Goal: Task Accomplishment & Management: Manage account settings

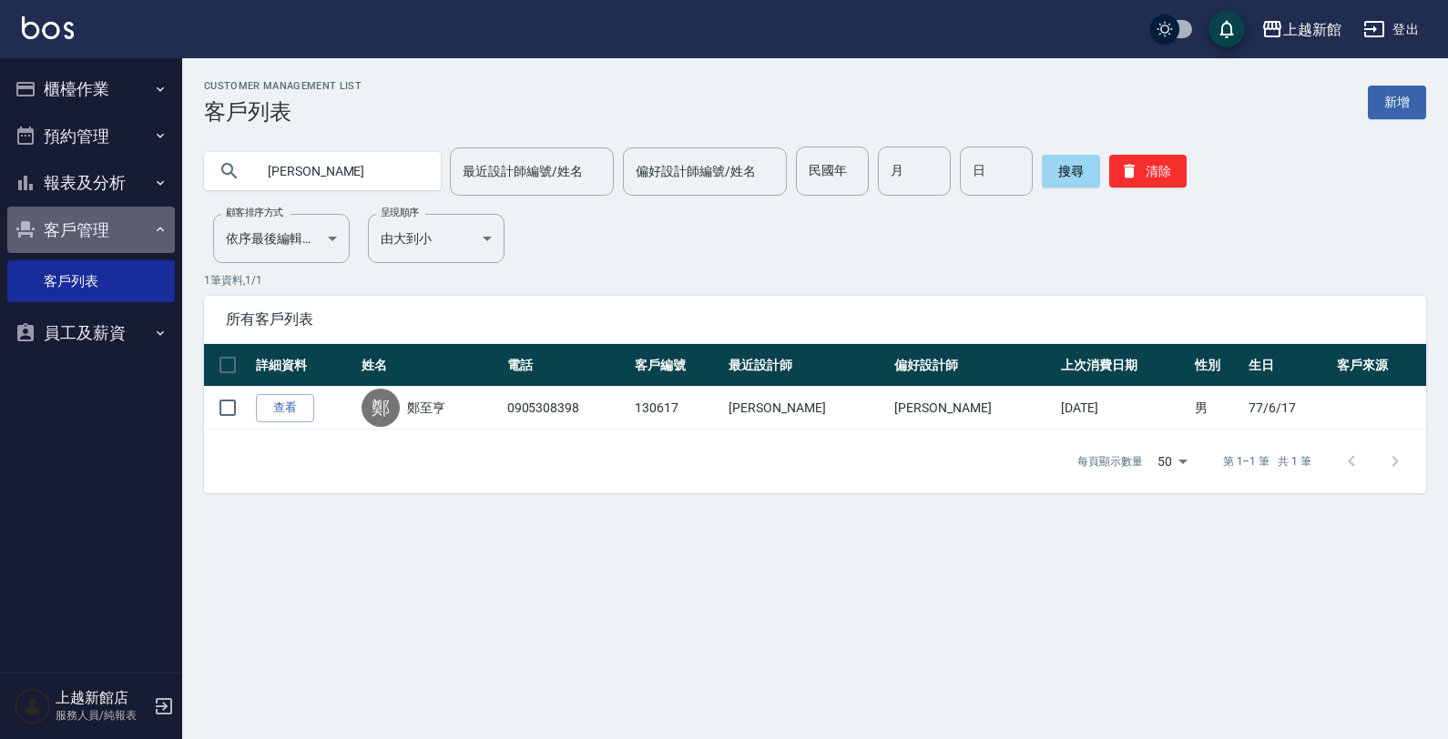
click at [110, 216] on button "客戶管理" at bounding box center [91, 230] width 168 height 47
click at [120, 239] on button "客戶管理" at bounding box center [91, 230] width 168 height 47
click at [143, 88] on button "櫃檯作業" at bounding box center [91, 89] width 168 height 47
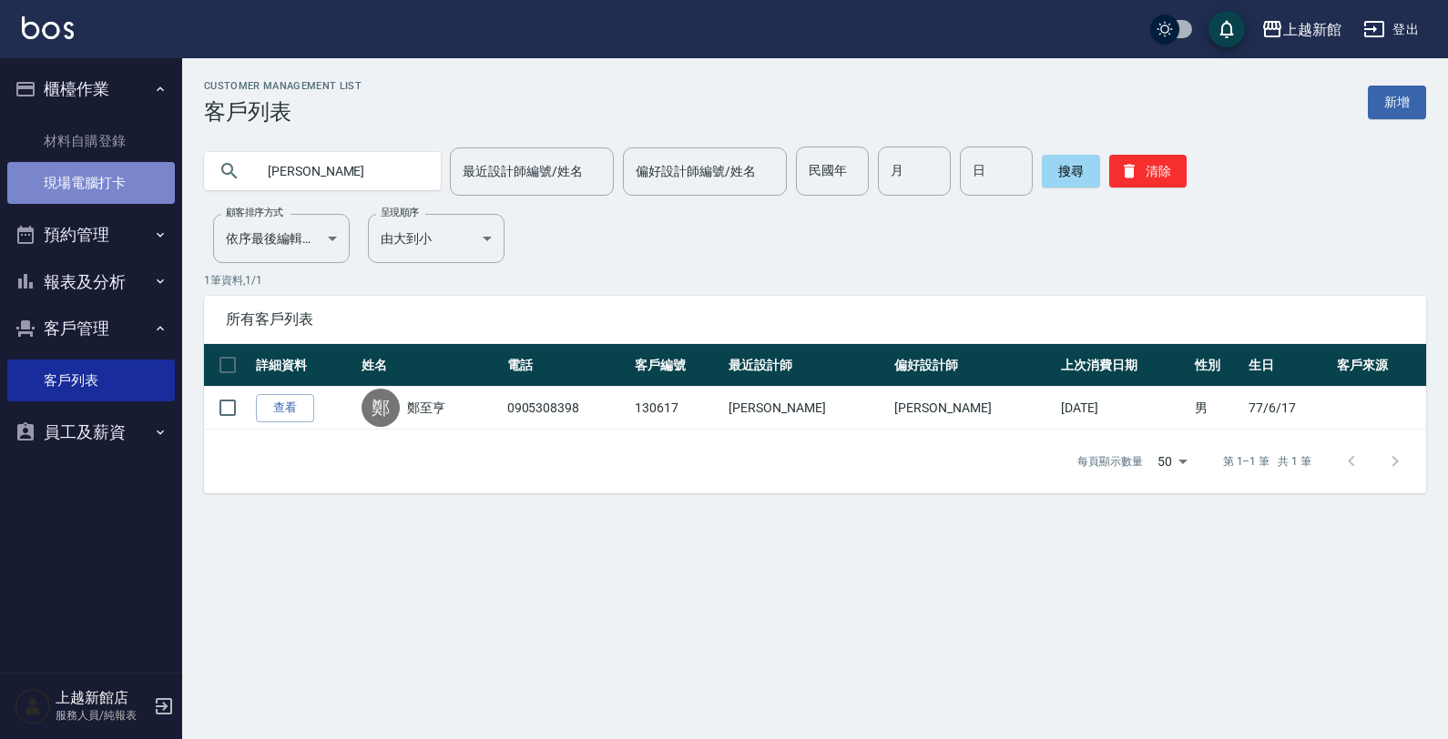
click at [111, 176] on link "現場電腦打卡" at bounding box center [91, 183] width 168 height 42
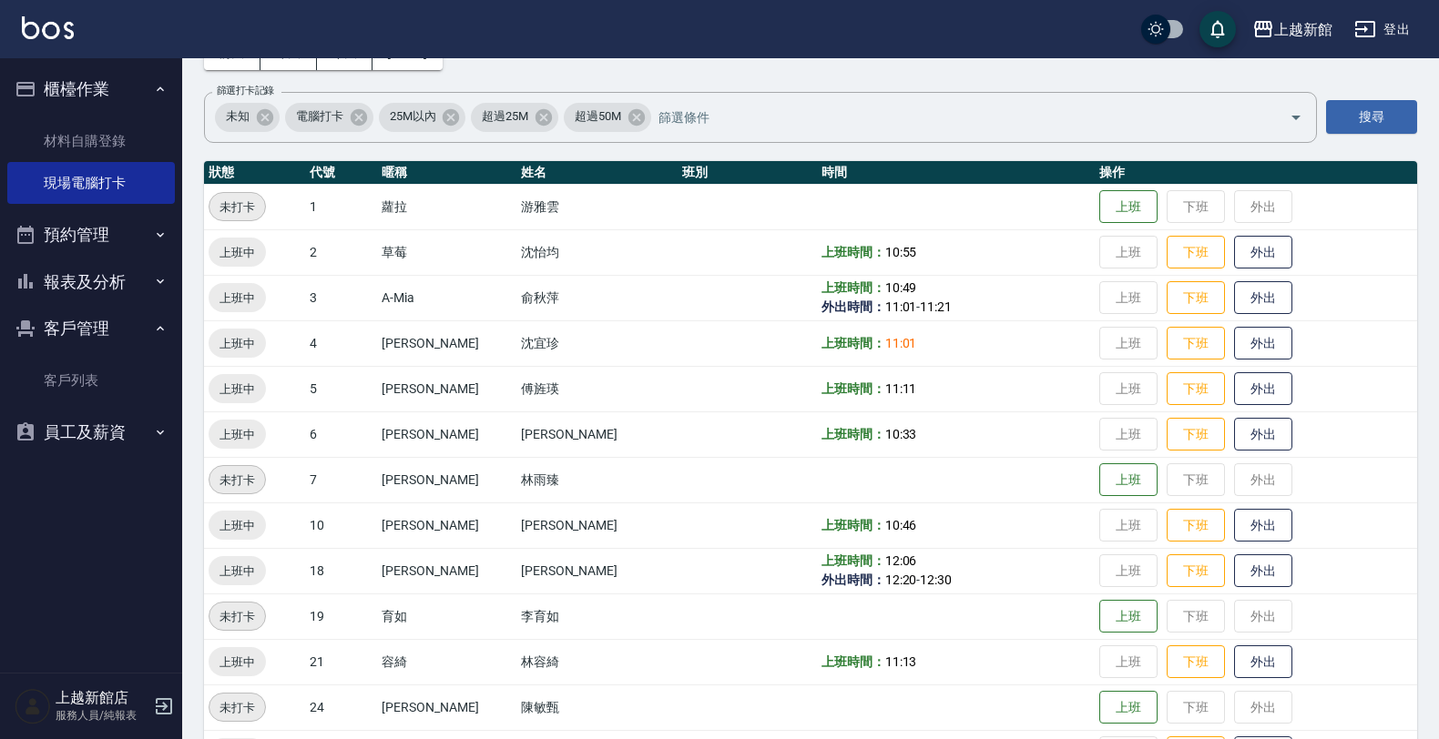
scroll to position [228, 0]
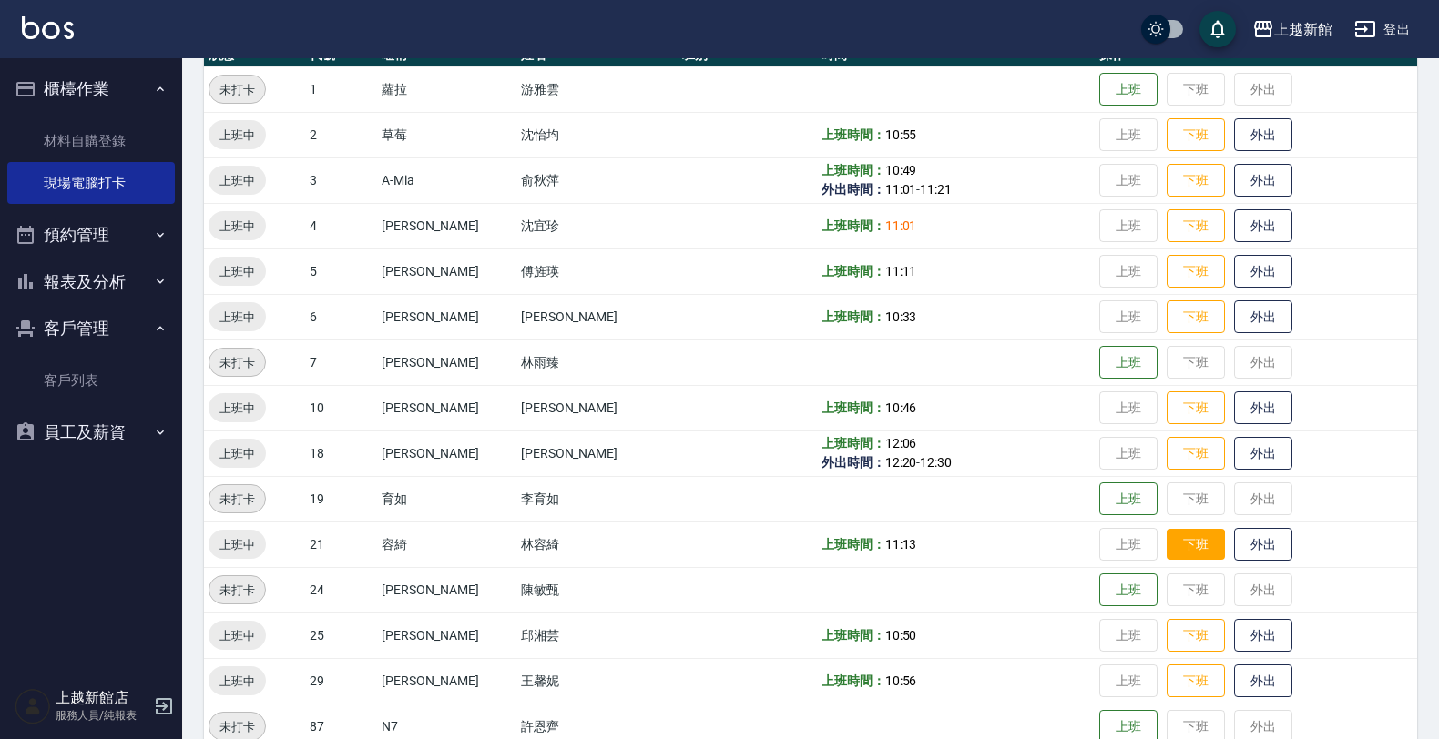
click at [1182, 545] on button "下班" at bounding box center [1196, 545] width 58 height 32
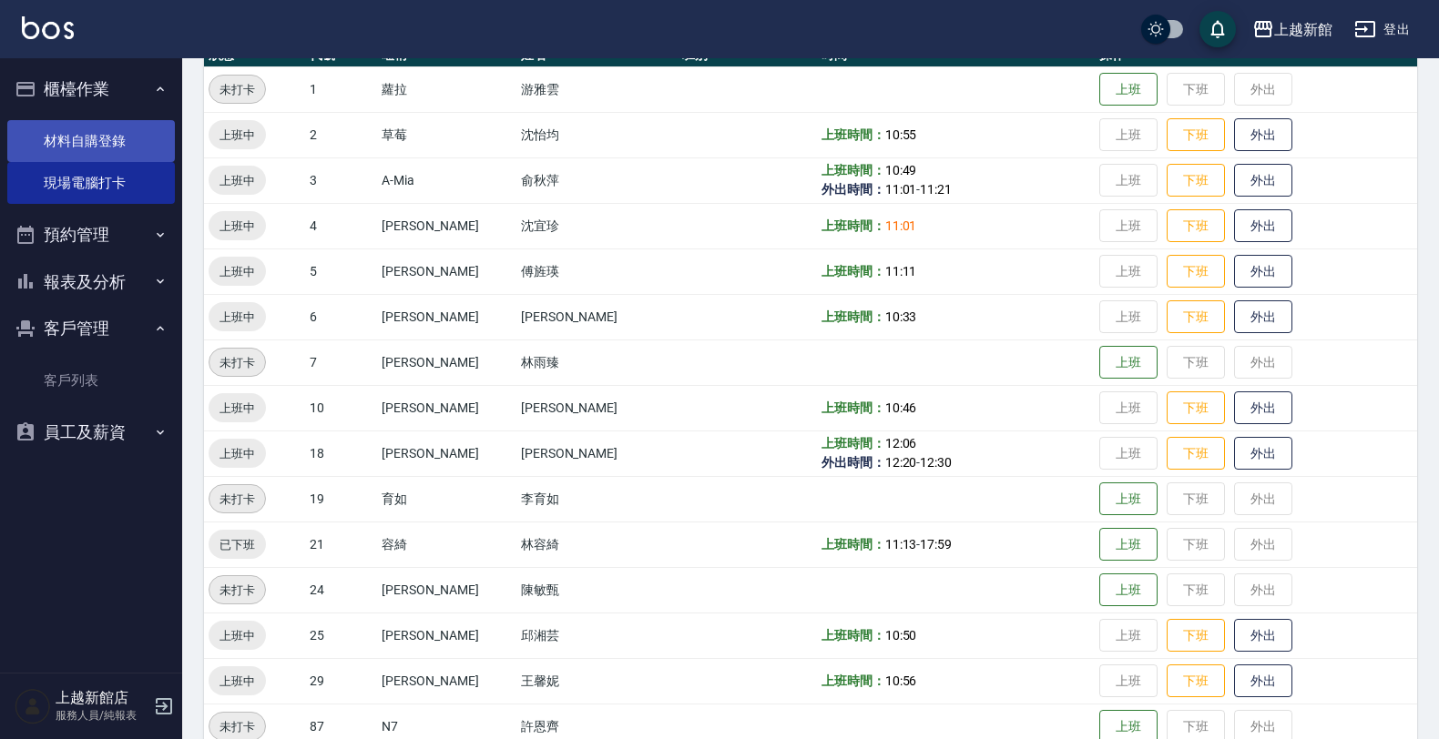
click at [105, 135] on link "材料自購登錄" at bounding box center [91, 141] width 168 height 42
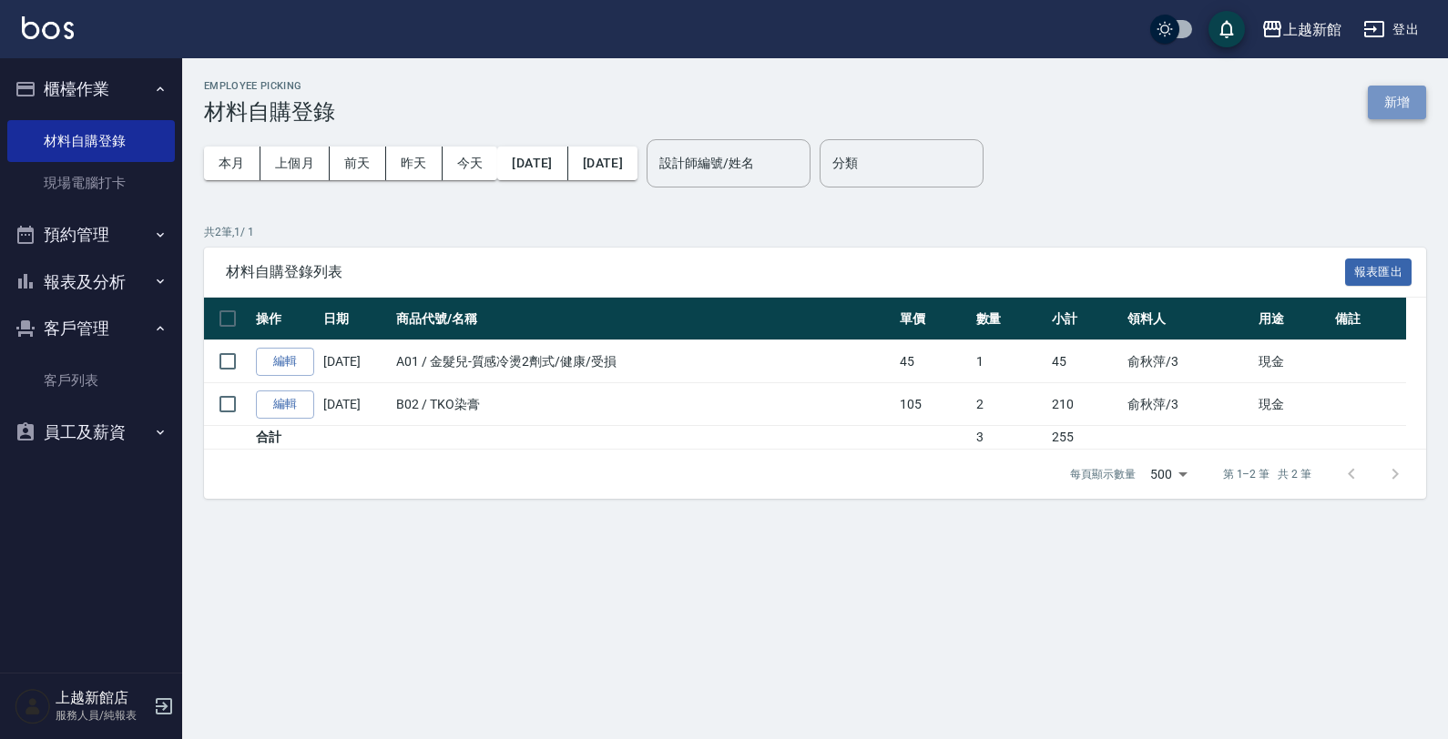
click at [1393, 107] on button "新增" at bounding box center [1397, 103] width 58 height 34
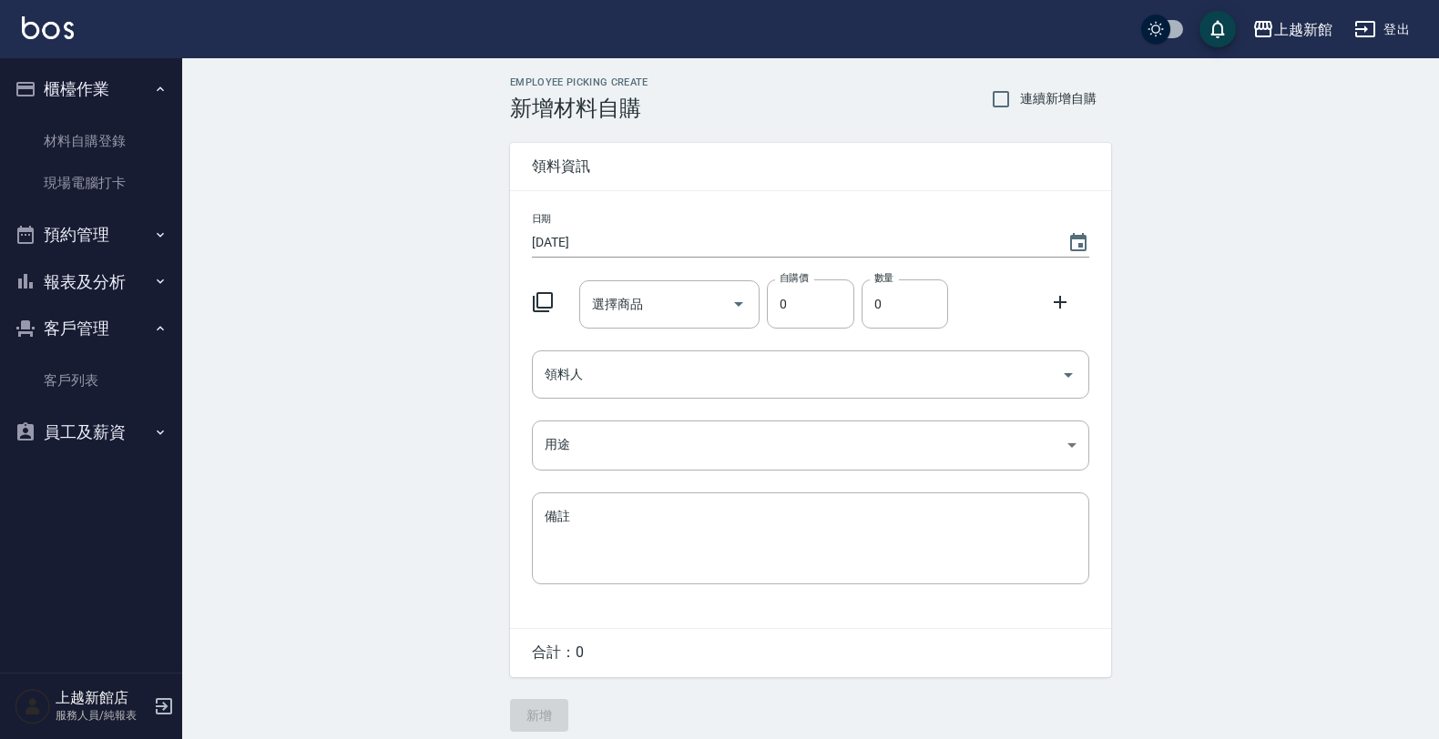
click at [537, 293] on icon at bounding box center [543, 302] width 20 height 20
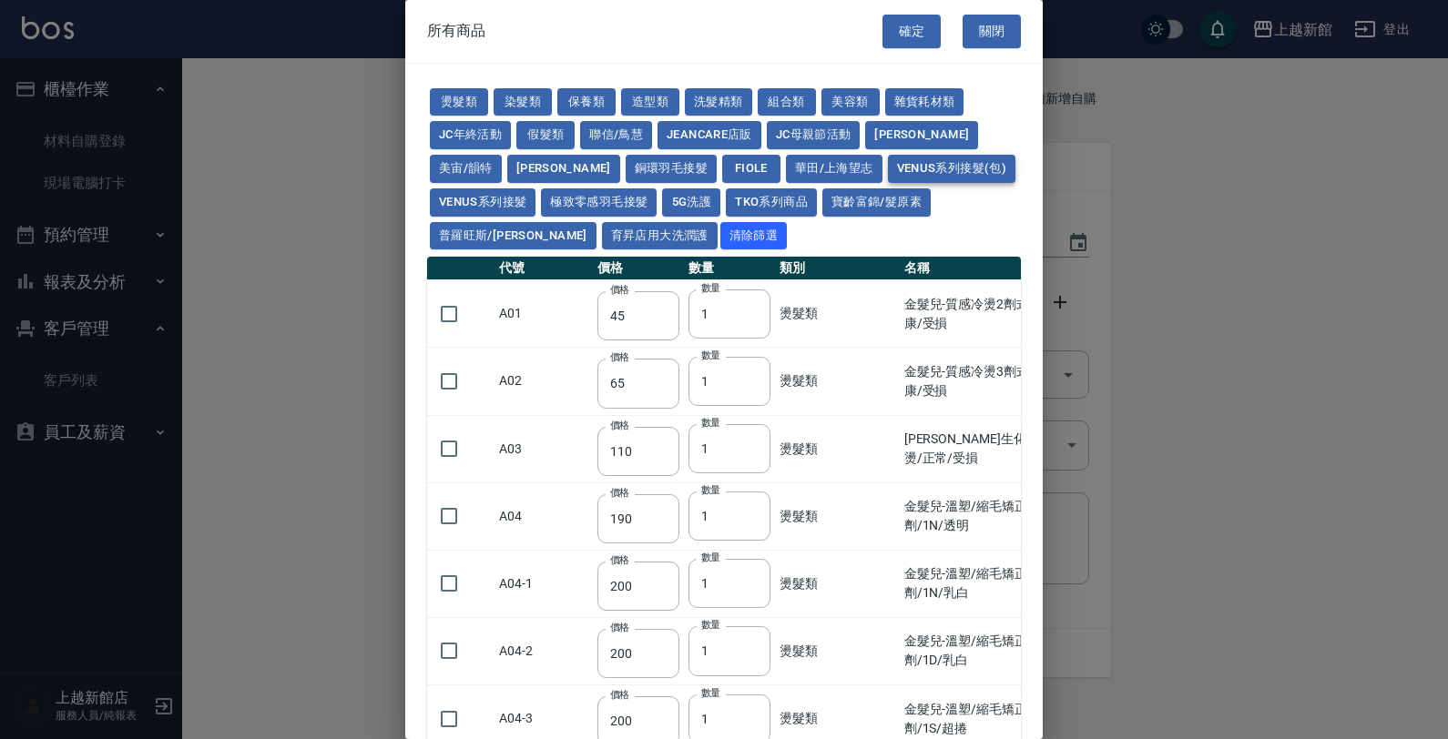
click at [888, 160] on button "Venus系列接髮(包)" at bounding box center [951, 169] width 127 height 28
type input "2500"
type input "2900"
type input "3200"
type input "3700"
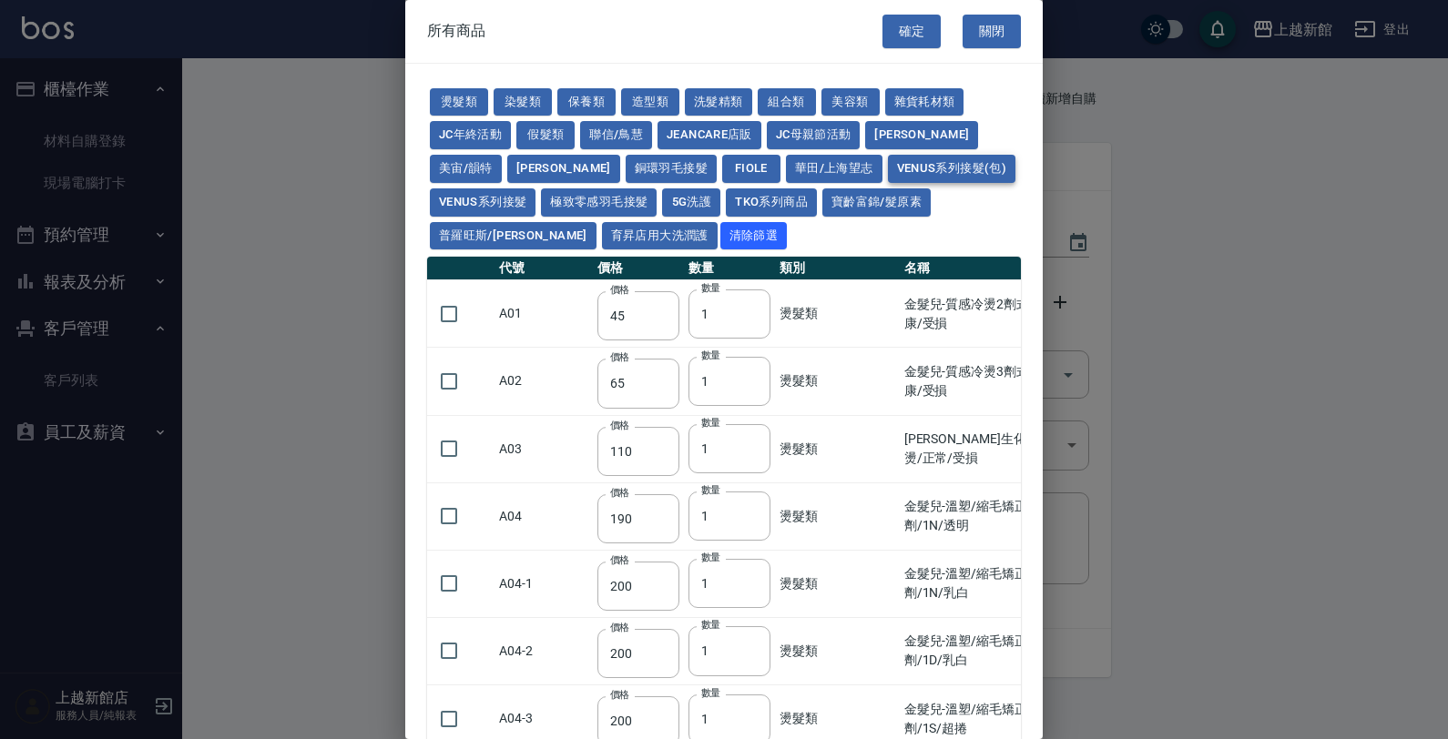
type input "4200"
type input "5000"
type input "2000"
type input "2400"
type input "2700"
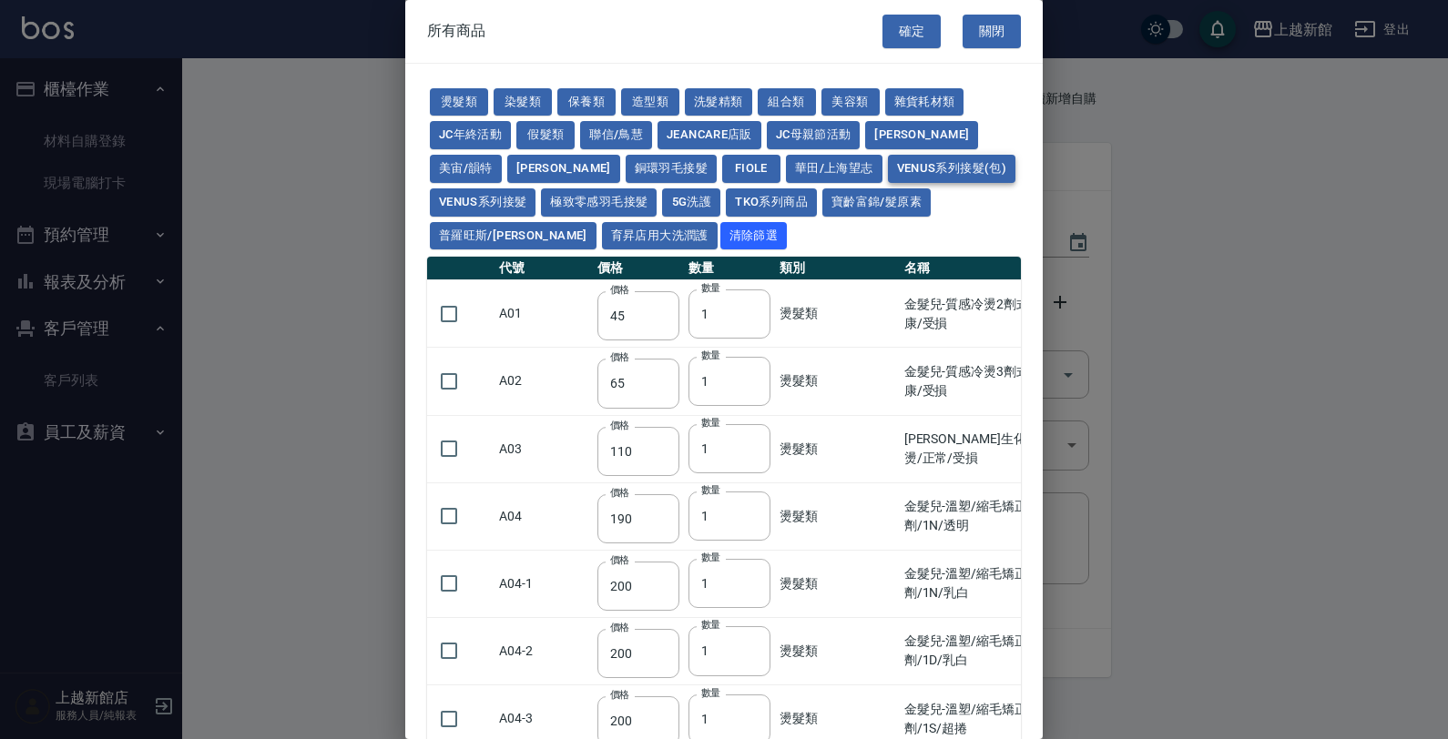
type input "3000"
type input "3600"
type input "3000"
type input "3400"
type input "3900"
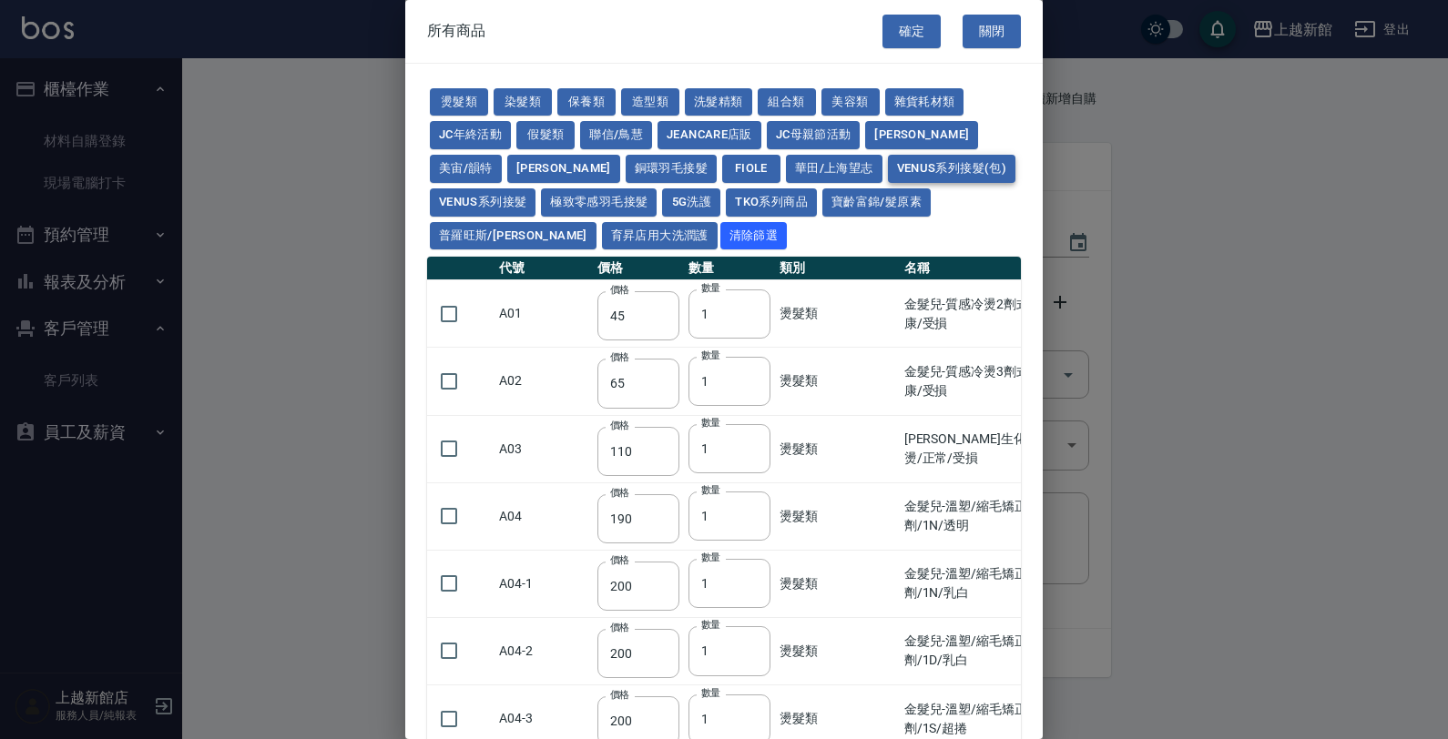
type input "4300"
type input "4800"
type input "5300"
type input "2700"
type input "3000"
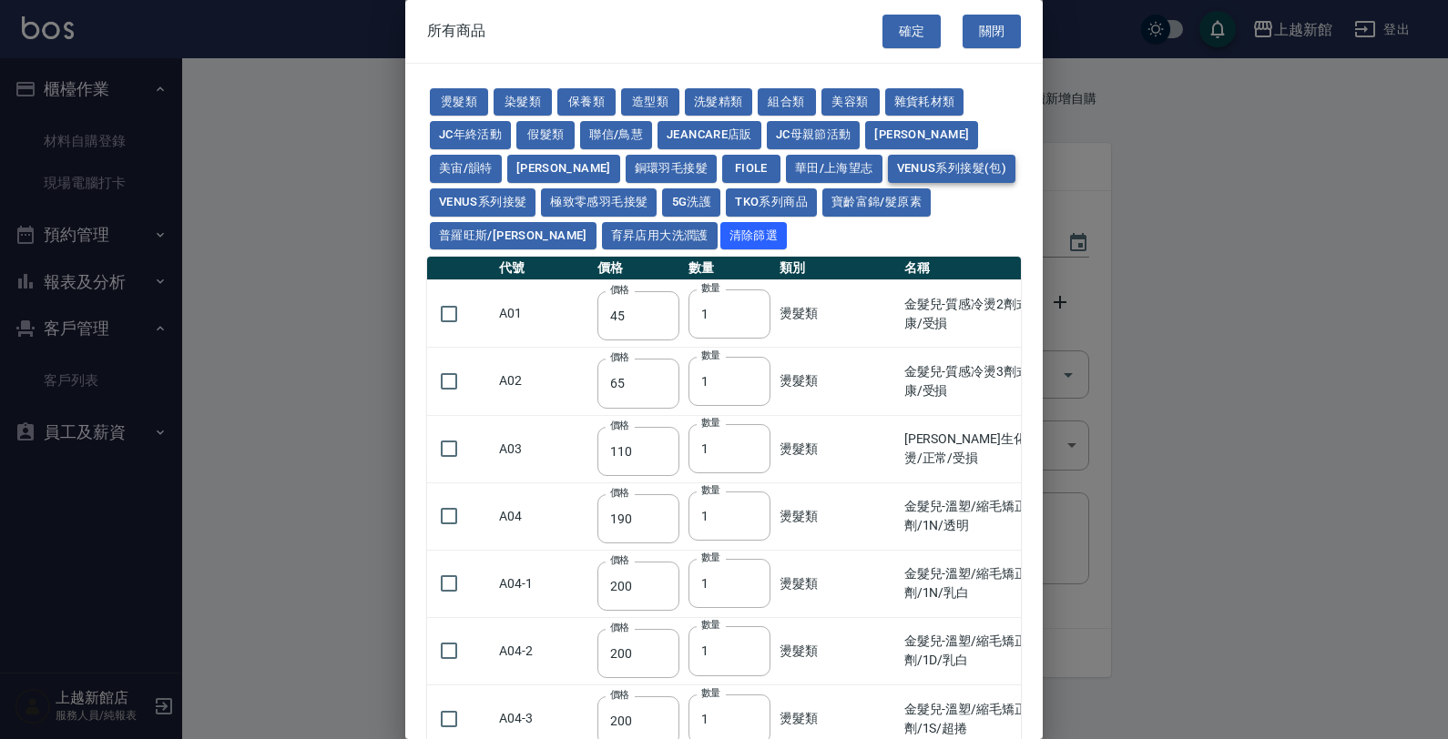
type input "3300"
type input "3600"
type input "4000"
type input "2800"
type input "3100"
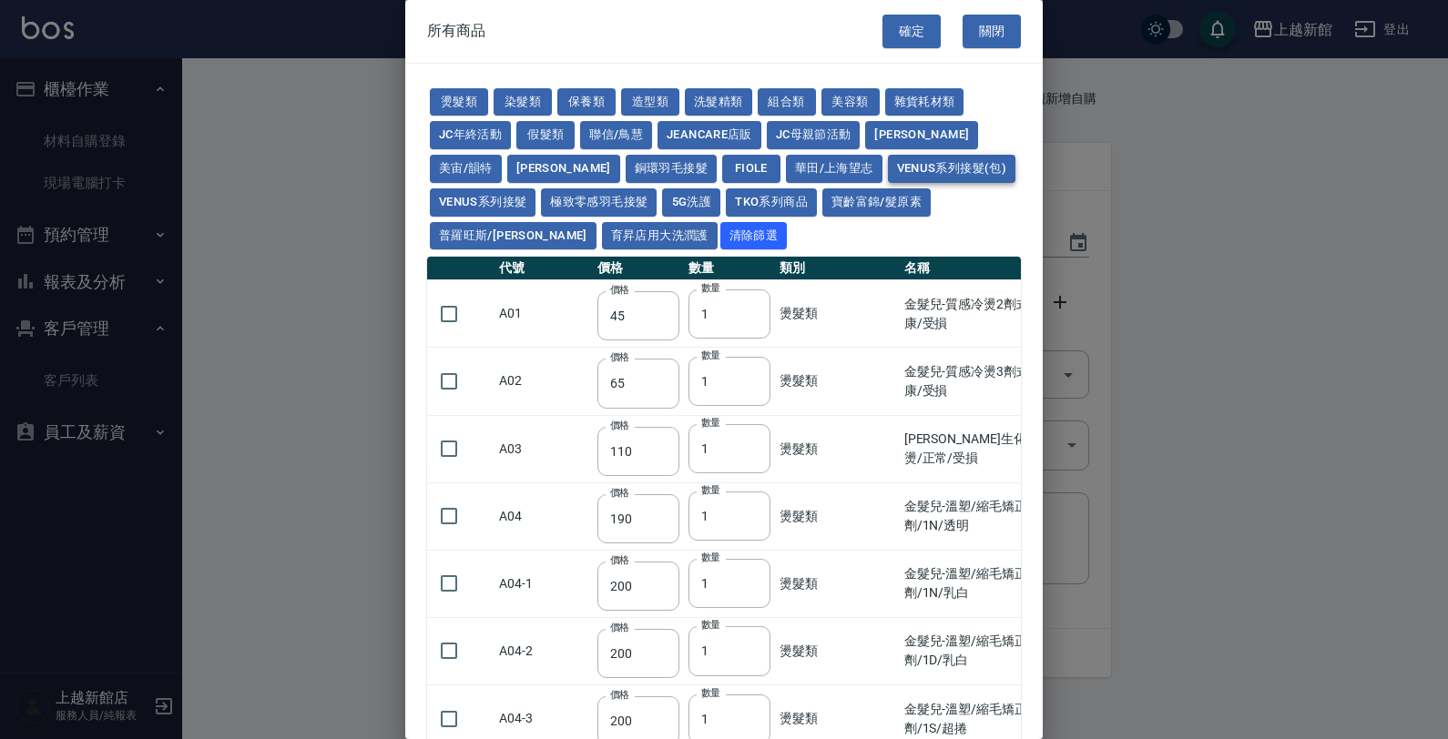
type input "3400"
type input "3700"
type input "4100"
type input "2300"
type input "2600"
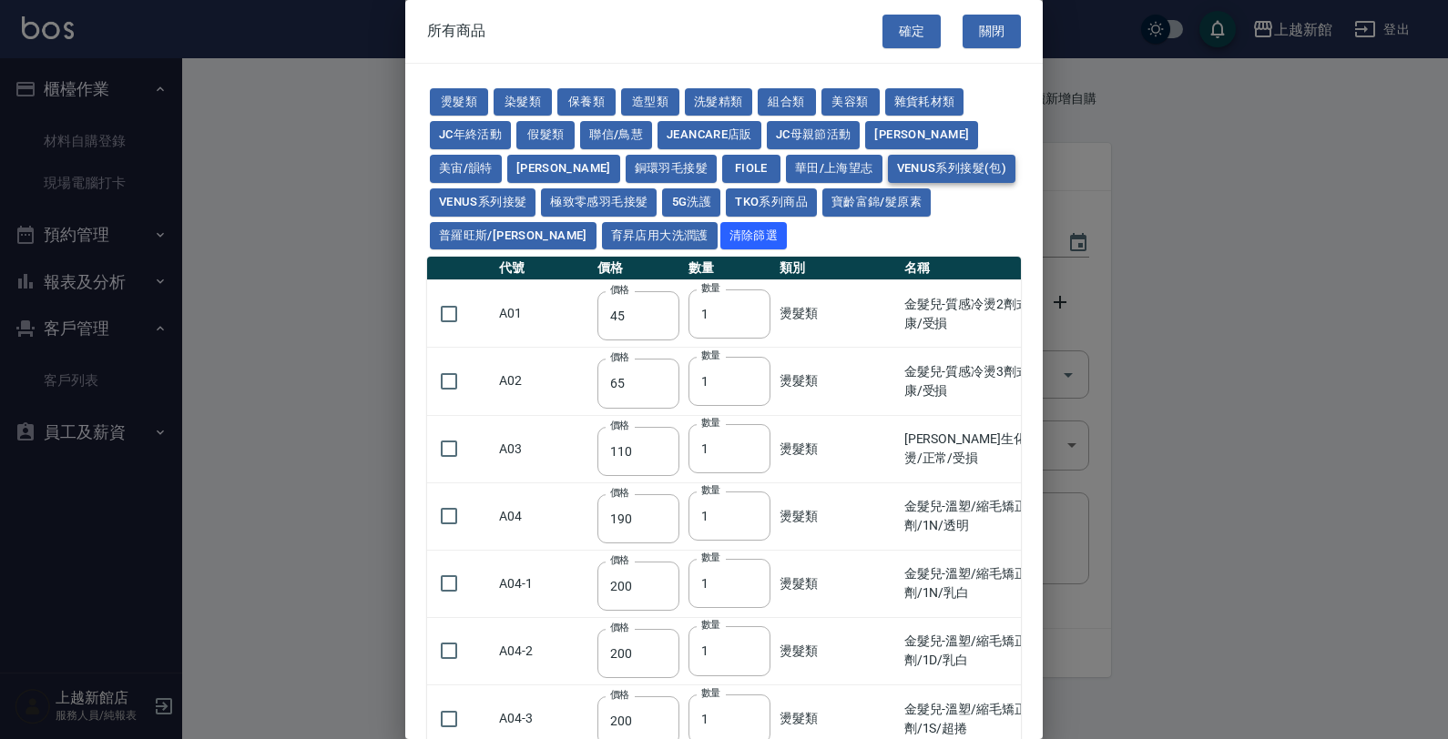
type input "2900"
type input "3200"
type input "3500"
type input "3900"
type input "2000"
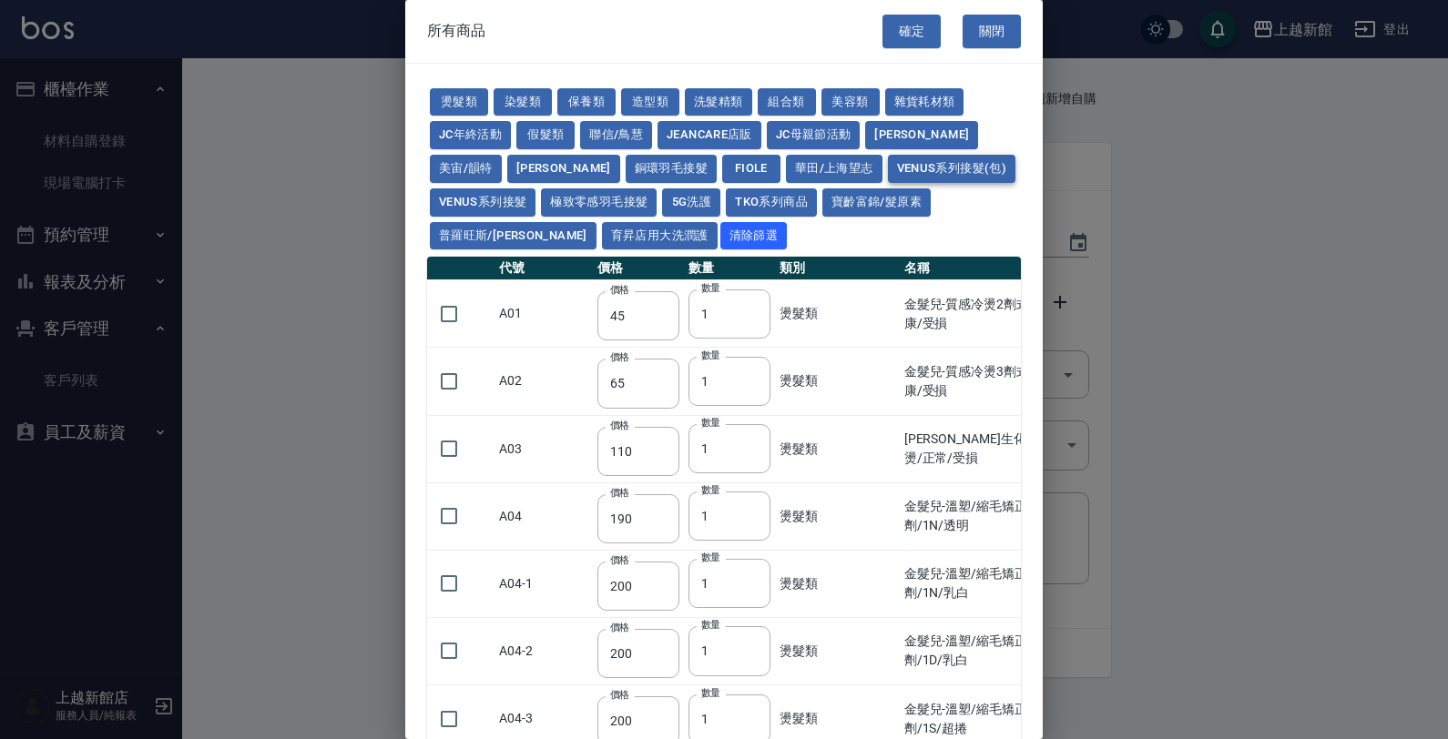
type input "2300"
type input "2400"
type input "2500"
type input "2800"
type input "3150"
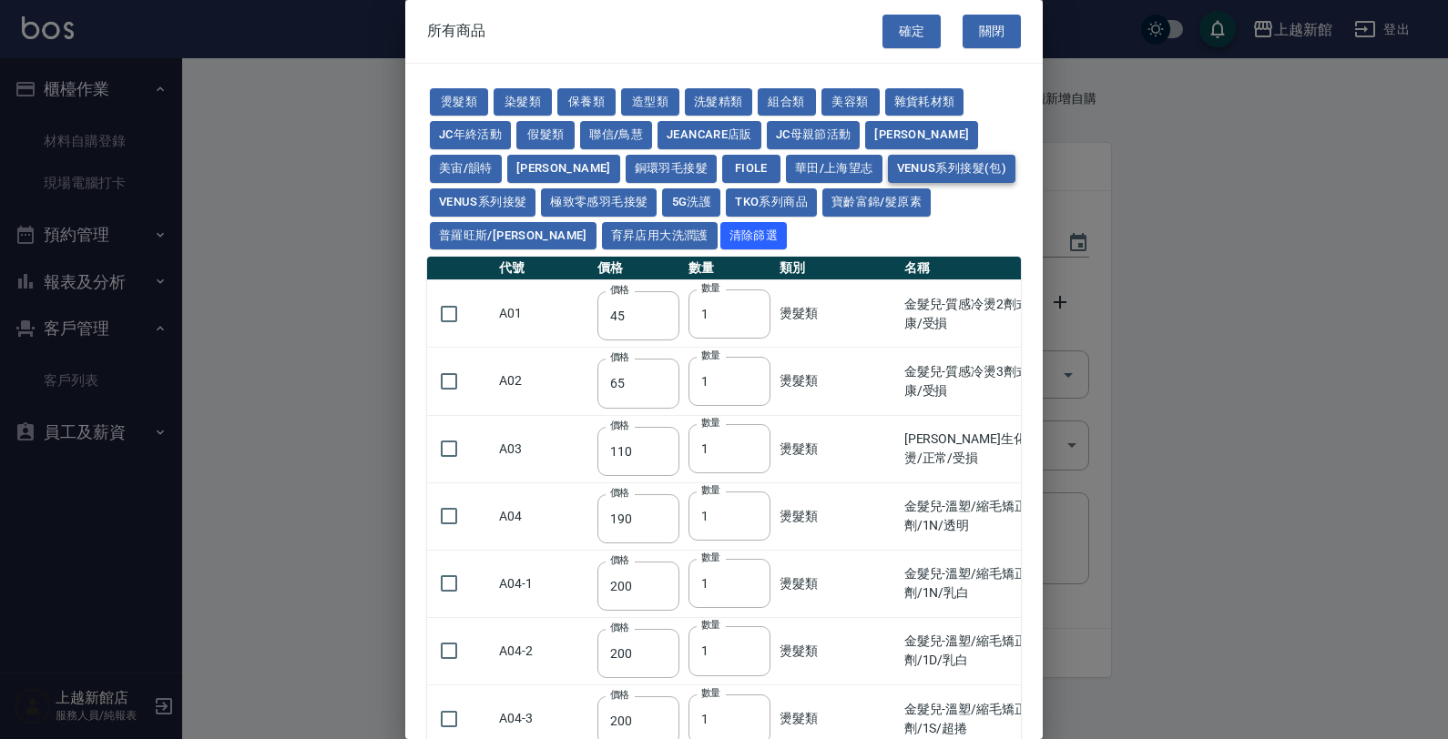
type input "2600"
type input "2900"
type input "3200"
type input "3500"
type input "3800"
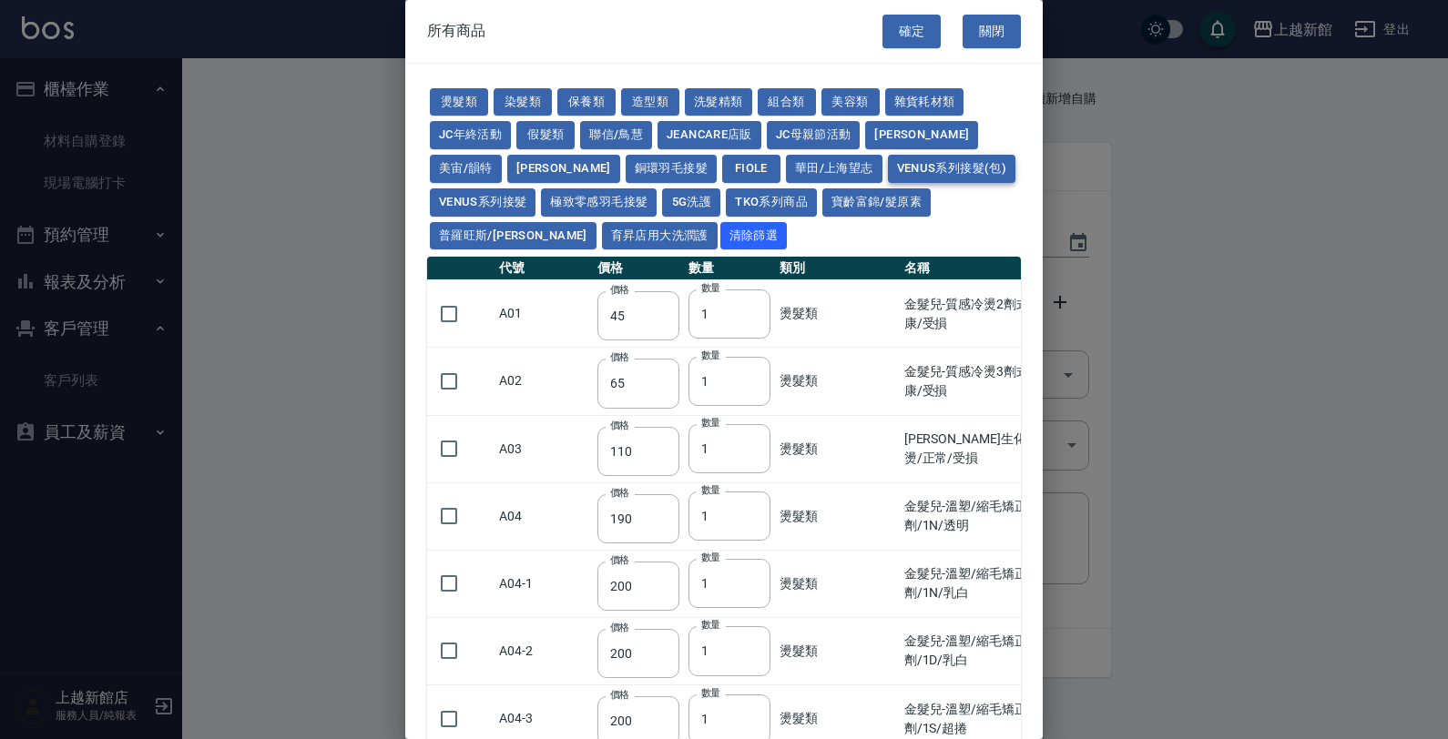
type input "4200"
type input "2700"
type input "3000"
type input "3300"
type input "3600"
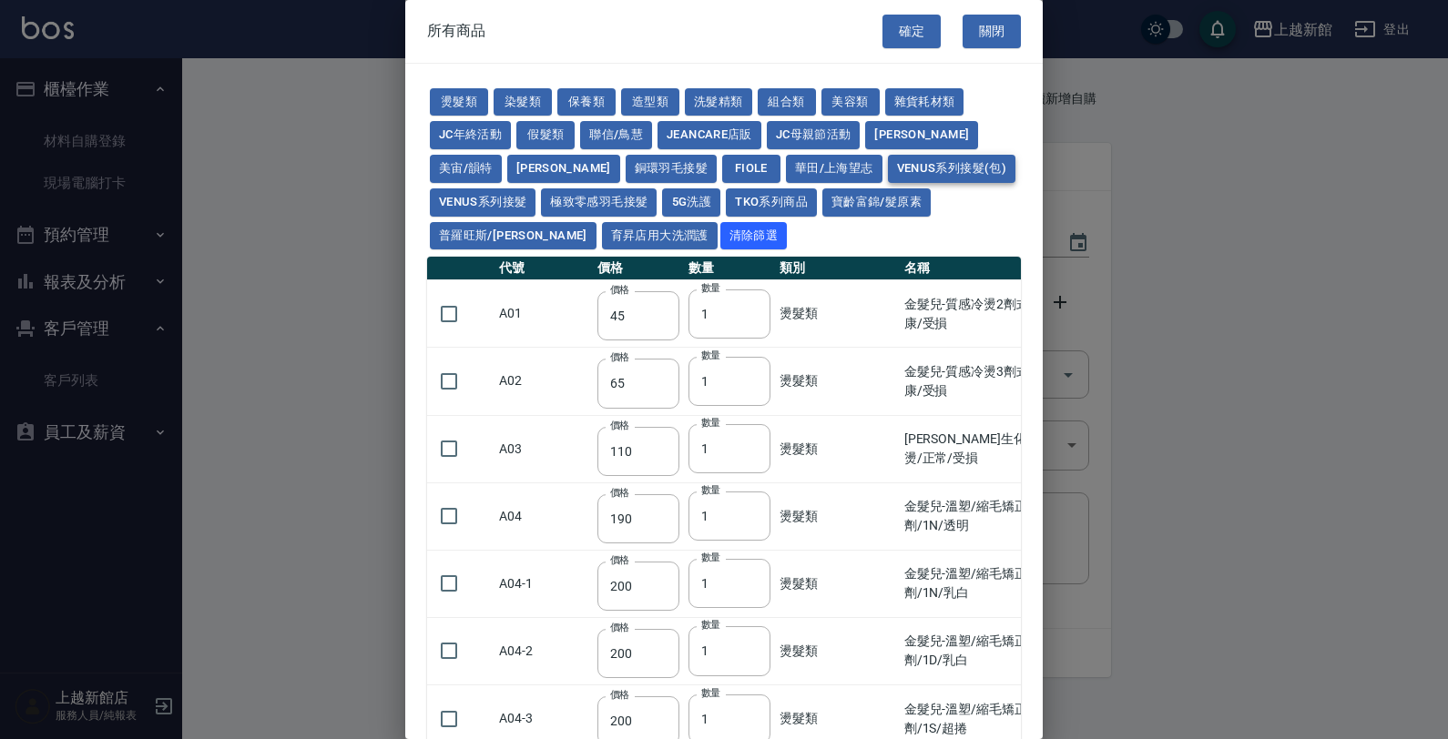
type input "3900"
type input "4300"
type input "3000"
type input "2400"
type input "2700"
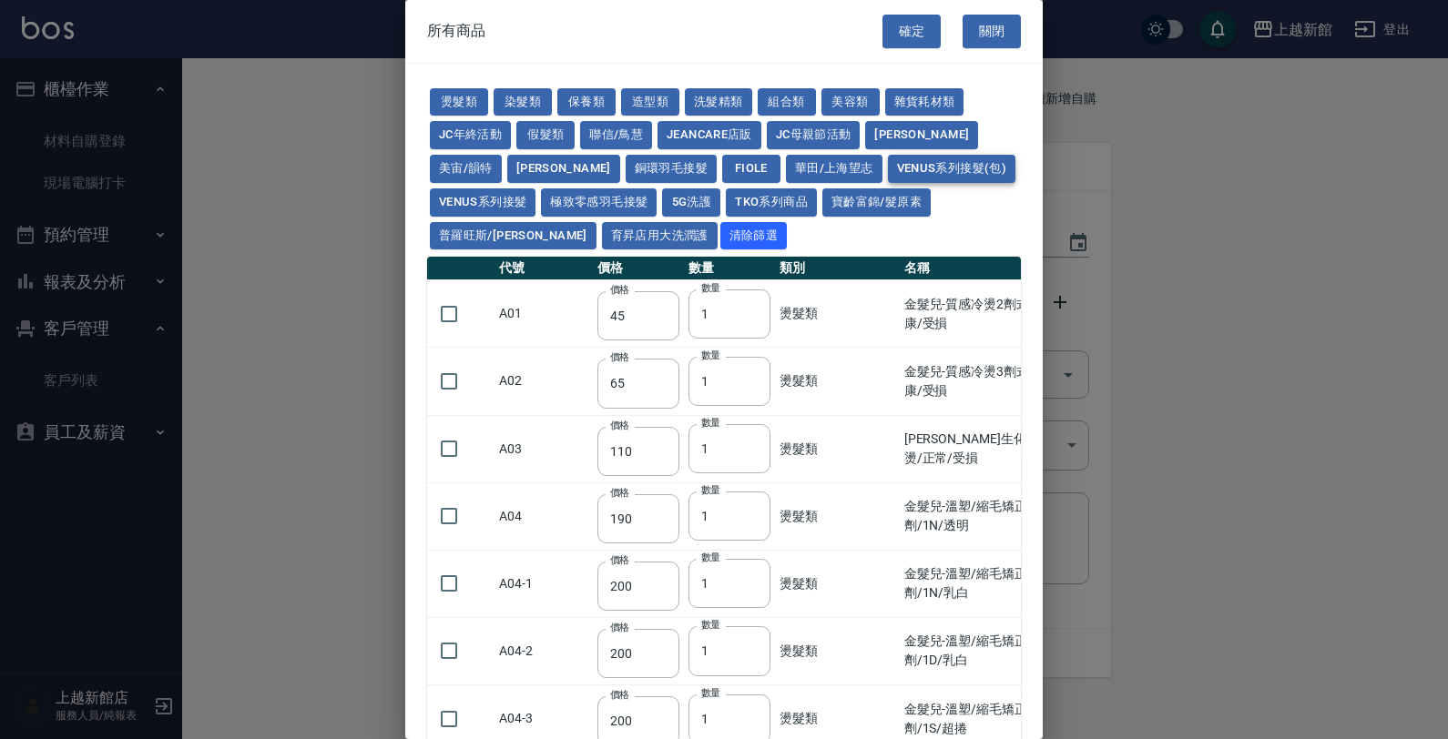
type input "3000"
type input "3300"
type input "3600"
type input "4000"
type input "2700"
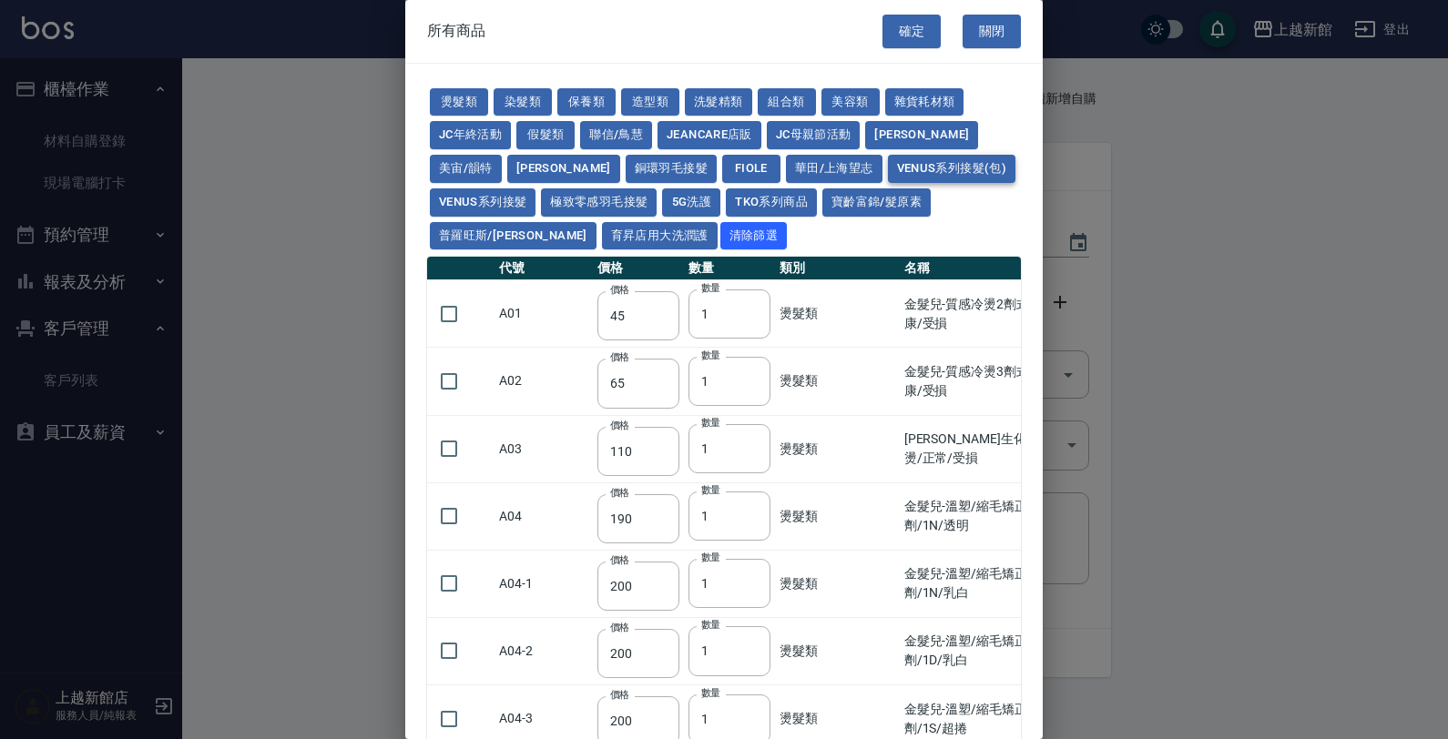
type input "3000"
type input "3300"
type input "3600"
type input "3900"
type input "4300"
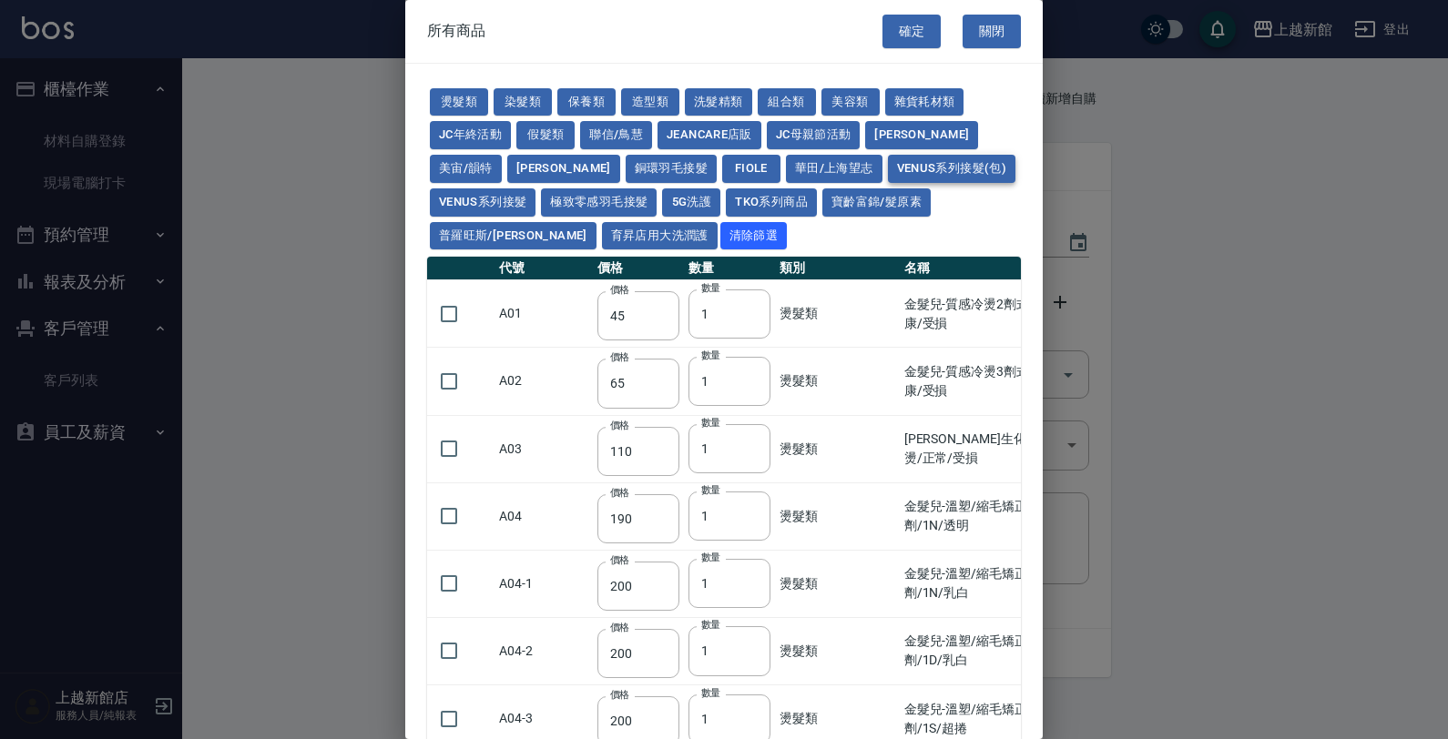
type input "2400"
type input "2600"
type input "2800"
type input "3000"
type input "3300"
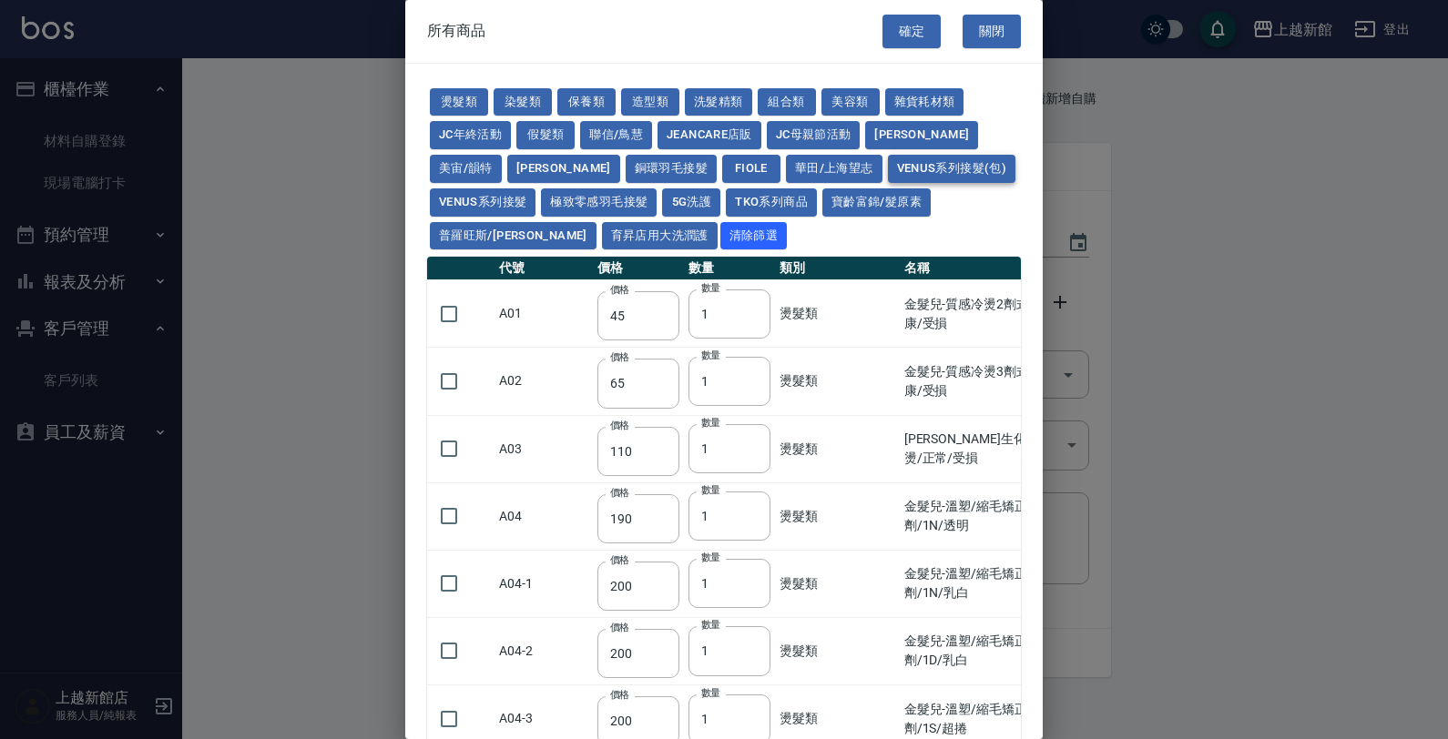
type input "2900"
type input "3100"
type input "3300"
type input "3500"
type input "3800"
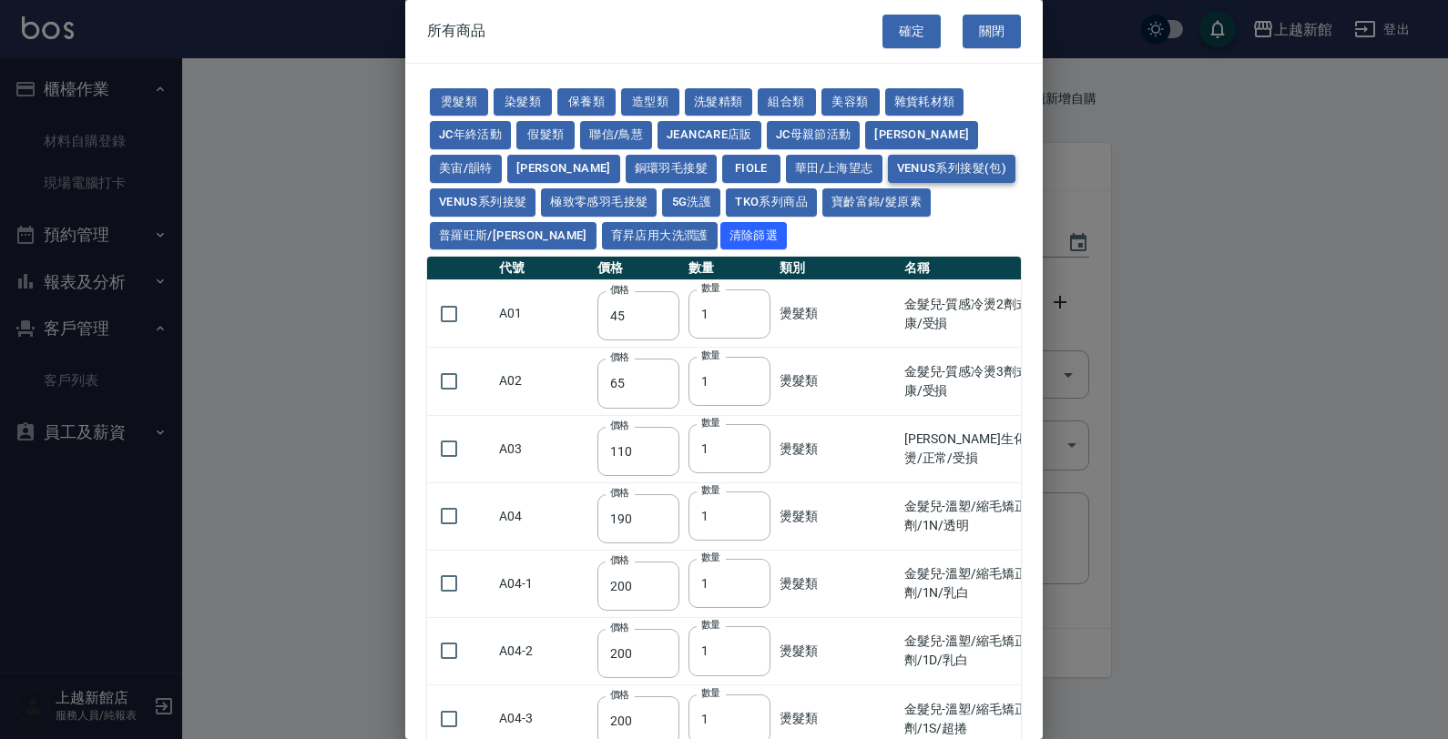
type input "3000"
type input "3200"
type input "3400"
type input "3600"
type input "3900"
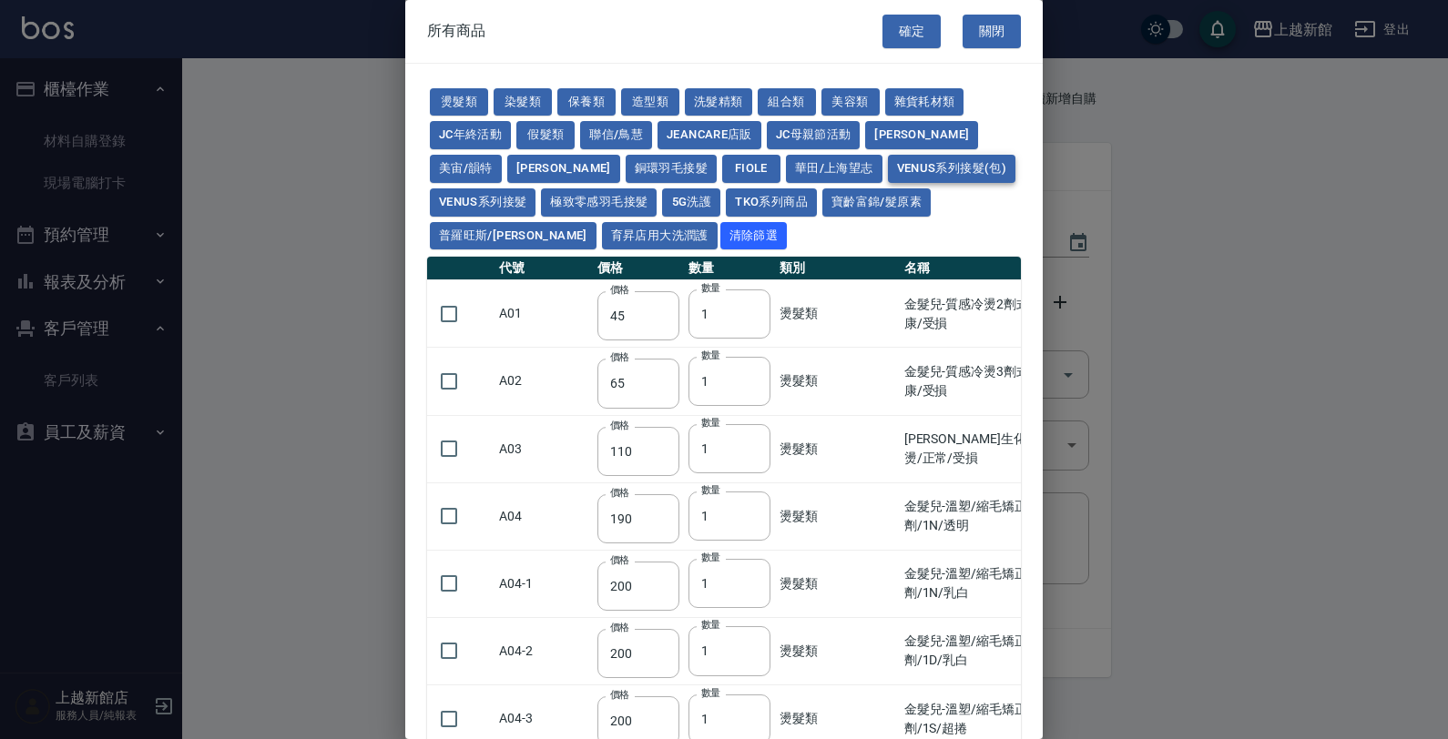
type input "250"
type input "20"
type input "40"
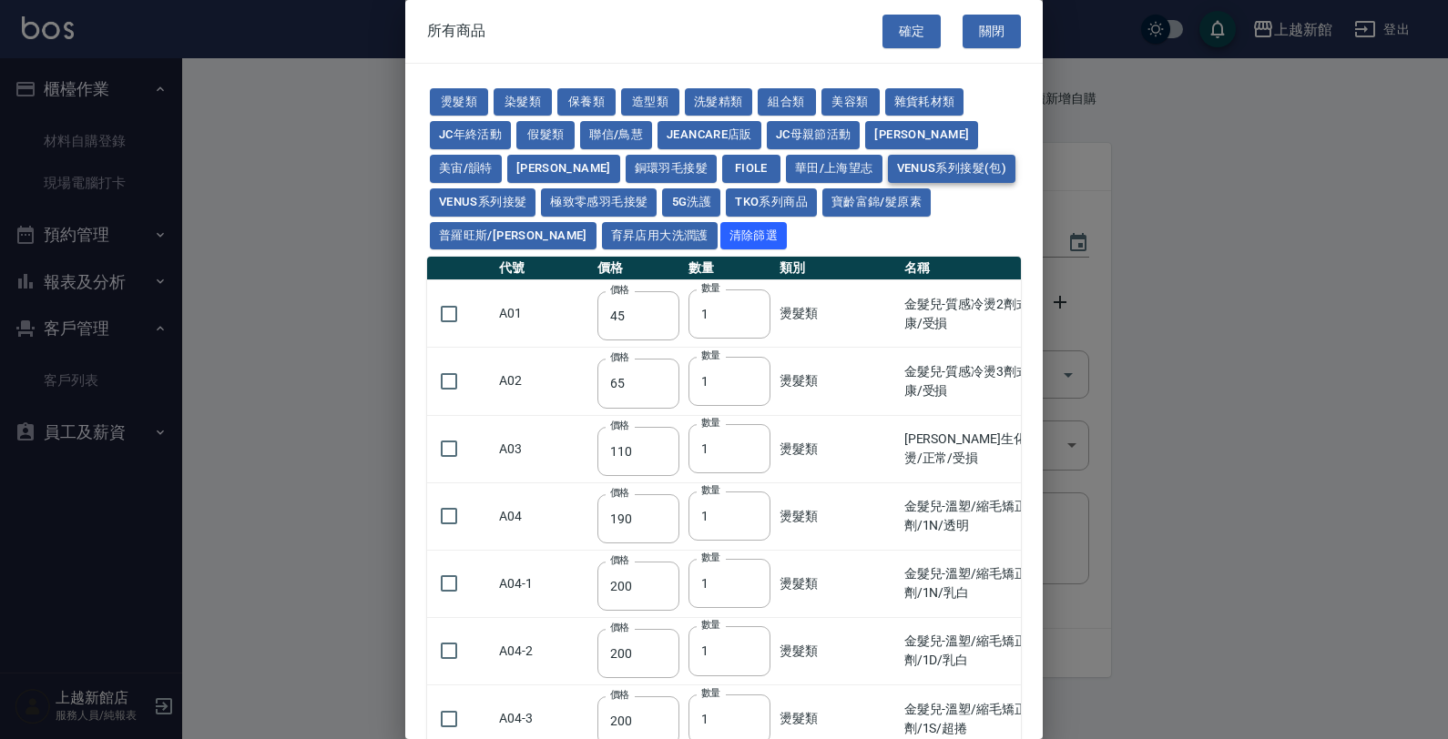
type input "100"
type input "300"
type input "700"
type input "450"
type input "850"
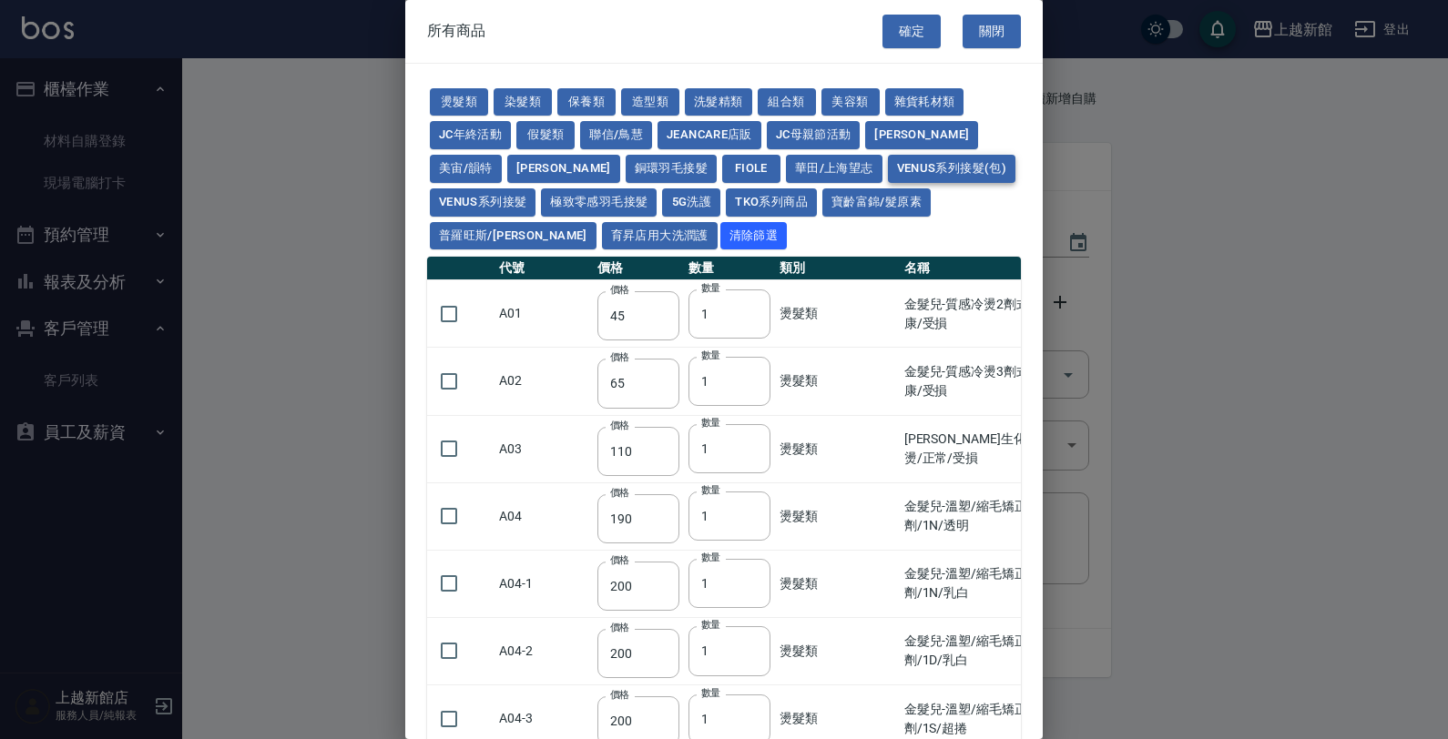
type input "7600"
type input "8600"
type input "2400"
type input "2700"
type input "3000"
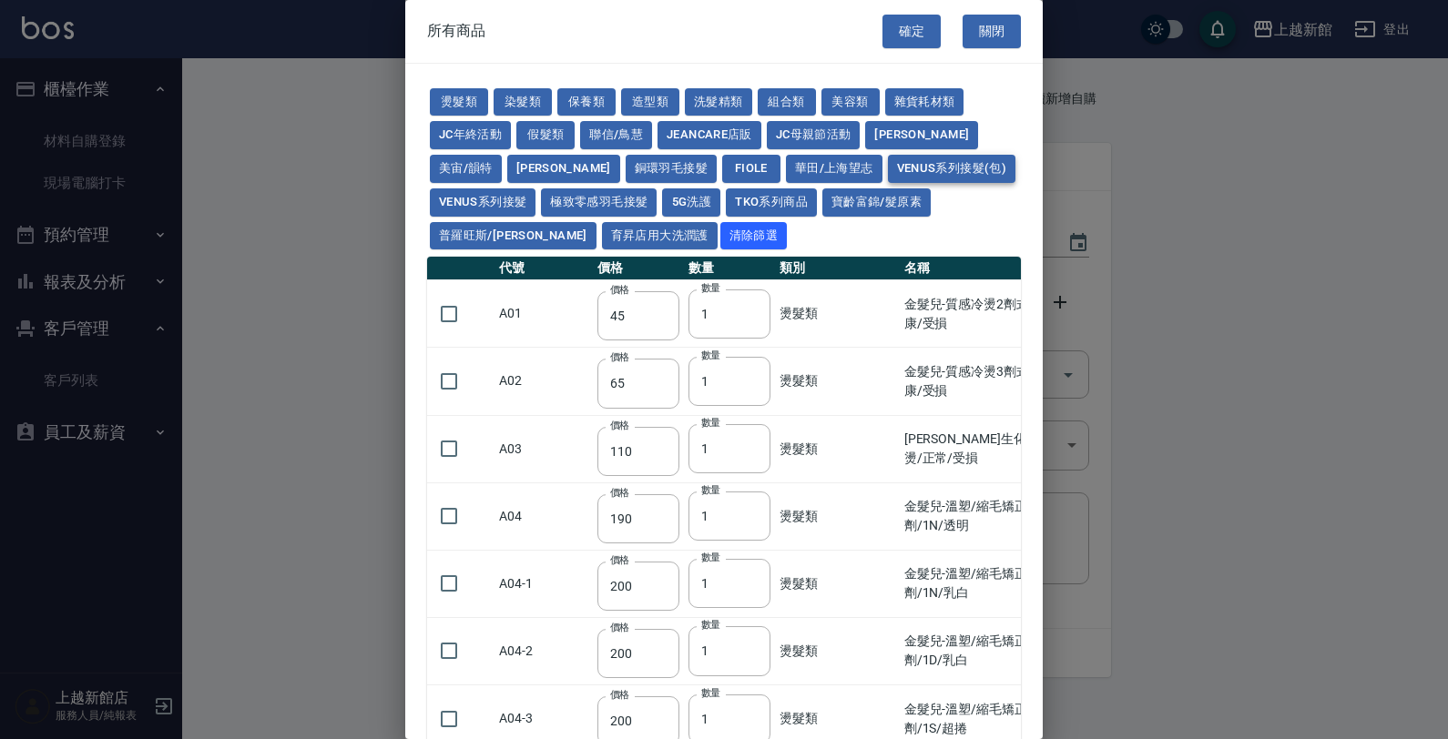
type input "3300"
type input "3600"
type input "4000"
type input "2700"
type input "3000"
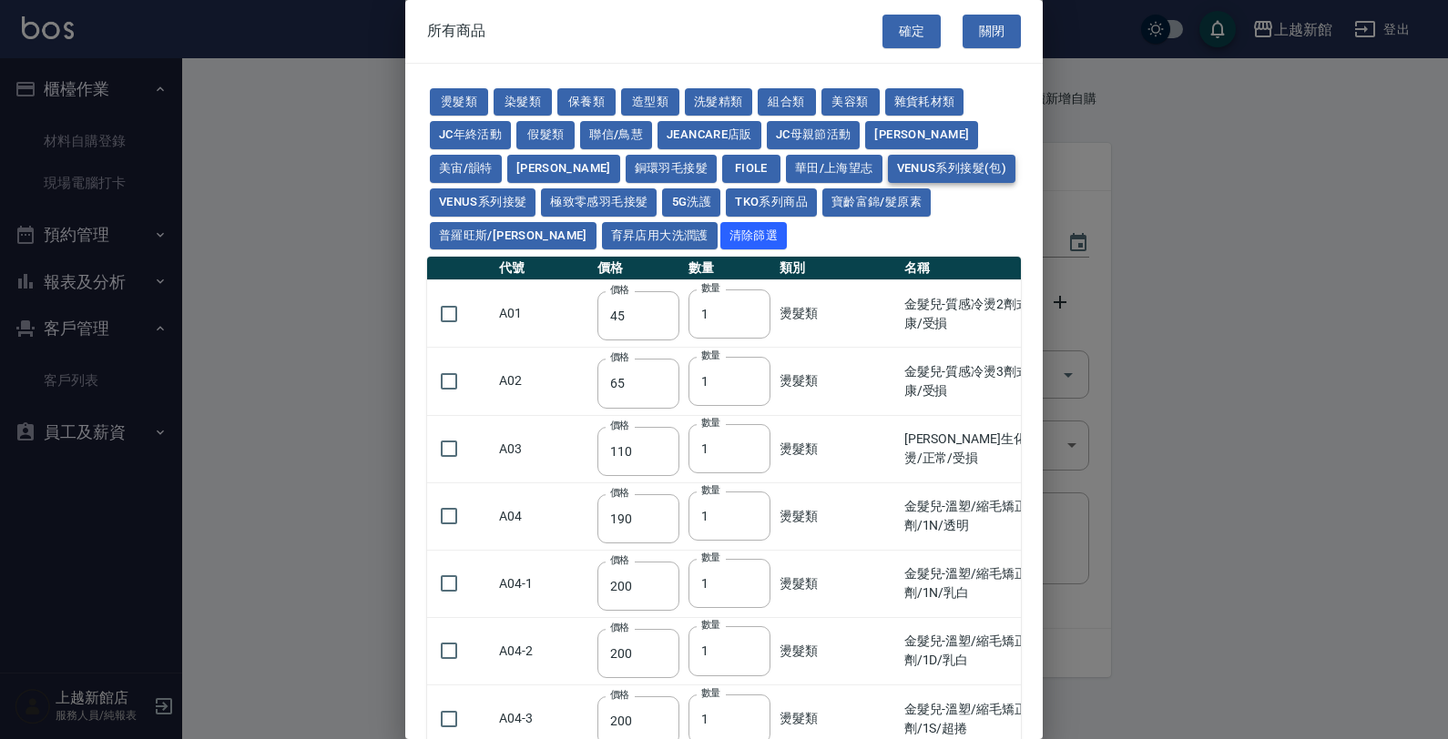
type input "3300"
type input "3600"
type input "3900"
type input "4300"
type input "1600"
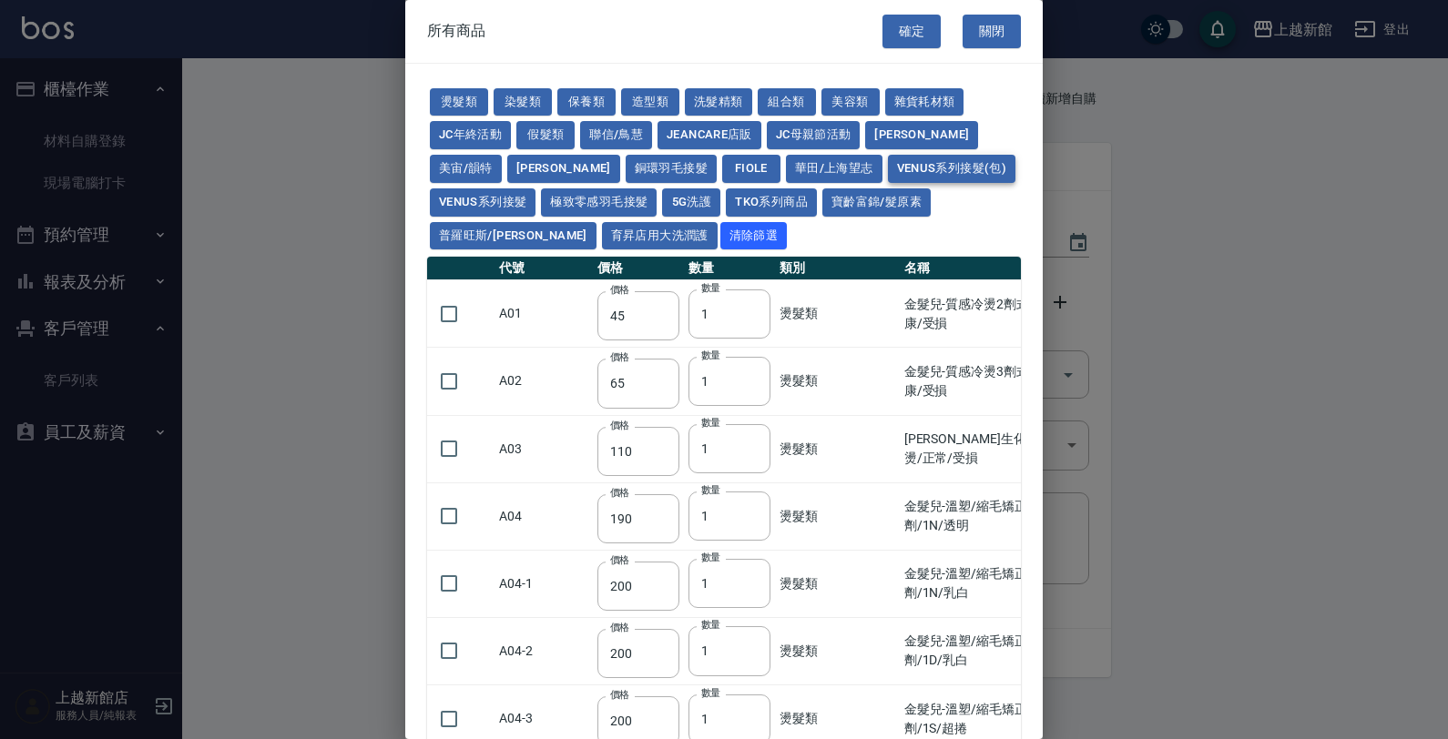
type input "1700"
type input "1750"
type input "1850"
type input "2200"
type input "1350"
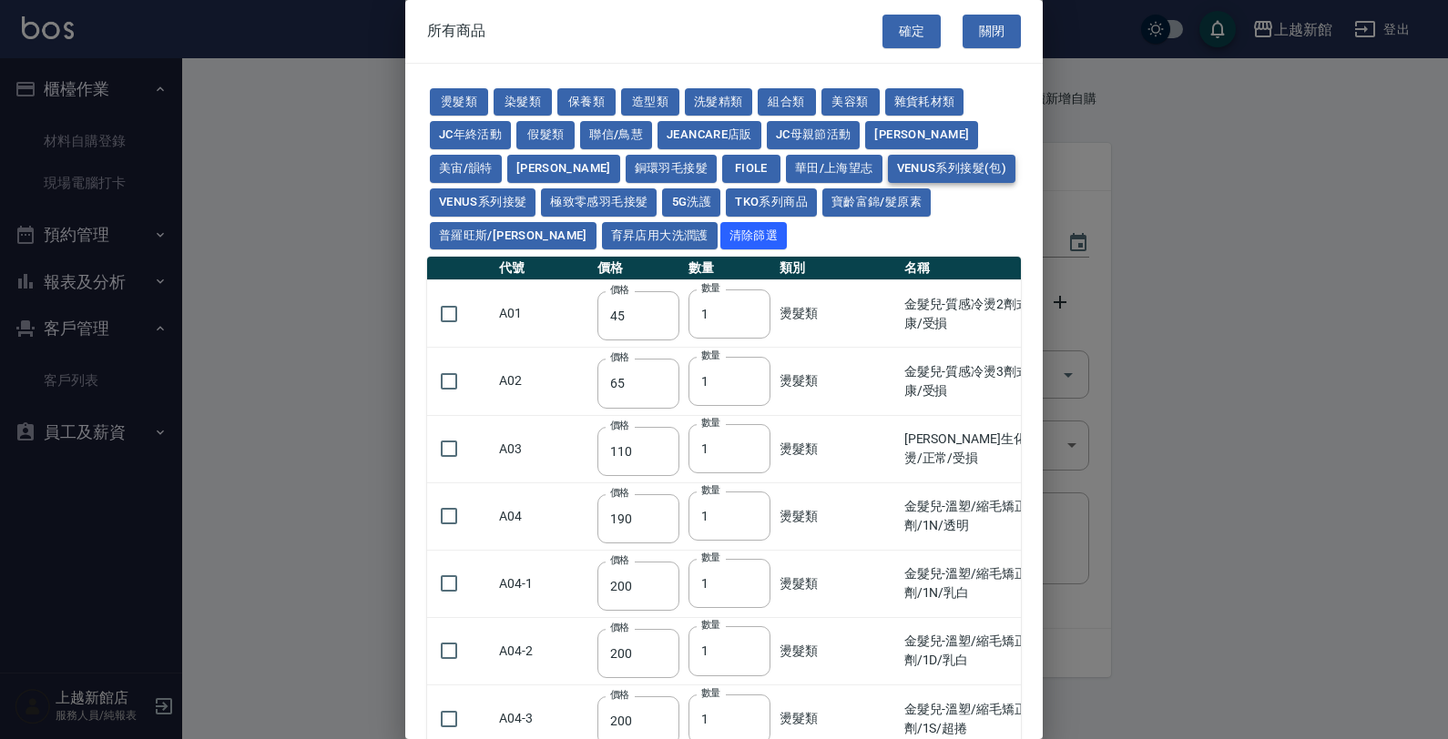
type input "1450"
type input "1550"
type input "1650"
type input "1800"
type input "2000"
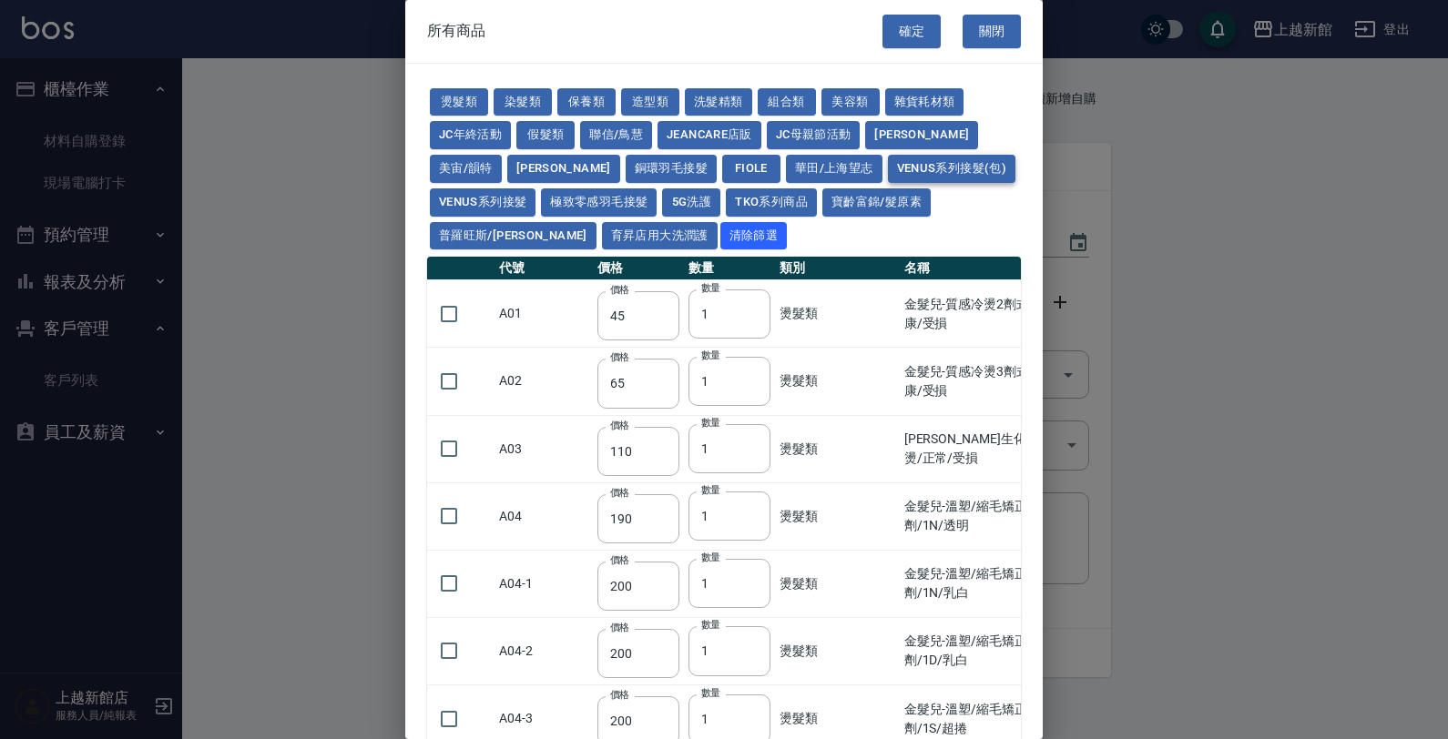
type input "2100"
type input "2200"
type input "2300"
type input "2600"
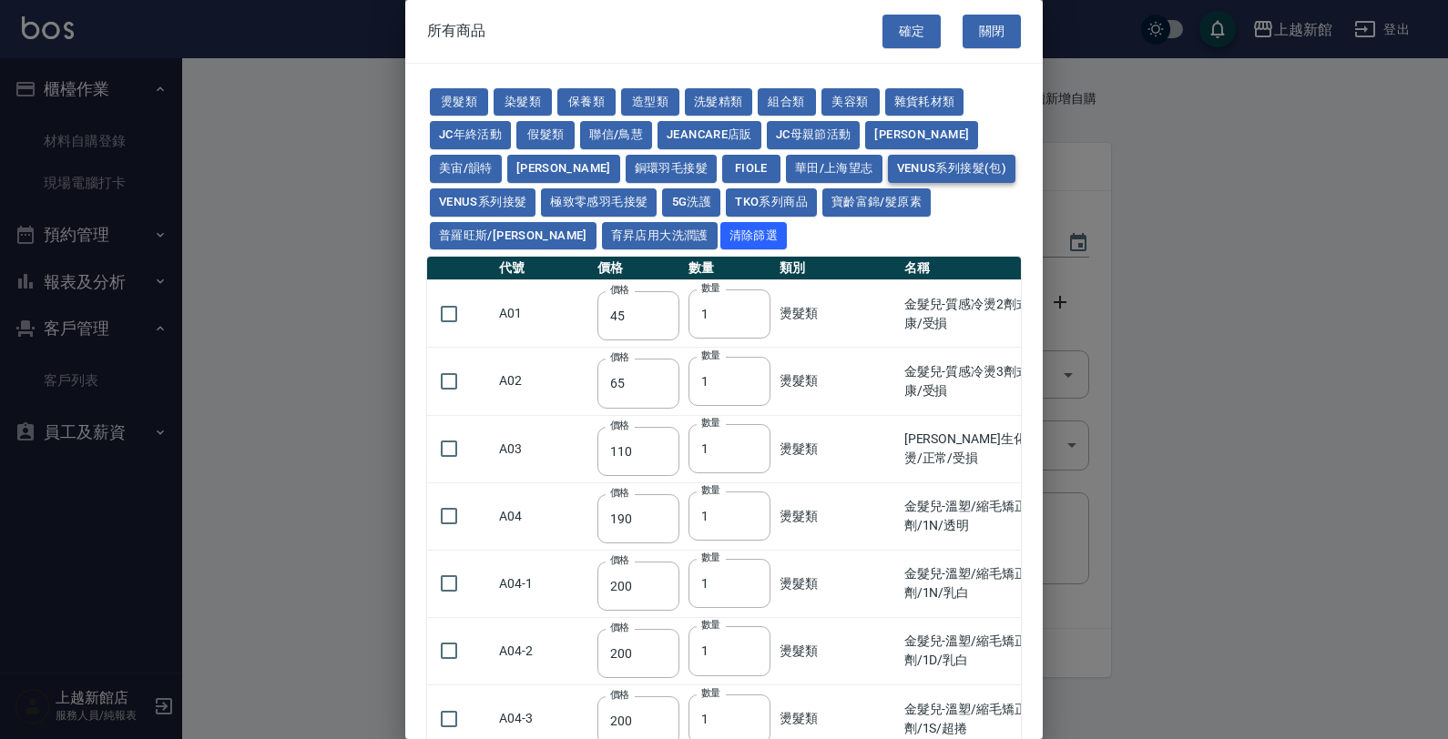
type input "3200"
type input "3500"
type input "3800"
type input "4200"
type input "150"
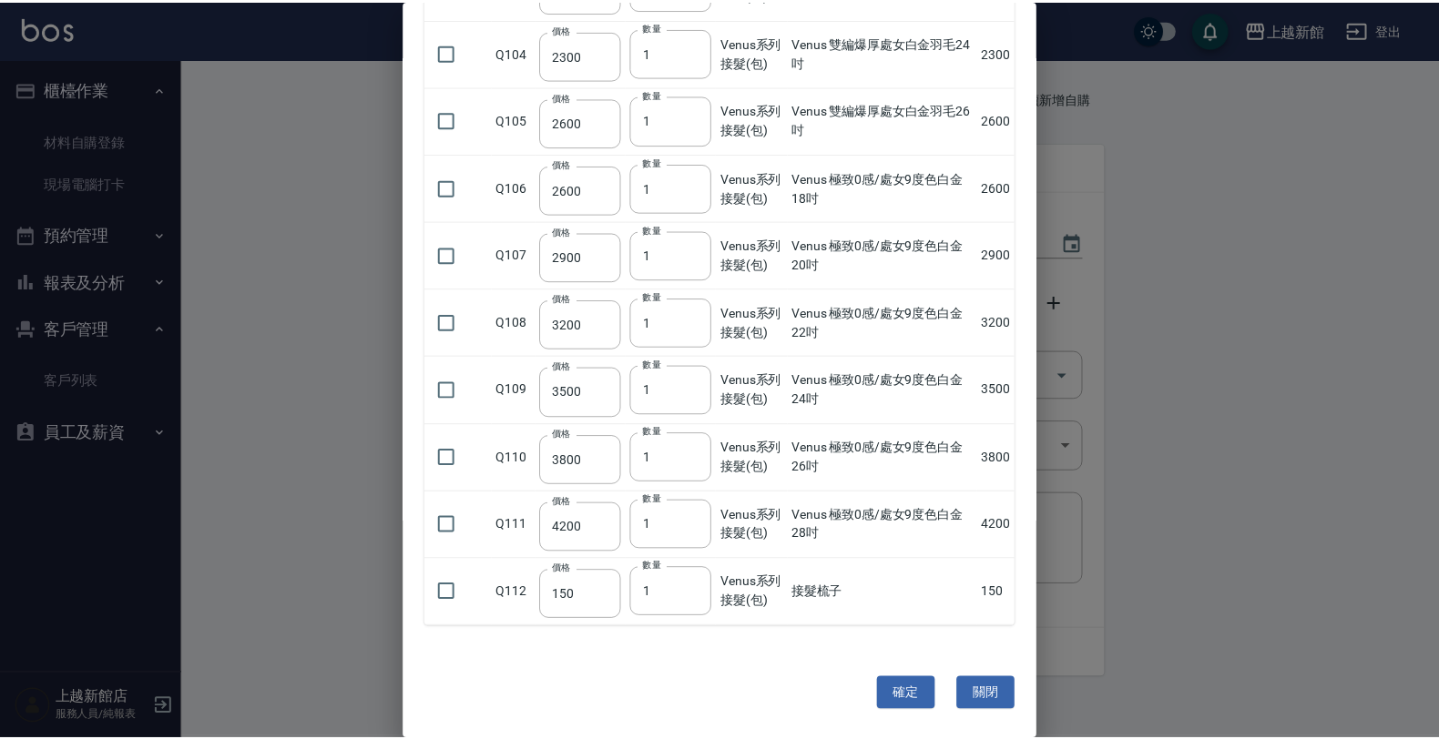
scroll to position [8116, 0]
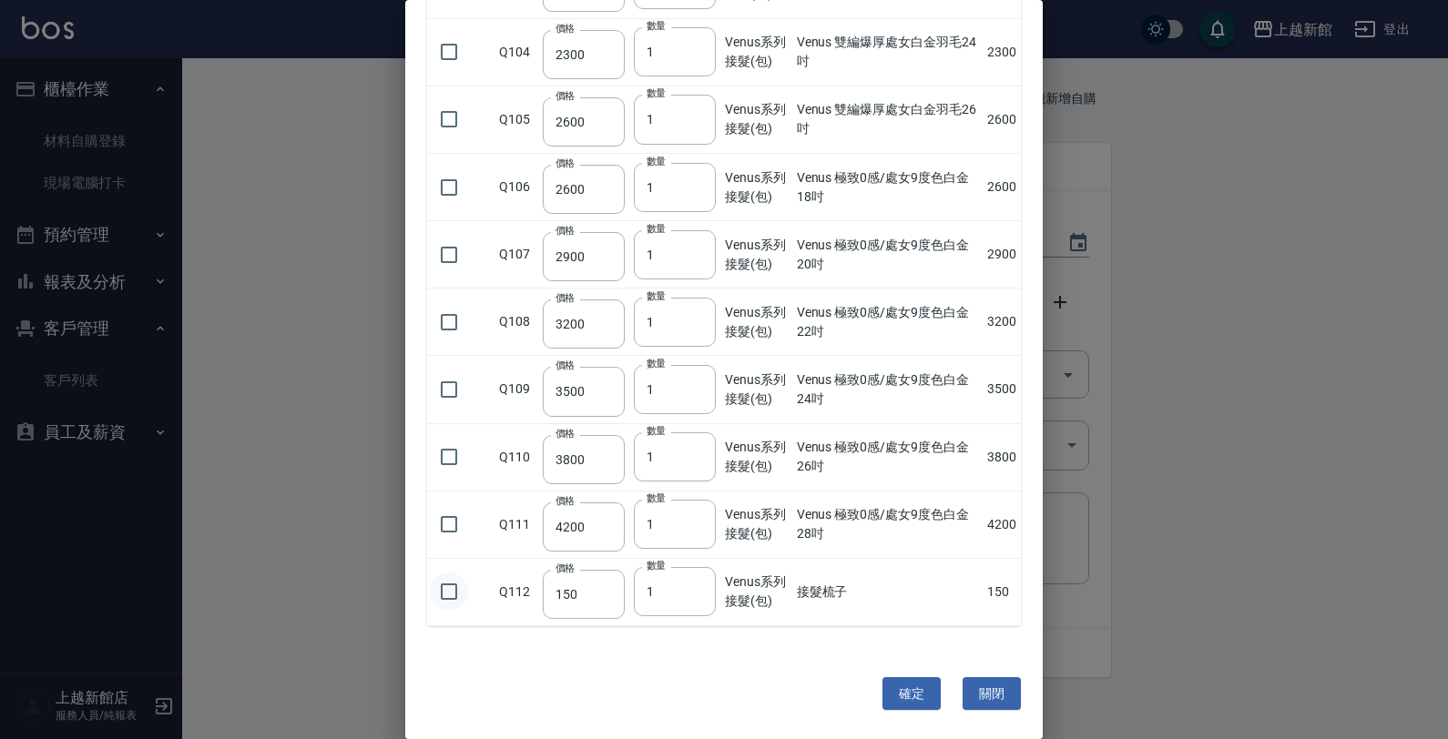
click at [447, 584] on input "checkbox" at bounding box center [449, 592] width 38 height 38
checkbox input "true"
click at [678, 595] on input "1" at bounding box center [675, 591] width 82 height 49
click at [697, 586] on input "2" at bounding box center [675, 591] width 82 height 49
click at [695, 588] on input "3" at bounding box center [675, 591] width 82 height 49
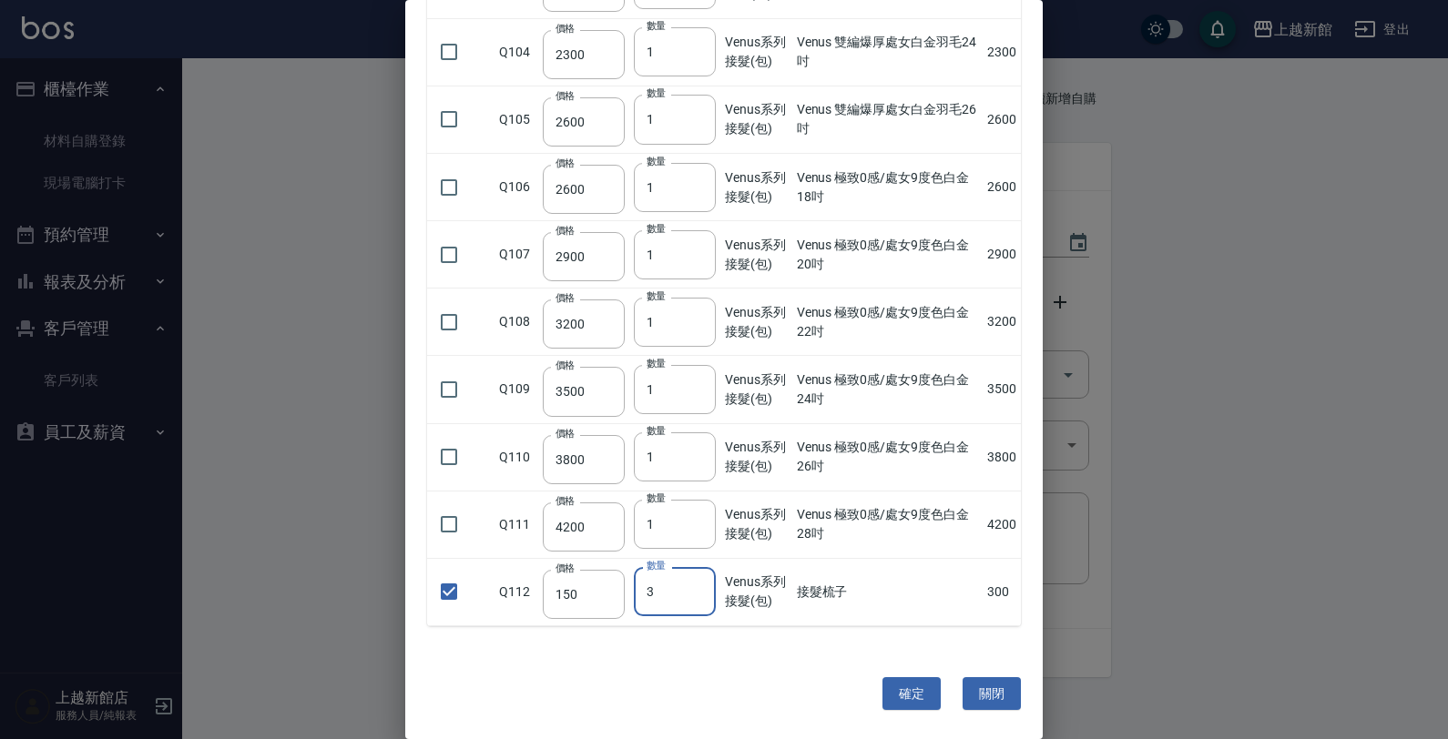
click at [695, 588] on input "4" at bounding box center [675, 591] width 82 height 49
click at [695, 588] on input "5" at bounding box center [675, 591] width 82 height 49
click at [695, 588] on input "6" at bounding box center [675, 591] width 82 height 49
click at [694, 588] on input "7" at bounding box center [675, 591] width 82 height 49
click at [694, 588] on input "8" at bounding box center [675, 591] width 82 height 49
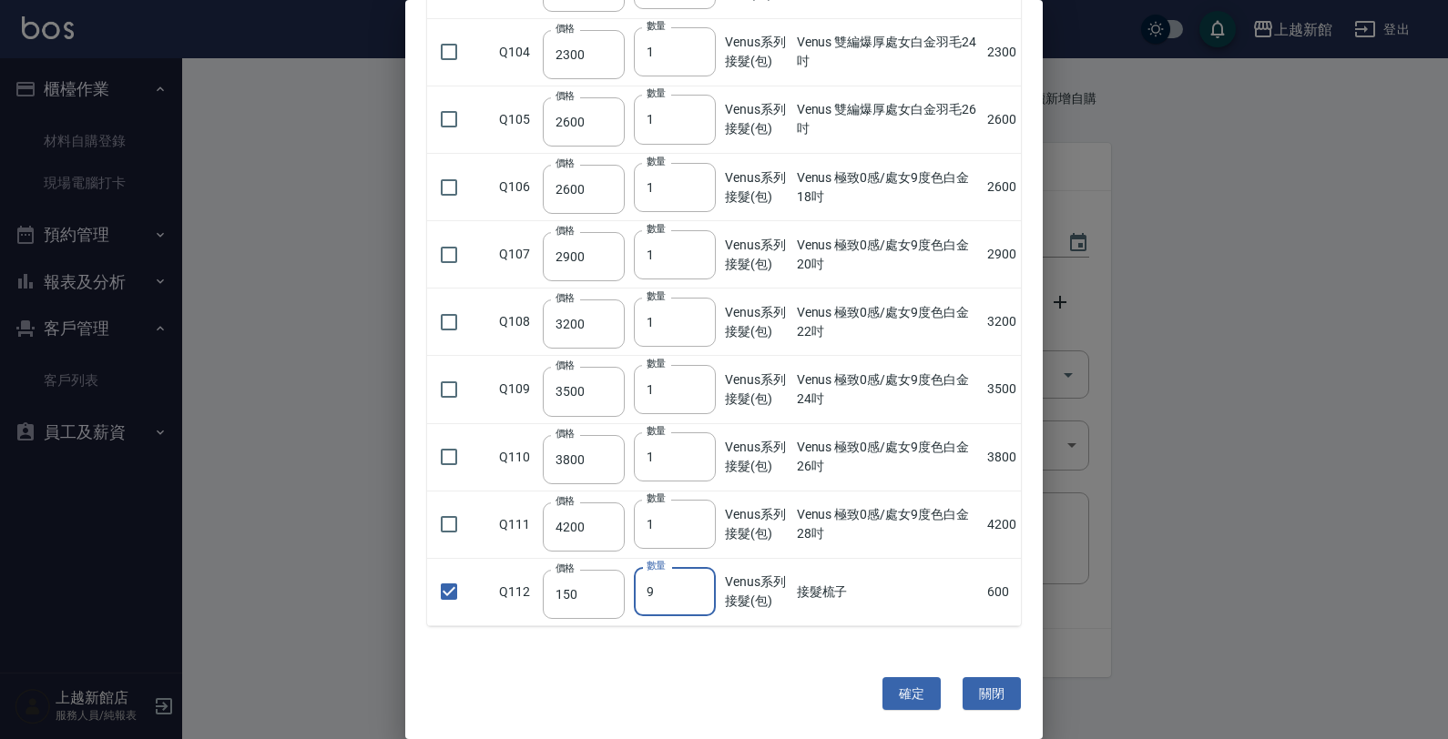
click at [694, 588] on input "9" at bounding box center [675, 591] width 82 height 49
click at [694, 588] on input "10" at bounding box center [675, 591] width 82 height 49
click at [694, 588] on input "11" at bounding box center [675, 591] width 82 height 49
click at [694, 588] on input "12" at bounding box center [675, 591] width 82 height 49
click at [694, 588] on input "13" at bounding box center [675, 591] width 82 height 49
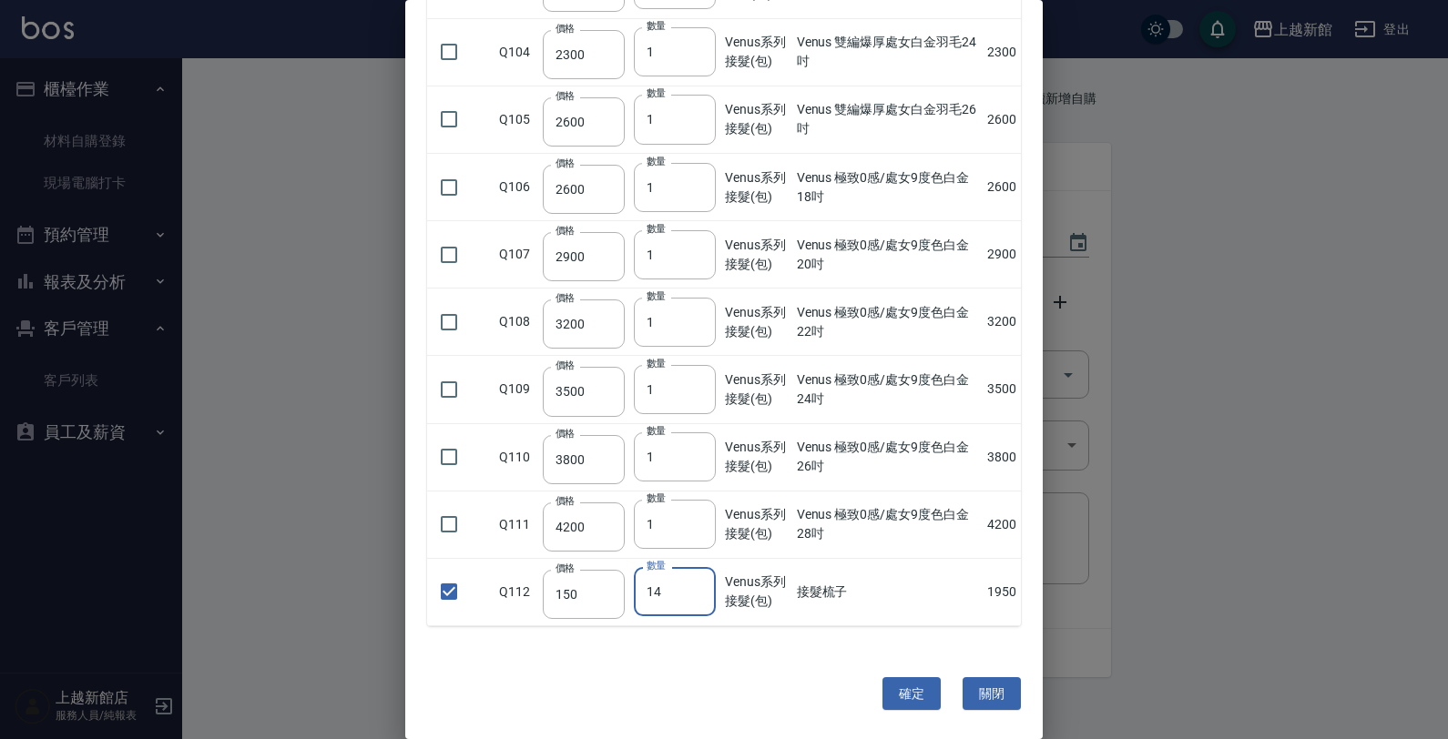
click at [694, 588] on input "14" at bounding box center [675, 591] width 82 height 49
type input "15"
click at [694, 588] on input "15" at bounding box center [675, 591] width 82 height 49
click at [909, 690] on button "確定" at bounding box center [911, 695] width 58 height 34
type input "接髮梳子"
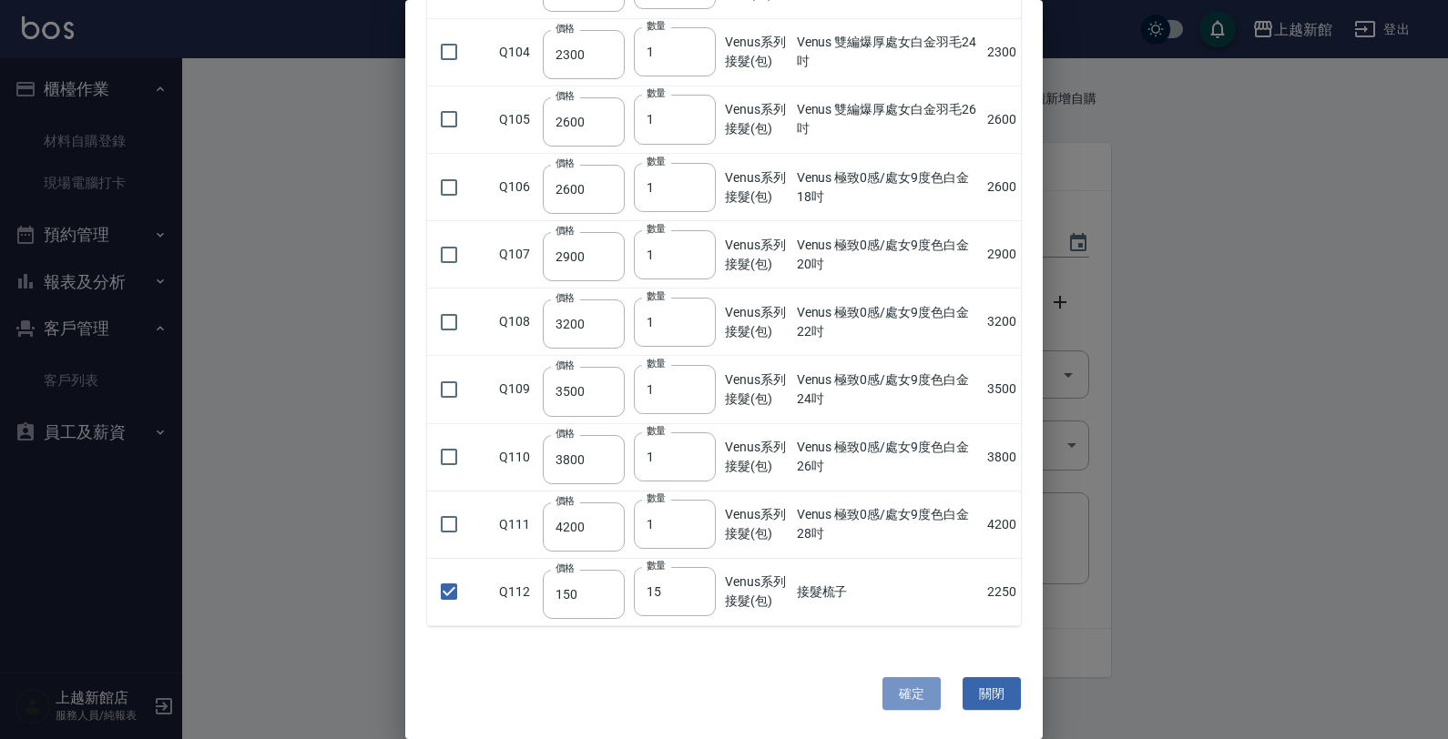
type input "150"
type input "15"
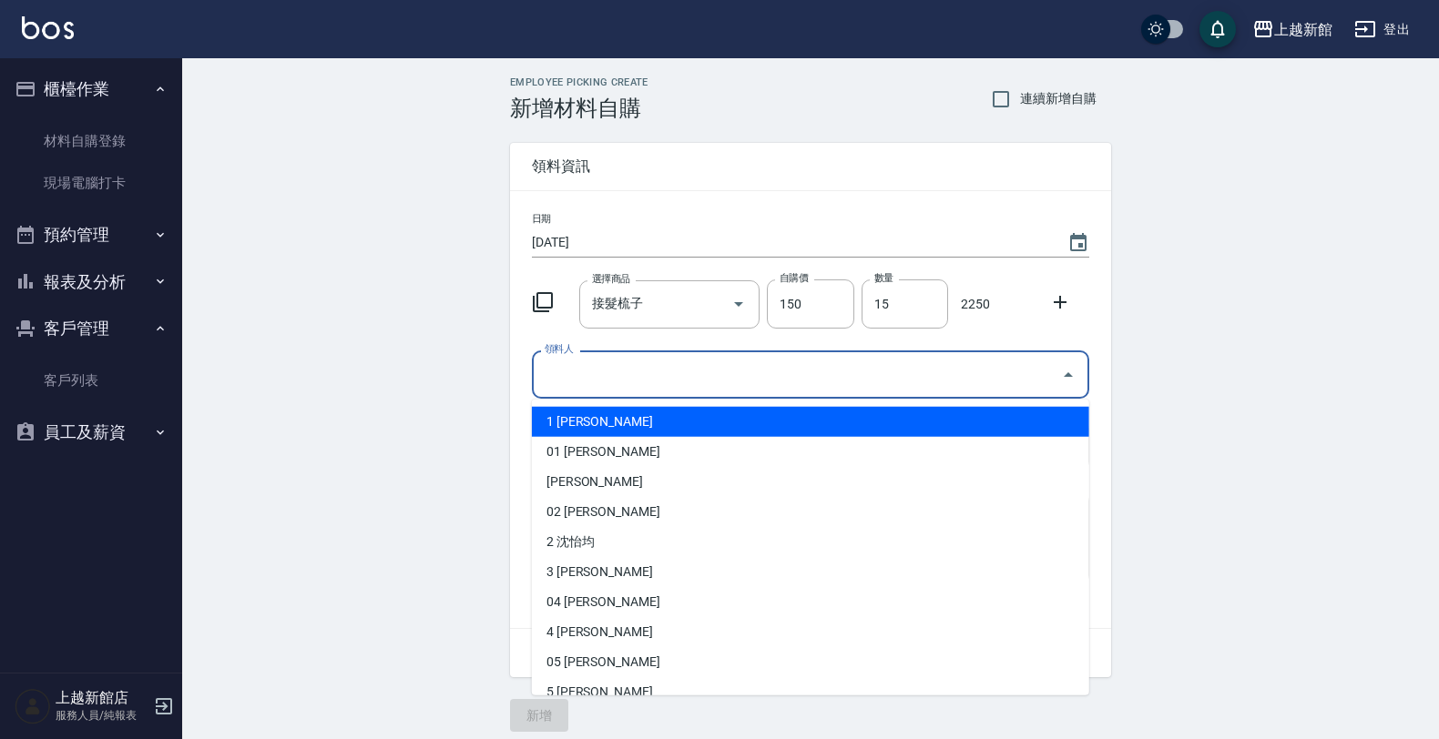
drag, startPoint x: 574, startPoint y: 370, endPoint x: 562, endPoint y: 371, distance: 11.9
click at [563, 371] on div "領料人 領料人" at bounding box center [810, 375] width 557 height 48
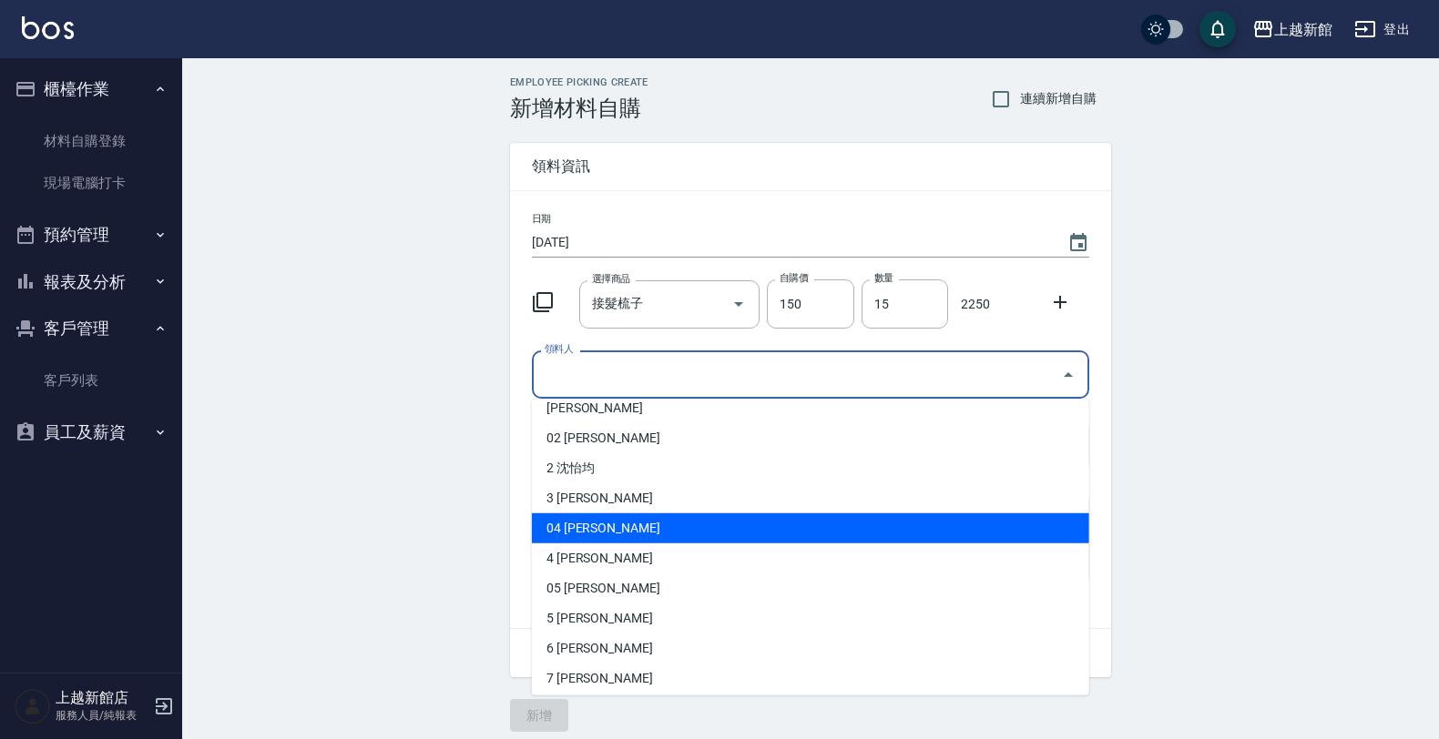
scroll to position [114, 0]
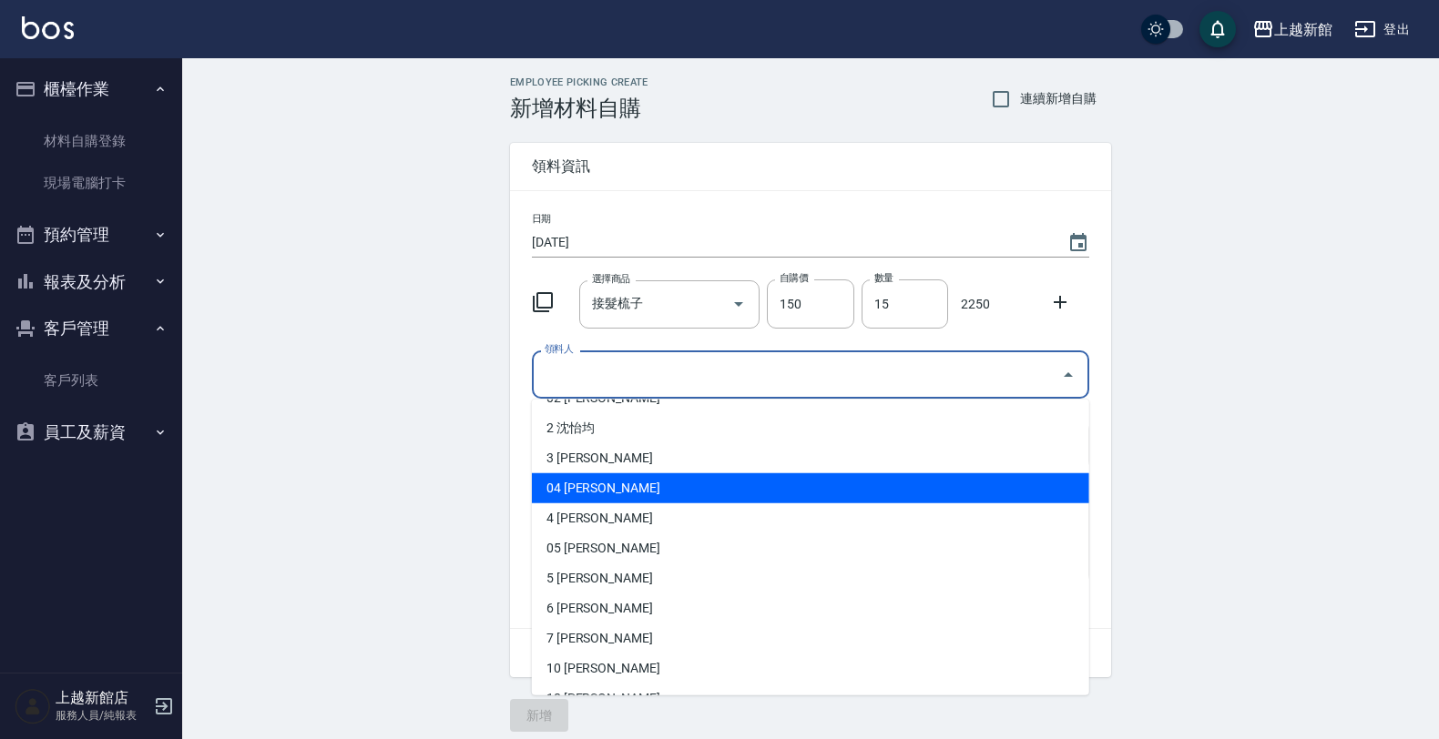
click at [599, 611] on li "6 [PERSON_NAME]" at bounding box center [810, 609] width 557 height 30
type input "[PERSON_NAME]"
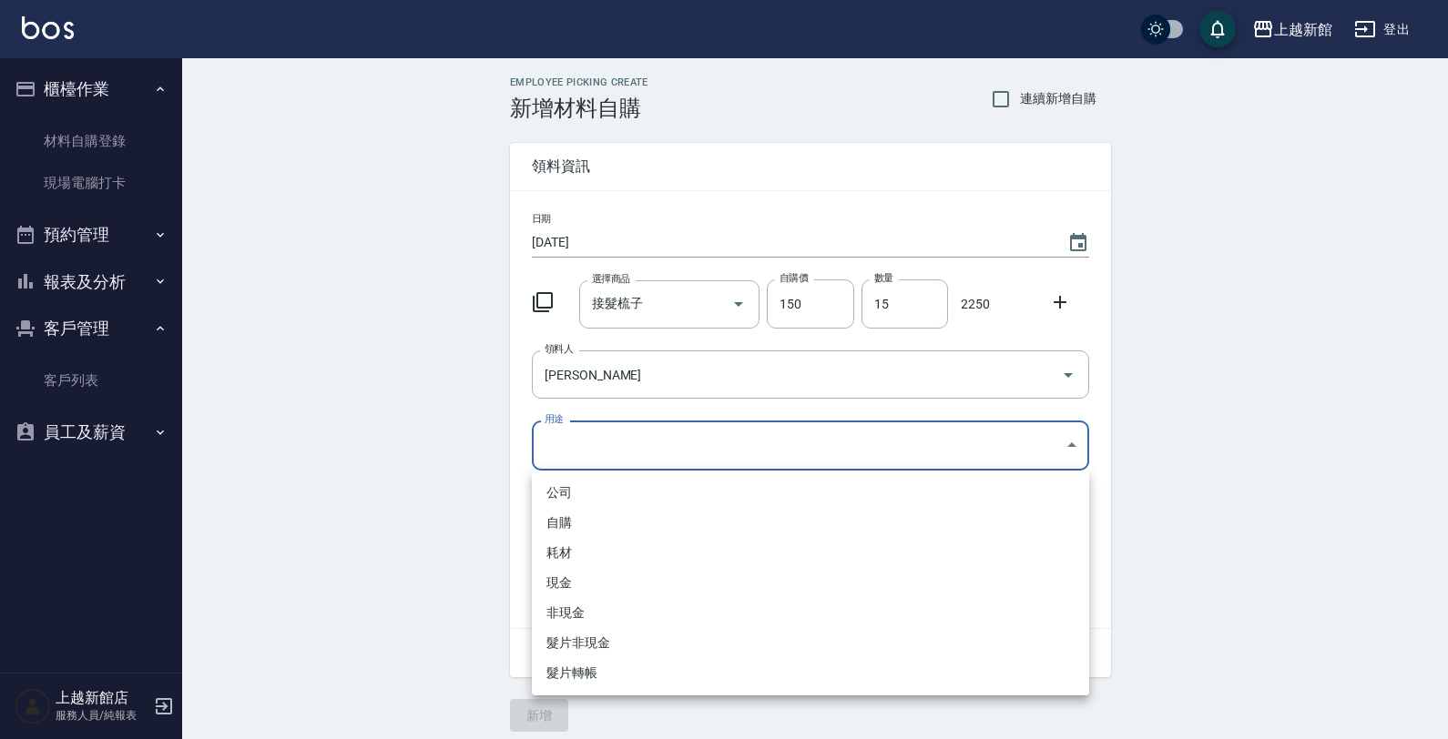
click at [535, 424] on body "上越新館 登出 櫃檯作業 材料自購登錄 現場電腦打卡 預約管理 預約管理 單日預約紀錄 單週預約紀錄 報表及分析 報表目錄 店家日報表 互助日報表 互助業績報…" at bounding box center [724, 375] width 1448 height 750
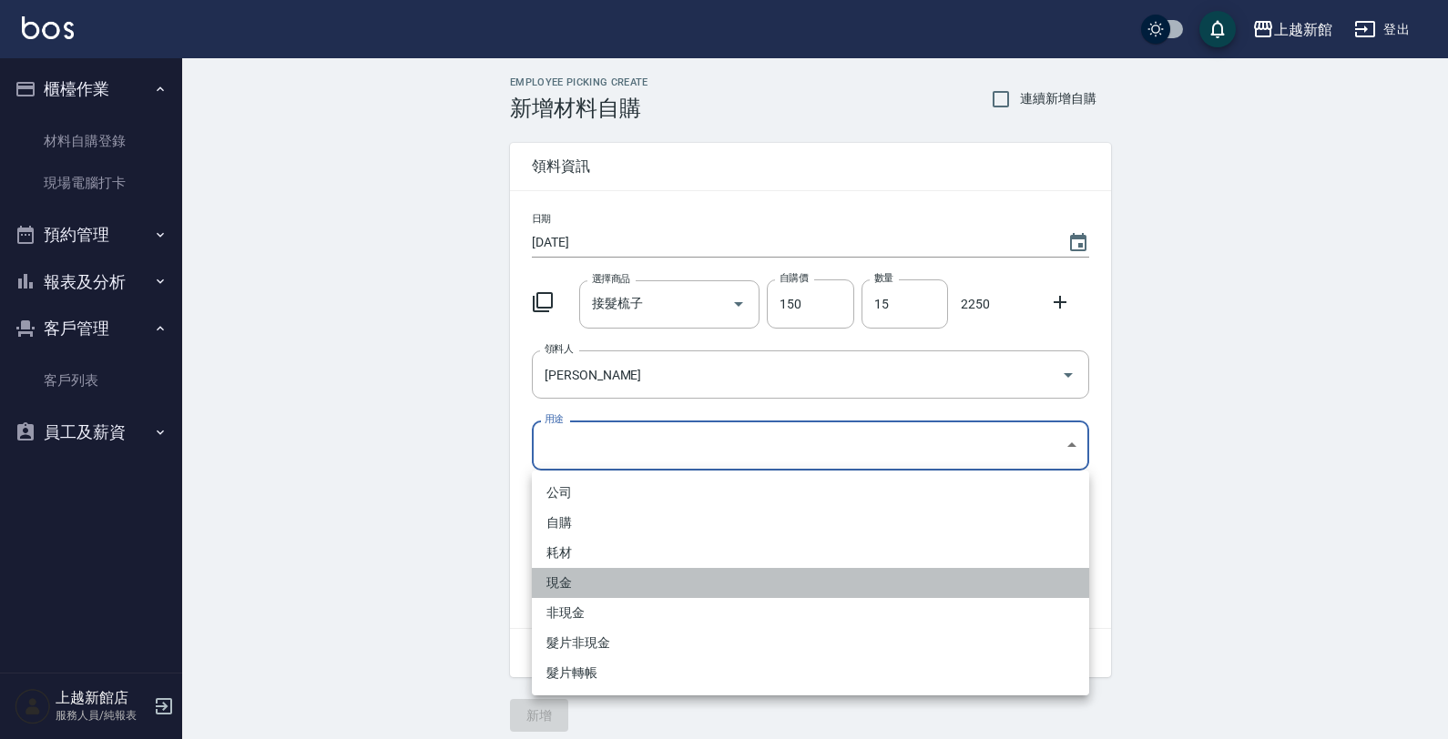
click at [580, 576] on li "現金" at bounding box center [810, 583] width 557 height 30
type input "現金"
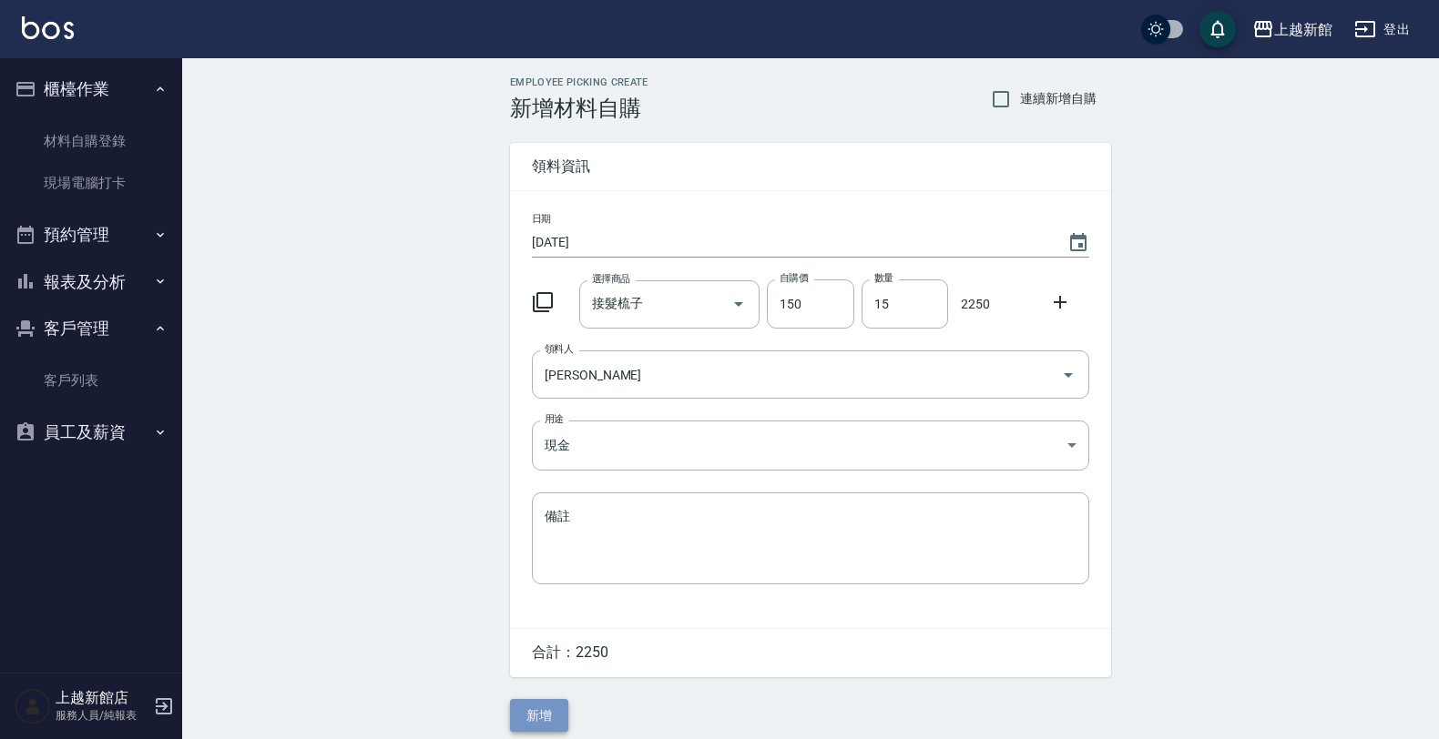
click at [540, 704] on button "新增" at bounding box center [539, 716] width 58 height 34
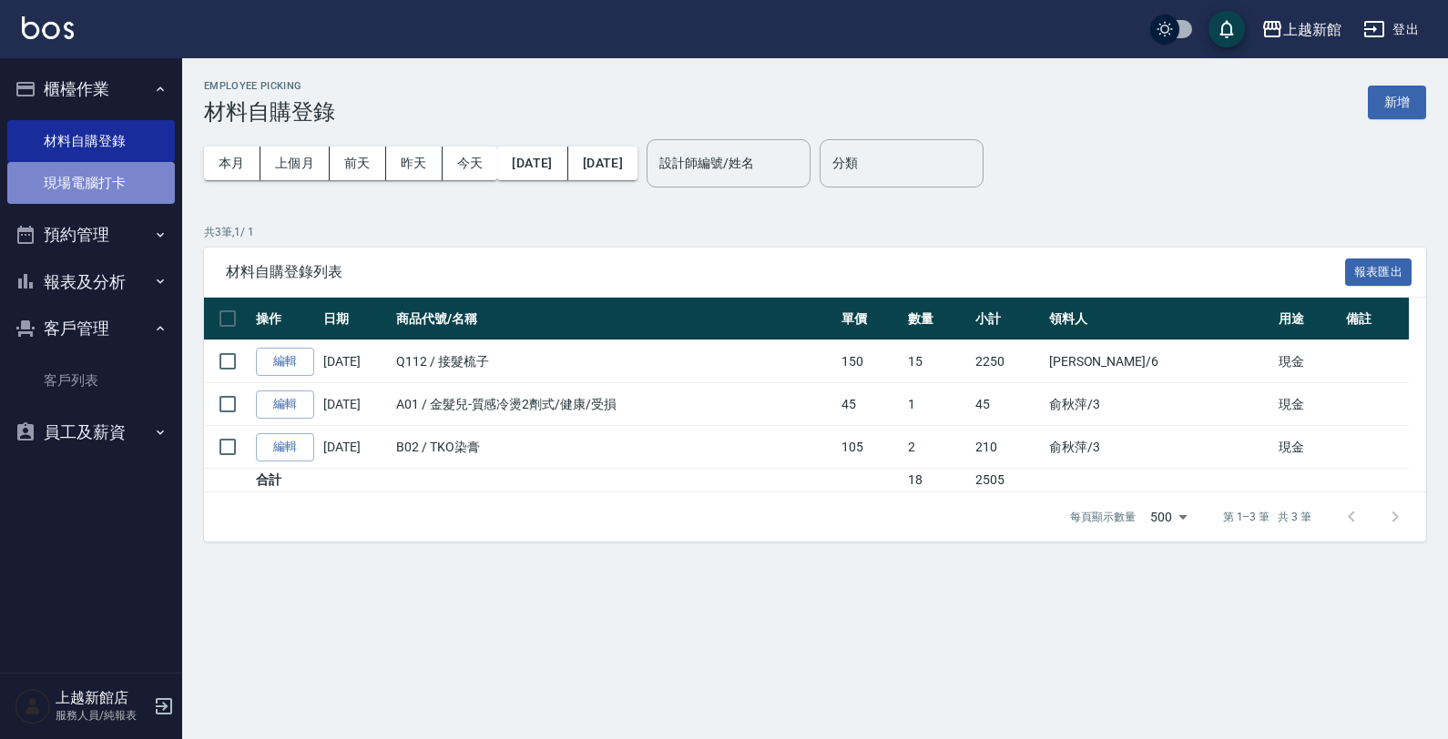
click at [92, 180] on link "現場電腦打卡" at bounding box center [91, 183] width 168 height 42
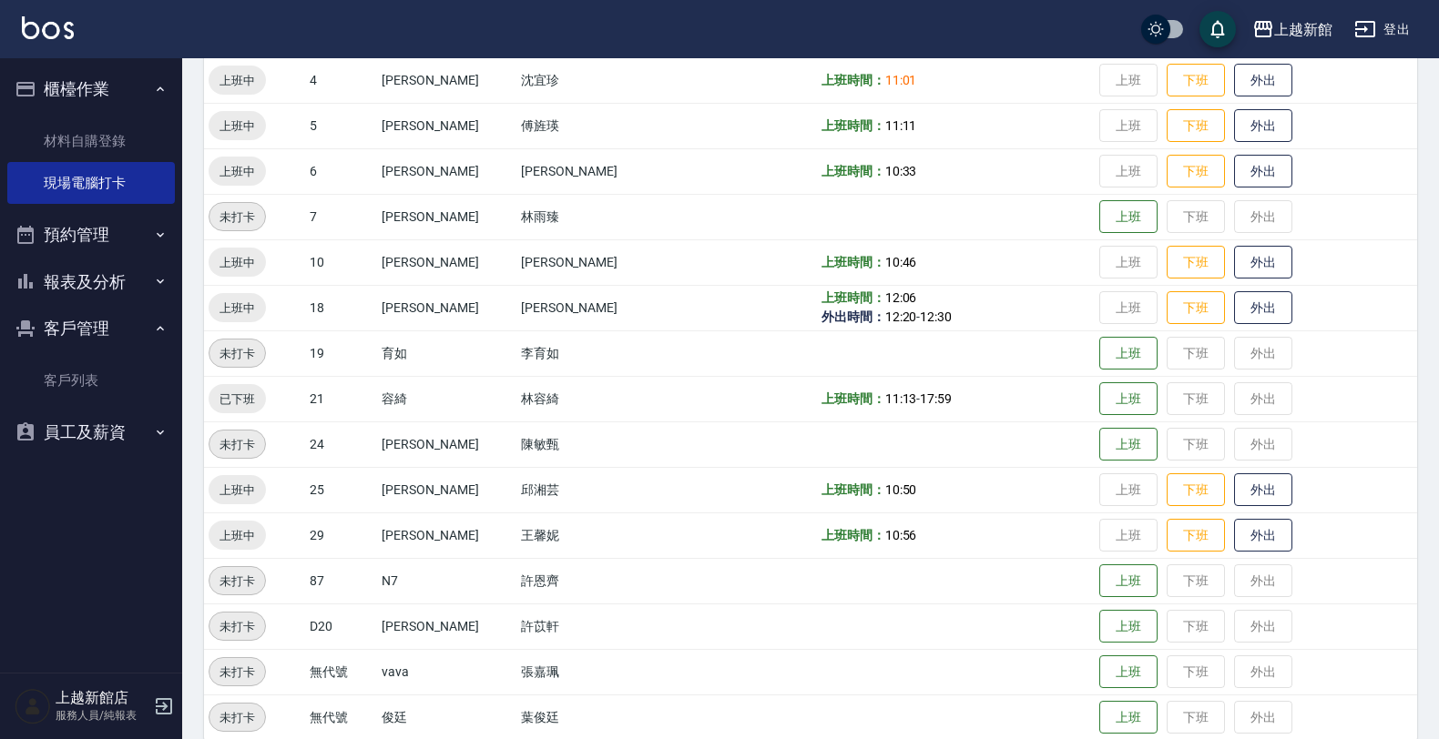
scroll to position [396, 0]
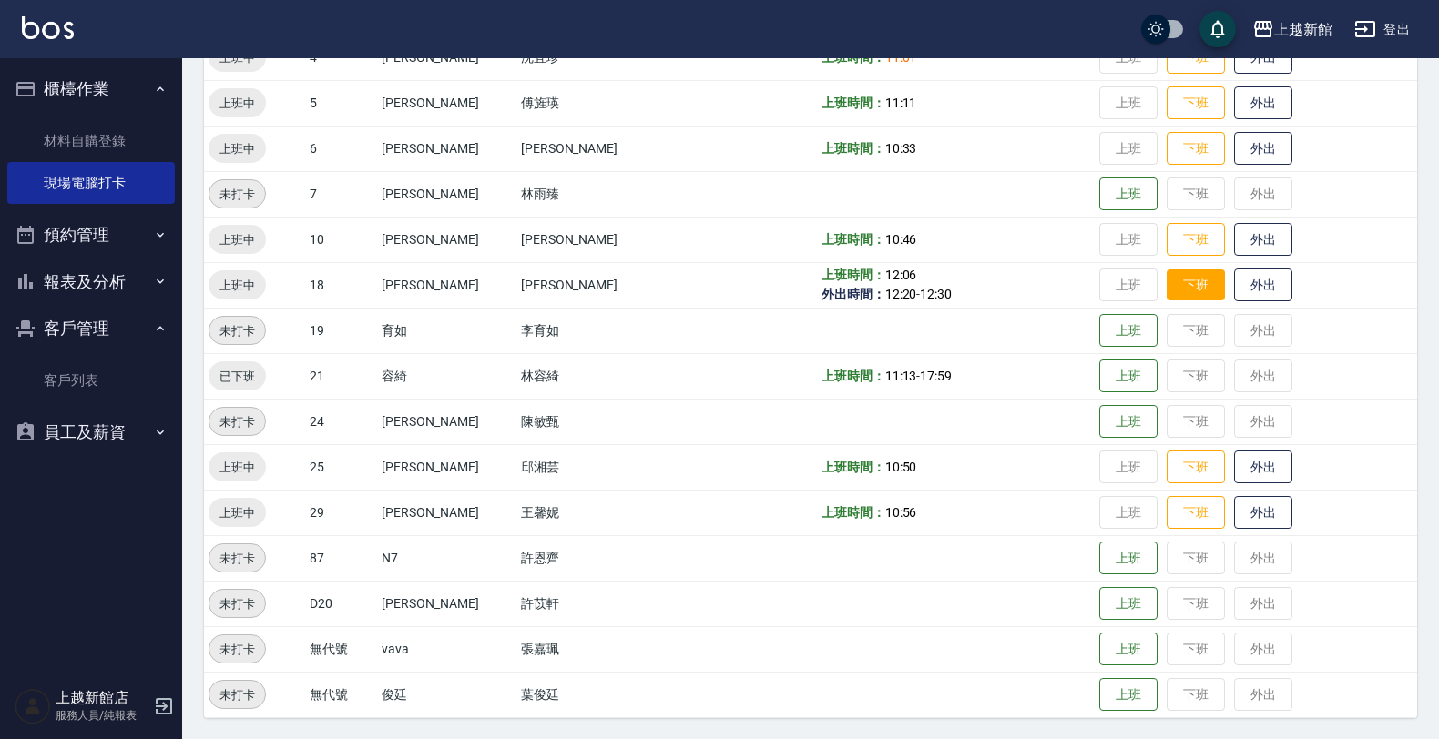
click at [1167, 291] on button "下班" at bounding box center [1196, 286] width 58 height 32
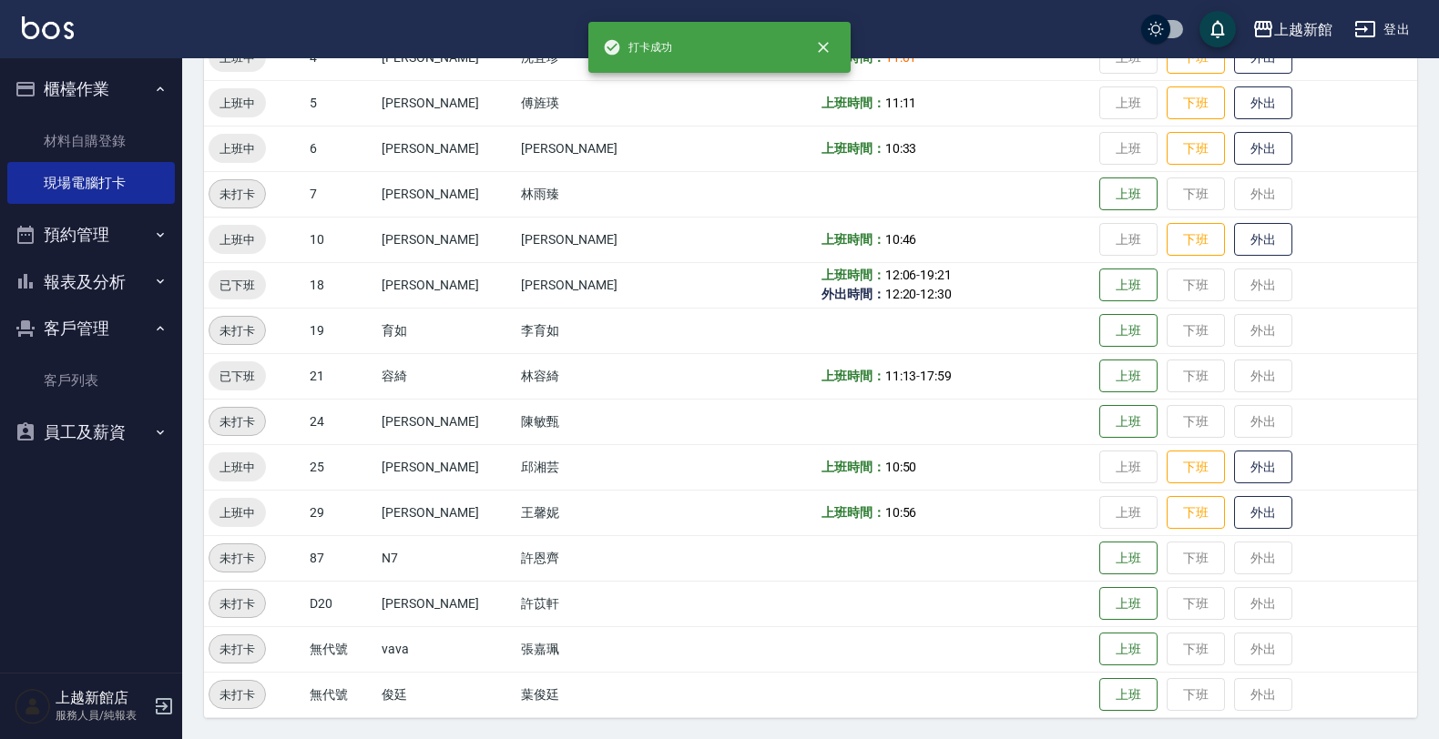
drag, startPoint x: 1167, startPoint y: 290, endPoint x: 712, endPoint y: 364, distance: 460.5
click at [712, 364] on td at bounding box center [747, 376] width 139 height 46
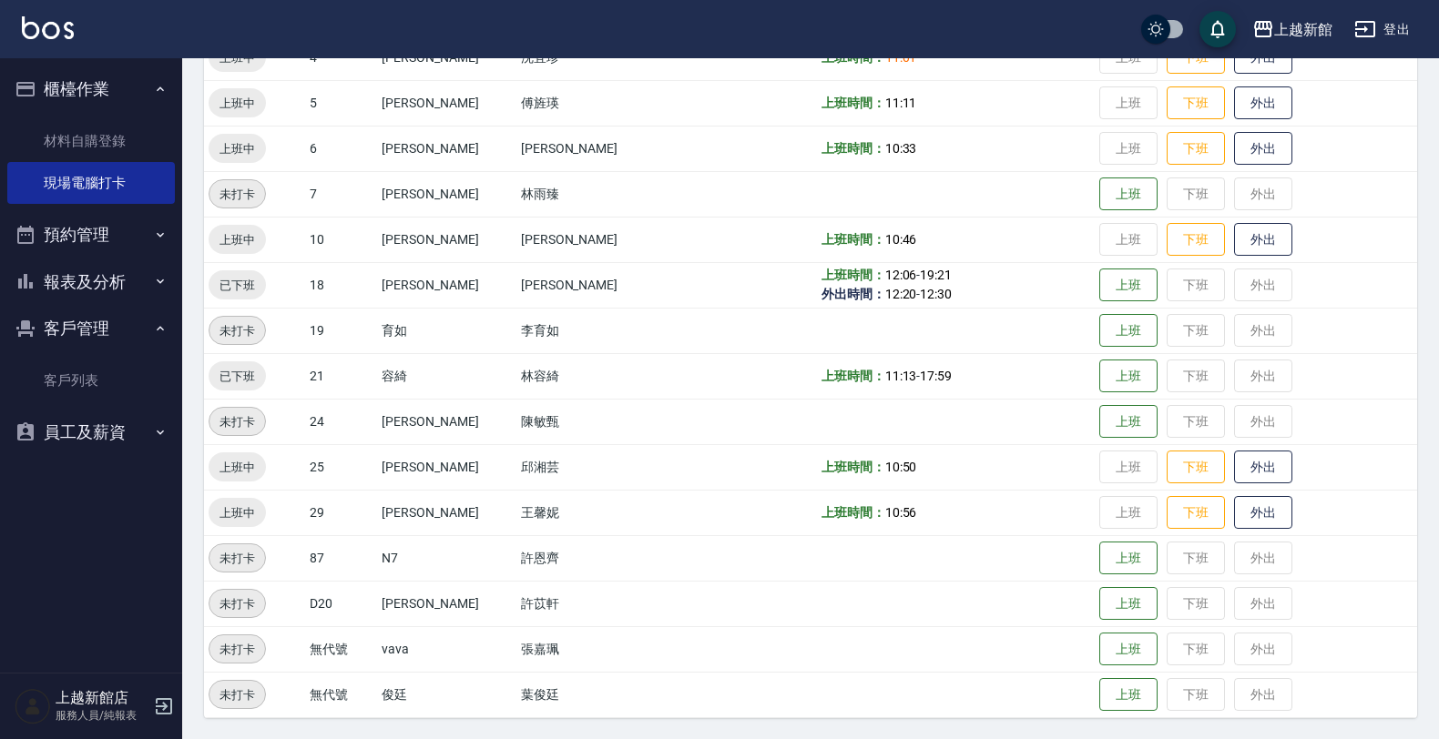
click at [159, 697] on icon "button" at bounding box center [164, 707] width 22 height 22
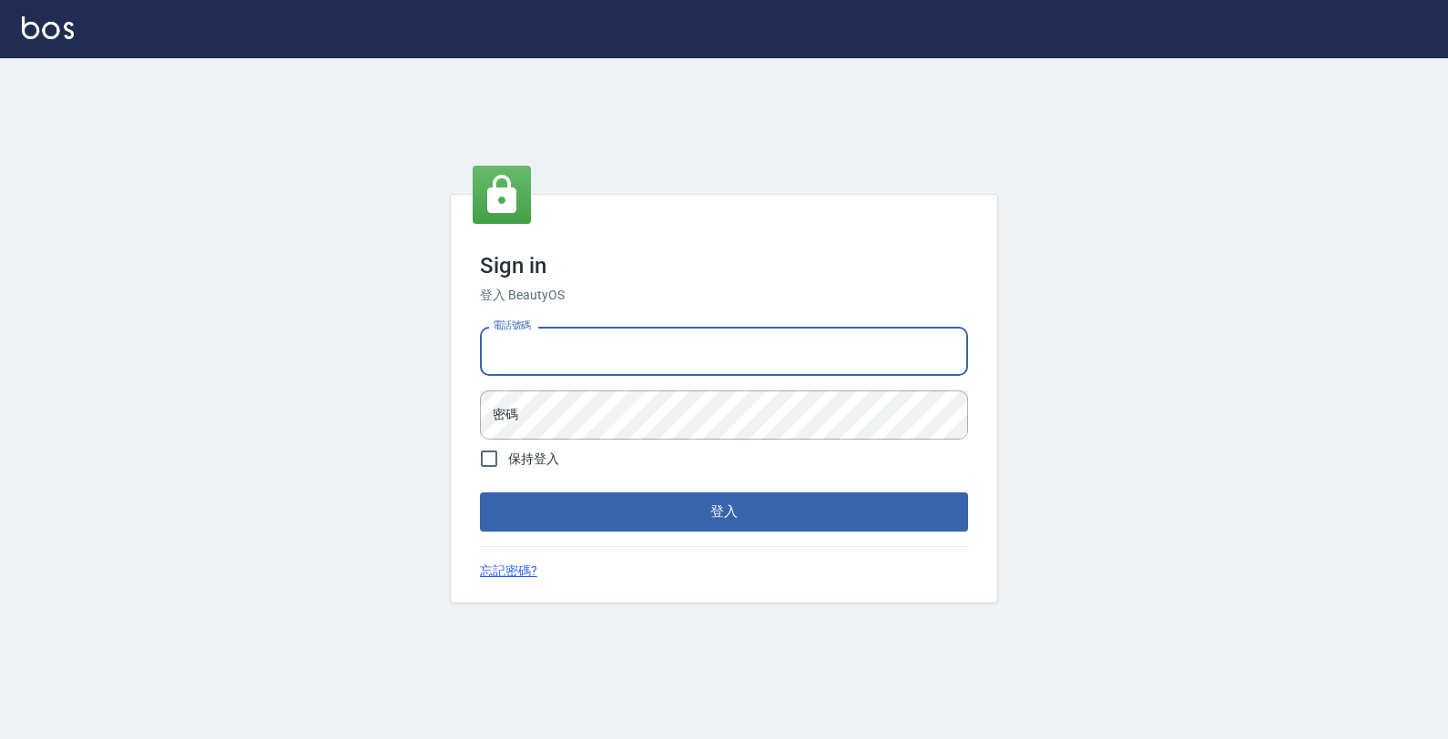
click at [558, 362] on input "電話號碼" at bounding box center [724, 351] width 488 height 49
type input "0974376310"
click at [480, 493] on button "登入" at bounding box center [724, 512] width 488 height 38
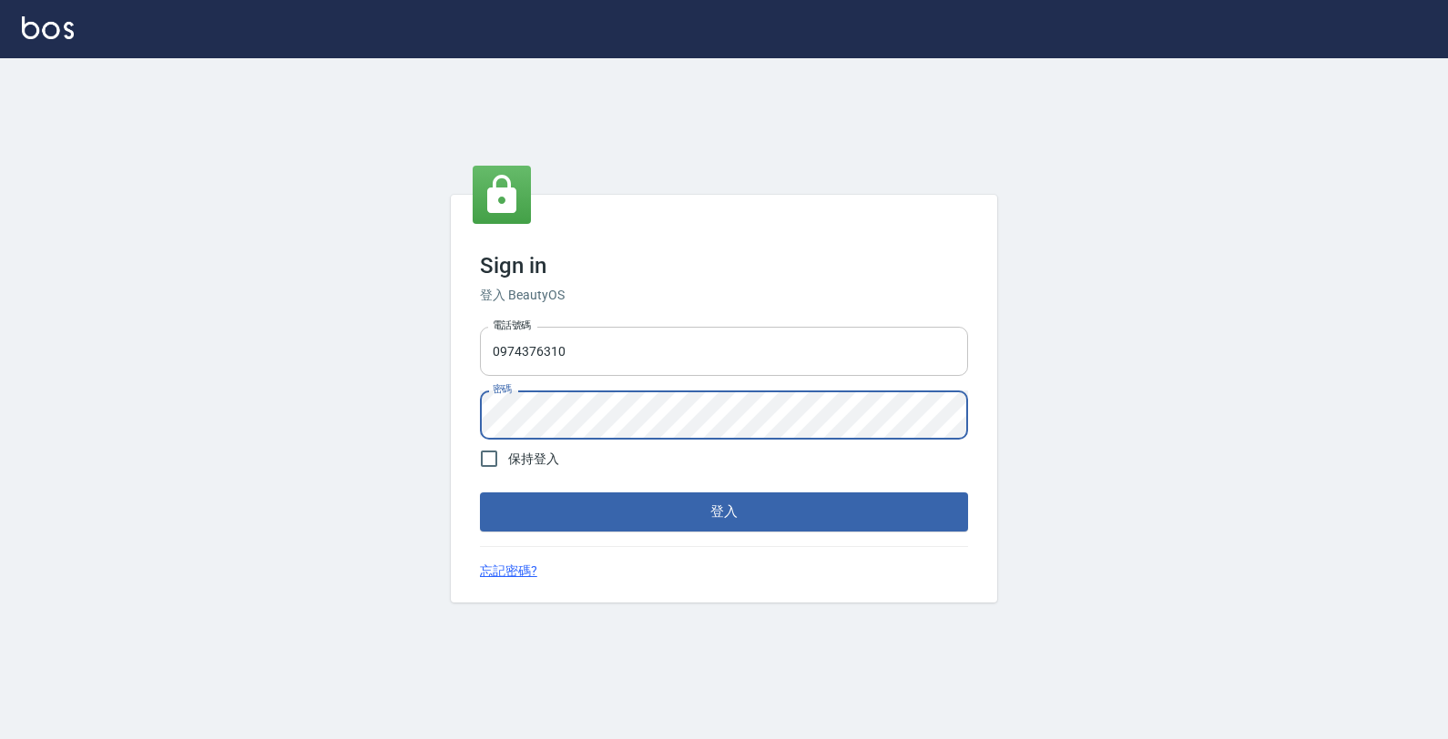
click at [480, 493] on button "登入" at bounding box center [724, 512] width 488 height 38
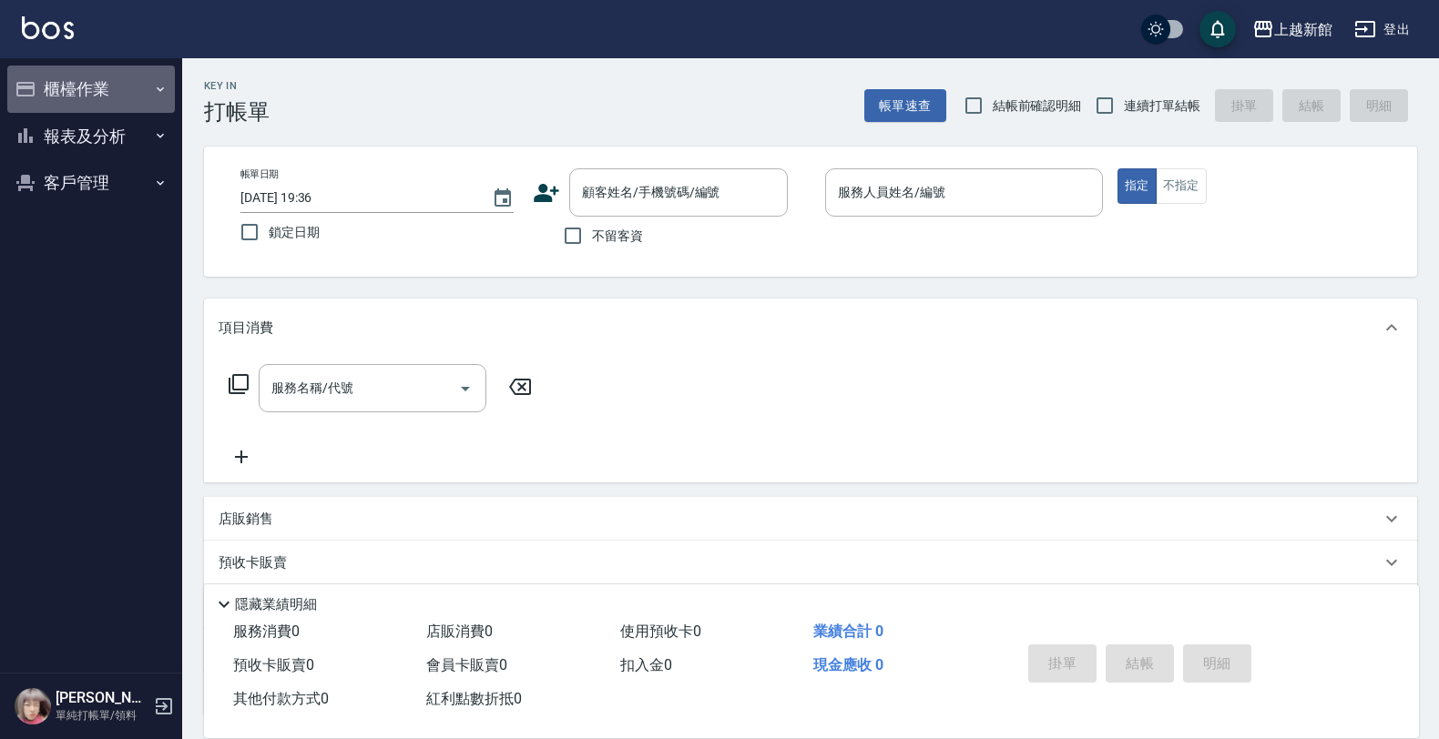
drag, startPoint x: 146, startPoint y: 97, endPoint x: 135, endPoint y: 152, distance: 56.6
click at [147, 97] on button "櫃檯作業" at bounding box center [91, 89] width 168 height 47
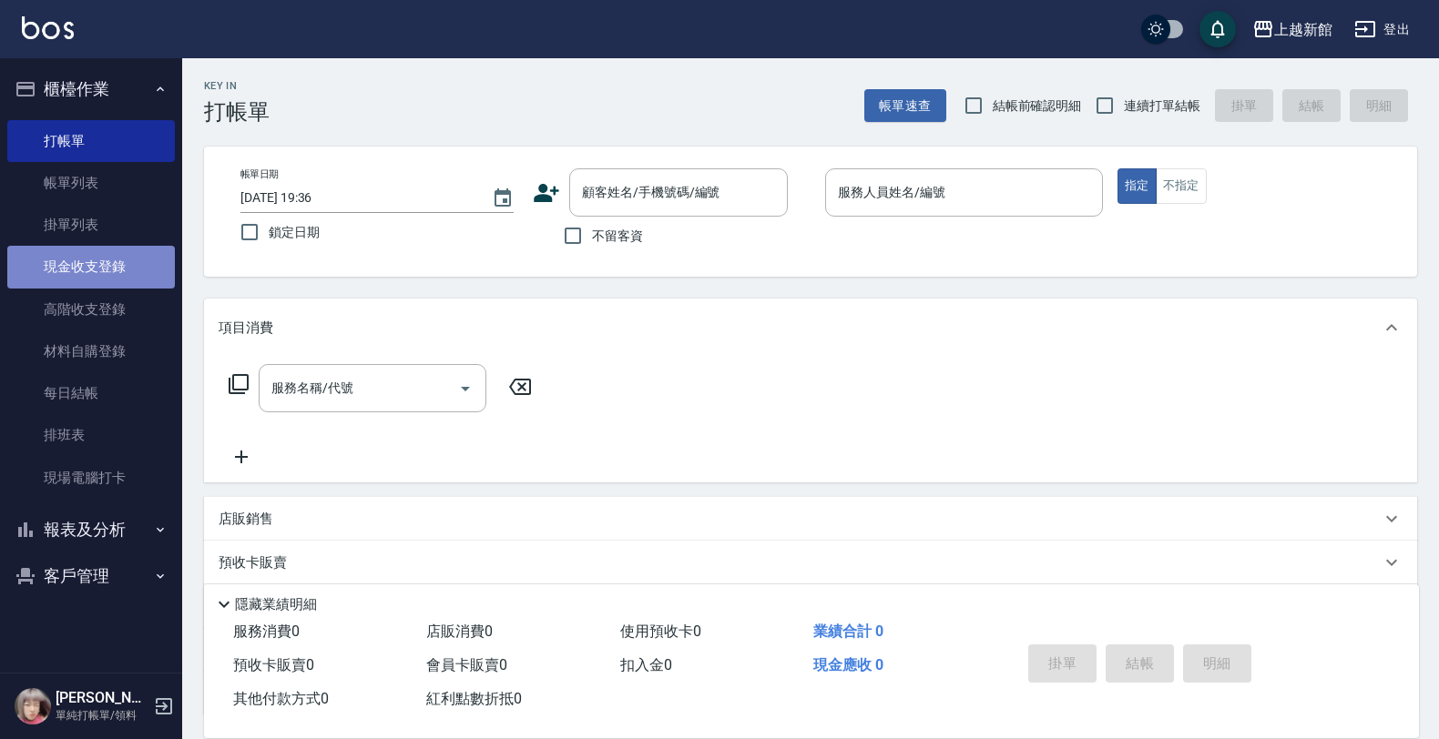
click at [117, 276] on link "現金收支登錄" at bounding box center [91, 267] width 168 height 42
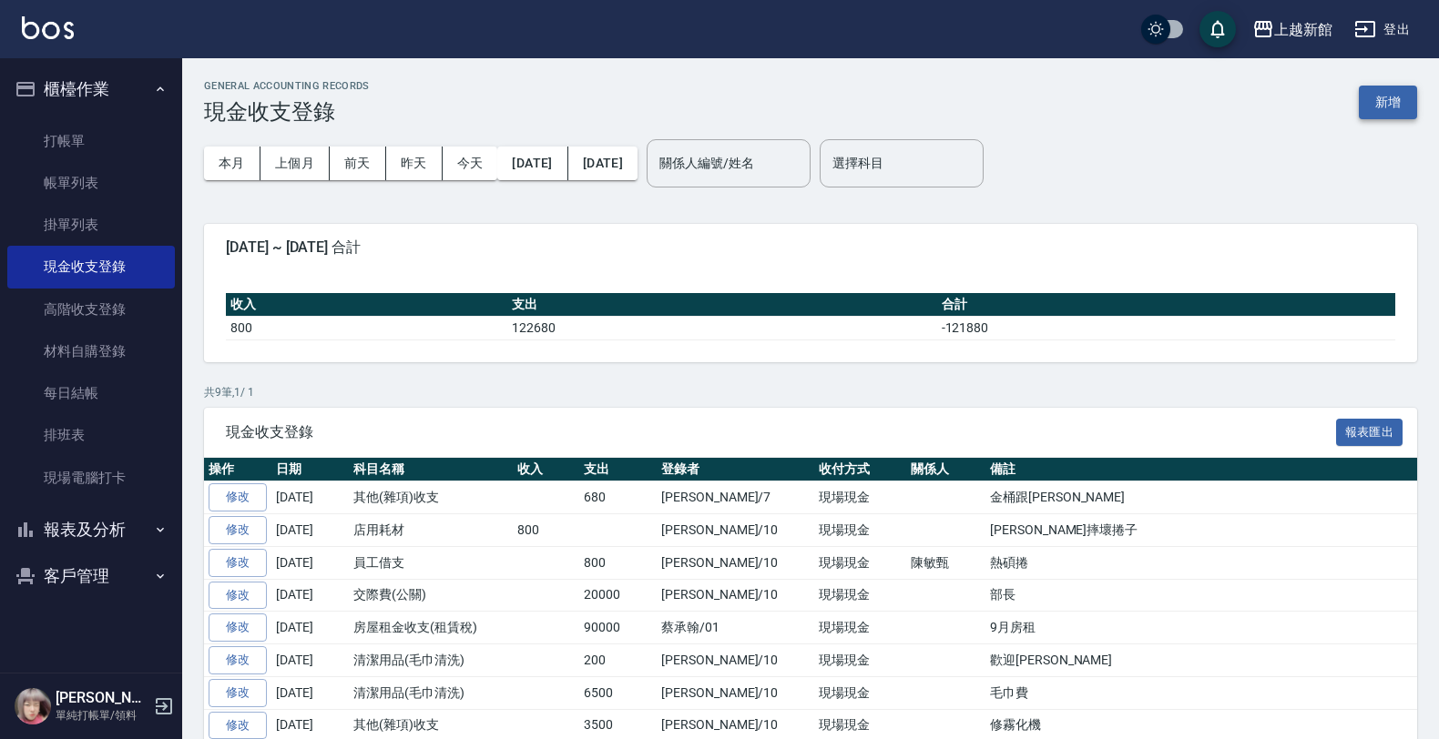
click at [1367, 89] on button "新增" at bounding box center [1388, 103] width 58 height 34
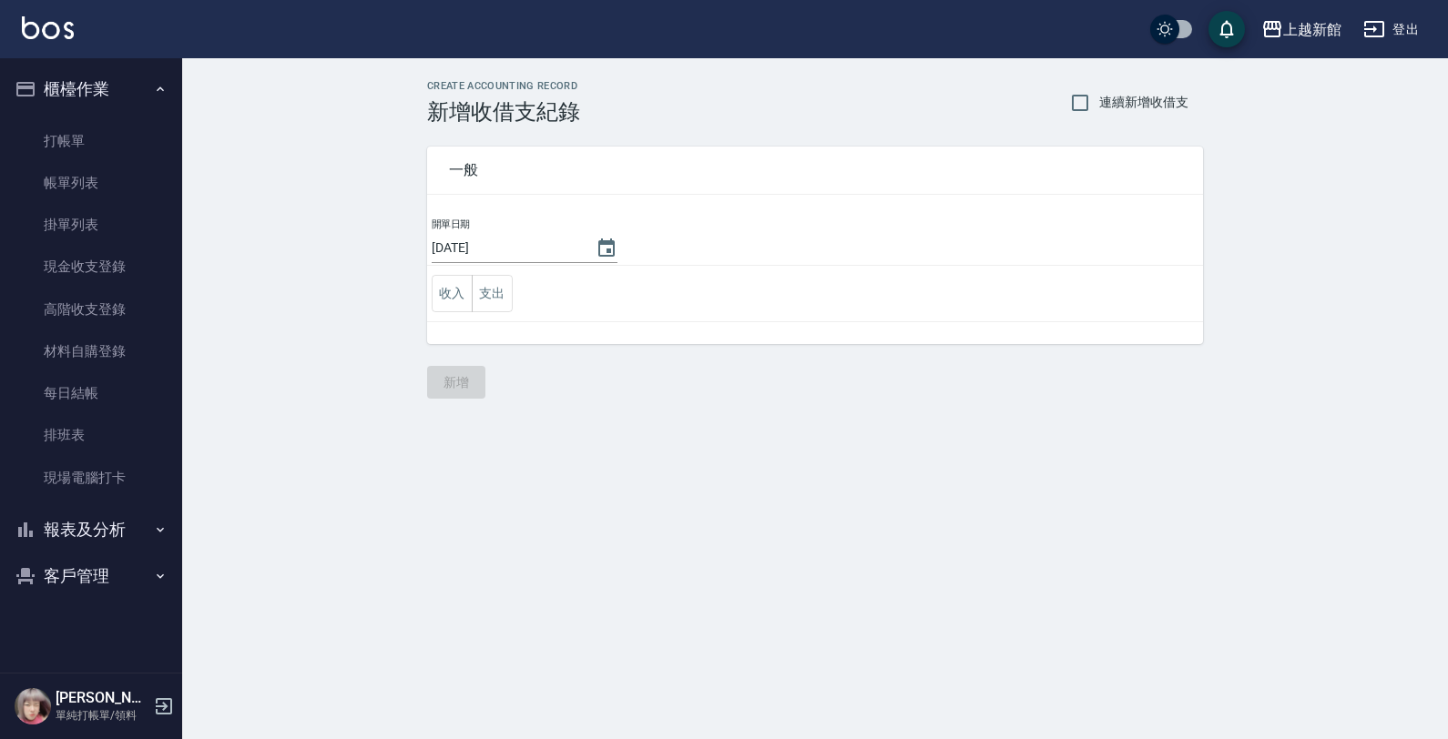
click at [488, 270] on td "收入 支出" at bounding box center [815, 294] width 776 height 56
drag, startPoint x: 476, startPoint y: 292, endPoint x: 467, endPoint y: 314, distance: 23.7
click at [479, 292] on button "支出" at bounding box center [492, 293] width 41 height 37
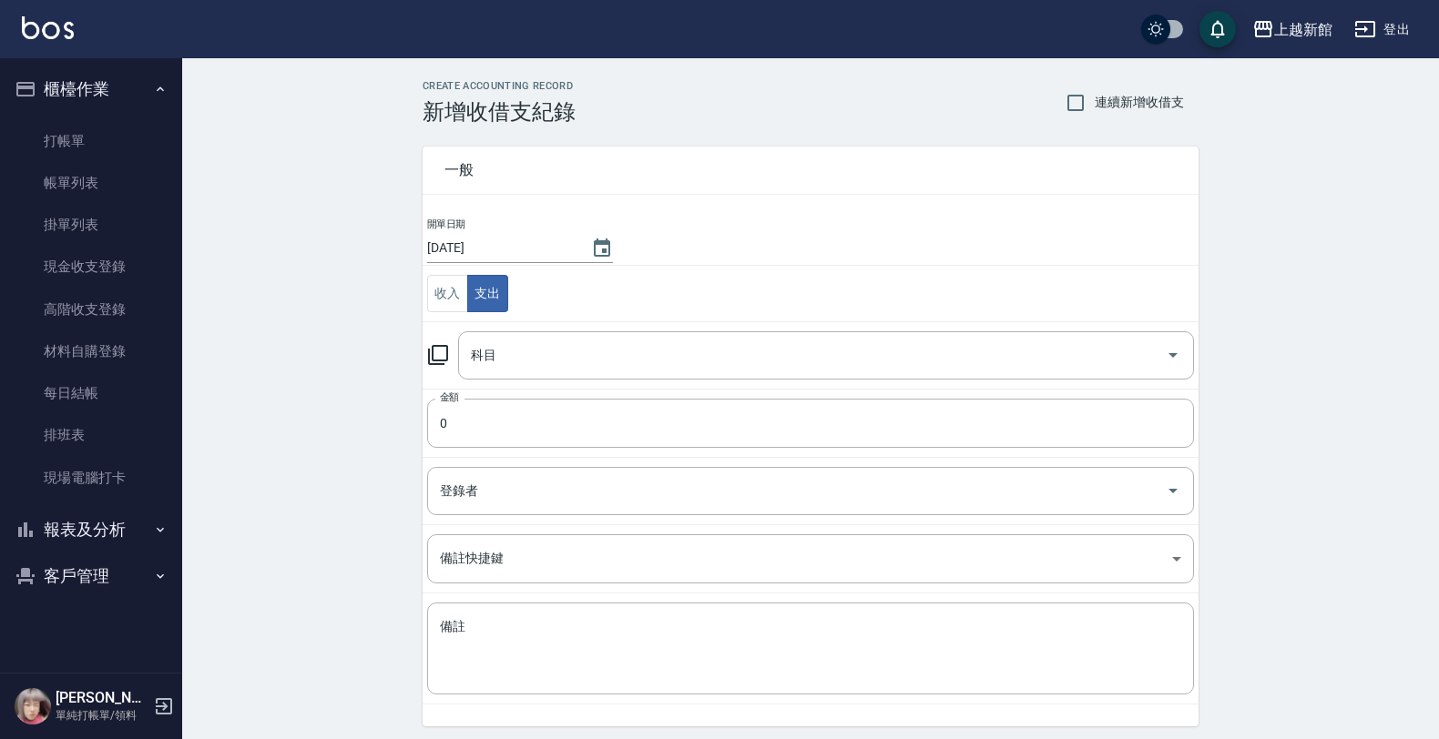
click at [431, 352] on icon at bounding box center [438, 355] width 22 height 22
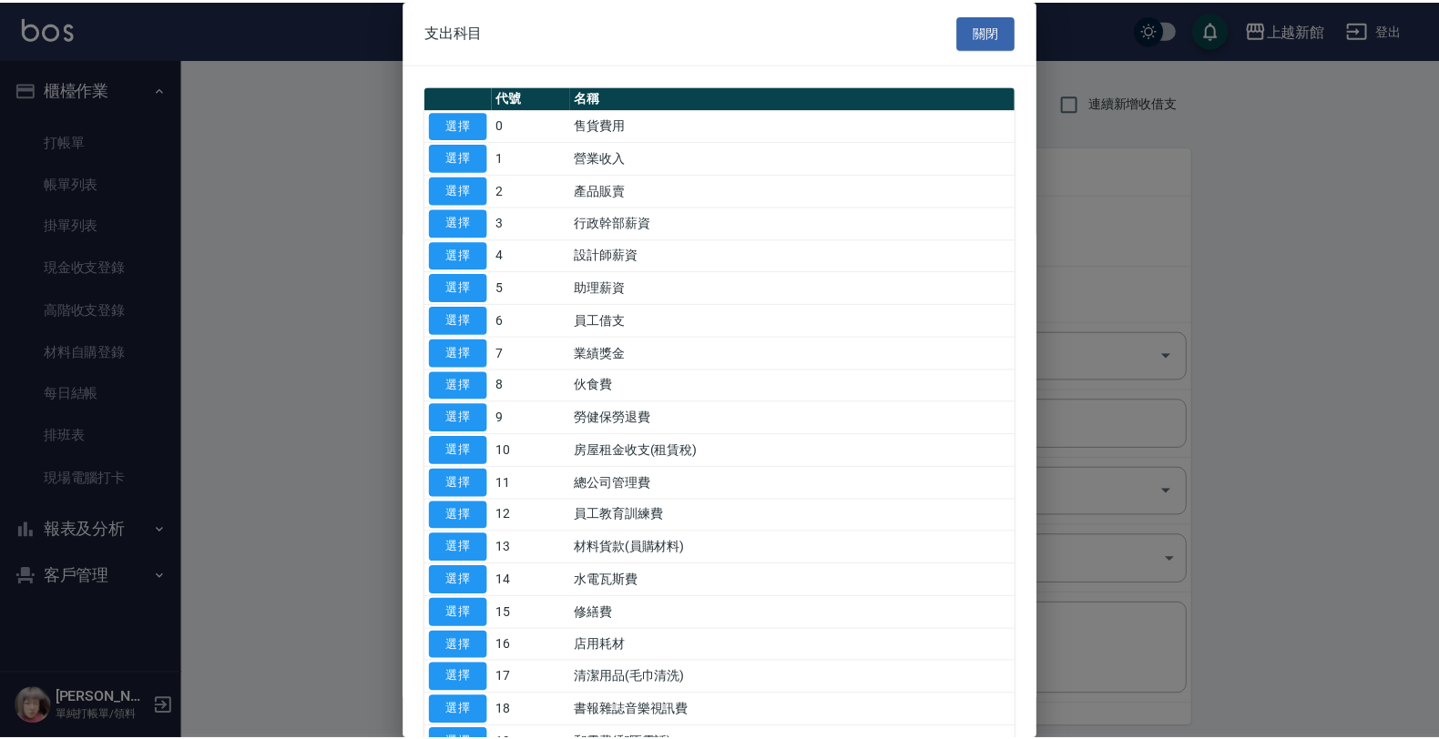
scroll to position [683, 0]
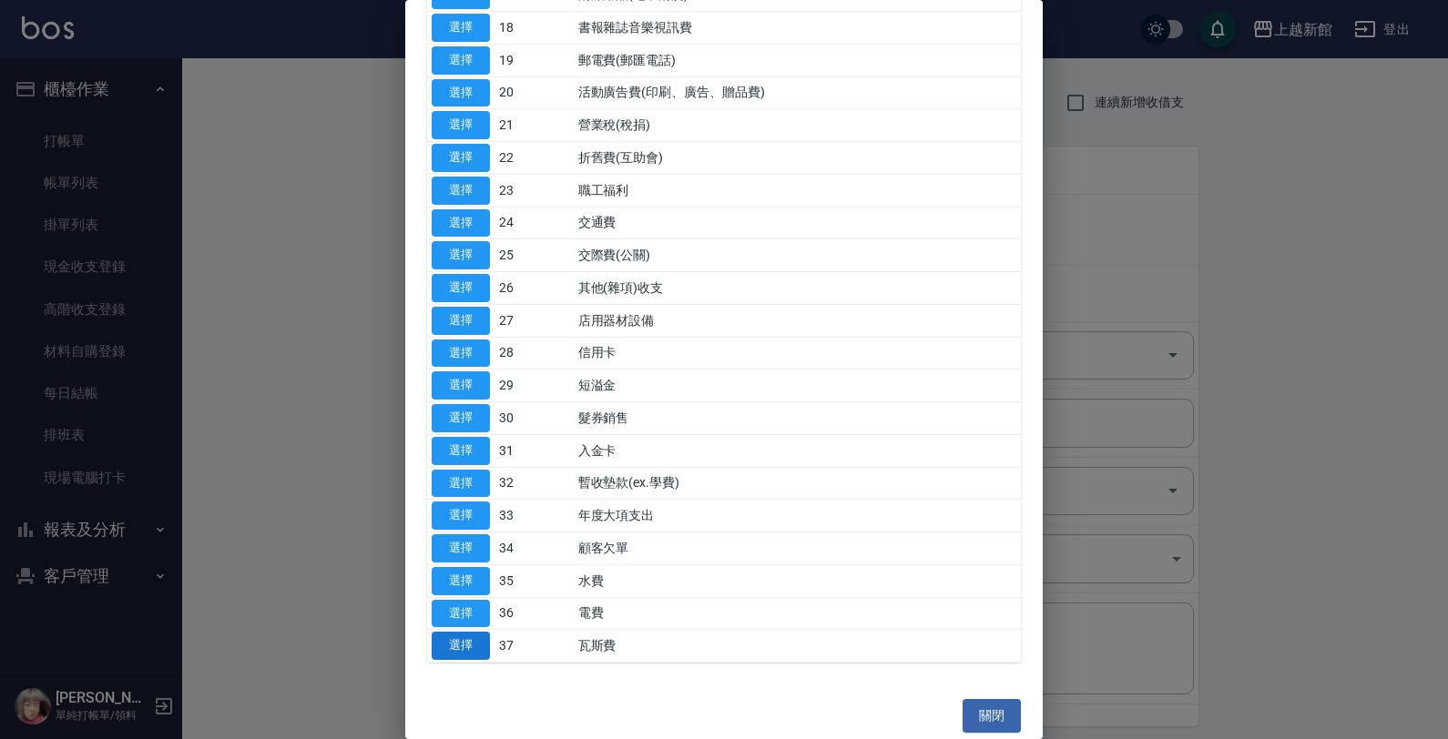
click at [446, 652] on button "選擇" at bounding box center [461, 646] width 58 height 28
type input "37 瓦斯費"
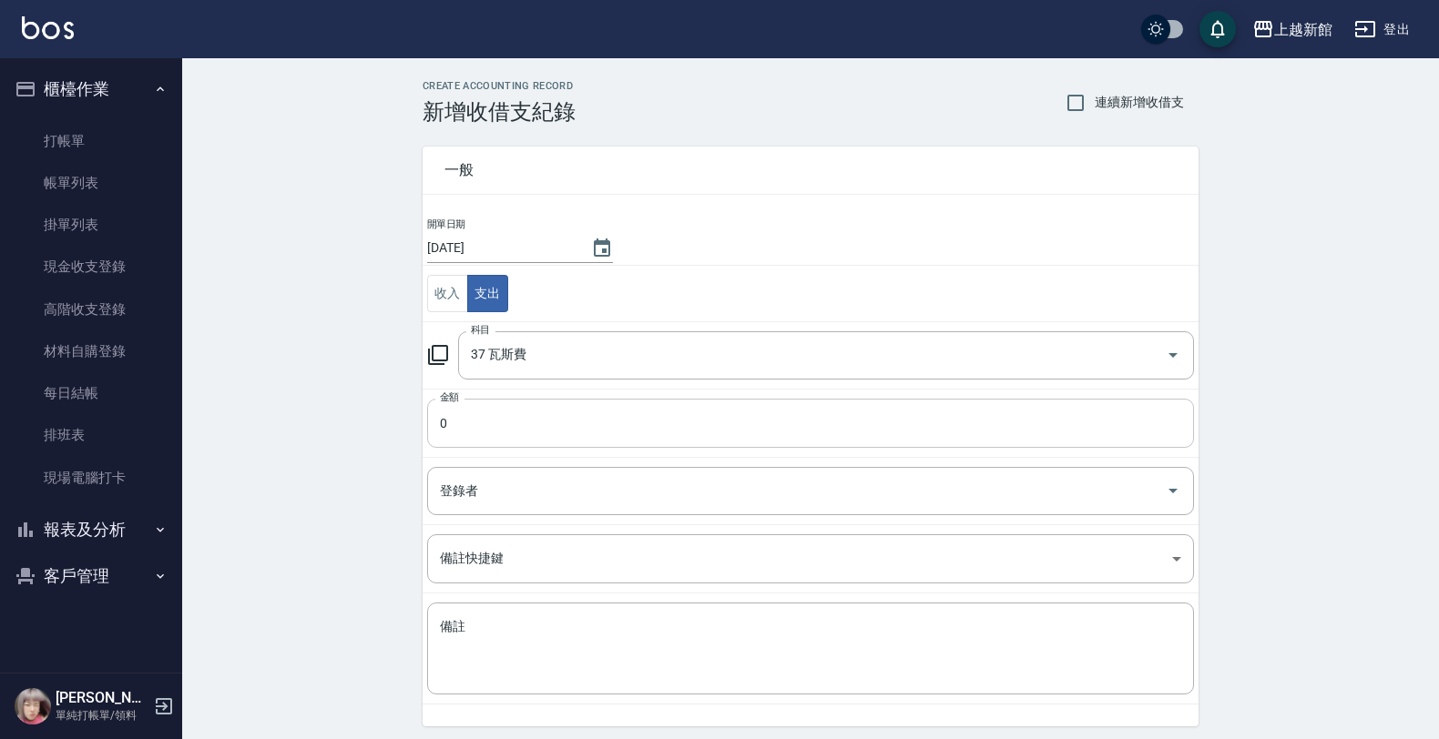
click at [480, 421] on input "0" at bounding box center [810, 423] width 767 height 49
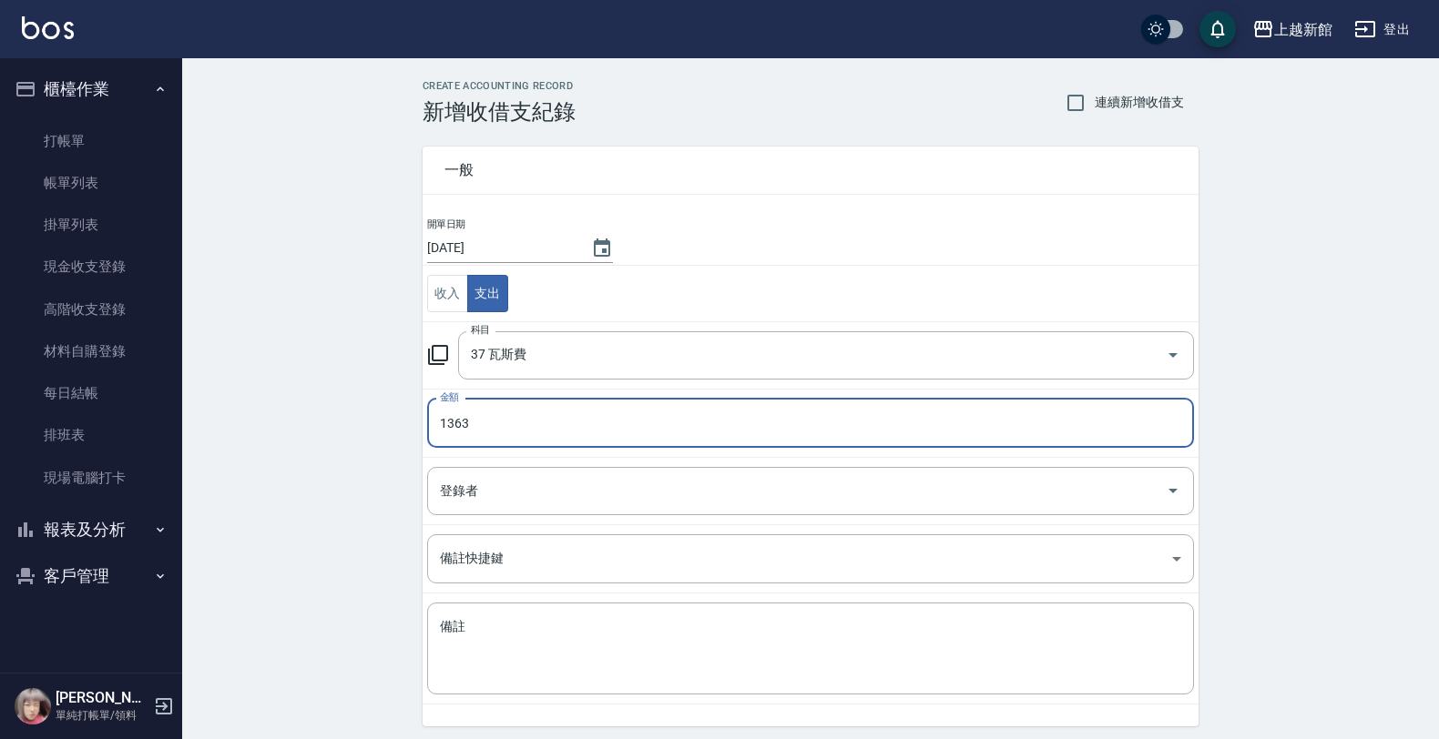
type input "1363"
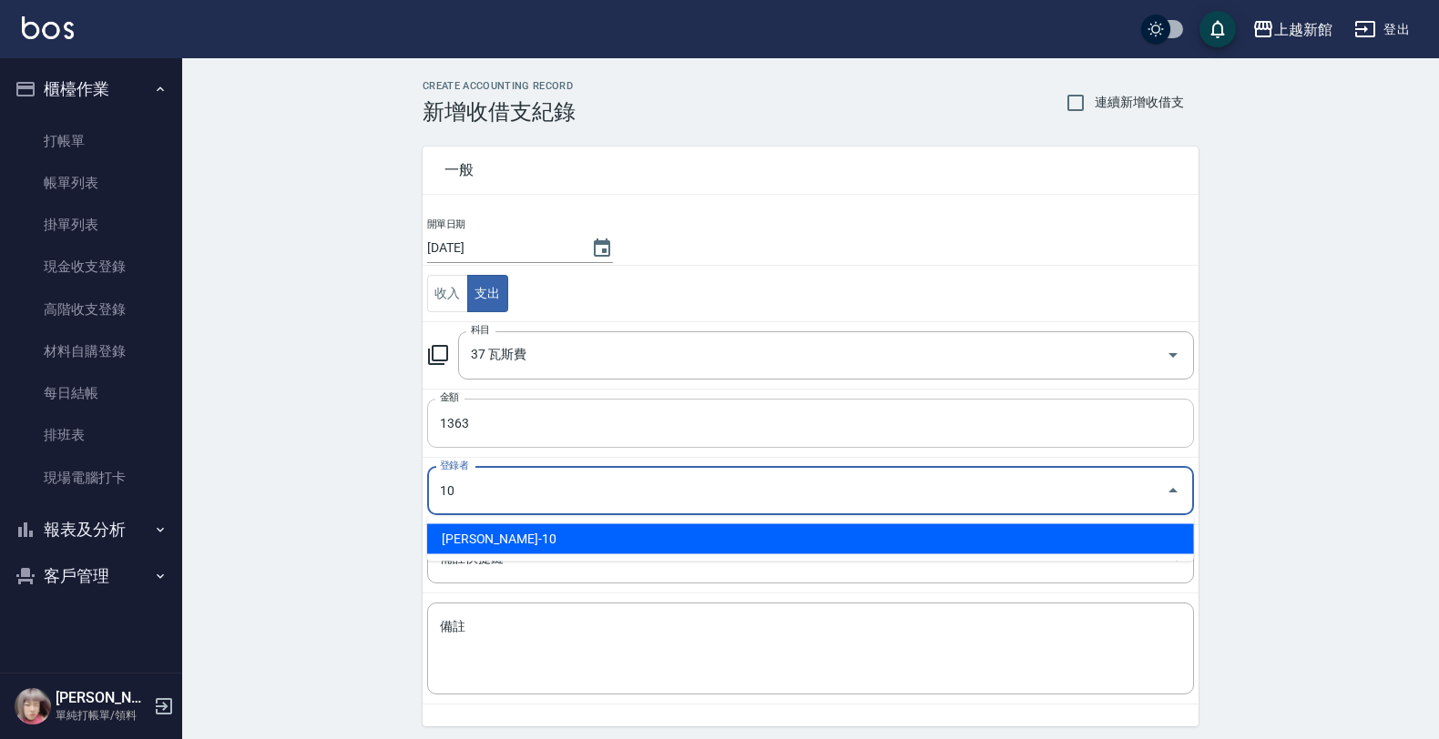
type input "[PERSON_NAME]-10"
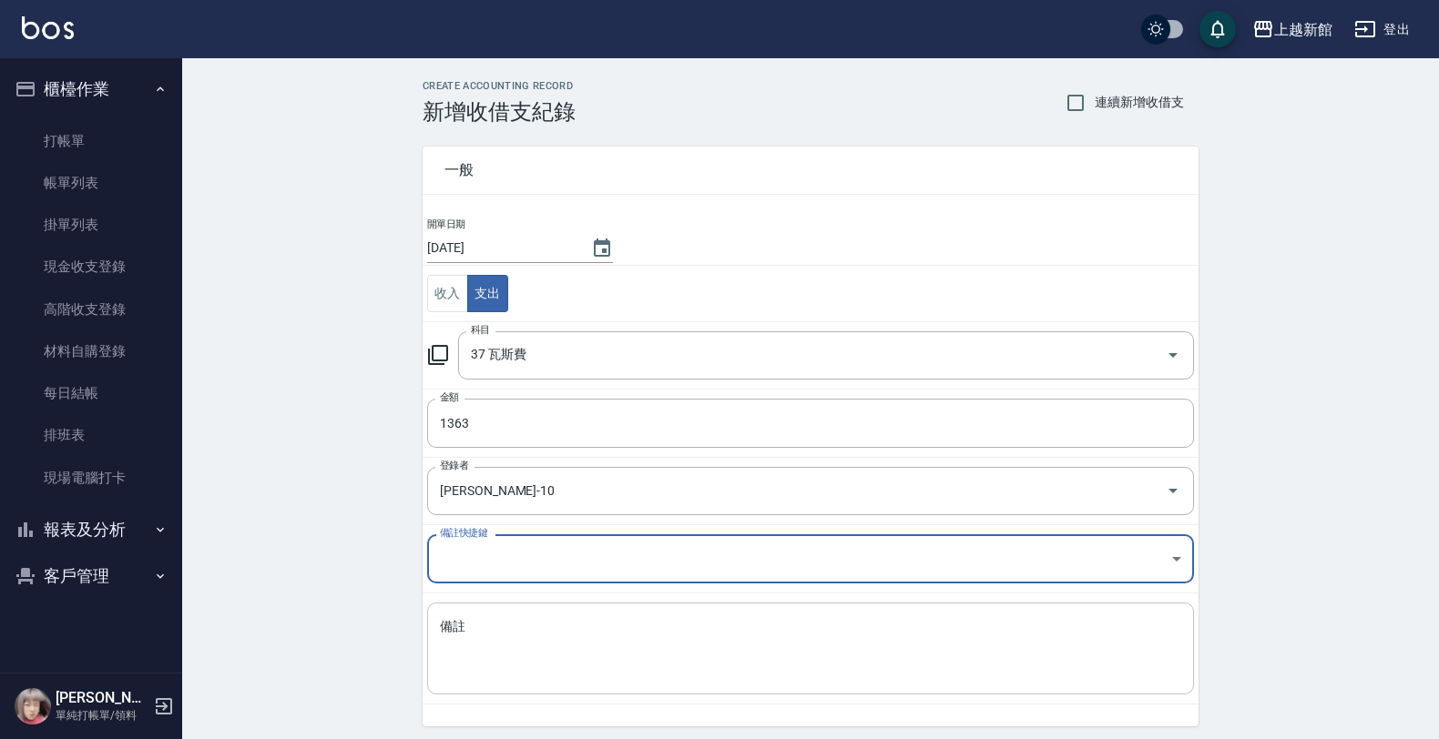
click at [579, 656] on textarea "備註" at bounding box center [810, 649] width 741 height 62
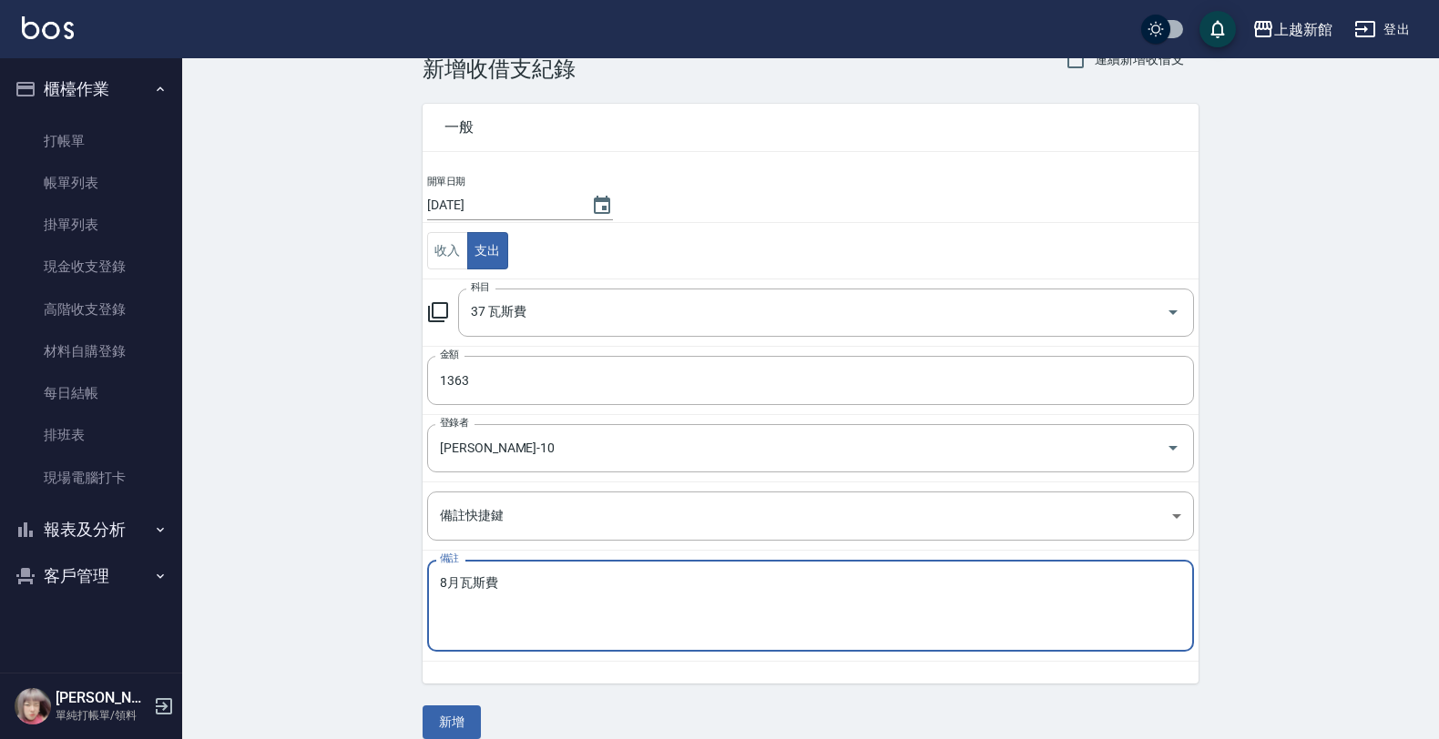
scroll to position [66, 0]
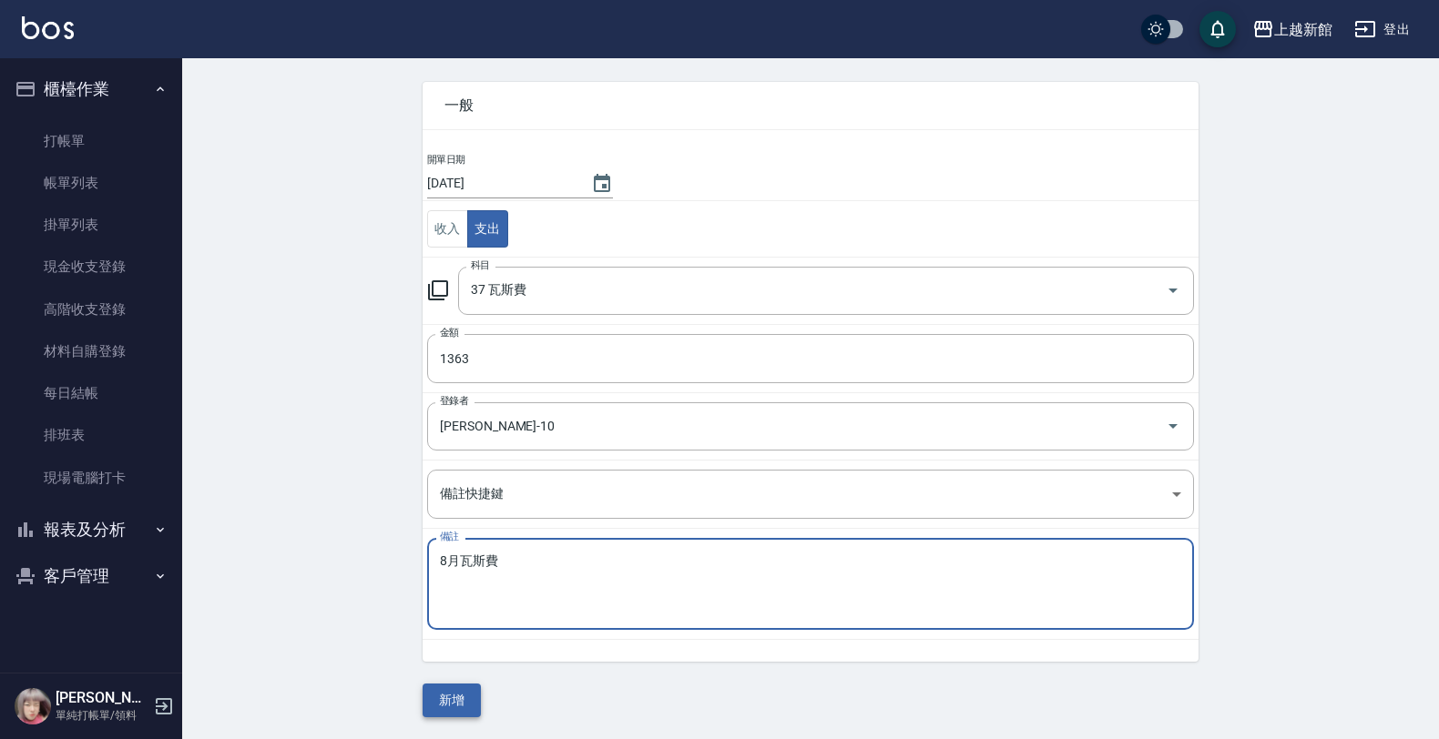
type textarea "8月瓦斯費"
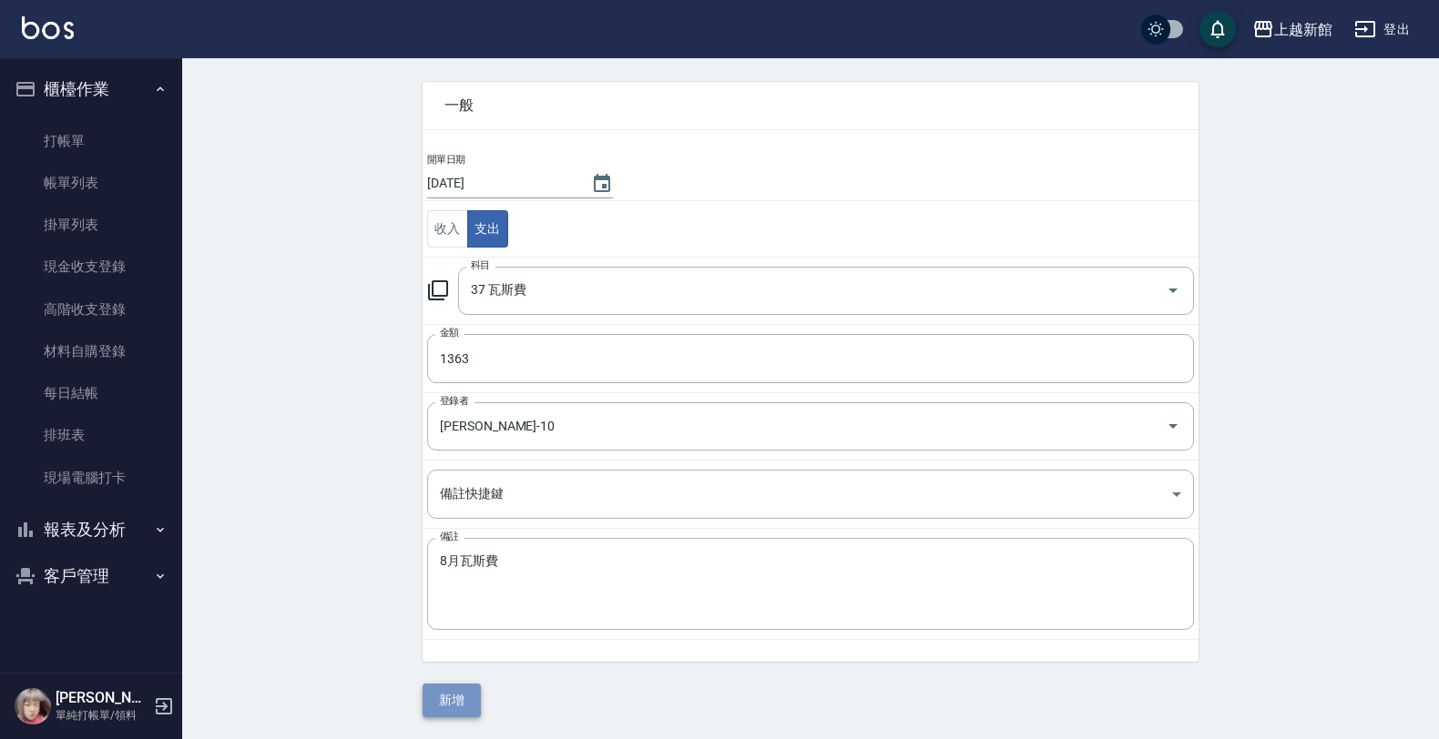
click at [463, 693] on button "新增" at bounding box center [452, 701] width 58 height 34
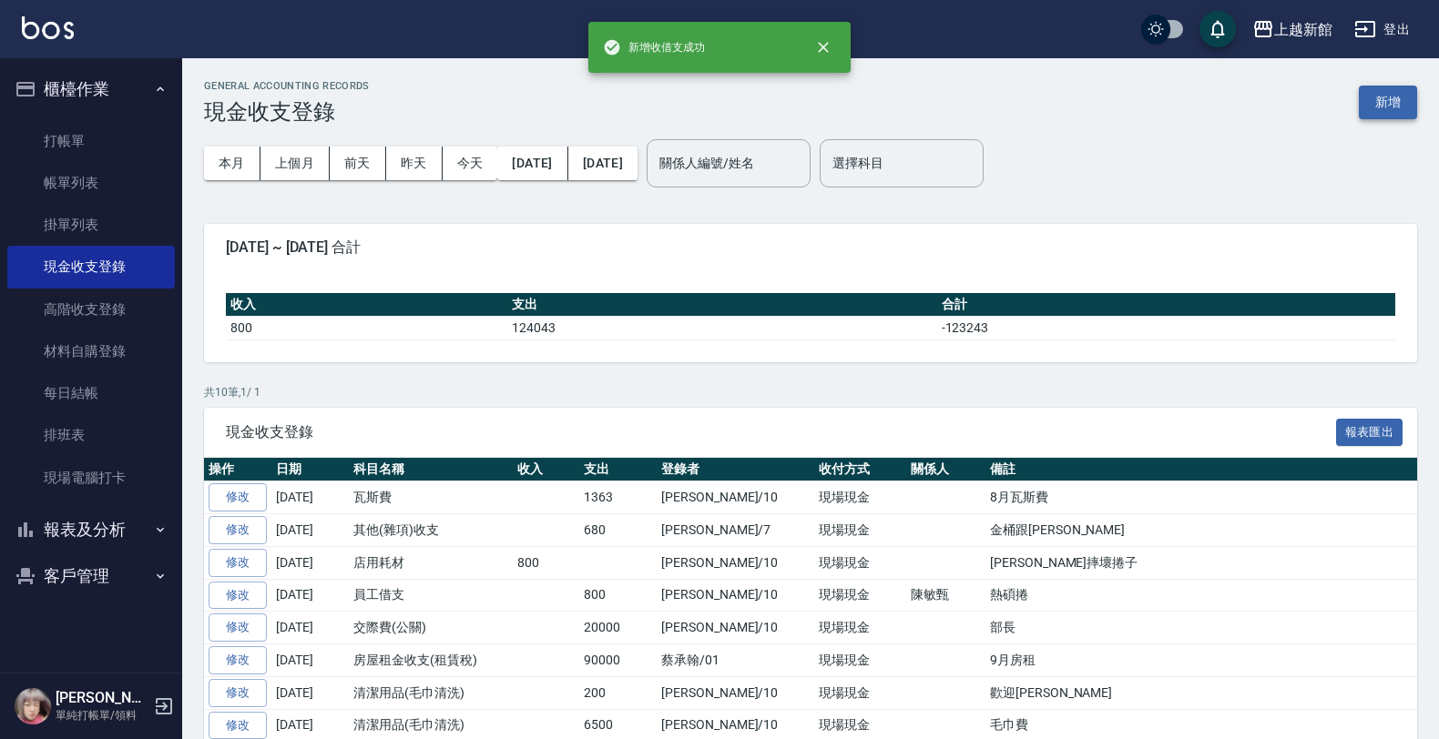
click at [1378, 102] on button "新增" at bounding box center [1388, 103] width 58 height 34
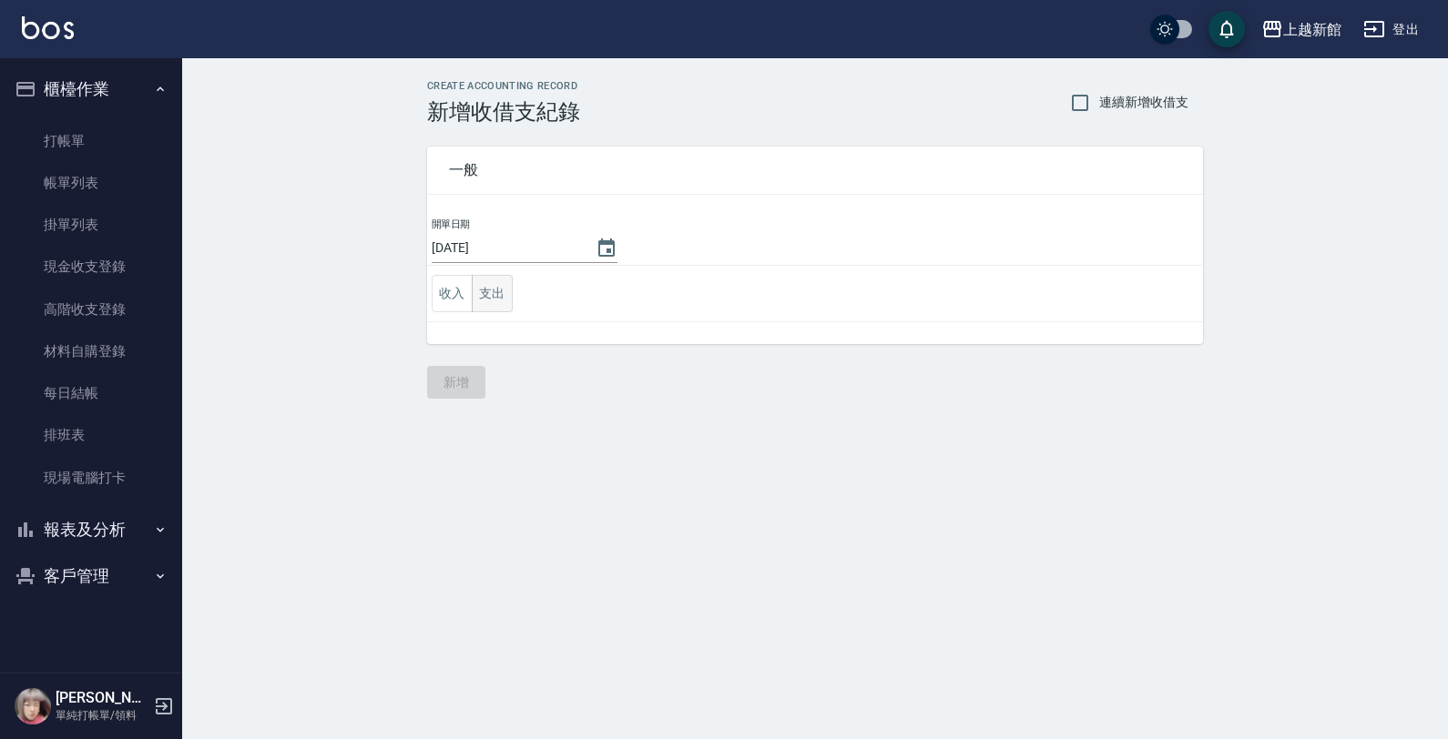
click at [495, 290] on button "支出" at bounding box center [492, 293] width 41 height 37
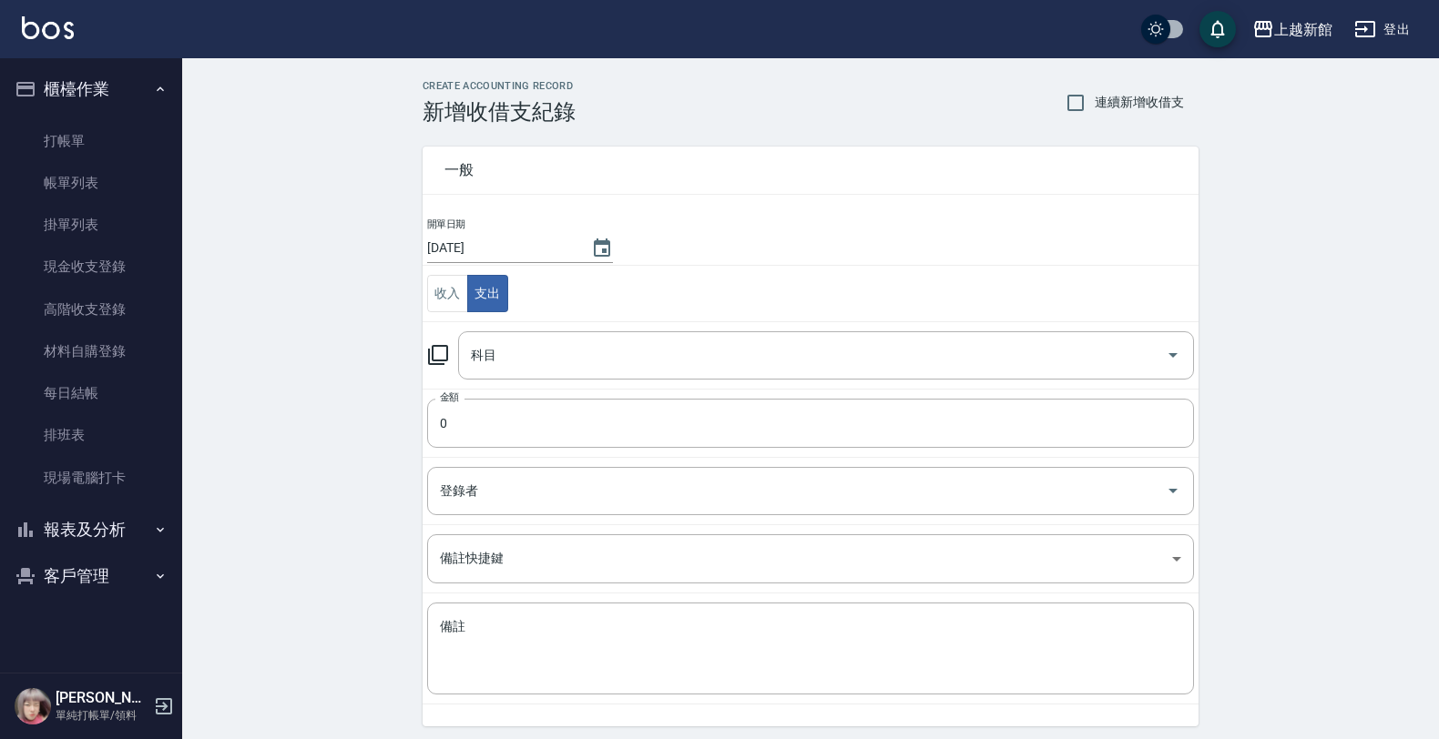
click at [453, 342] on div "科目 科目" at bounding box center [810, 355] width 767 height 48
click at [431, 362] on icon at bounding box center [438, 355] width 22 height 22
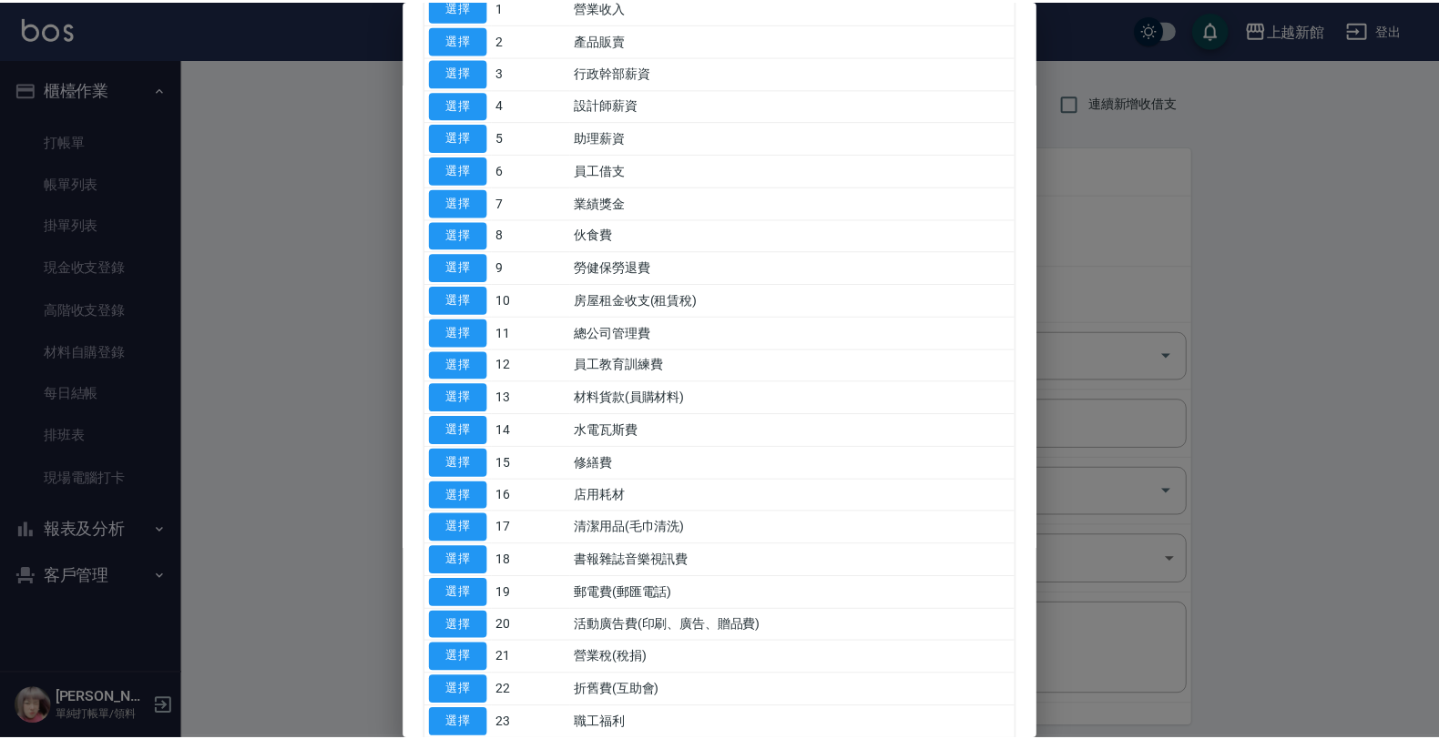
scroll to position [683, 0]
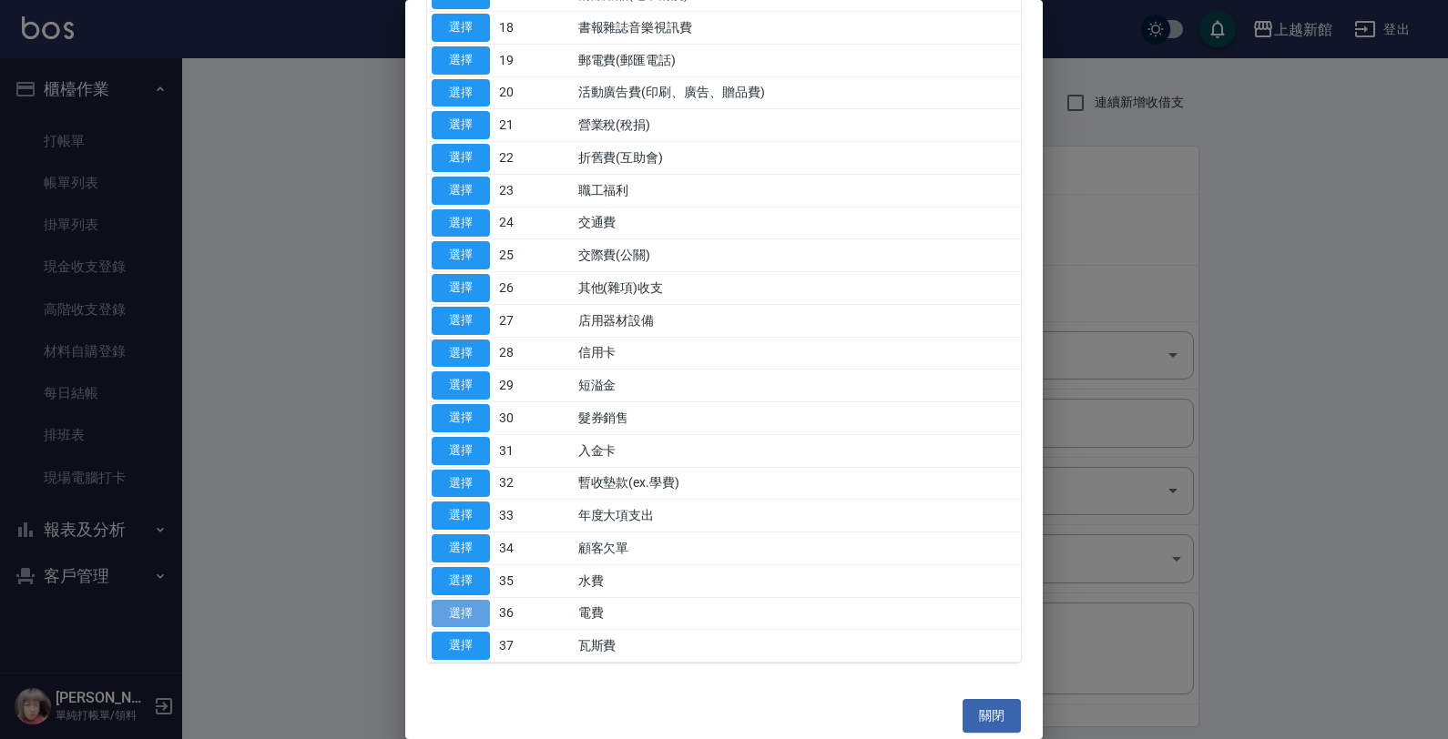
click at [464, 617] on button "選擇" at bounding box center [461, 614] width 58 height 28
type input "36 電費"
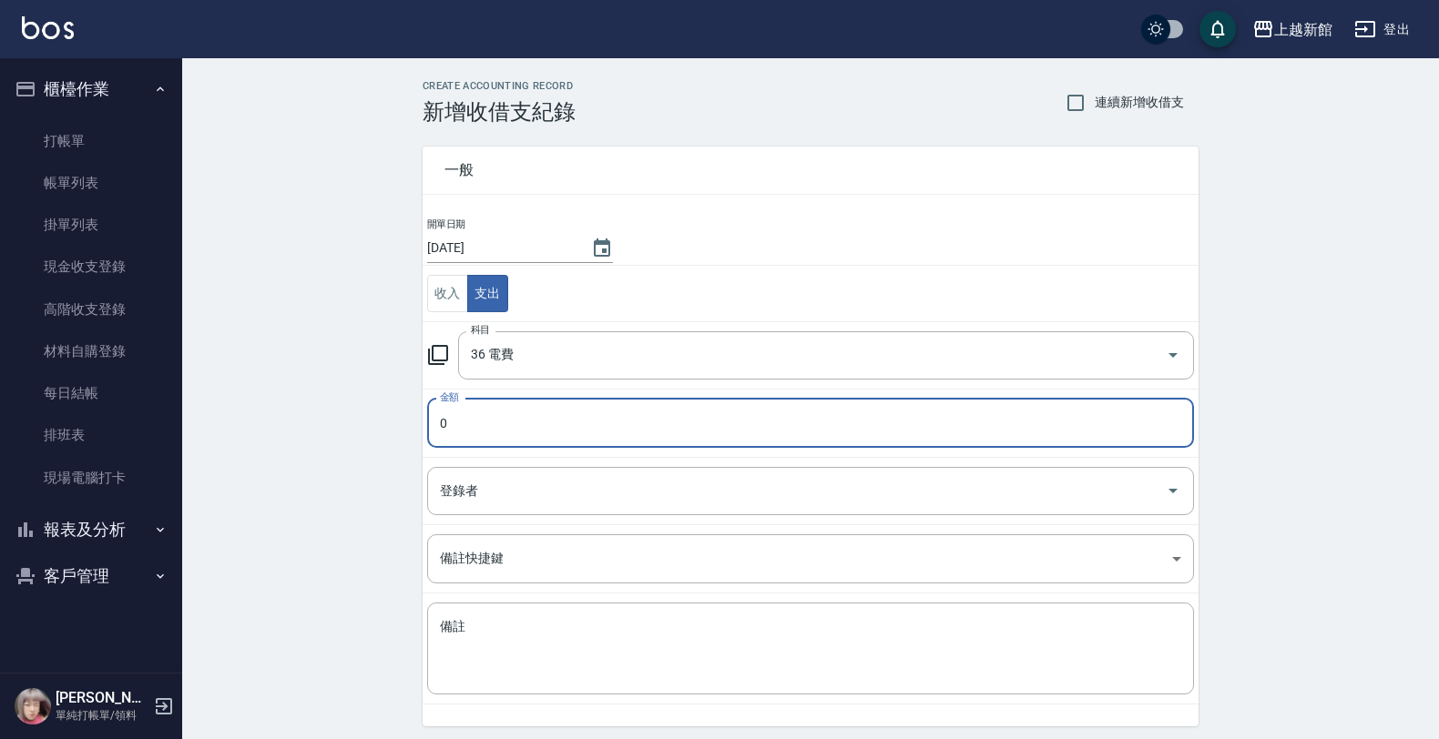
click at [466, 434] on input "0" at bounding box center [810, 423] width 767 height 49
type input "330114"
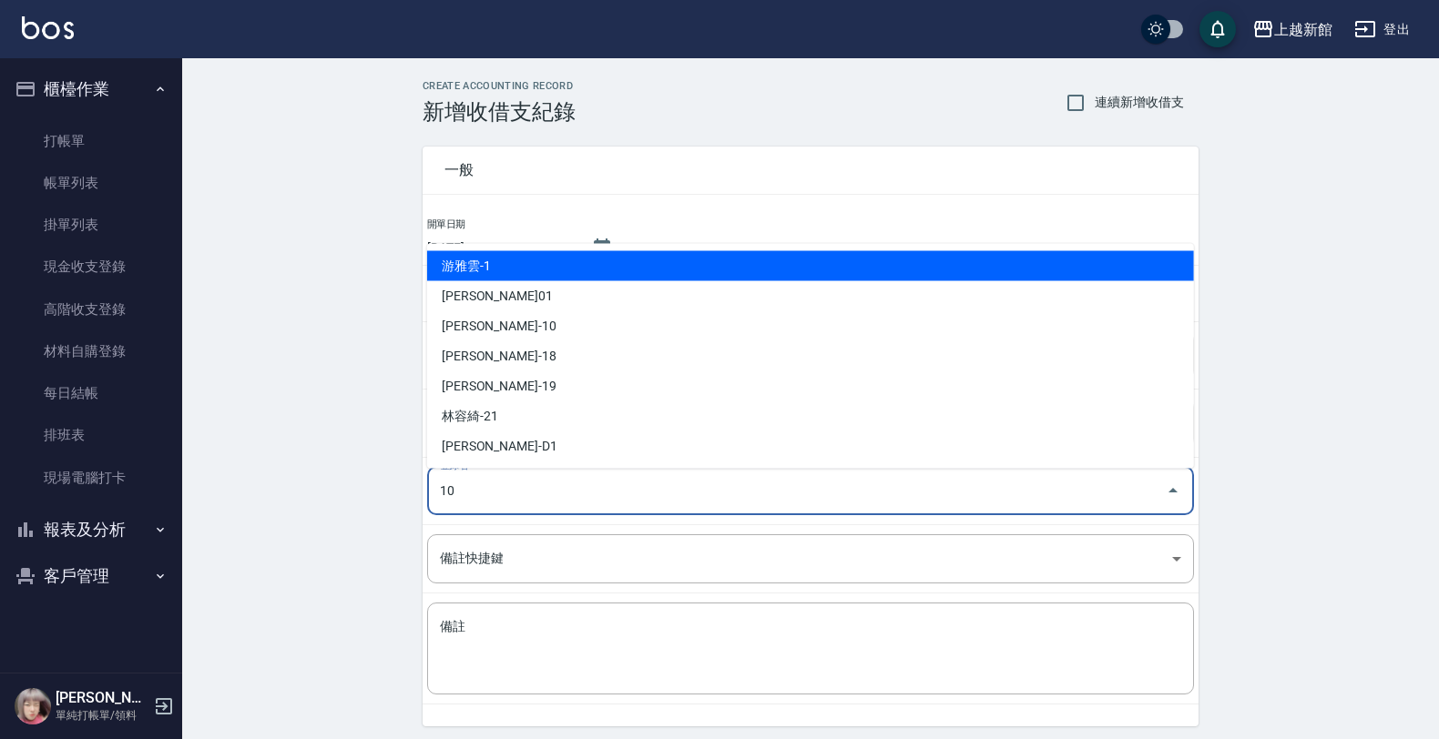
type input "[PERSON_NAME]-10"
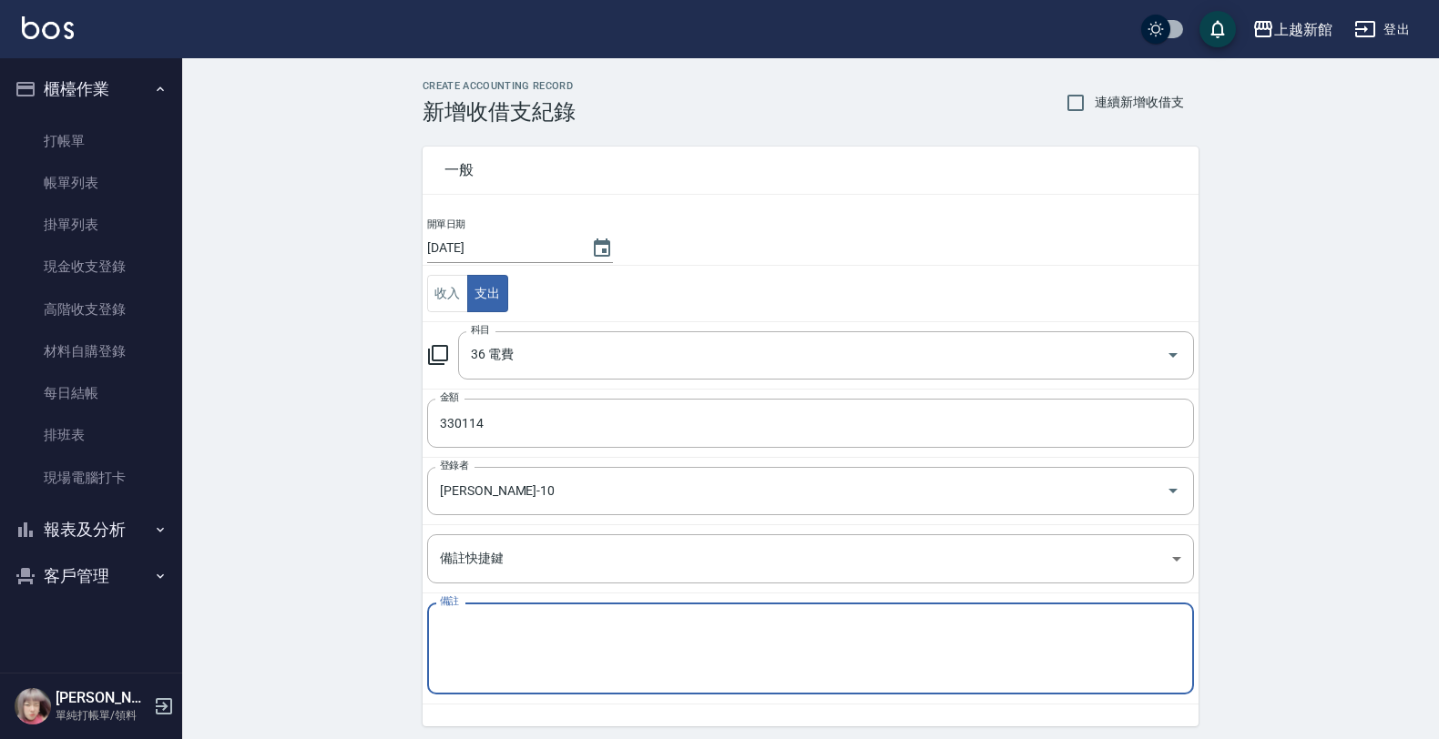
click at [627, 635] on textarea "備註" at bounding box center [810, 649] width 741 height 62
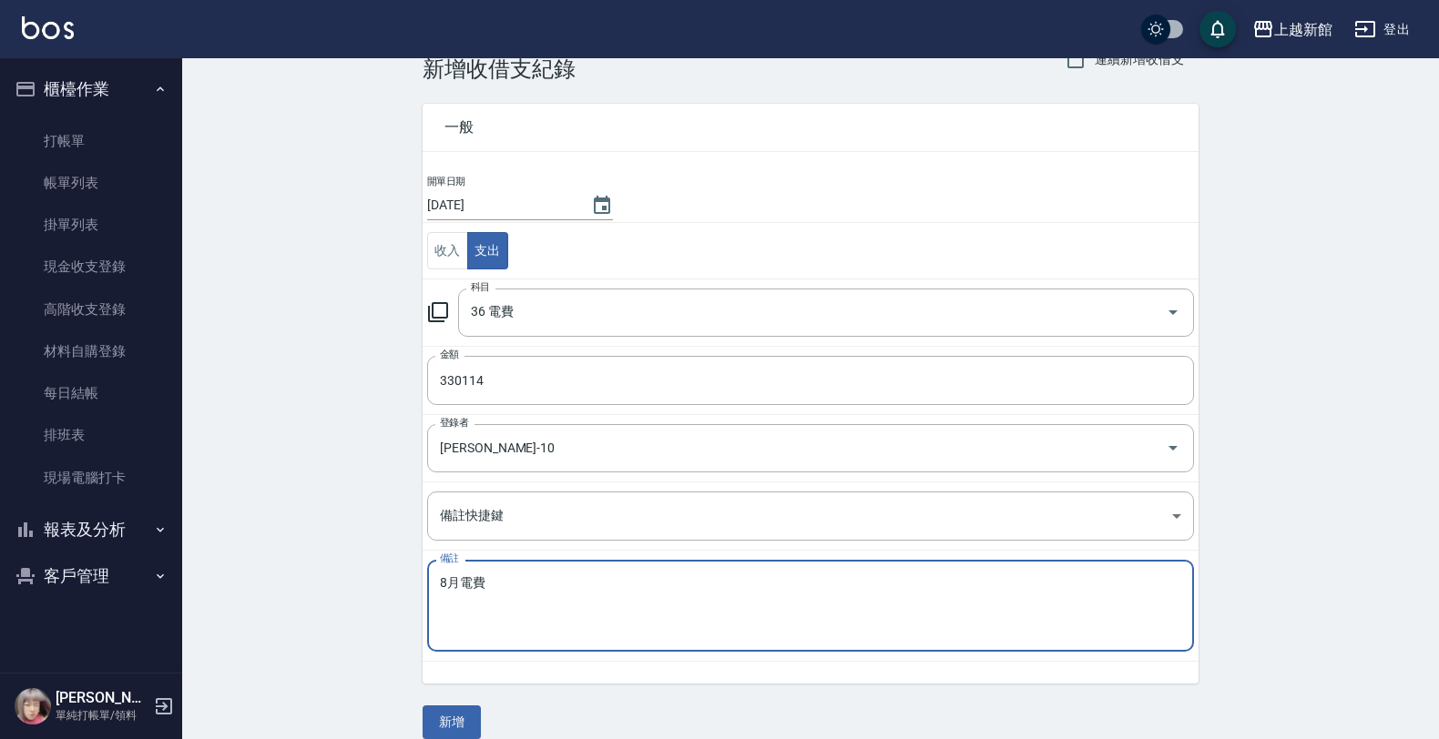
scroll to position [66, 0]
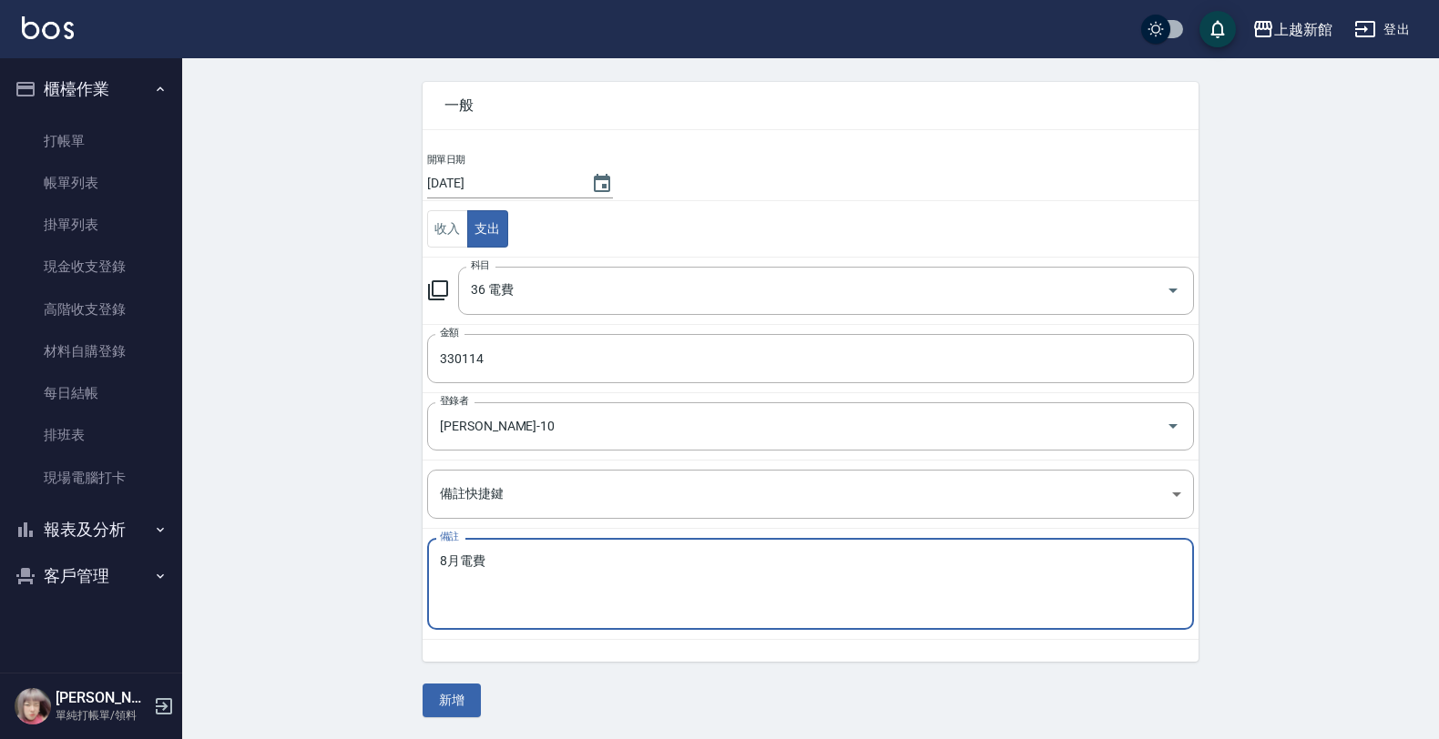
type textarea "8月電費"
click at [433, 719] on div "CREATE ACCOUNTING RECORD 新增收借支紀錄 連續新增收借支 一般 開單日期 [DATE] 收入 支出 科目 36 電費 科目 金額 33…" at bounding box center [810, 367] width 1257 height 746
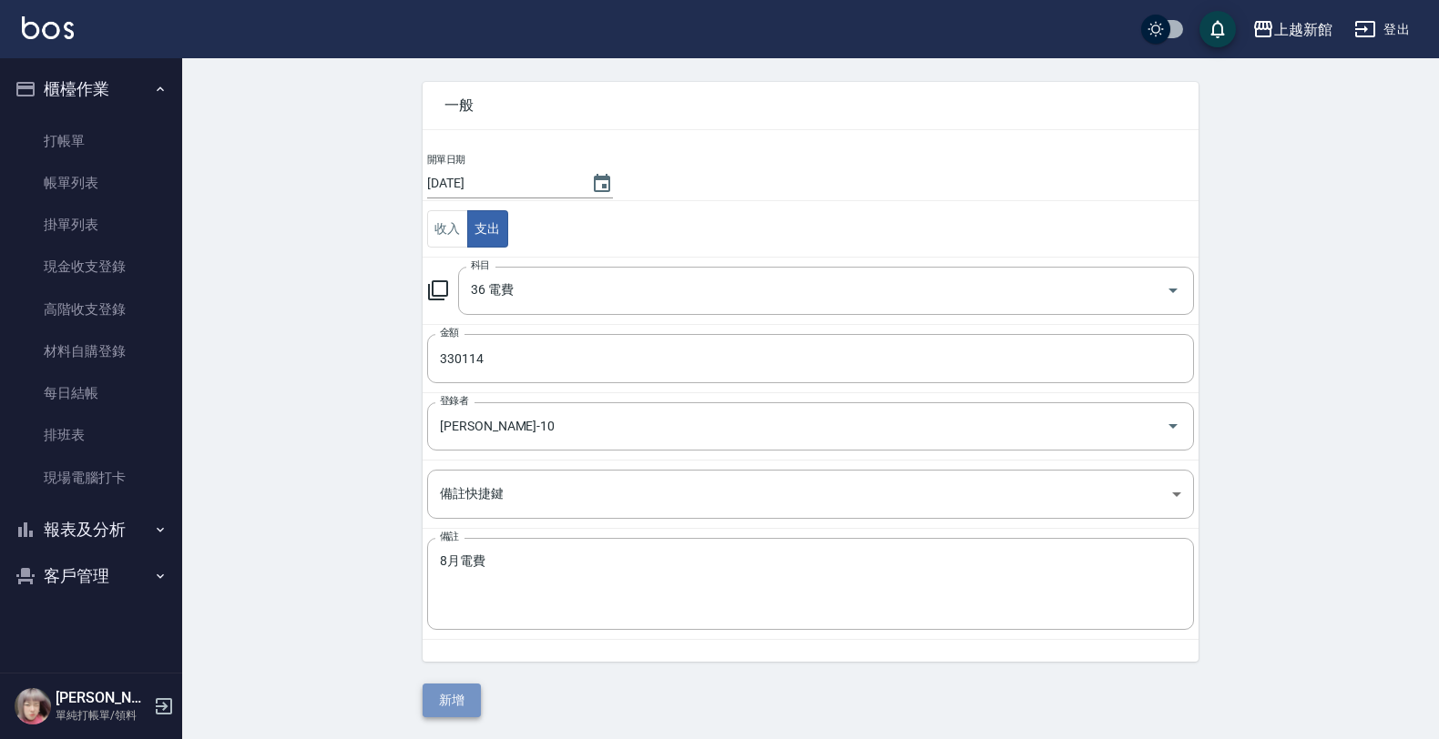
click at [435, 716] on button "新增" at bounding box center [452, 701] width 58 height 34
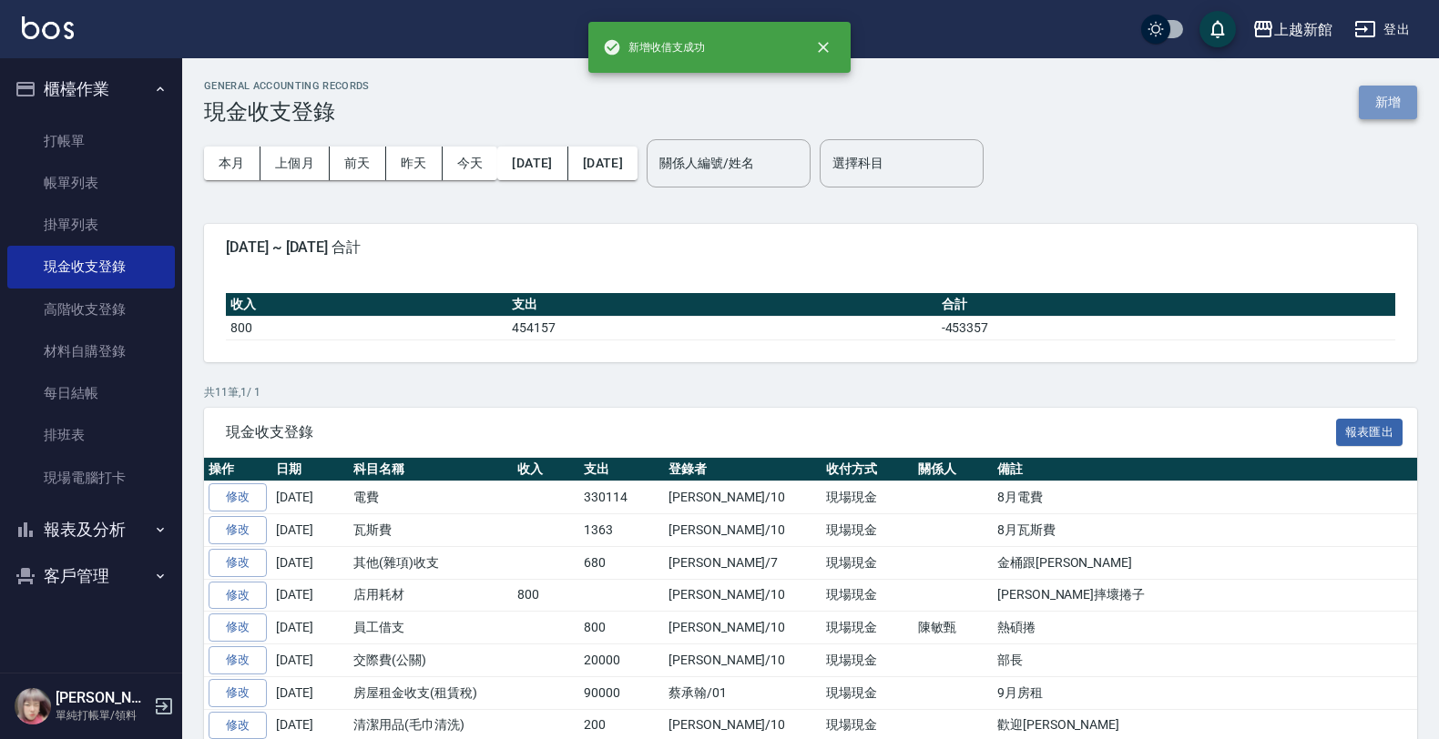
click at [1362, 112] on button "新增" at bounding box center [1388, 103] width 58 height 34
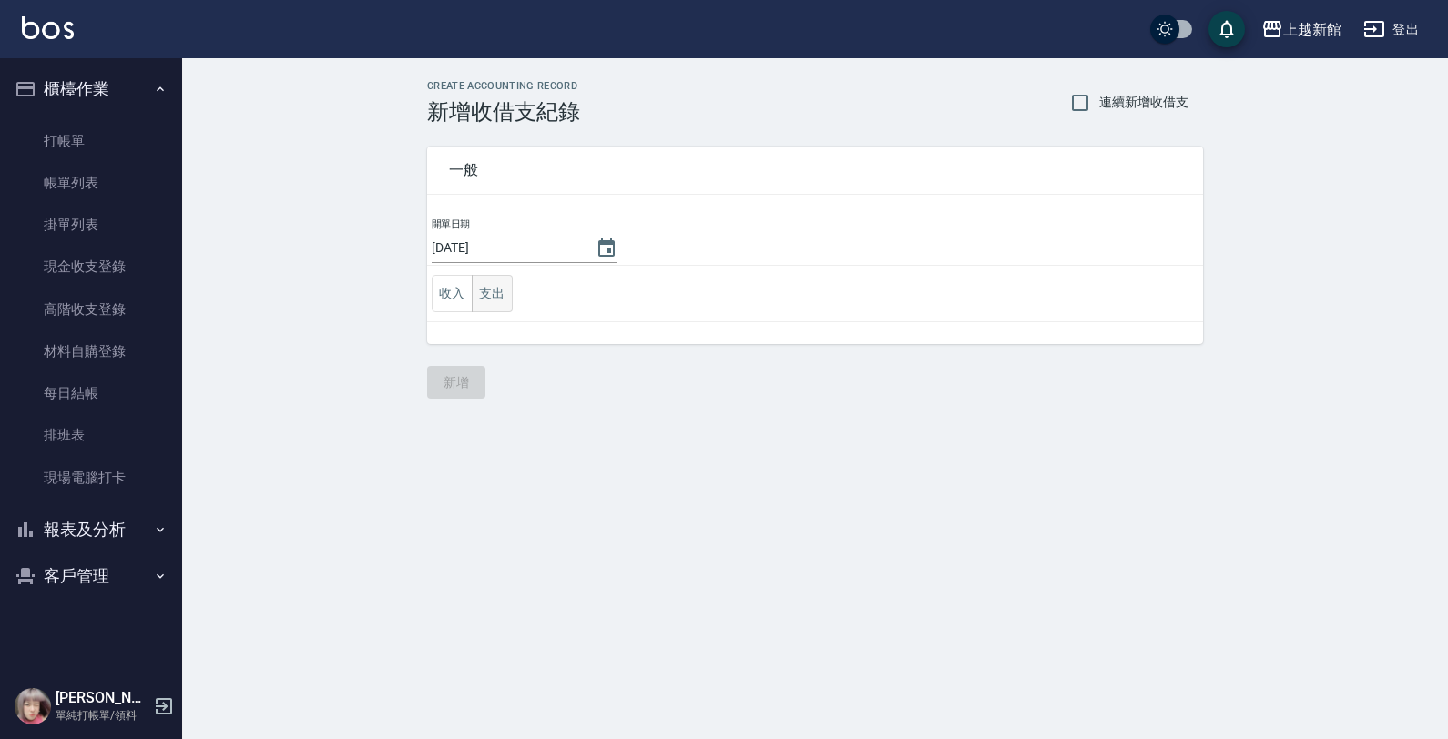
click at [510, 301] on button "支出" at bounding box center [492, 293] width 41 height 37
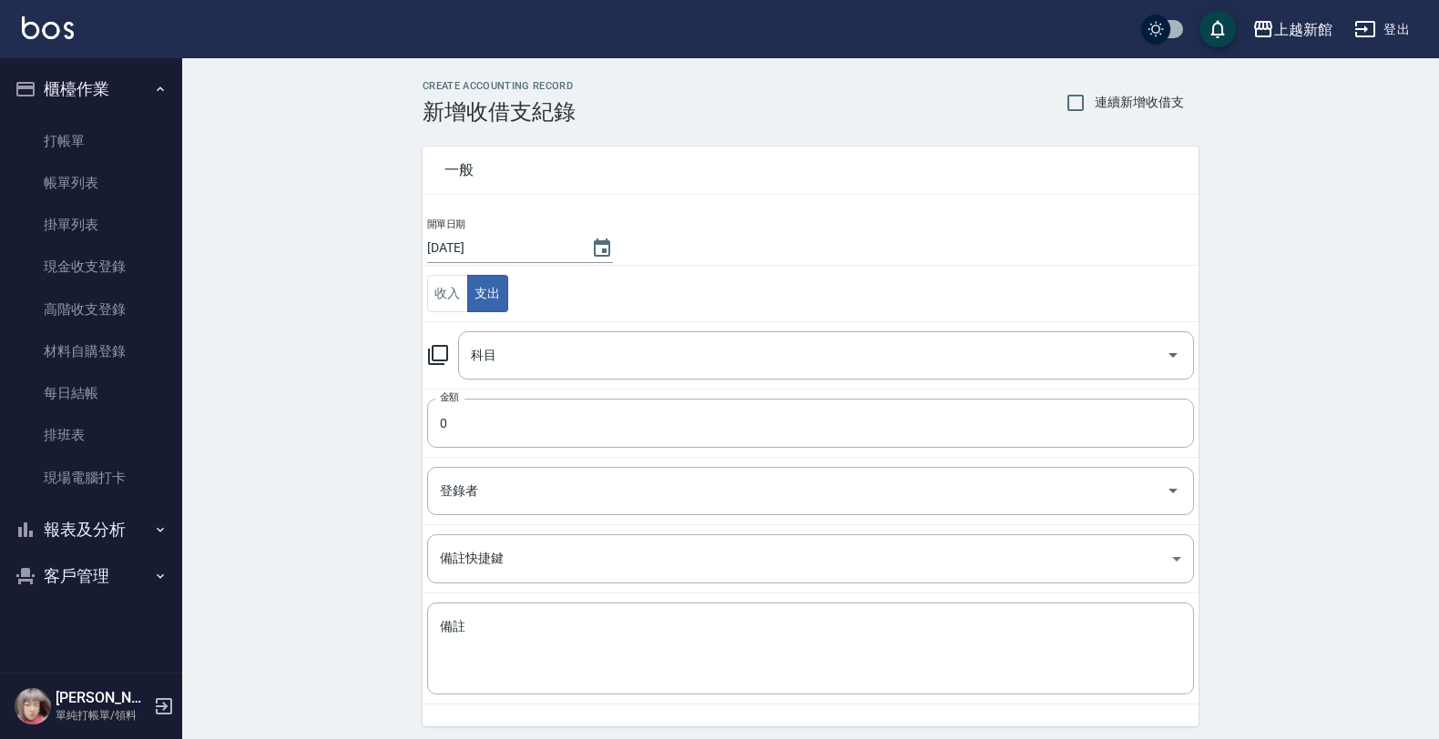
click at [442, 348] on icon at bounding box center [438, 355] width 22 height 22
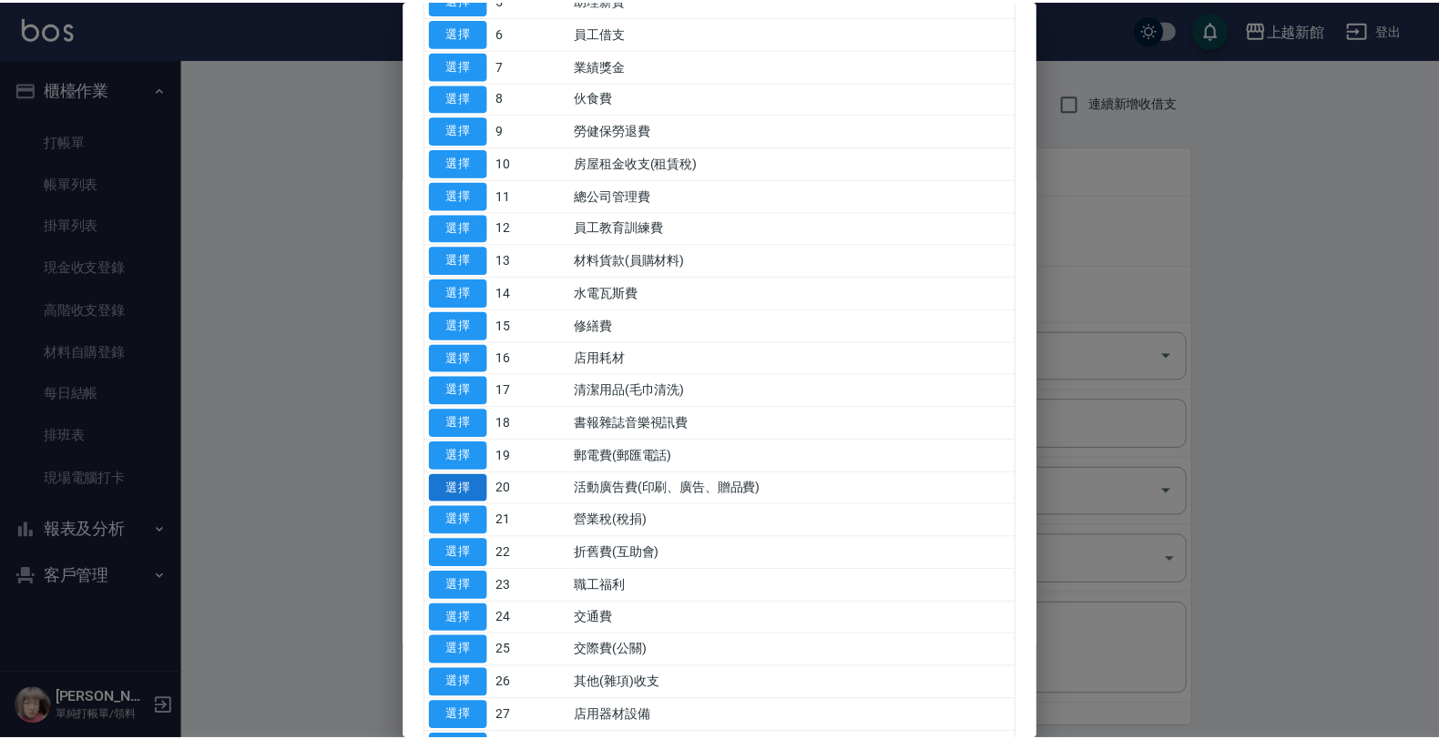
scroll to position [342, 0]
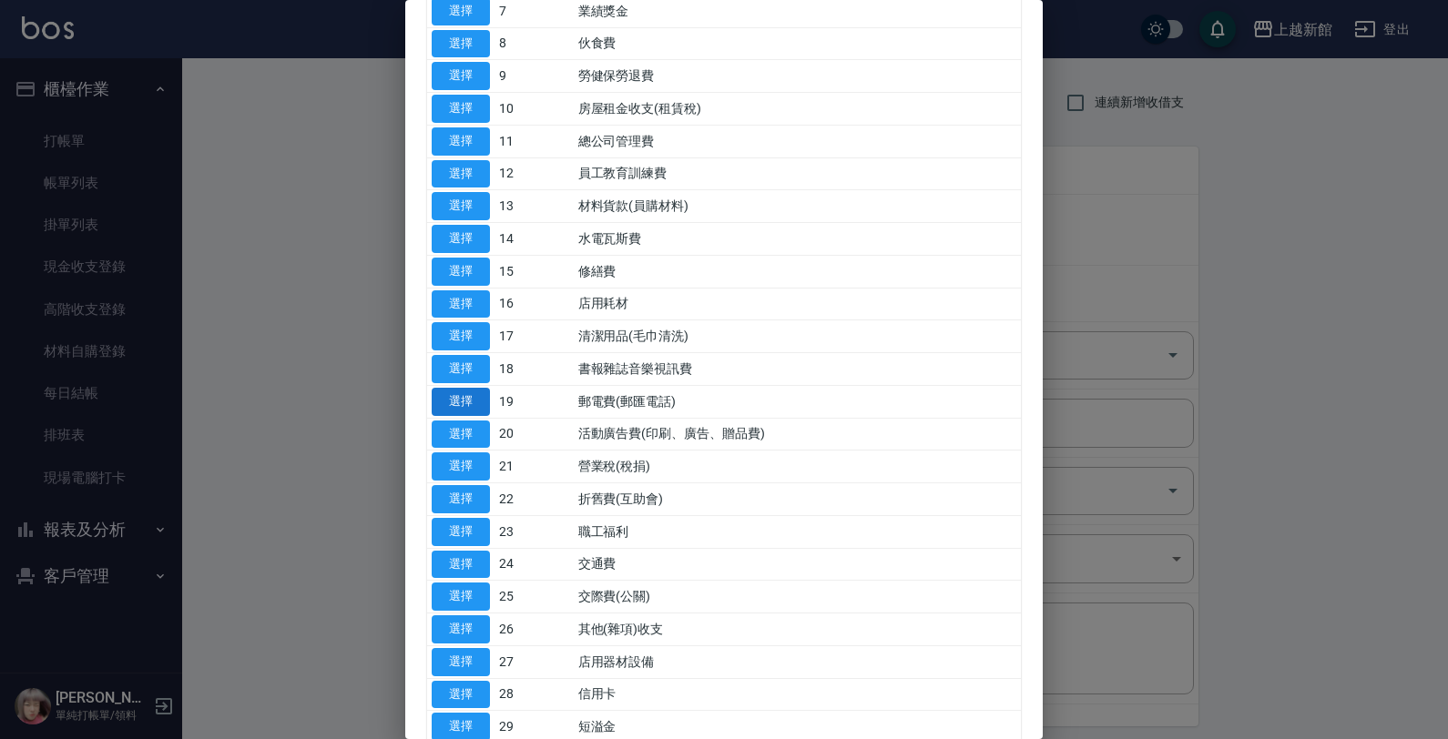
click at [476, 418] on td "選擇" at bounding box center [460, 401] width 67 height 33
click at [476, 416] on button "選擇" at bounding box center [461, 402] width 58 height 28
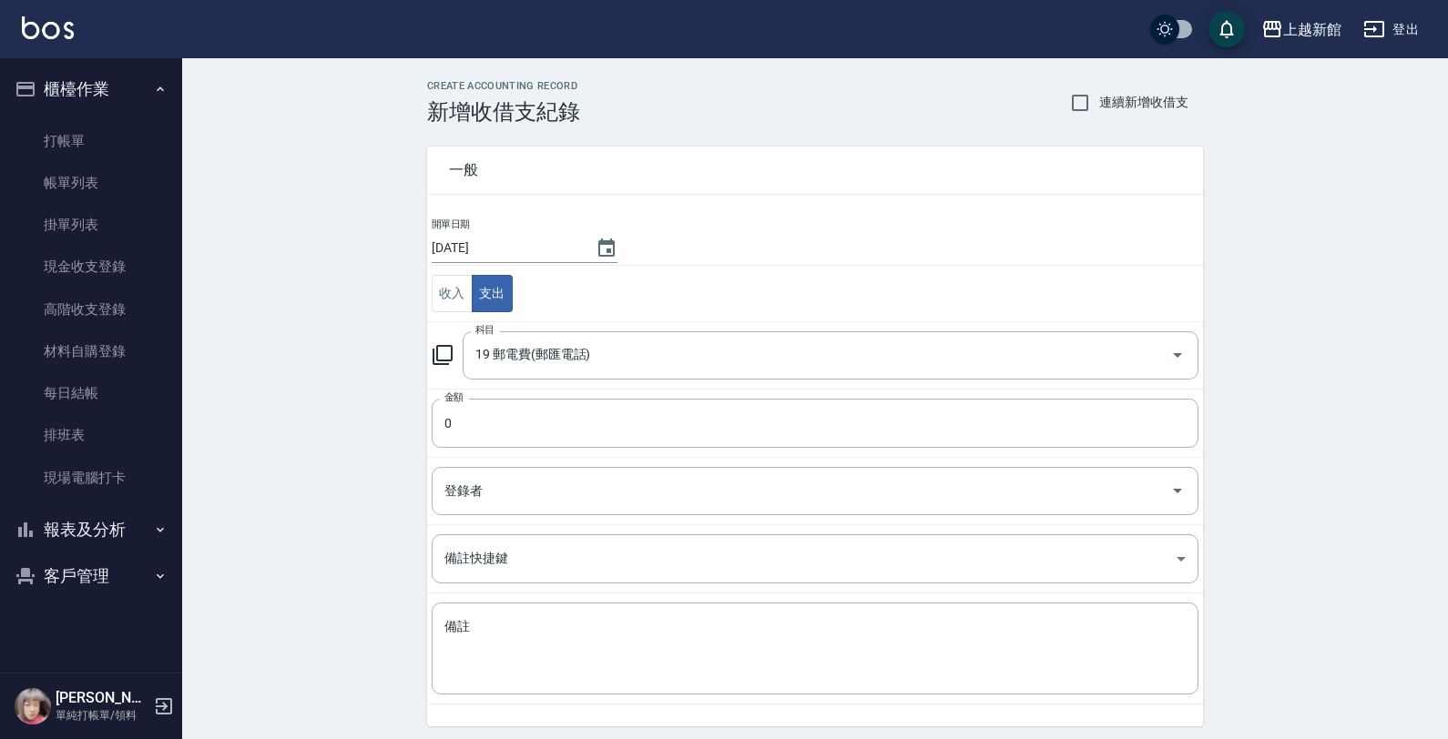
type input "19 郵電費(郵匯電話)"
drag, startPoint x: 504, startPoint y: 454, endPoint x: 498, endPoint y: 440, distance: 14.7
click at [503, 447] on tbody "開單日期 [DATE] 收入 支出 科目 19 郵電費(郵匯電話) 科目 金額 0 金額 登錄者 登錄者 備註快捷鍵 ​ 備註快捷鍵 備註 x 備註" at bounding box center [811, 461] width 776 height 488
click at [484, 419] on input "0" at bounding box center [810, 423] width 767 height 49
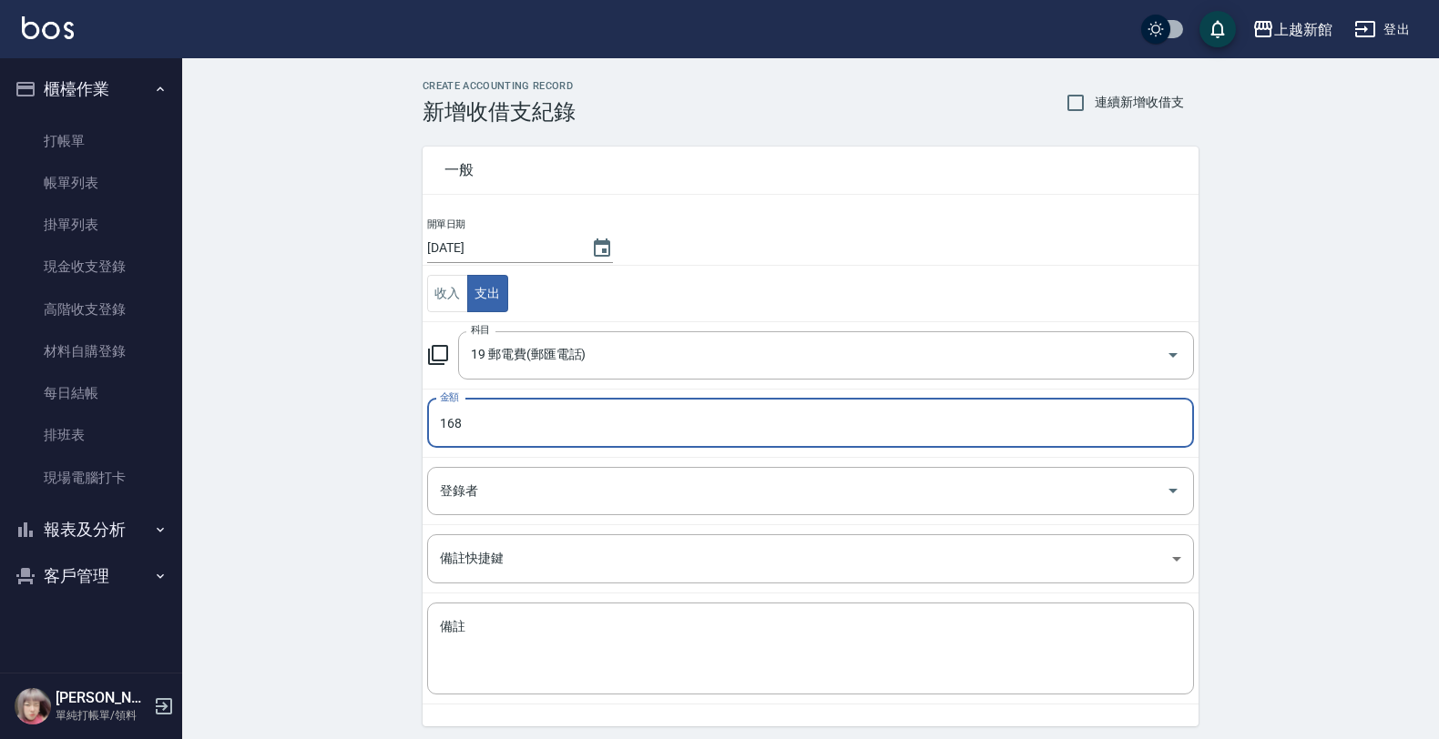
type input "168"
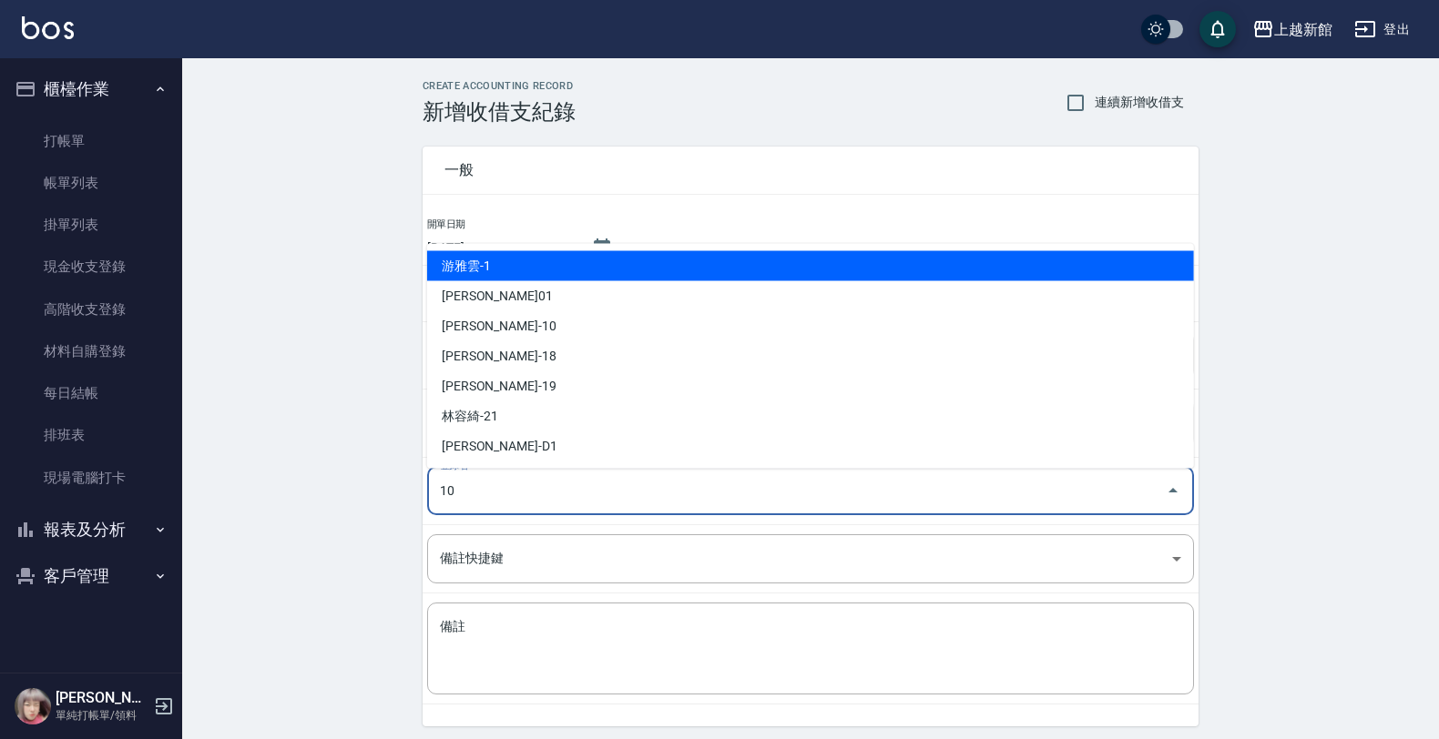
type input "[PERSON_NAME]-10"
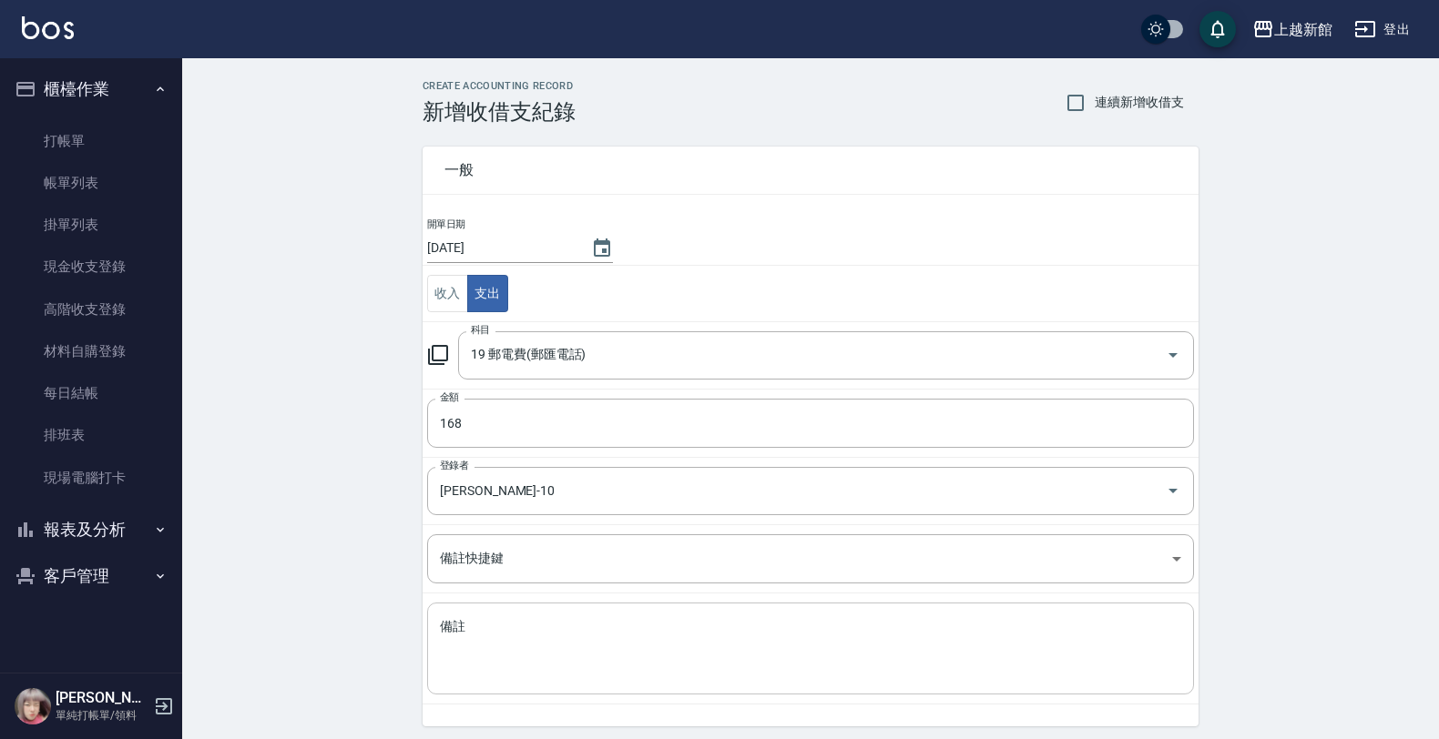
click at [647, 633] on textarea "備註" at bounding box center [810, 649] width 741 height 62
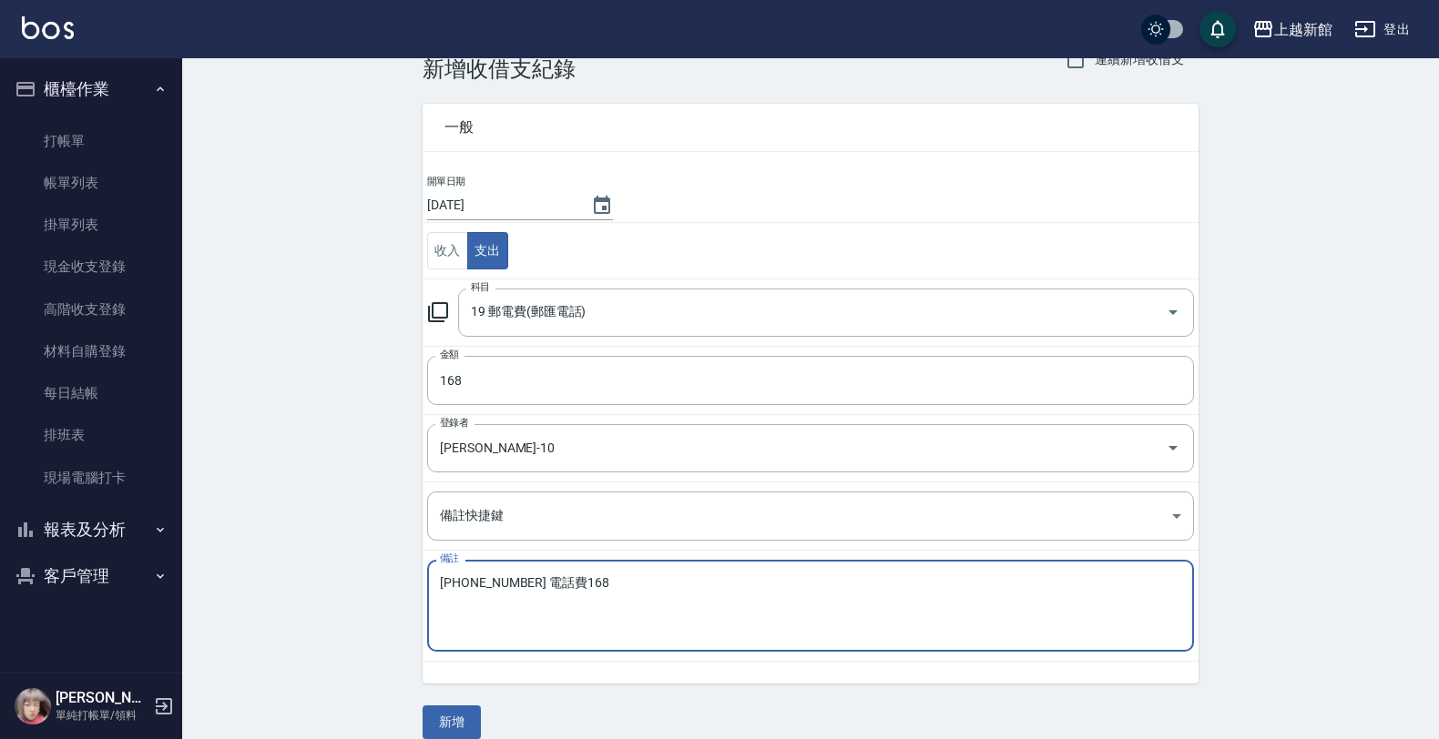
scroll to position [66, 0]
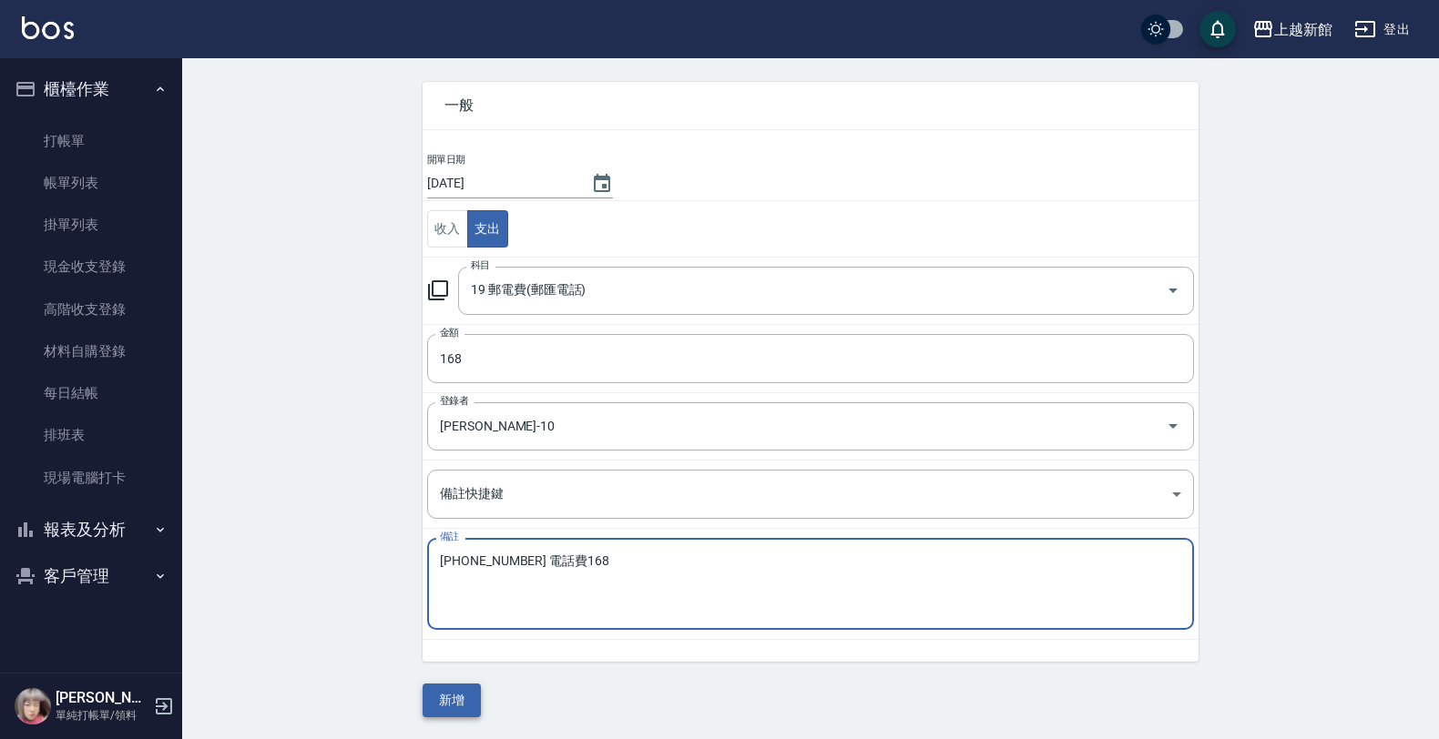
type textarea "[PHONE_NUMBER] 電話費168"
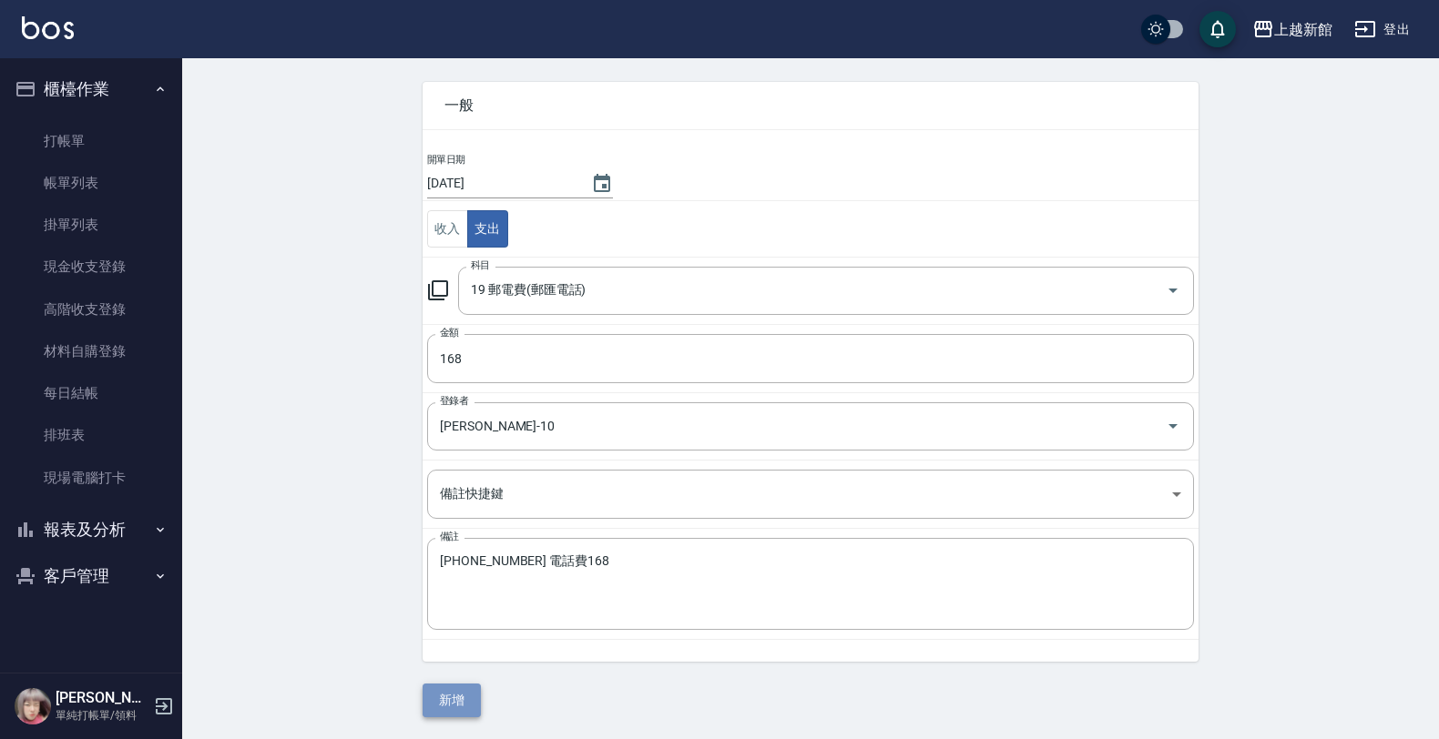
click at [429, 693] on button "新增" at bounding box center [452, 701] width 58 height 34
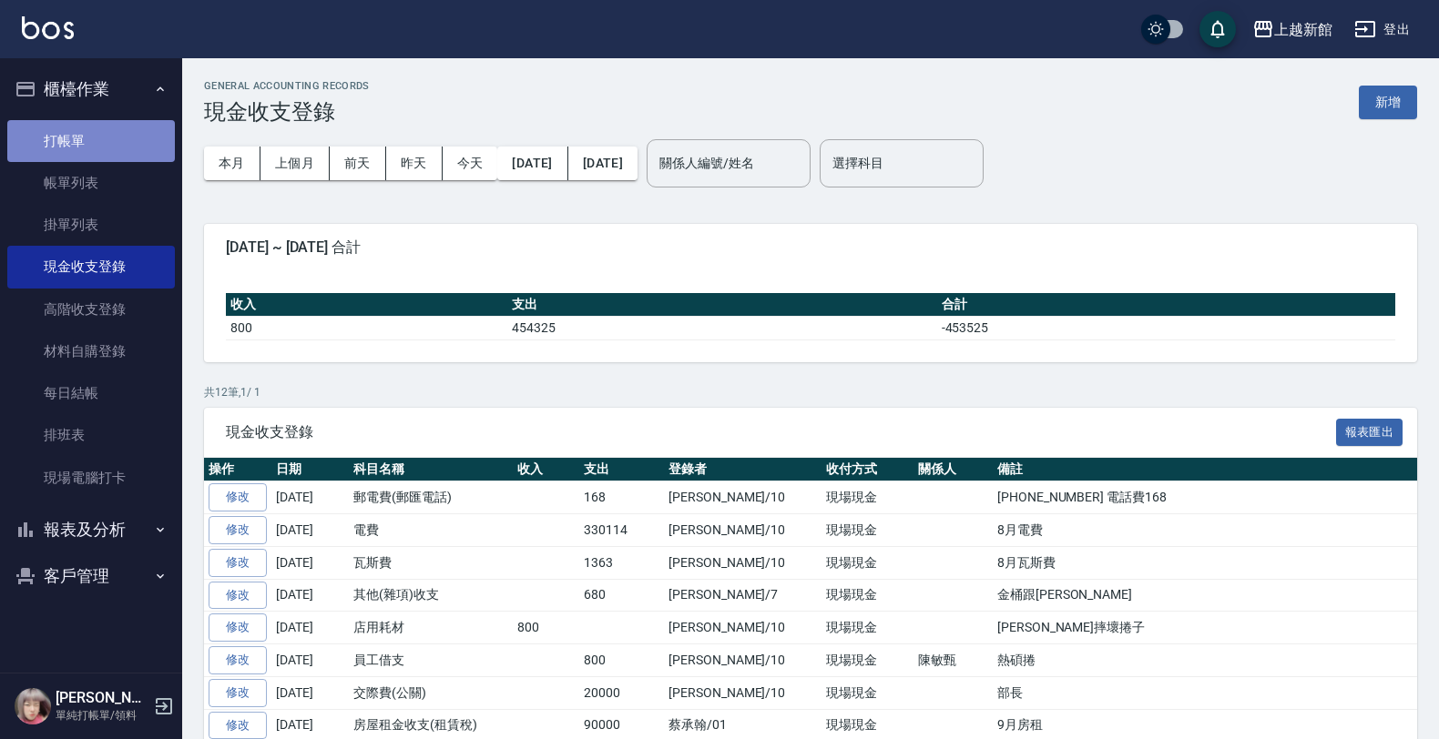
click at [119, 151] on link "打帳單" at bounding box center [91, 141] width 168 height 42
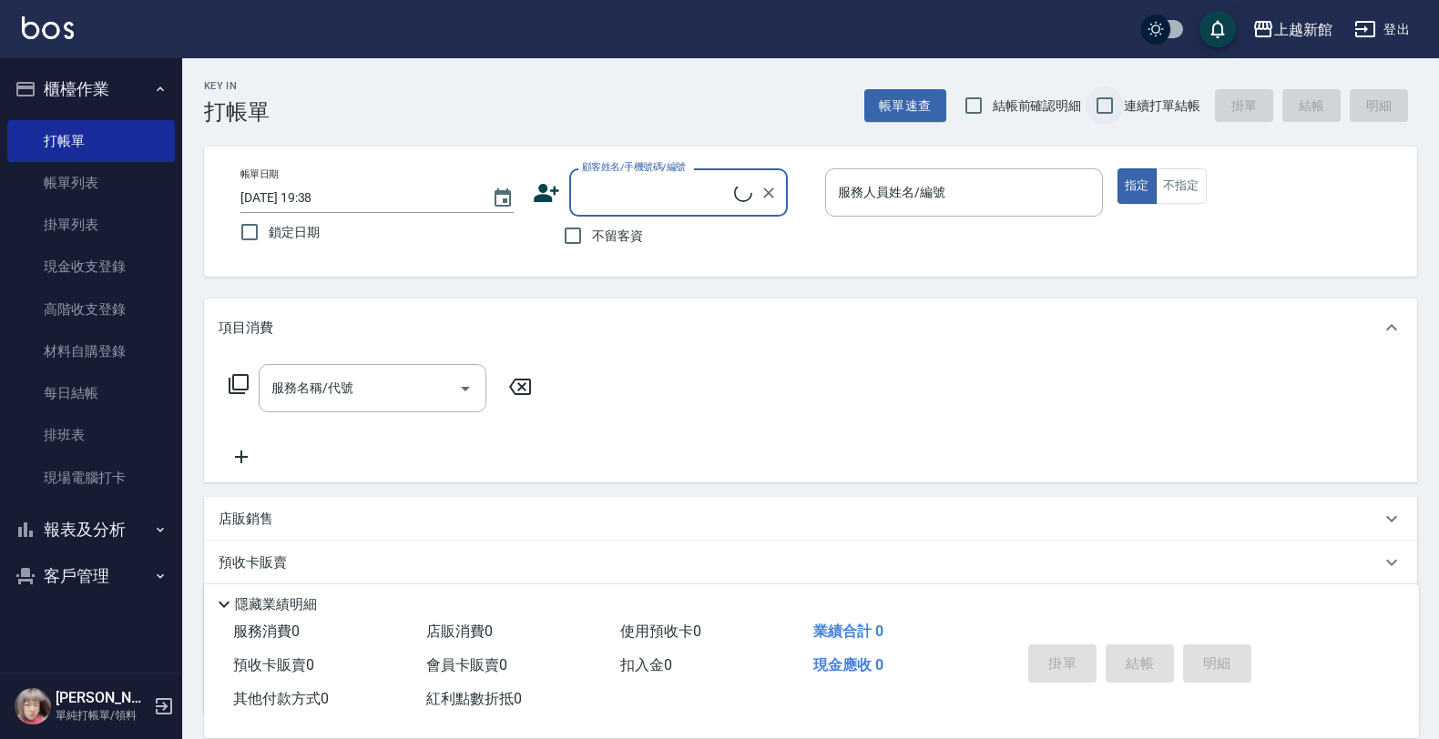
drag, startPoint x: 1097, startPoint y: 96, endPoint x: 976, endPoint y: 150, distance: 132.9
click at [1094, 97] on input "連續打單結帳" at bounding box center [1105, 106] width 38 height 38
checkbox input "true"
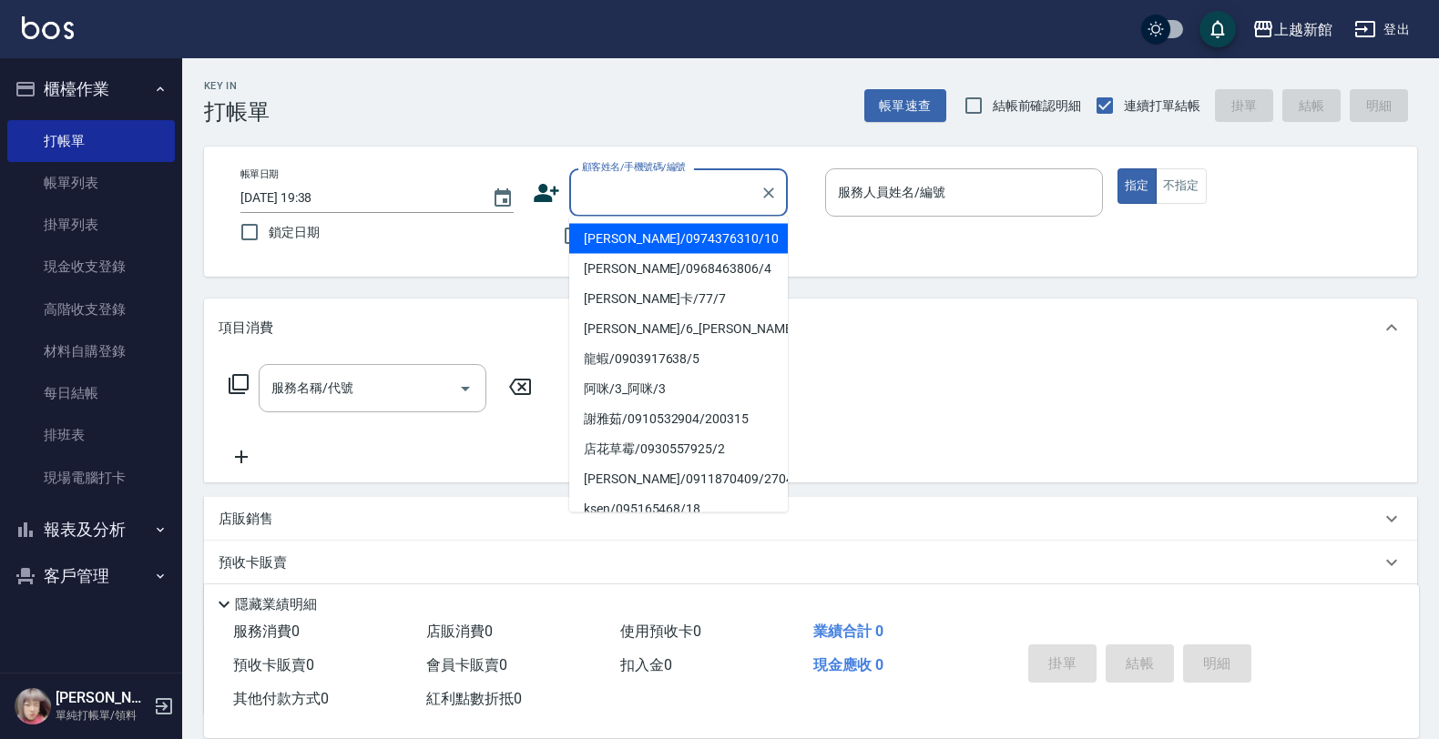
click at [670, 196] on input "顧客姓名/手機號碼/編號" at bounding box center [664, 193] width 175 height 32
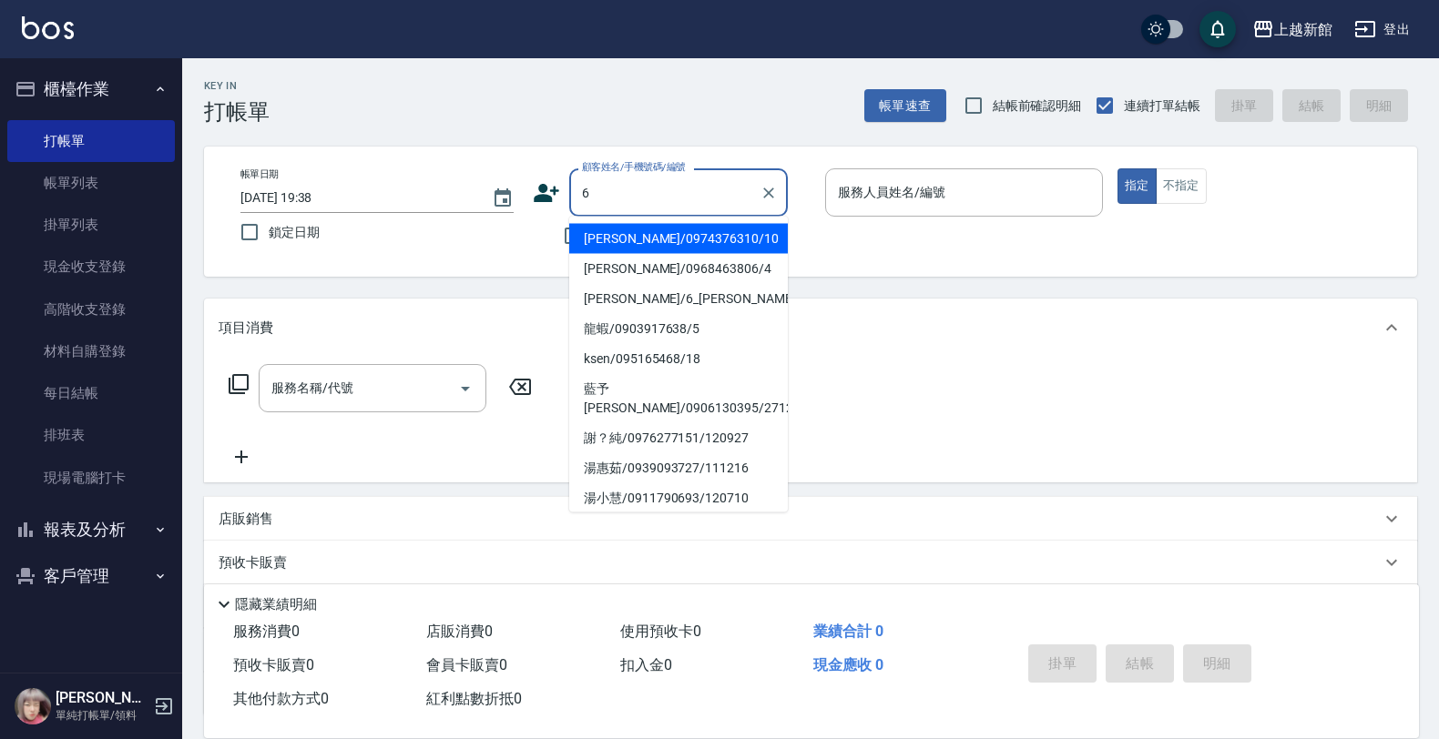
type input "[PERSON_NAME]/0974376310/10"
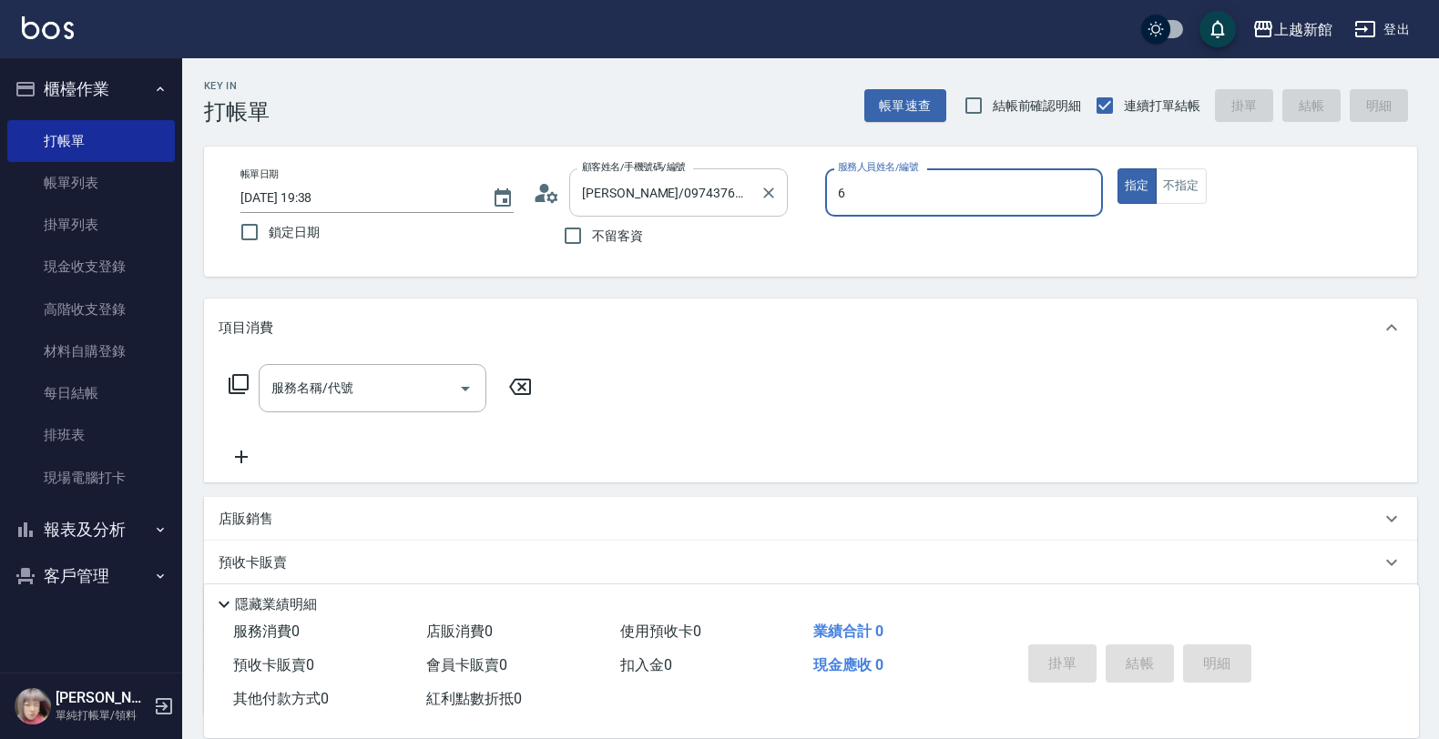
type input "瑪沙-10"
type button "true"
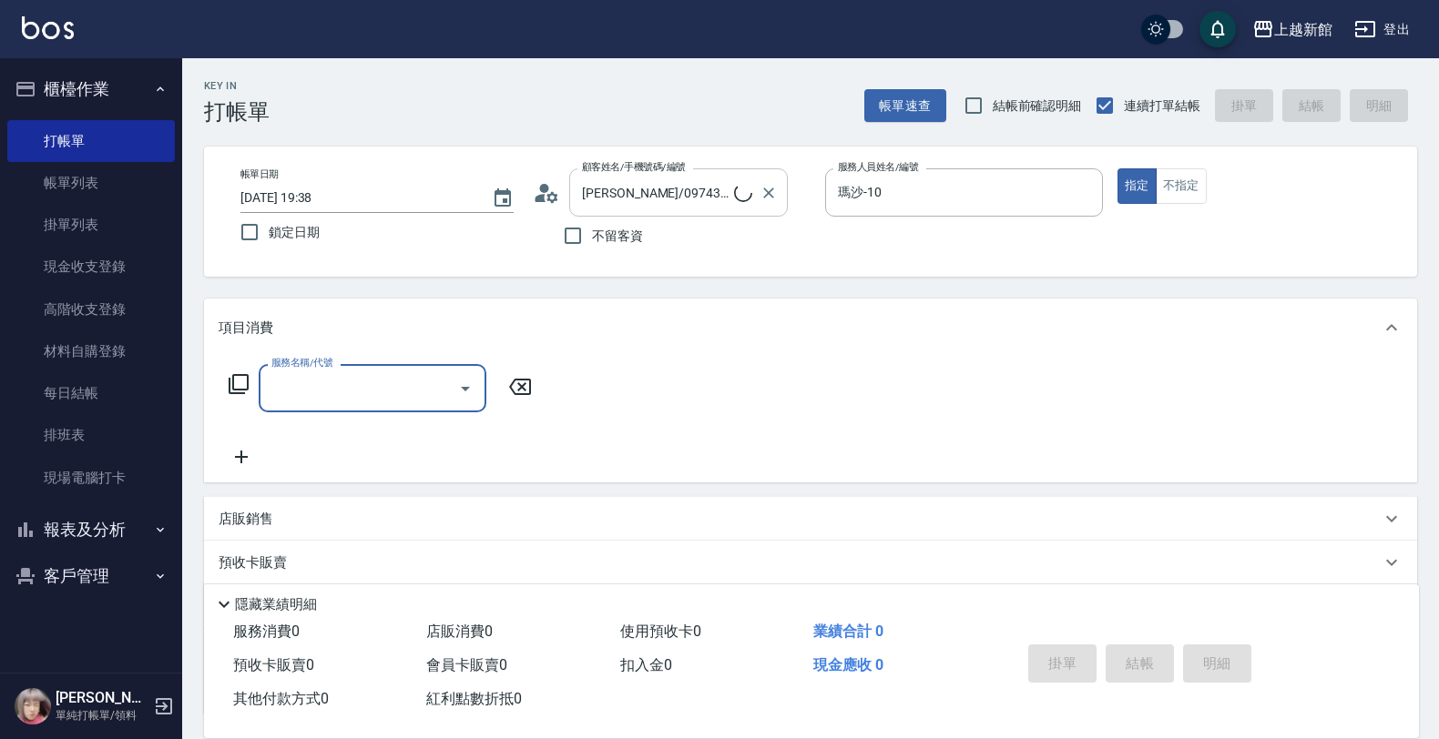
type input "[PERSON_NAME]/6_[PERSON_NAME]/6"
type input "[PERSON_NAME]-6"
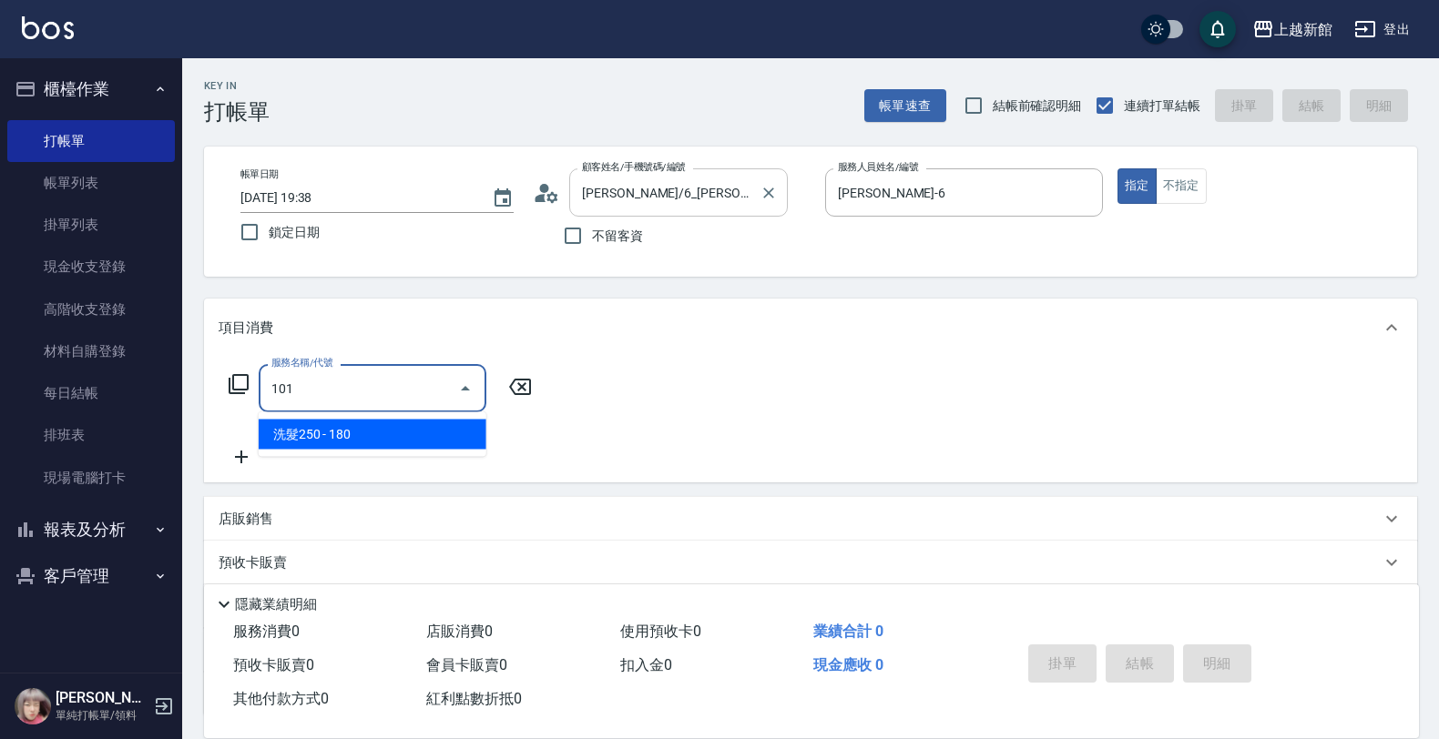
type input "洗髮250(101)"
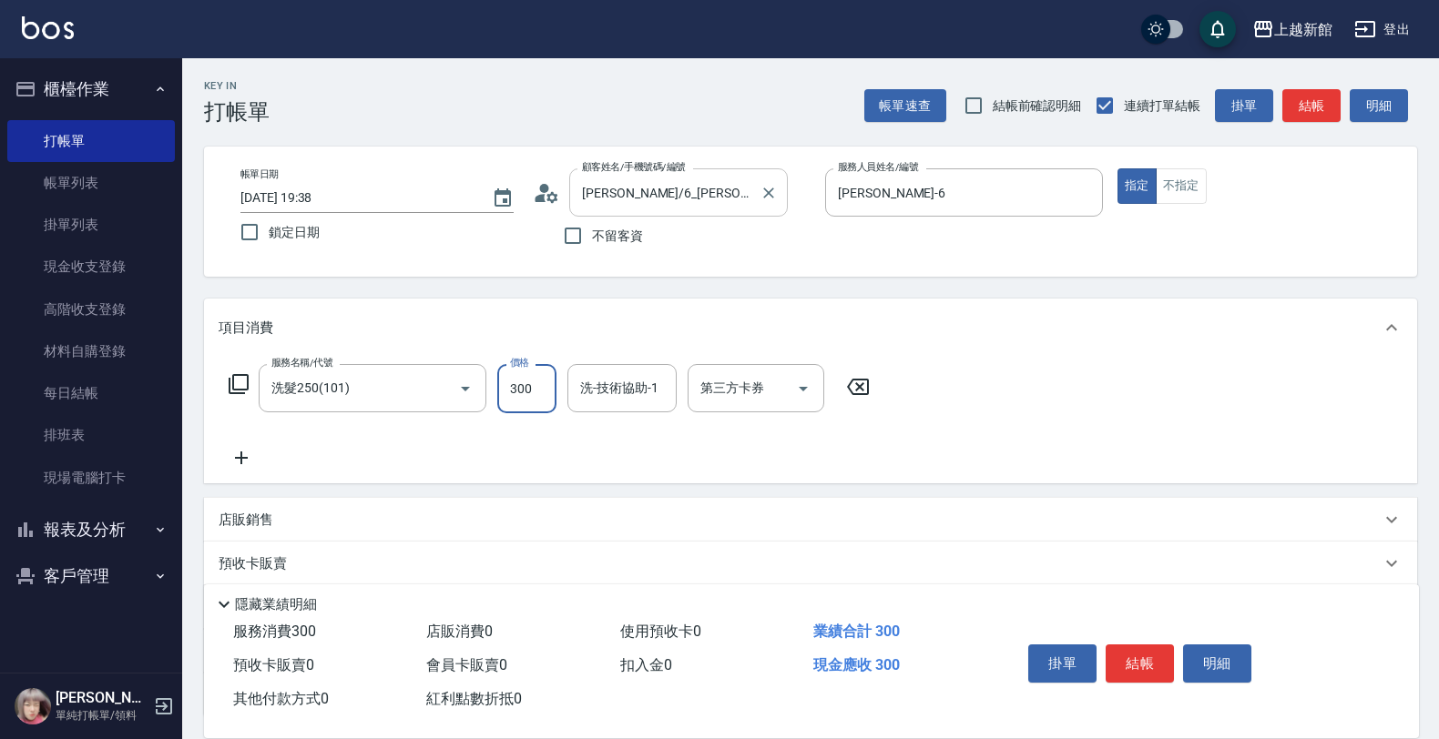
type input "300"
type input "[PERSON_NAME]-25"
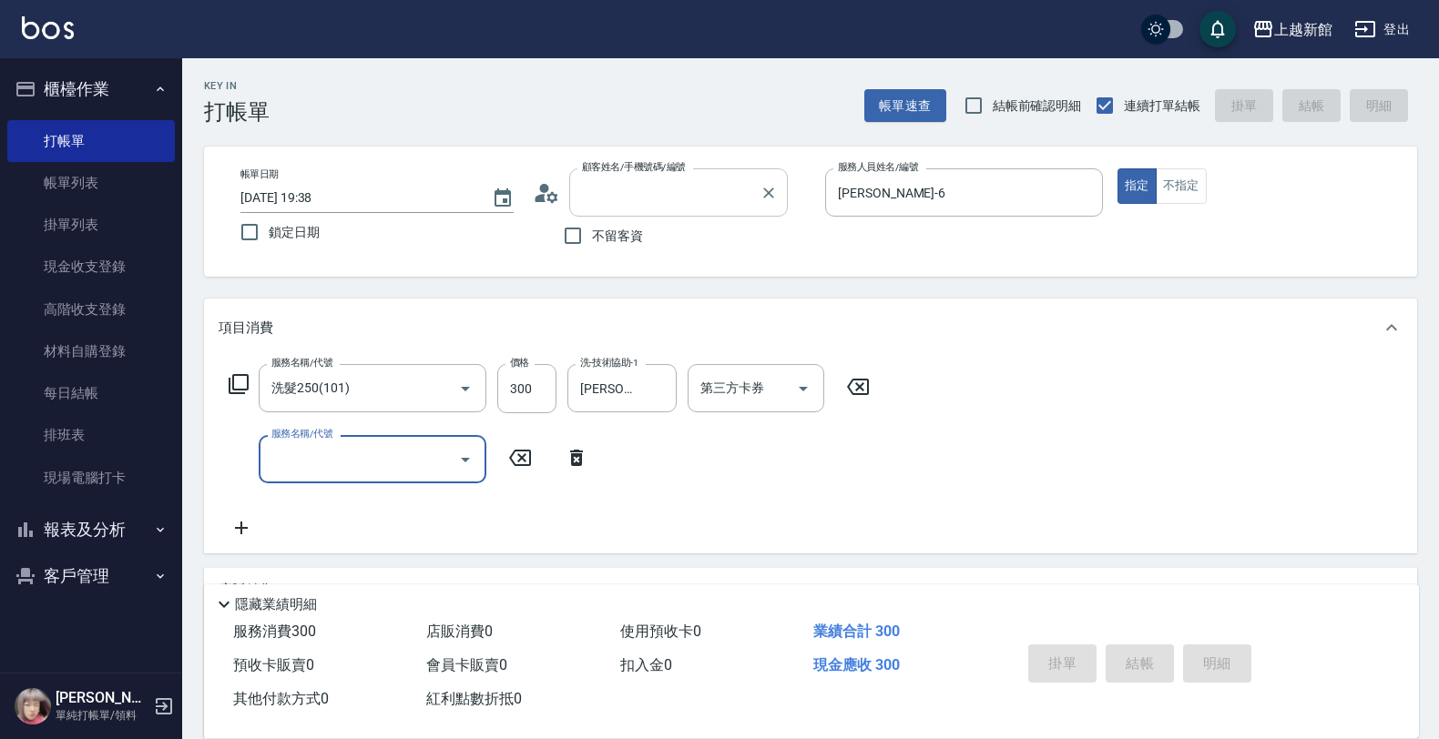
type input "1"
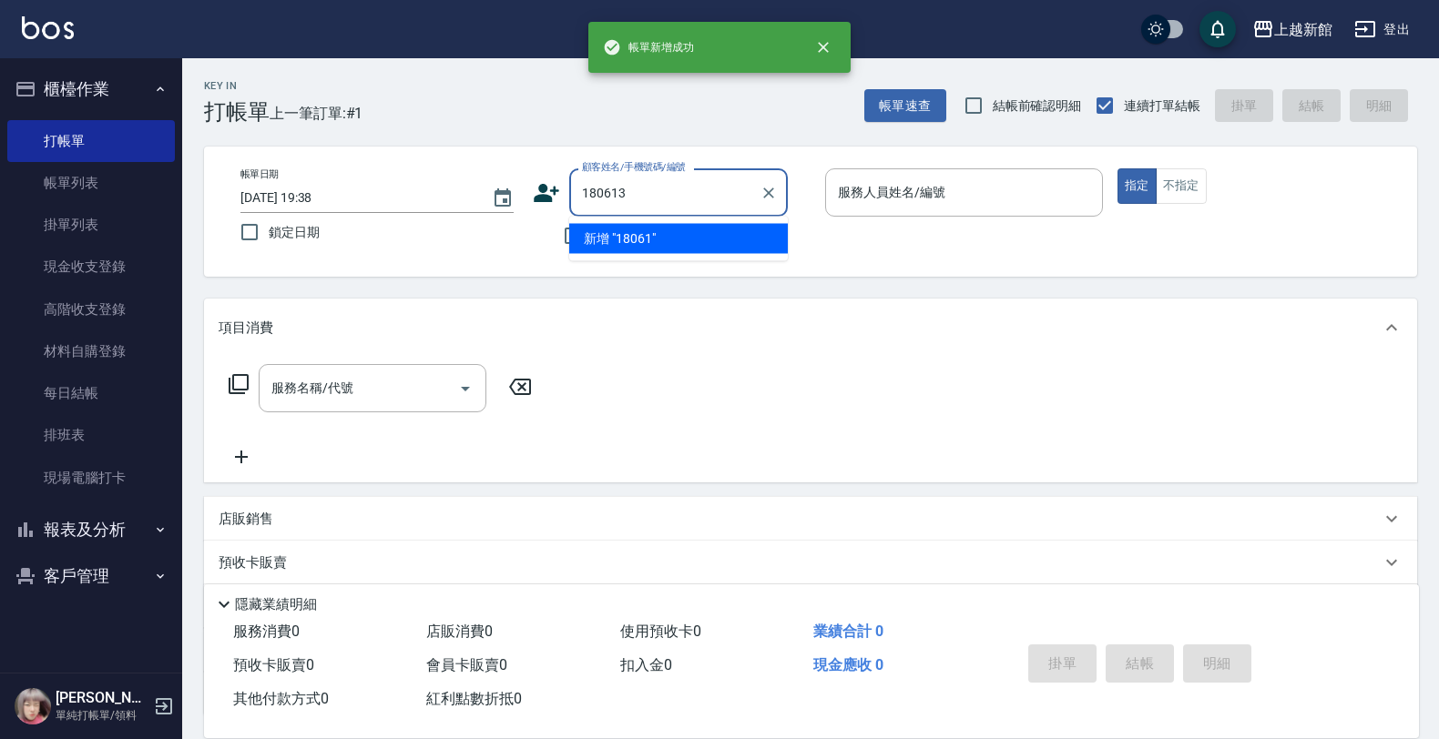
type input "180613"
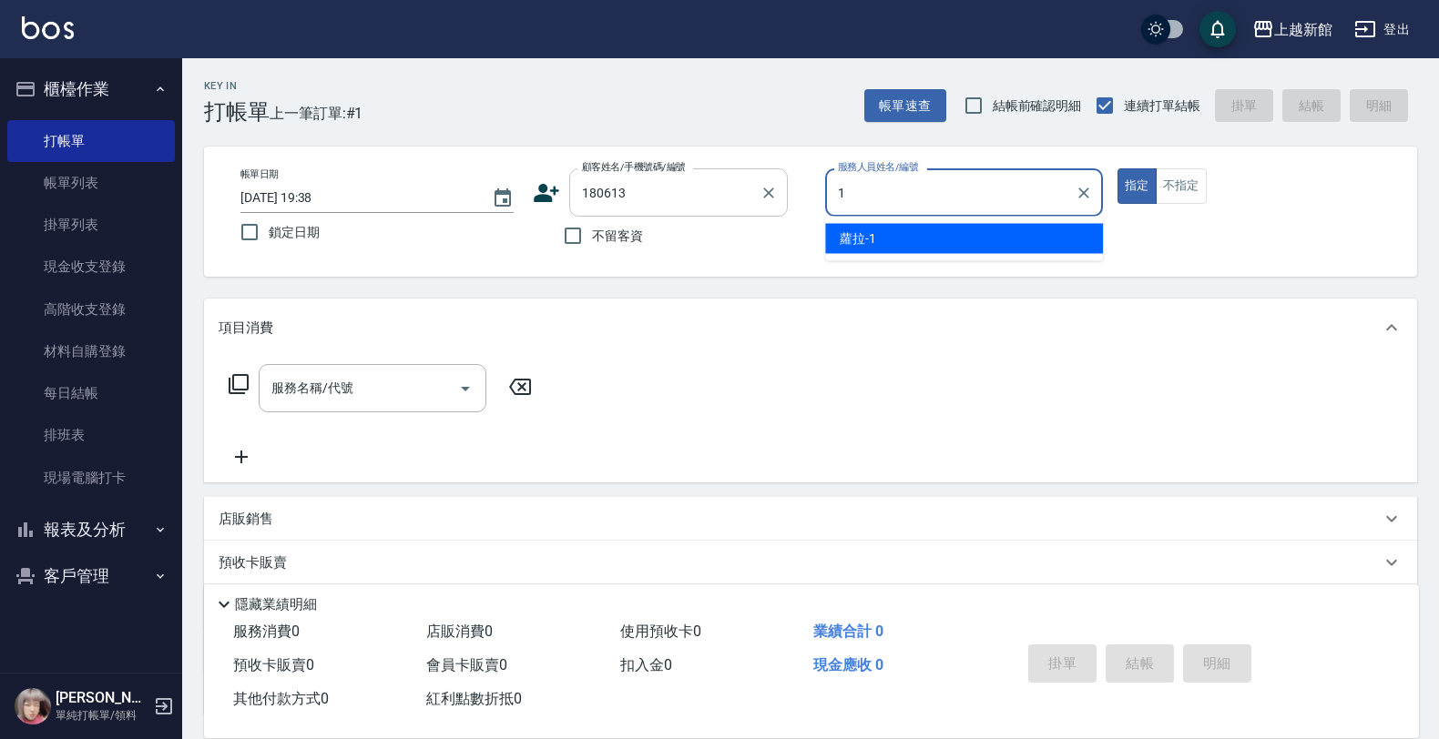
type input "18"
type input "鄭宇豐/0908158245/180613"
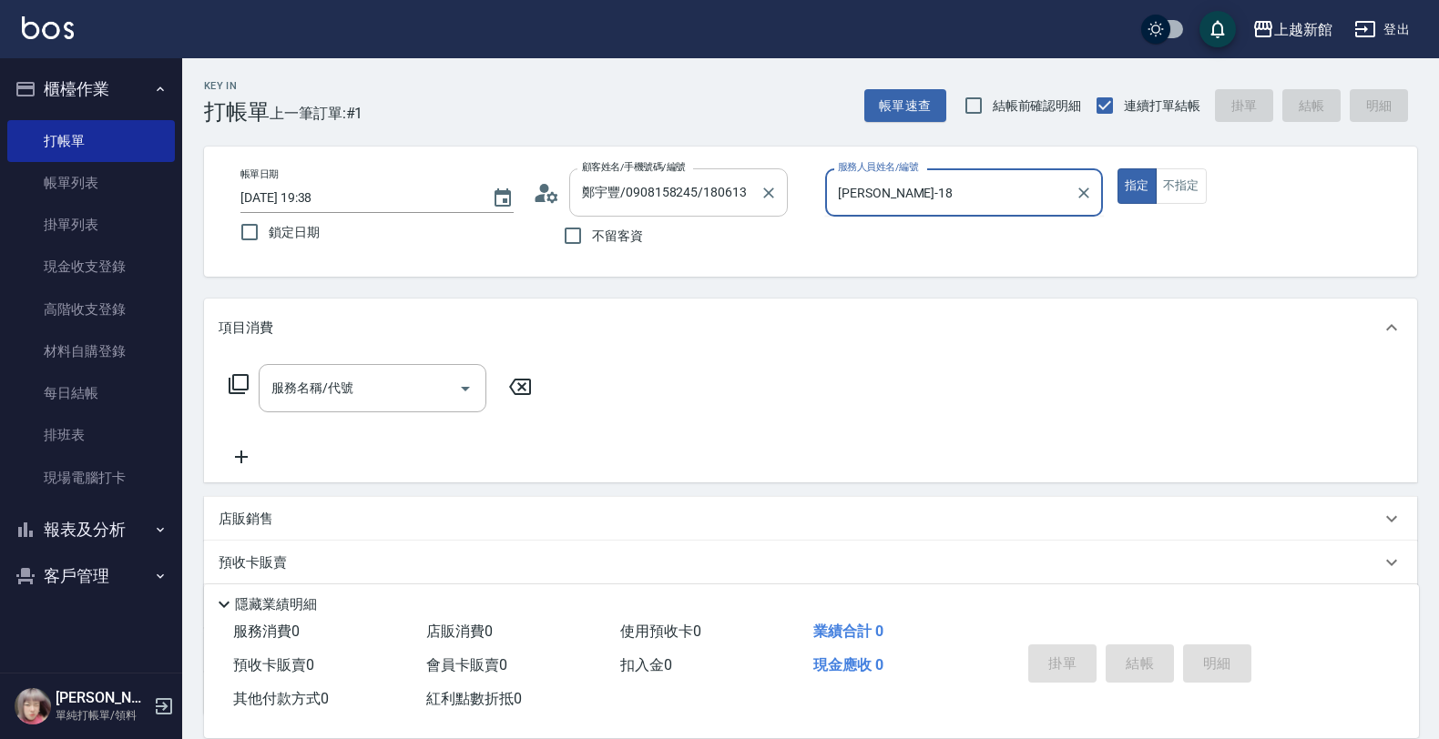
type input "[PERSON_NAME]-18"
click at [1117, 168] on button "指定" at bounding box center [1136, 186] width 39 height 36
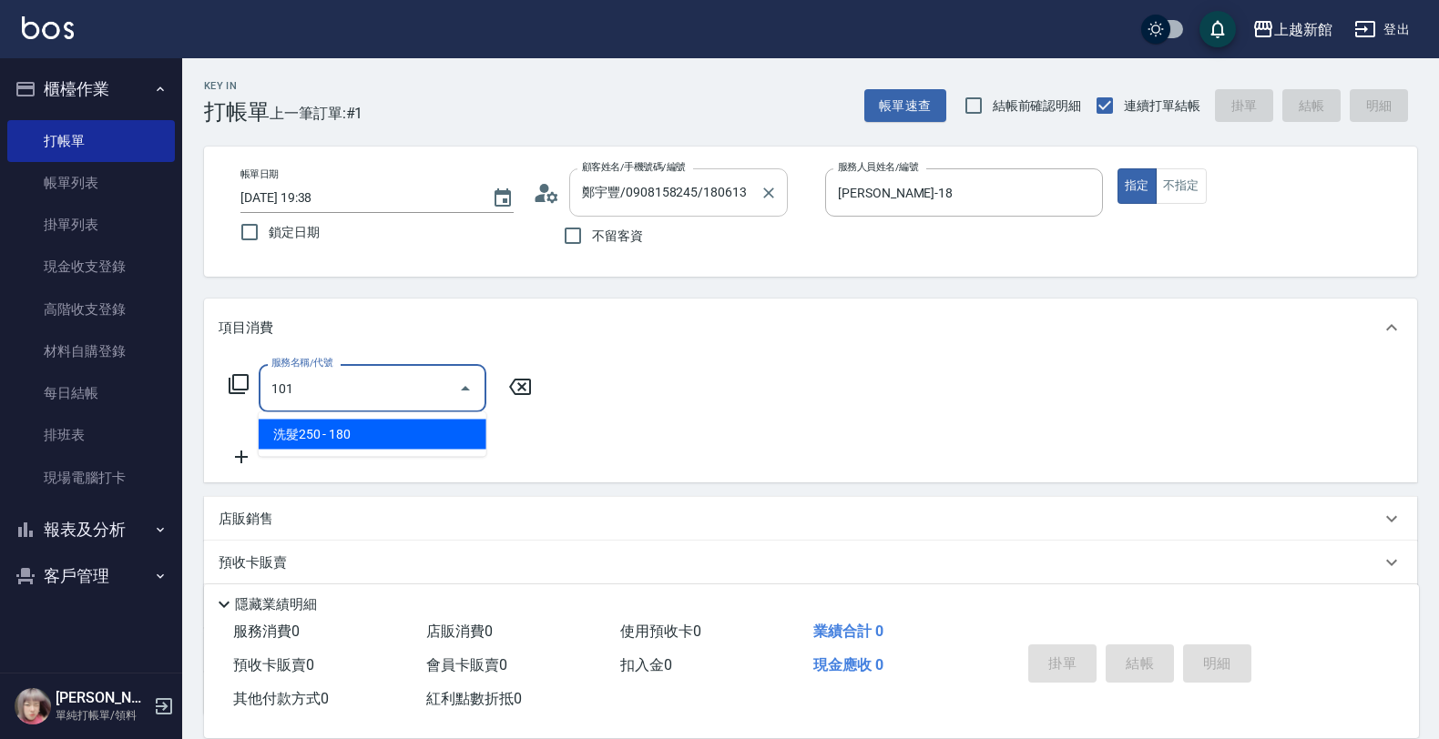
type input "洗髮250(101)"
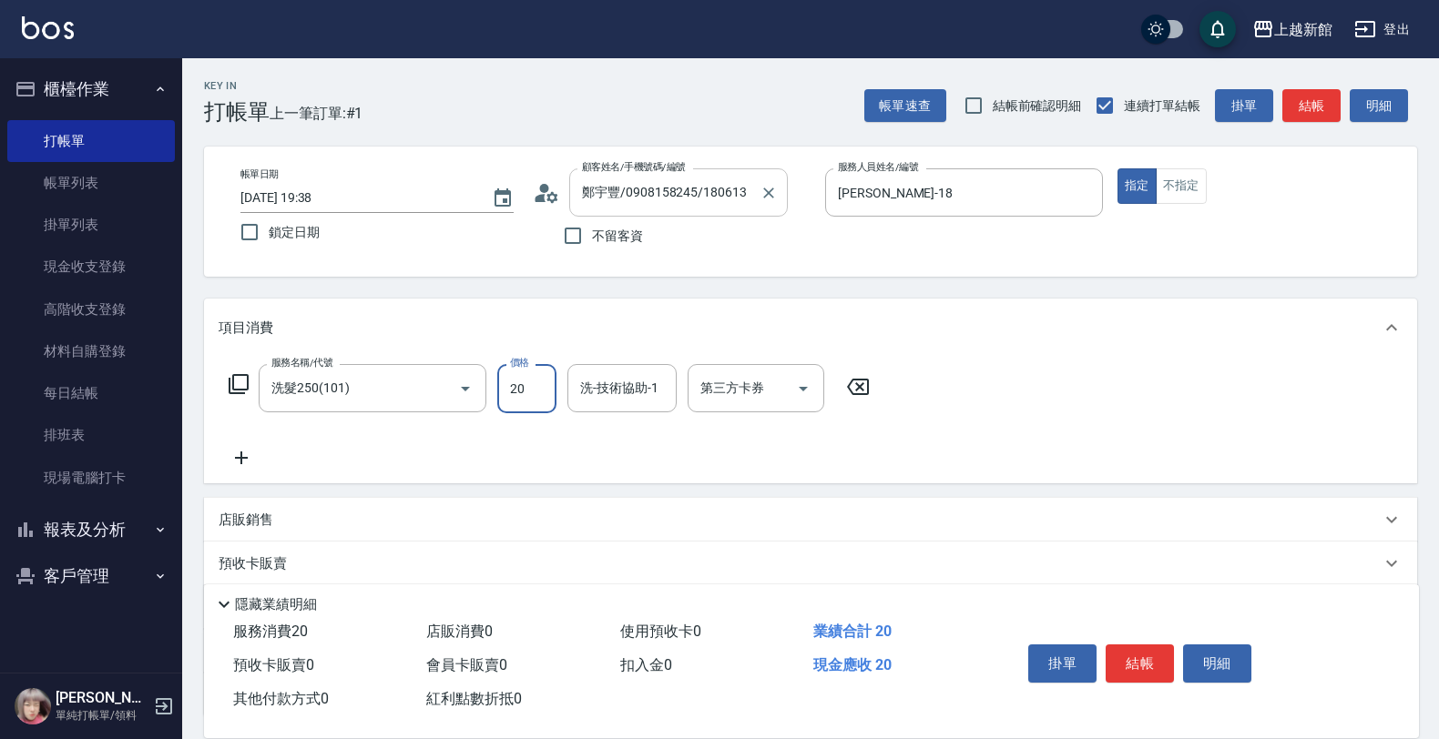
type input "20"
type input "宜珍-4"
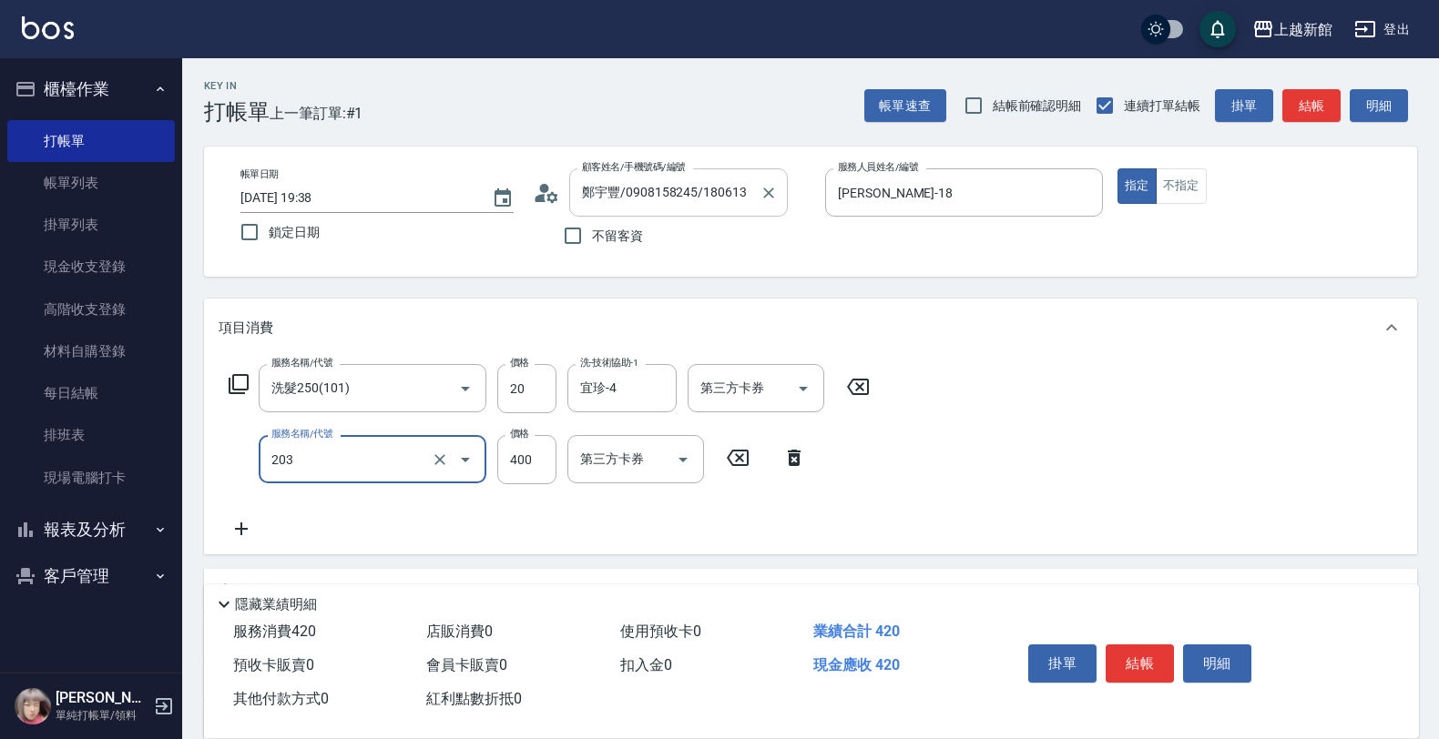
type input "指定單剪(203)"
type input "300"
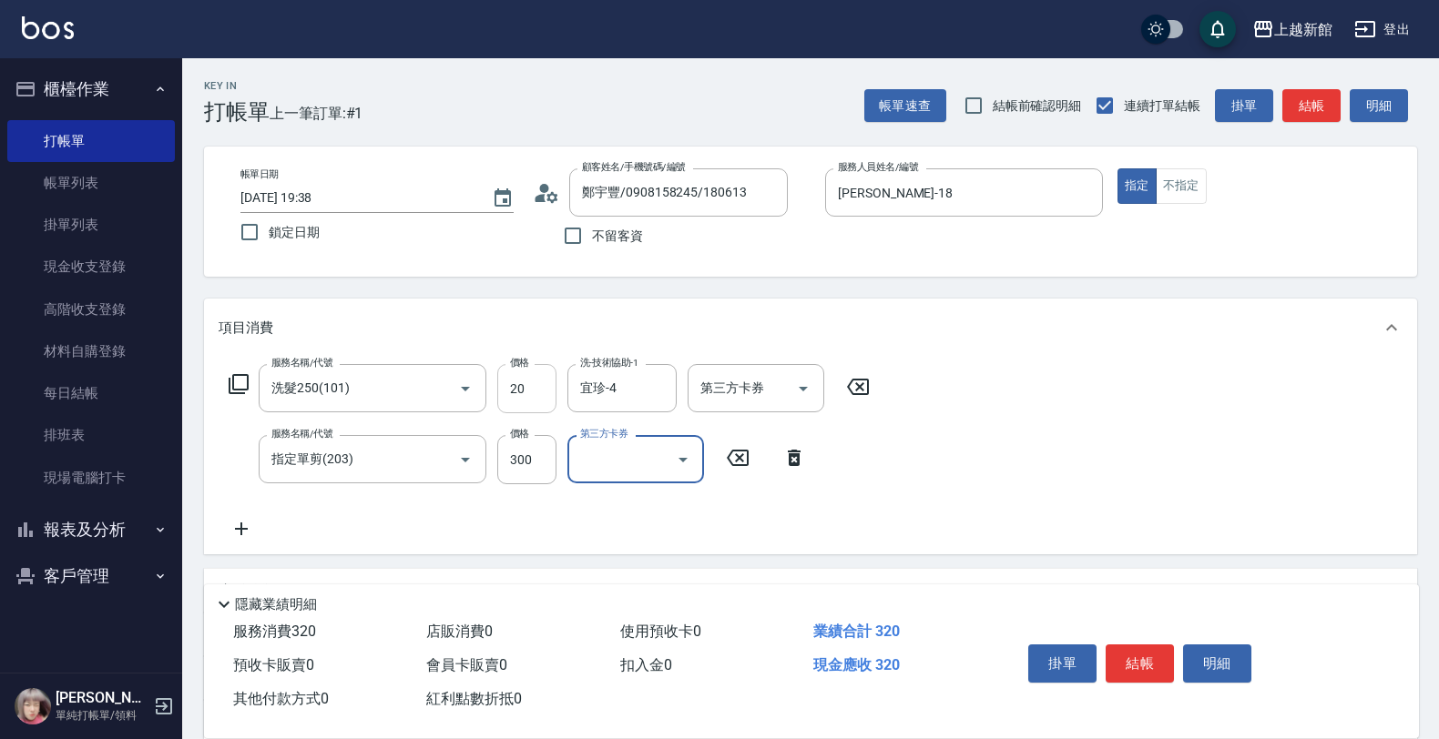
click at [543, 369] on input "20" at bounding box center [526, 388] width 59 height 49
click at [530, 388] on input "20" at bounding box center [526, 388] width 59 height 49
type input "200"
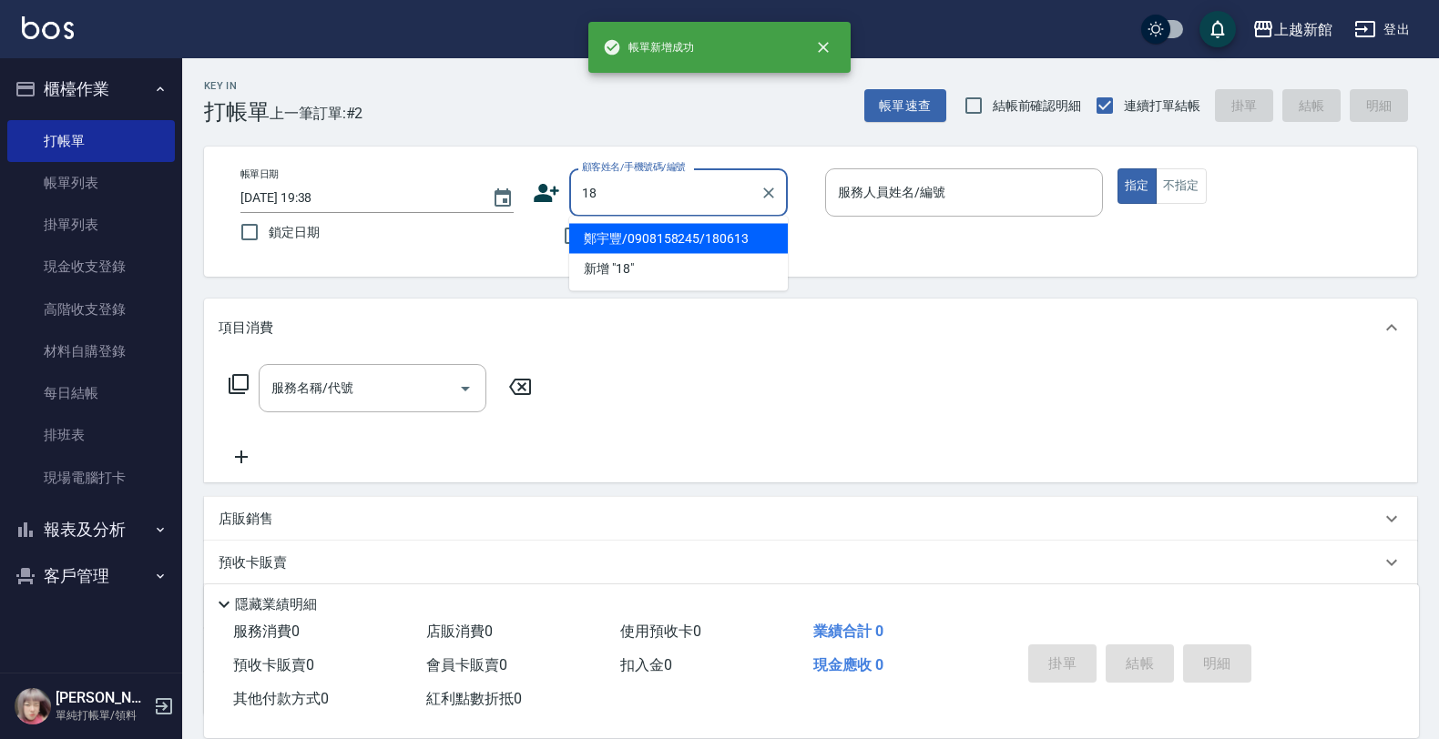
type input "鄭宇豐/0908158245/180613"
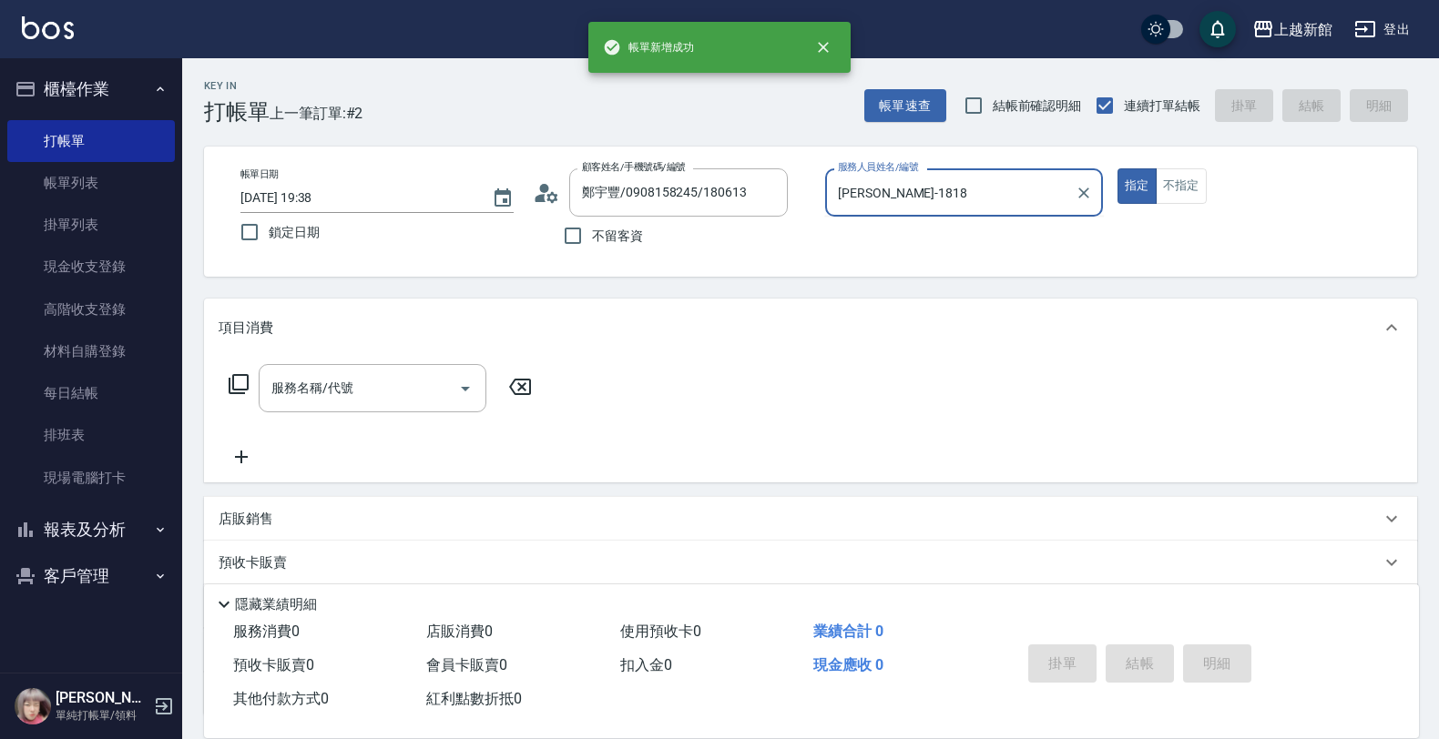
click at [1117, 168] on button "指定" at bounding box center [1136, 186] width 39 height 36
type input "[PERSON_NAME]-18"
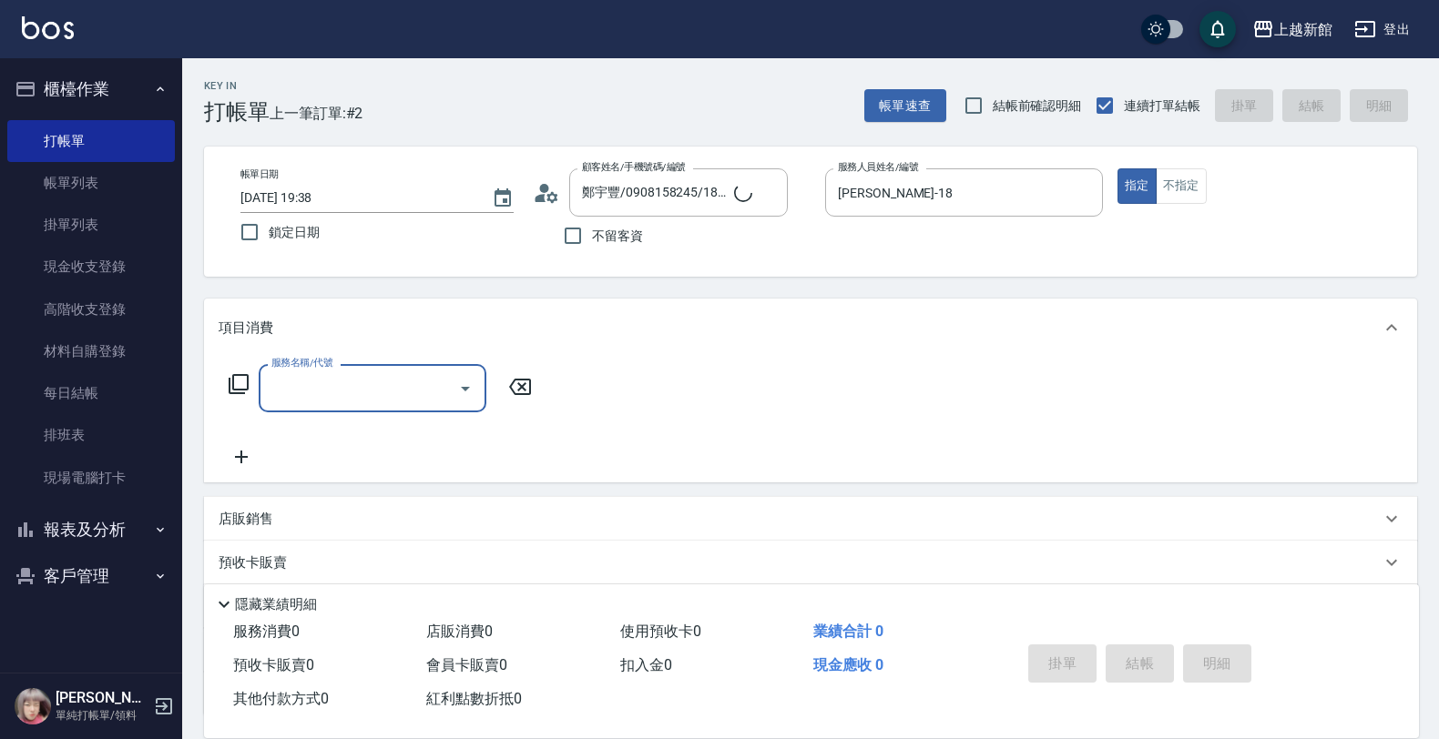
type input "ksen/095165468/18"
type input "3"
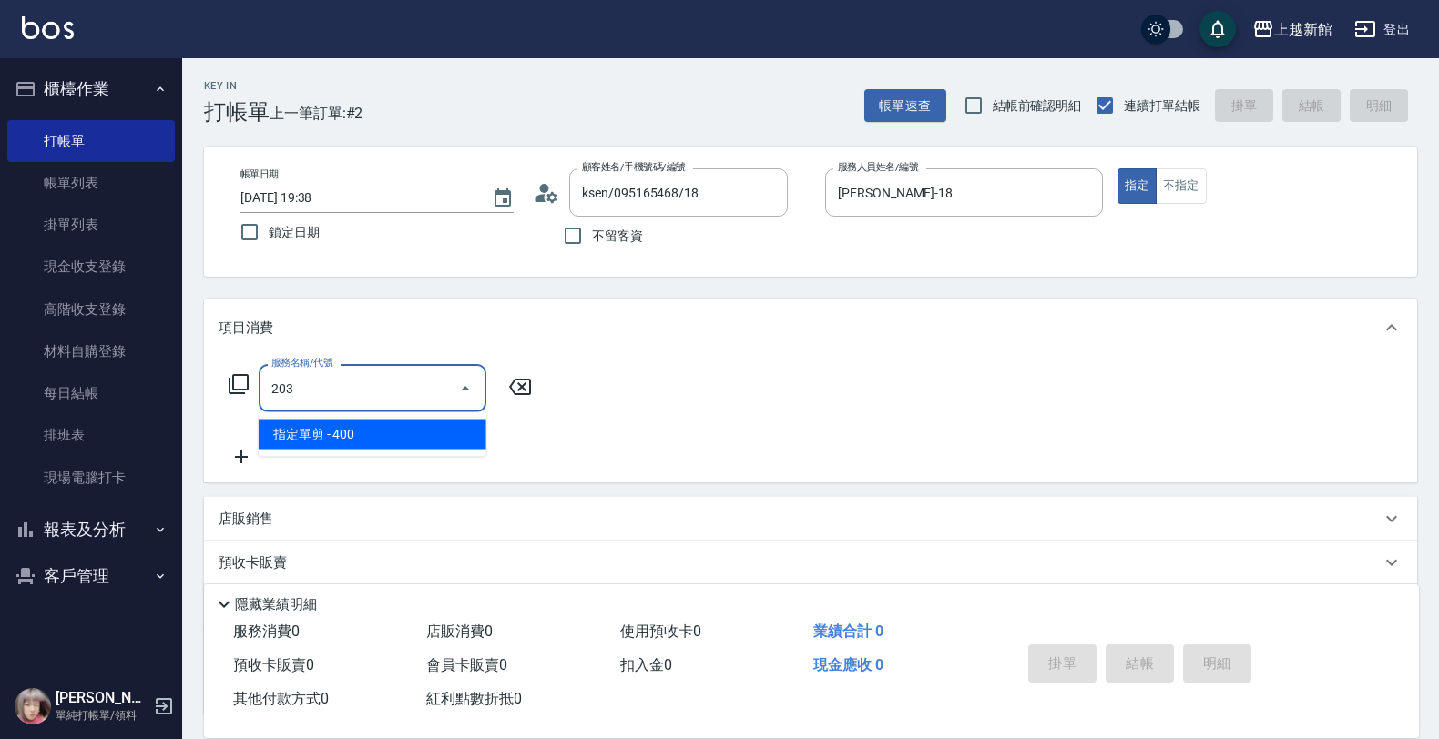
type input "指定單剪(203)"
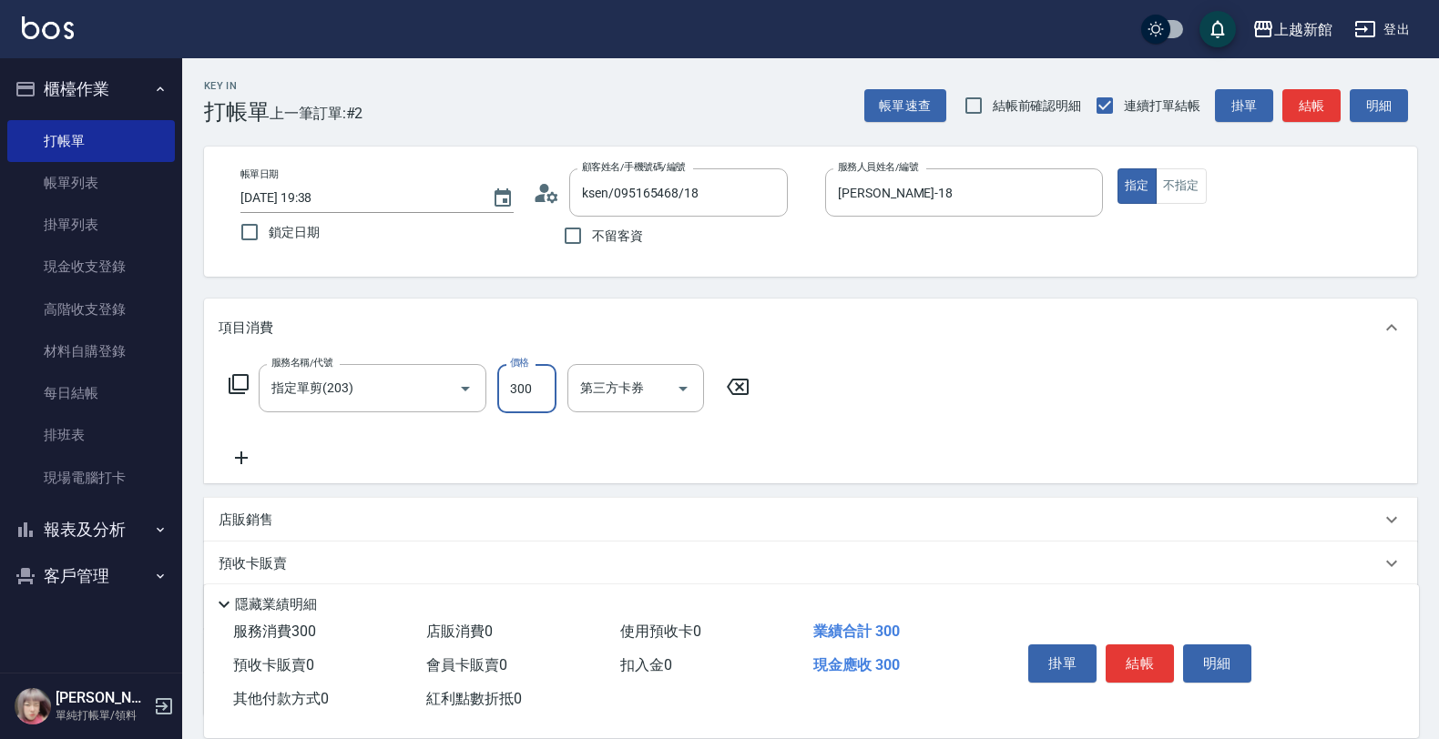
type input "300"
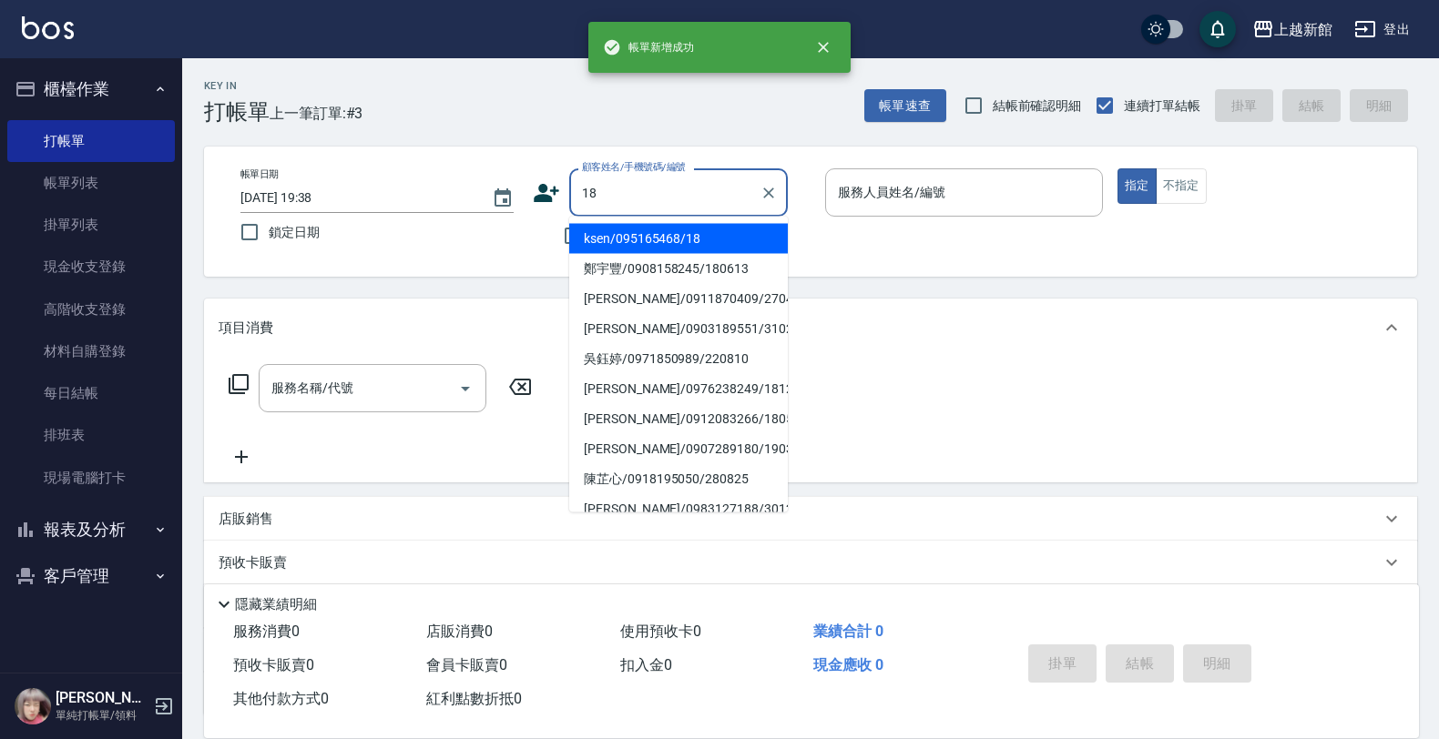
type input "ksen/095165468/18"
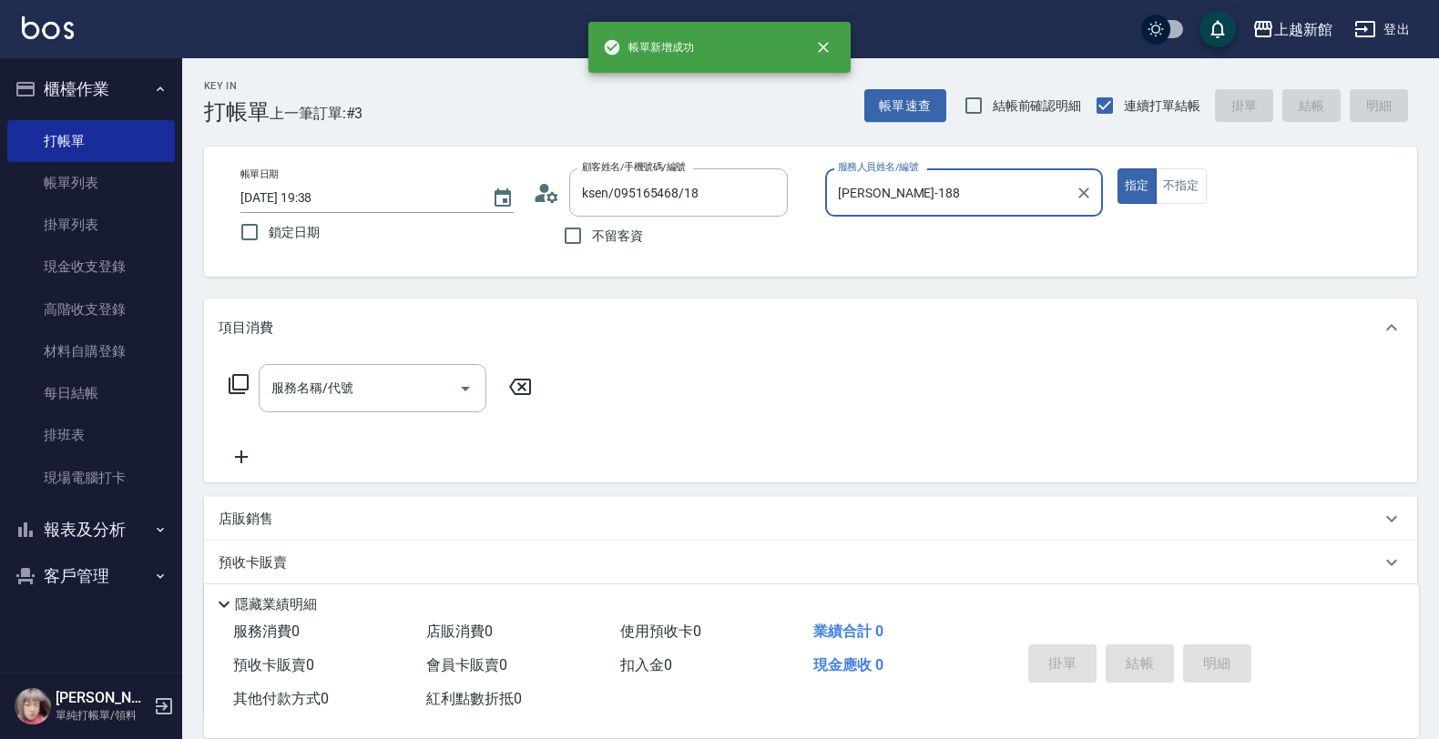
click at [1117, 168] on button "指定" at bounding box center [1136, 186] width 39 height 36
type input "[PERSON_NAME]-18"
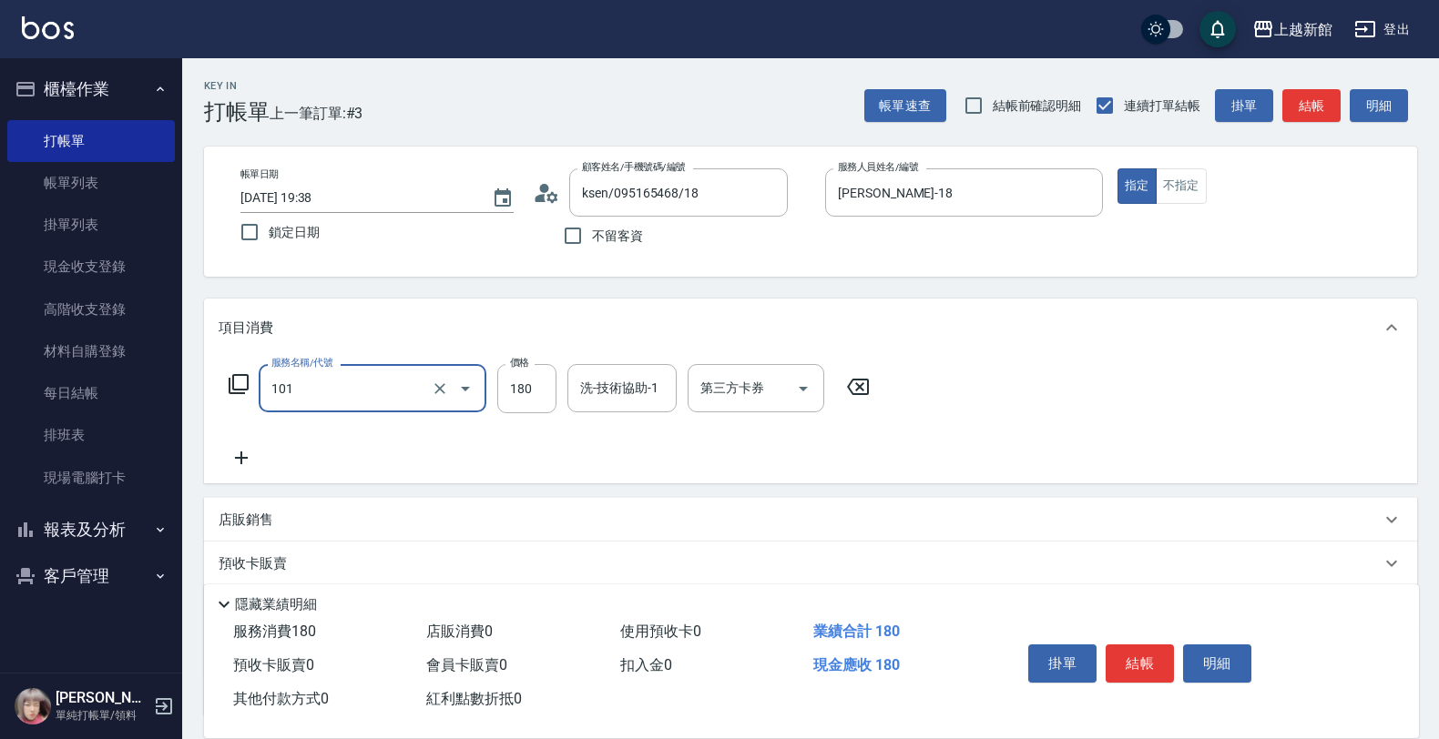
type input "洗髮250(101)"
type input "200"
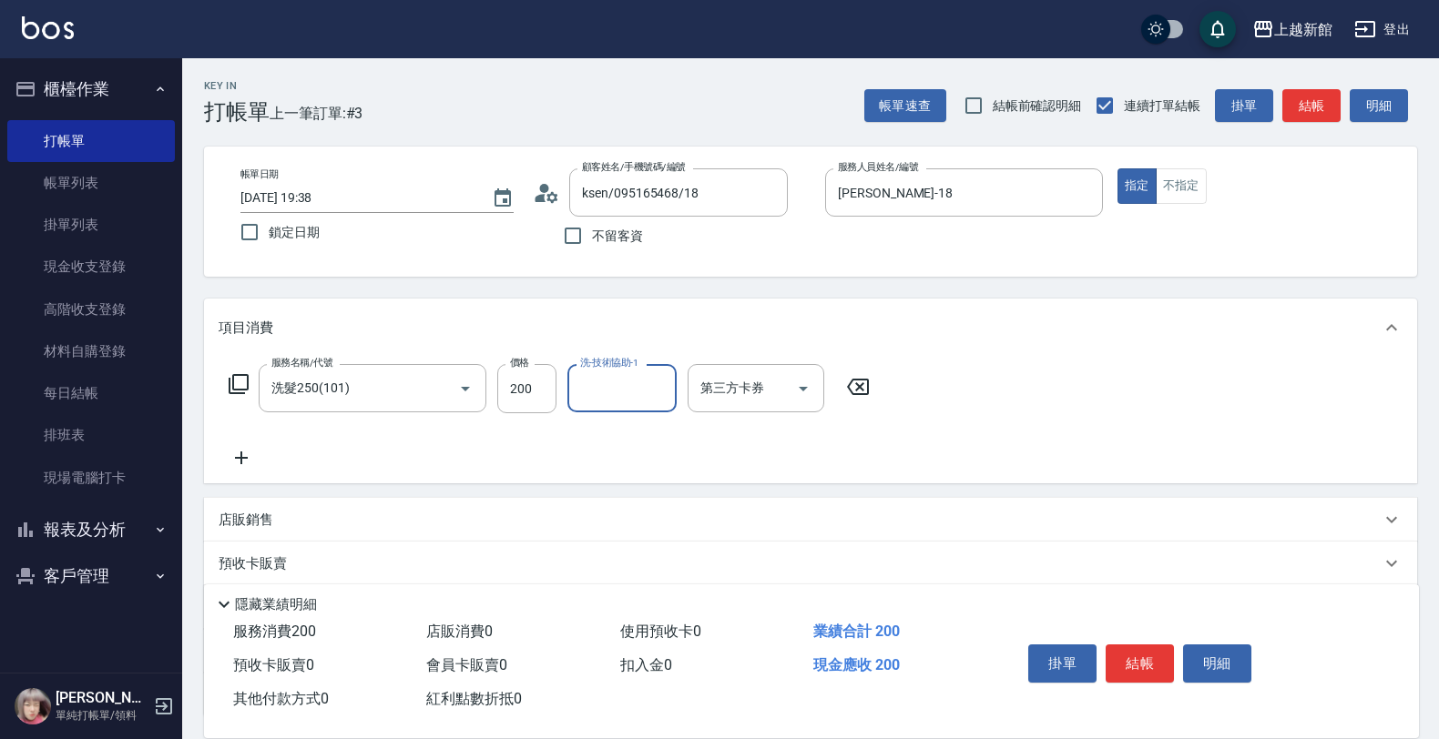
type input "2"
type input "宜珍-4"
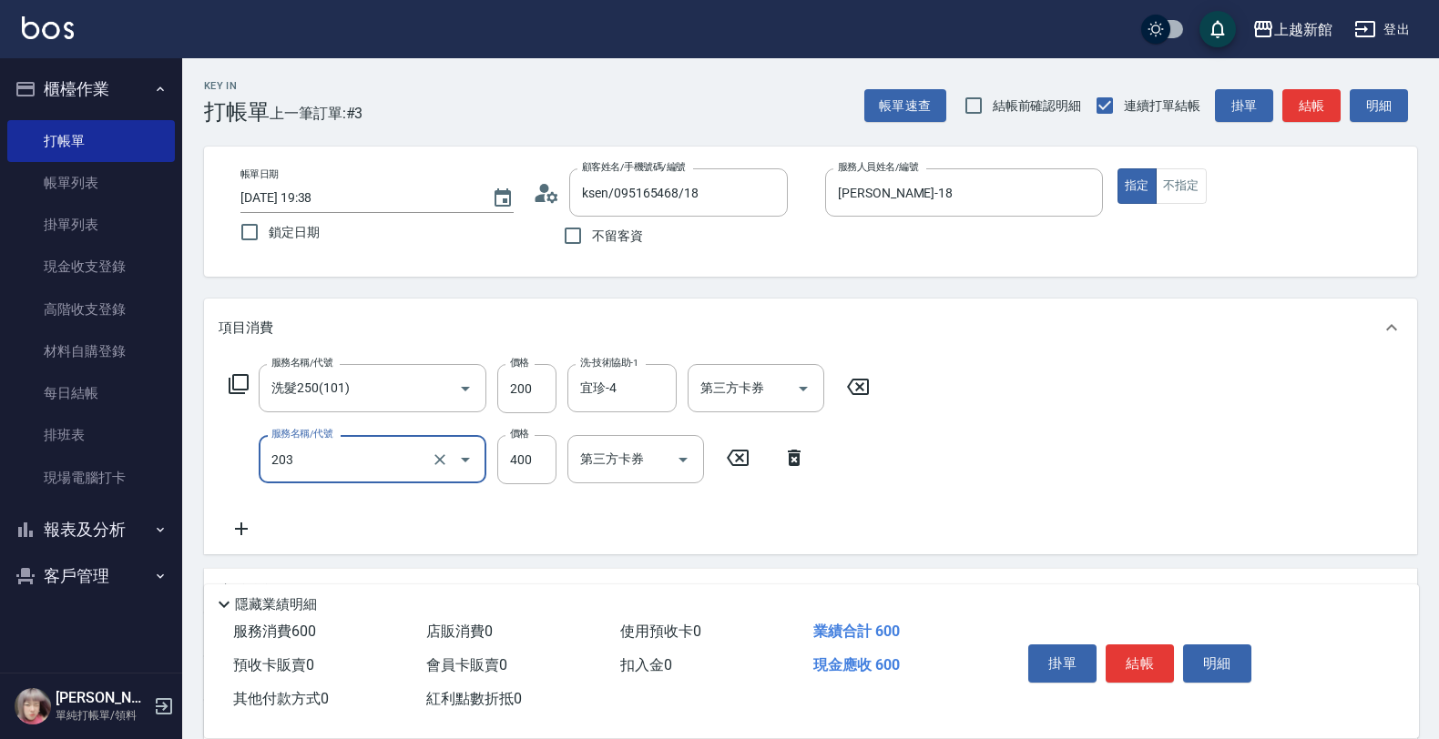
type input "指定單剪(203)"
type input "300"
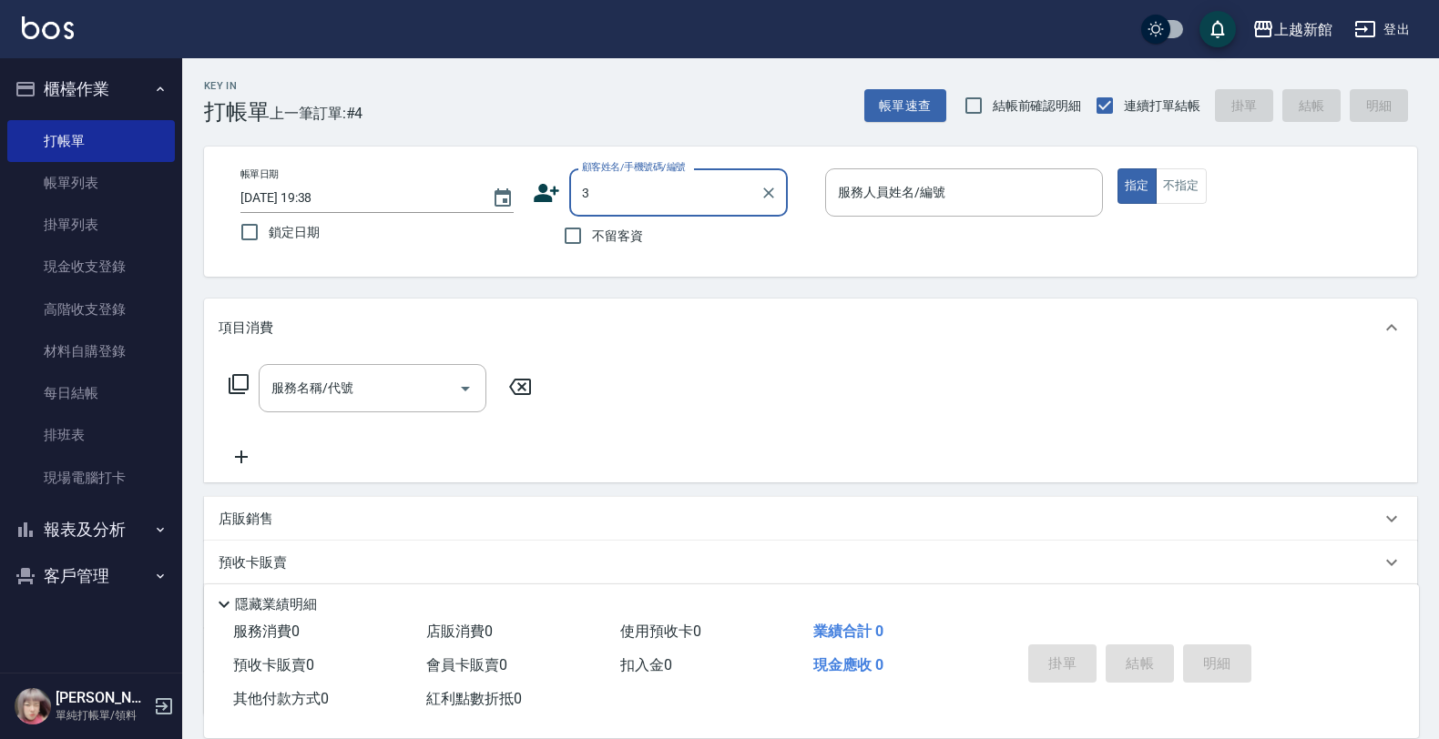
type input "鄭宇豐/0908158245/180613"
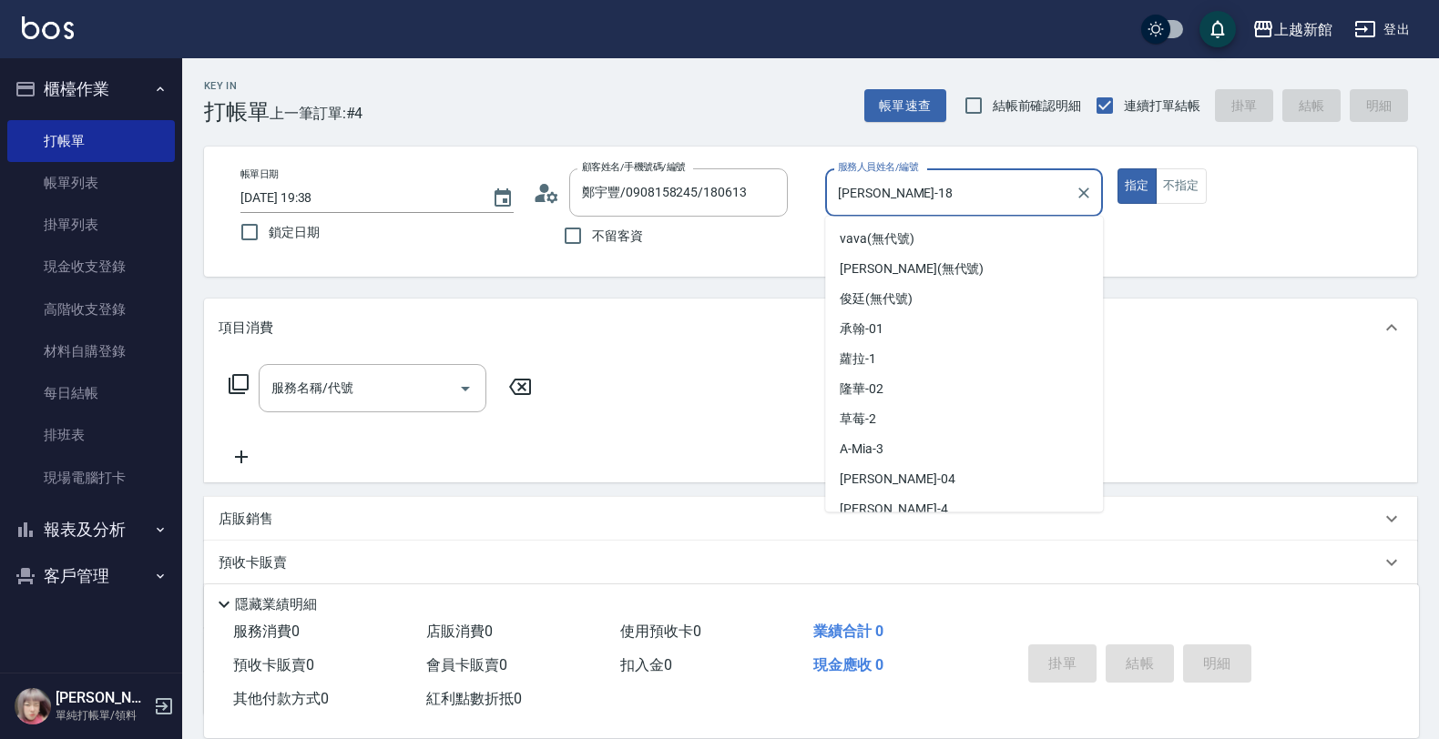
type input "[PERSON_NAME]-18"
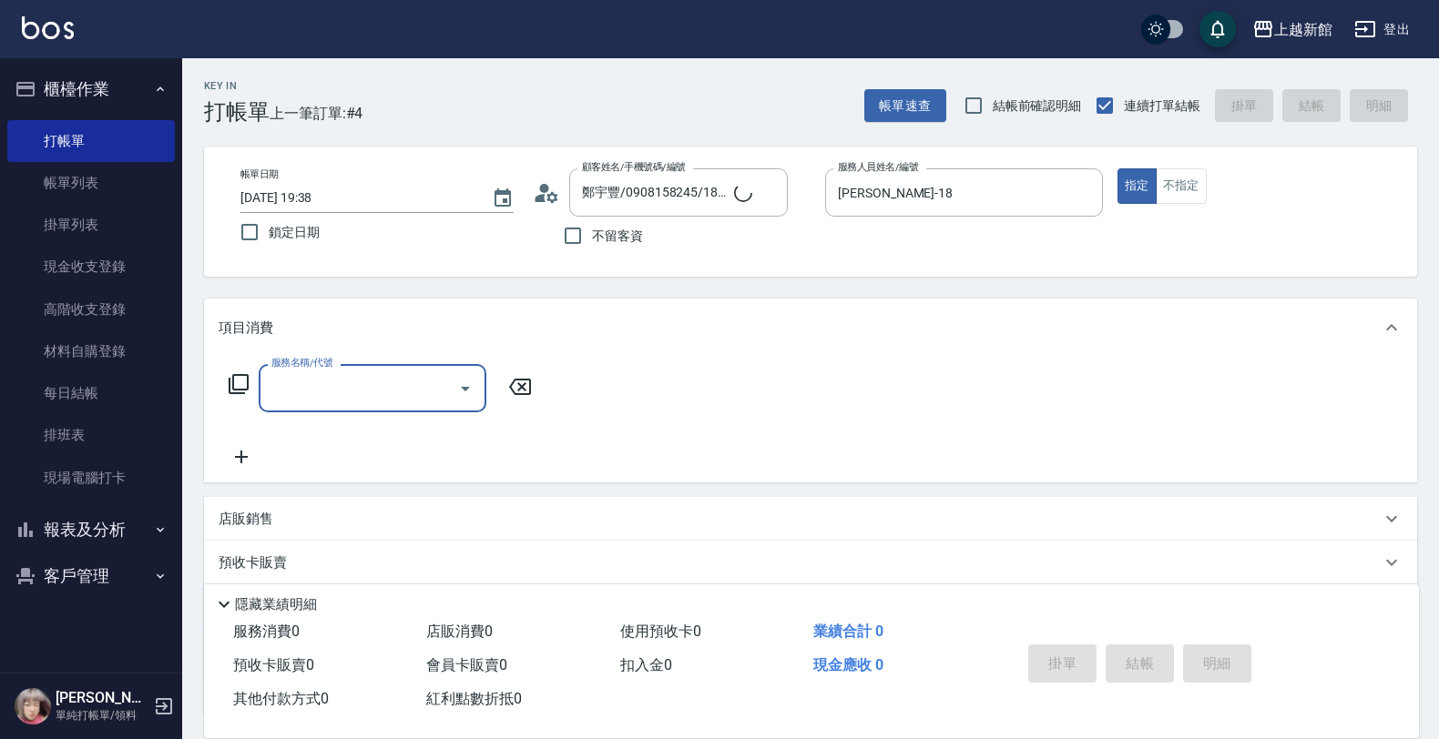
type input "阿咪/3_阿咪/3"
type input "A-Mia -3"
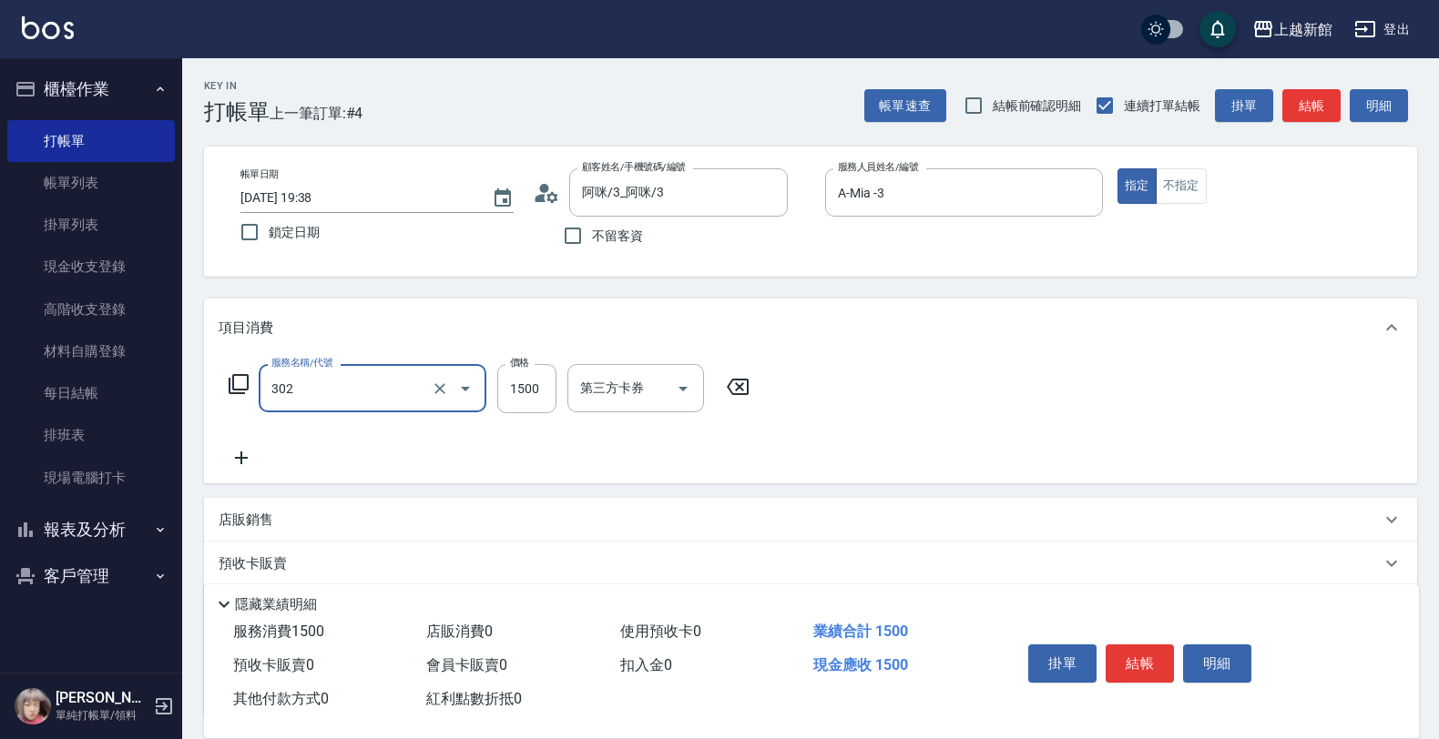
type input "設計燙髮(302)"
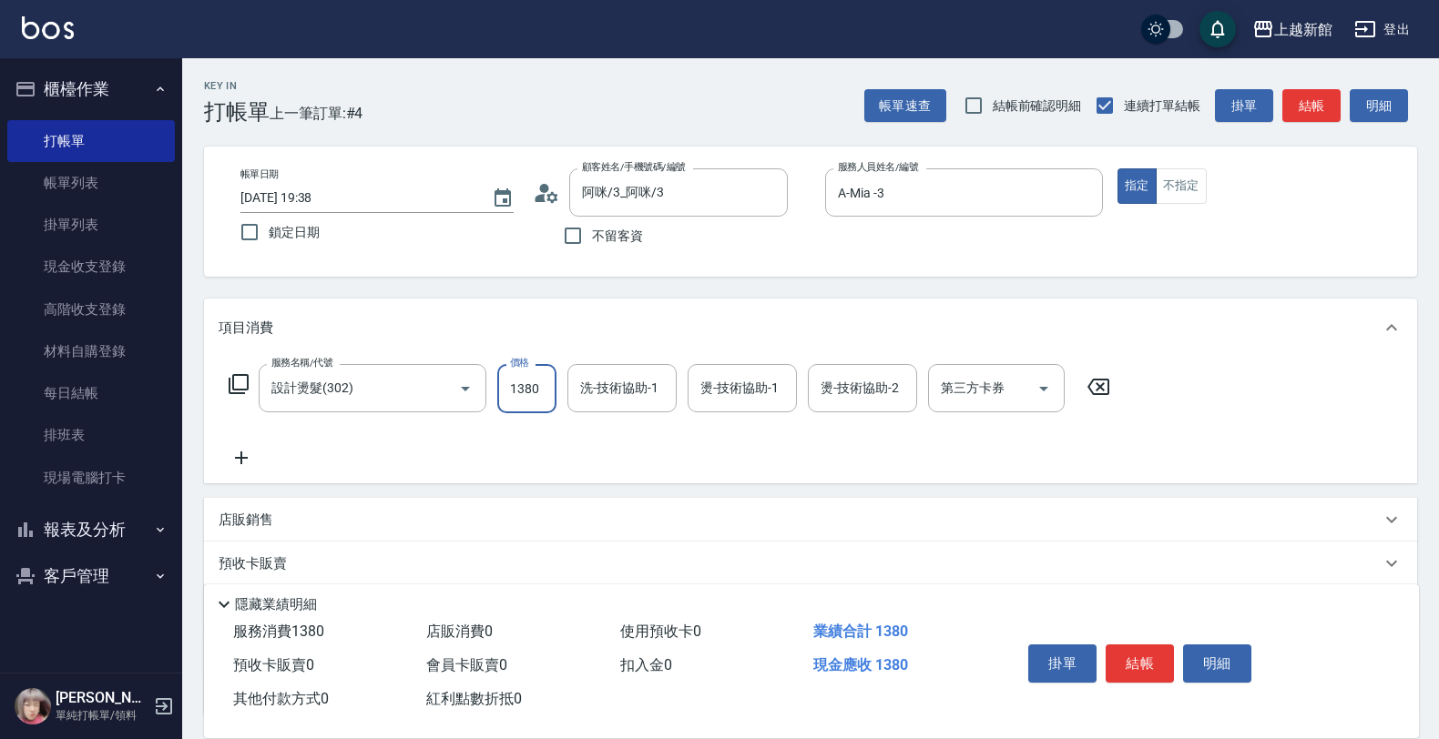
type input "1380"
type input "A-Mia -3"
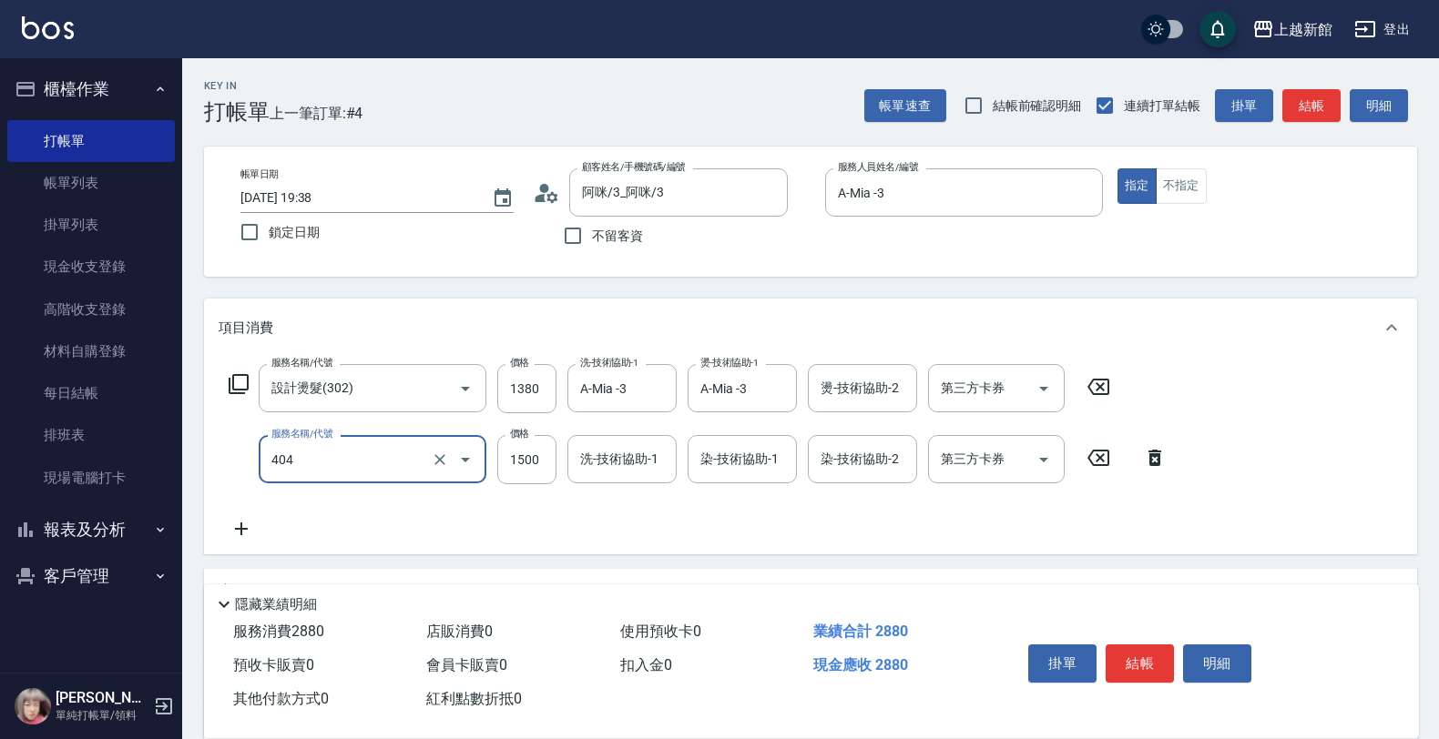
type input "設計染髮(404)"
type input "1400"
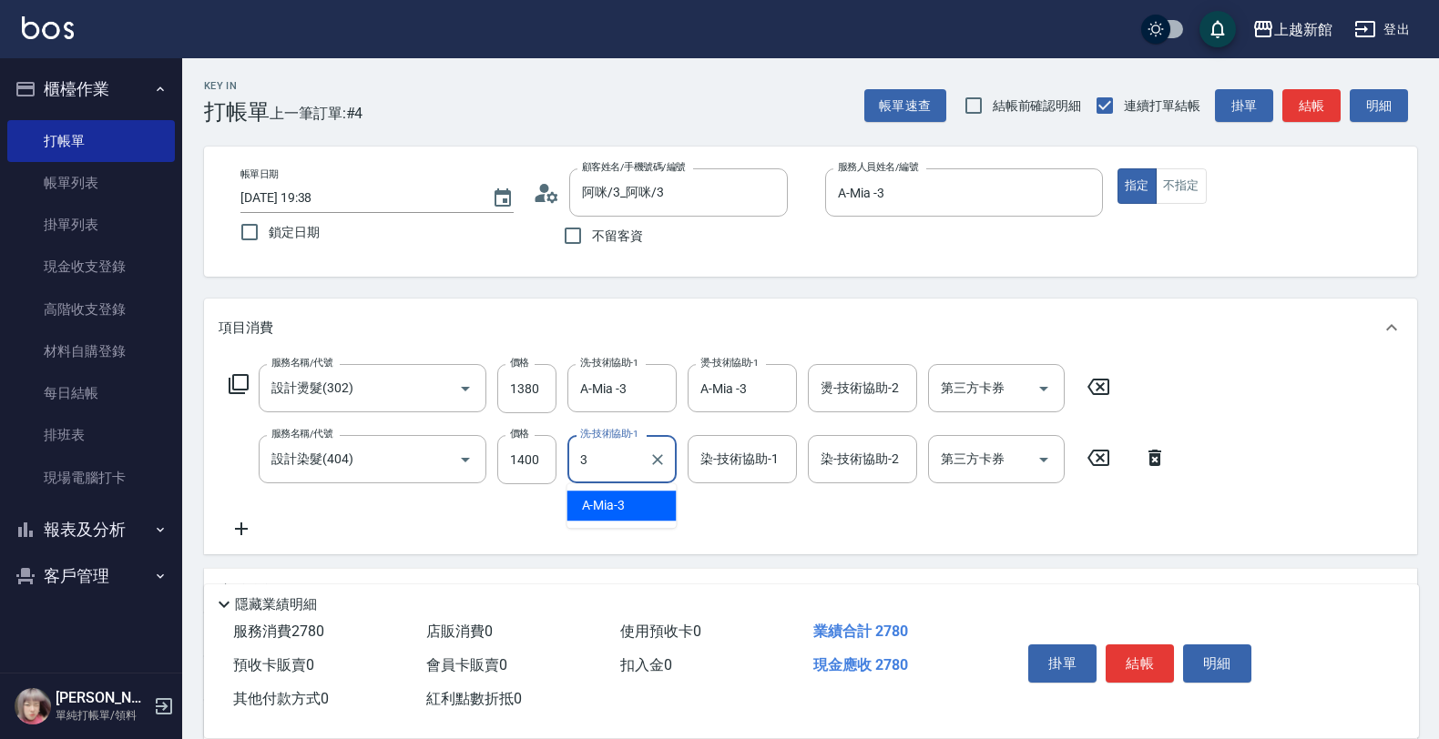
type input "A-Mia -3"
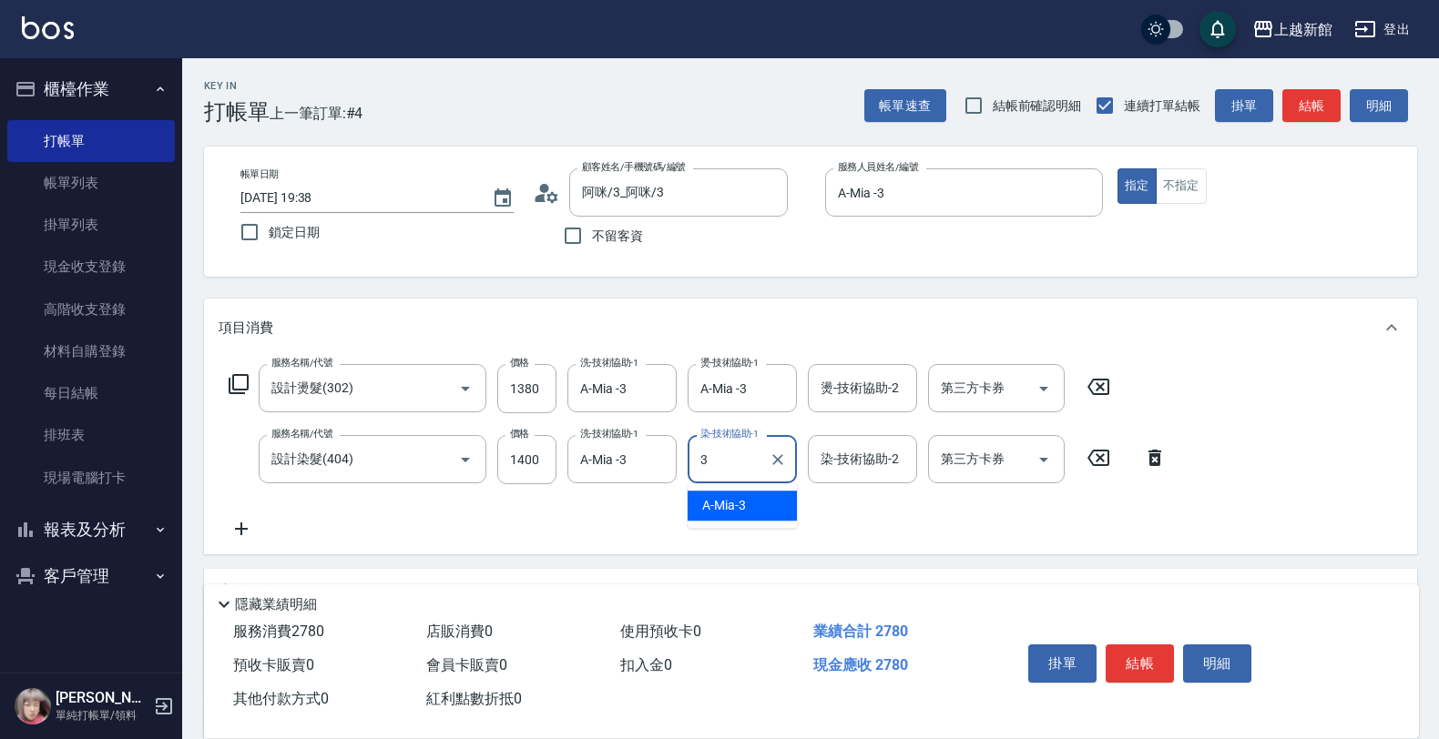
type input "A-Mia -3"
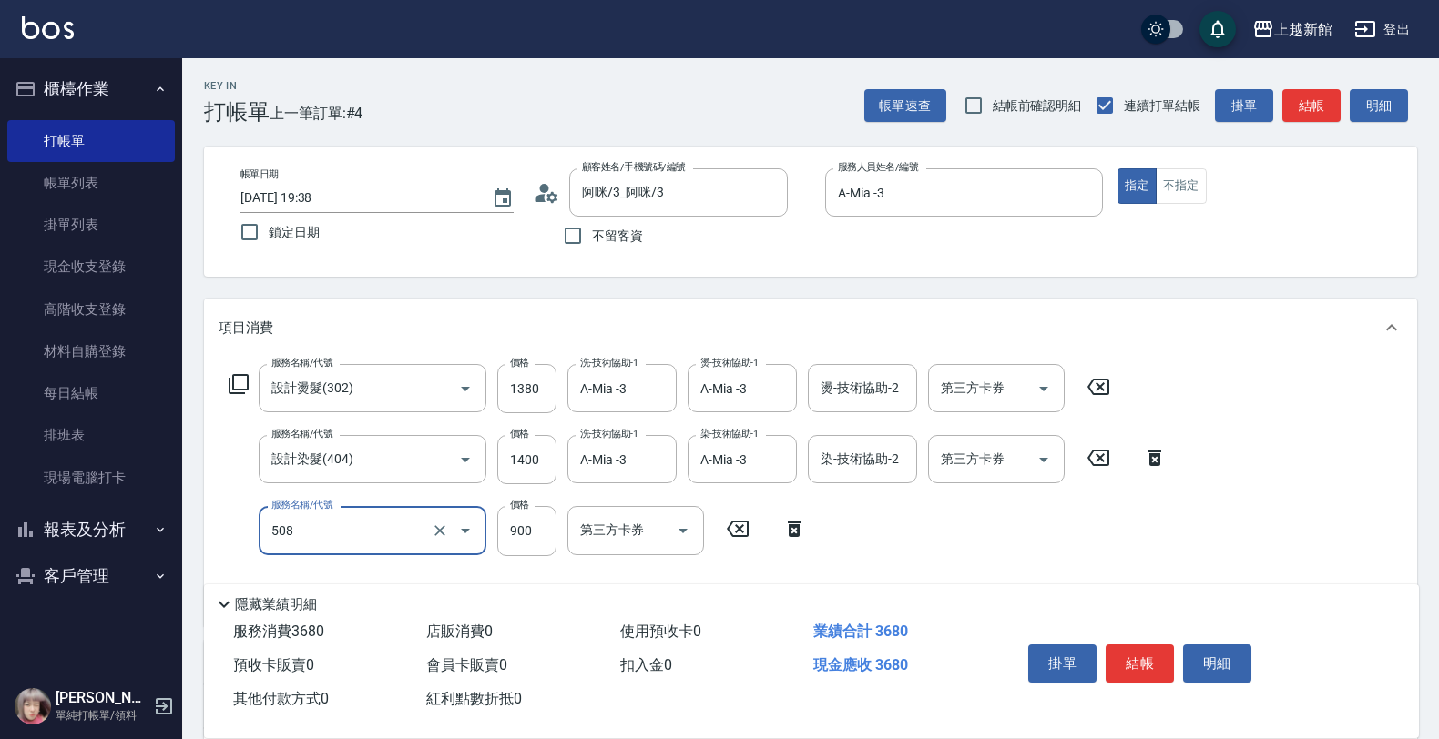
type input "松島再生髮敷護髮(508)"
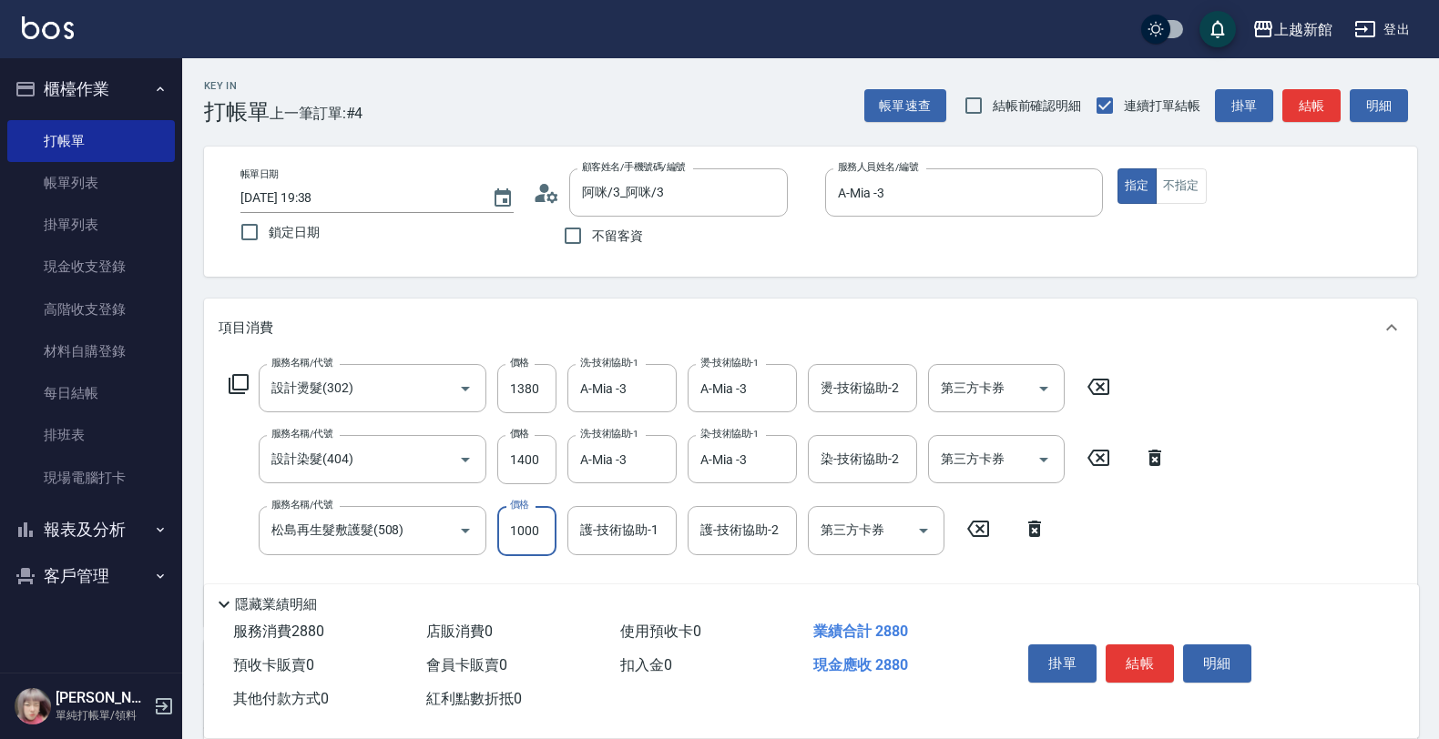
type input "1000"
type input "A-Mia -3"
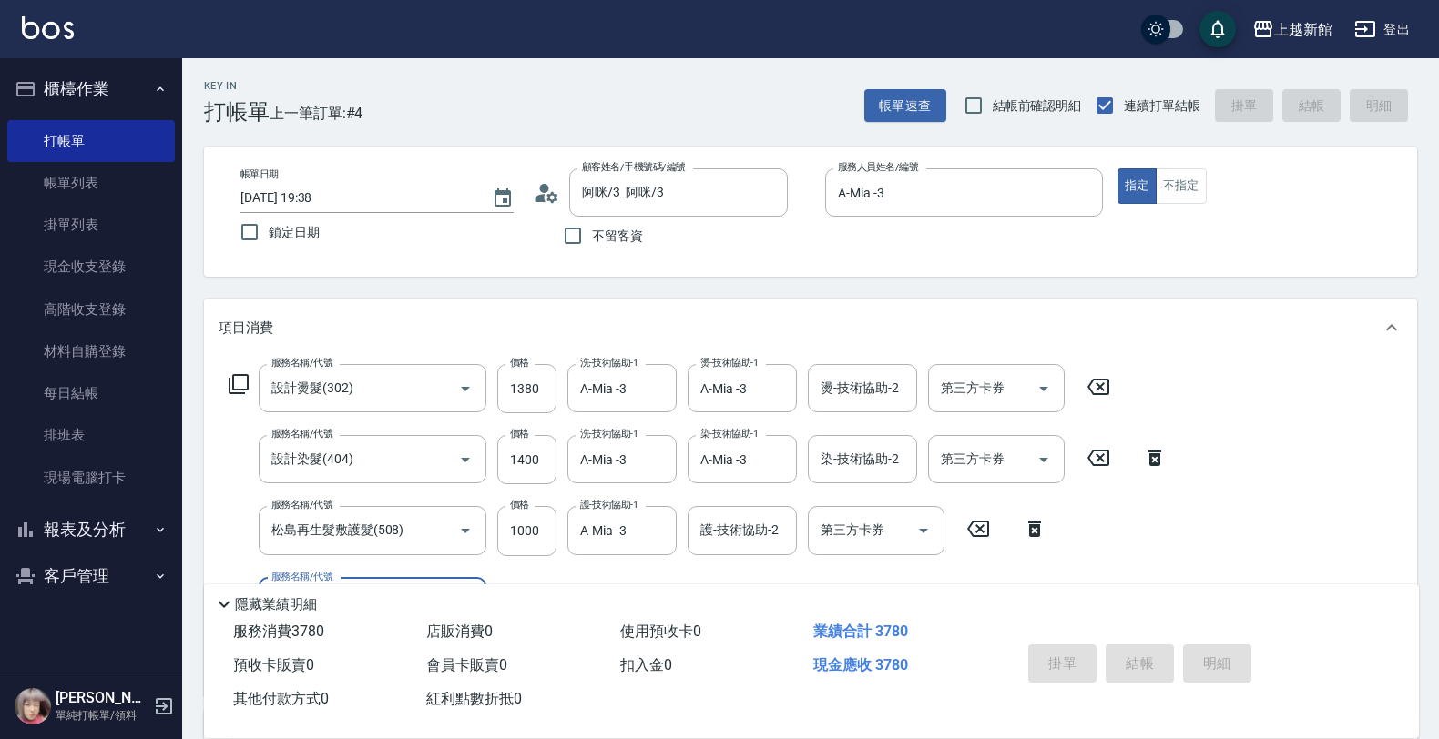
type input "[DATE] 19:39"
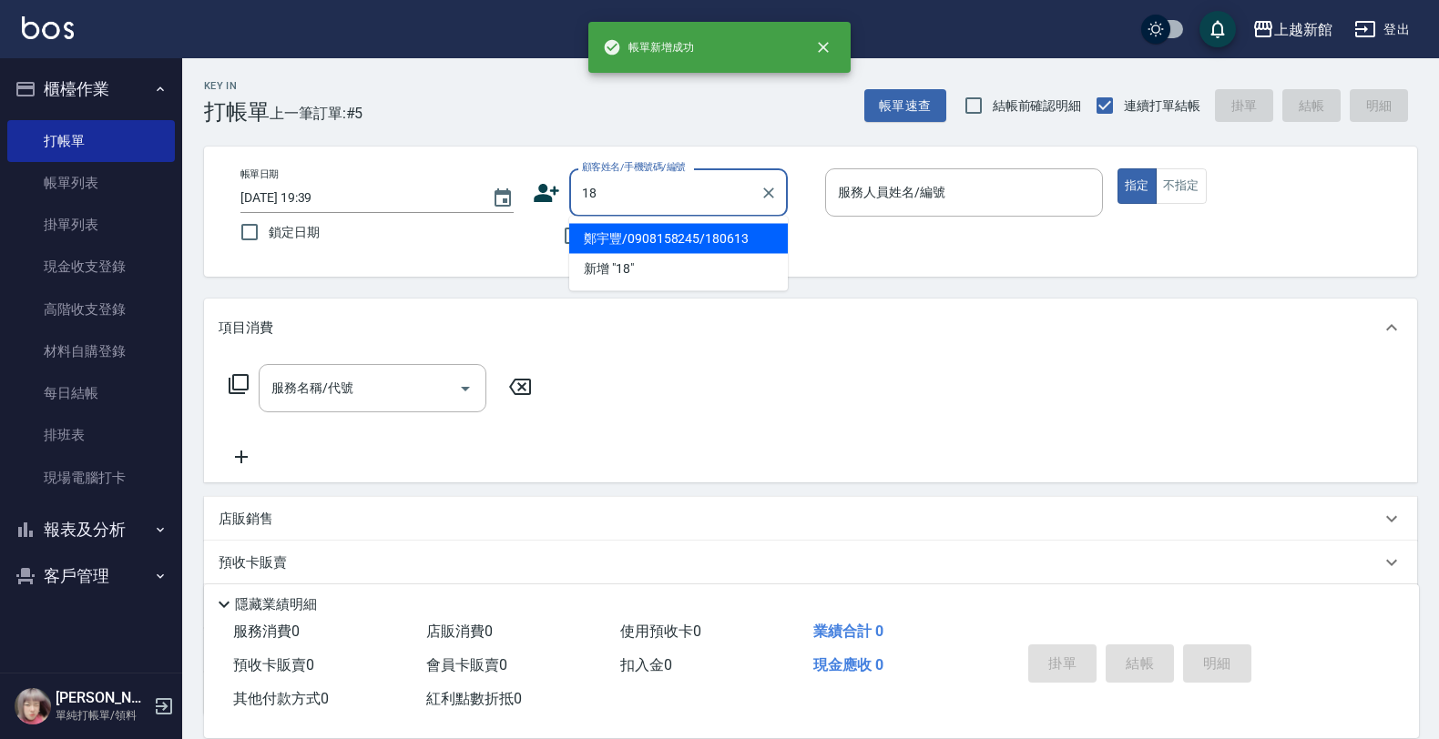
type input "鄭宇豐/0908158245/180613"
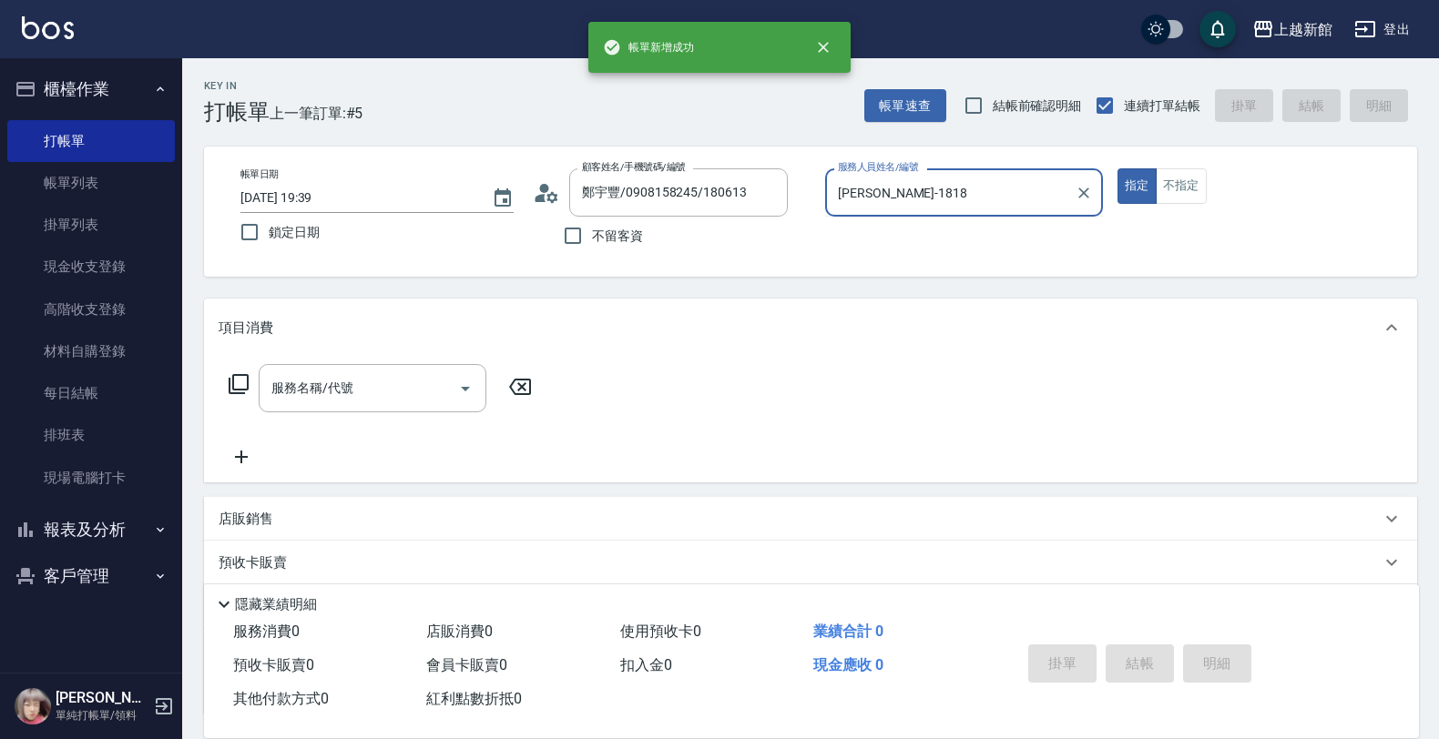
click at [1117, 168] on button "指定" at bounding box center [1136, 186] width 39 height 36
type input "[PERSON_NAME]-18"
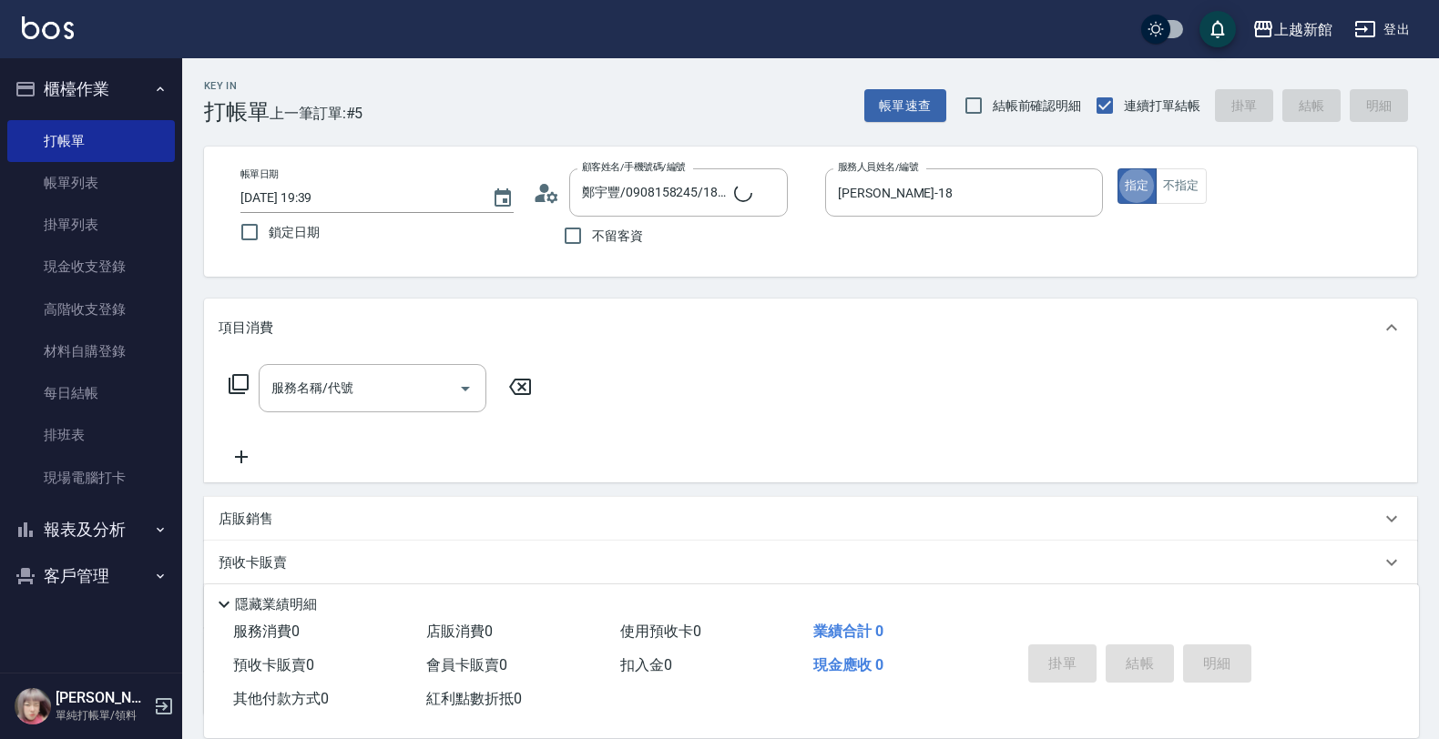
type input "ksen/095165468/18"
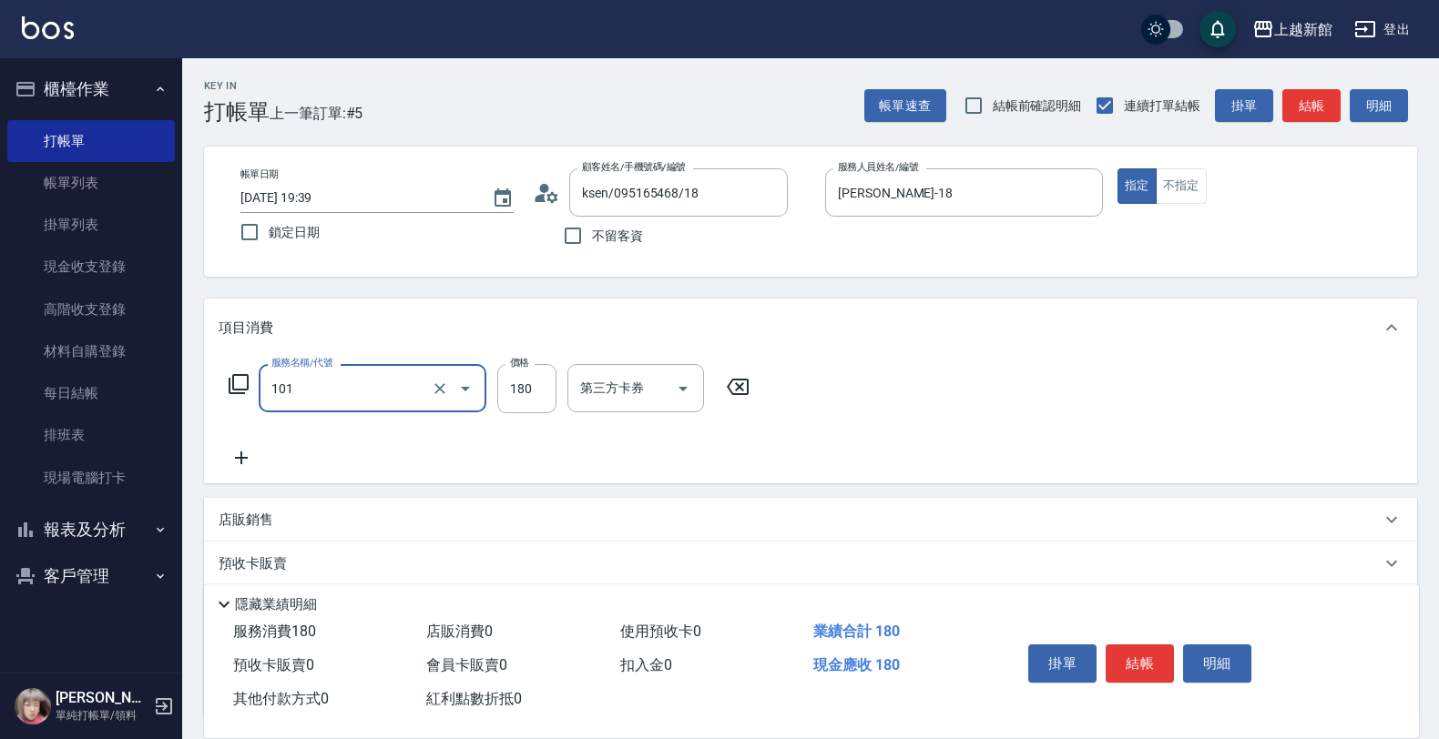
type input "洗髮250(101)"
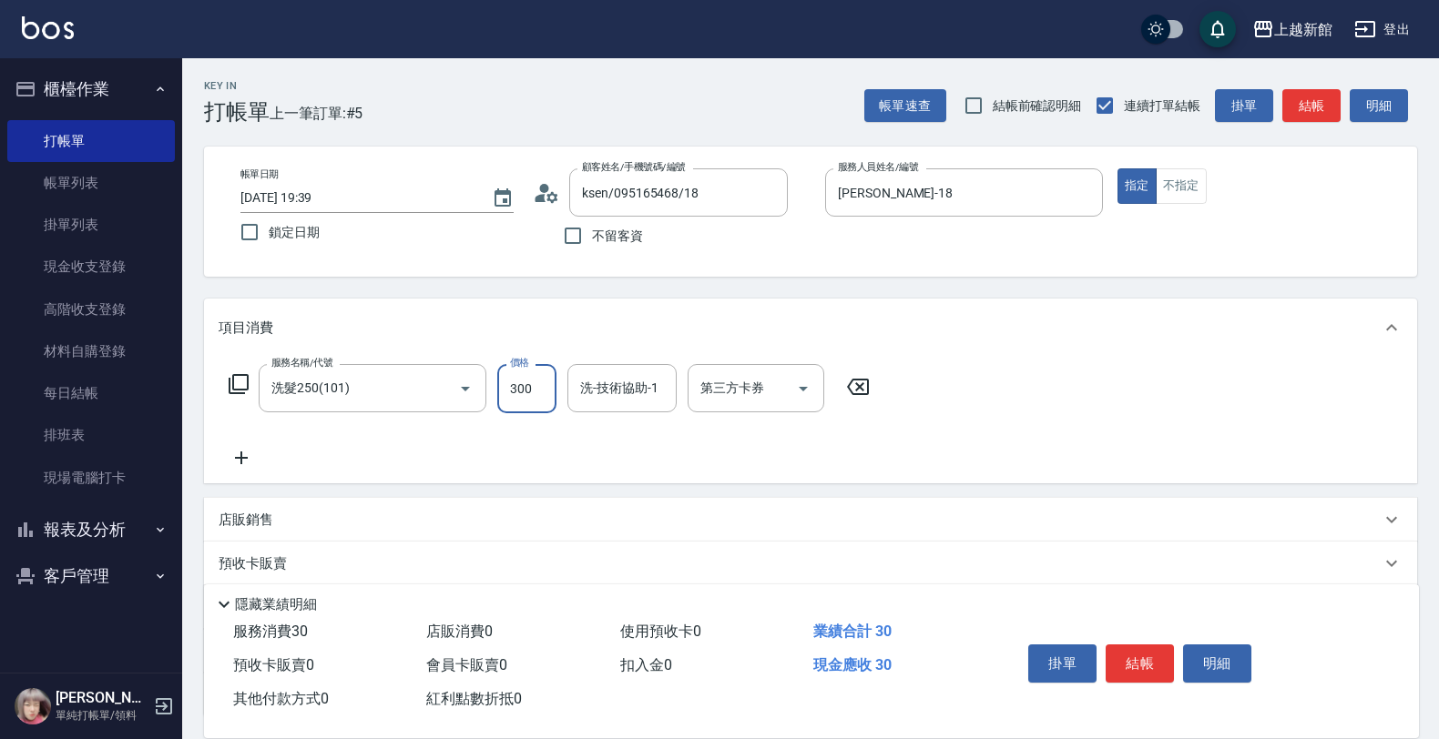
type input "300"
type input "[PERSON_NAME]-25"
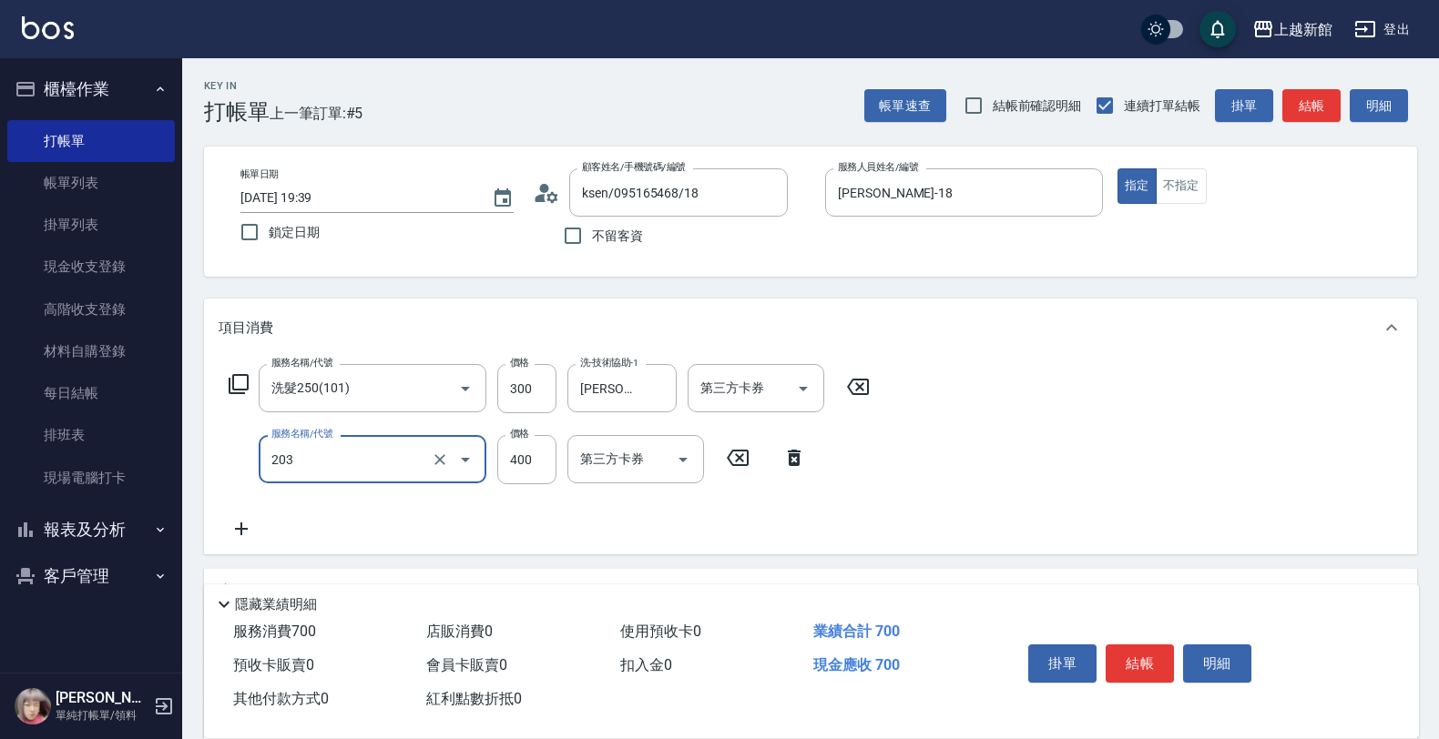
type input "指定單剪(203)"
type input "350"
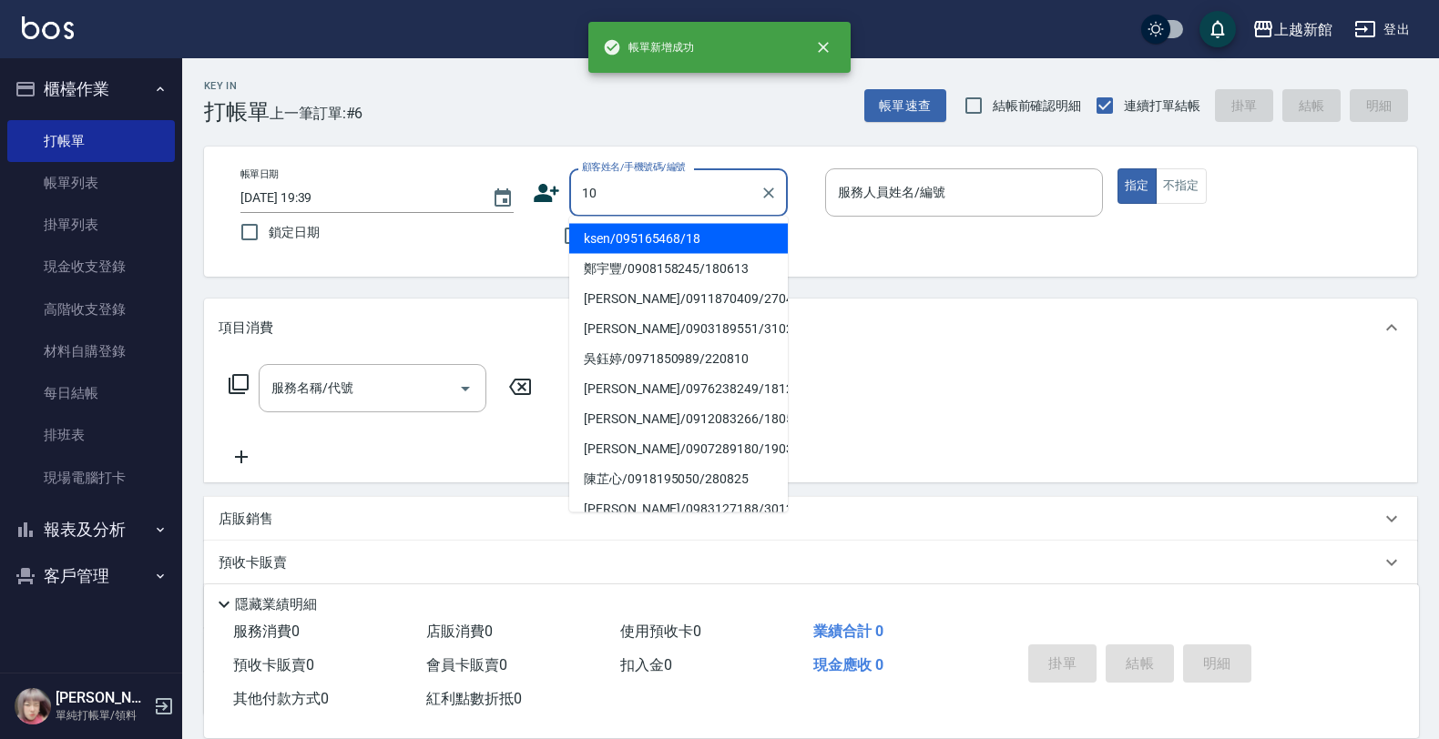
type input "[PERSON_NAME]/0903189551/310210"
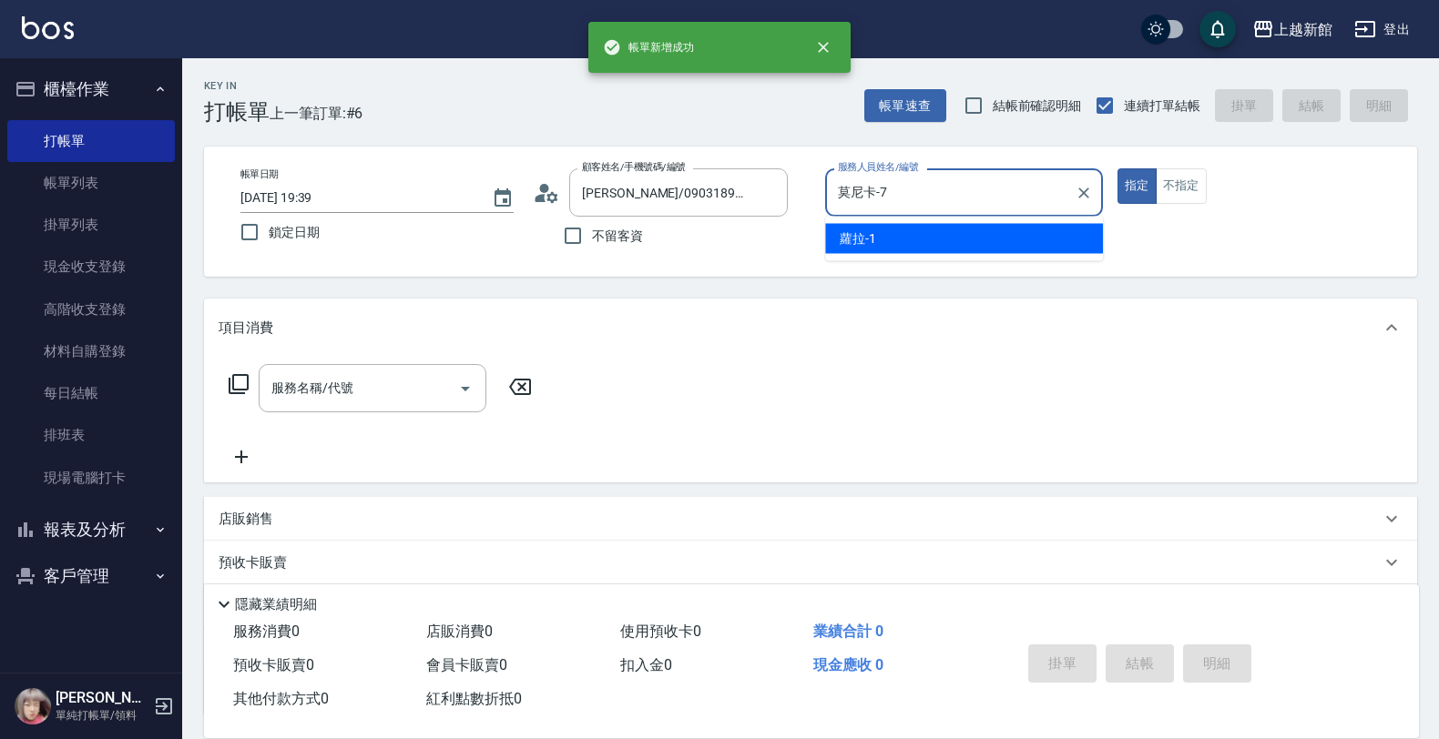
scroll to position [132, 0]
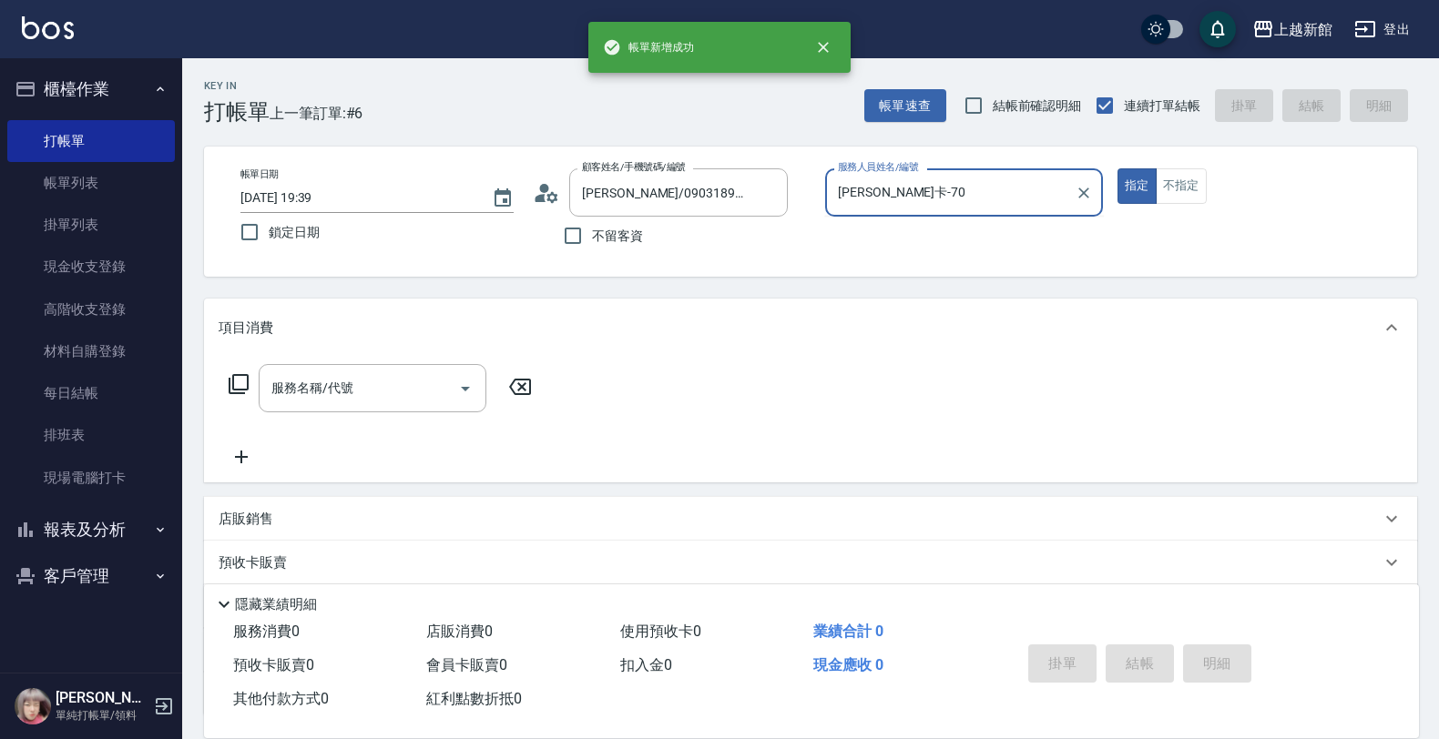
click at [1117, 168] on button "指定" at bounding box center [1136, 186] width 39 height 36
type input "莫尼卡-7"
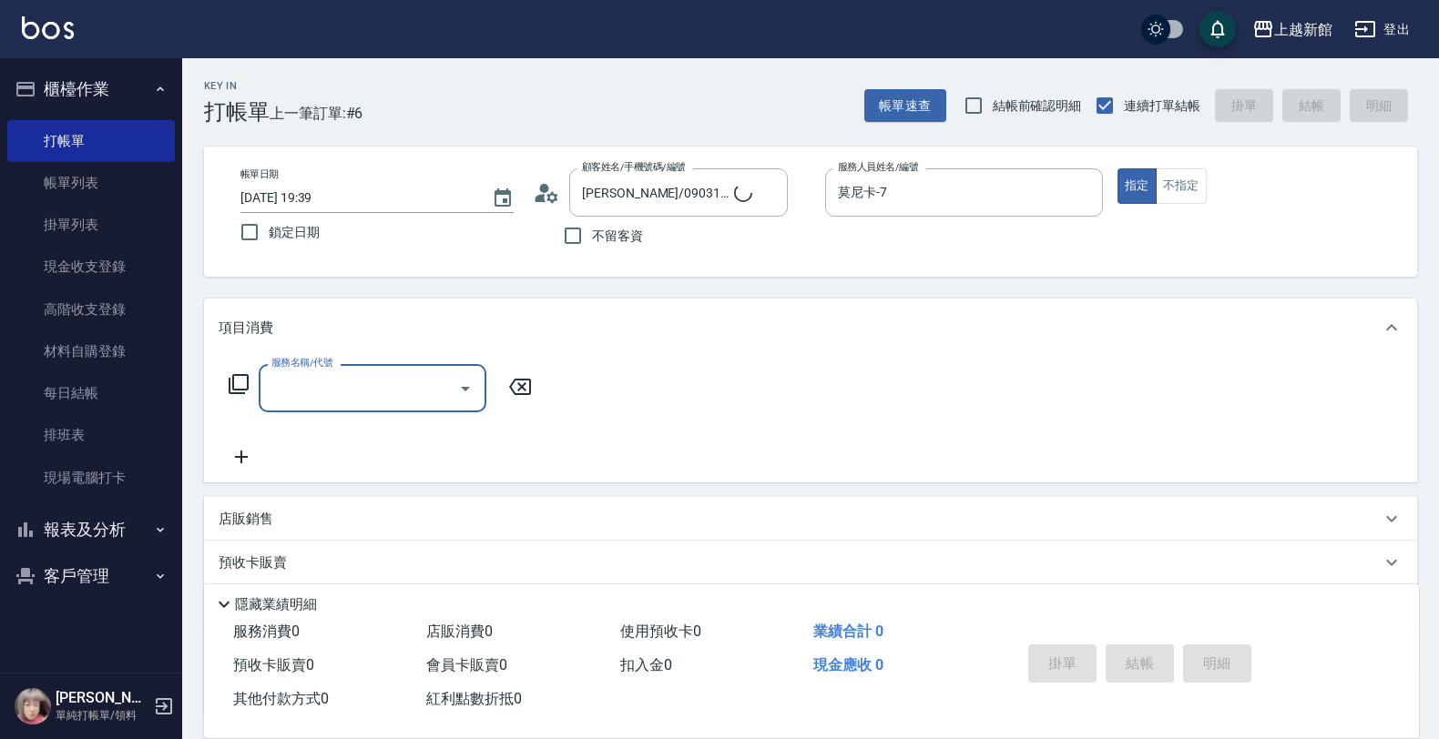
type input "3"
type input "[PERSON_NAME]/0974376310/10"
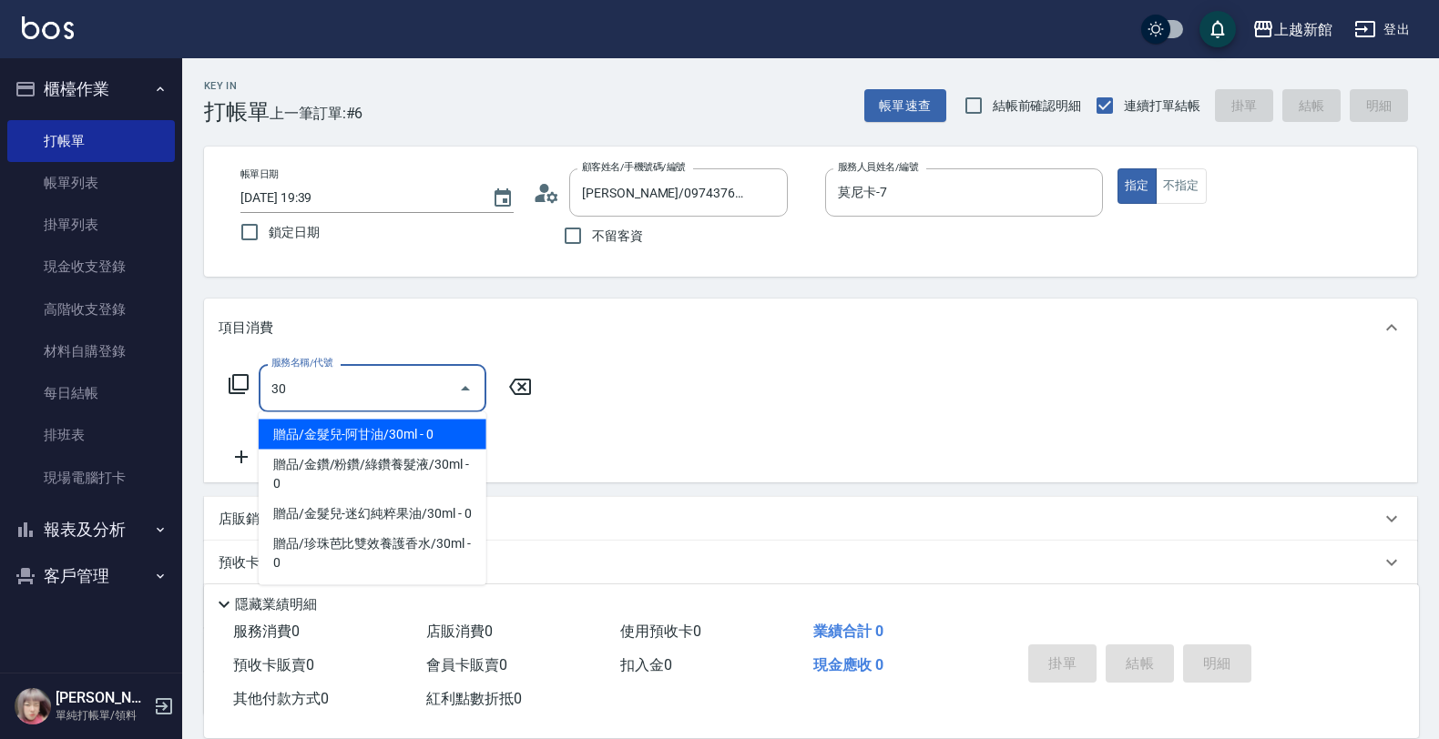
type input "302"
type input "瑪沙-10"
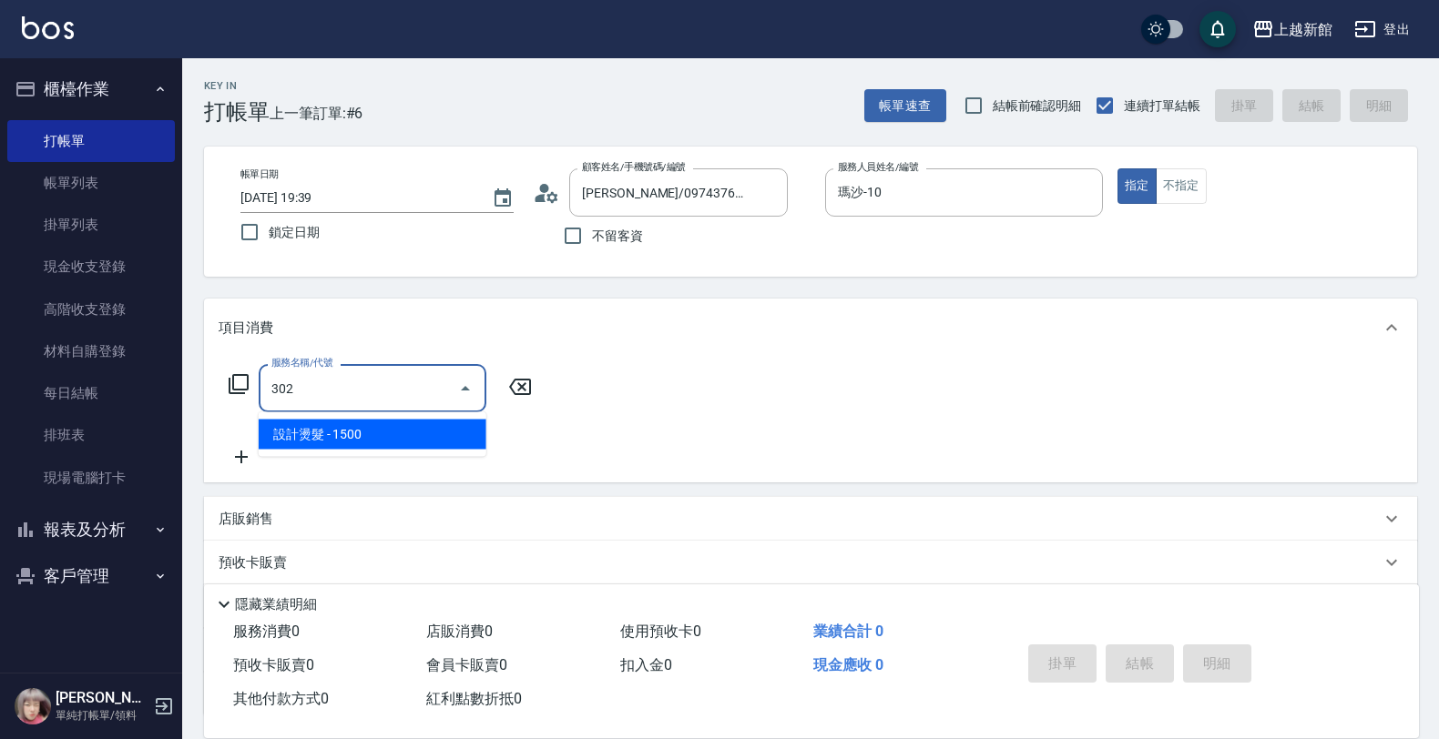
type input "設計燙髮(302)"
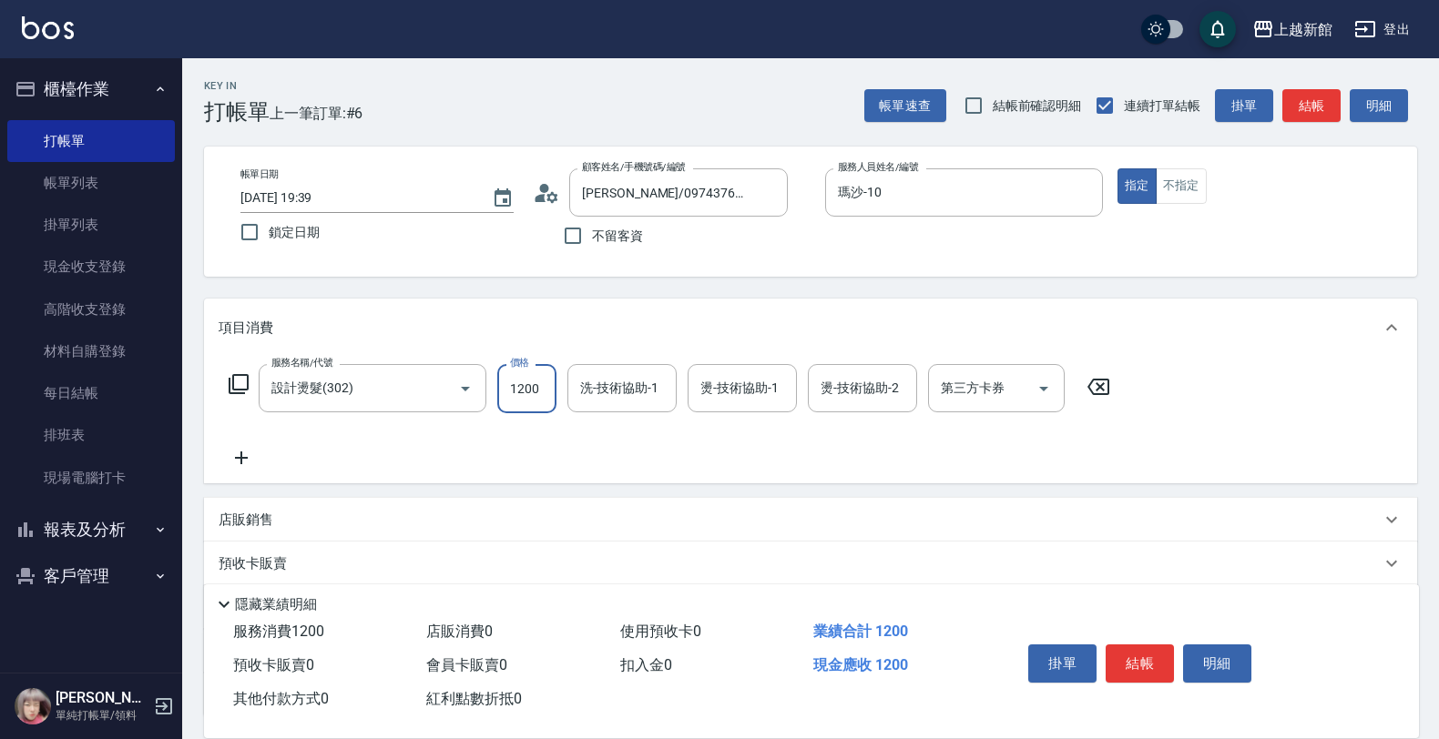
type input "1200"
type input "容綺-21"
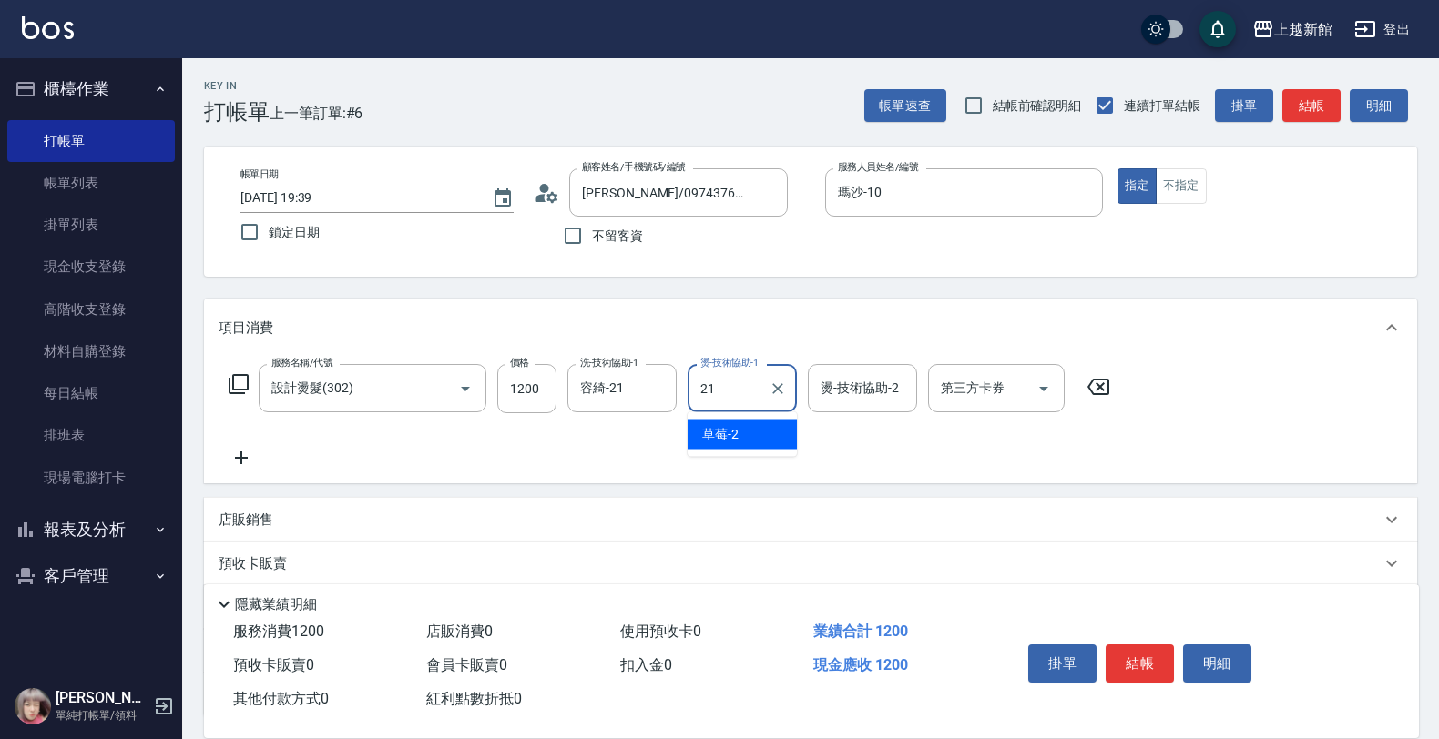
type input "容綺-21"
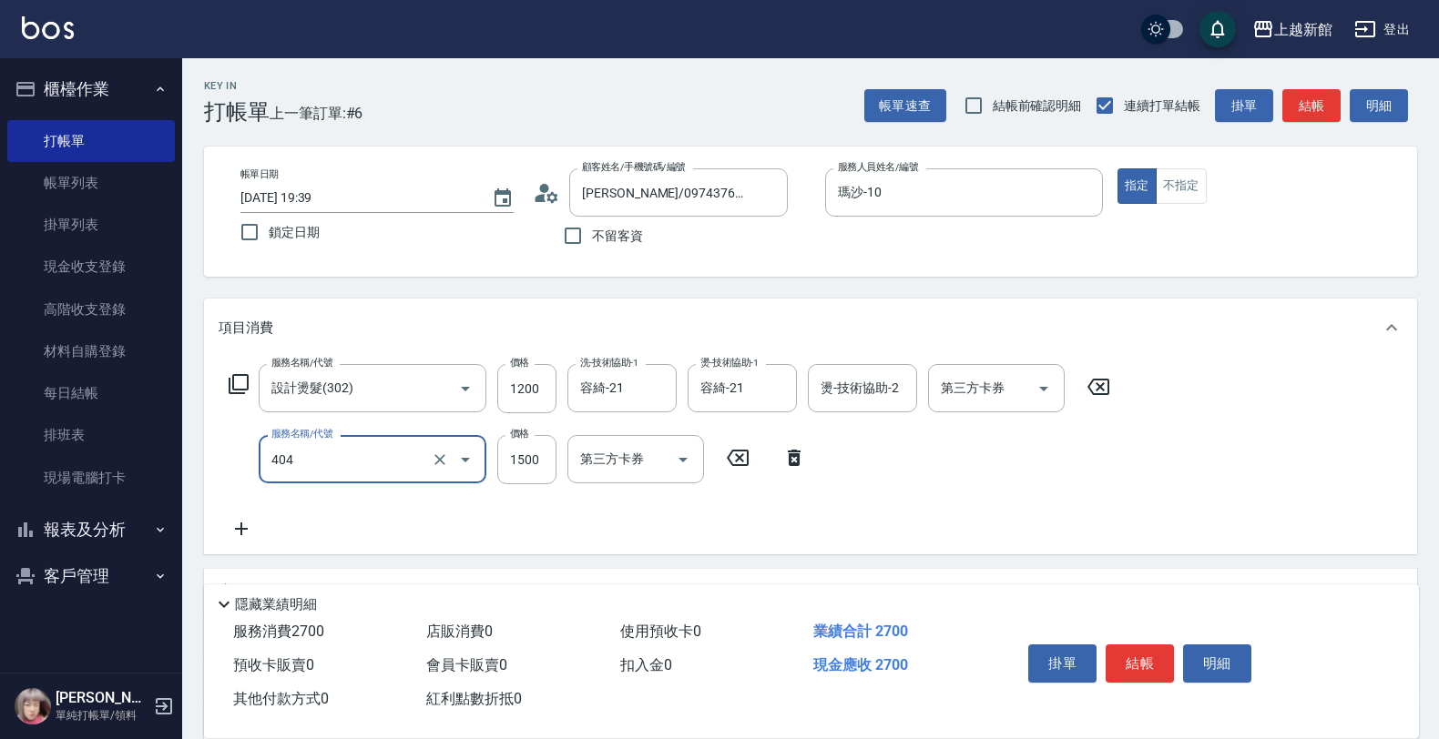
type input "設計染髮(404)"
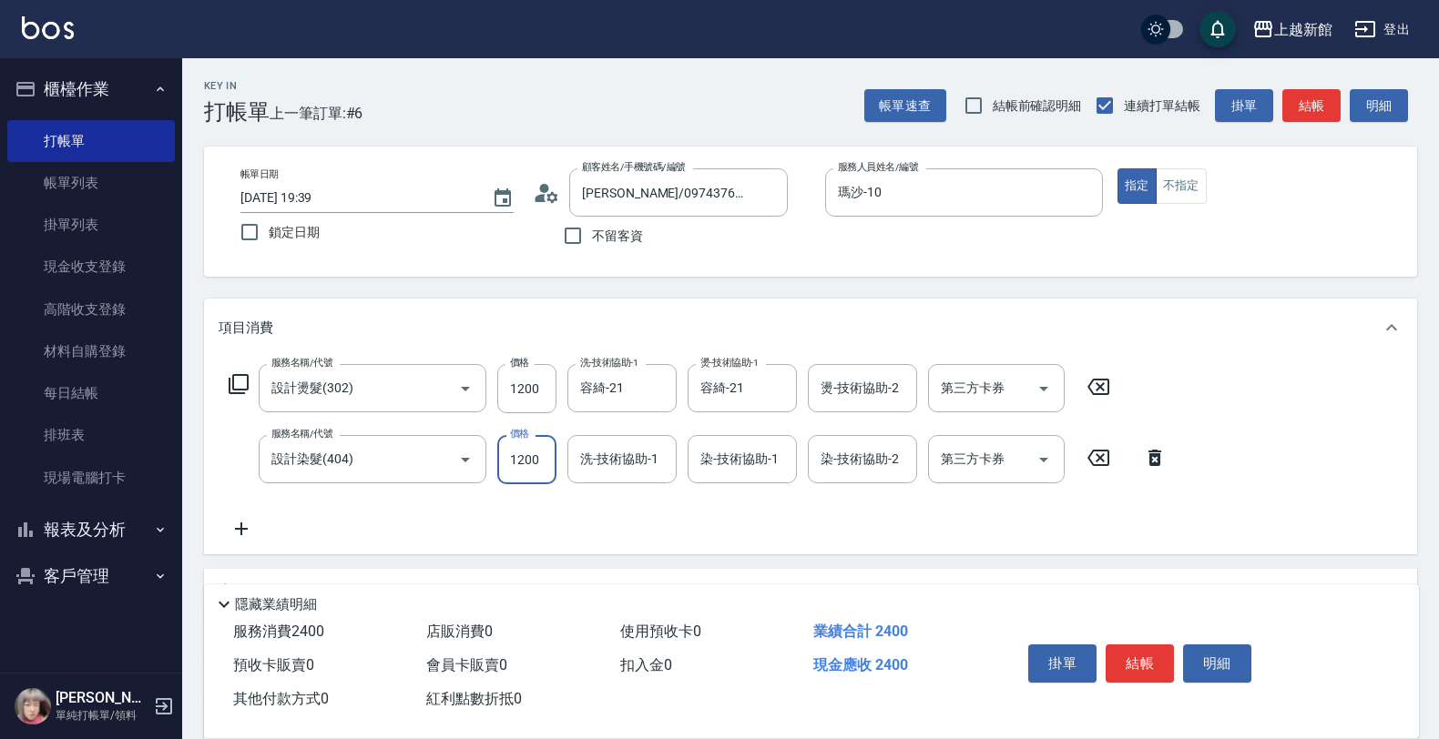
type input "1200"
type input "容綺-21"
click at [742, 454] on div "染-技術協助-1 染-技術協助-1" at bounding box center [742, 459] width 109 height 48
type input "容綺-21"
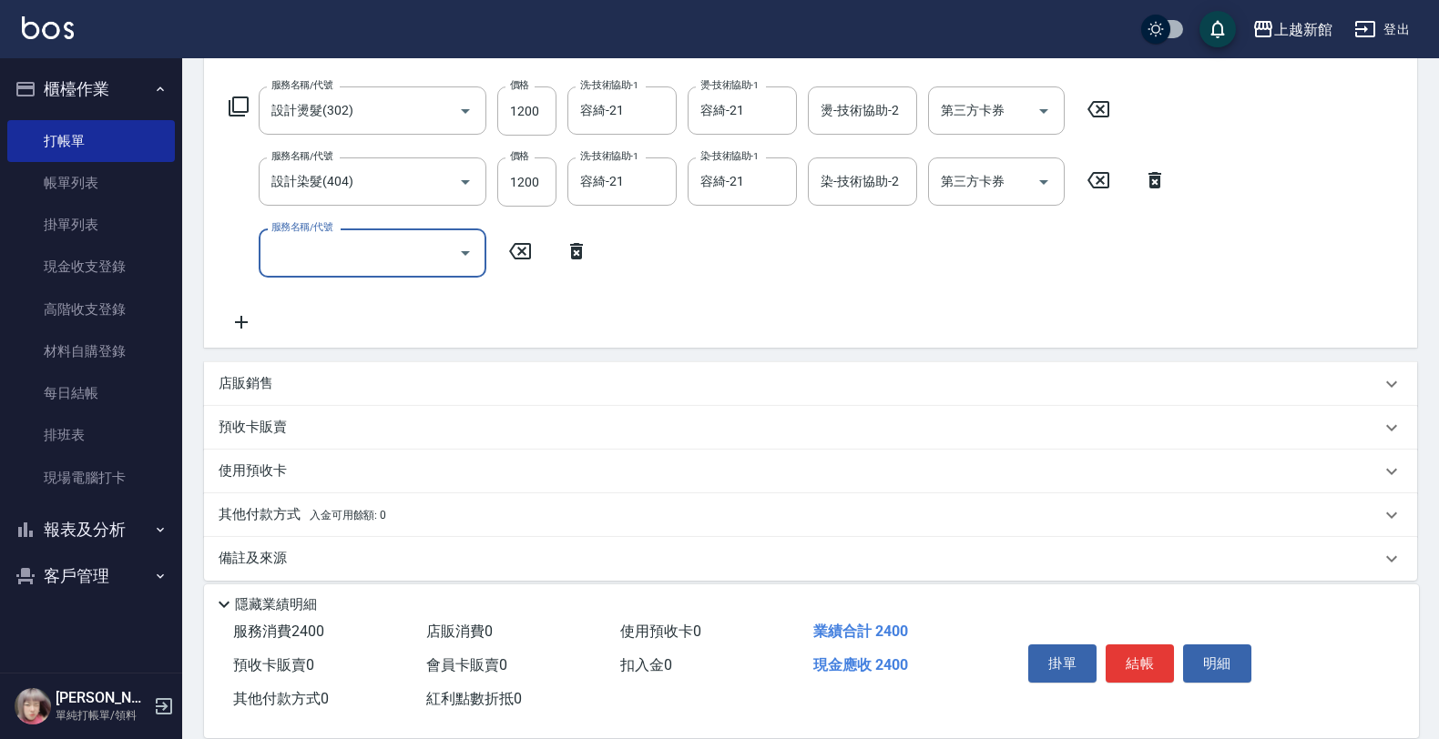
scroll to position [291, 0]
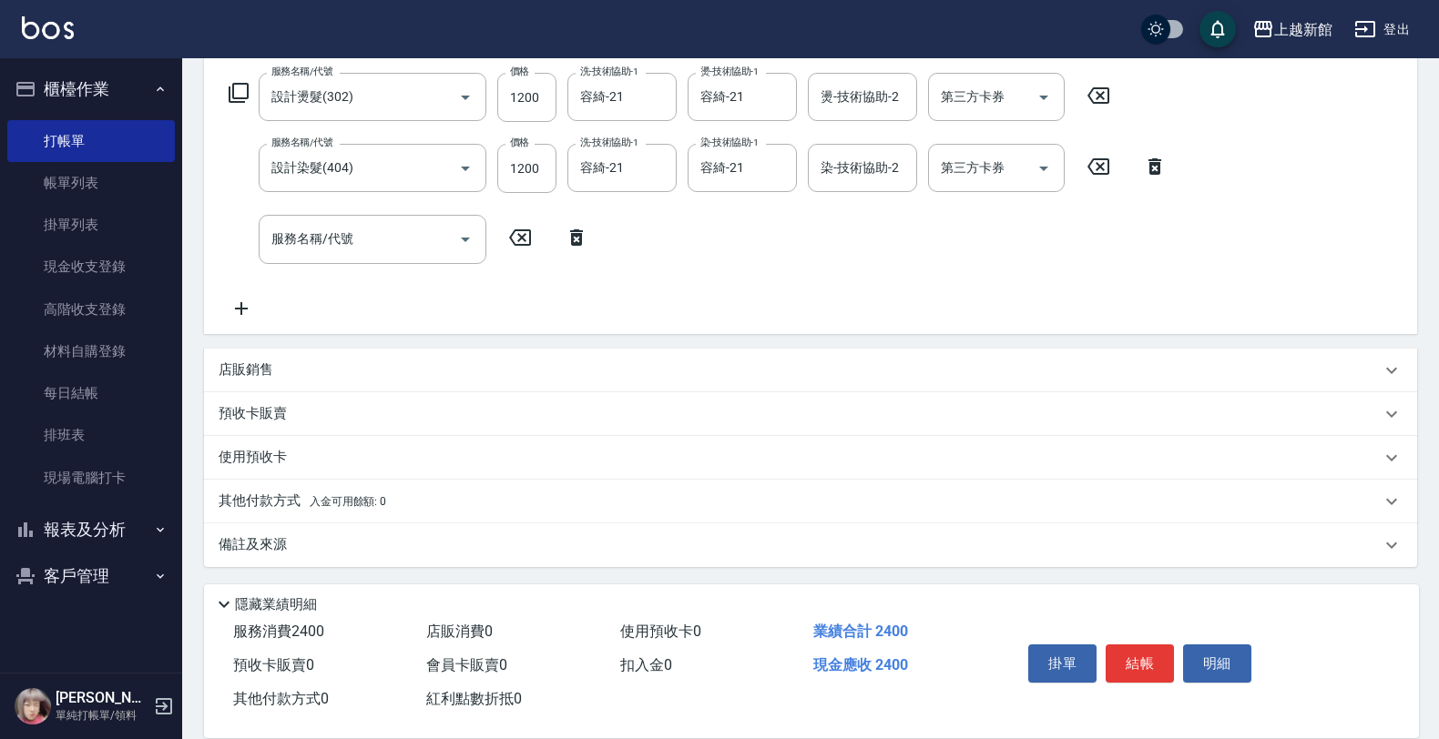
click at [421, 393] on div "預收卡販賣" at bounding box center [810, 415] width 1213 height 44
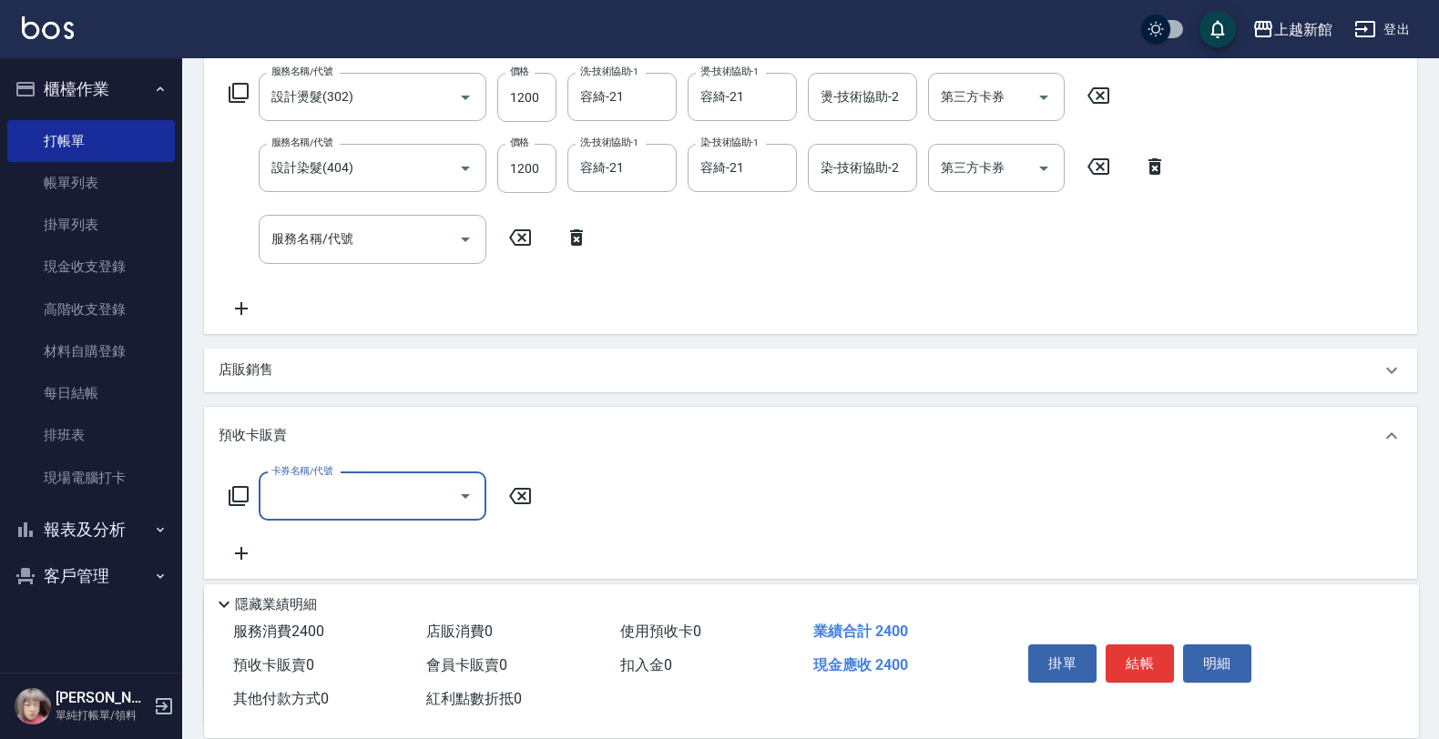
scroll to position [0, 0]
click at [414, 376] on div "店販銷售" at bounding box center [800, 370] width 1162 height 19
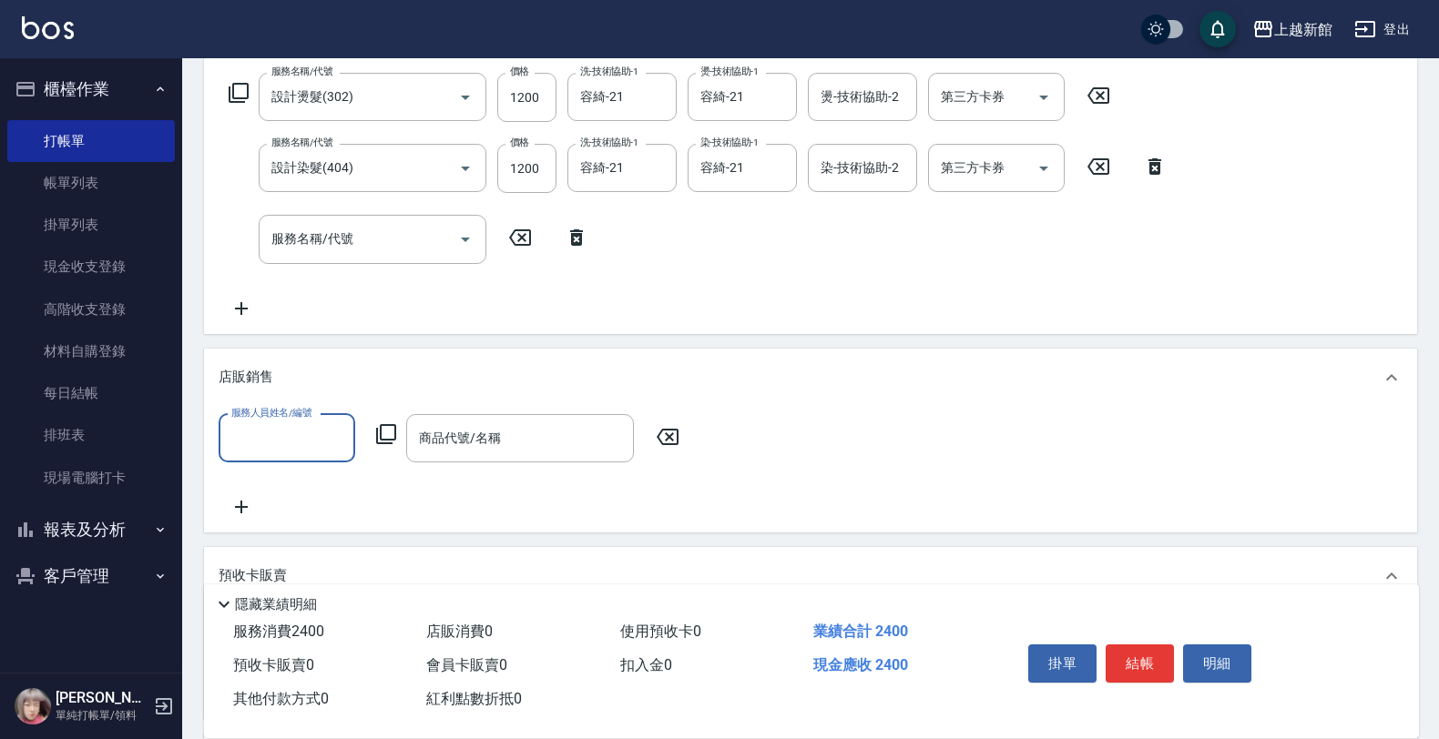
click at [414, 378] on div "店販銷售" at bounding box center [800, 377] width 1162 height 19
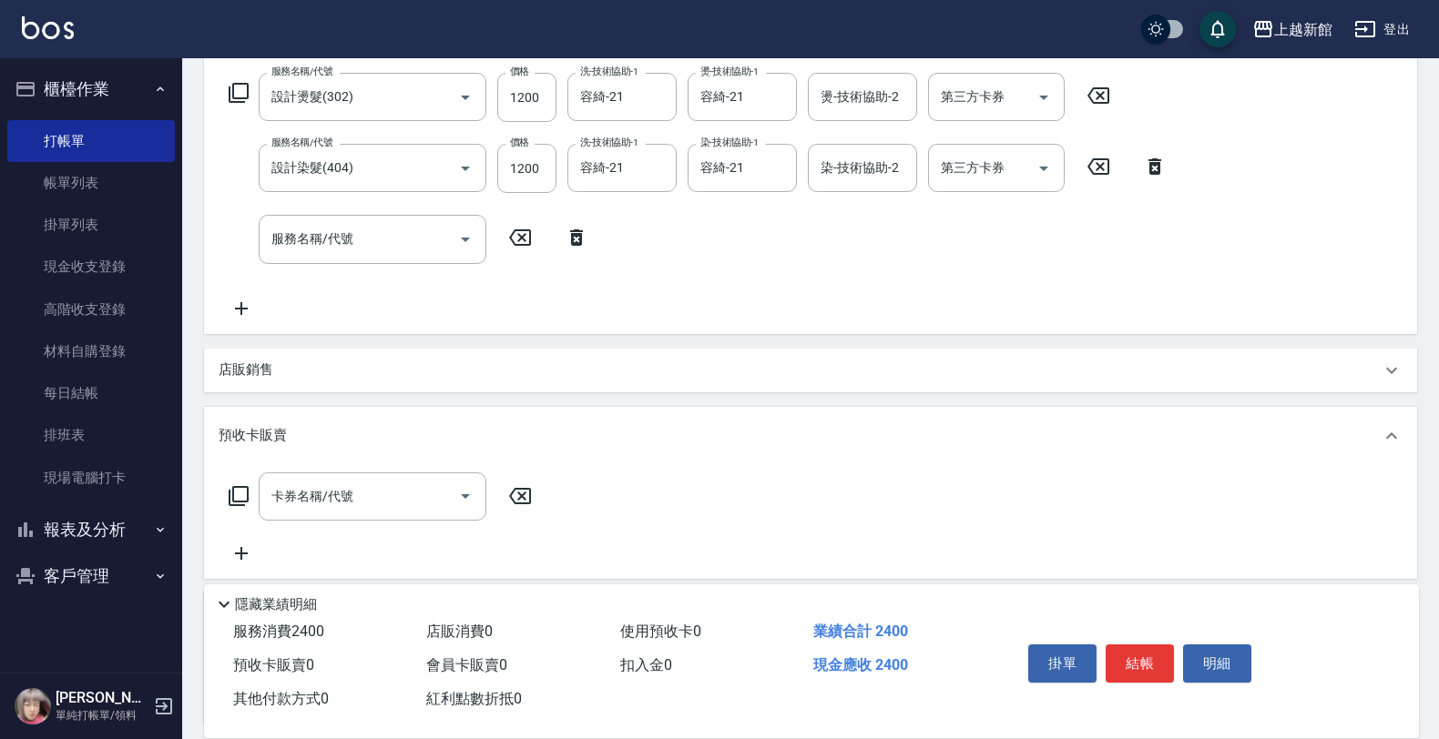
drag, startPoint x: 293, startPoint y: 393, endPoint x: 294, endPoint y: 384, distance: 9.2
click at [294, 384] on div "項目消費 服務名稱/代號 設計燙髮(302) 服務名稱/代號 價格 1200 價格 洗-技術協助-1 [PERSON_NAME]-21 洗-技術協助-1 燙-…" at bounding box center [810, 366] width 1213 height 718
click at [294, 384] on div "店販銷售" at bounding box center [810, 371] width 1213 height 44
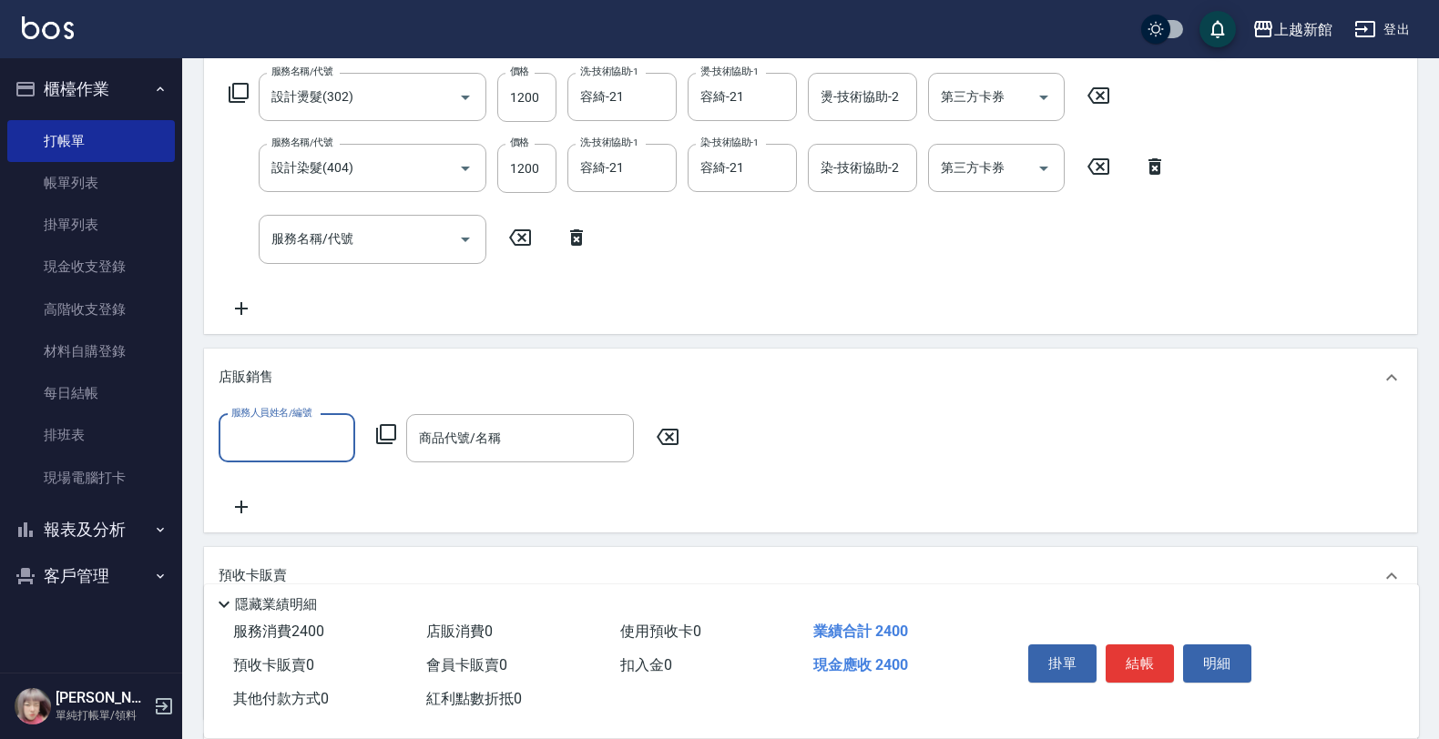
click at [274, 423] on input "服務人員姓名/編號" at bounding box center [287, 439] width 120 height 32
type input "瑪沙-10"
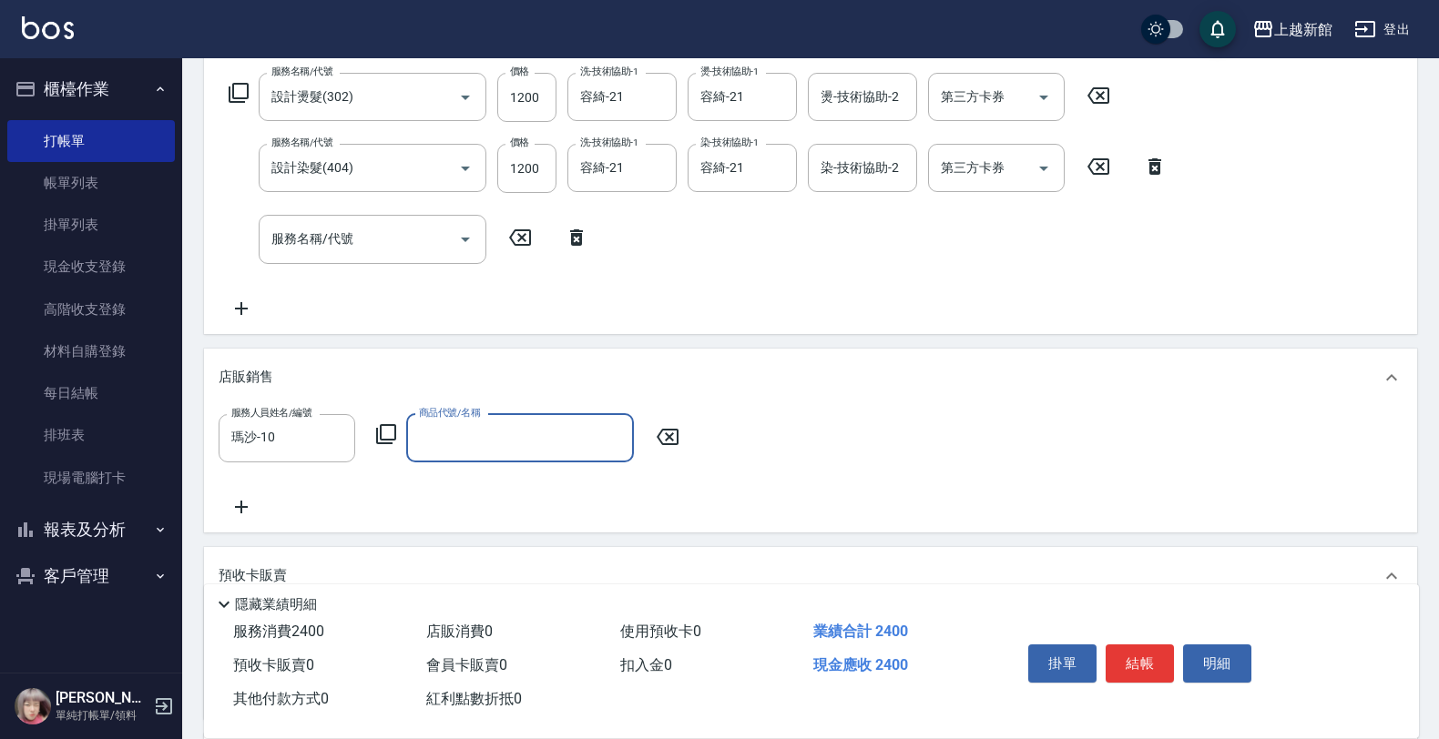
drag, startPoint x: 402, startPoint y: 406, endPoint x: 388, endPoint y: 421, distance: 20.0
click at [388, 421] on div "服務人員姓名/編號 [PERSON_NAME]-10 服務人員姓名/編號 商品代號/名稱 商品代號/名稱" at bounding box center [810, 470] width 1213 height 126
click at [388, 421] on div "服務人員姓名/編號 [PERSON_NAME]-10 服務人員姓名/編號 商品代號/名稱 商品代號/名稱" at bounding box center [455, 438] width 472 height 48
click at [388, 426] on icon at bounding box center [386, 434] width 22 height 22
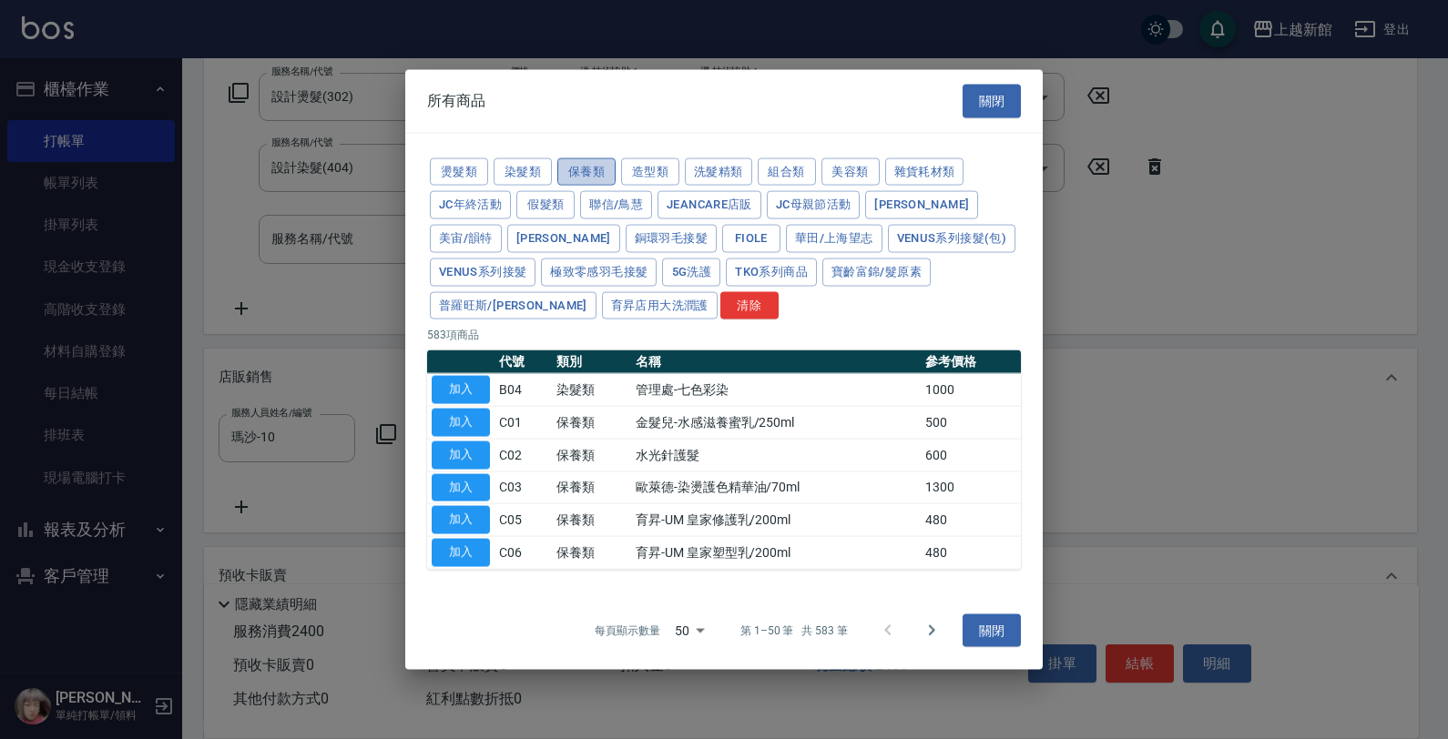
click at [578, 170] on button "保養類" at bounding box center [586, 172] width 58 height 28
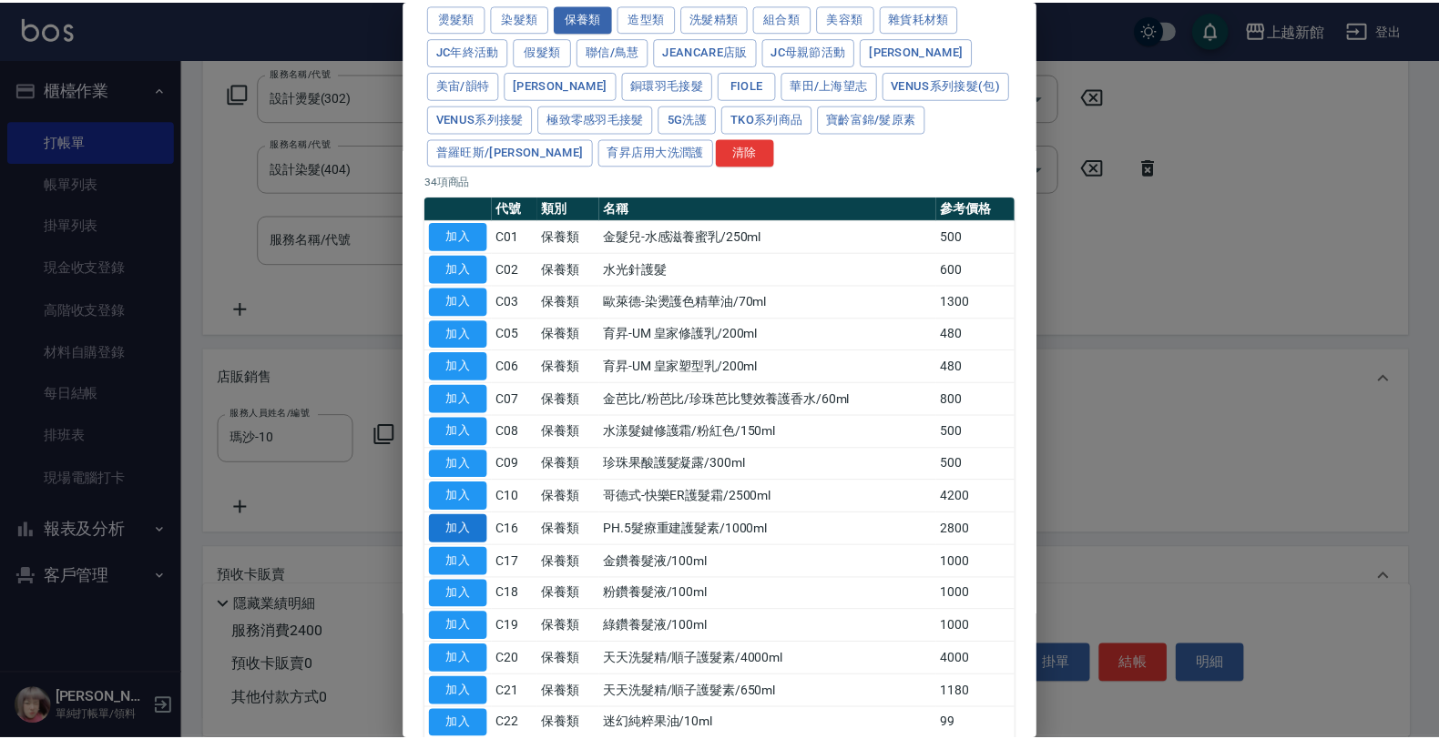
scroll to position [551, 0]
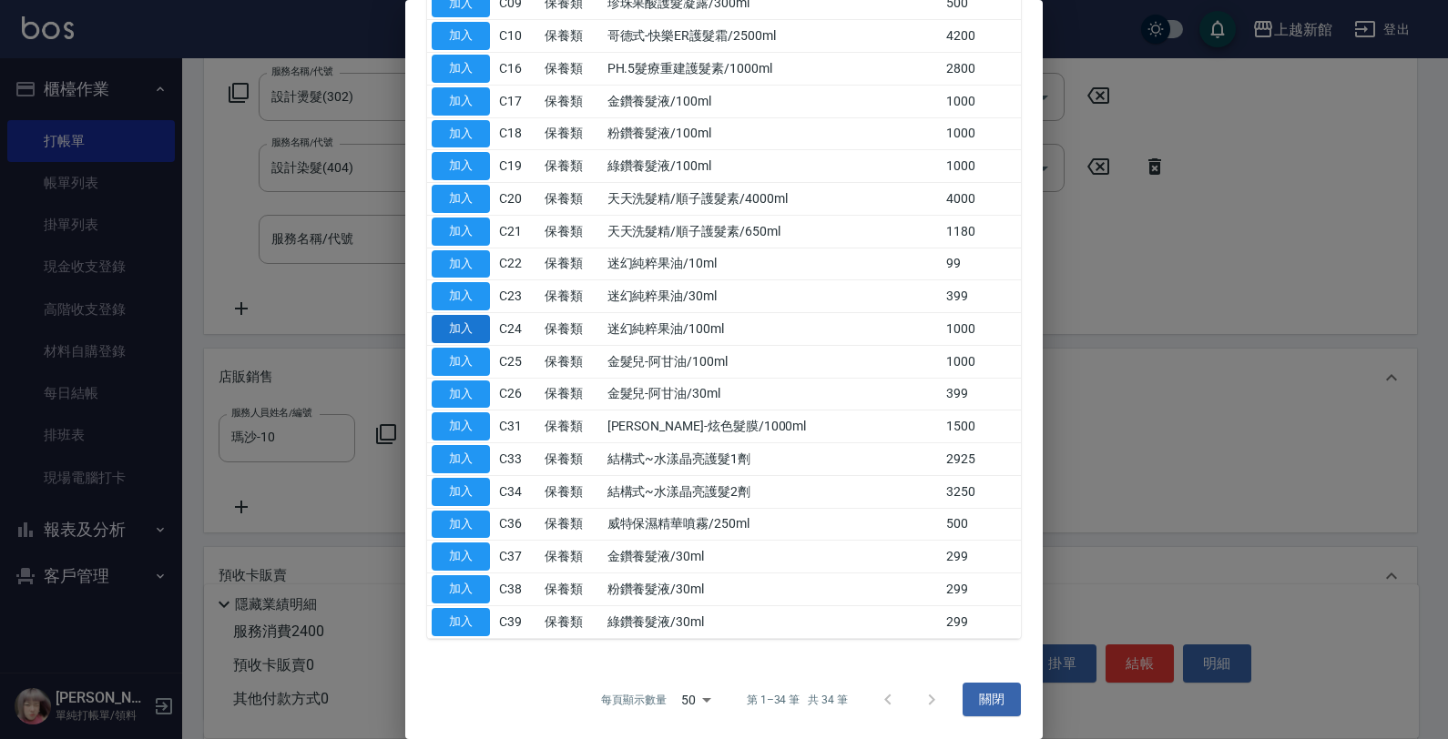
click at [461, 329] on button "加入" at bounding box center [461, 329] width 58 height 28
type input "迷幻純粹果油/100ml"
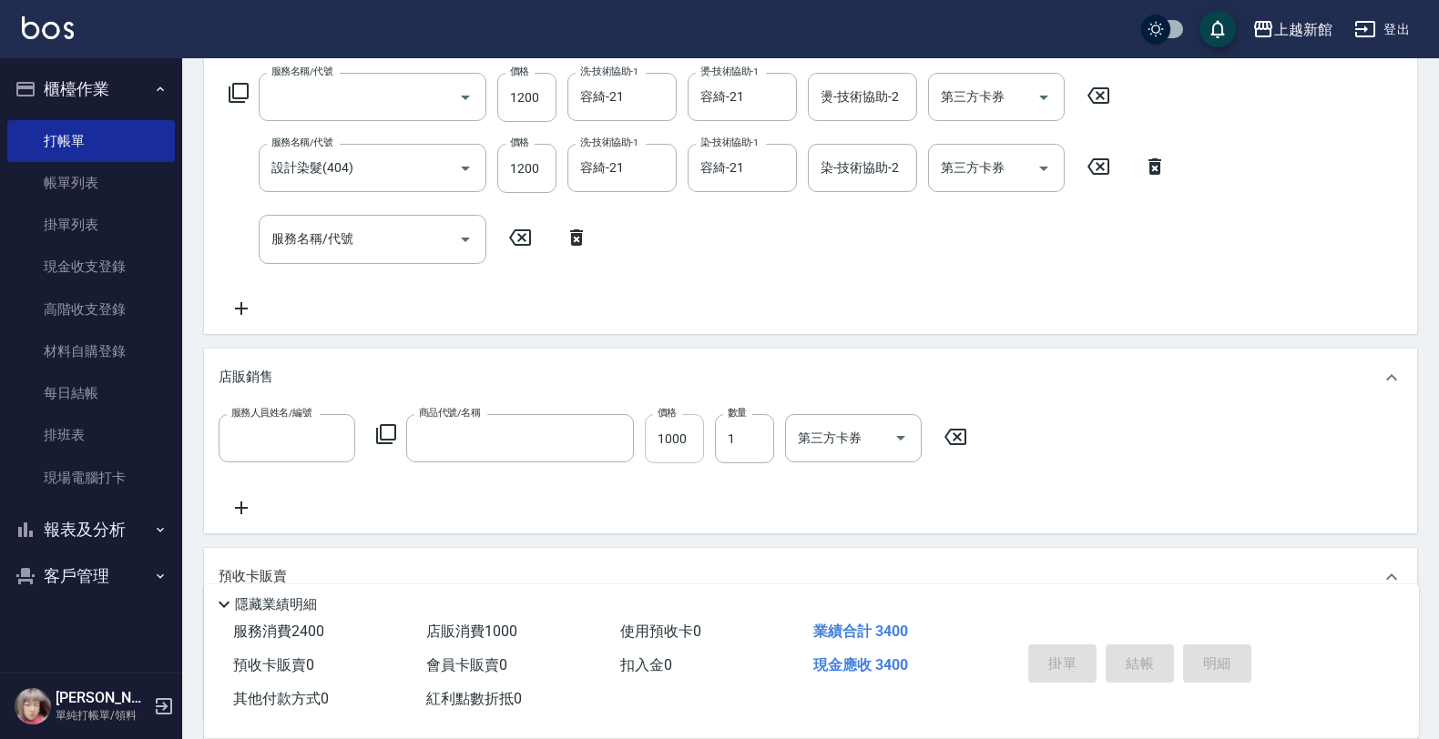
scroll to position [0, 0]
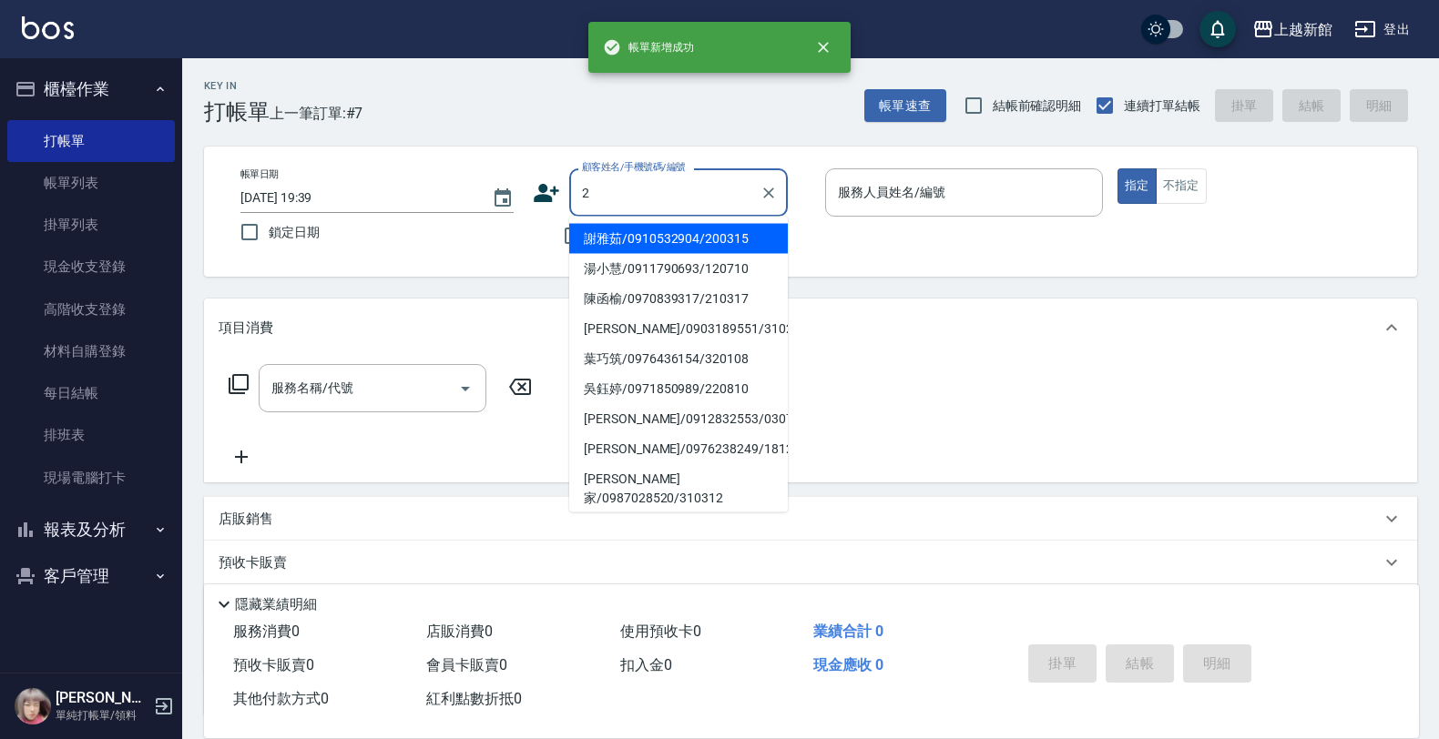
type input "謝雅茹/0910532904/200315"
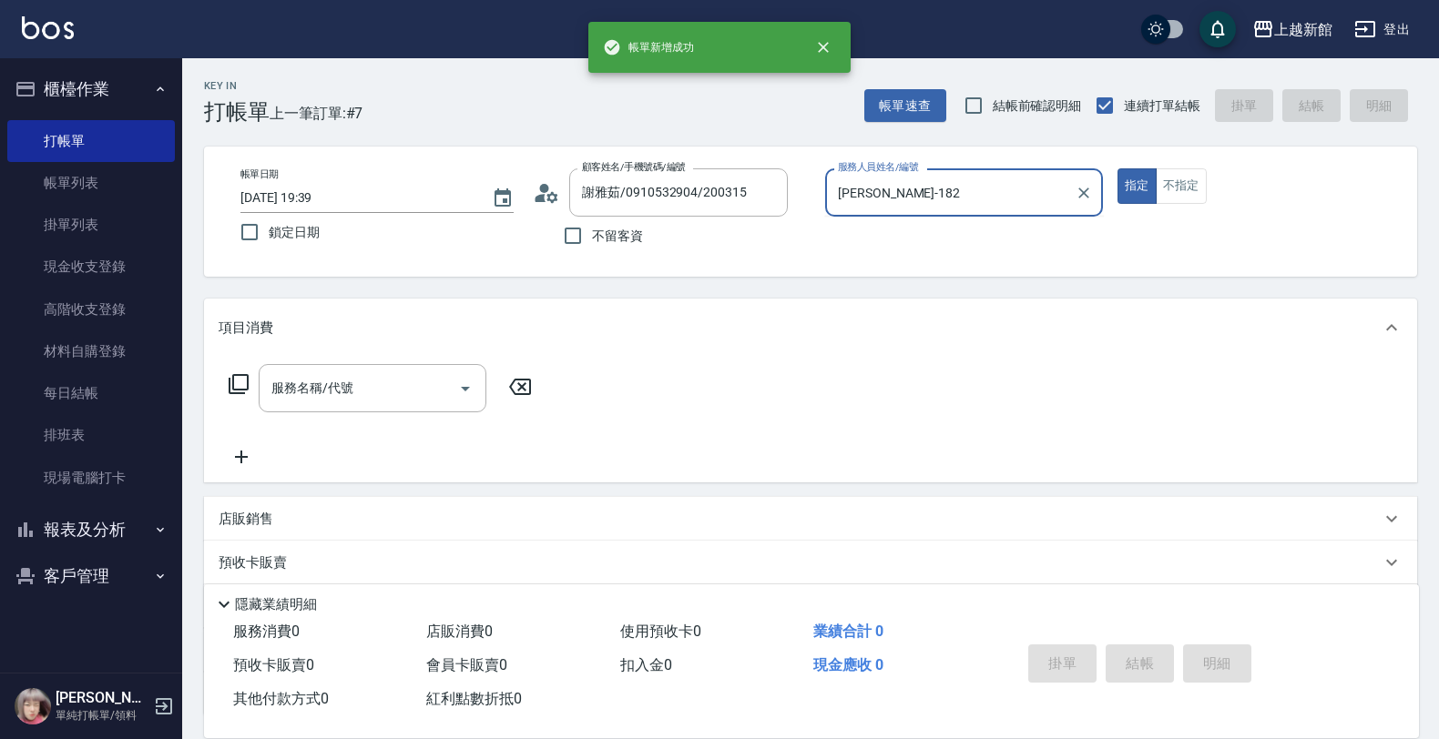
click at [1117, 168] on button "指定" at bounding box center [1136, 186] width 39 height 36
type input "[PERSON_NAME]-18"
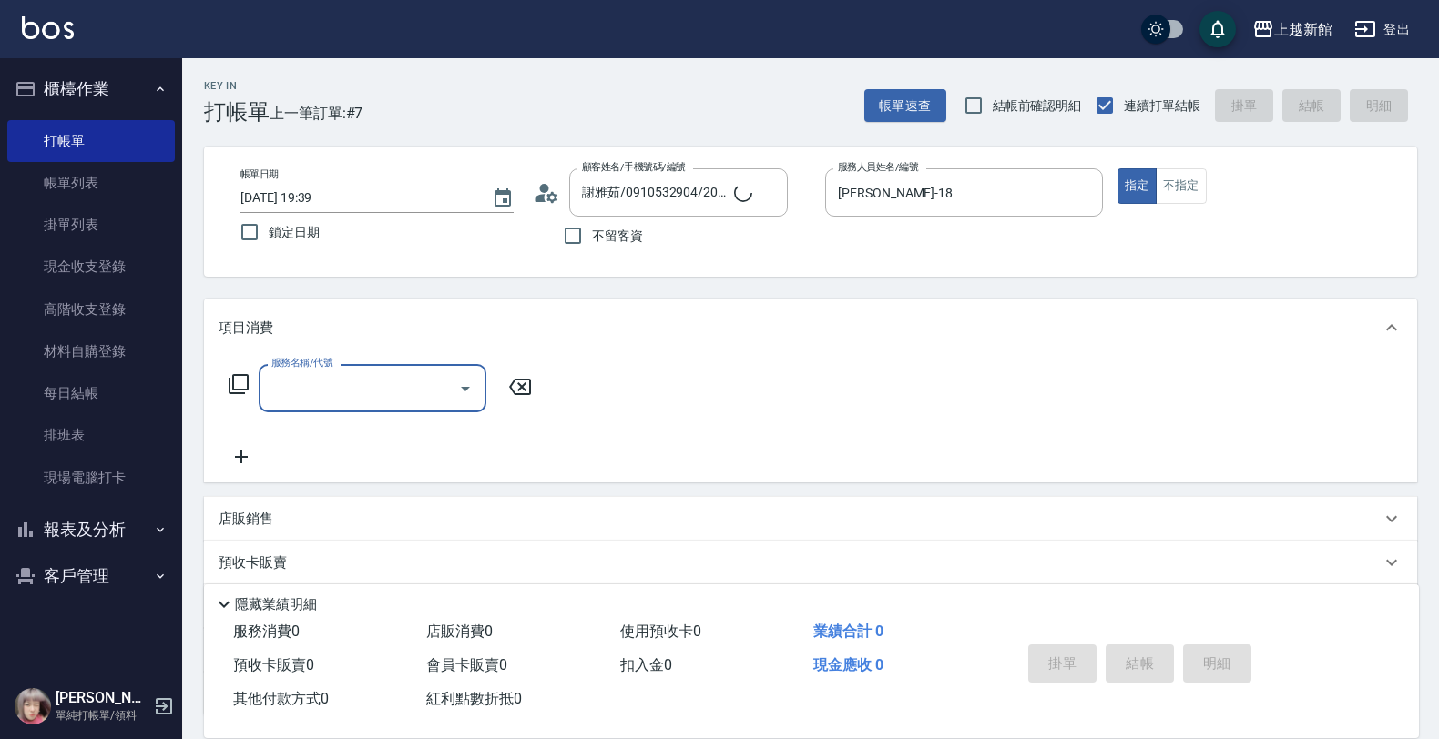
type input "店花草霉/0930557925/2"
type input "1"
type input "草莓-2"
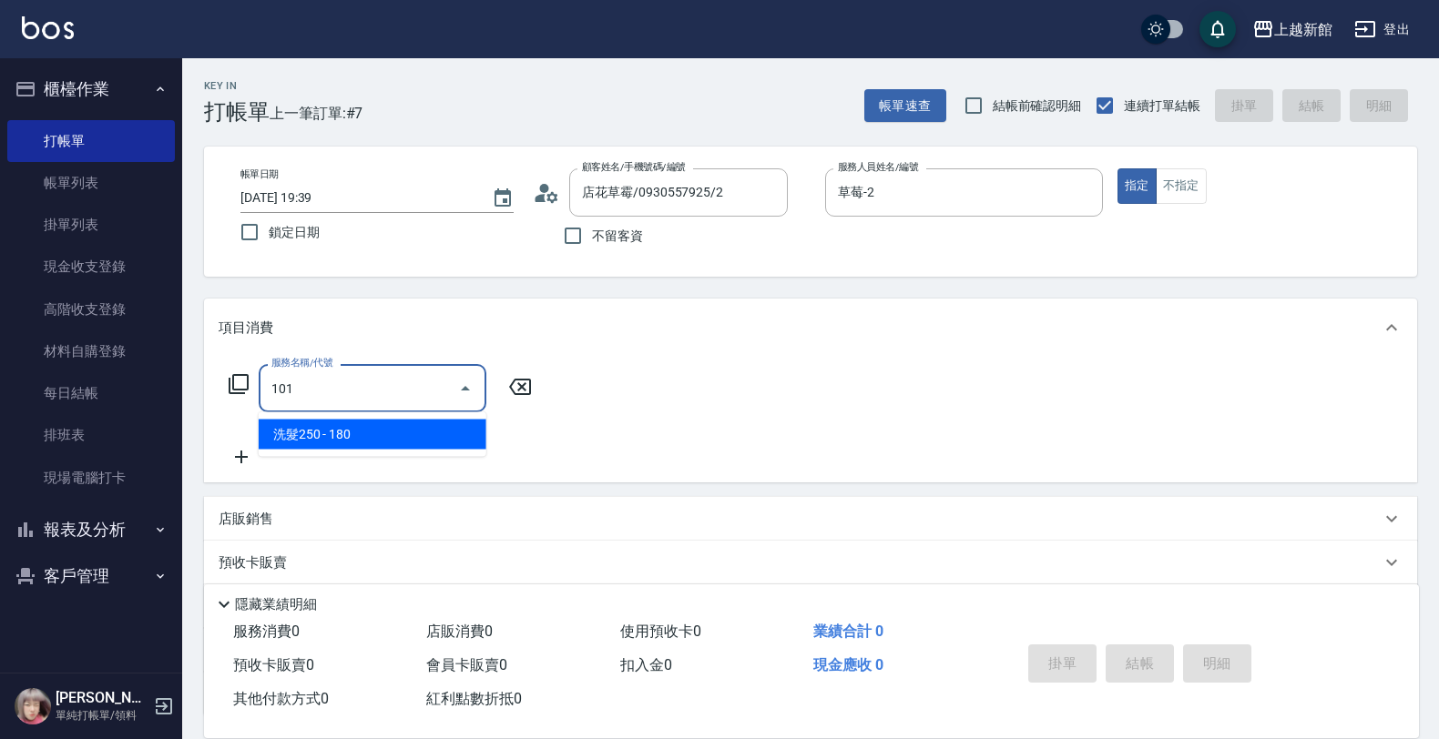
type input "洗髮250(101)"
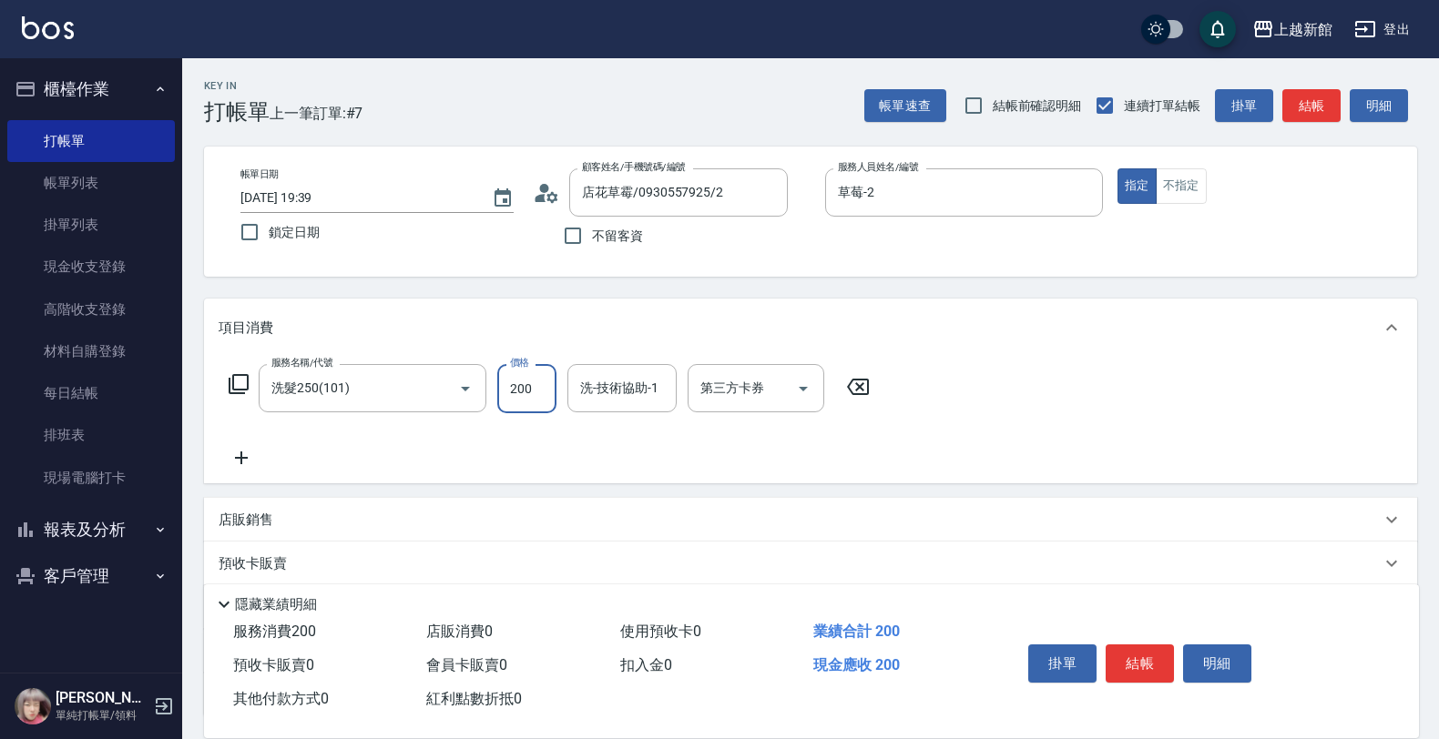
type input "200"
type input "[PERSON_NAME]-25"
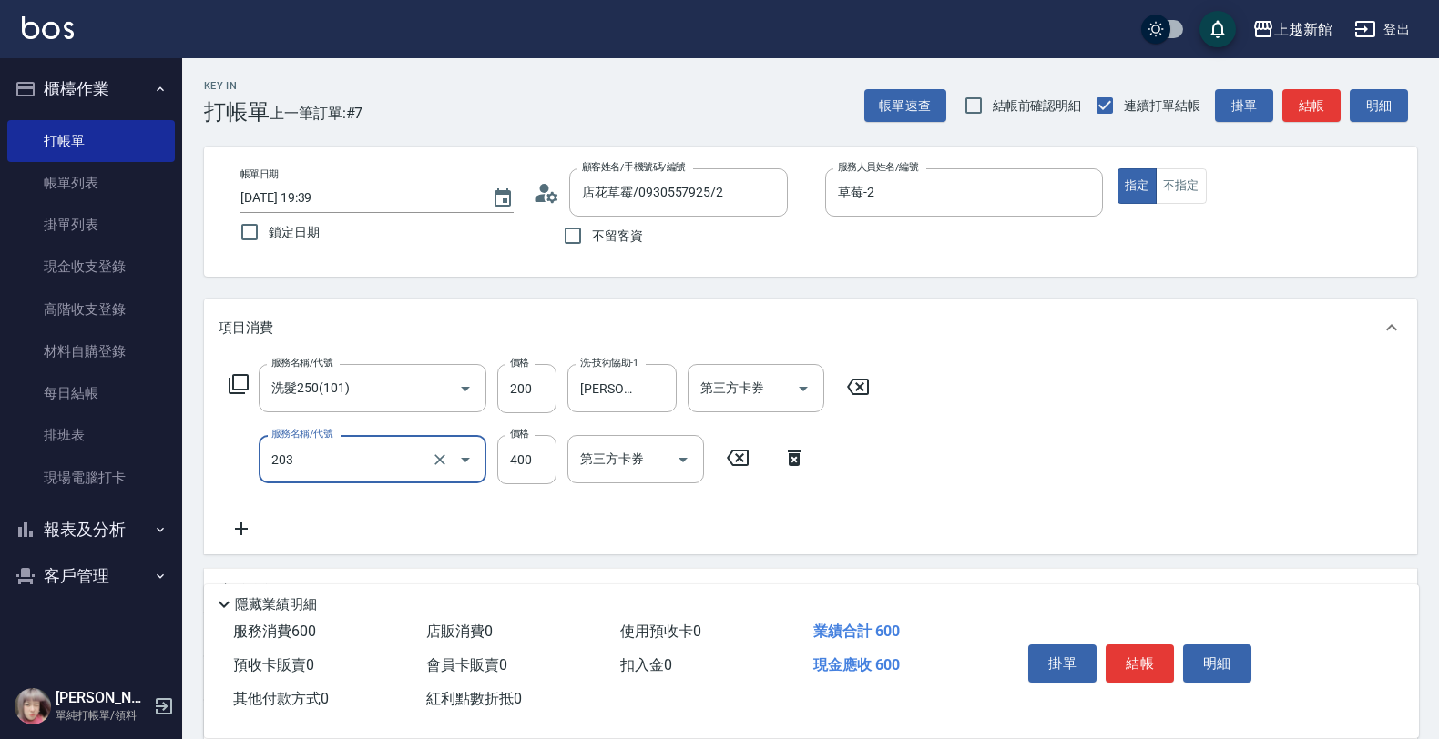
type input "指定單剪(203)"
type input "300"
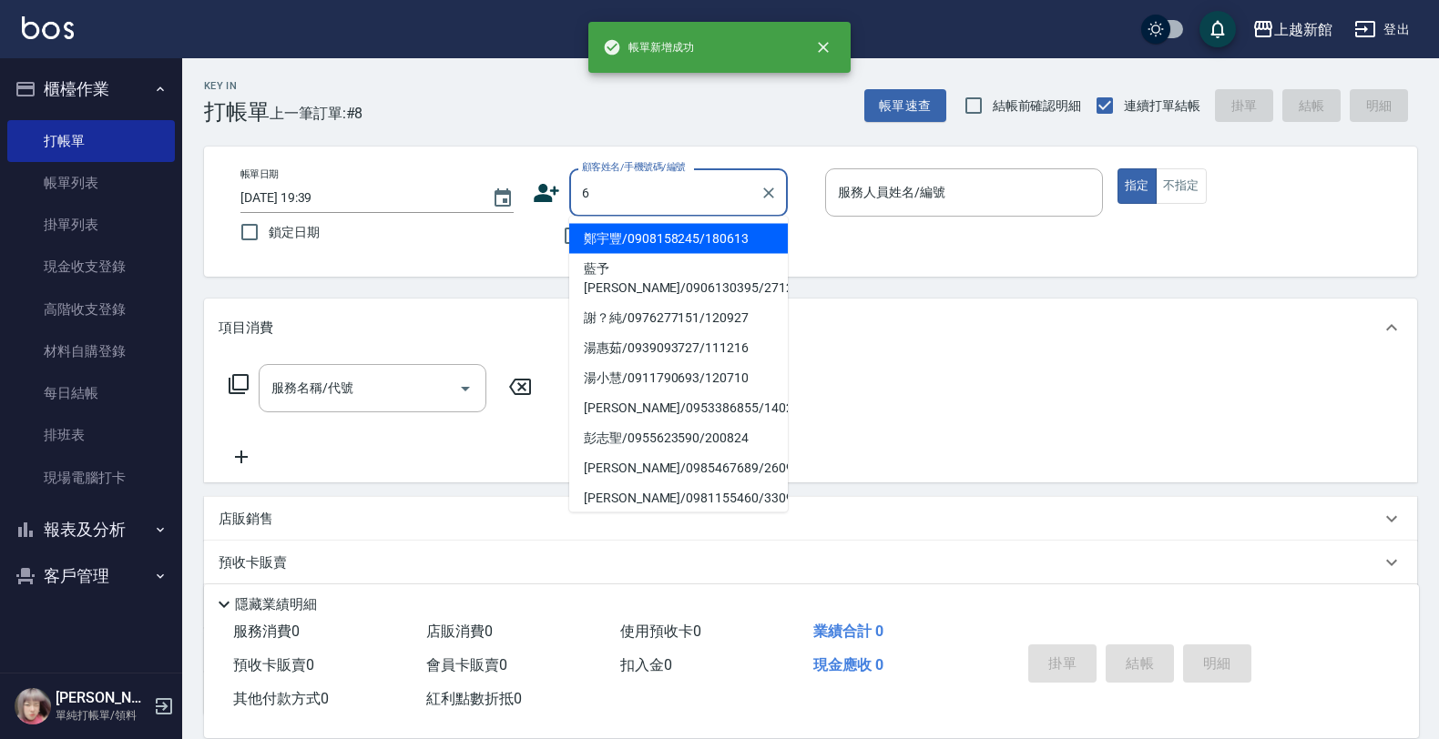
type input "鄭宇豐/0908158245/180613"
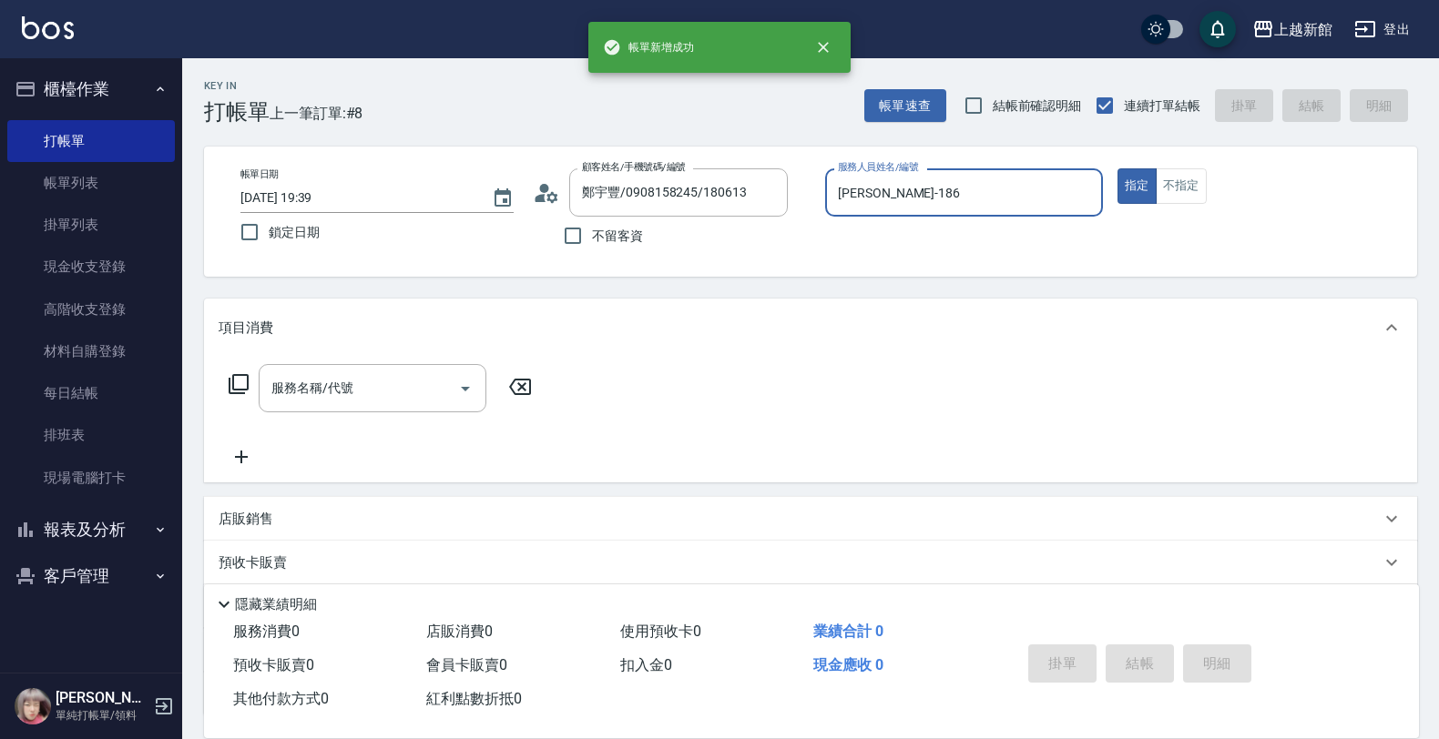
click at [1117, 168] on button "指定" at bounding box center [1136, 186] width 39 height 36
type input "[PERSON_NAME]-18"
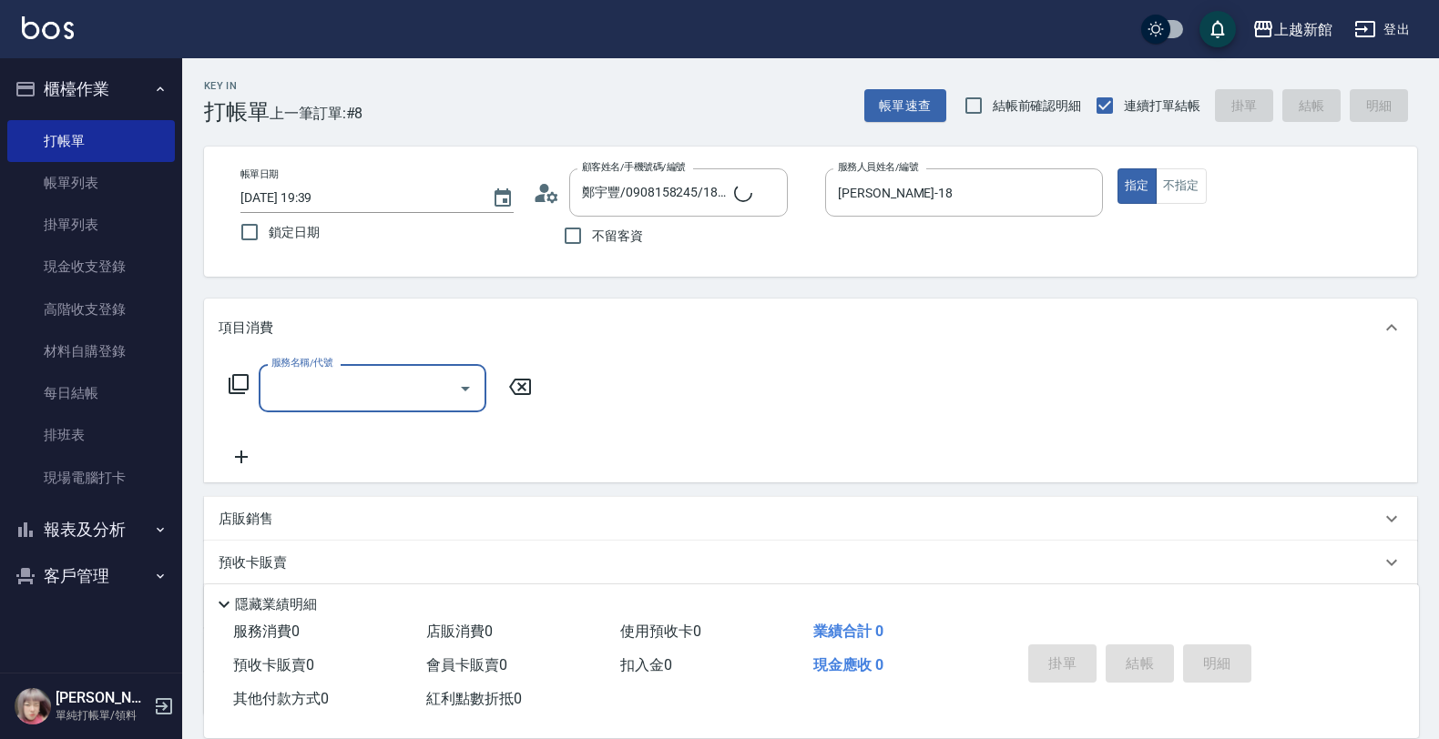
type input "[PERSON_NAME]/6_[PERSON_NAME]/6"
type input "[PERSON_NAME]-6"
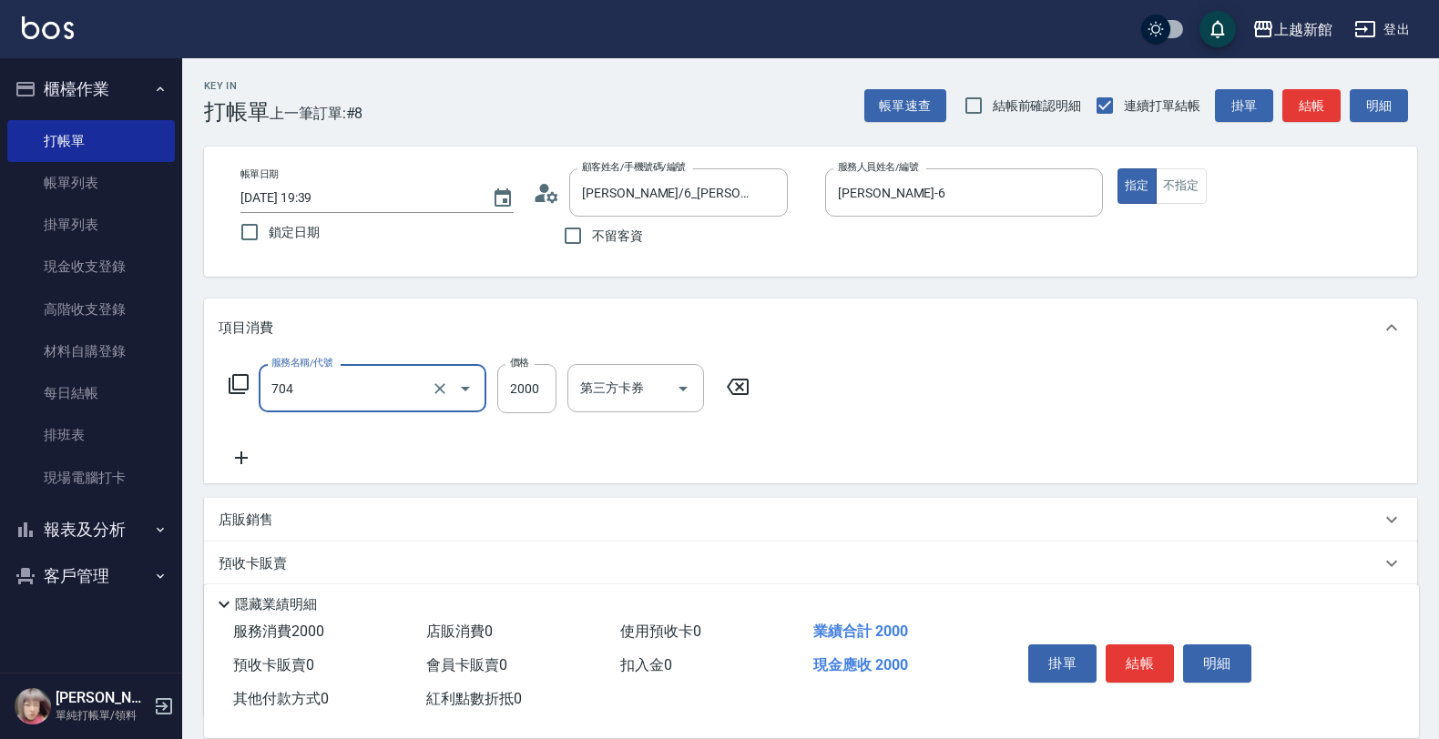
type input "髮片重整(704)"
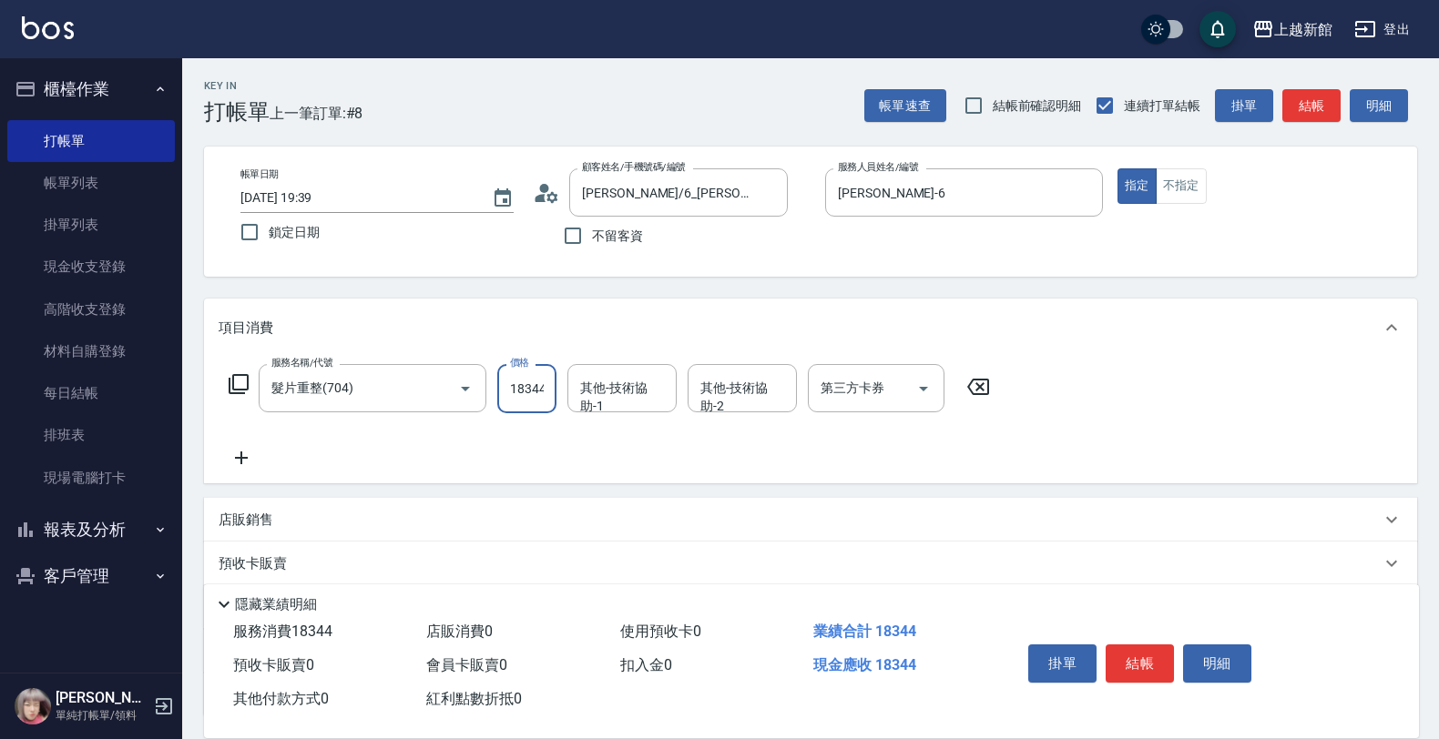
type input "18344"
type input "400"
click at [645, 417] on div "服務名稱/代號 髮片重整(704) 服務名稱/代號 價格 18344 價格 其他-技術協助-1 其他-技術協助-1 其他-技術協助-2 其他-技術協助-2 第…" at bounding box center [610, 416] width 782 height 105
click at [634, 403] on input "其他-技術協助-1" at bounding box center [622, 388] width 93 height 32
type input "馨妮-29"
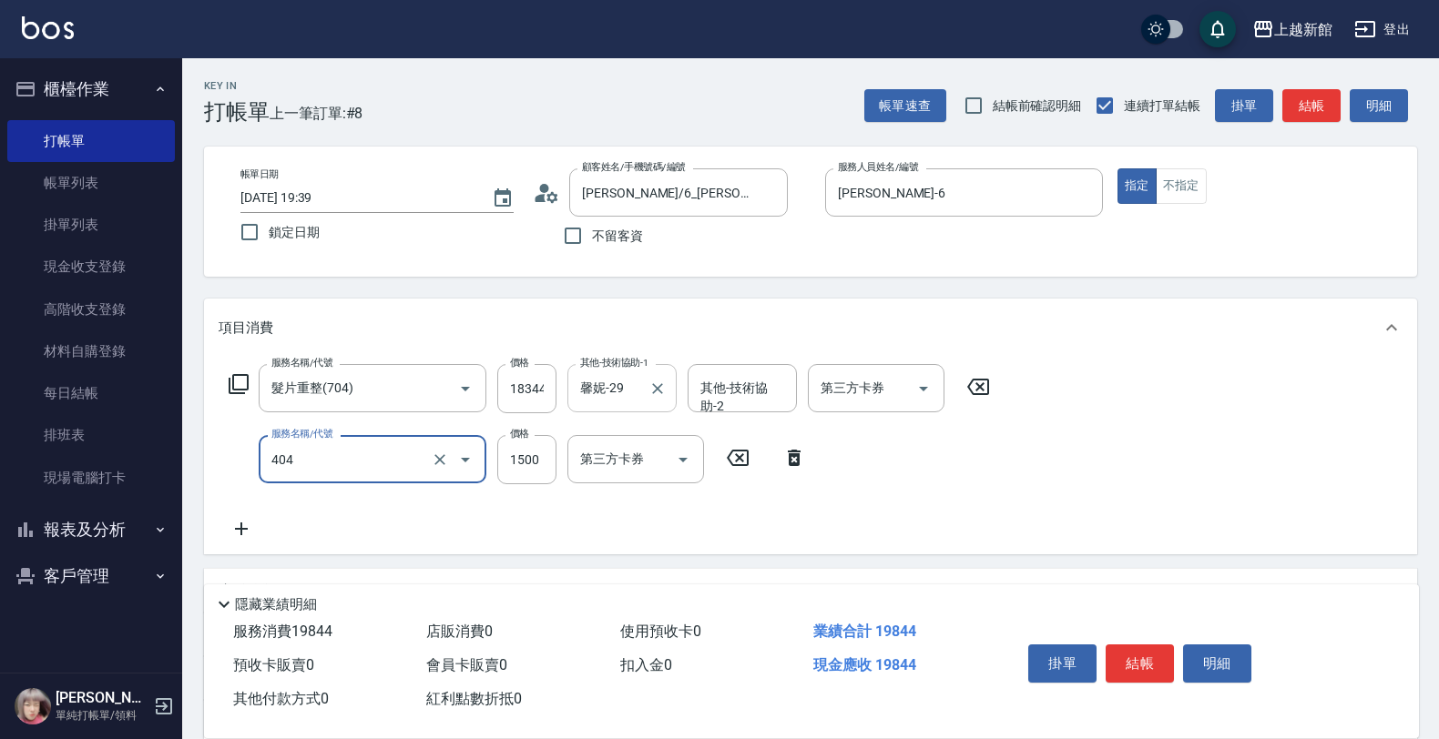
type input "設計染髮(404)"
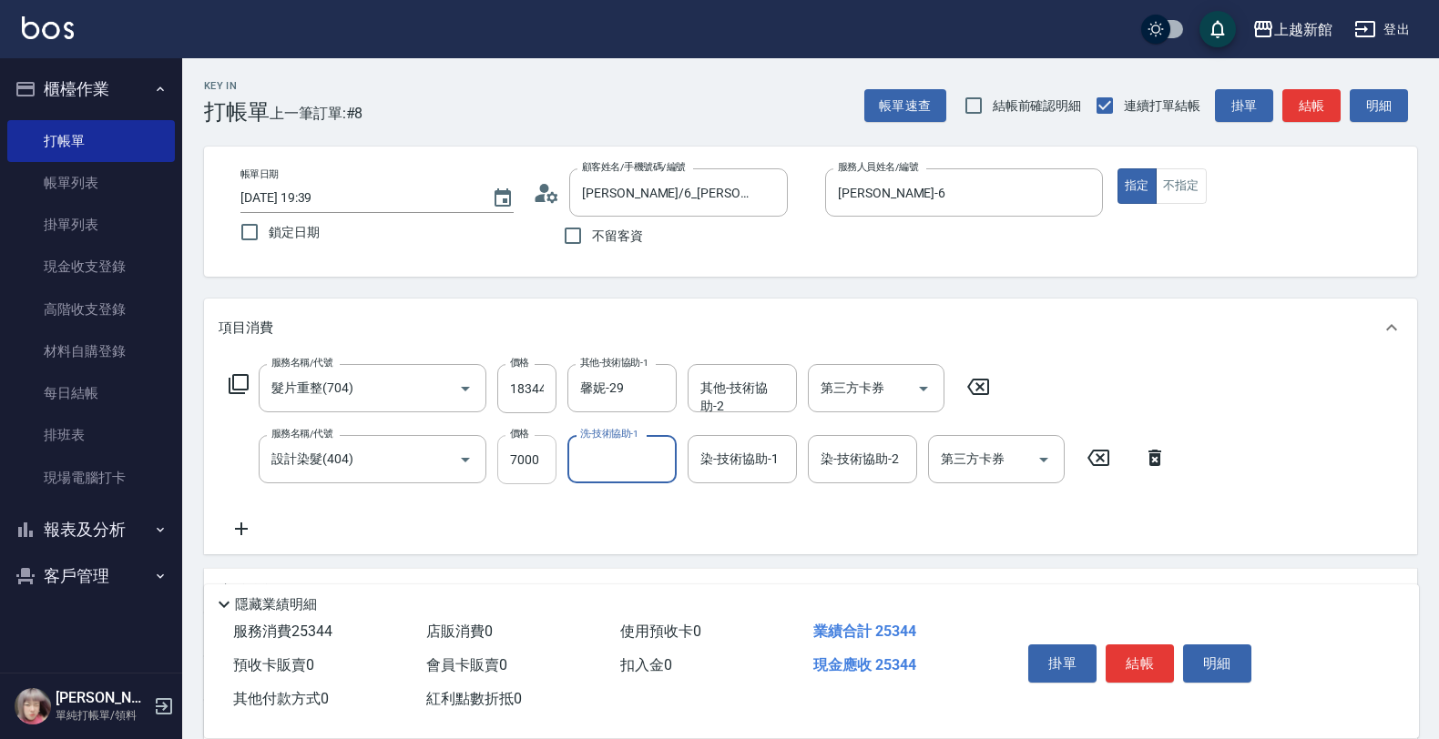
click at [515, 461] on input "7000" at bounding box center [526, 459] width 59 height 49
type input "4000"
type input "馨妮-29"
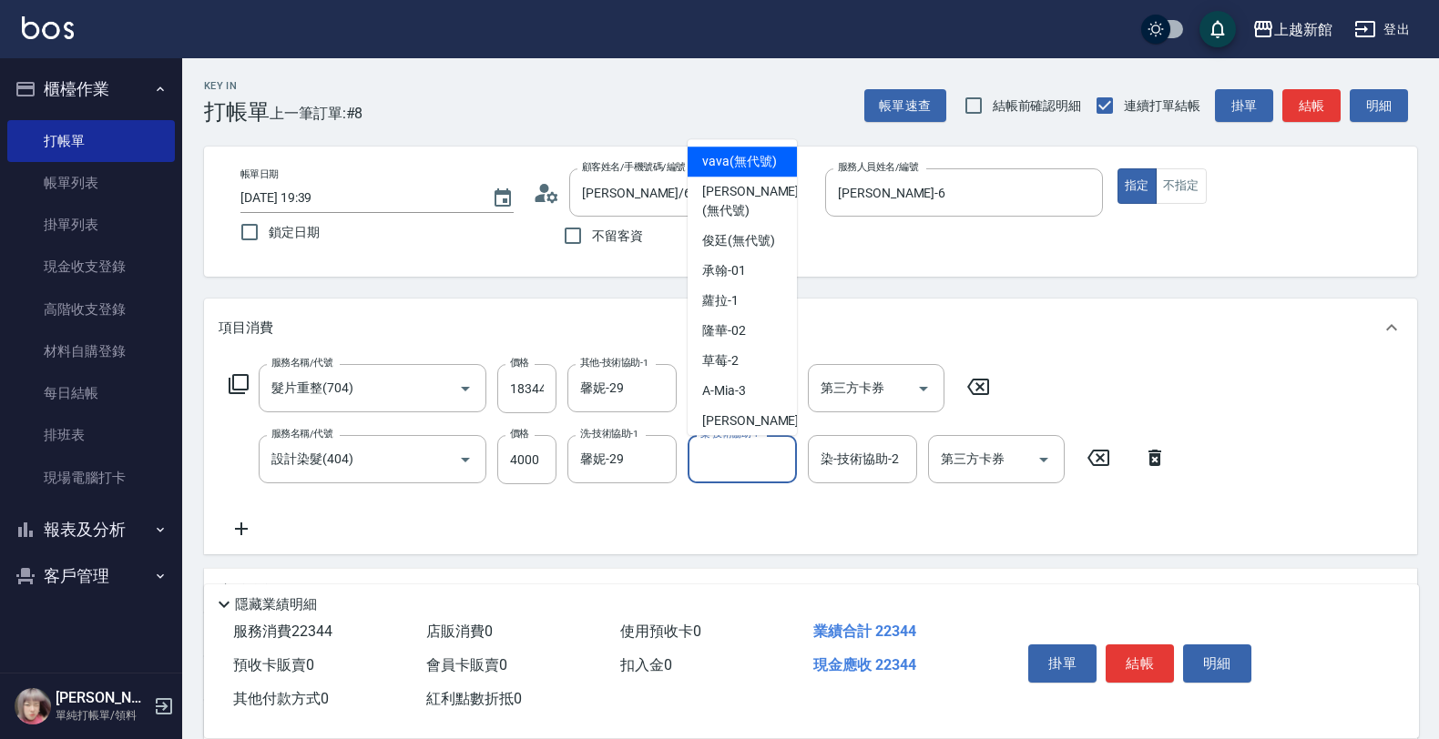
click at [760, 455] on input "染-技術協助-1" at bounding box center [742, 460] width 93 height 32
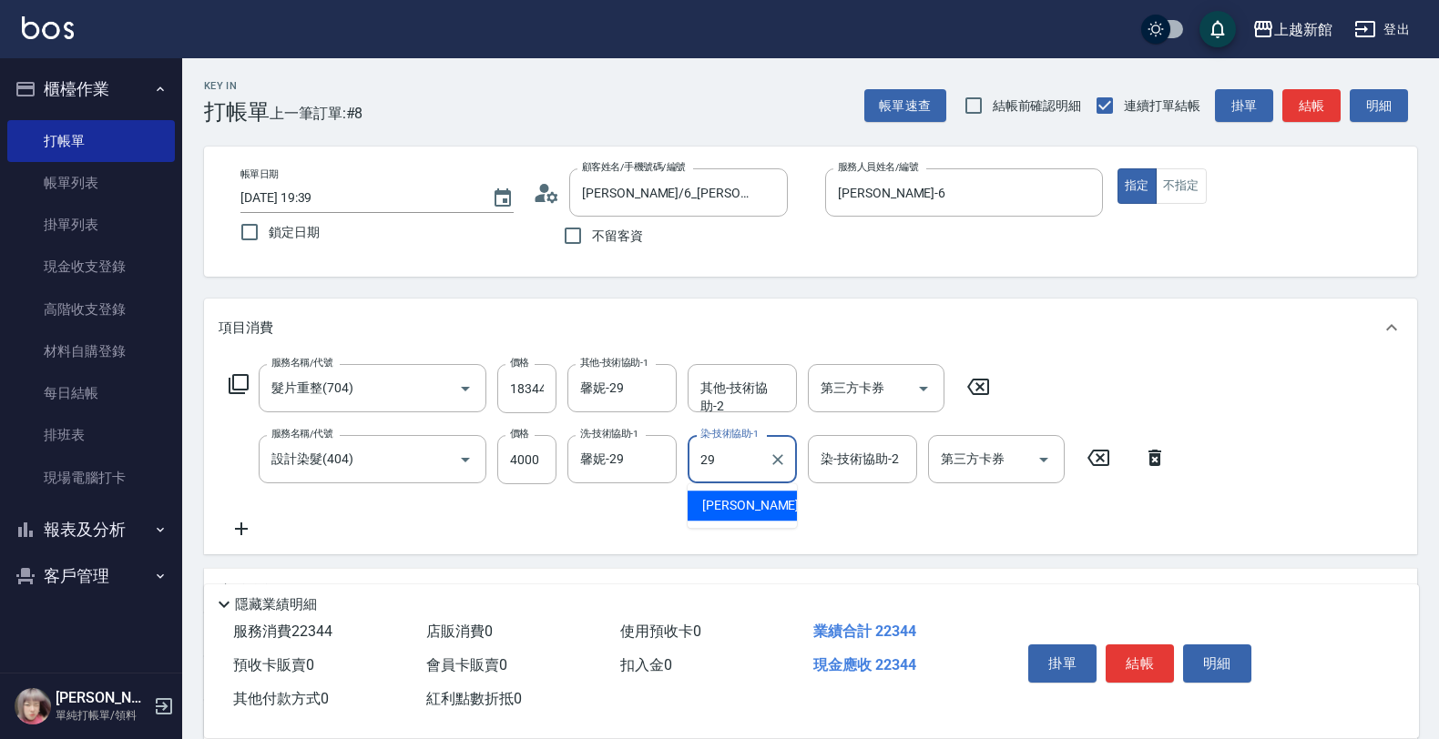
type input "馨妮-29"
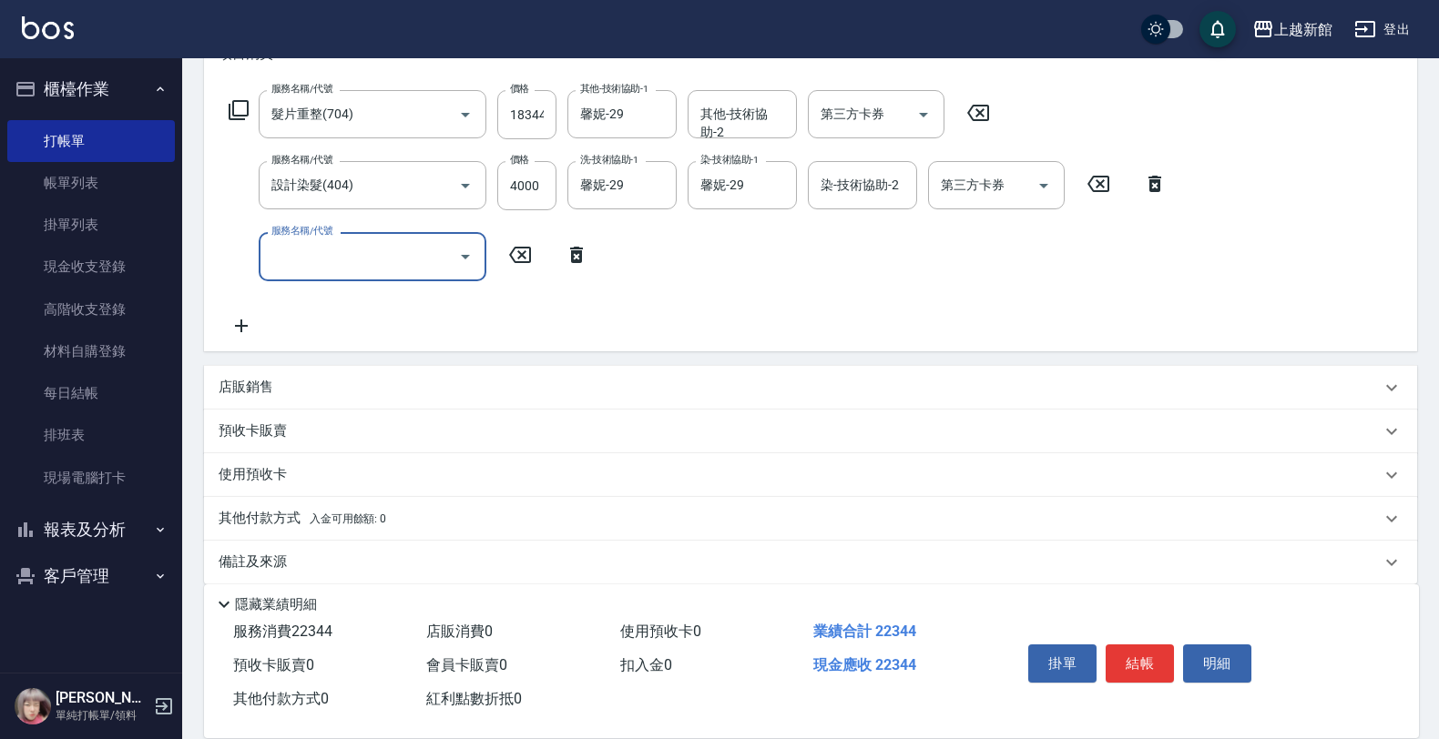
scroll to position [291, 0]
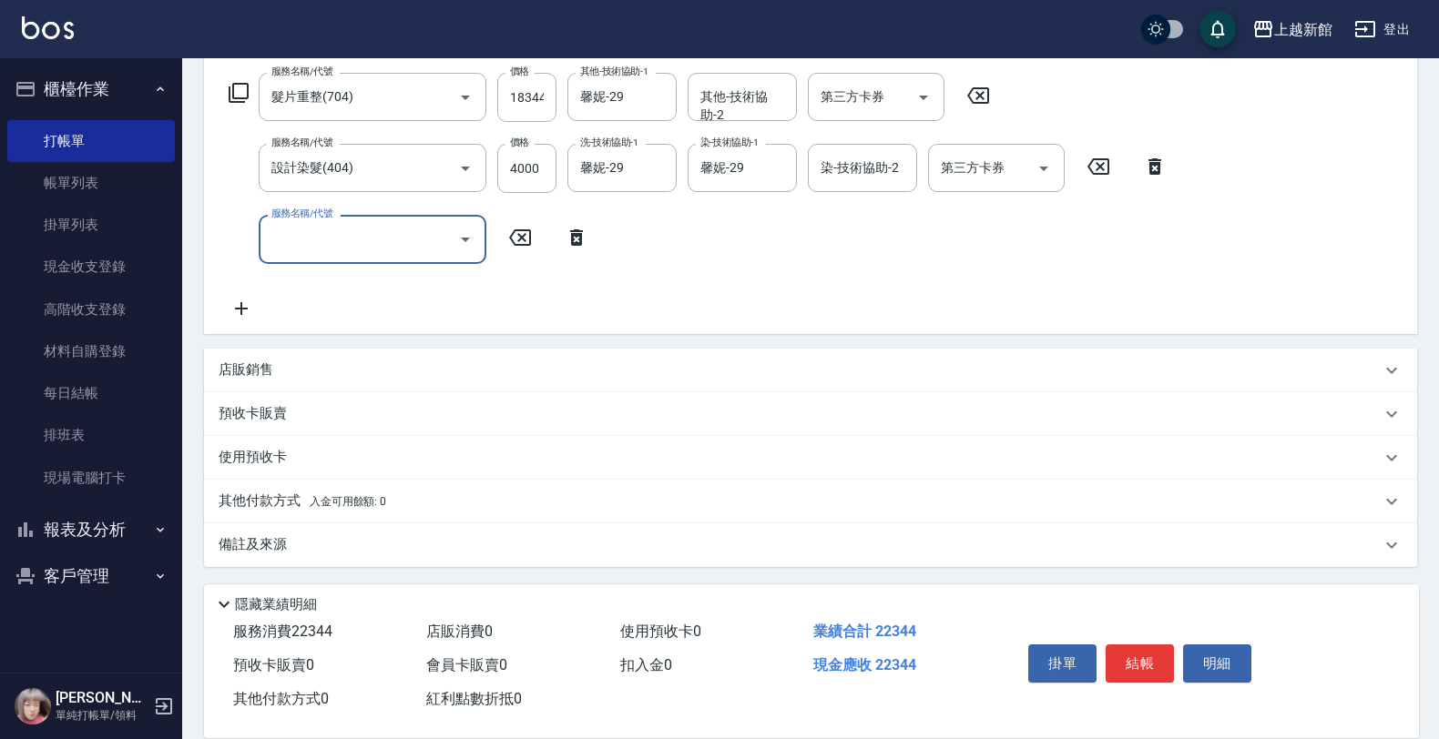
click at [329, 373] on div "店販銷售" at bounding box center [800, 370] width 1162 height 19
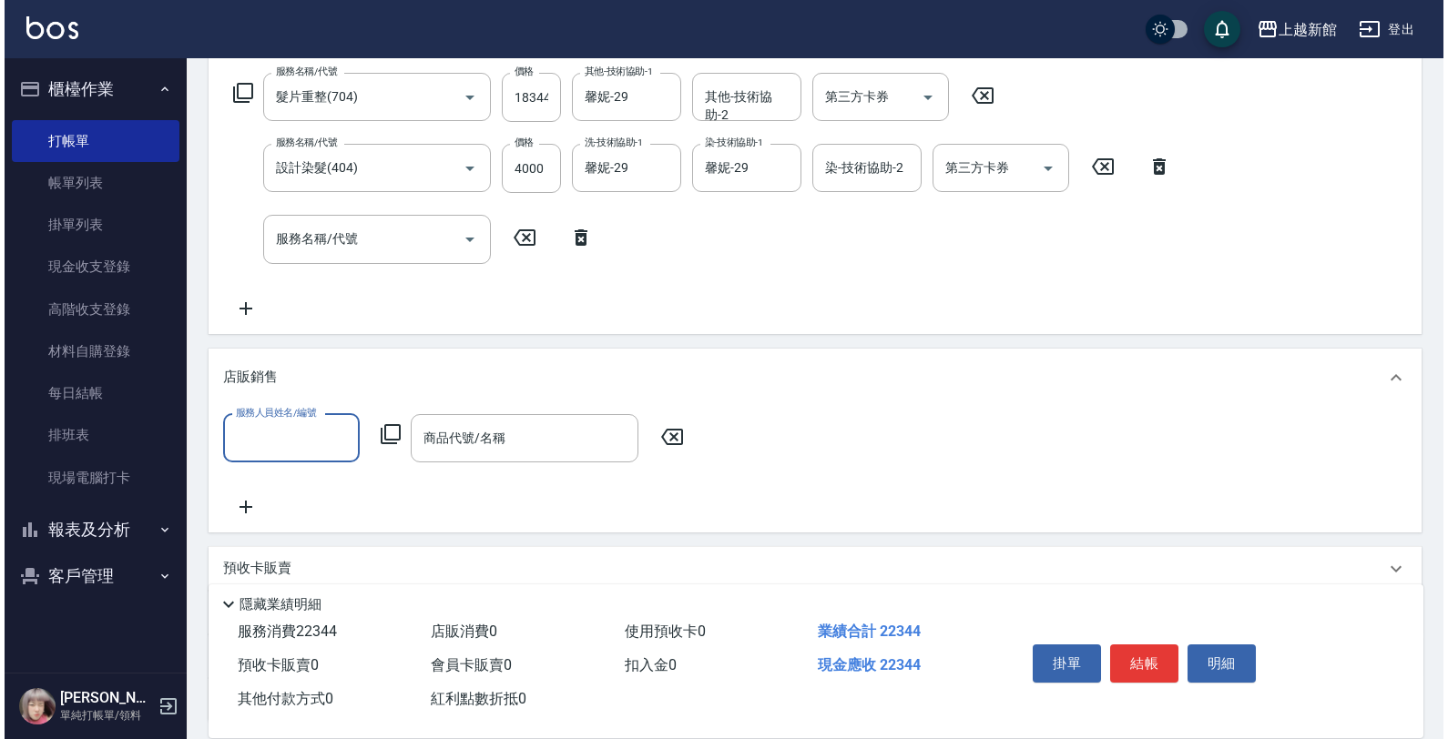
scroll to position [0, 0]
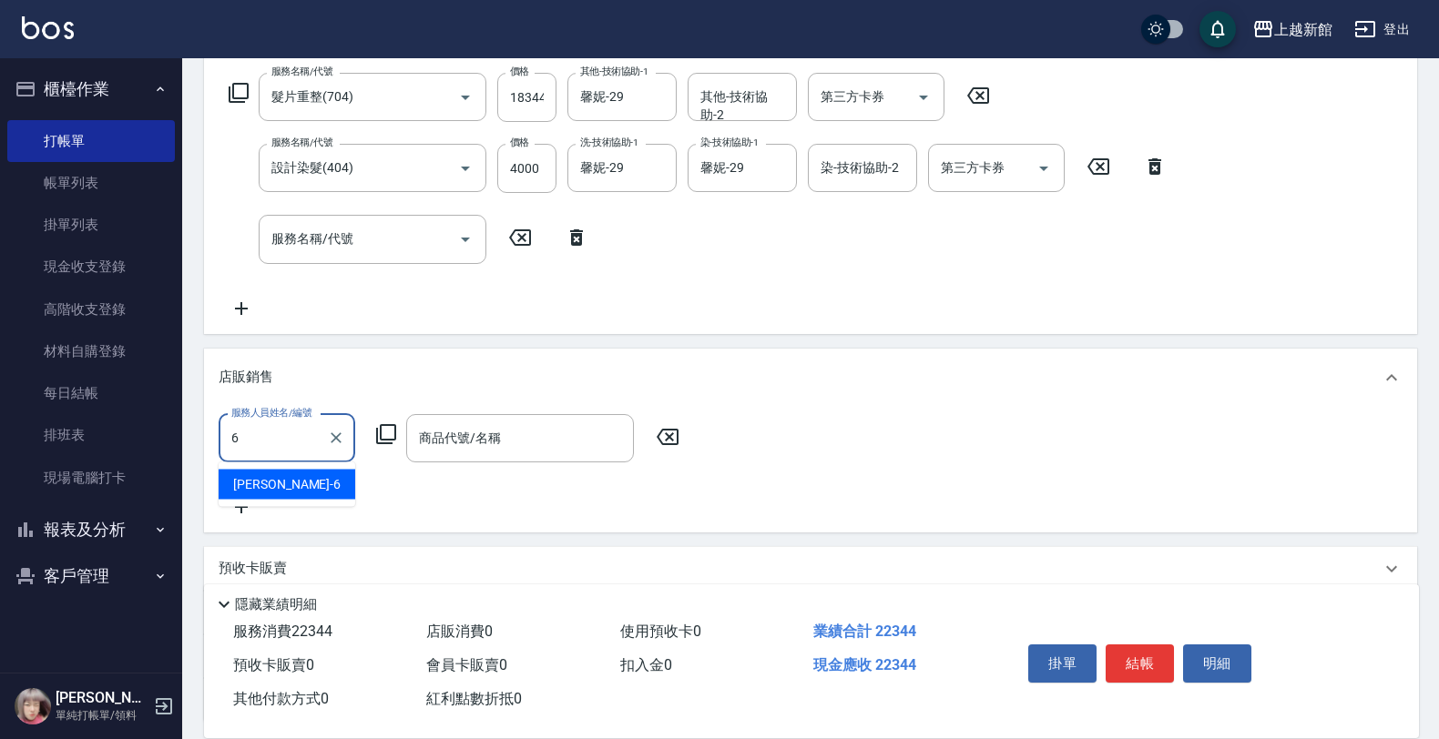
type input "[PERSON_NAME]-6"
click at [393, 424] on icon at bounding box center [386, 434] width 20 height 20
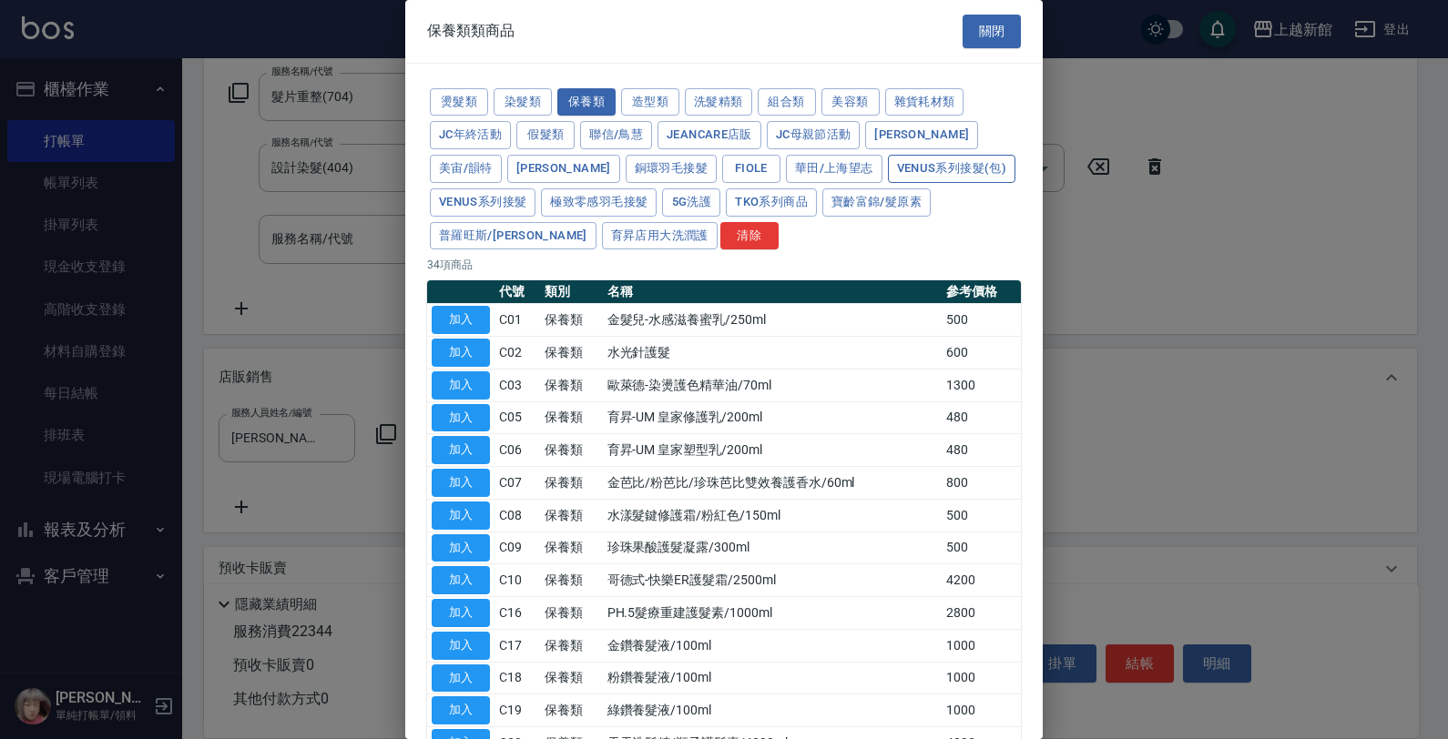
click at [888, 170] on button "Venus系列接髮(包)" at bounding box center [951, 169] width 127 height 28
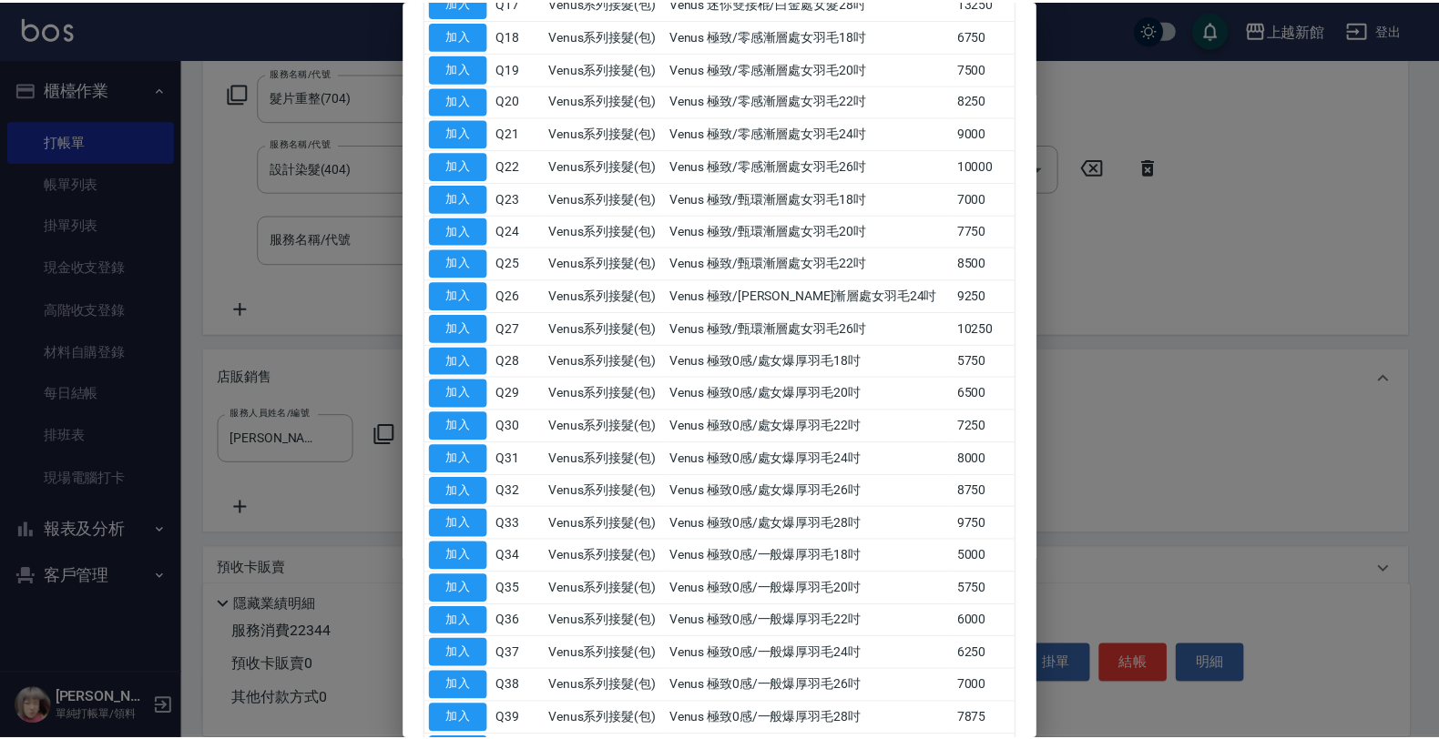
scroll to position [911, 0]
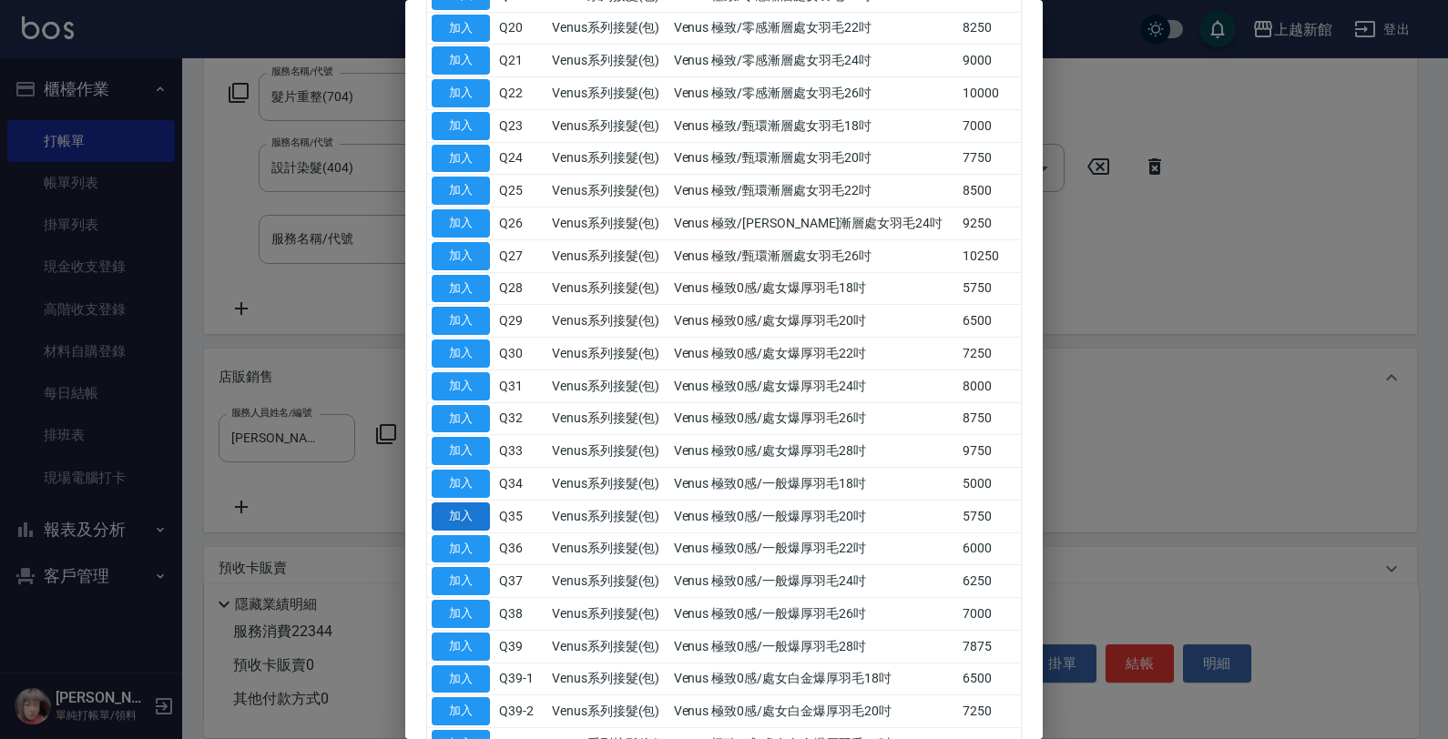
click at [458, 530] on button "加入" at bounding box center [461, 517] width 58 height 28
type input "Venus 極致0感/一般爆厚羽毛20吋"
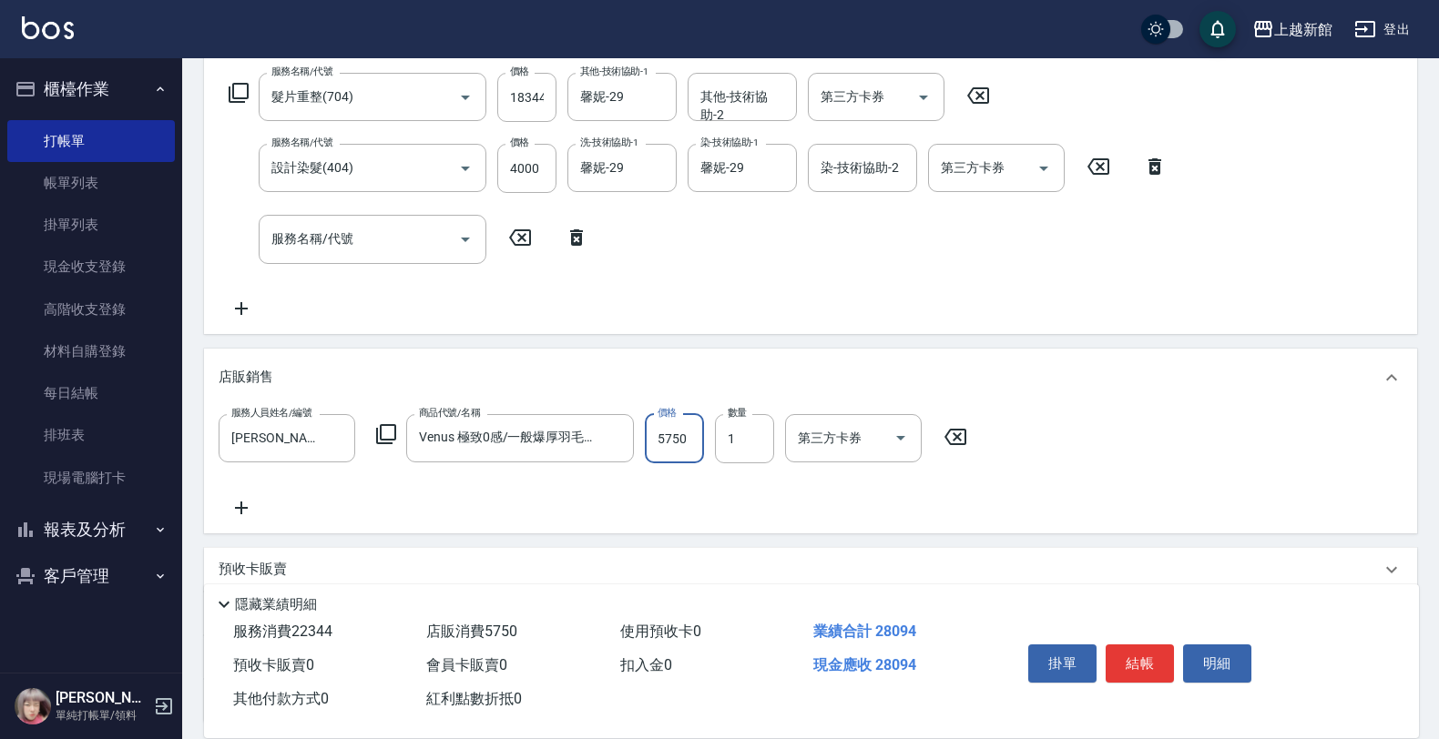
click at [675, 438] on input "5750" at bounding box center [674, 438] width 59 height 49
type input "2300"
type input "2"
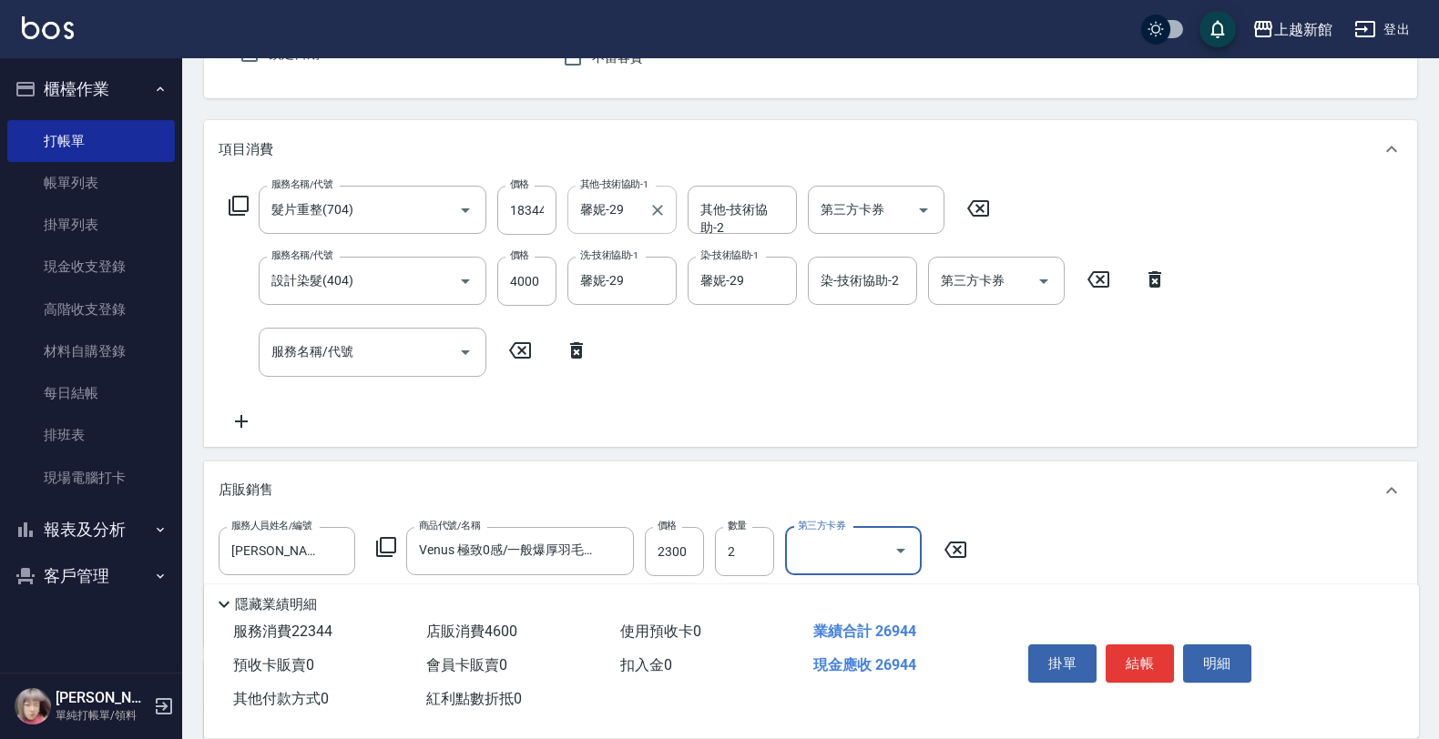
scroll to position [178, 0]
click at [530, 208] on input "18344" at bounding box center [526, 211] width 59 height 49
click at [540, 207] on input "18344" at bounding box center [526, 211] width 59 height 49
type input "16929"
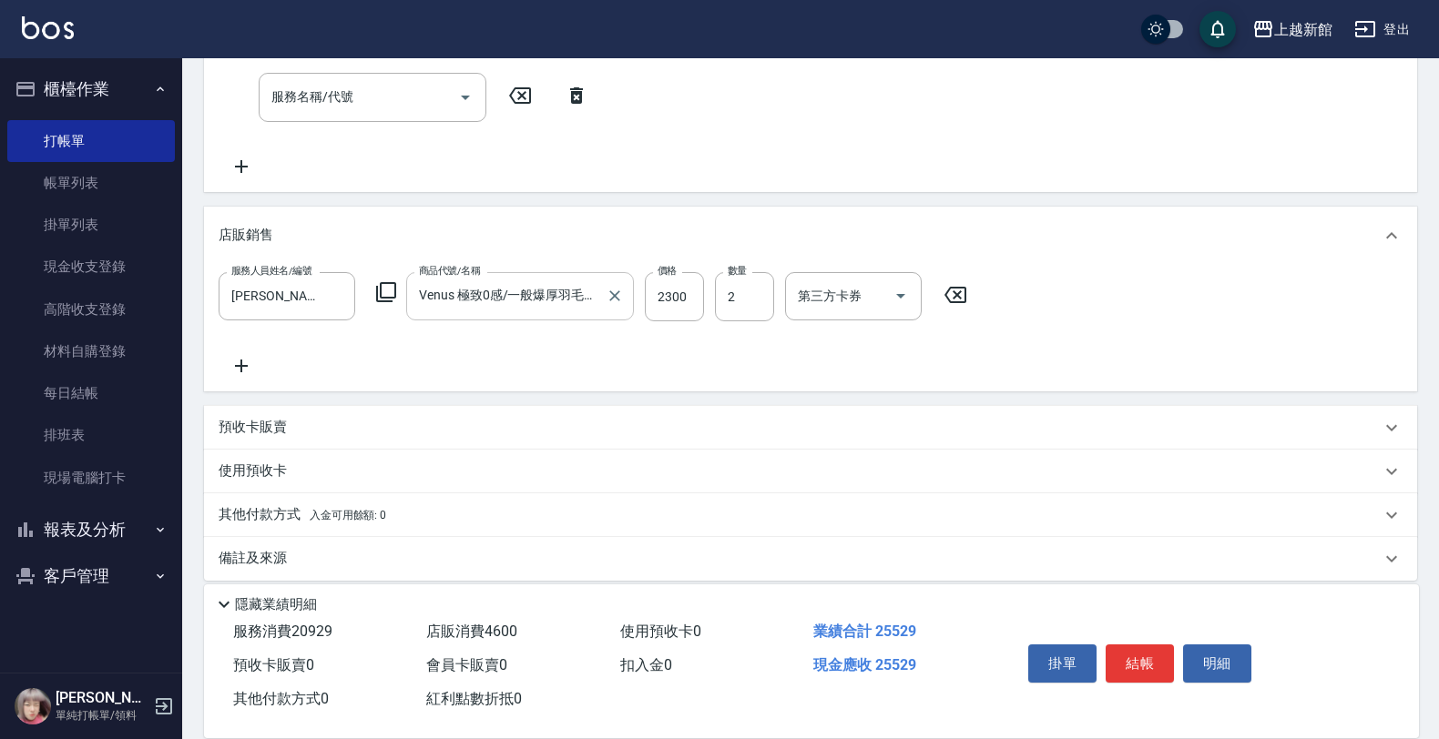
scroll to position [447, 0]
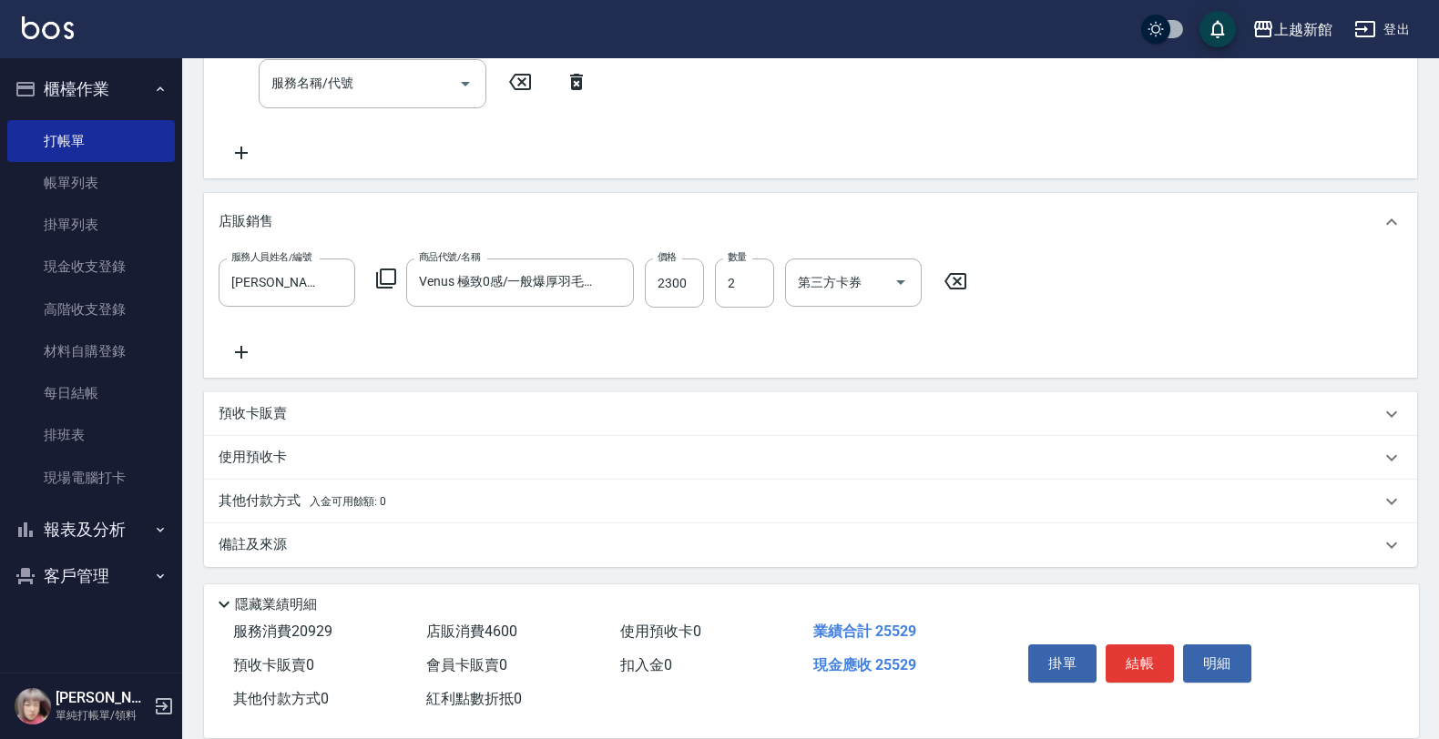
click at [274, 492] on p "其他付款方式 入金可用餘額: 0" at bounding box center [303, 502] width 168 height 20
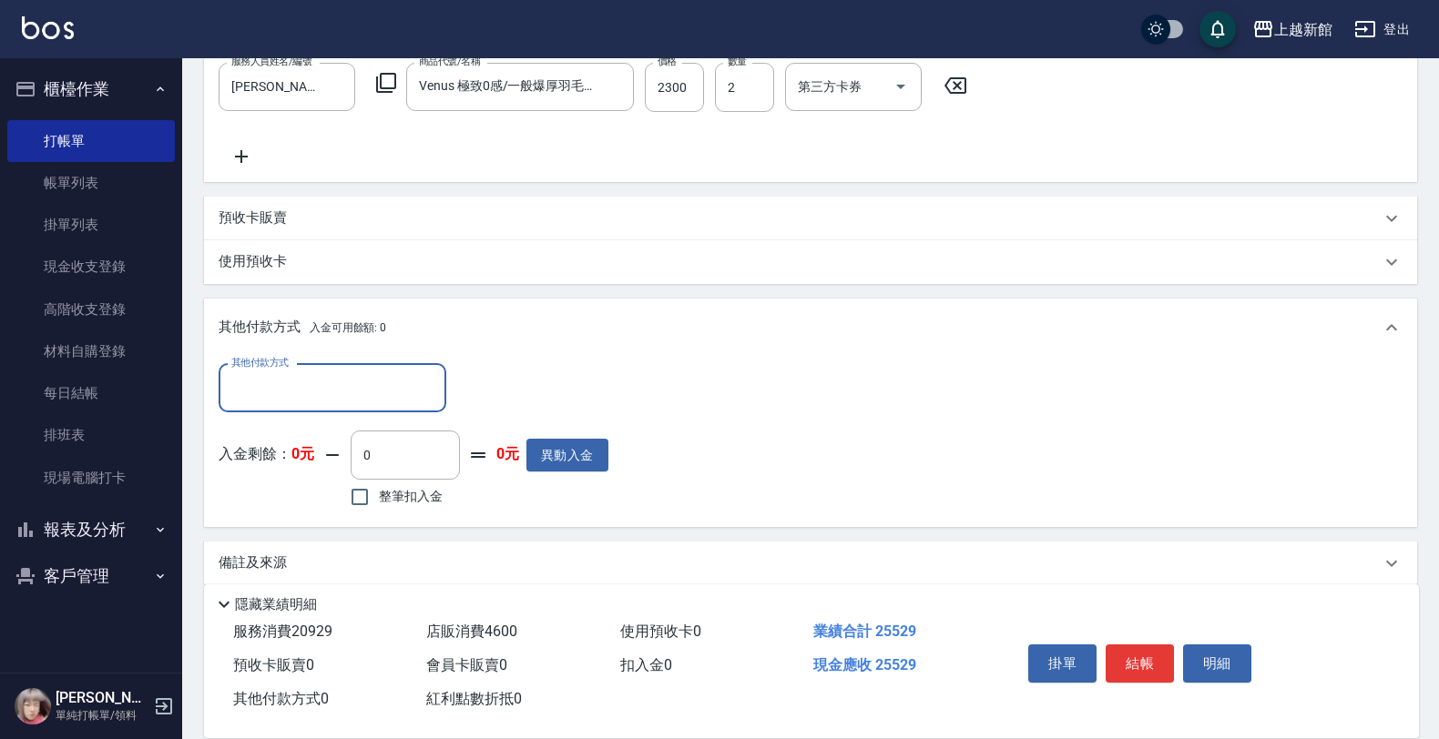
scroll to position [661, 0]
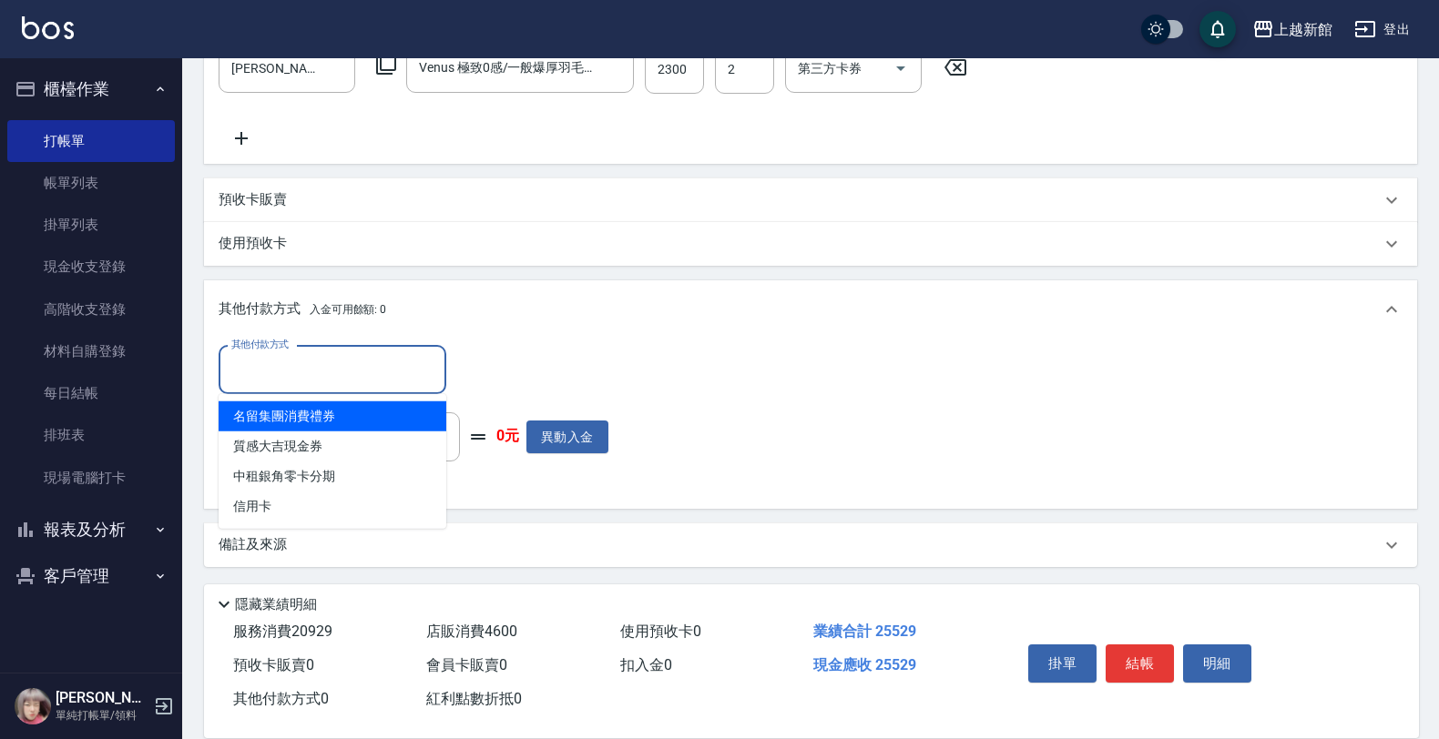
click at [299, 354] on input "其他付款方式" at bounding box center [332, 370] width 211 height 32
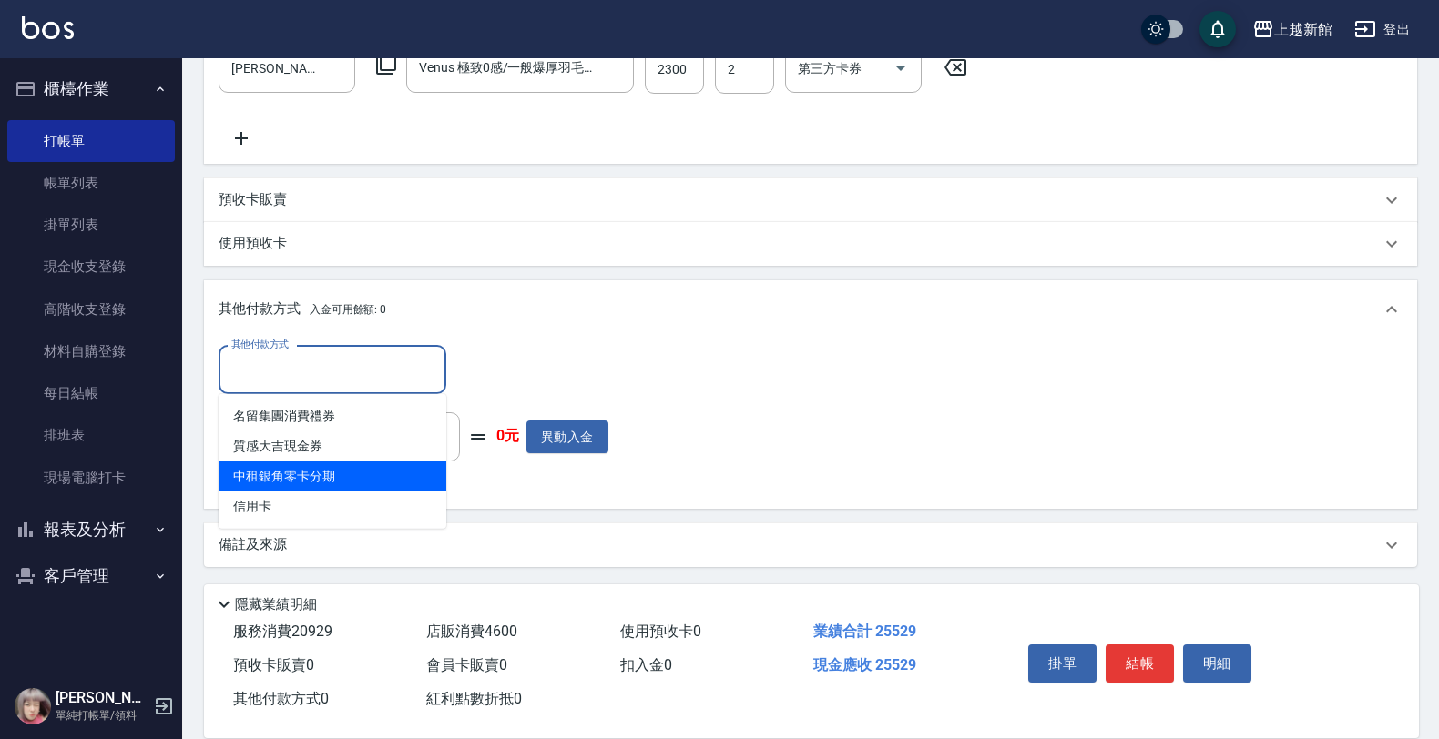
click at [264, 478] on span "中租銀角零卡分期" at bounding box center [333, 477] width 228 height 30
type input "中租銀角零卡分期"
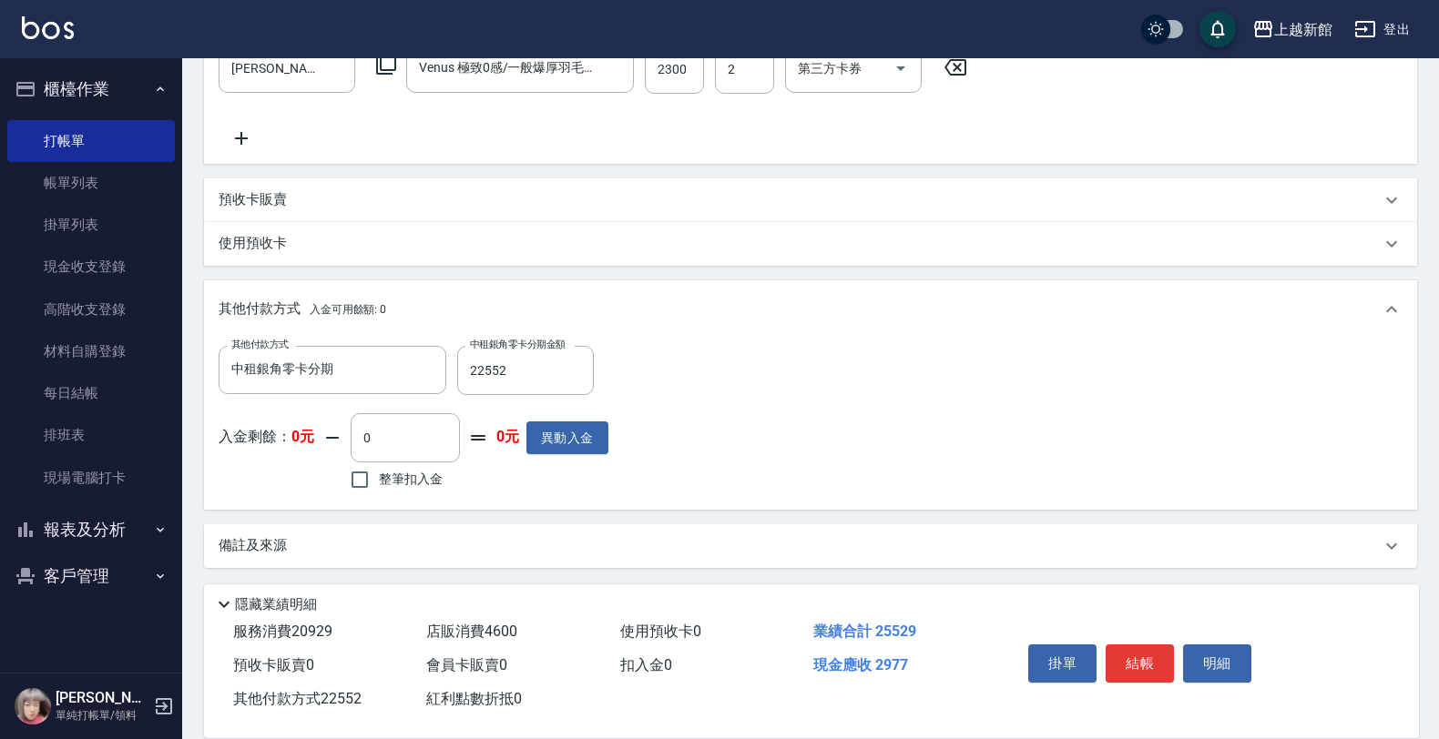
click at [627, 356] on div "其他付款方式 中租銀角零卡分期 其他付款方式 中租銀角零卡分期金額 22552 中租銀角零卡分期金額 入金剩餘： 0元 0 ​ 整筆扣入金 0元 異動入金" at bounding box center [811, 420] width 1184 height 149
click at [531, 381] on input "22552" at bounding box center [525, 370] width 137 height 49
type input "25529"
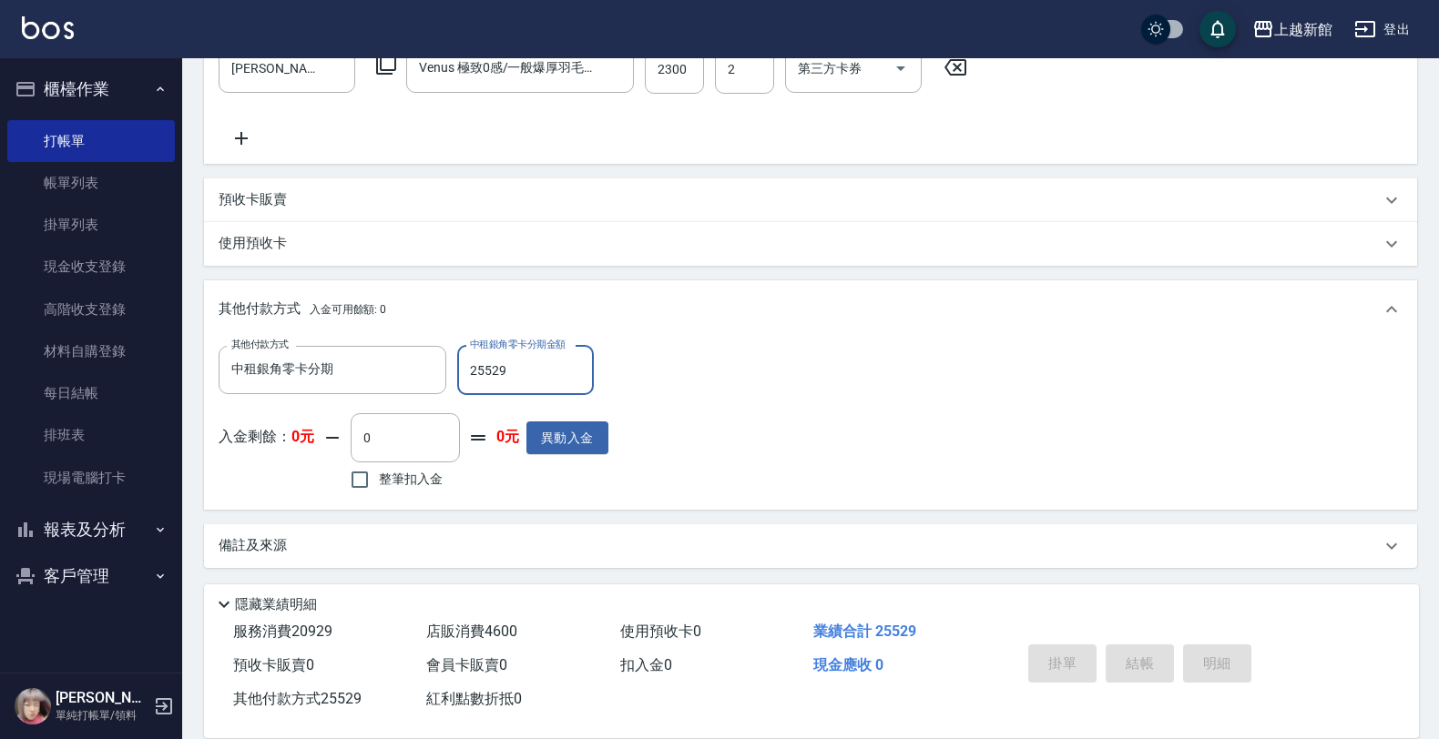
type input "[DATE] 19:41"
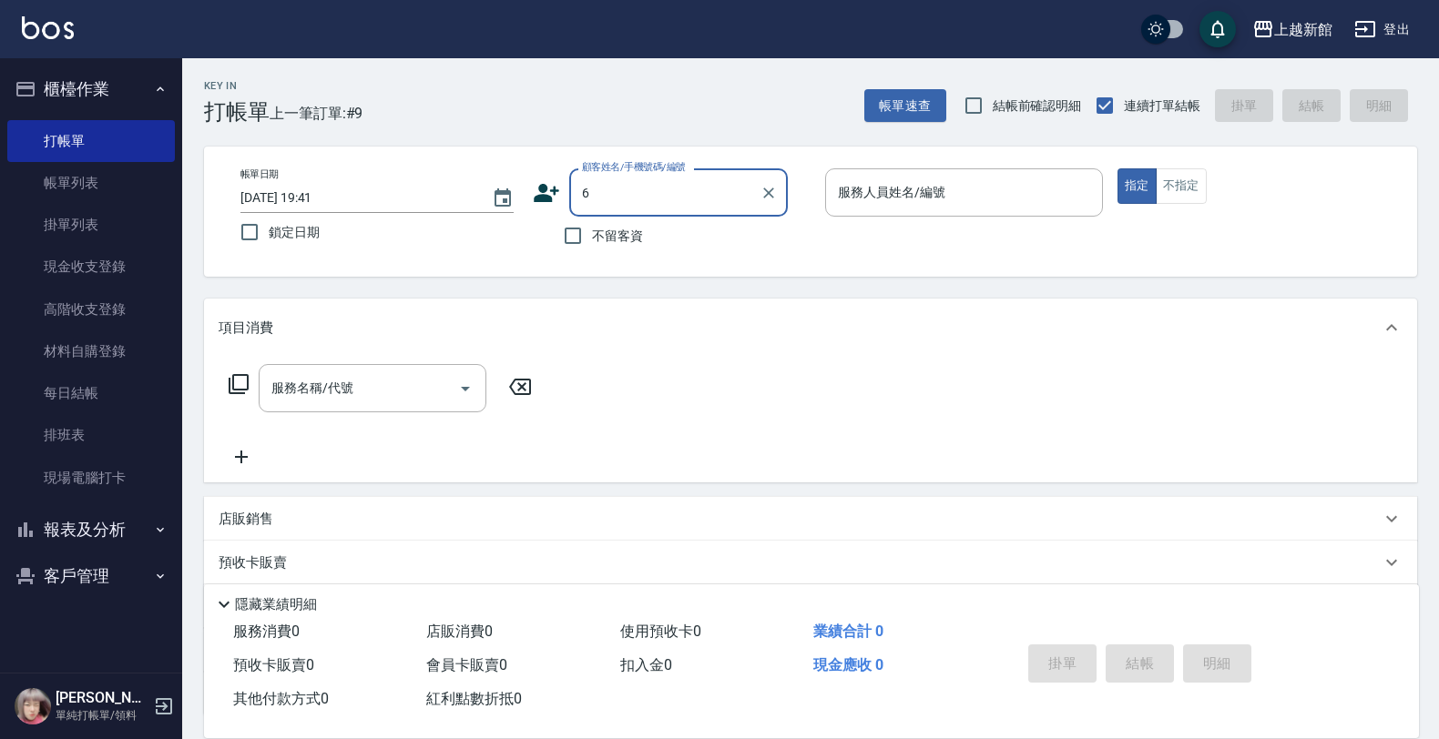
type input "[PERSON_NAME]/6_[PERSON_NAME]/6"
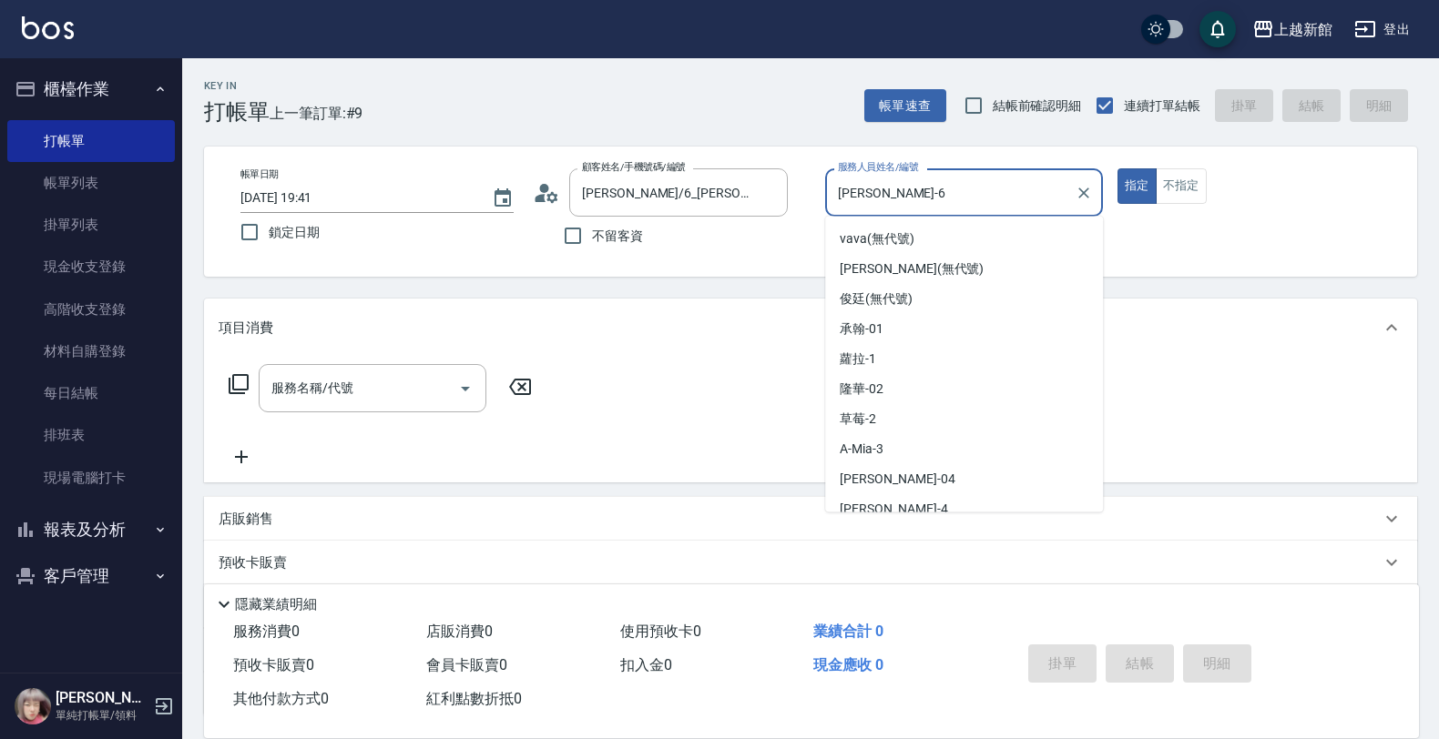
type input "[PERSON_NAME]-6"
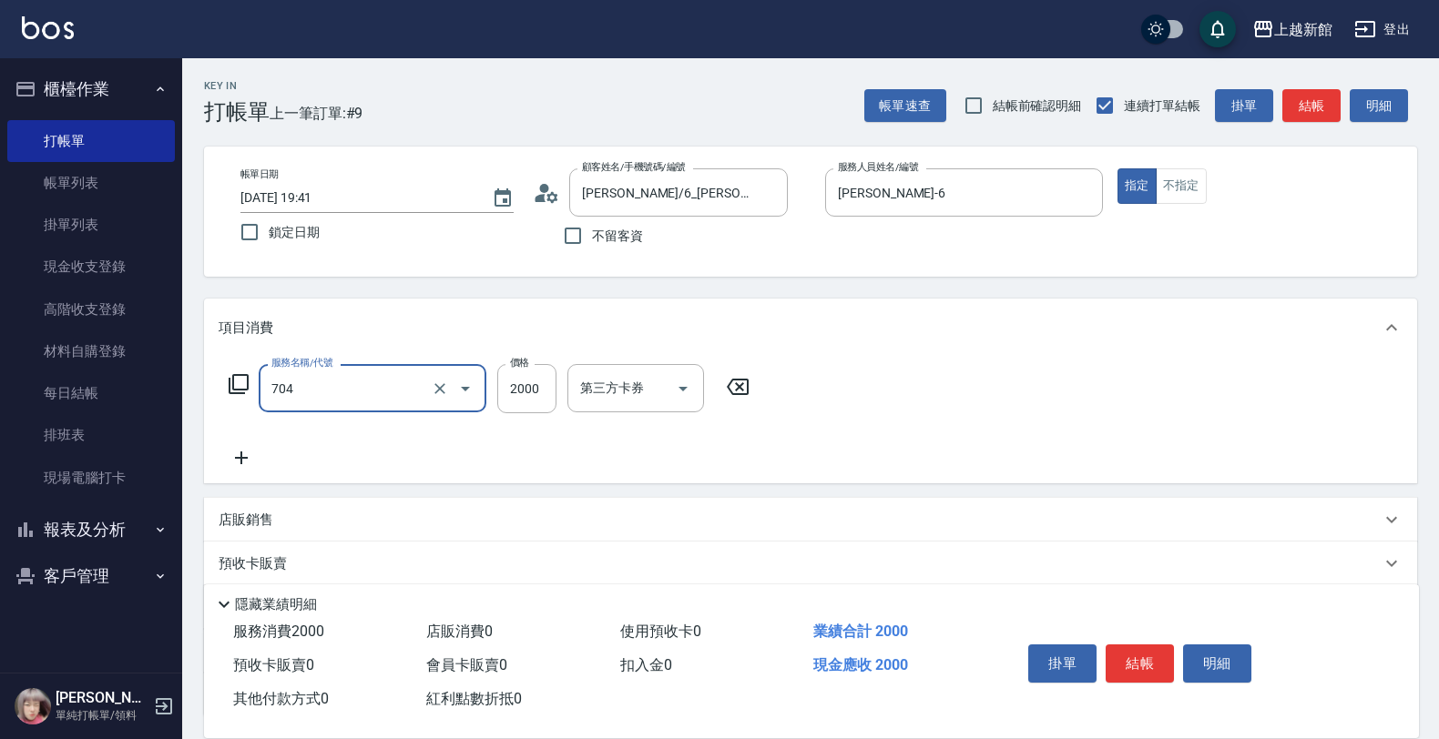
type input "髮片重整(704)"
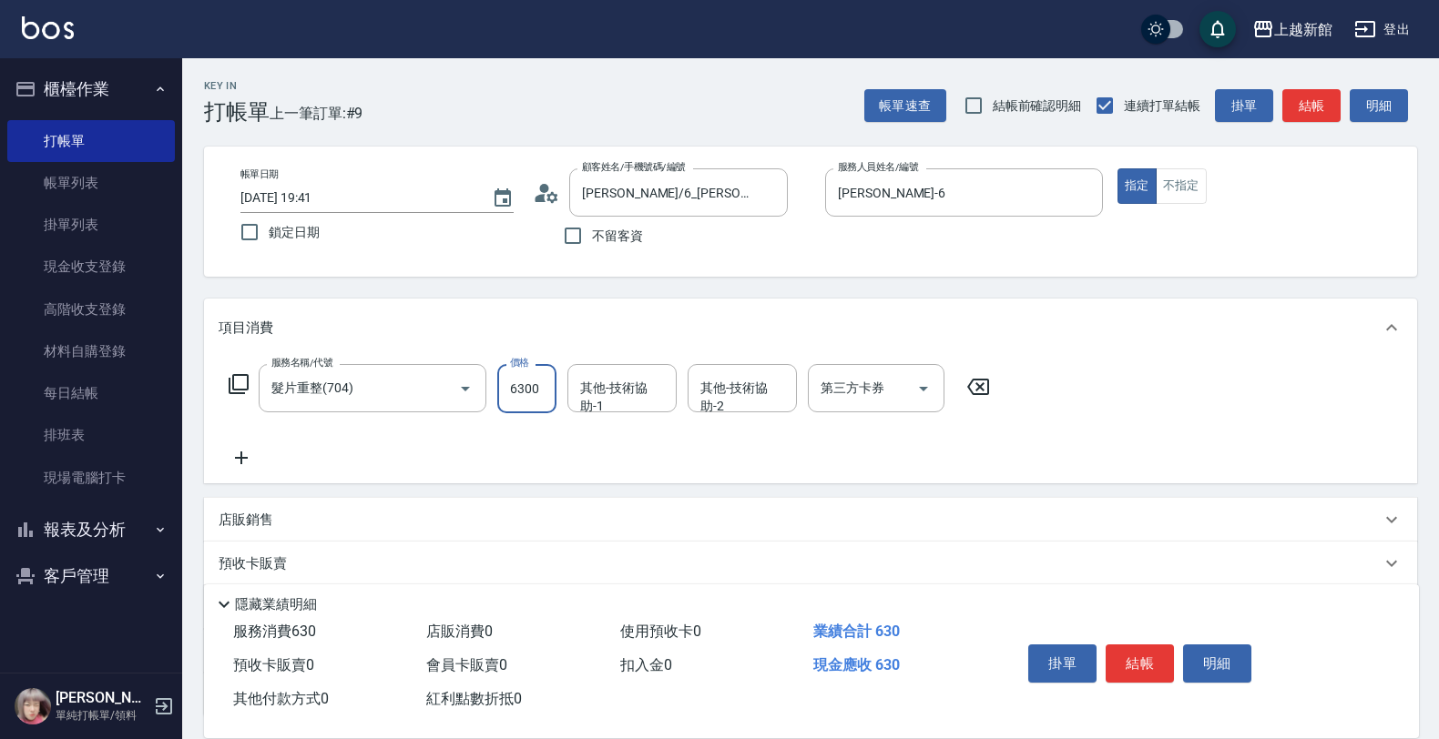
type input "6300"
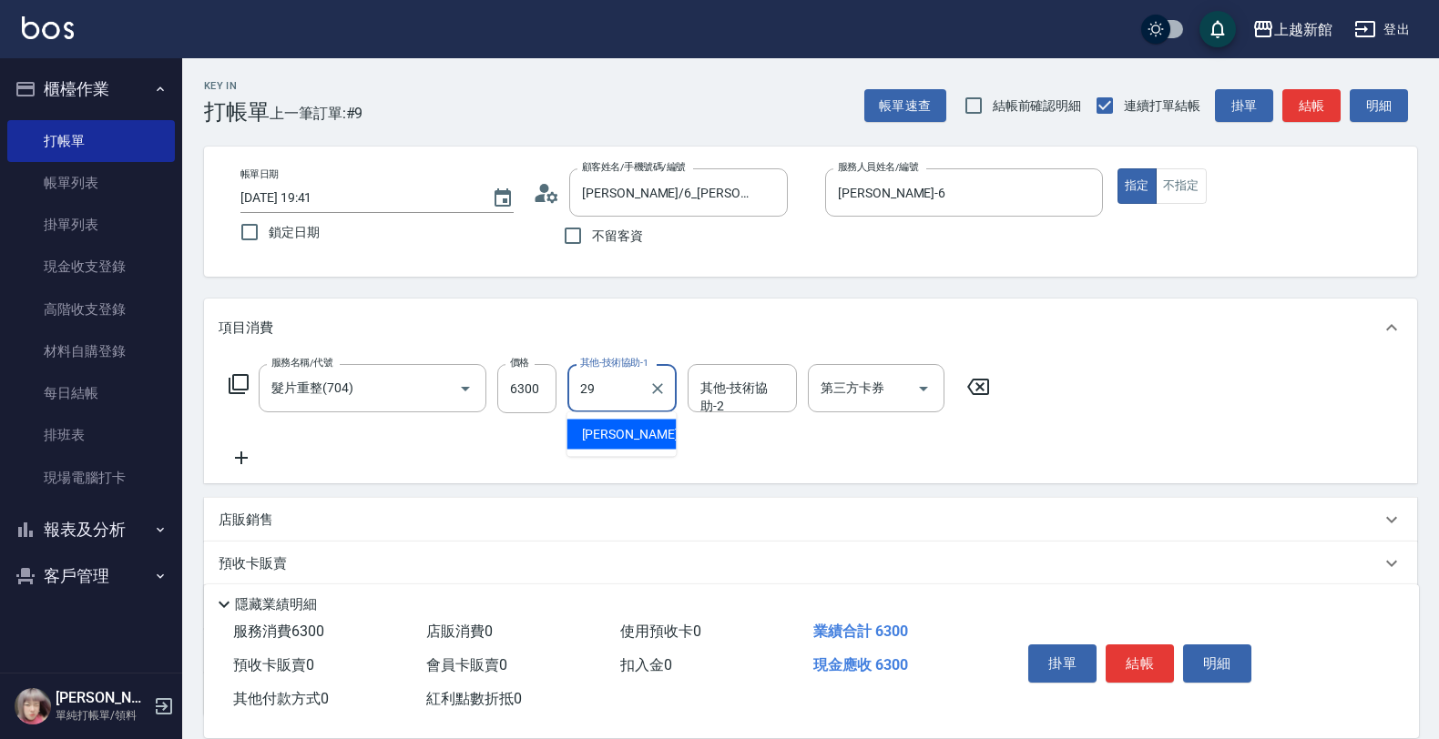
type input "馨妮-29"
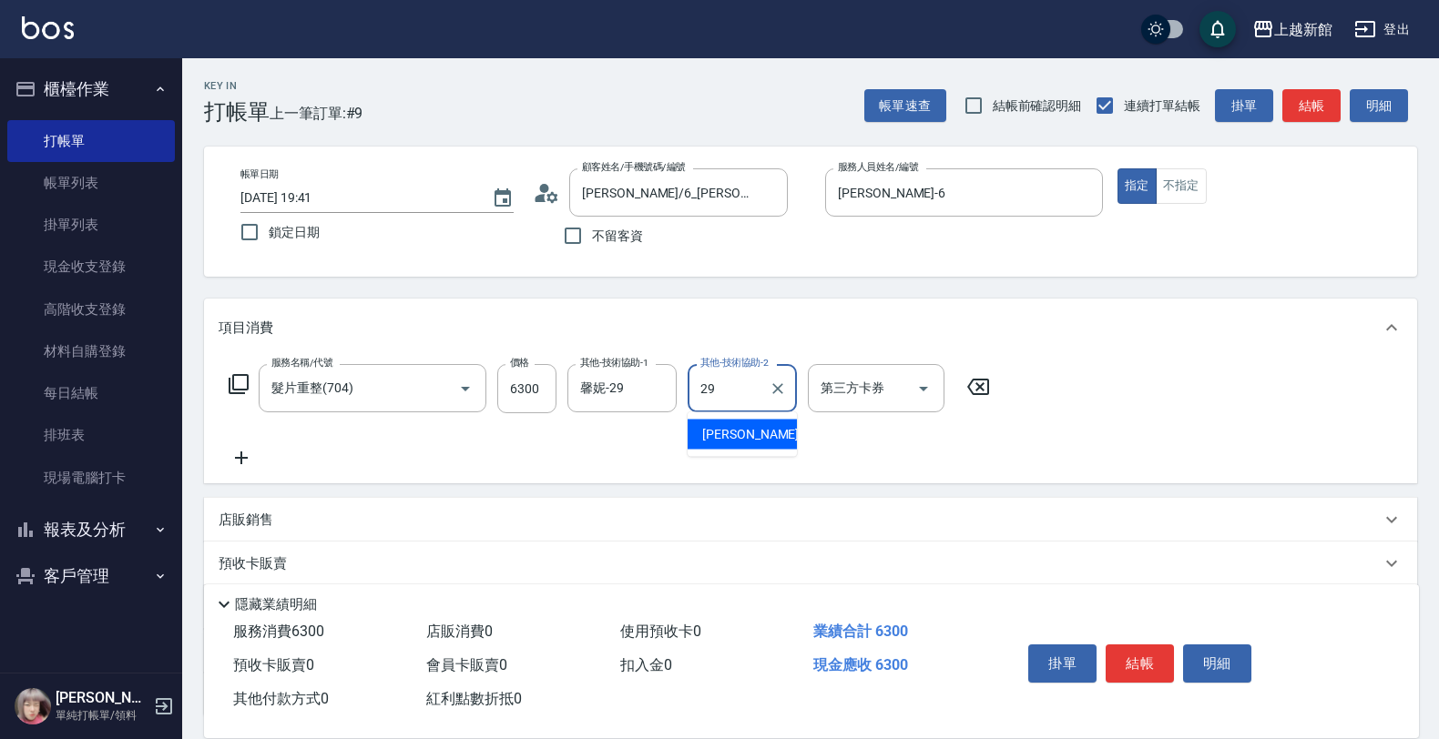
type input "馨妮-29"
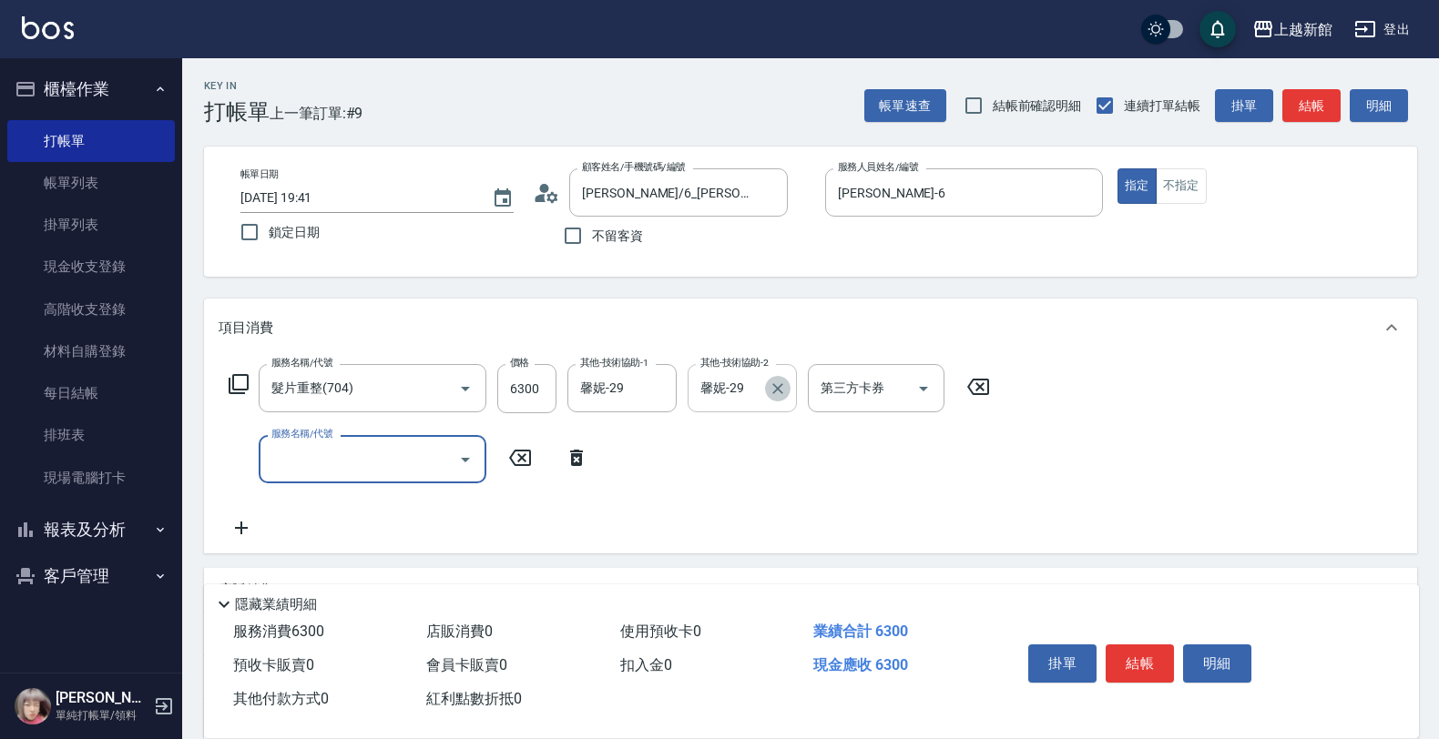
click at [774, 397] on icon "Clear" at bounding box center [778, 389] width 18 height 18
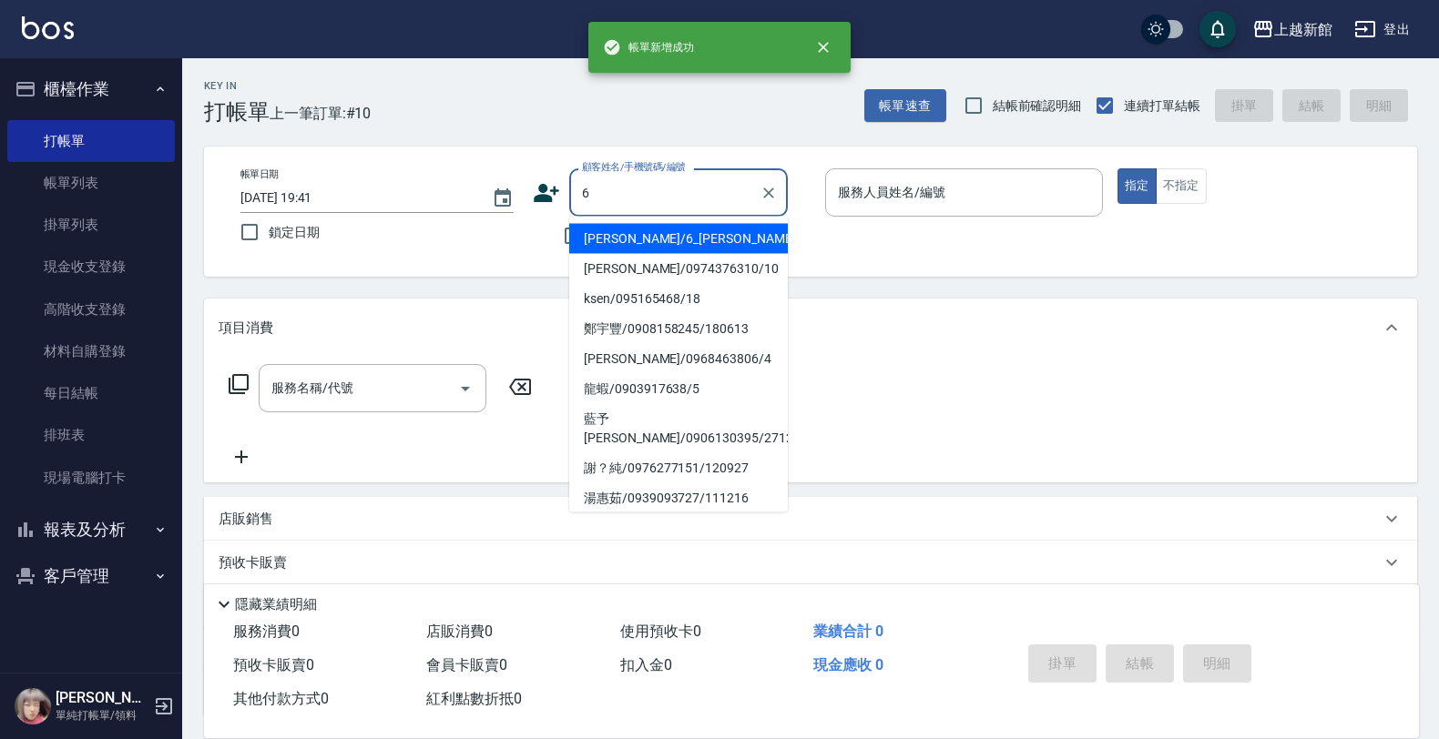
type input "[PERSON_NAME]/6_[PERSON_NAME]/6"
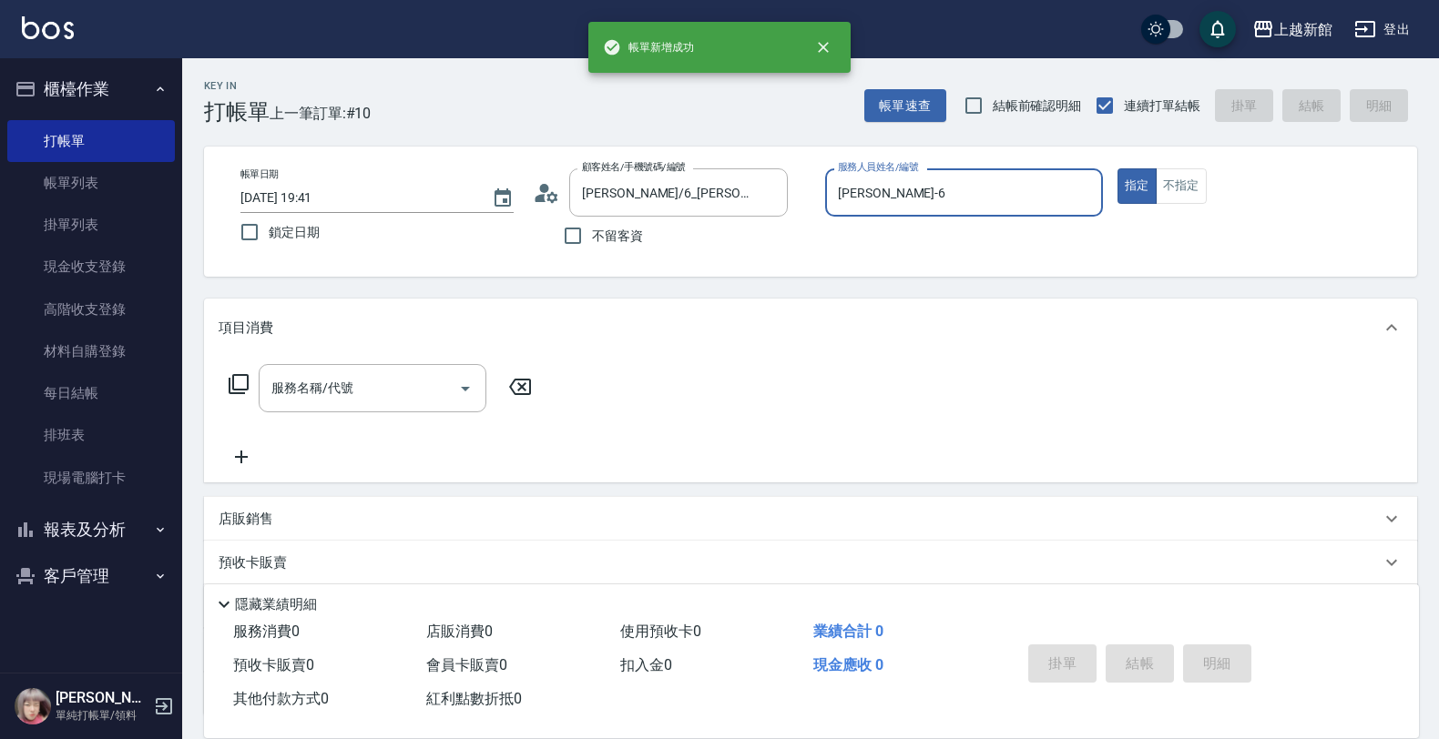
type input "[PERSON_NAME]-6"
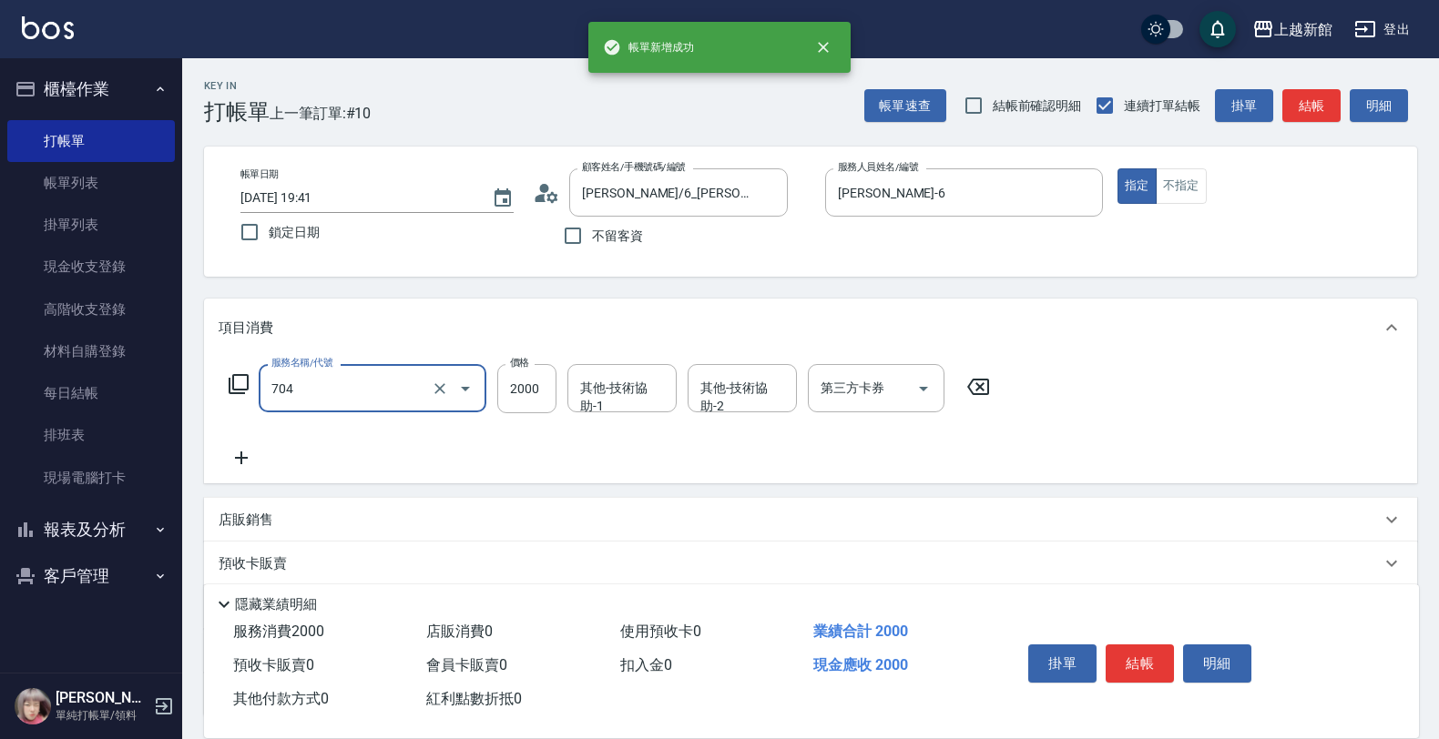
type input "髮片重整(704)"
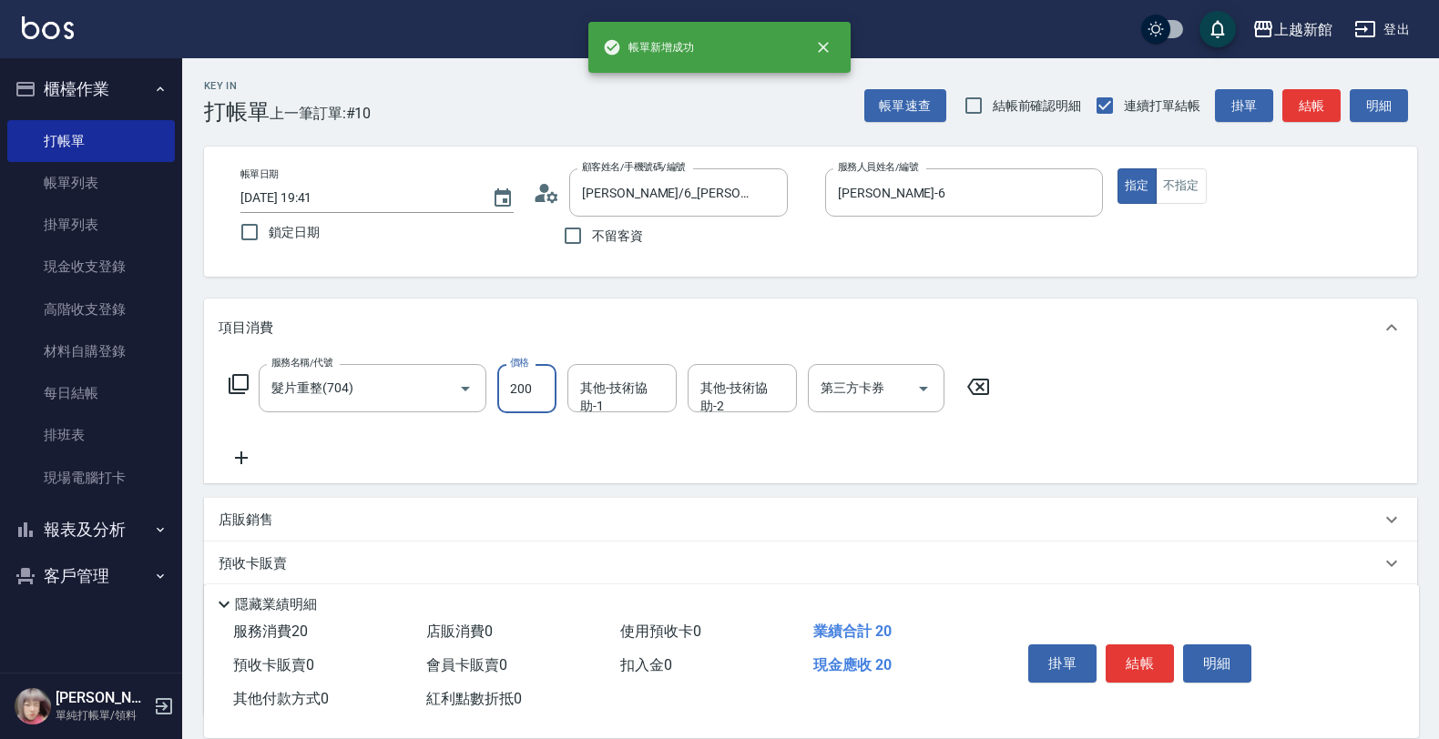
type input "2000"
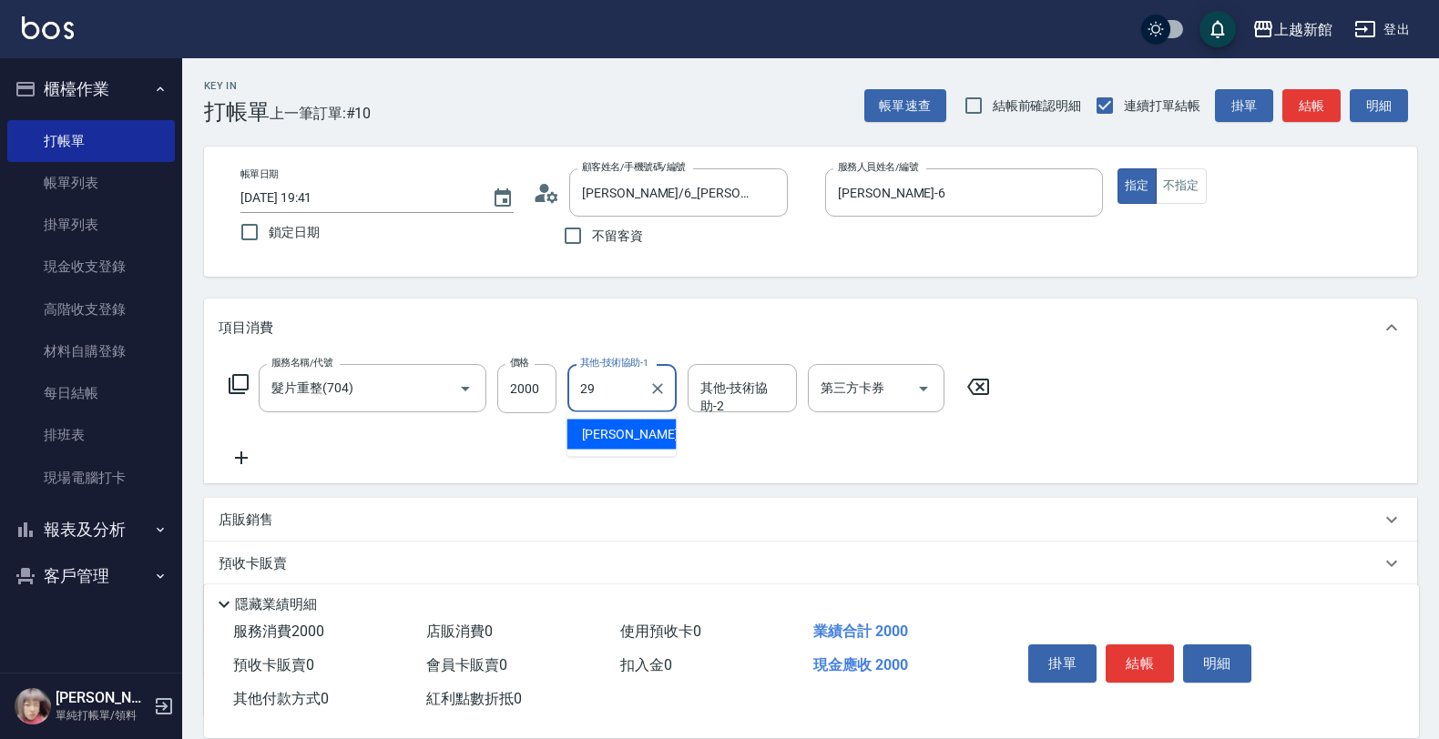
type input "馨妮-29"
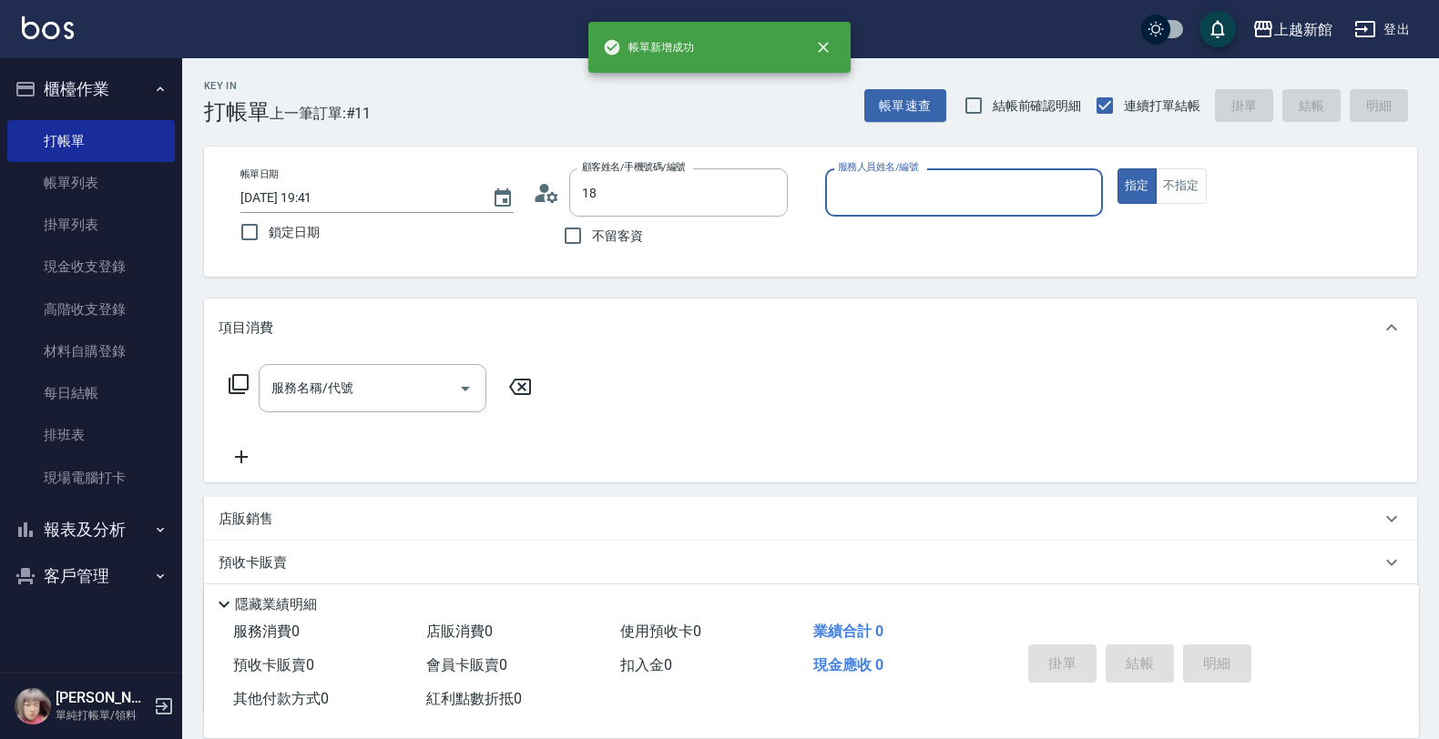
type input "ksen/095165468/18"
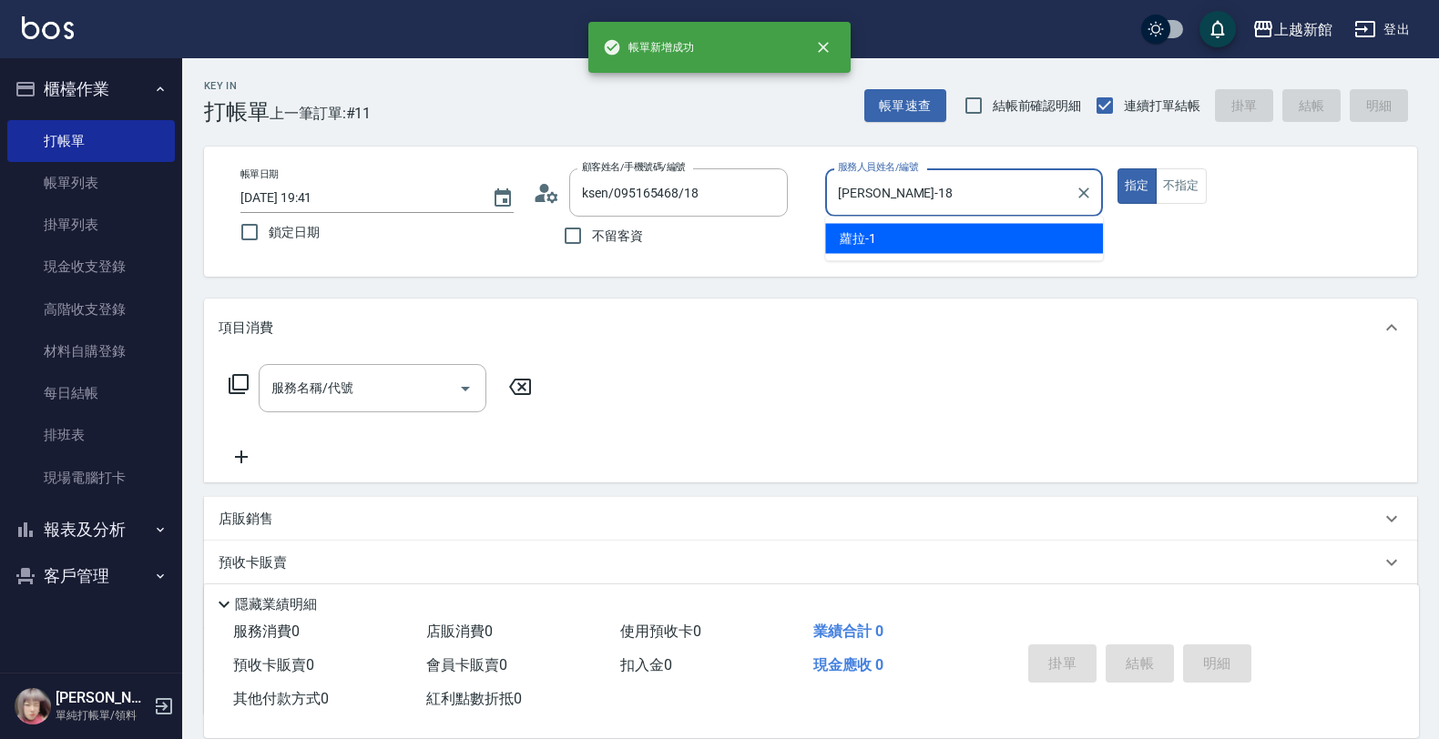
scroll to position [192, 0]
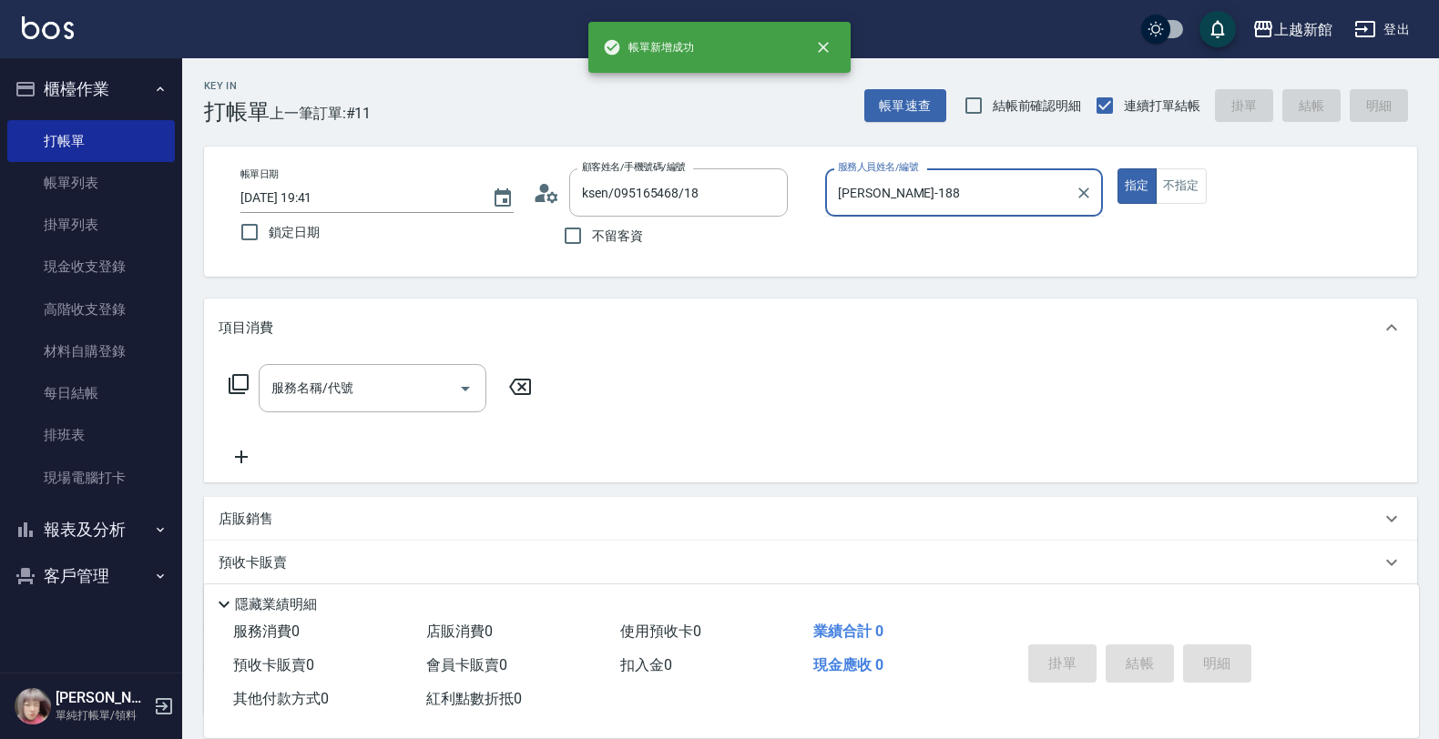
click at [1117, 168] on button "指定" at bounding box center [1136, 186] width 39 height 36
type input "[PERSON_NAME]-18"
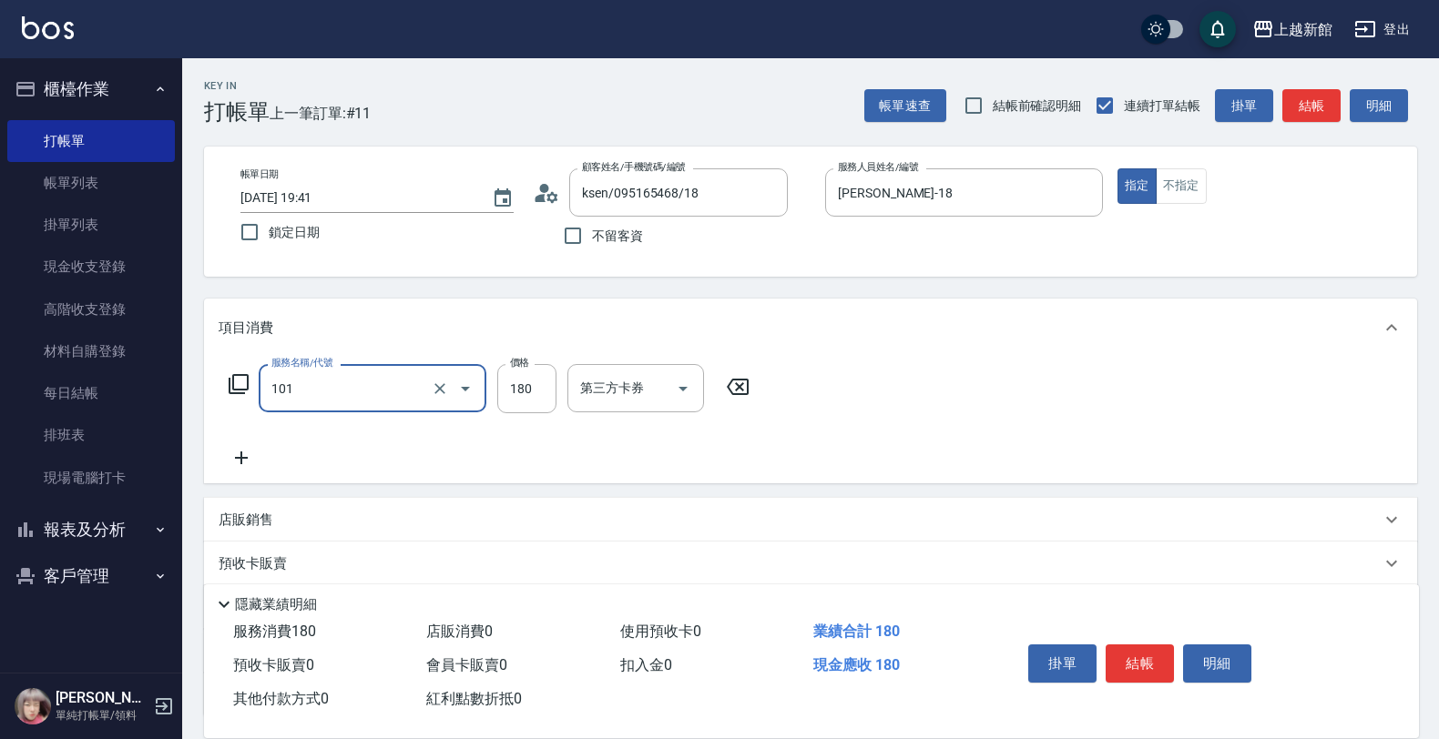
type input "洗髮250(101)"
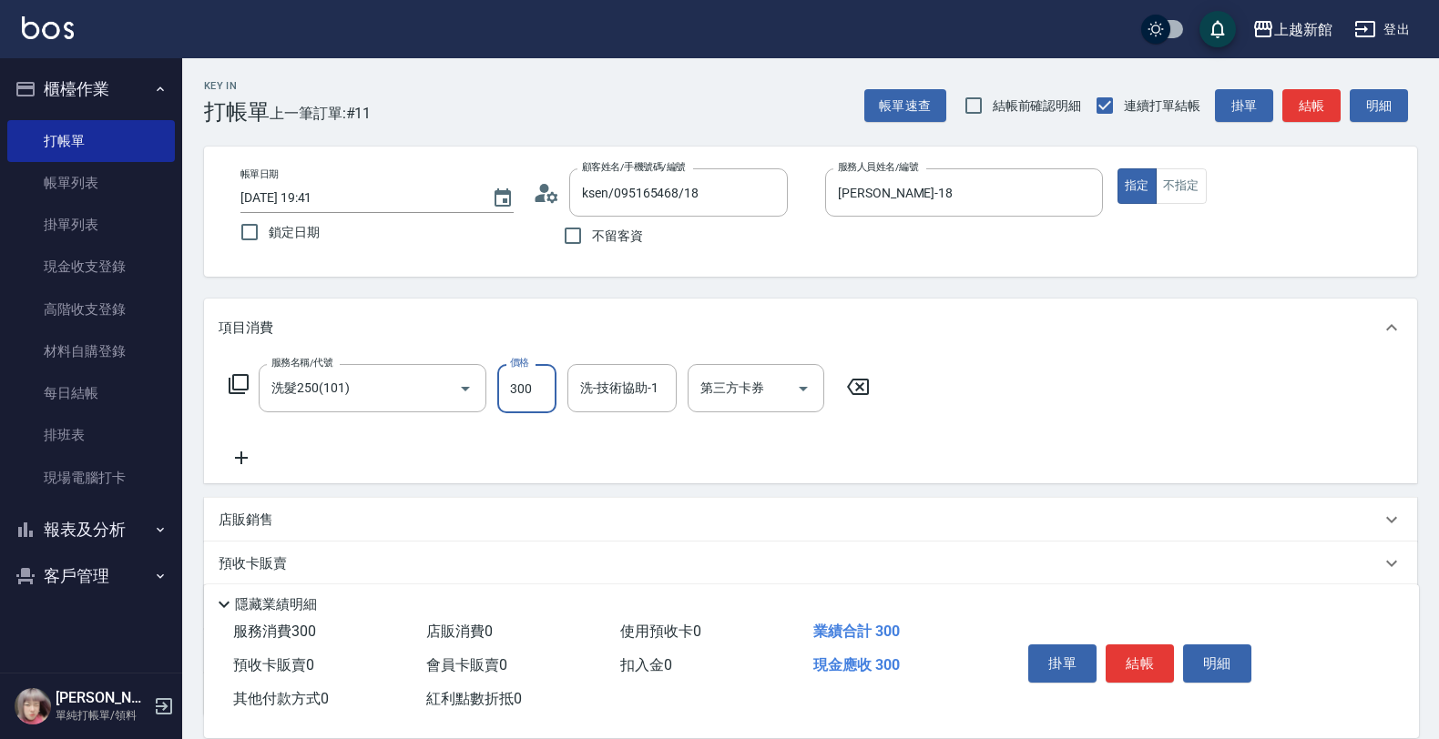
type input "300"
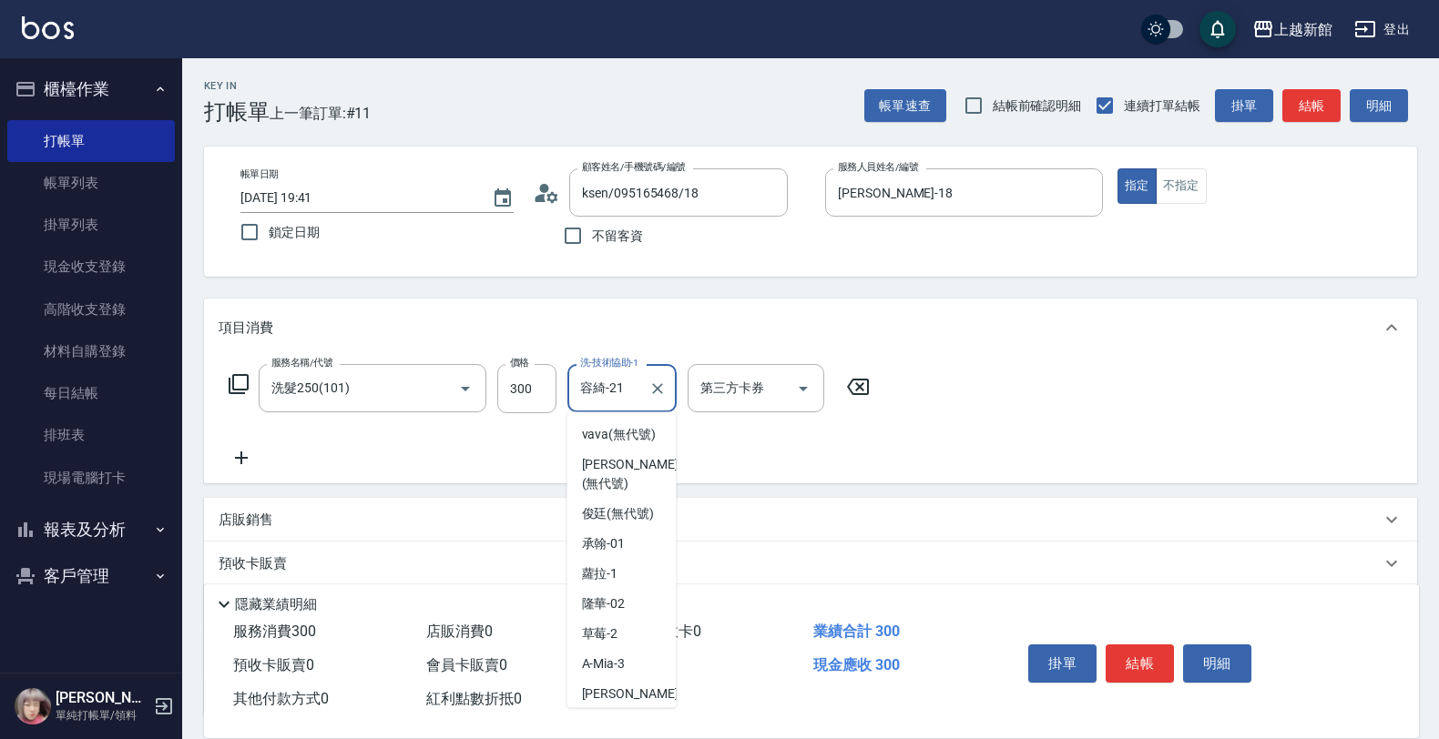
click at [602, 397] on input "容綺-21" at bounding box center [609, 388] width 66 height 32
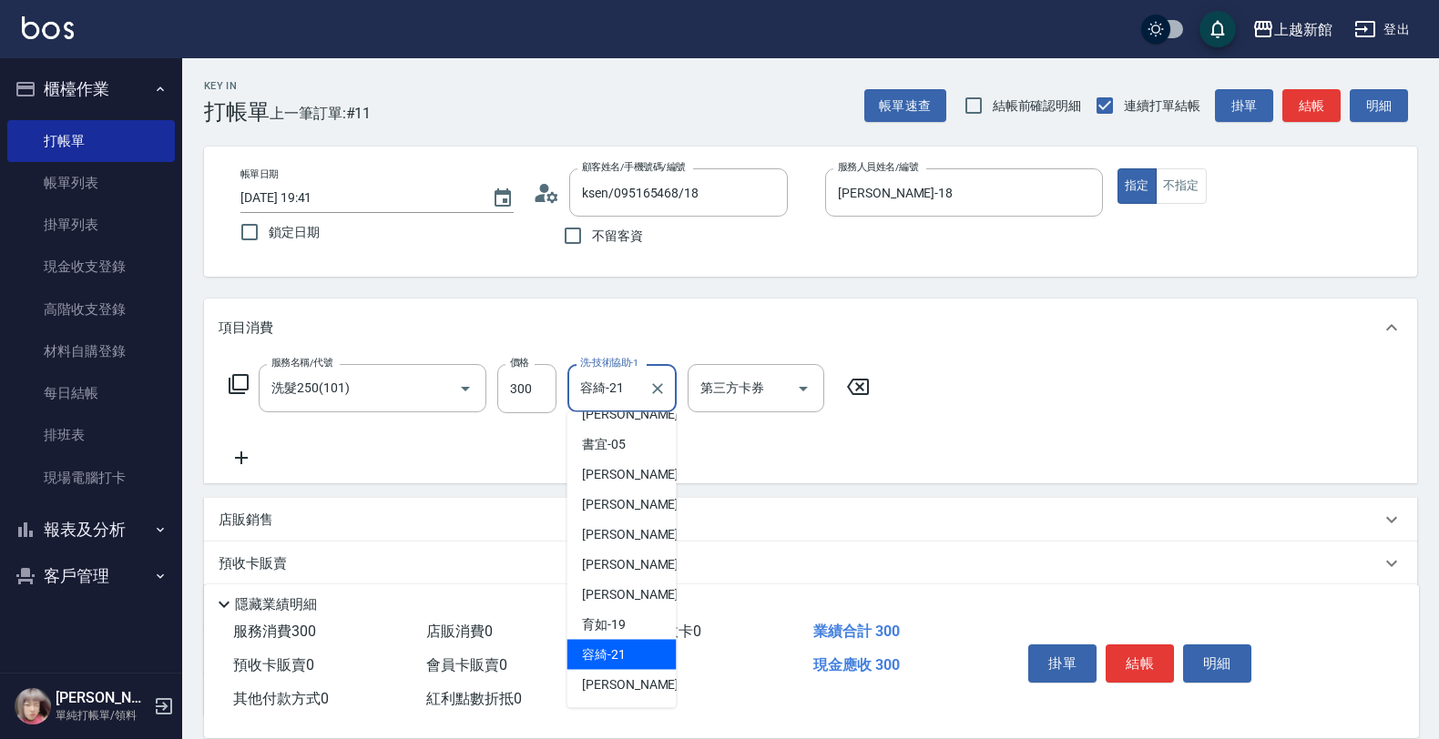
click at [621, 389] on input "容綺-21" at bounding box center [609, 388] width 66 height 32
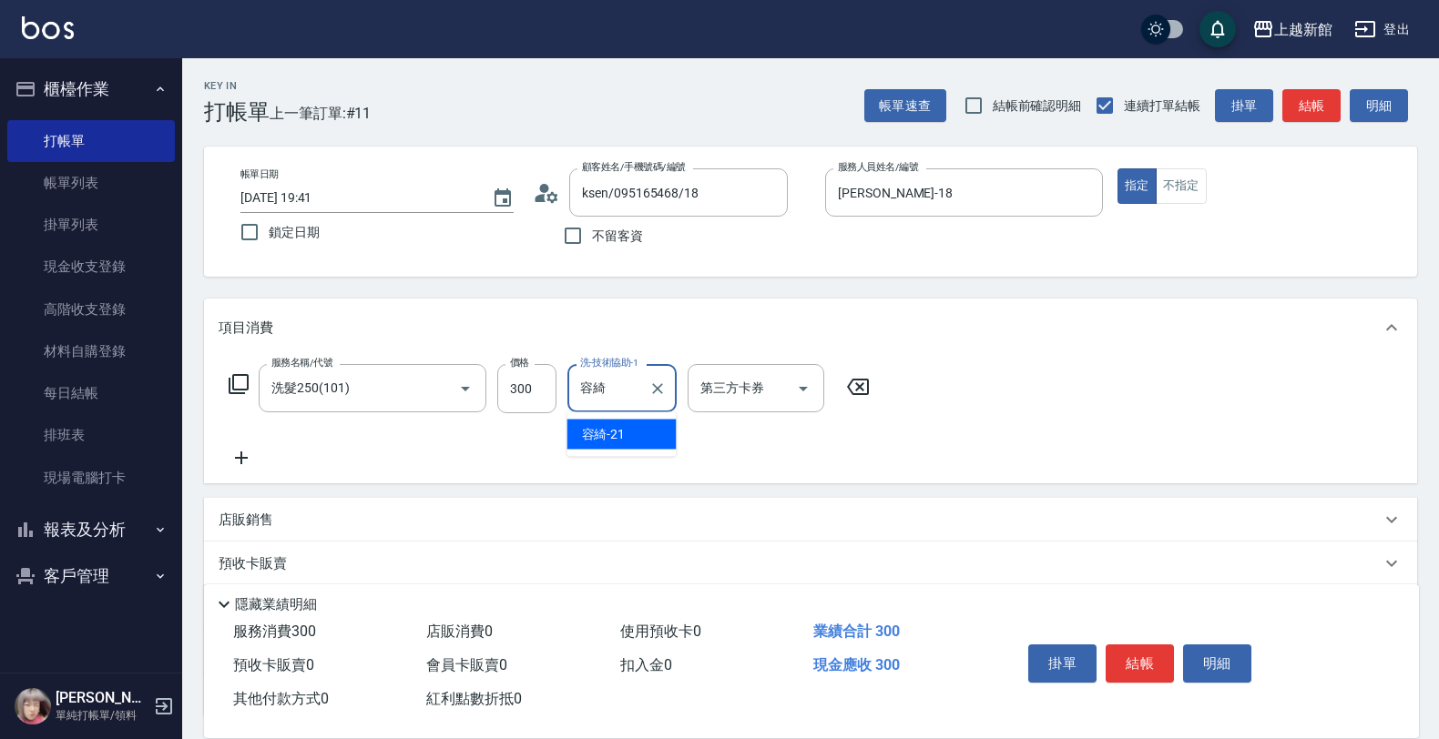
type input "容"
type input "[PERSON_NAME]-25"
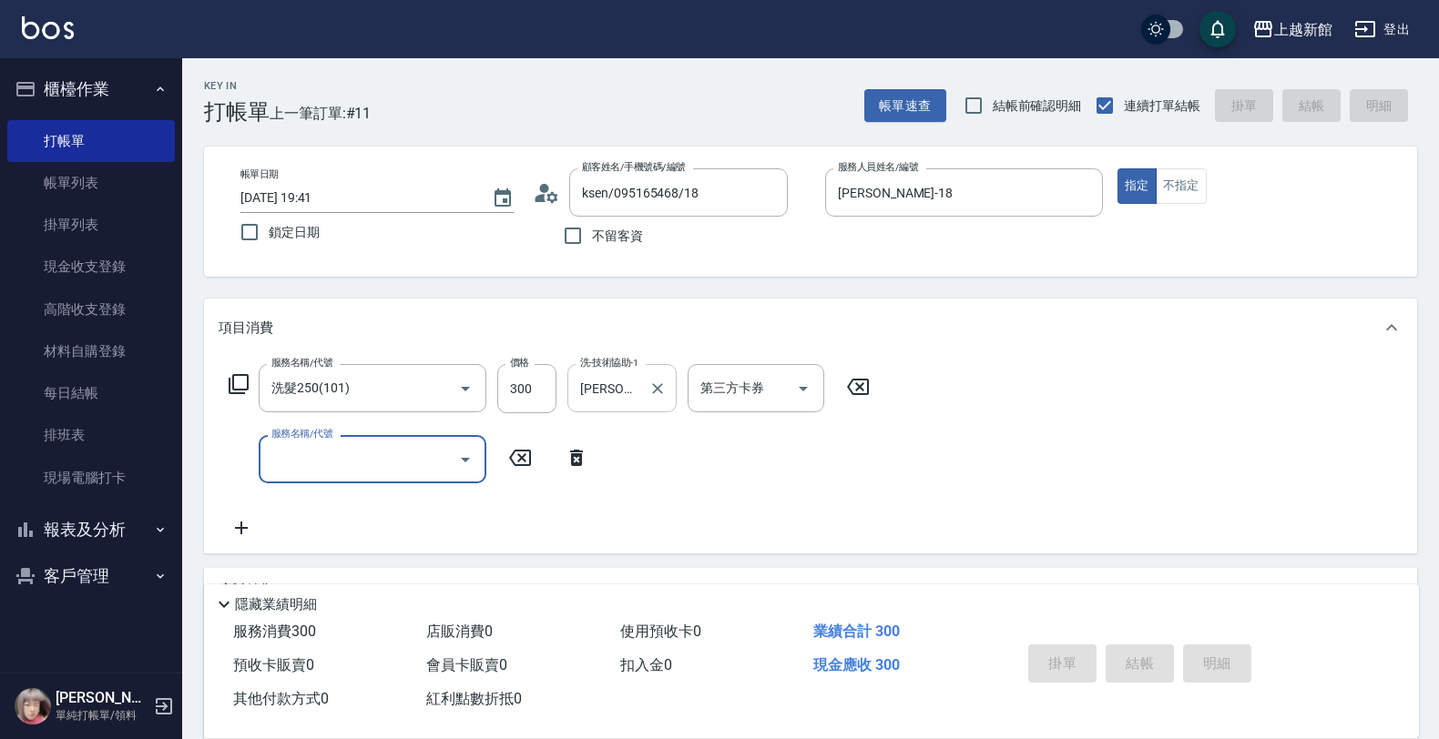
type input "[DATE] 19:42"
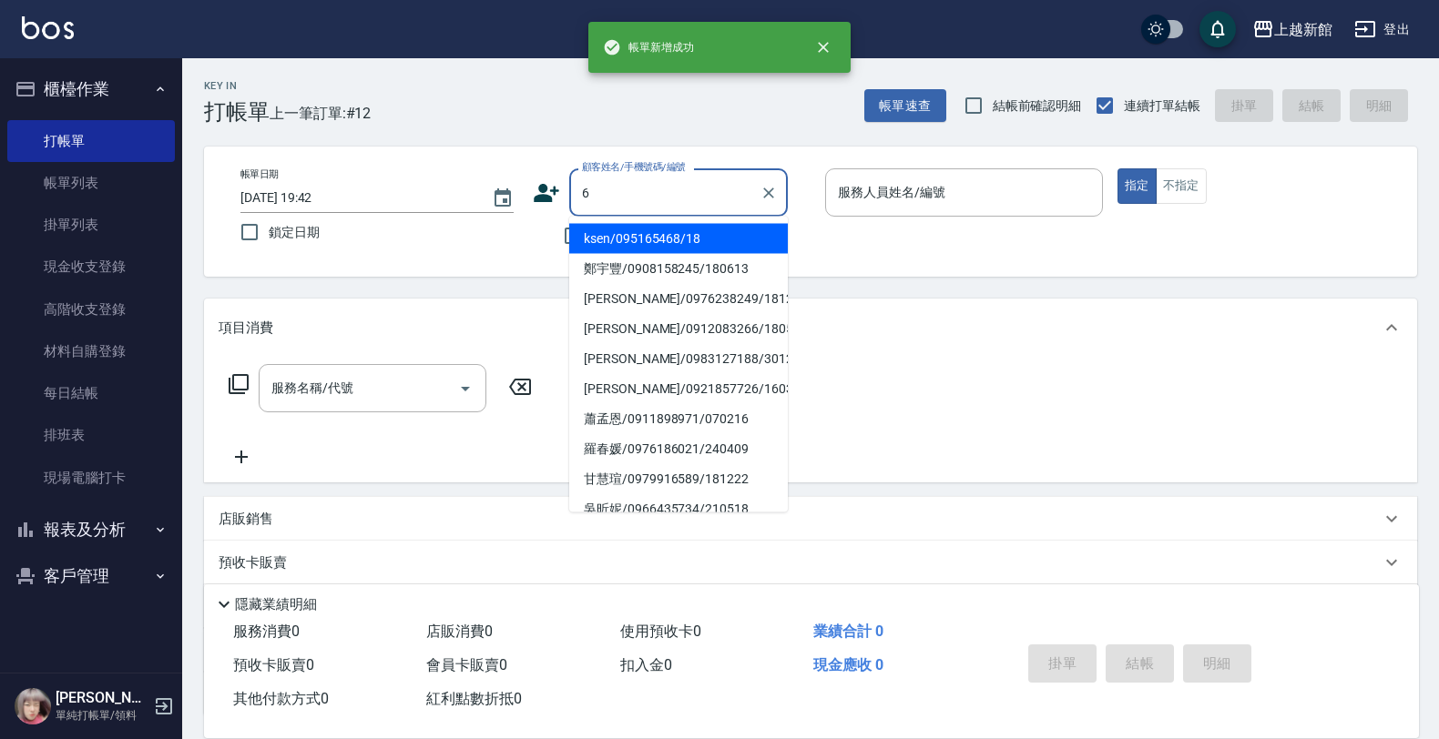
type input "ksen/095165468/18"
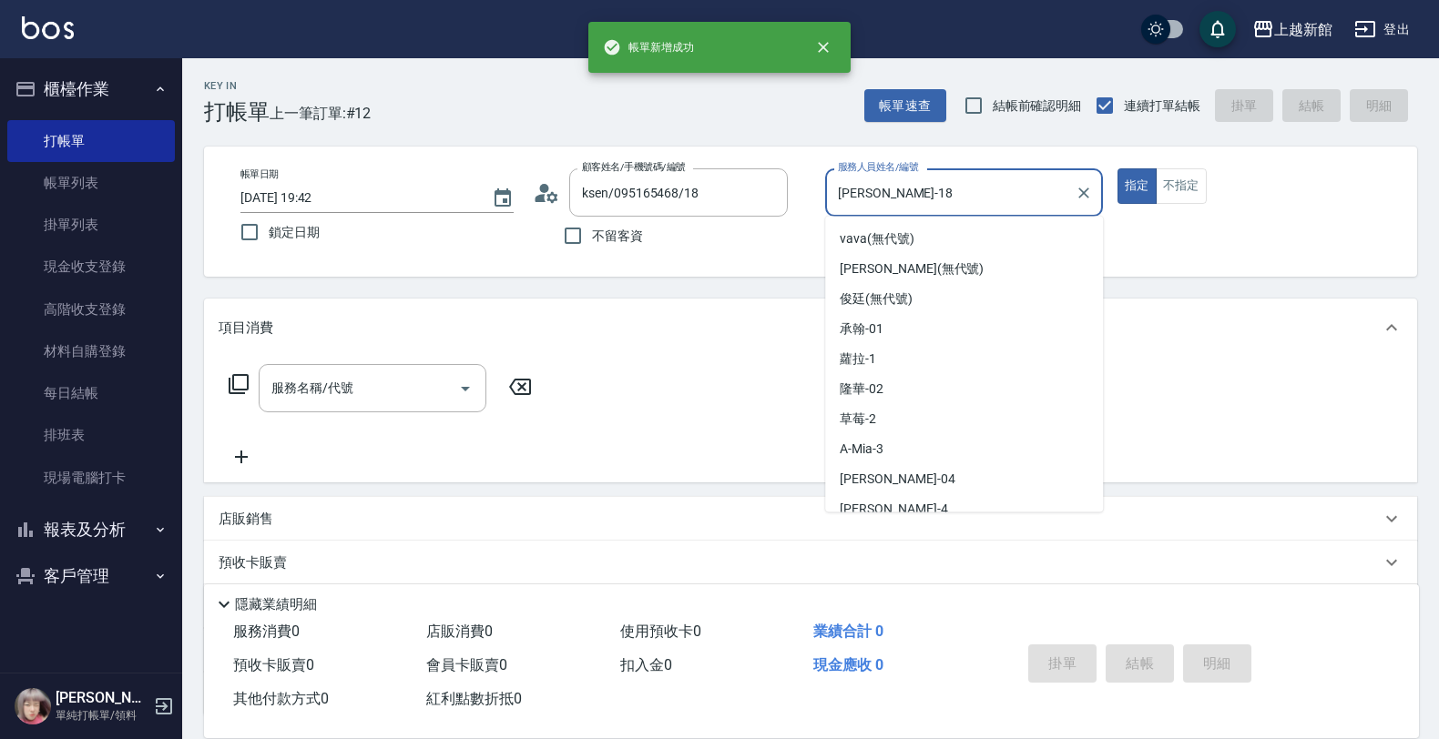
type input "[PERSON_NAME]-18"
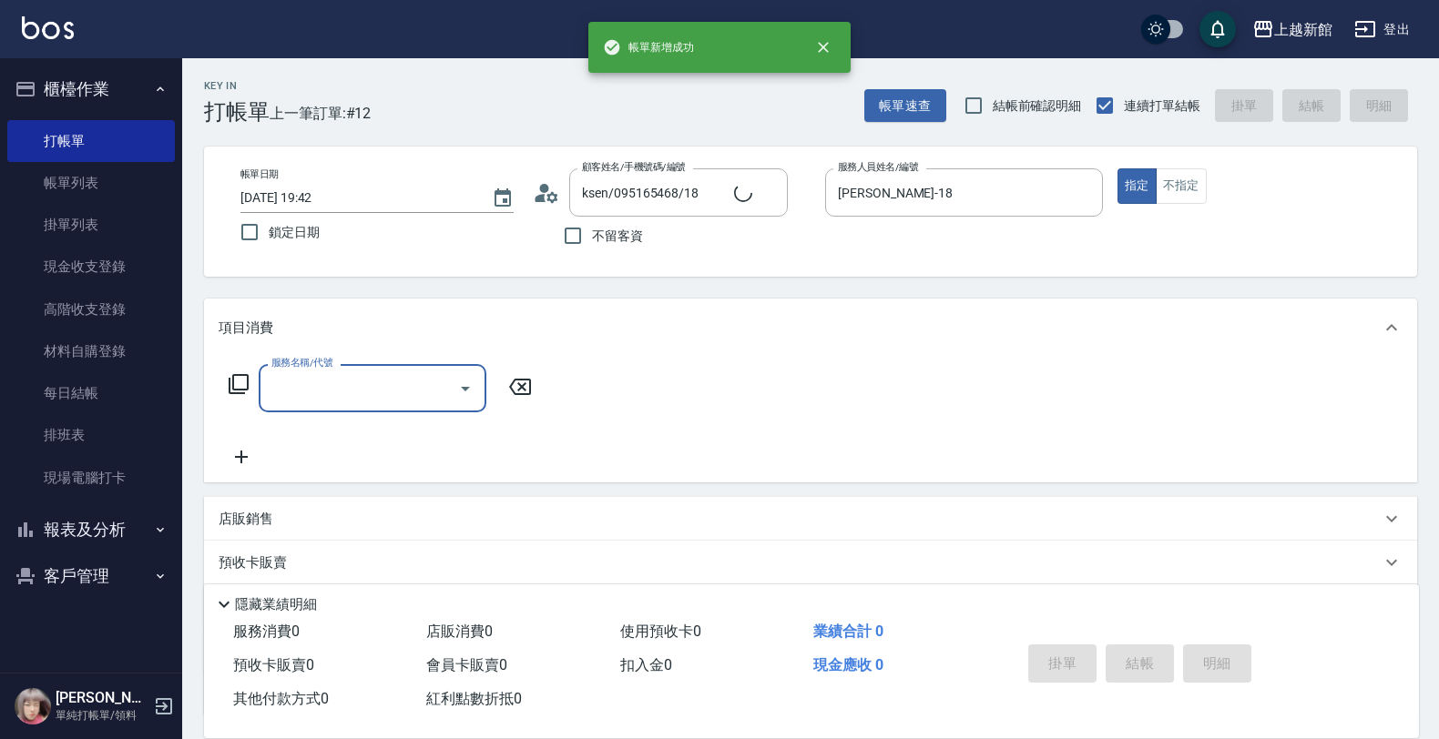
type input "[PERSON_NAME]/6_[PERSON_NAME]/6"
type input "[PERSON_NAME]-6"
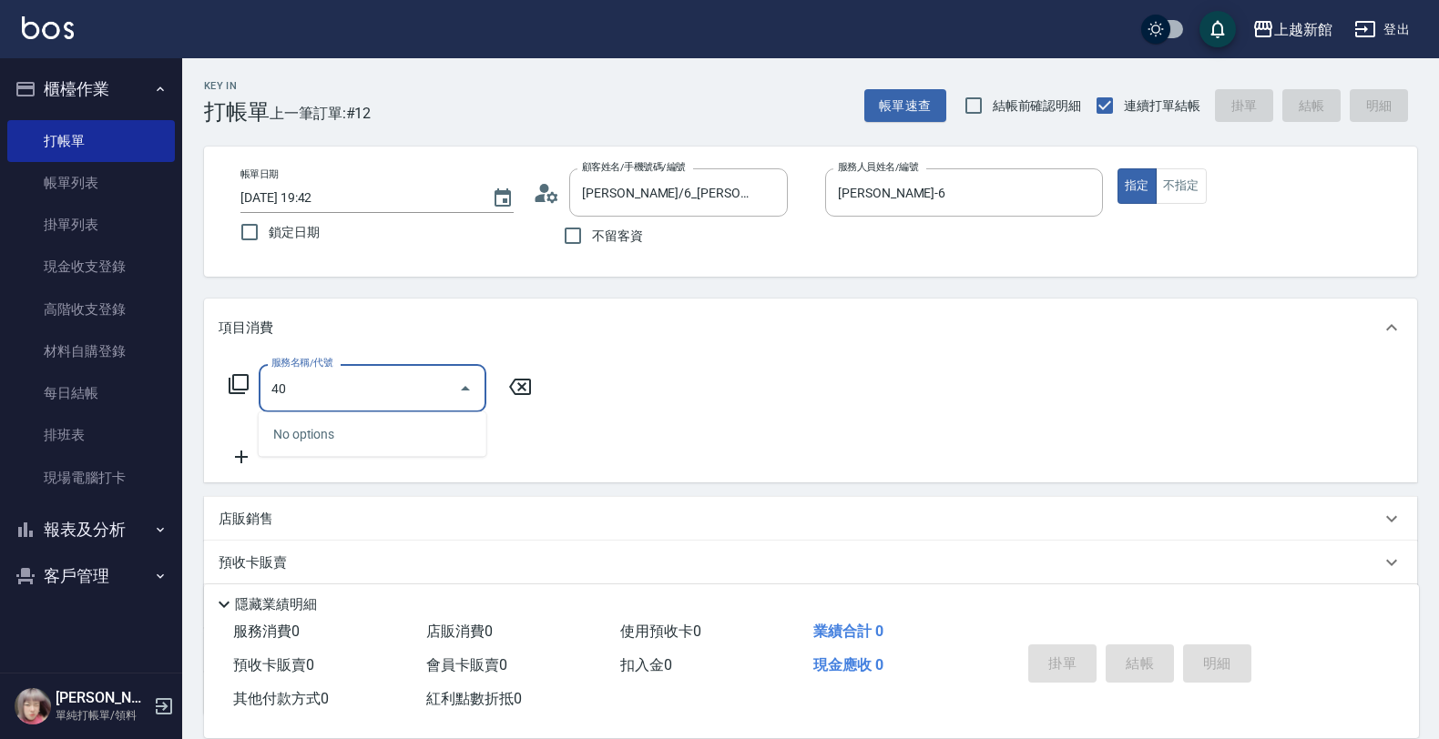
type input "4"
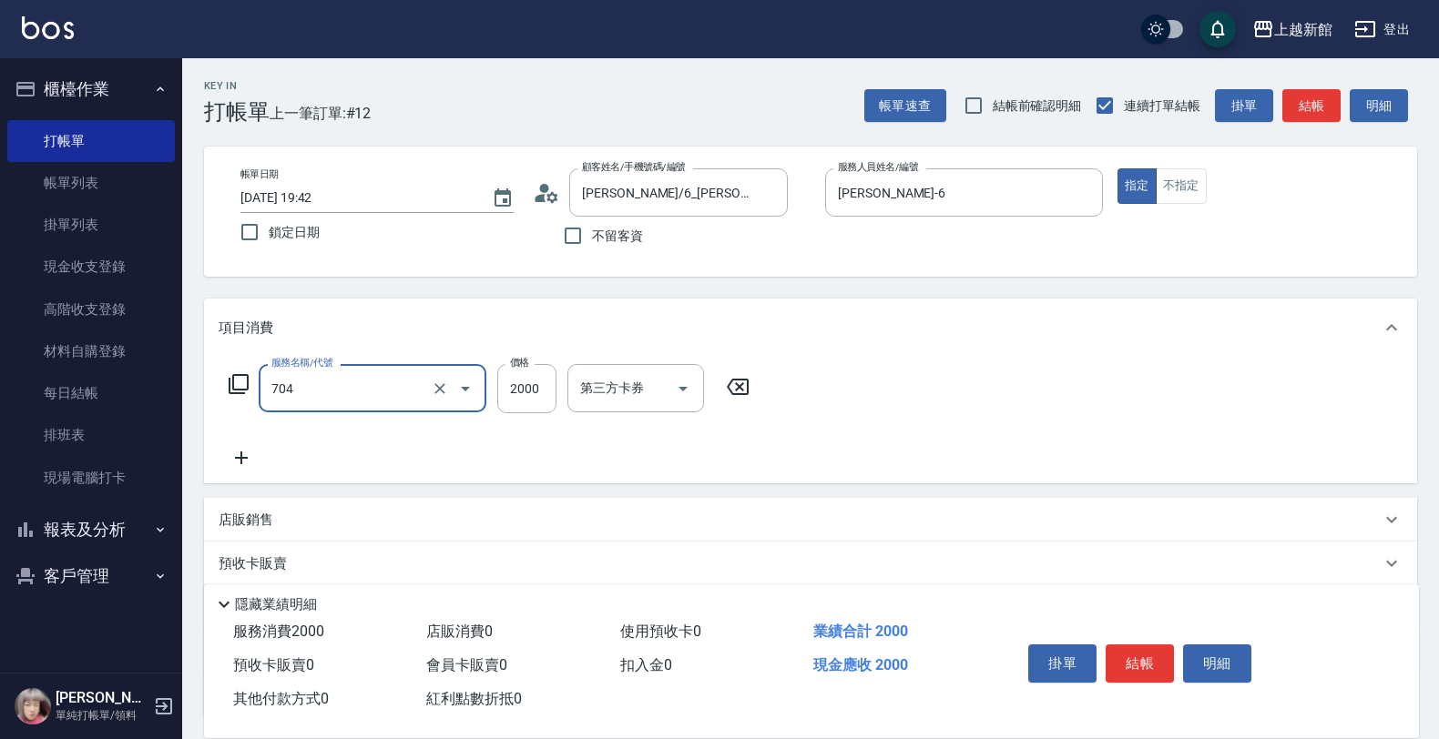
type input "髮片重整(704)"
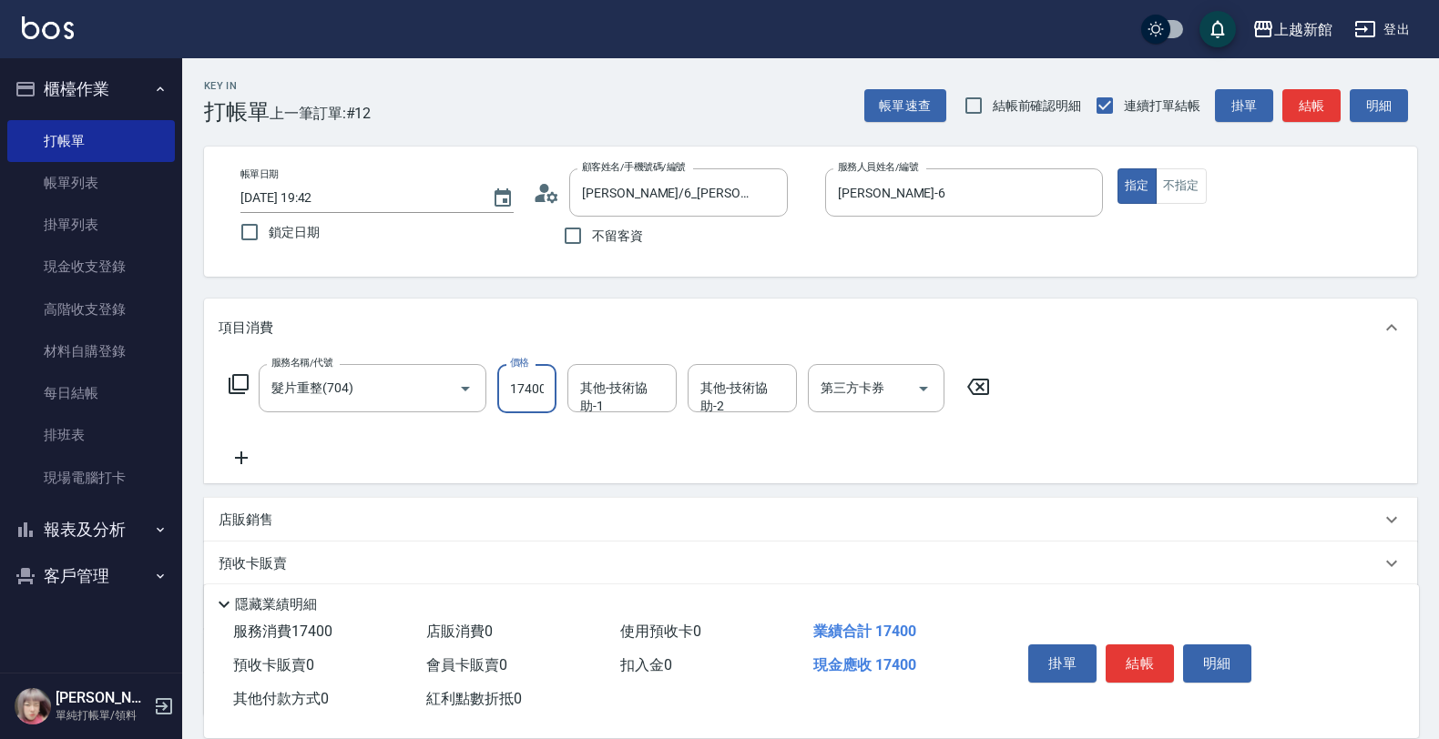
type input "17400"
type input "馨妮-29"
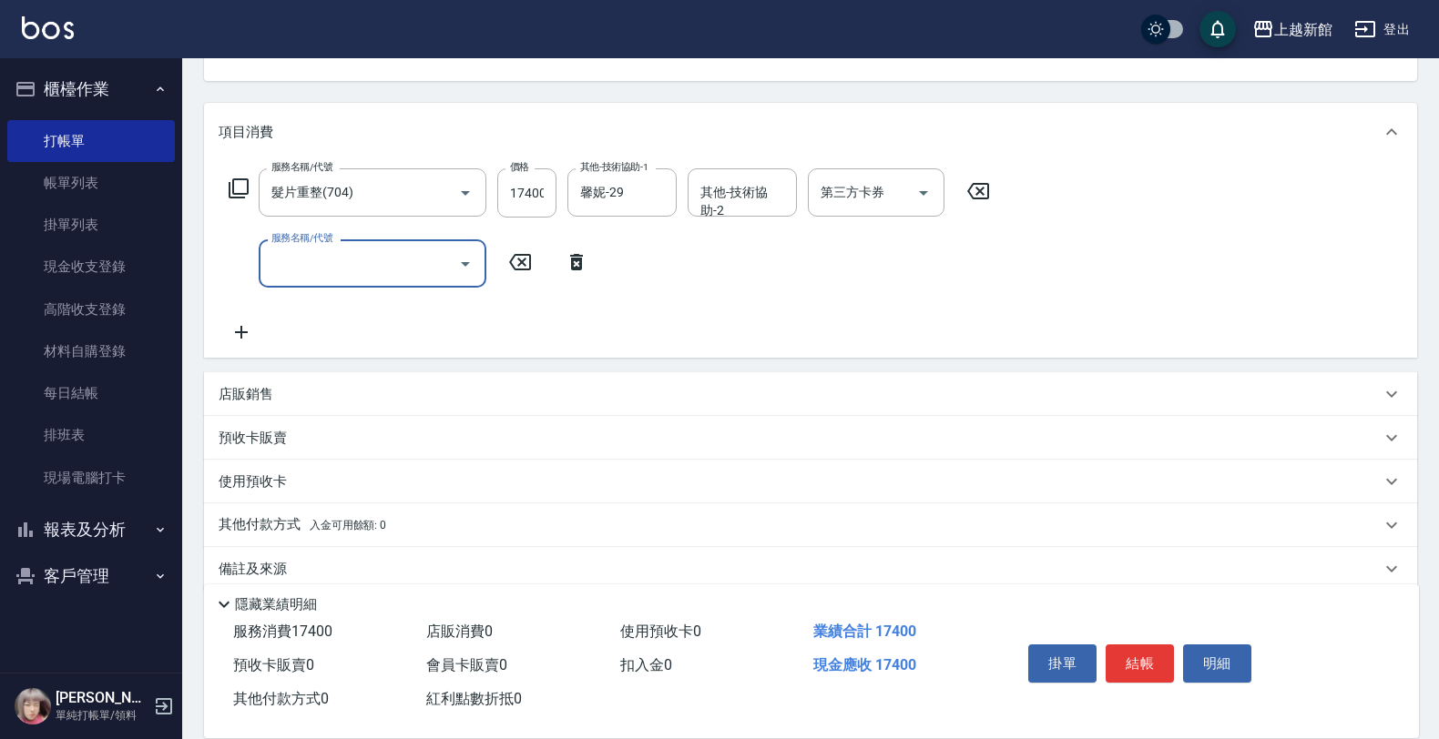
scroll to position [220, 0]
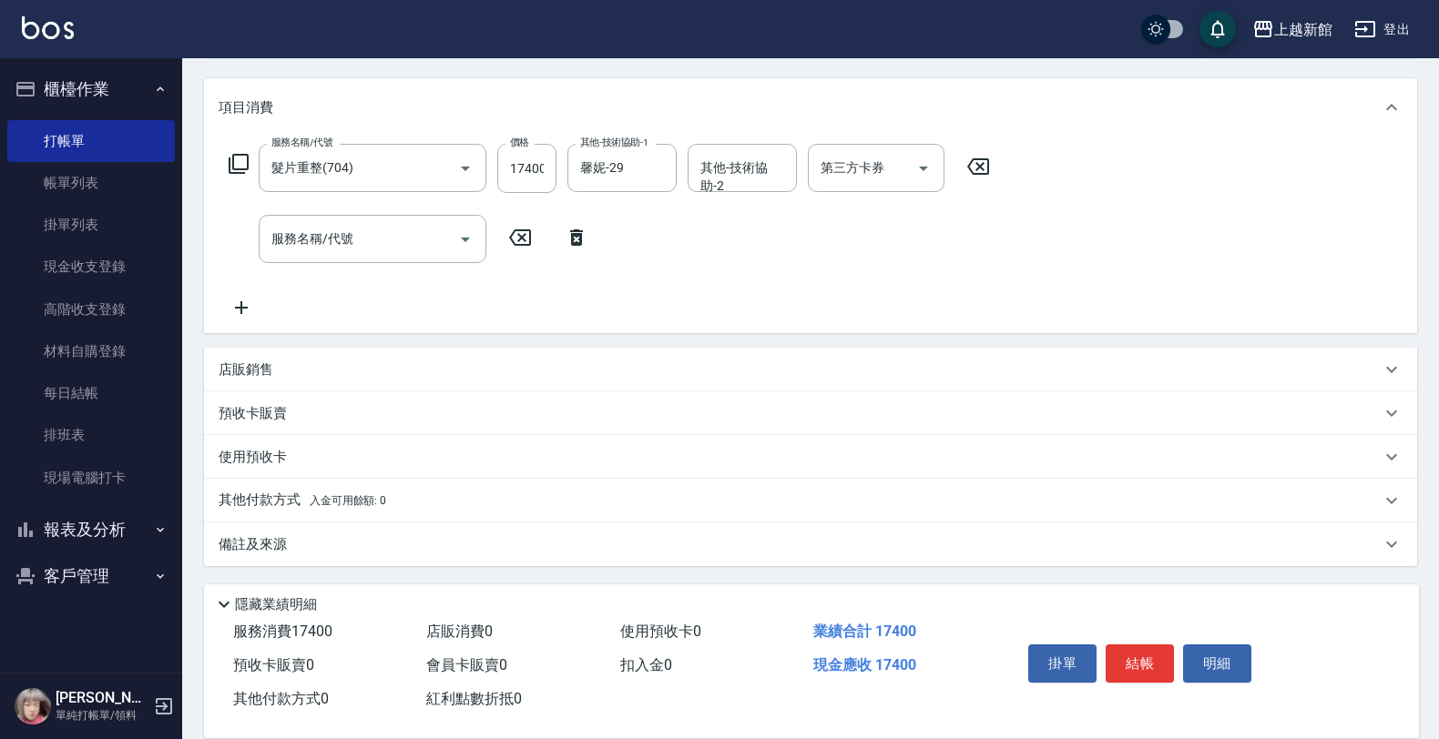
click at [586, 356] on div "店販銷售" at bounding box center [810, 370] width 1213 height 44
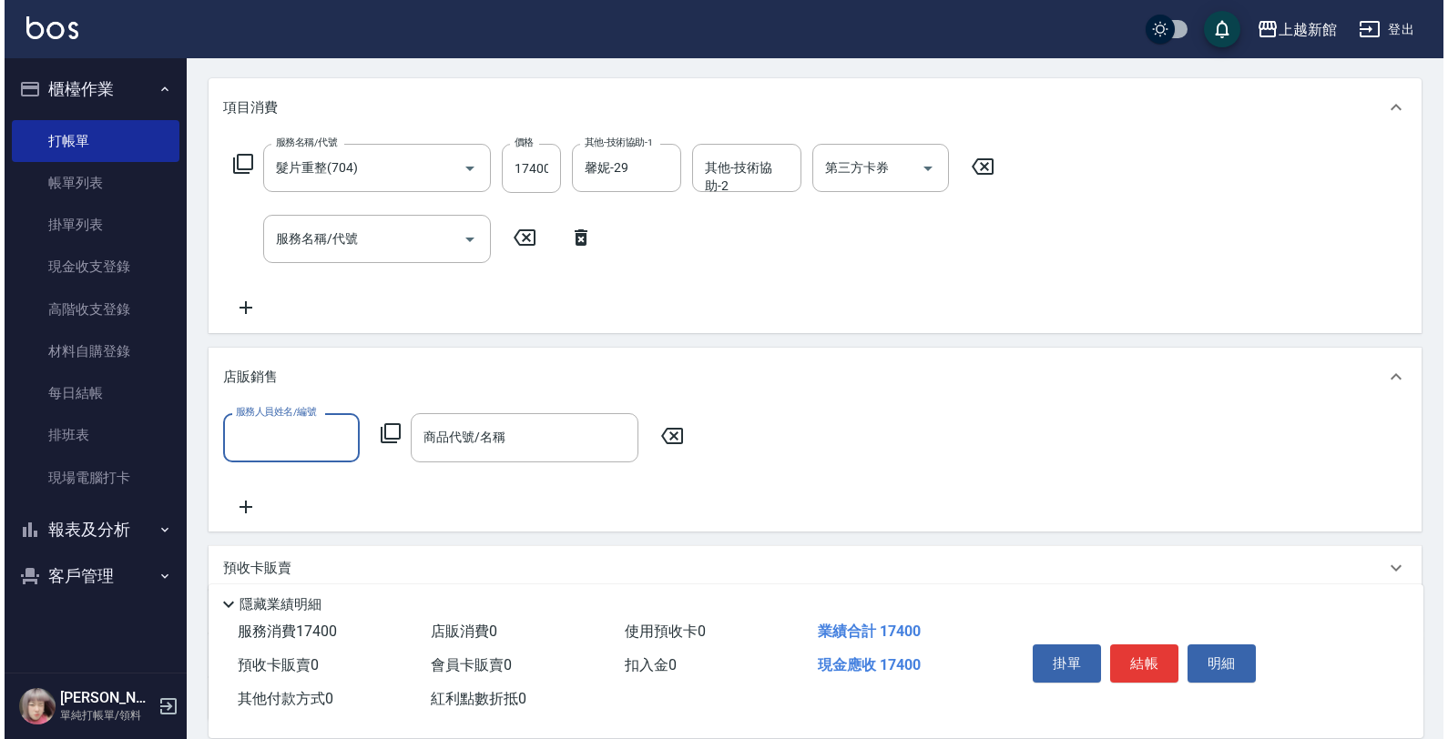
scroll to position [0, 0]
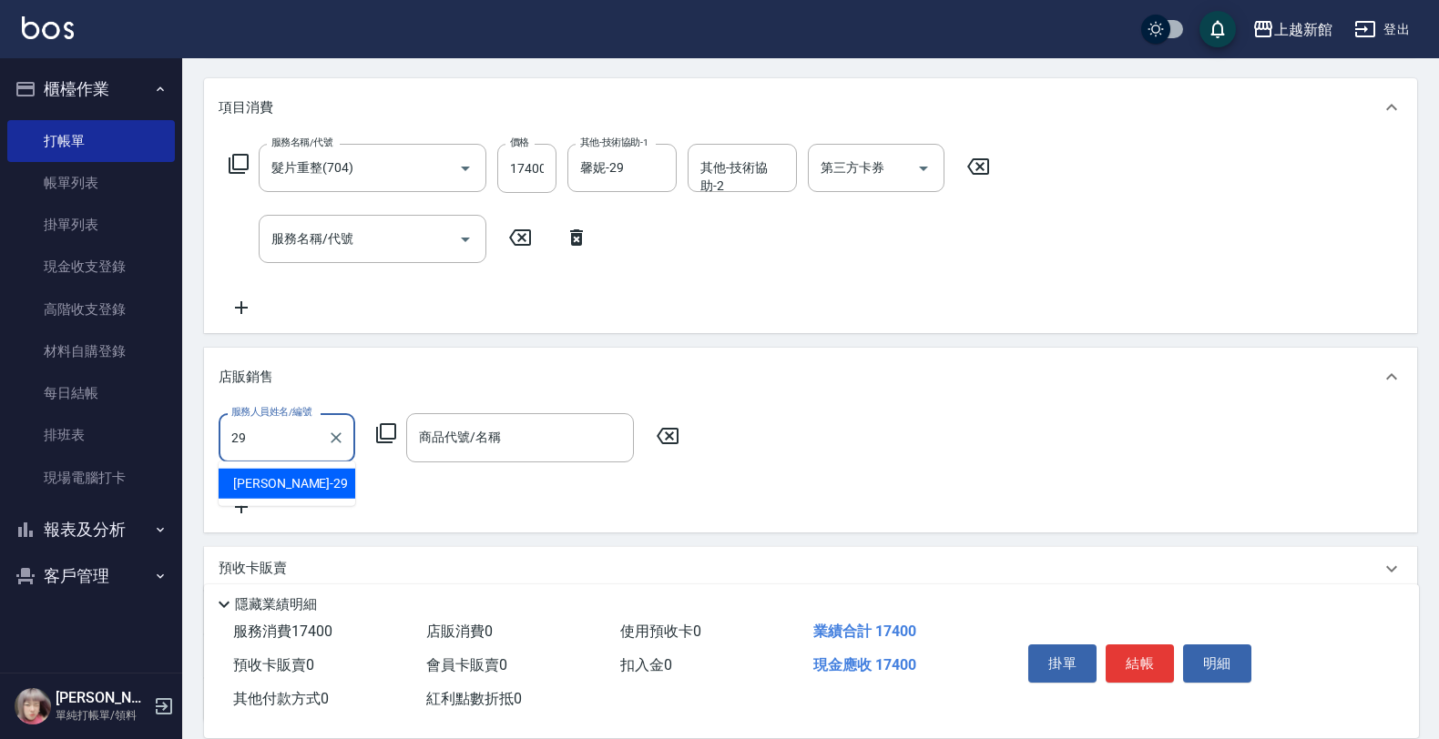
type input "馨妮-29"
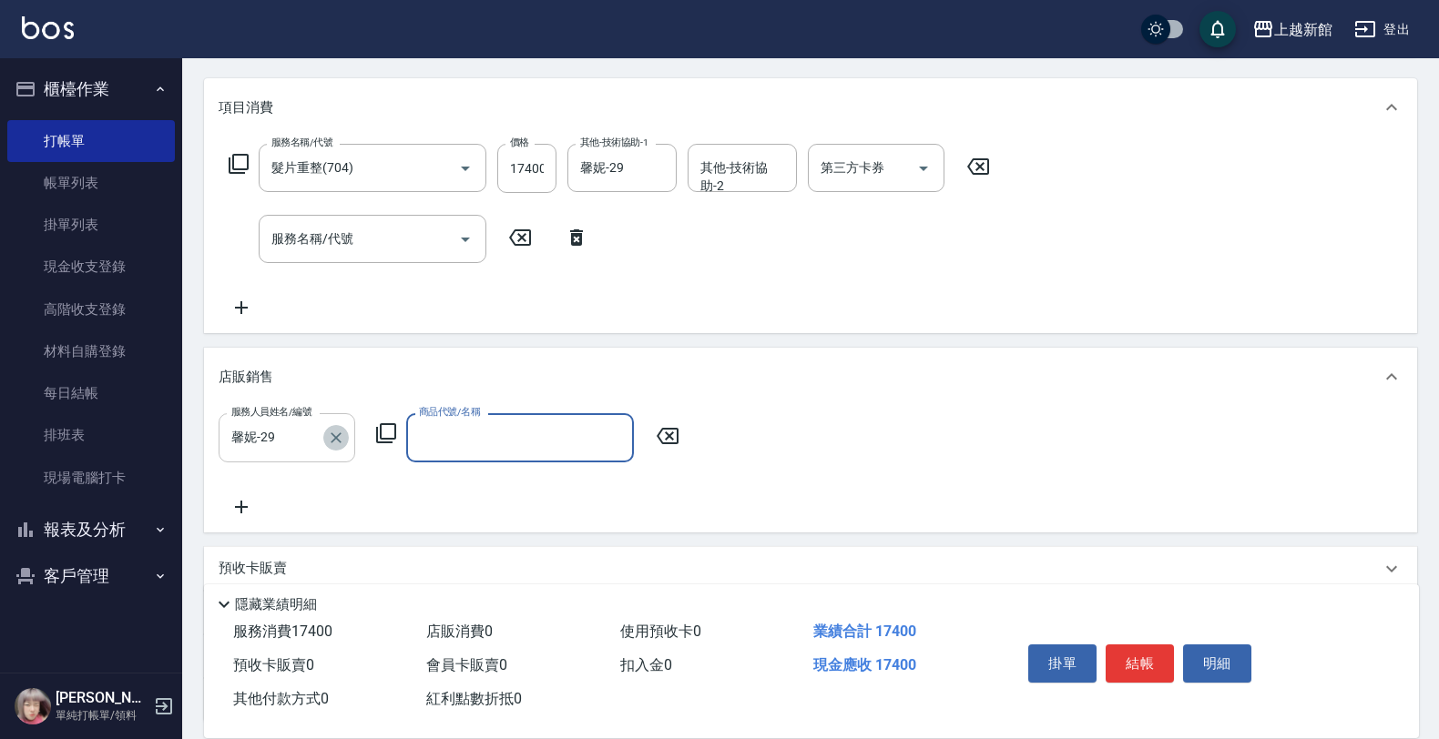
click at [328, 440] on icon "Clear" at bounding box center [336, 438] width 18 height 18
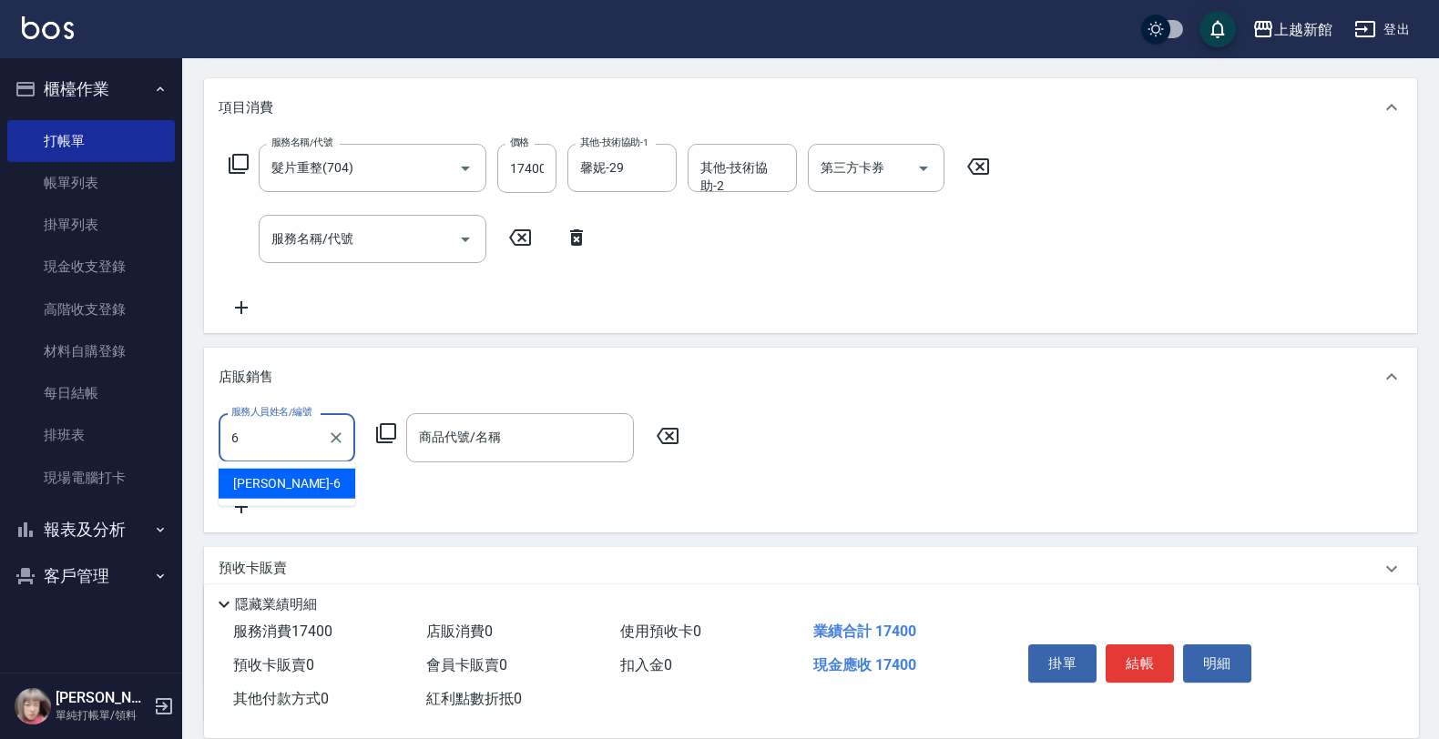
type input "[PERSON_NAME]-6"
click at [375, 433] on icon at bounding box center [386, 434] width 22 height 22
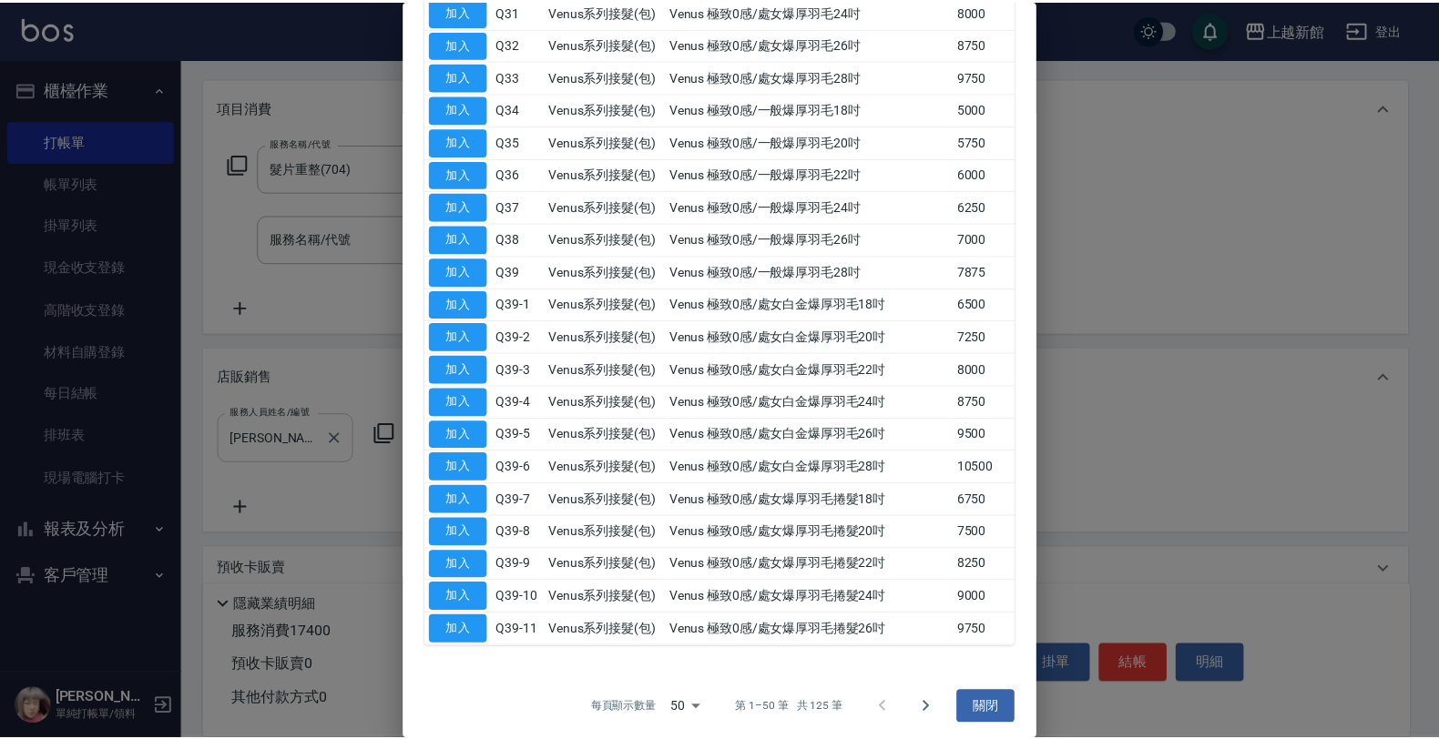
scroll to position [1304, 0]
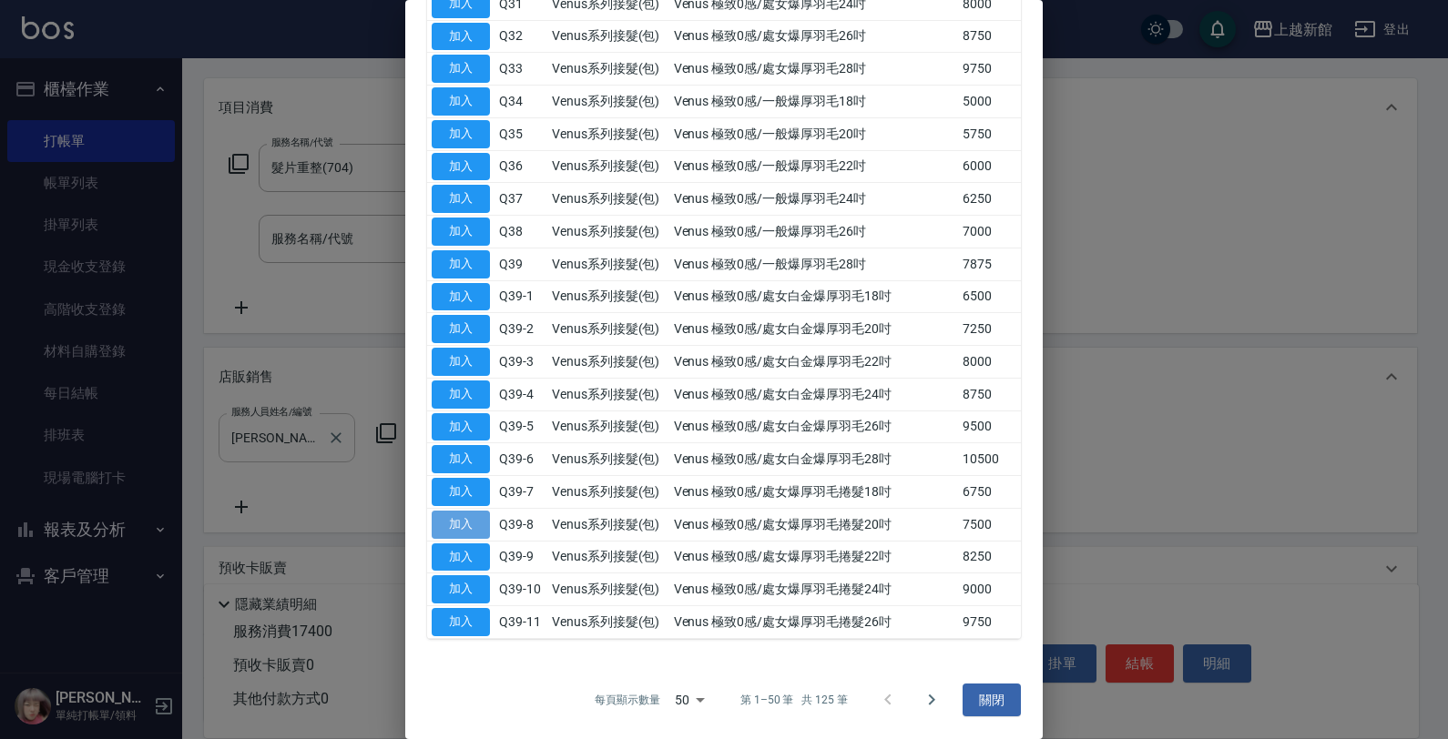
click at [470, 533] on button "加入" at bounding box center [461, 525] width 58 height 28
type input "Venus 極致0感/處女爆厚羽毛捲髮20吋"
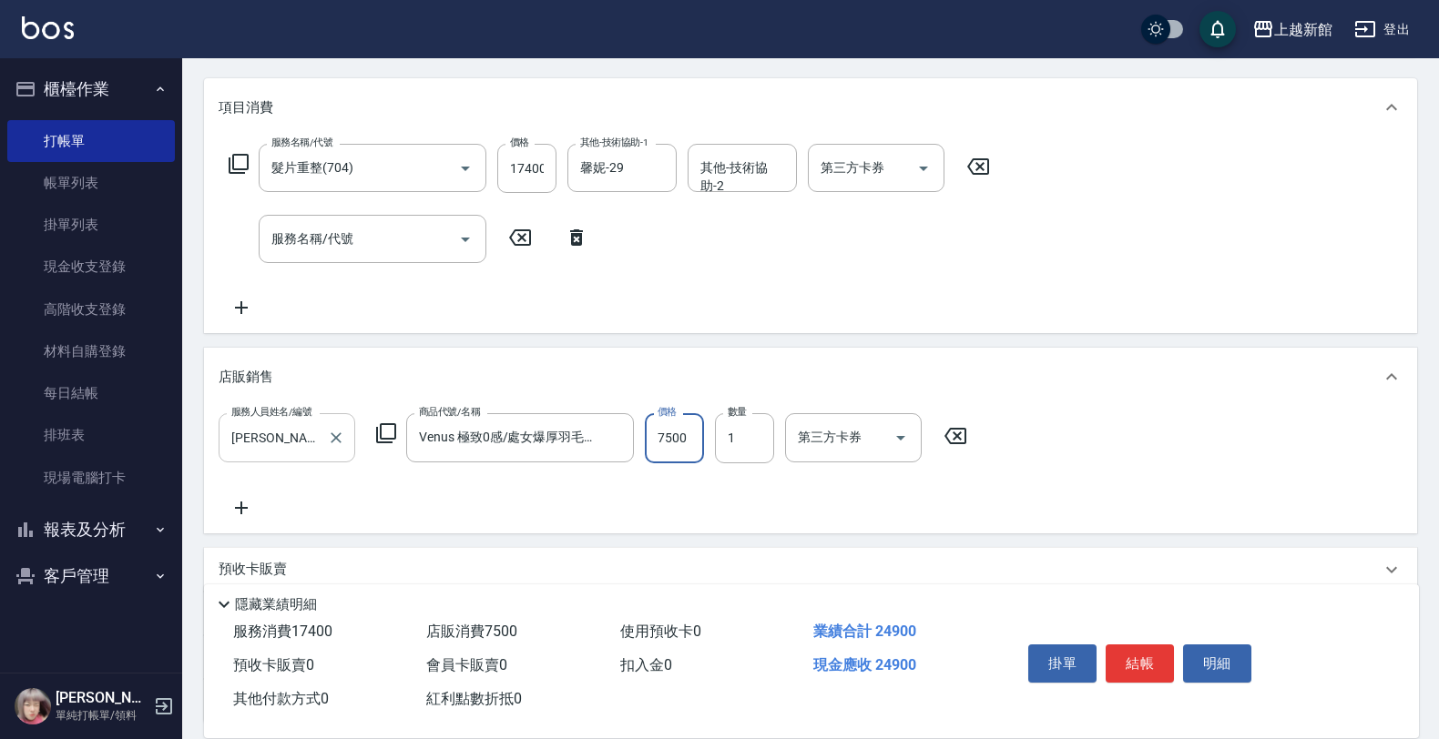
click at [694, 444] on input "7500" at bounding box center [674, 437] width 59 height 49
type input "3100"
type input "2"
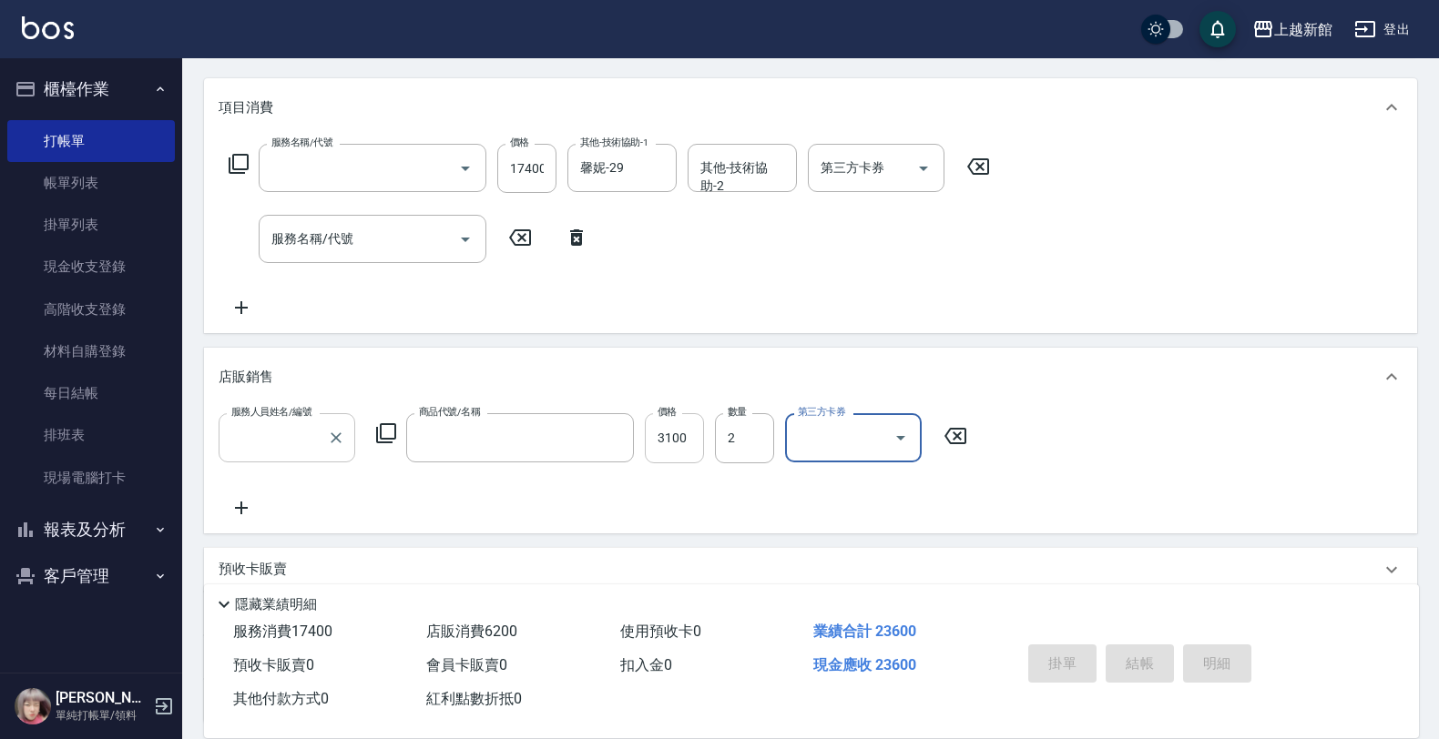
scroll to position [0, 0]
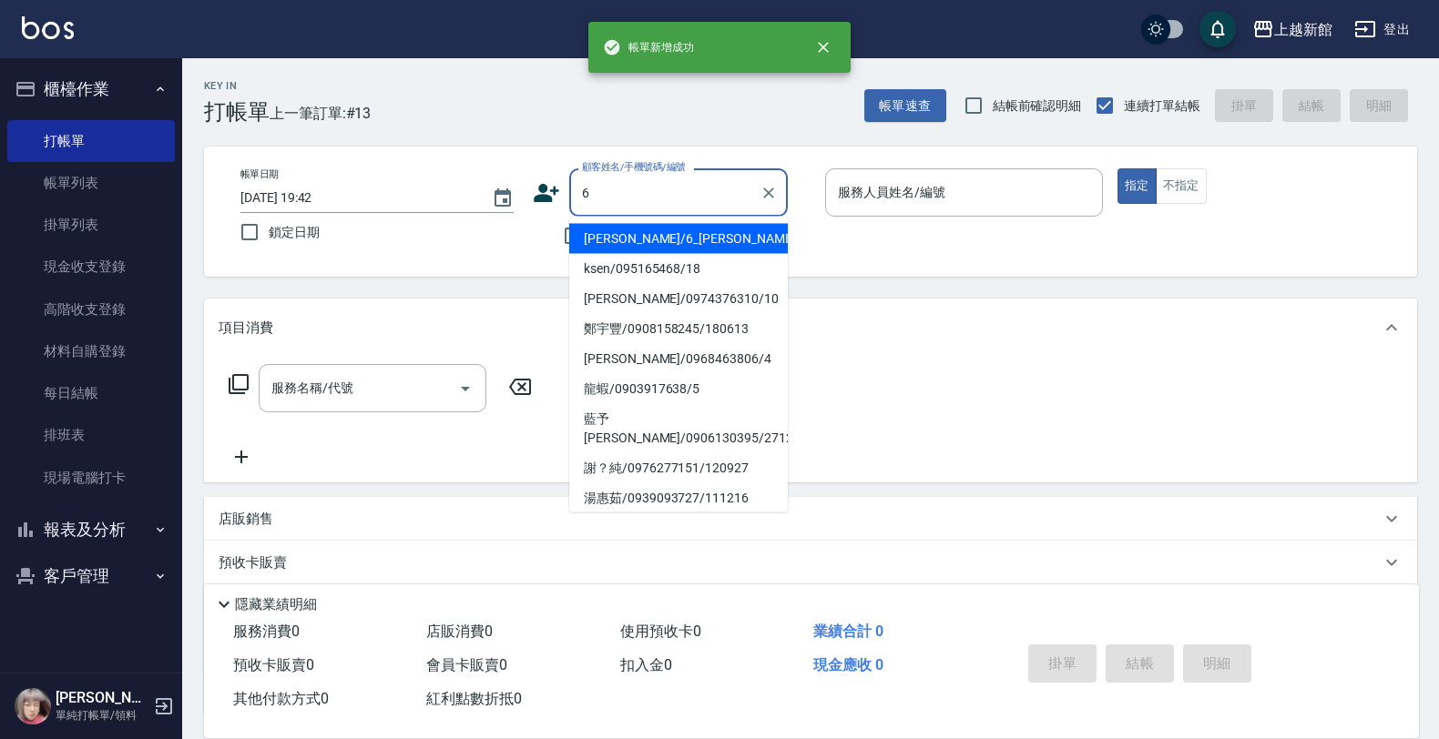
type input "[PERSON_NAME]/6_[PERSON_NAME]/6"
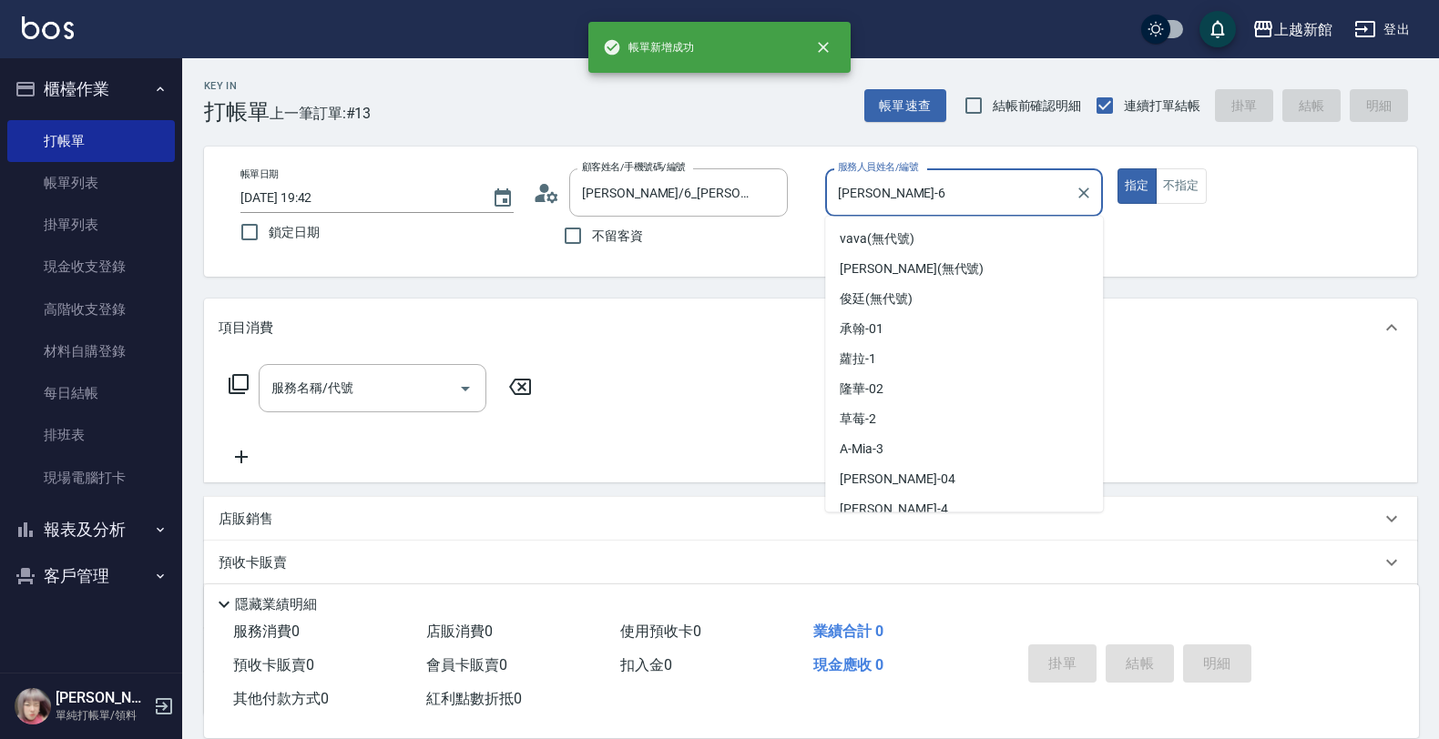
type input "[PERSON_NAME]-6"
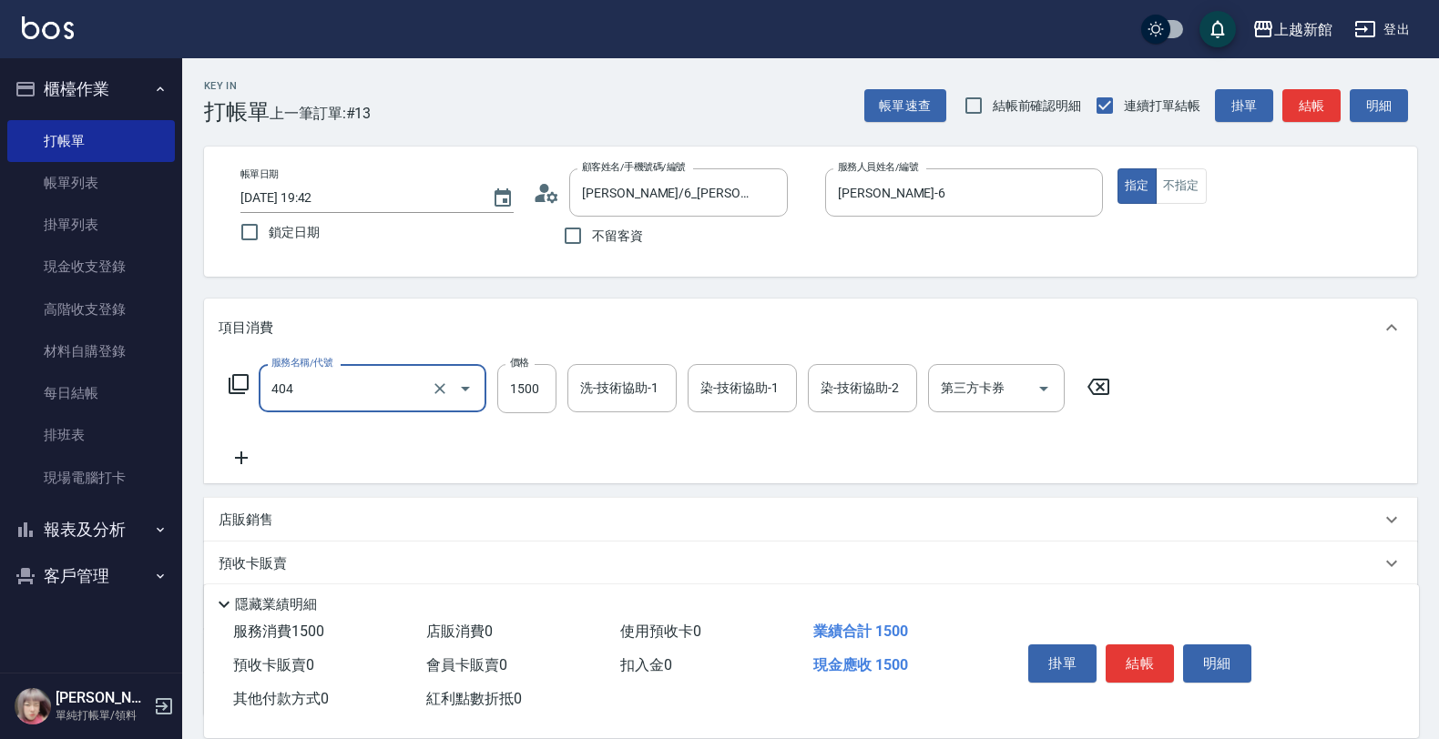
type input "設計染髮(404)"
type input "4500"
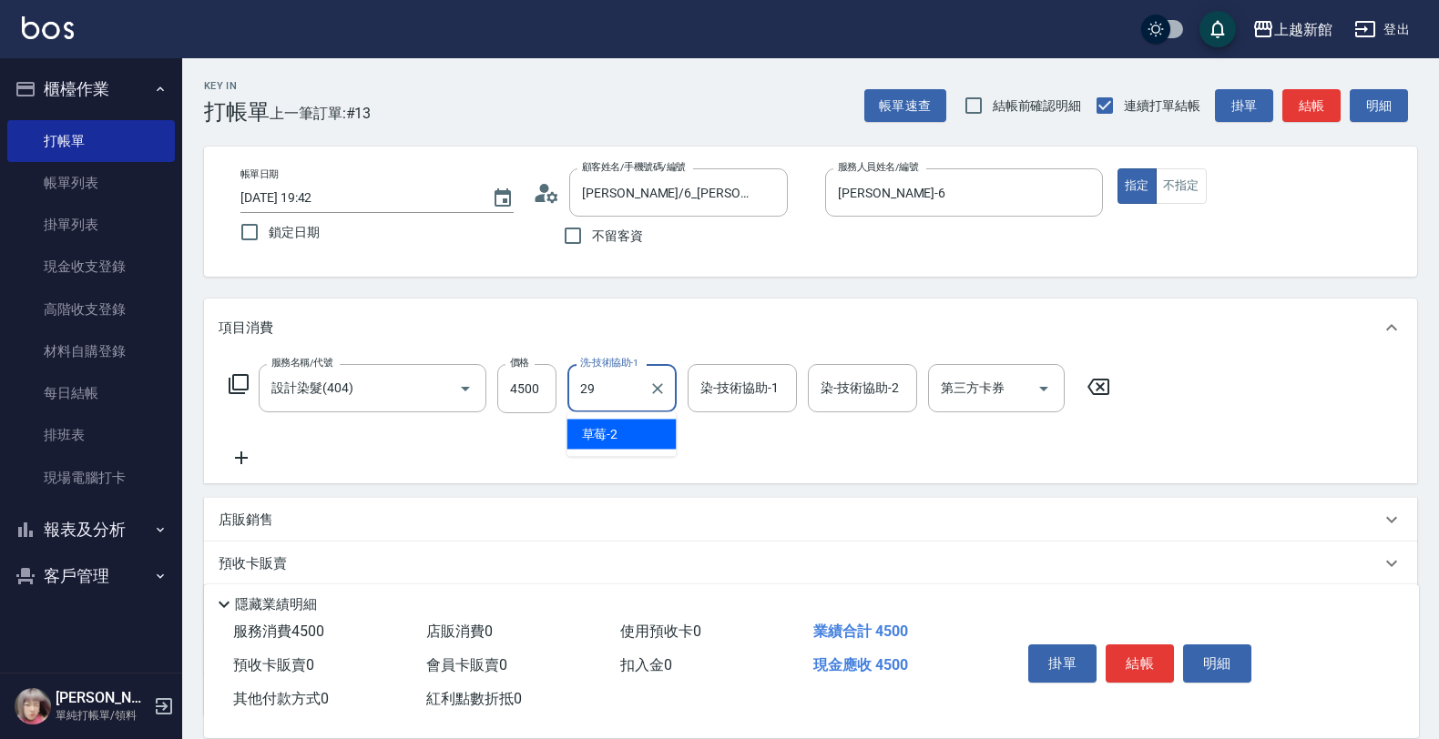
type input "馨妮-29"
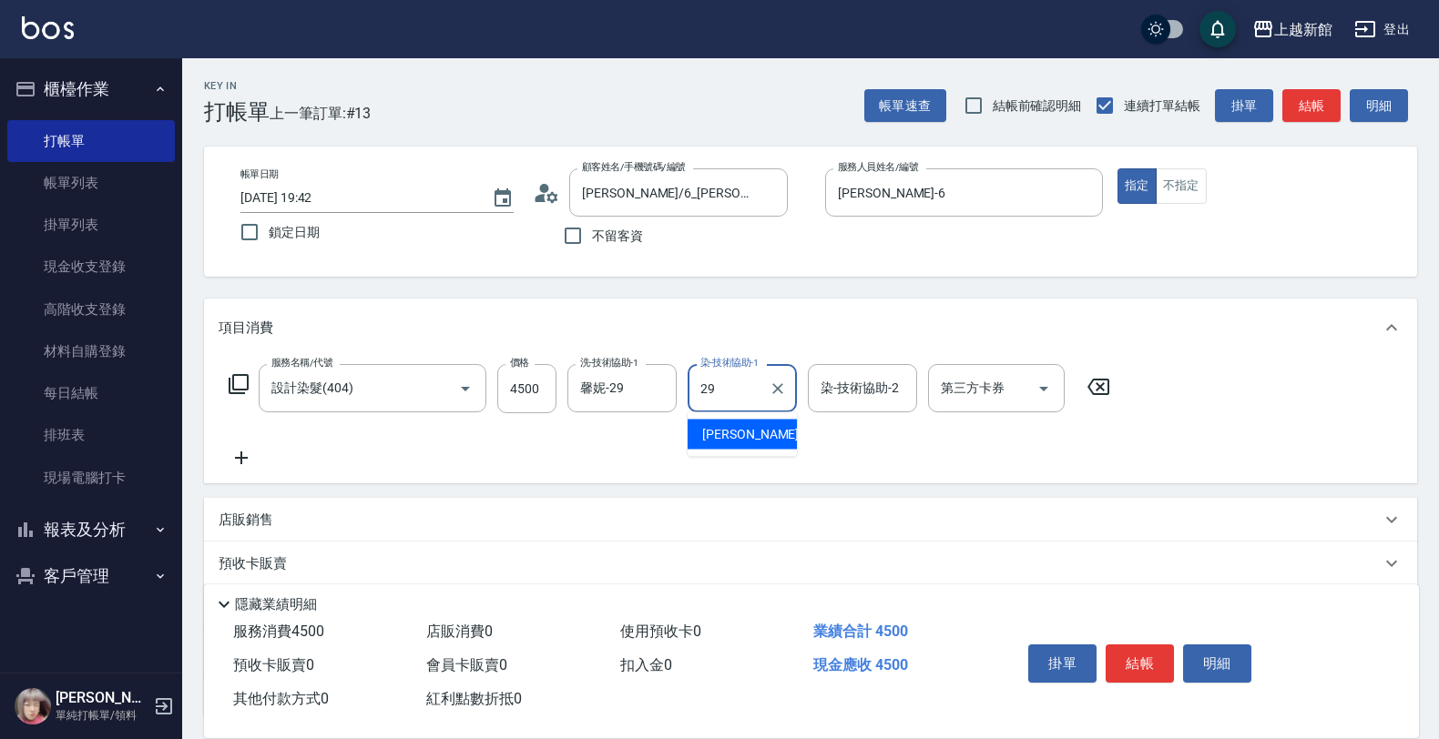
type input "馨妮-29"
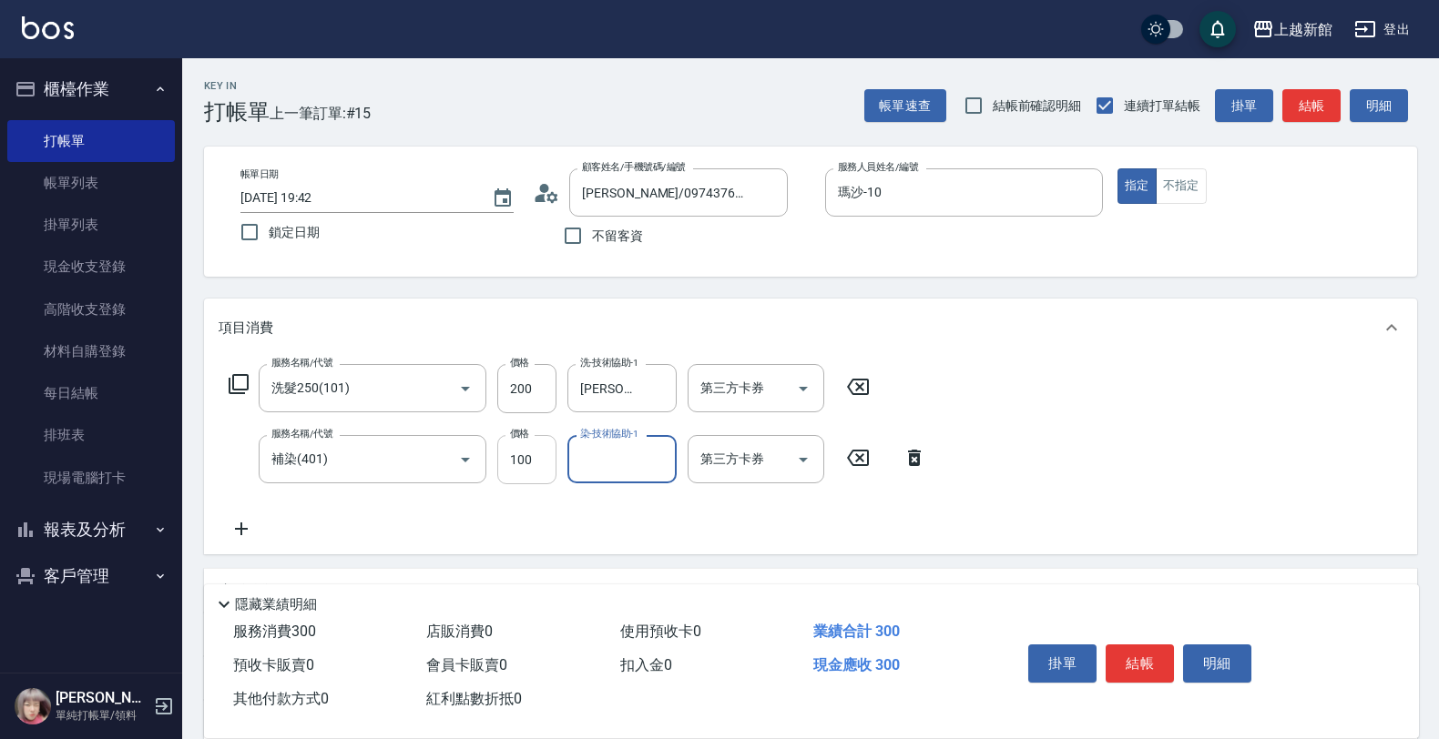
click at [543, 463] on input "100" at bounding box center [526, 459] width 59 height 49
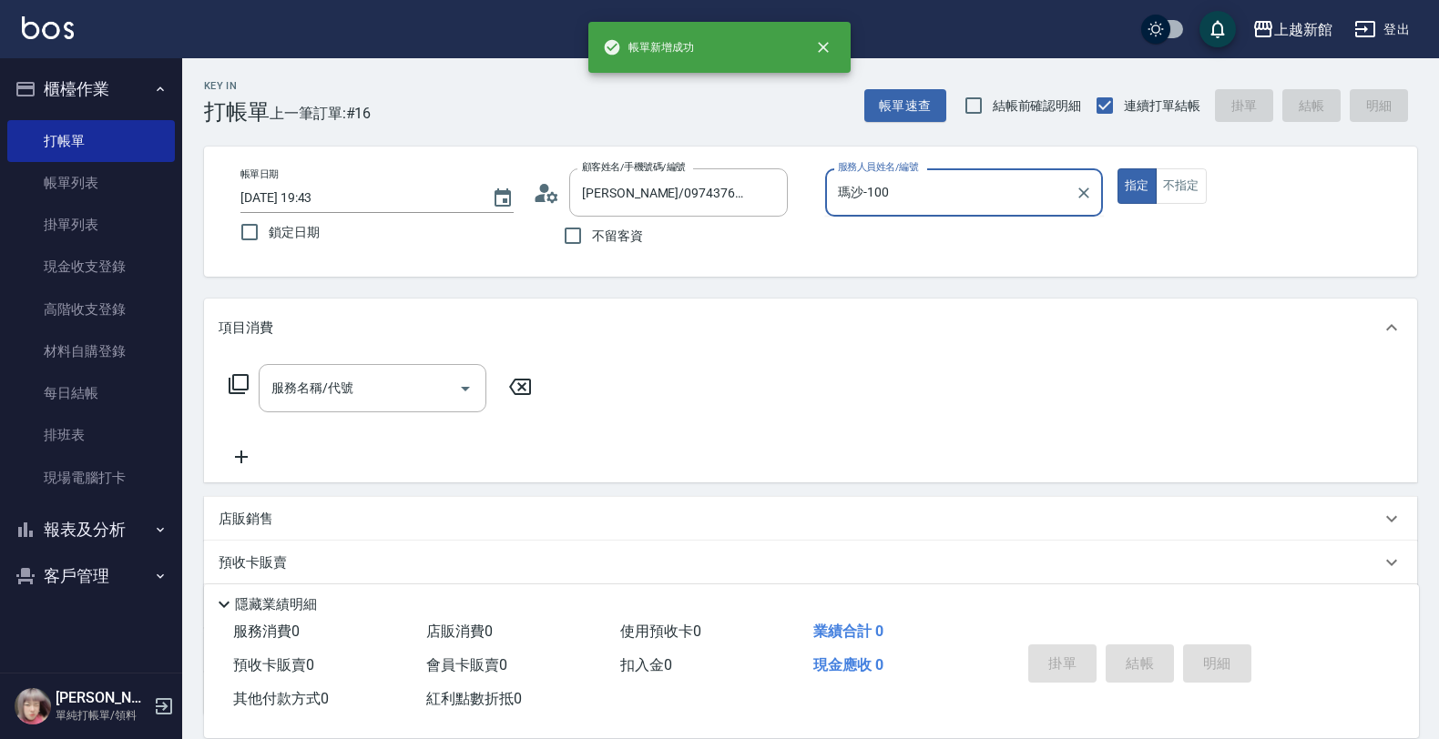
click at [1117, 168] on button "指定" at bounding box center [1136, 186] width 39 height 36
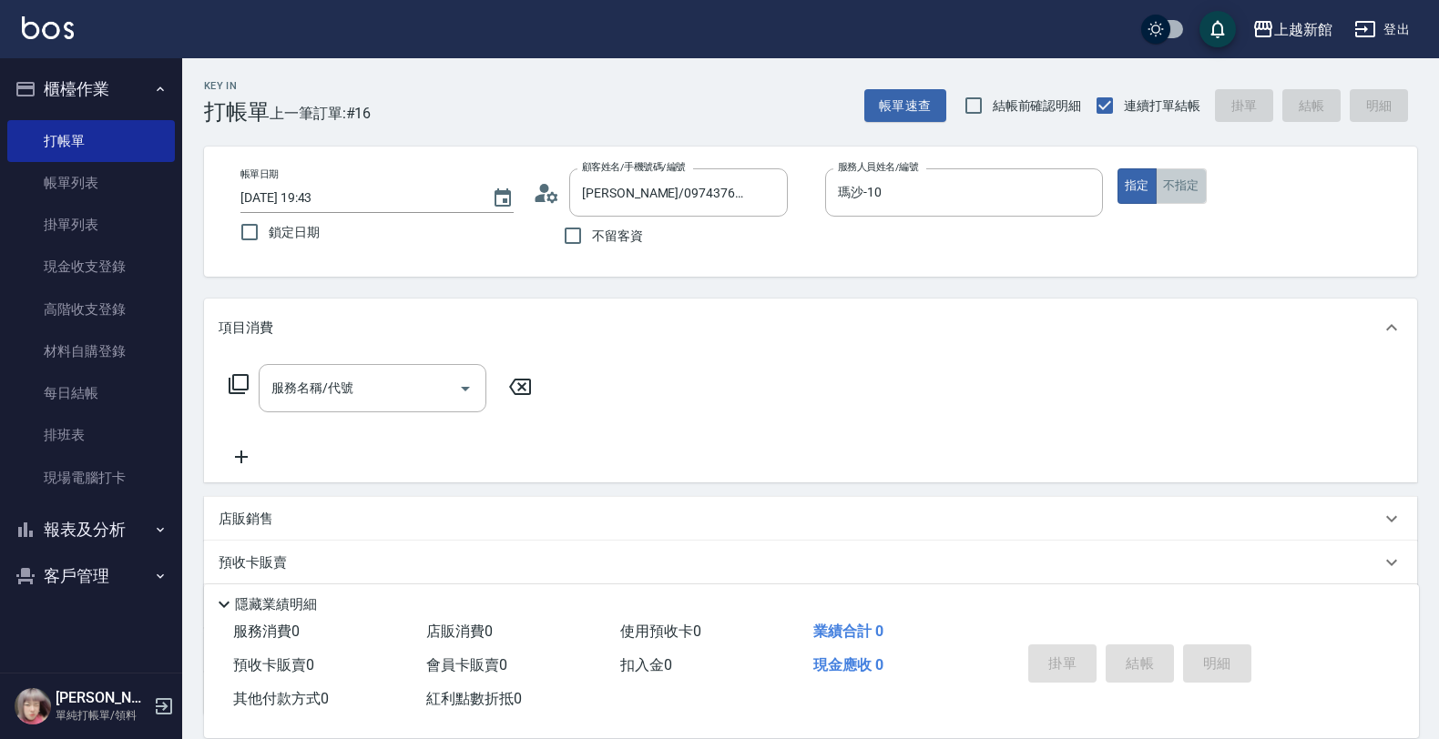
click at [1184, 184] on button "不指定" at bounding box center [1181, 186] width 51 height 36
click at [431, 405] on div "服務名稱/代號" at bounding box center [373, 388] width 228 height 48
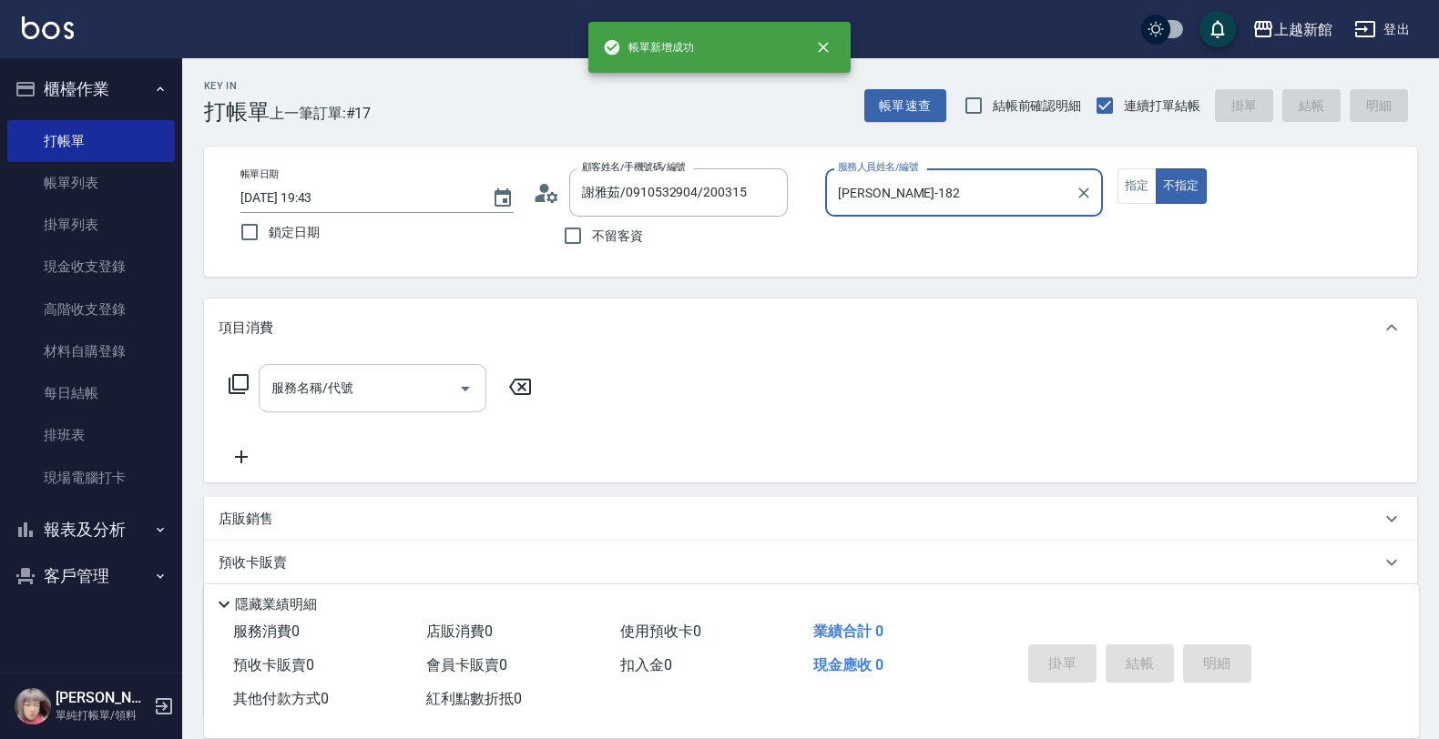
click at [1156, 168] on button "不指定" at bounding box center [1181, 186] width 51 height 36
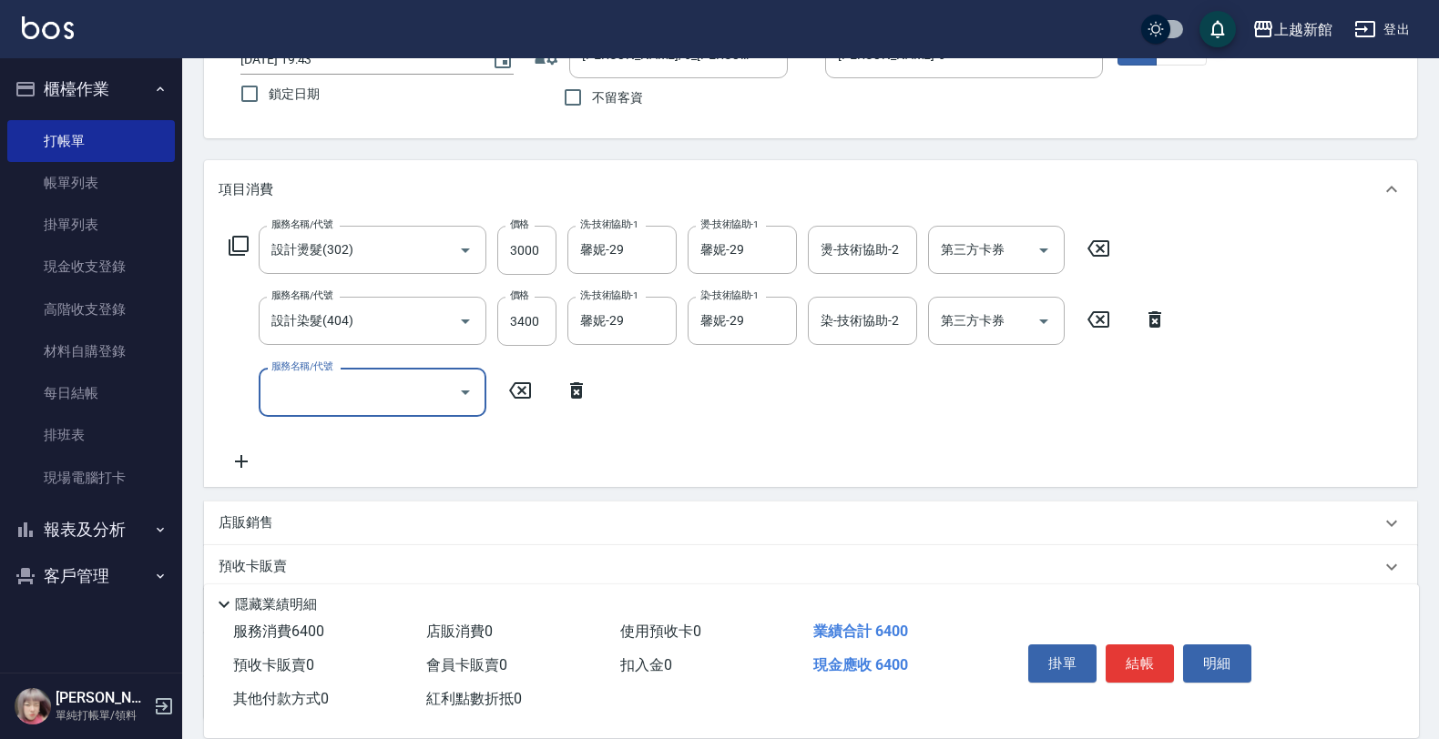
scroll to position [291, 0]
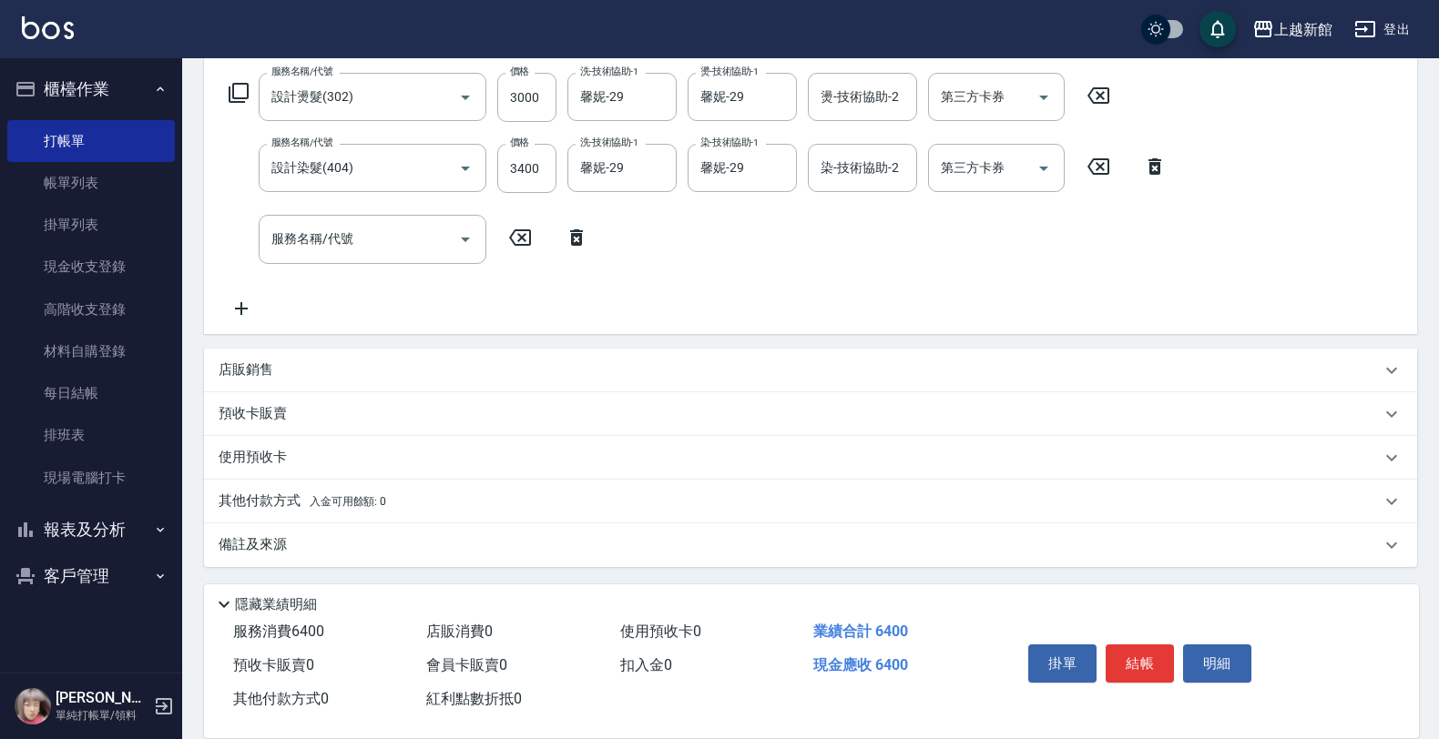
click at [342, 389] on div "店販銷售" at bounding box center [810, 371] width 1213 height 44
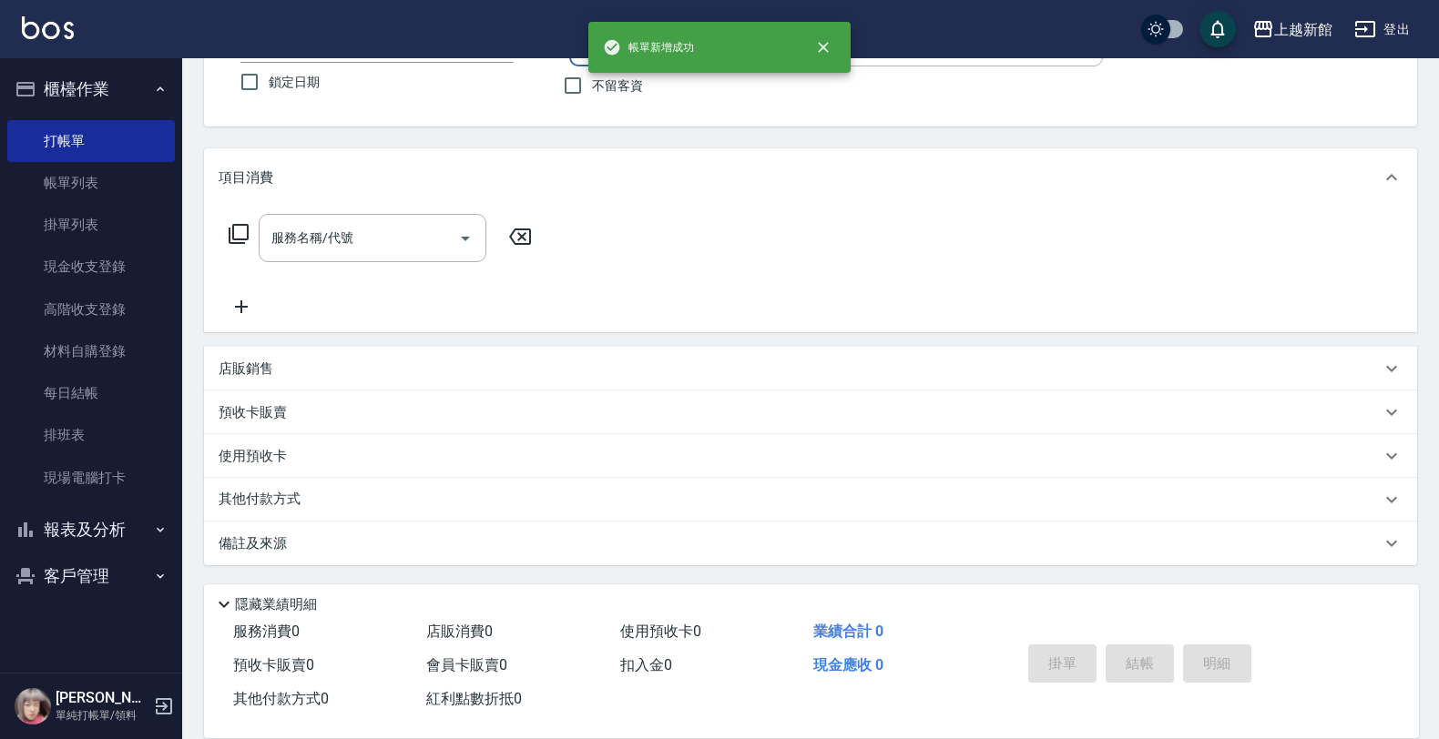
scroll to position [0, 0]
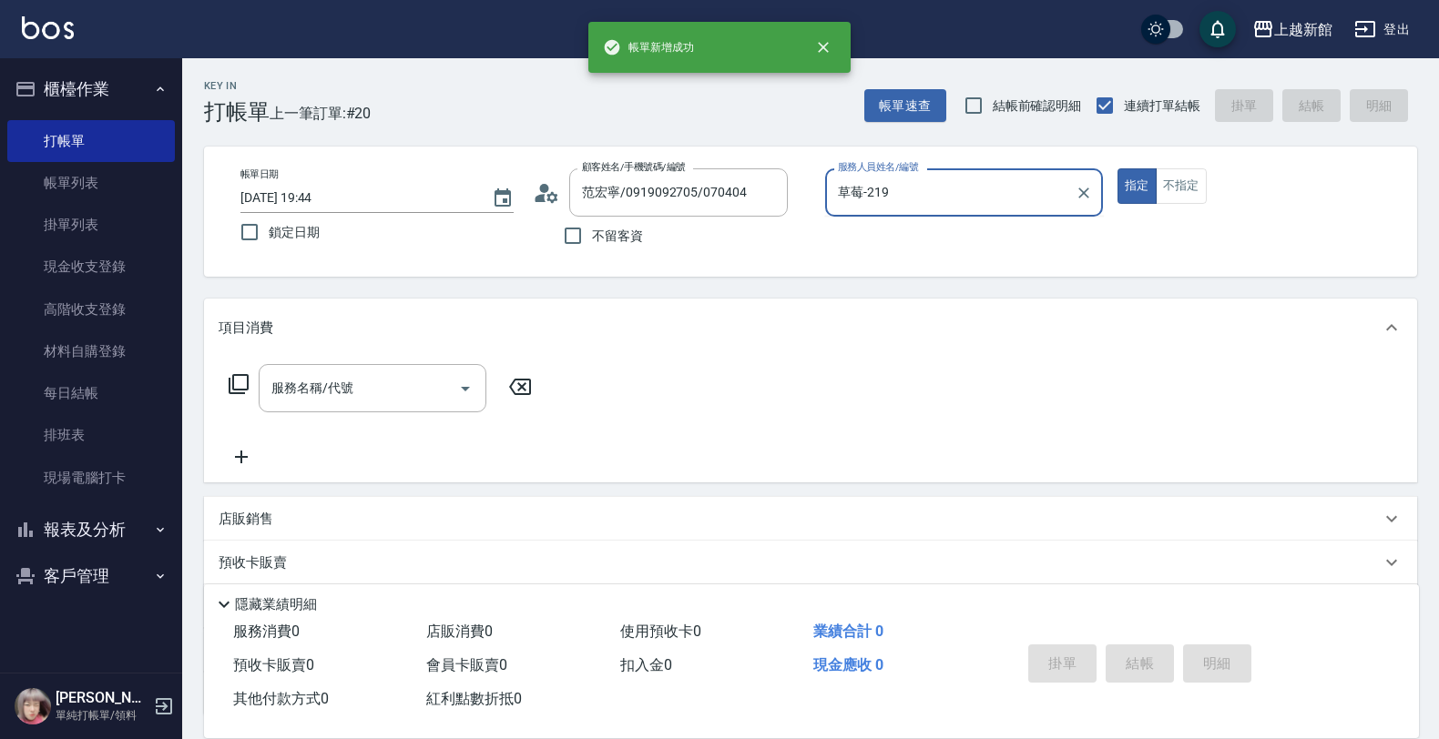
click at [1117, 168] on button "指定" at bounding box center [1136, 186] width 39 height 36
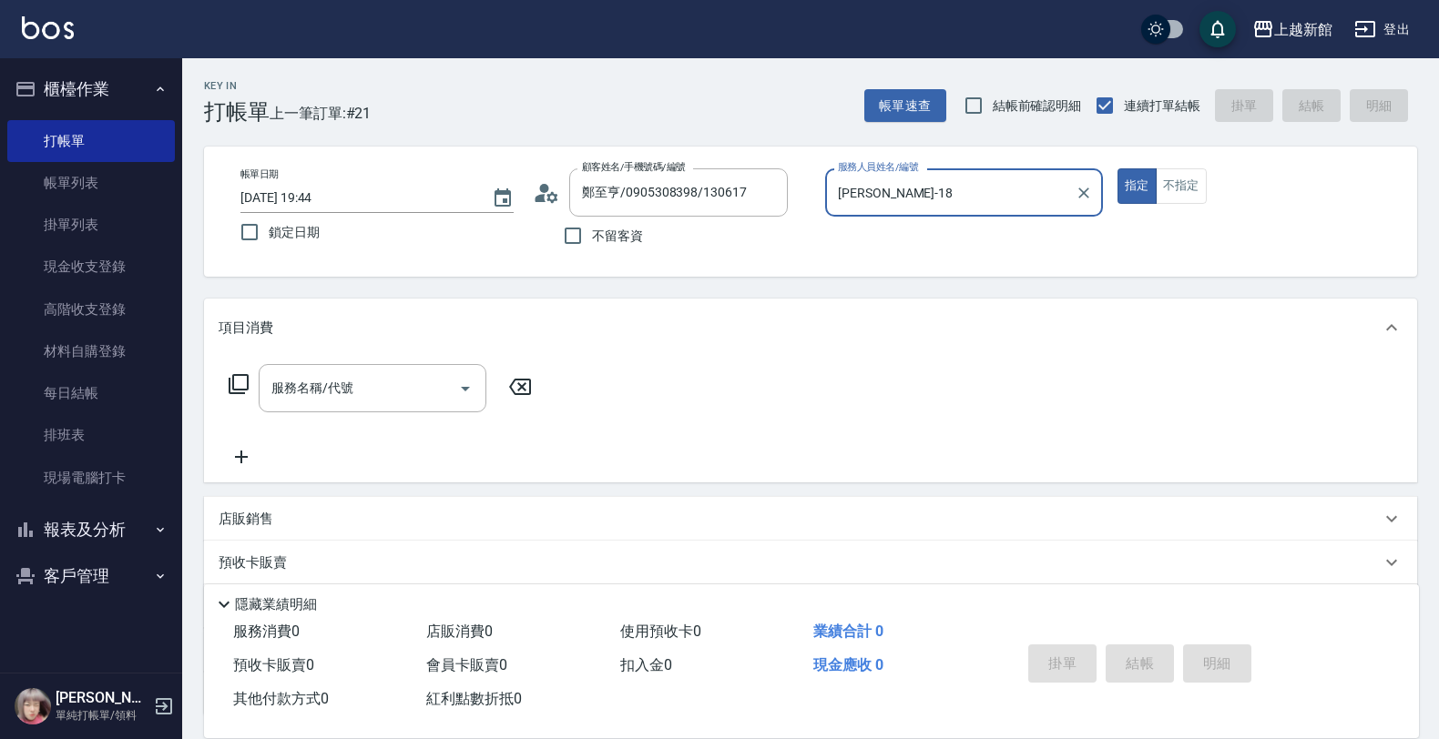
click at [1117, 168] on button "指定" at bounding box center [1136, 186] width 39 height 36
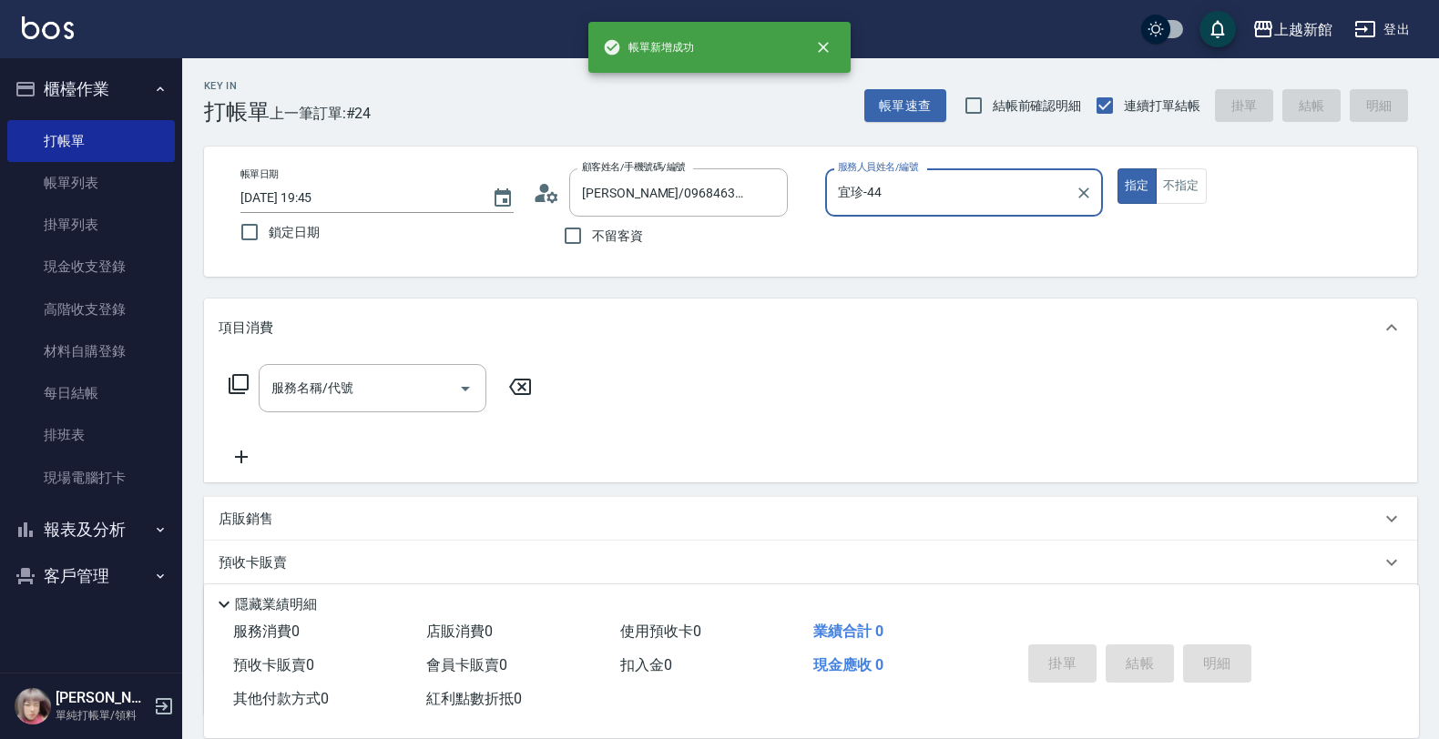
click at [1117, 168] on button "指定" at bounding box center [1136, 186] width 39 height 36
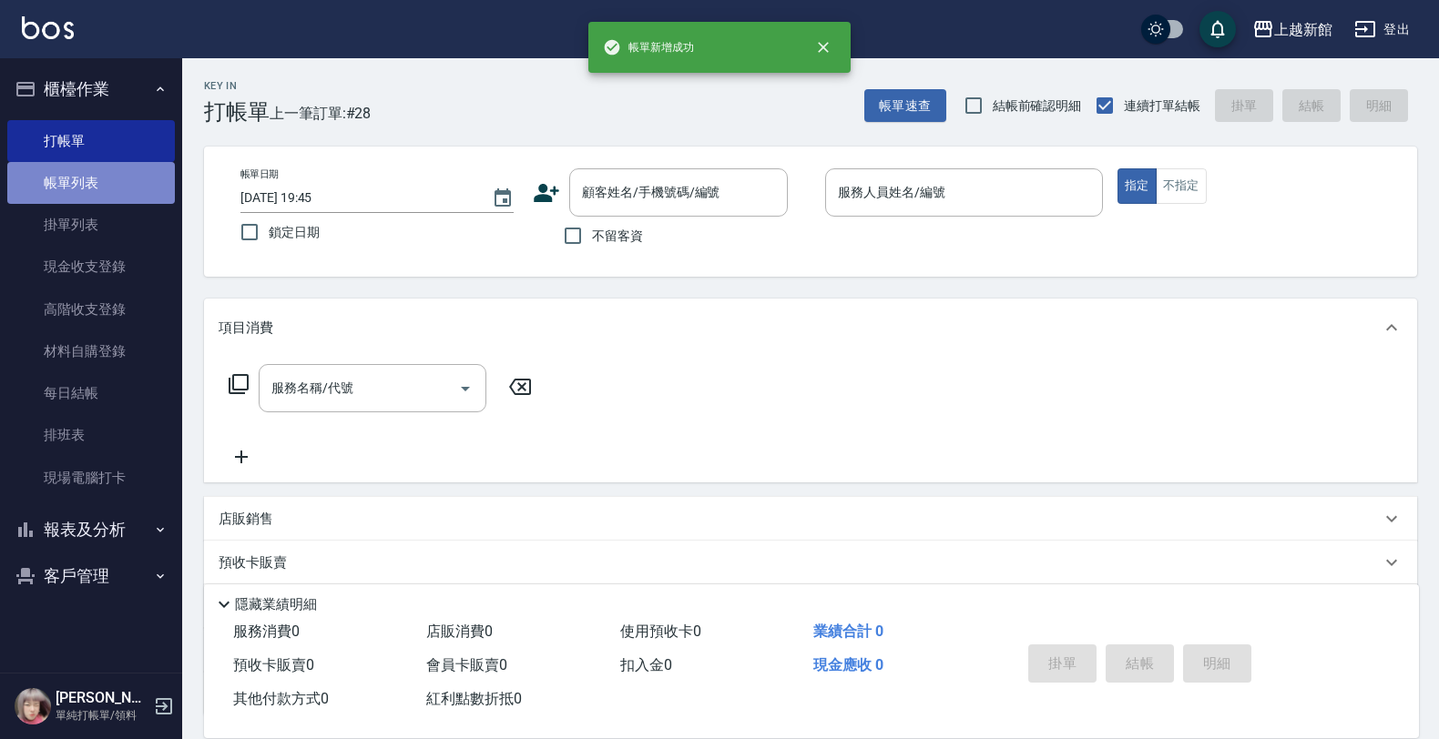
click at [124, 189] on link "帳單列表" at bounding box center [91, 183] width 168 height 42
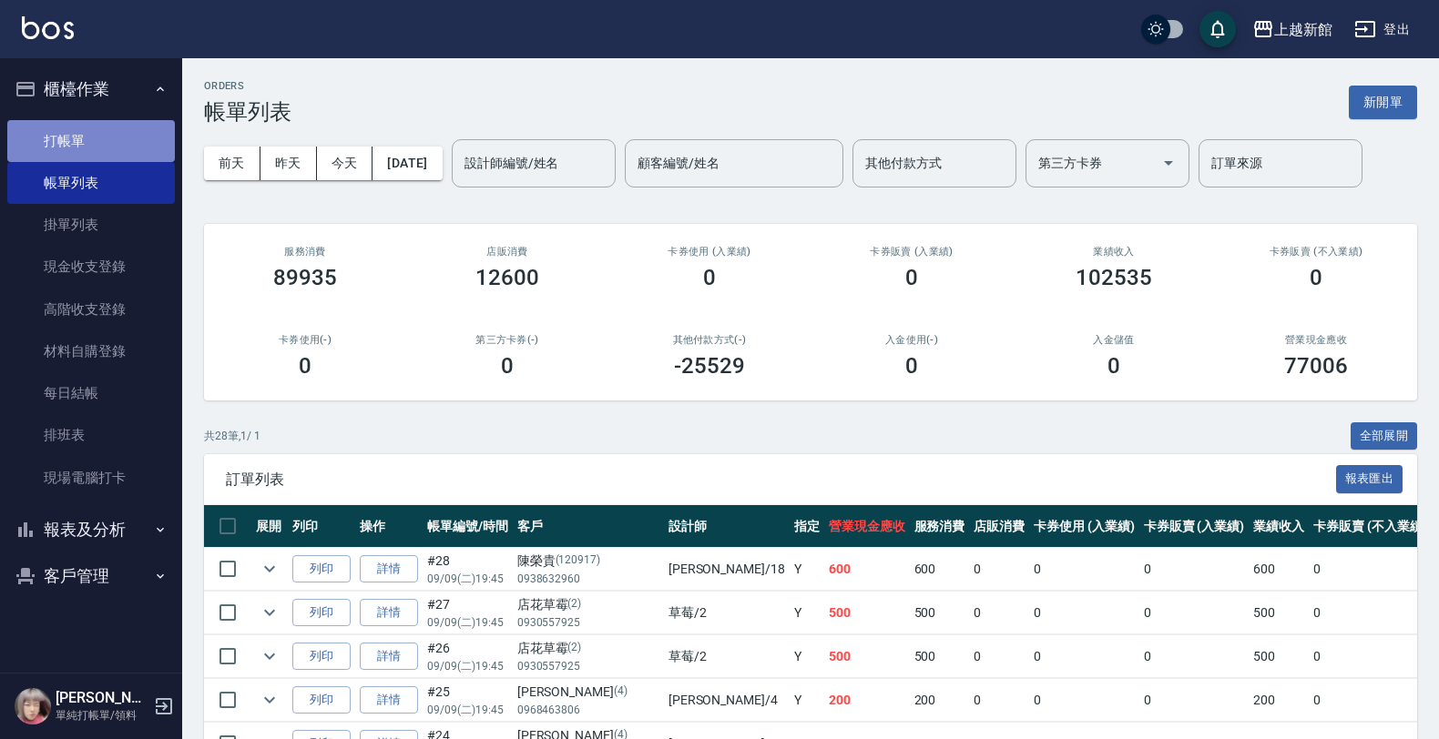
click at [110, 147] on link "打帳單" at bounding box center [91, 141] width 168 height 42
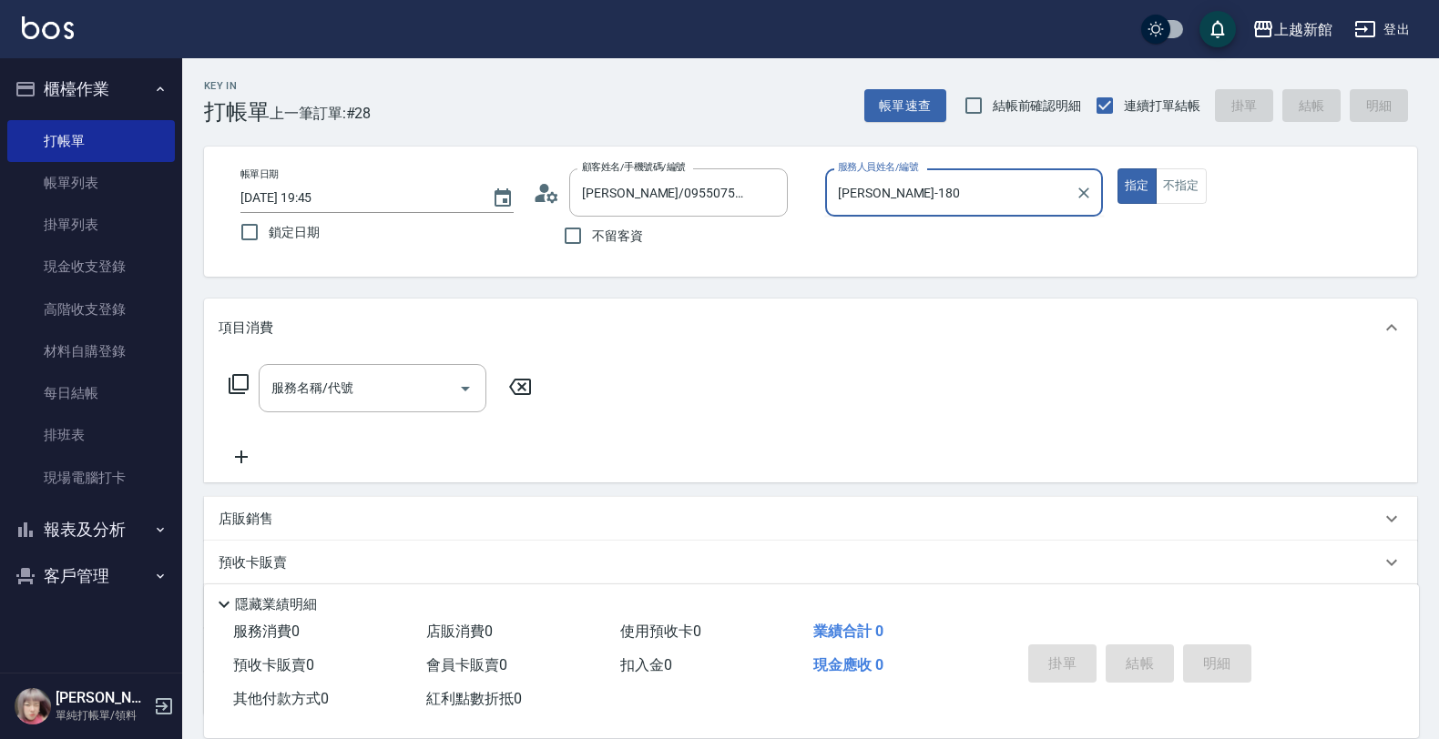
click at [1117, 168] on button "指定" at bounding box center [1136, 186] width 39 height 36
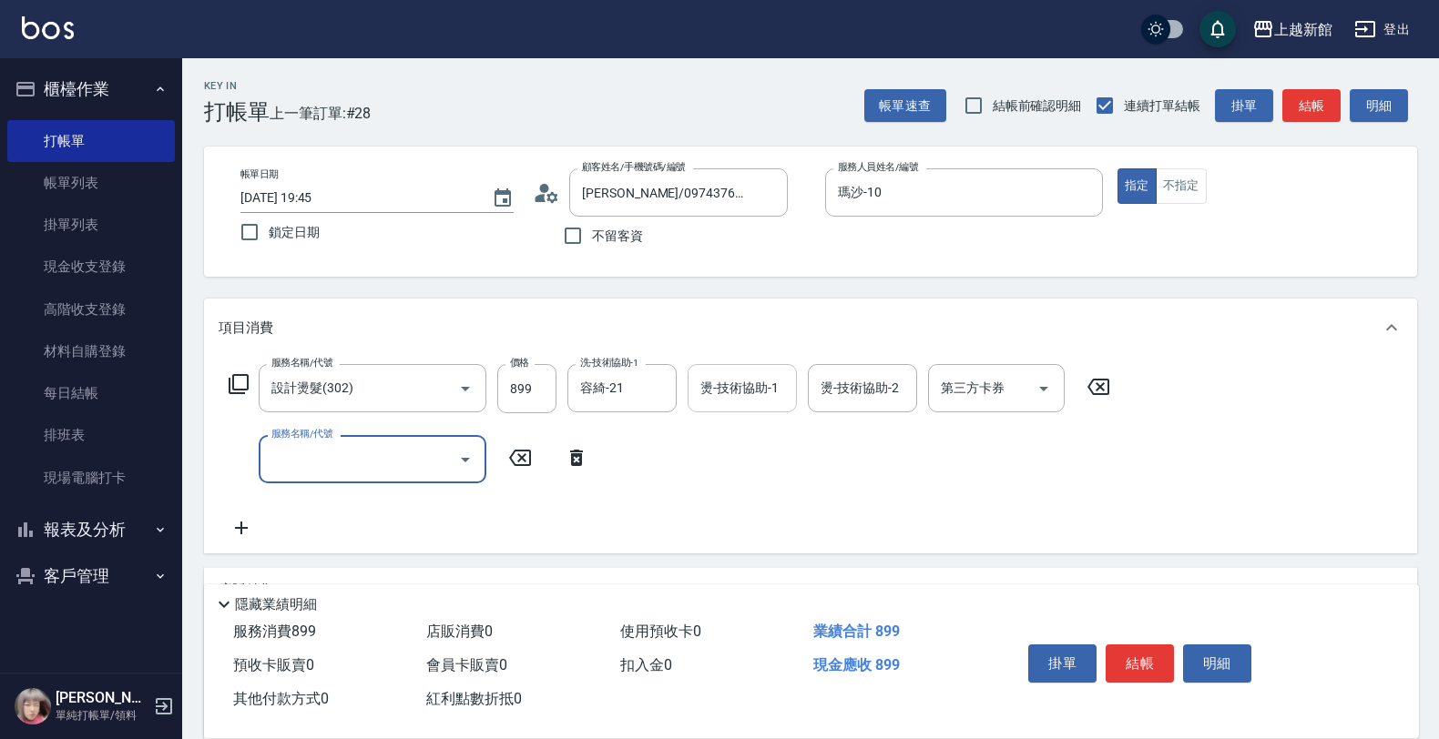
click at [763, 376] on input "燙-技術協助-1" at bounding box center [742, 388] width 93 height 32
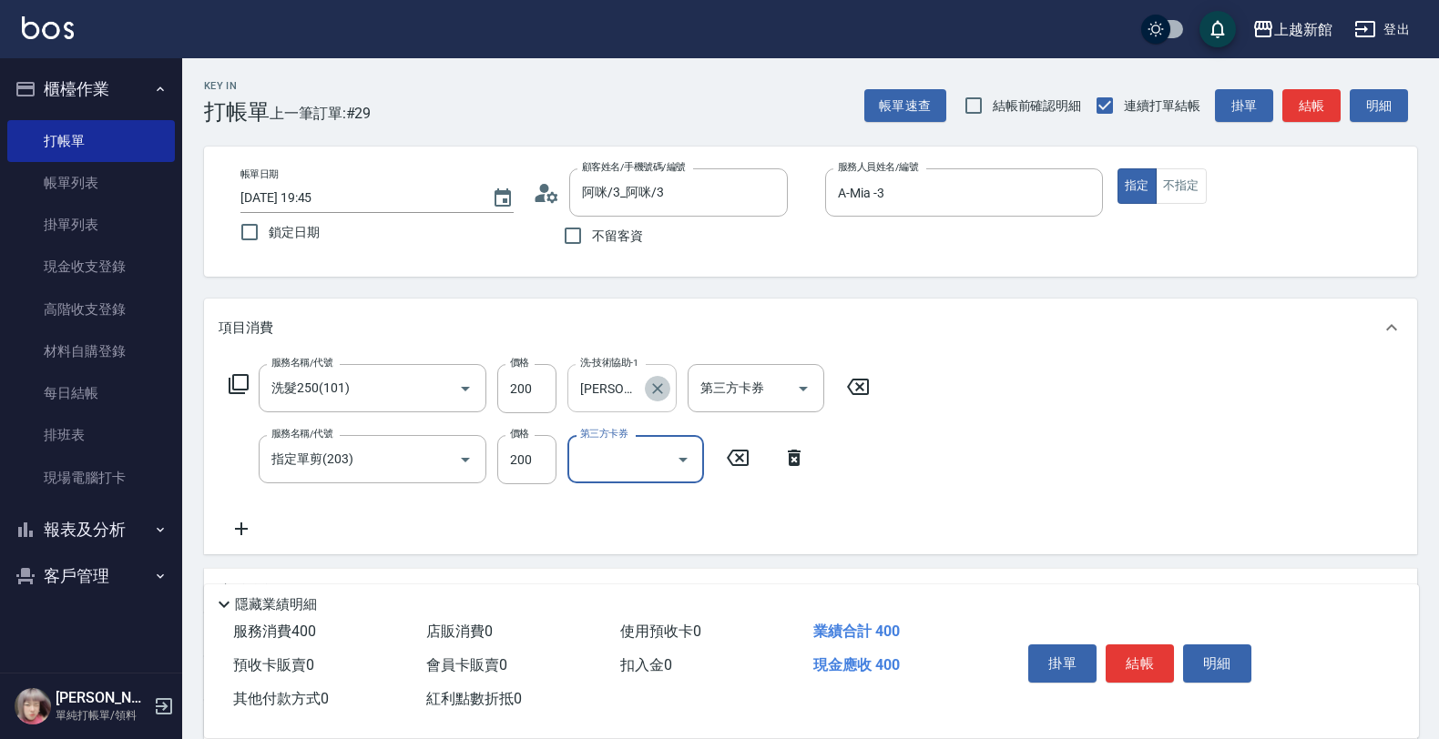
click at [658, 388] on icon "Clear" at bounding box center [657, 388] width 11 height 11
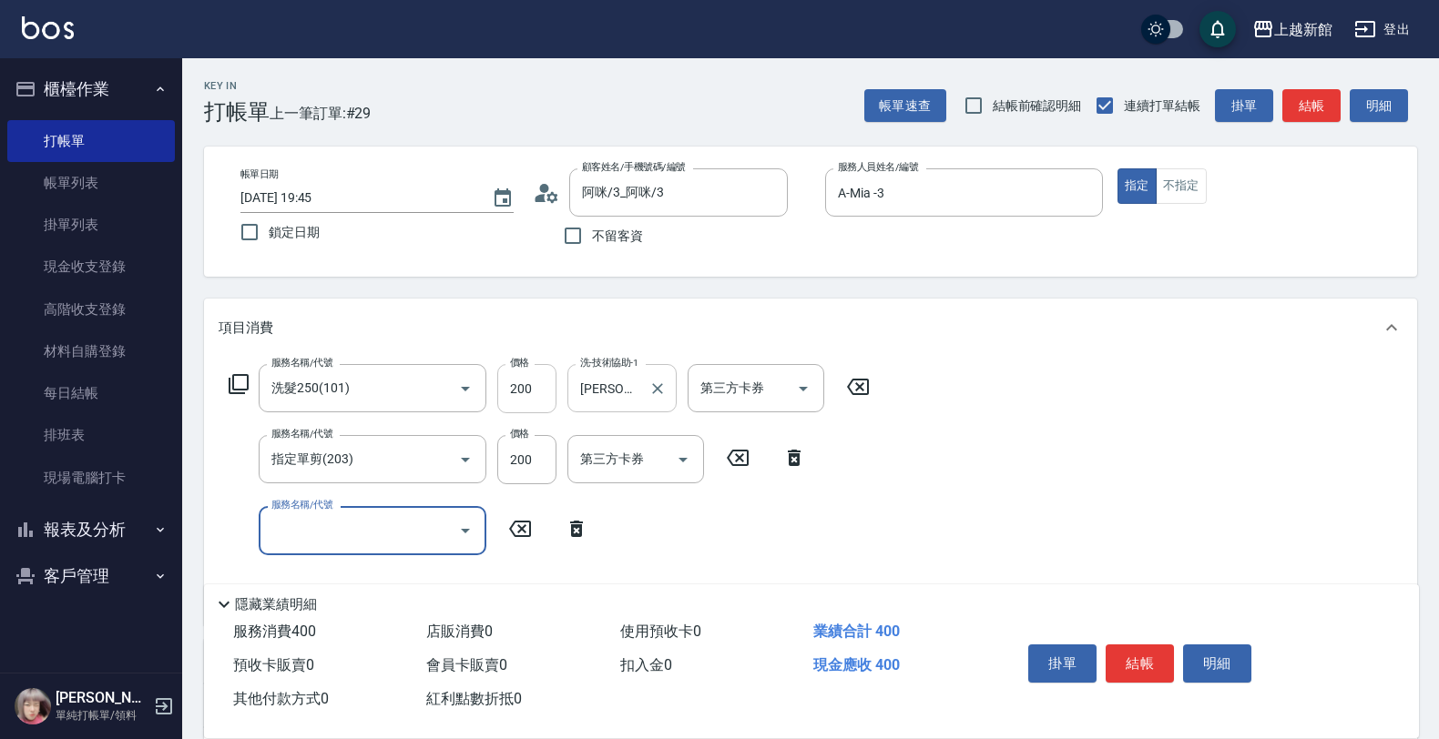
click at [537, 396] on input "200" at bounding box center [526, 388] width 59 height 49
click at [533, 398] on input "200" at bounding box center [526, 388] width 59 height 49
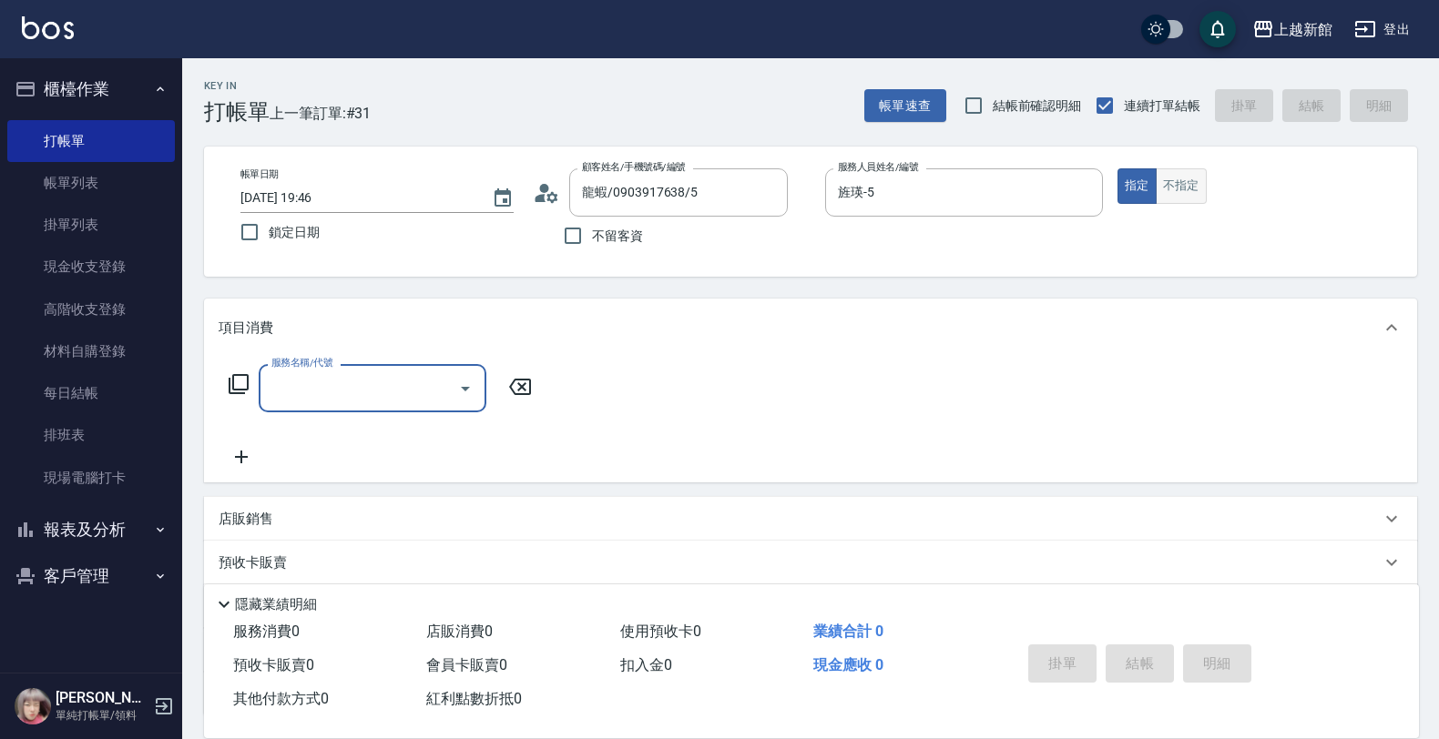
click at [1187, 180] on button "不指定" at bounding box center [1181, 186] width 51 height 36
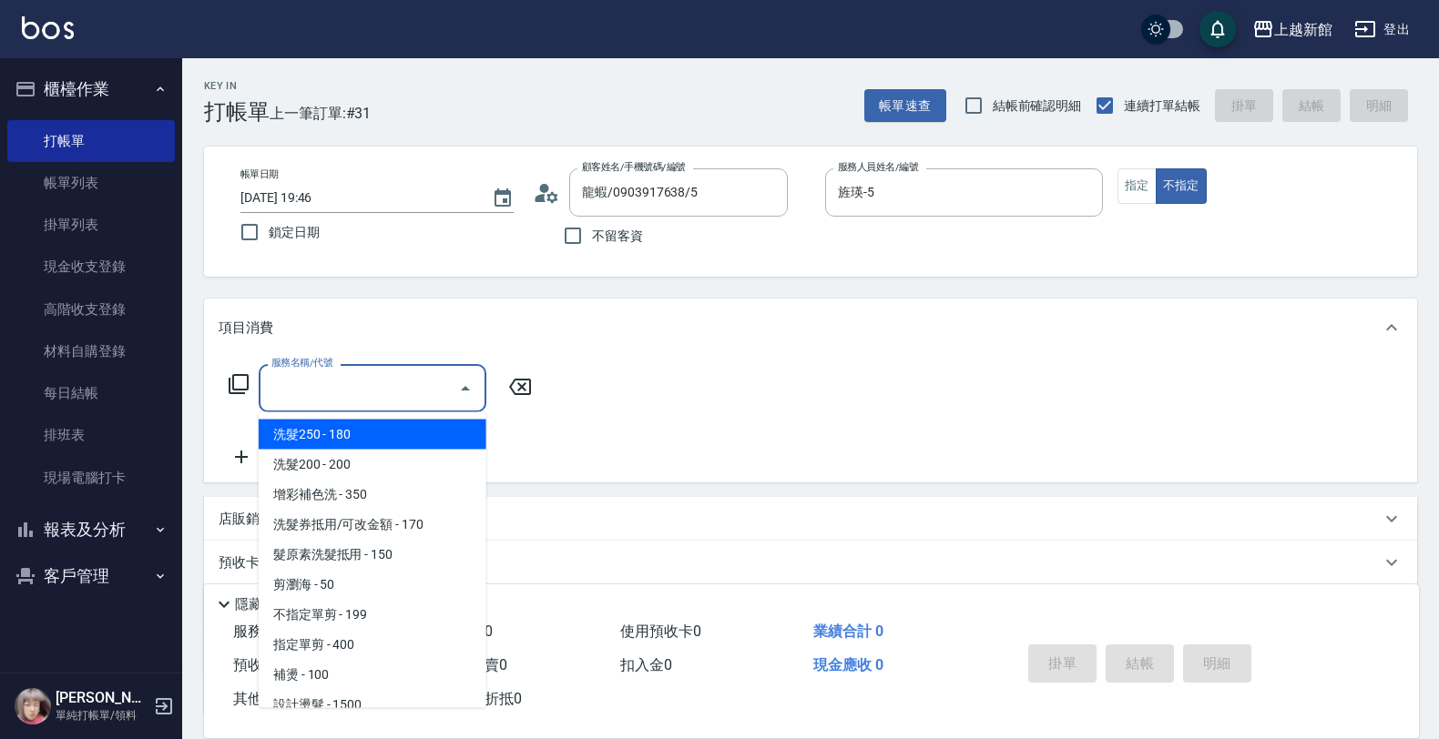
click at [302, 403] on input "服務名稱/代號" at bounding box center [359, 388] width 184 height 32
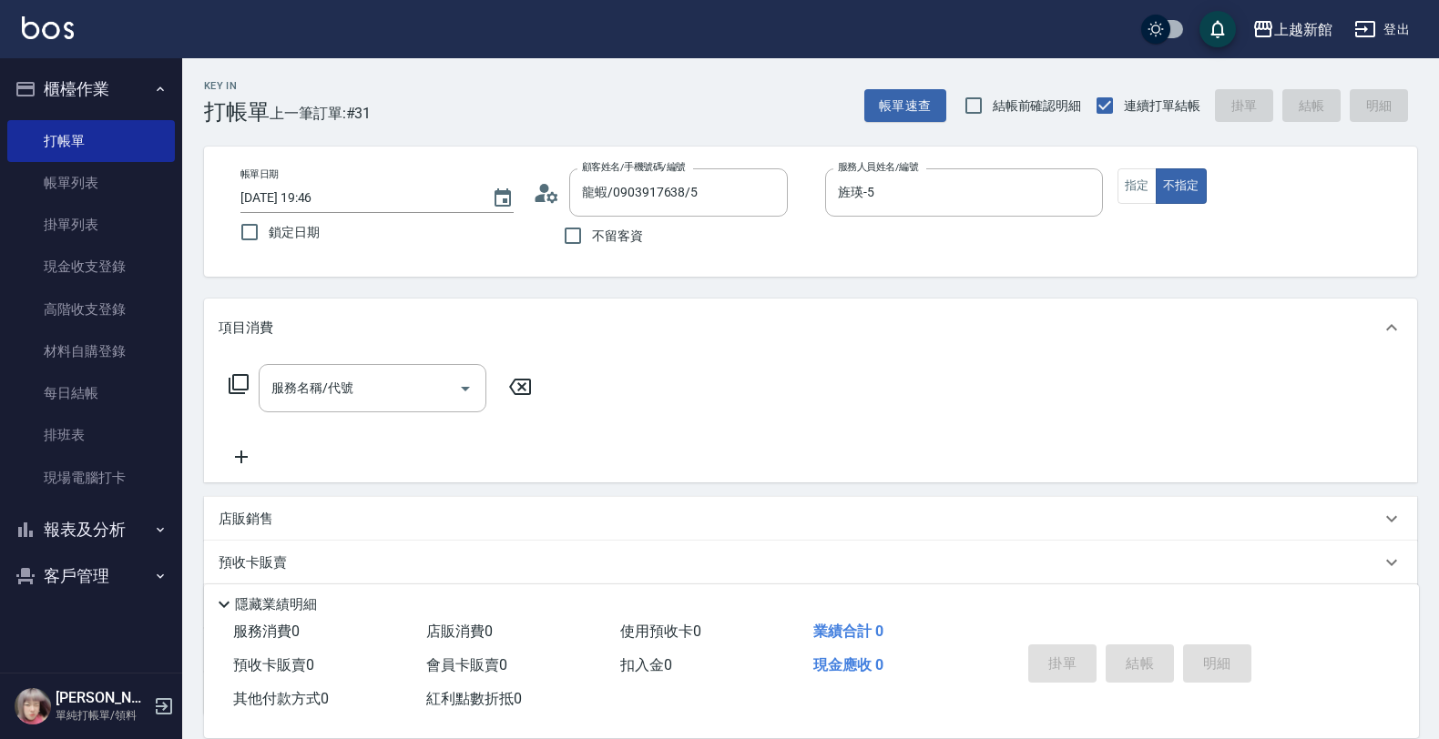
click at [239, 380] on icon at bounding box center [239, 384] width 22 height 22
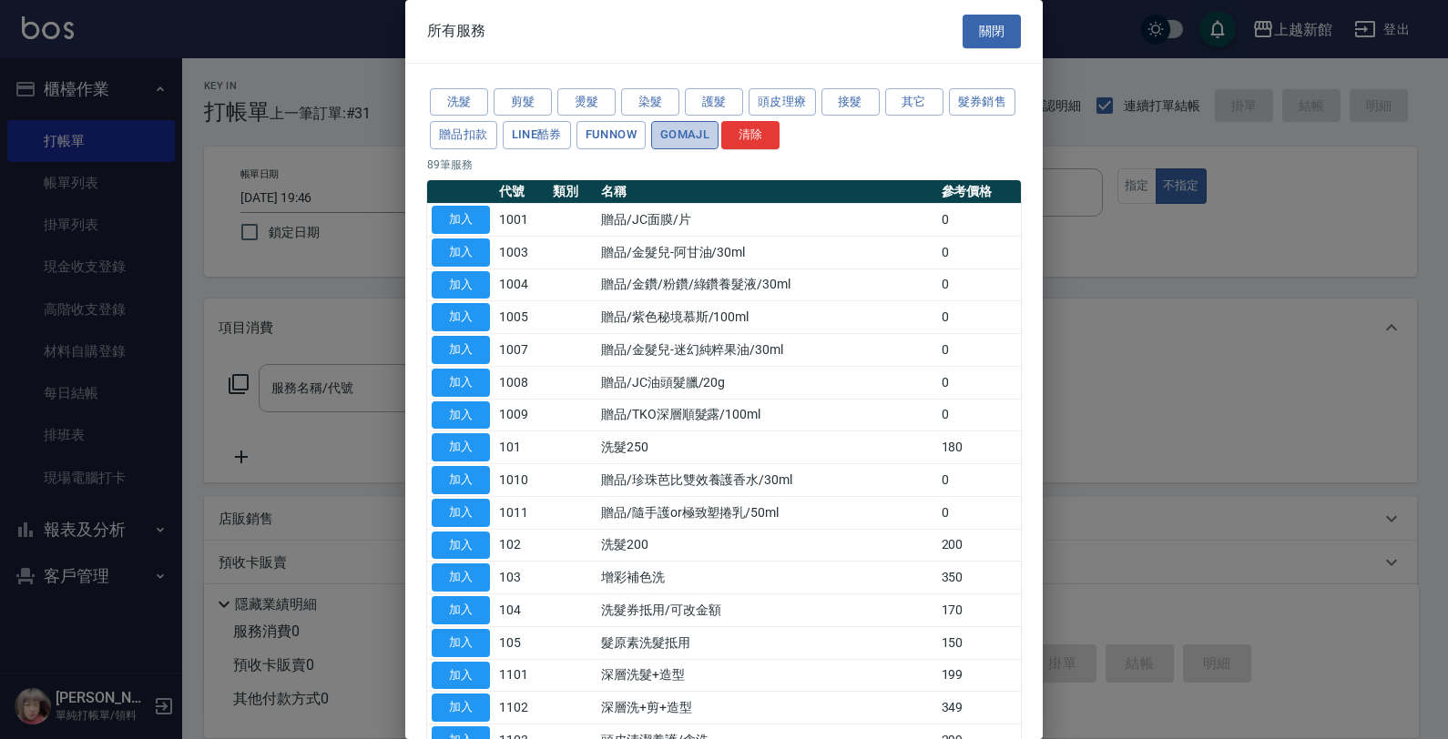
click at [719, 138] on button "GOMAJL" at bounding box center [684, 135] width 67 height 28
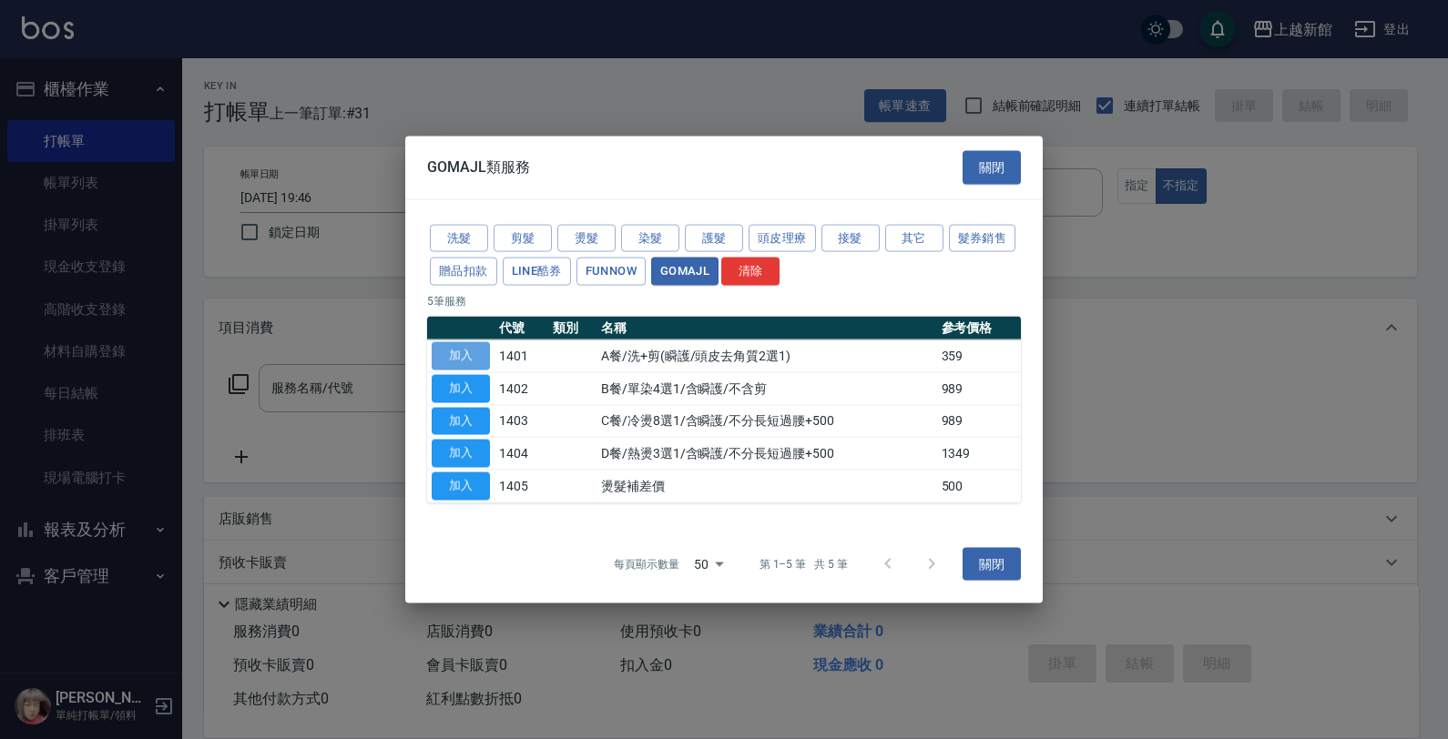
click at [472, 362] on button "加入" at bounding box center [461, 356] width 58 height 28
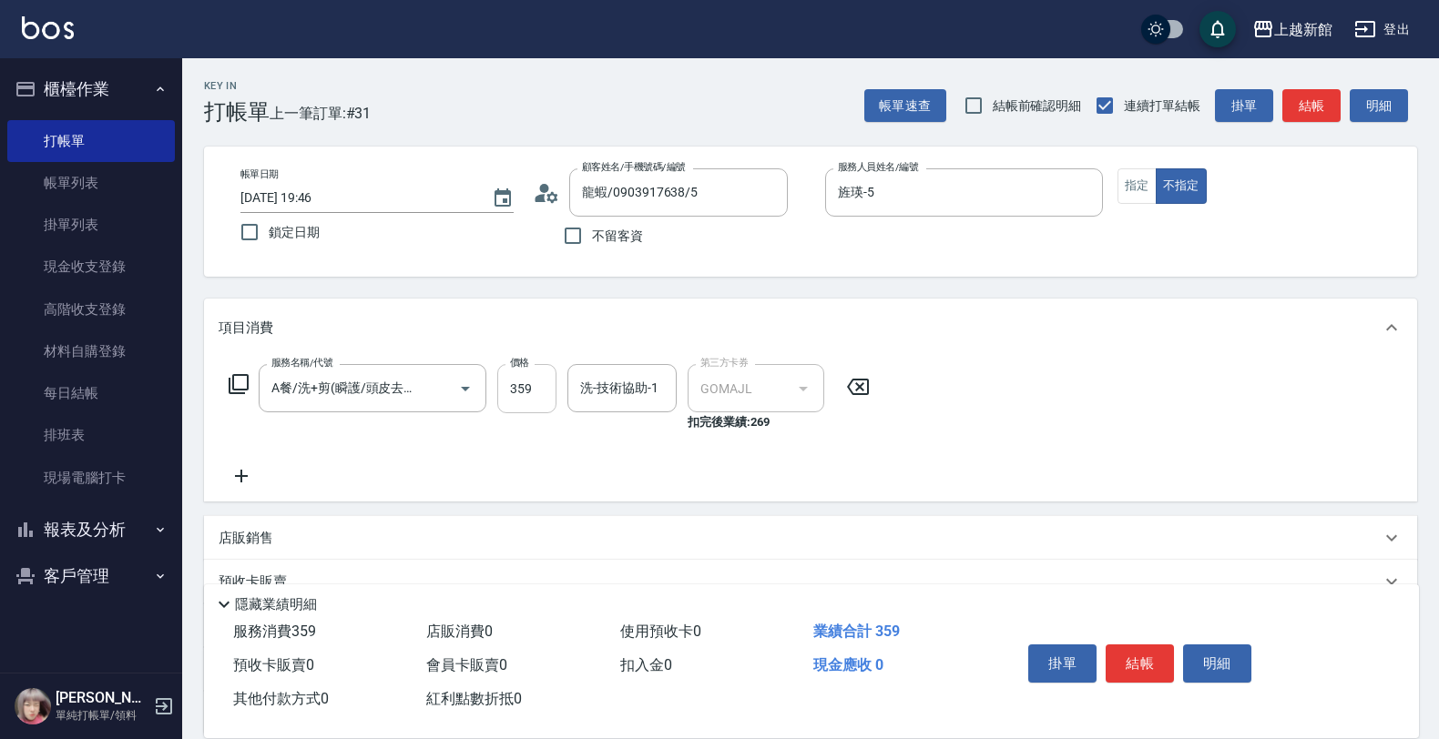
click at [538, 387] on input "359" at bounding box center [526, 388] width 59 height 49
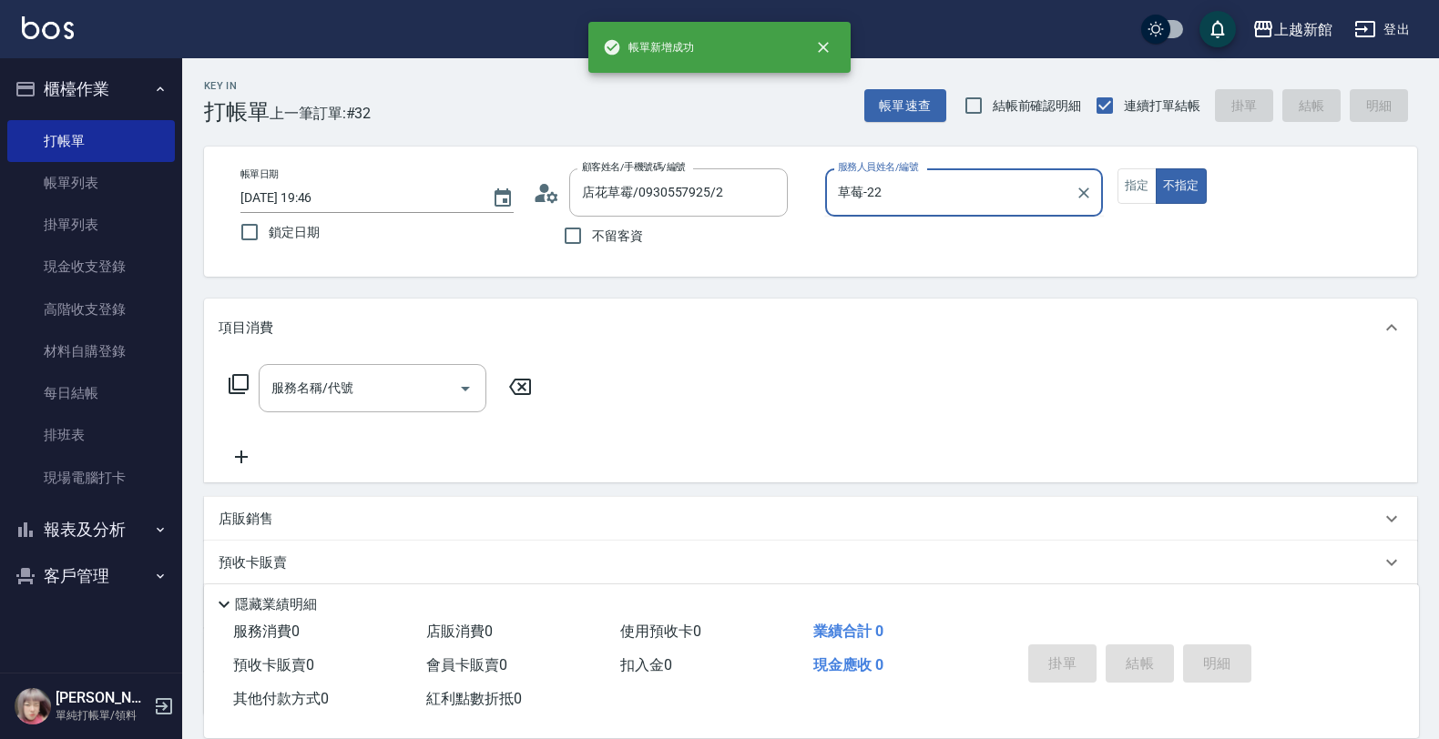
click at [1156, 168] on button "不指定" at bounding box center [1181, 186] width 51 height 36
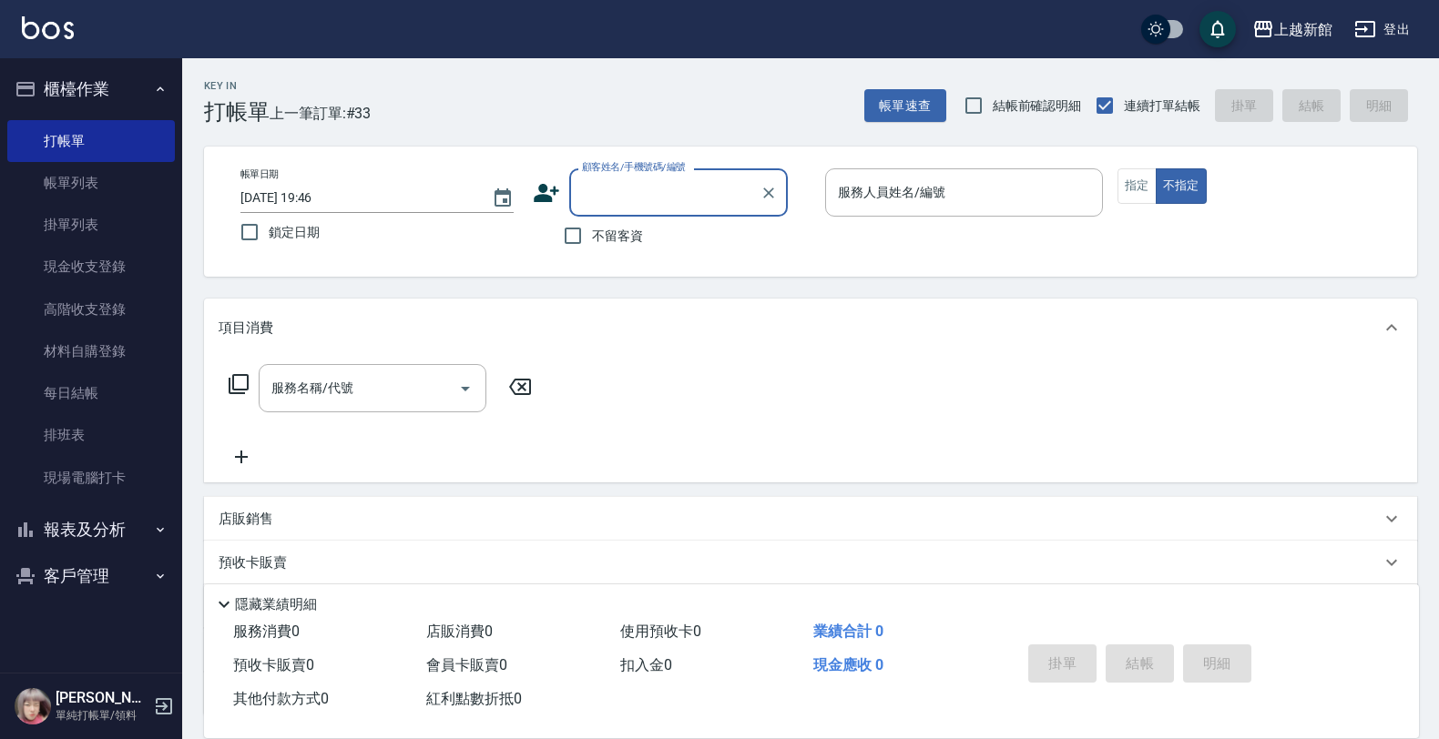
click at [83, 538] on button "報表及分析" at bounding box center [91, 529] width 168 height 47
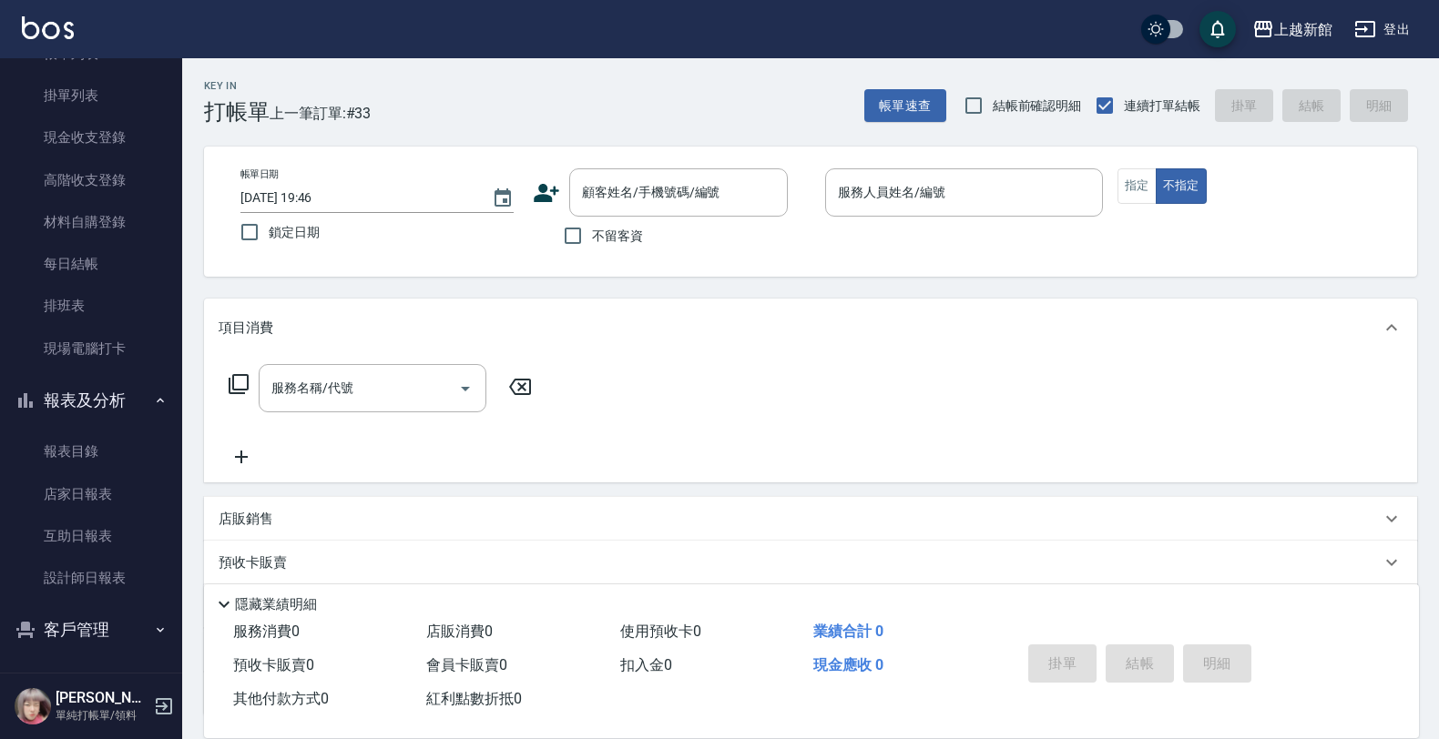
scroll to position [132, 0]
click at [78, 566] on link "設計師日報表" at bounding box center [91, 576] width 168 height 42
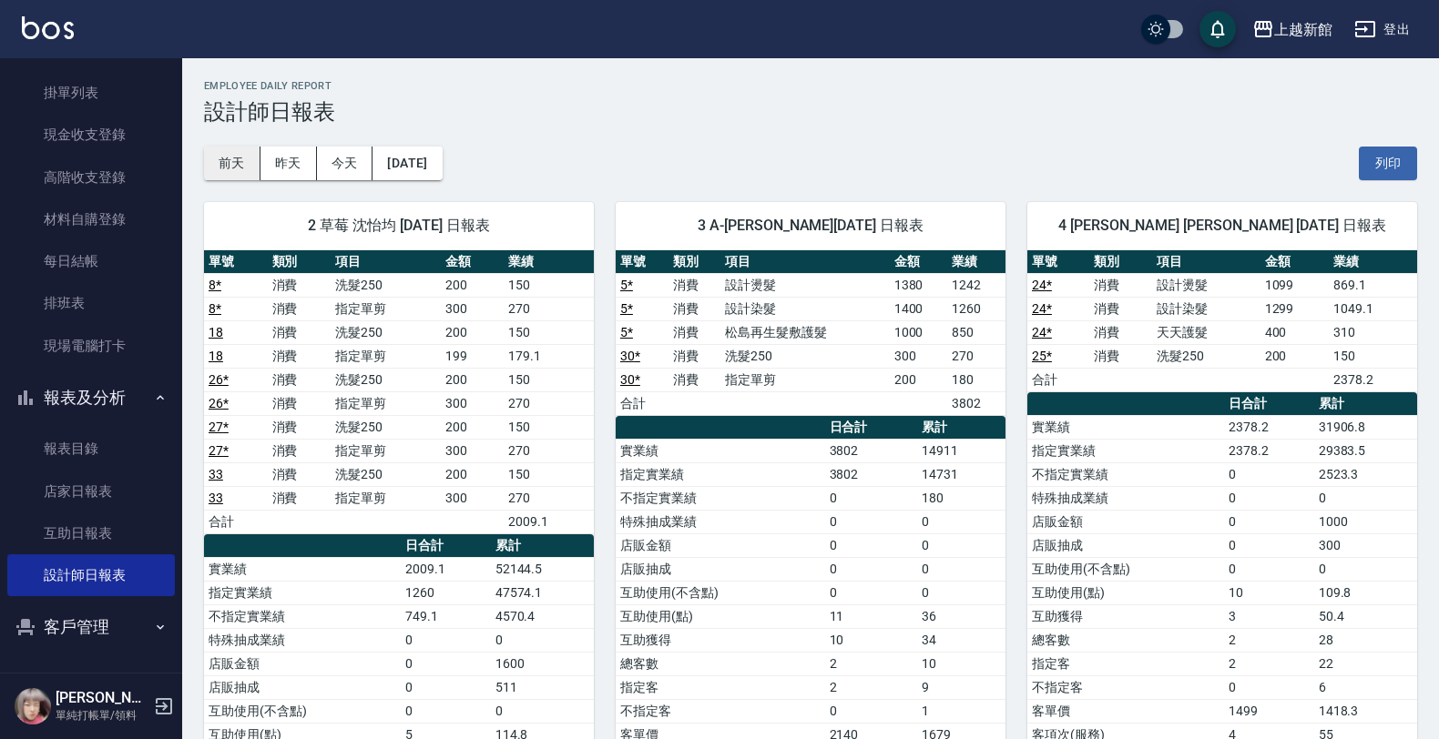
click at [229, 160] on button "前天" at bounding box center [232, 164] width 56 height 34
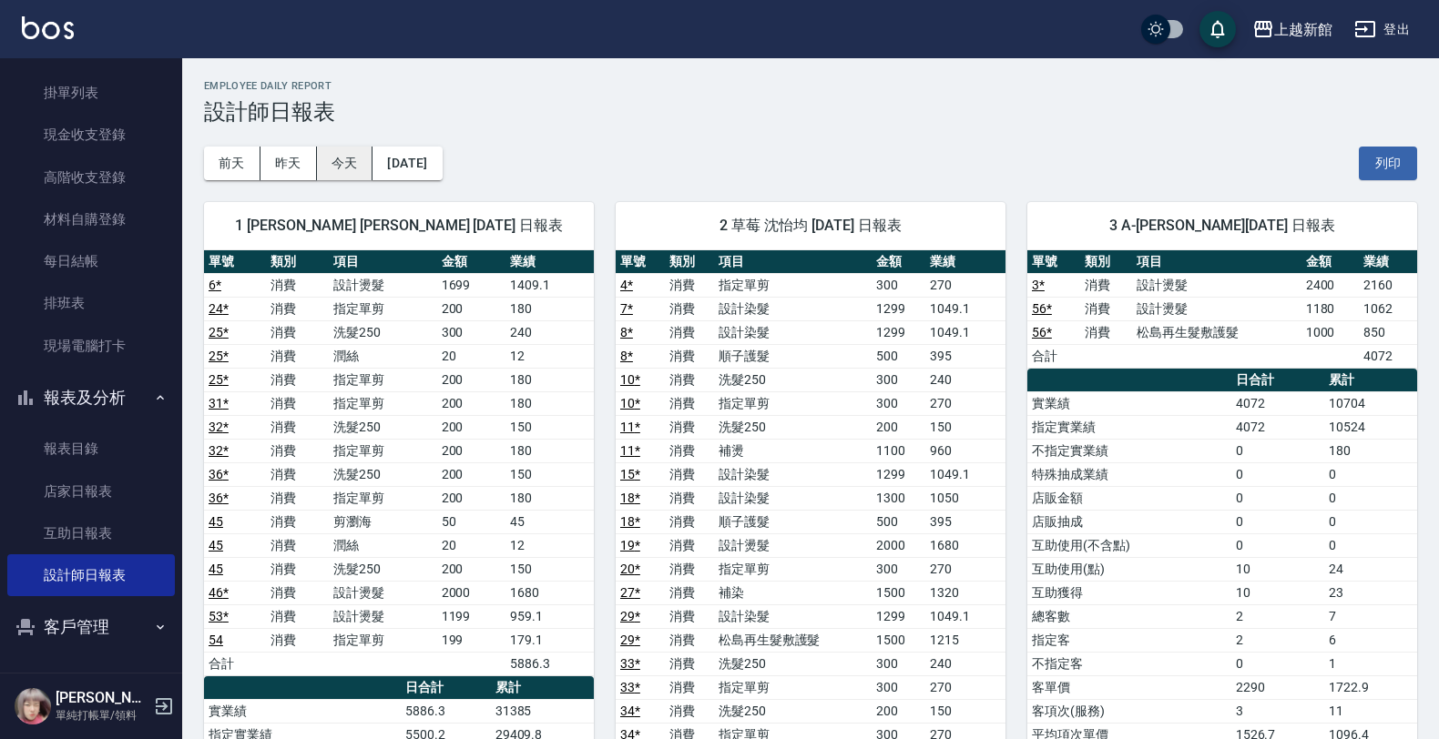
click at [332, 170] on button "今天" at bounding box center [345, 164] width 56 height 34
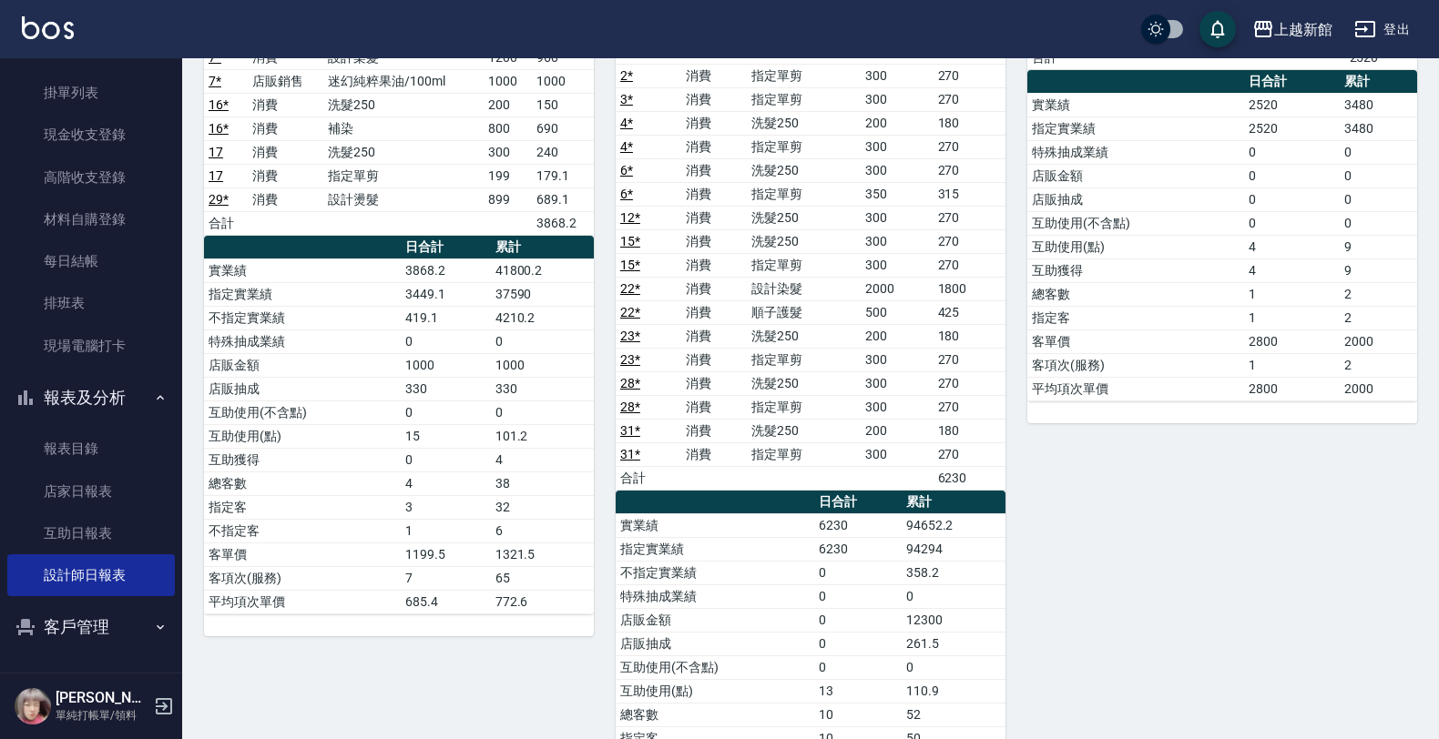
scroll to position [1969, 0]
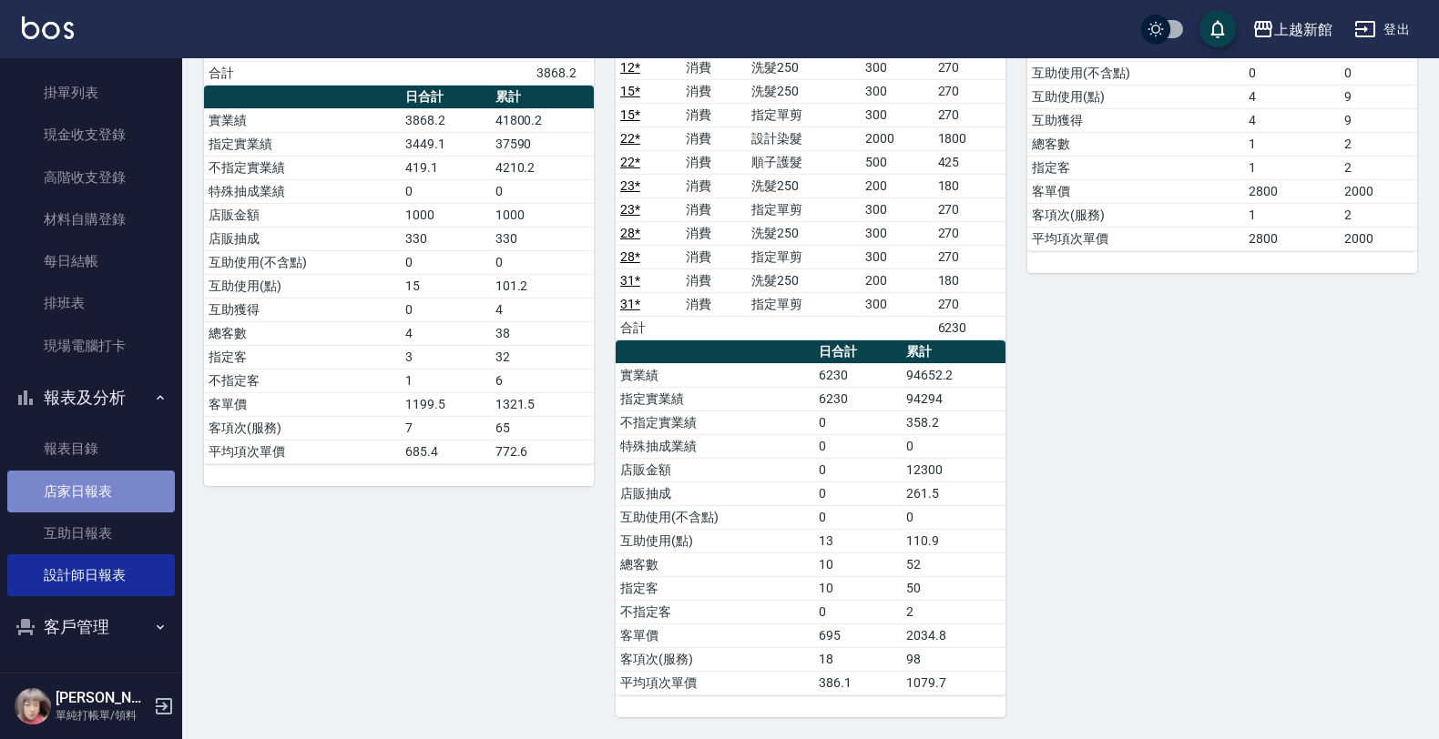
click at [150, 476] on link "店家日報表" at bounding box center [91, 492] width 168 height 42
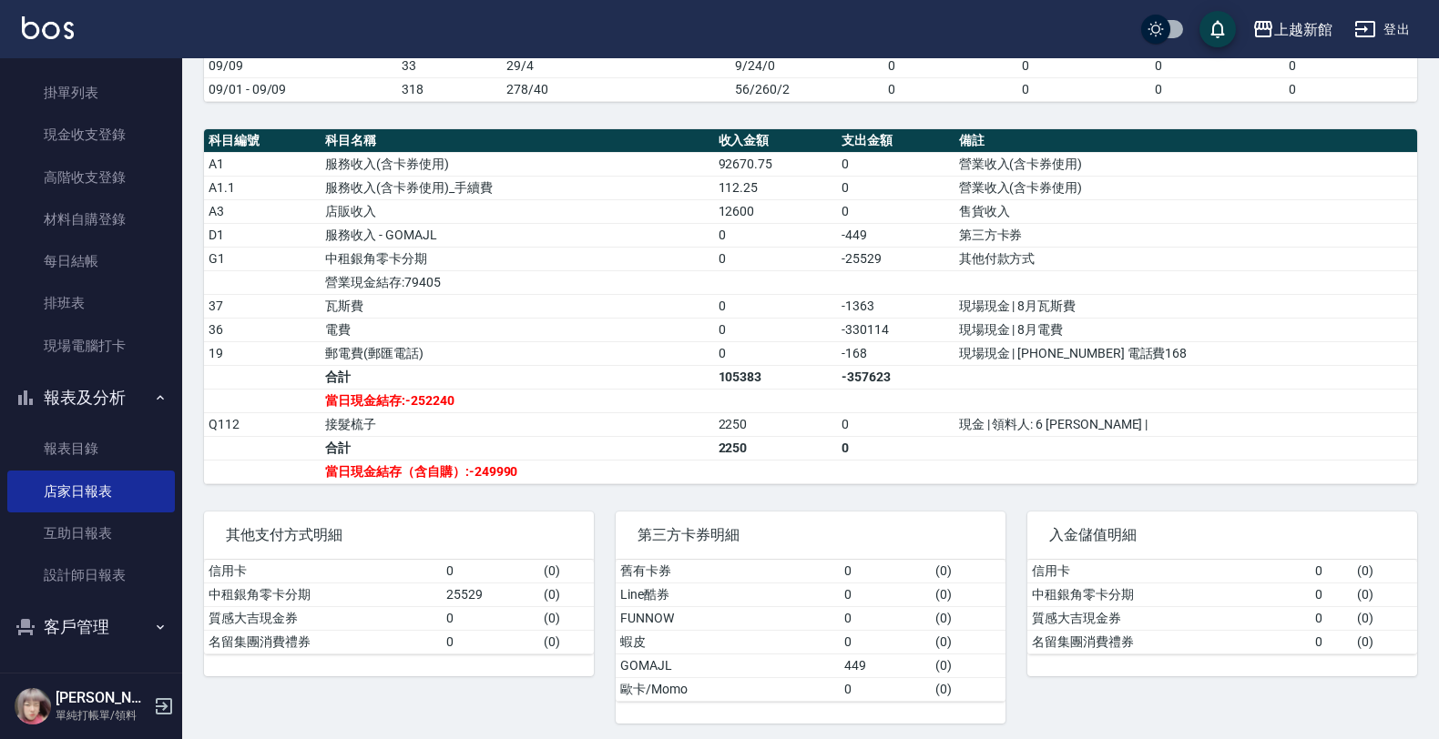
scroll to position [566, 0]
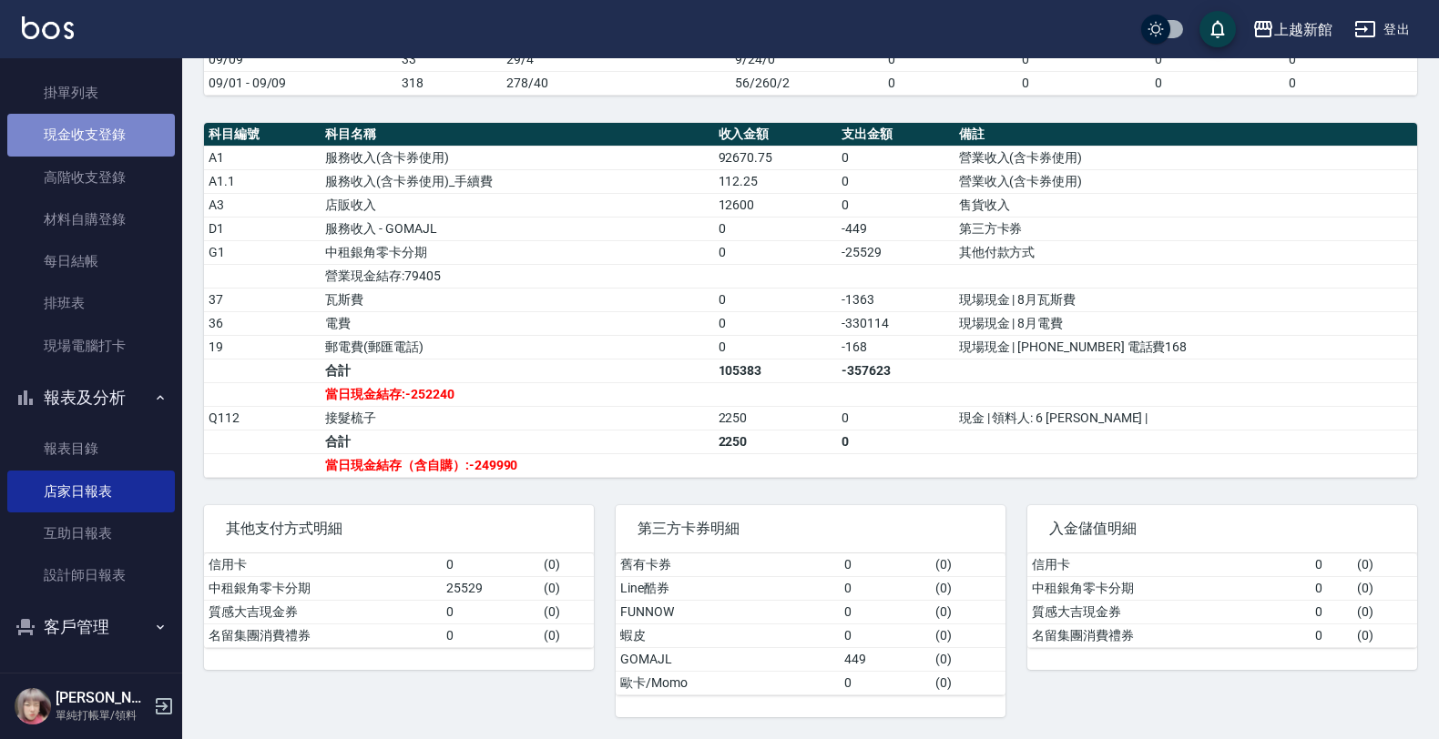
click at [107, 138] on link "現金收支登錄" at bounding box center [91, 135] width 168 height 42
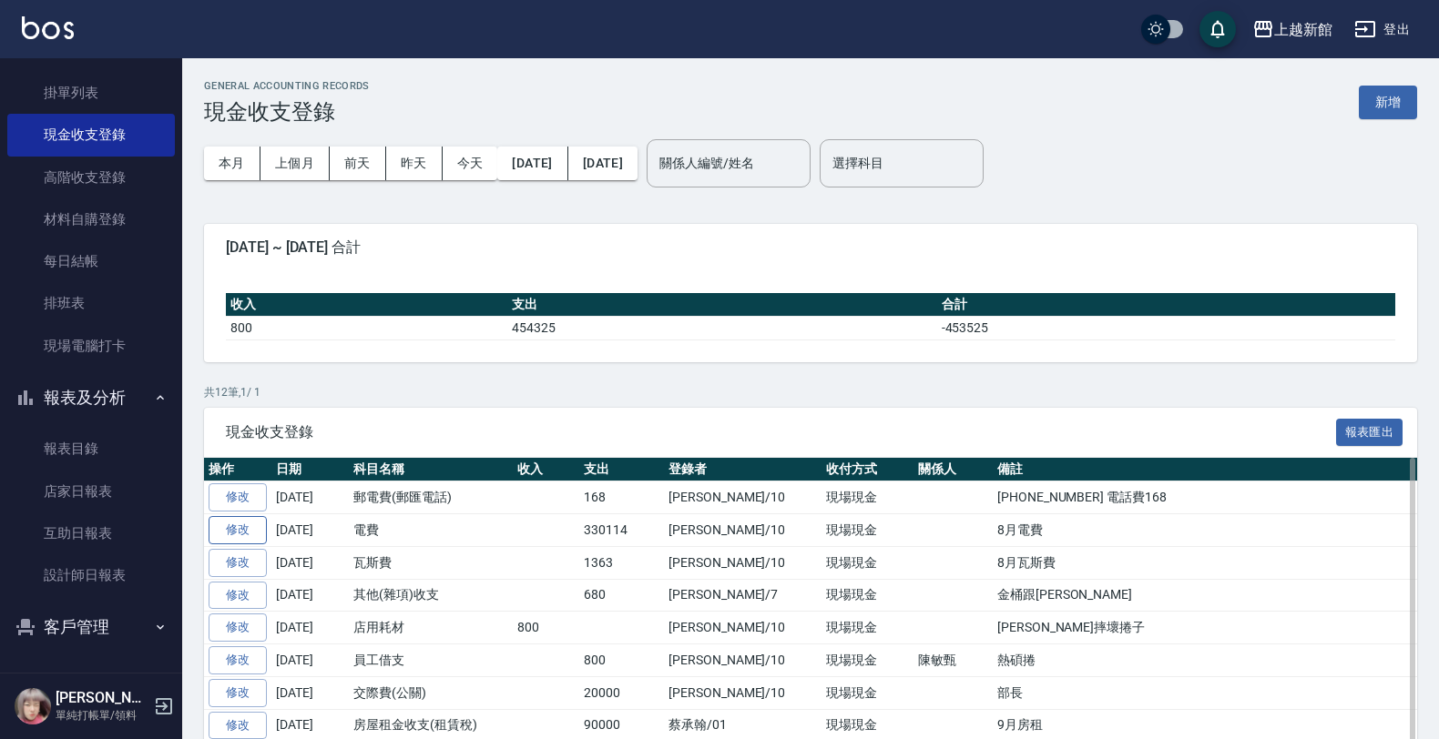
click at [248, 526] on link "修改" at bounding box center [238, 530] width 58 height 28
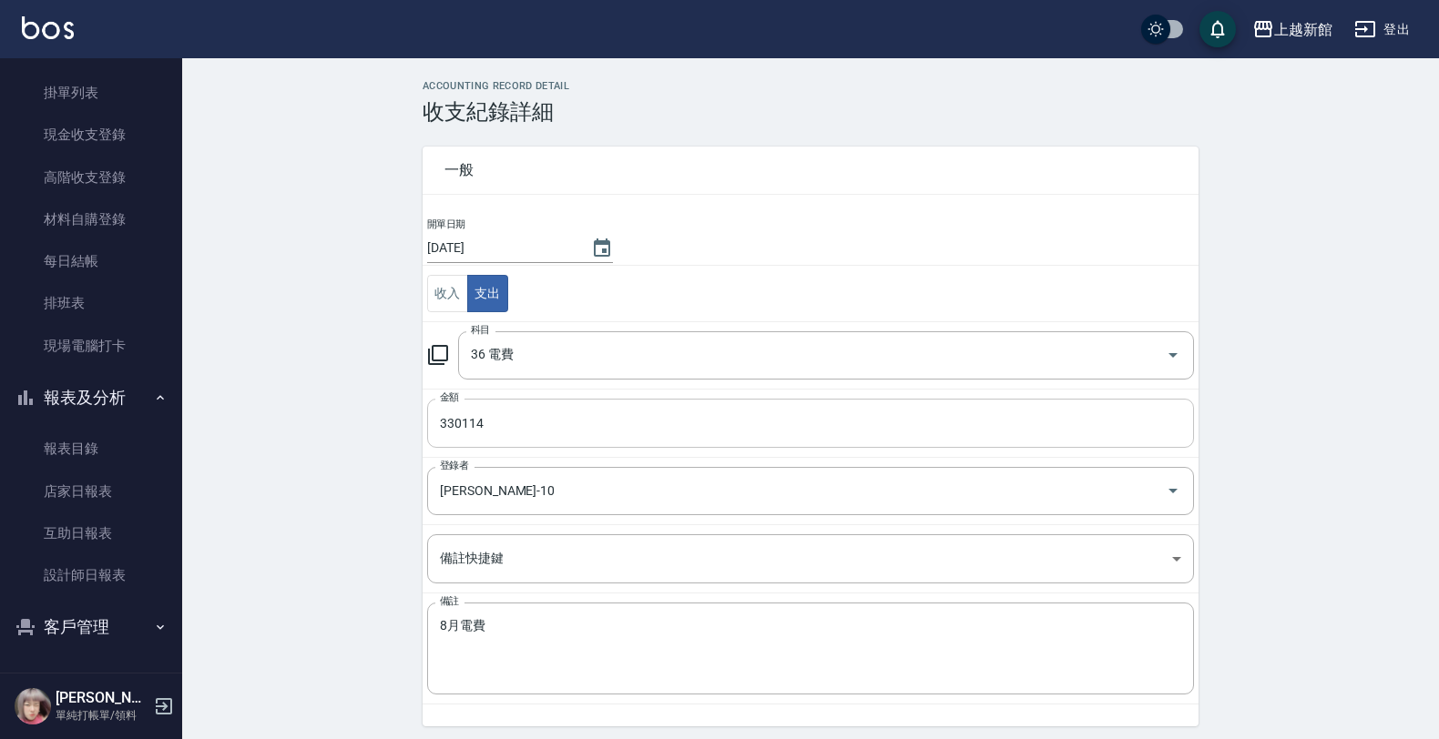
click at [539, 419] on input "330114" at bounding box center [810, 423] width 767 height 49
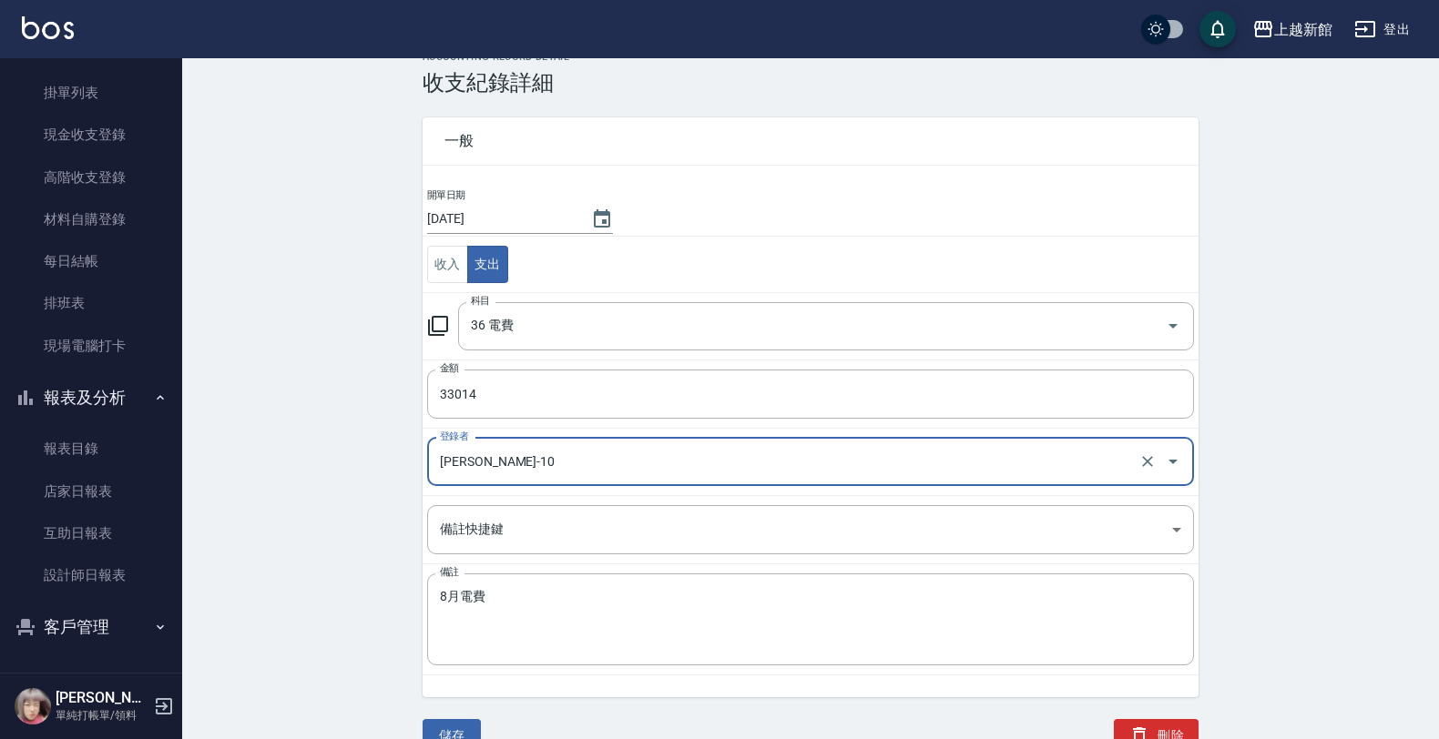
scroll to position [44, 0]
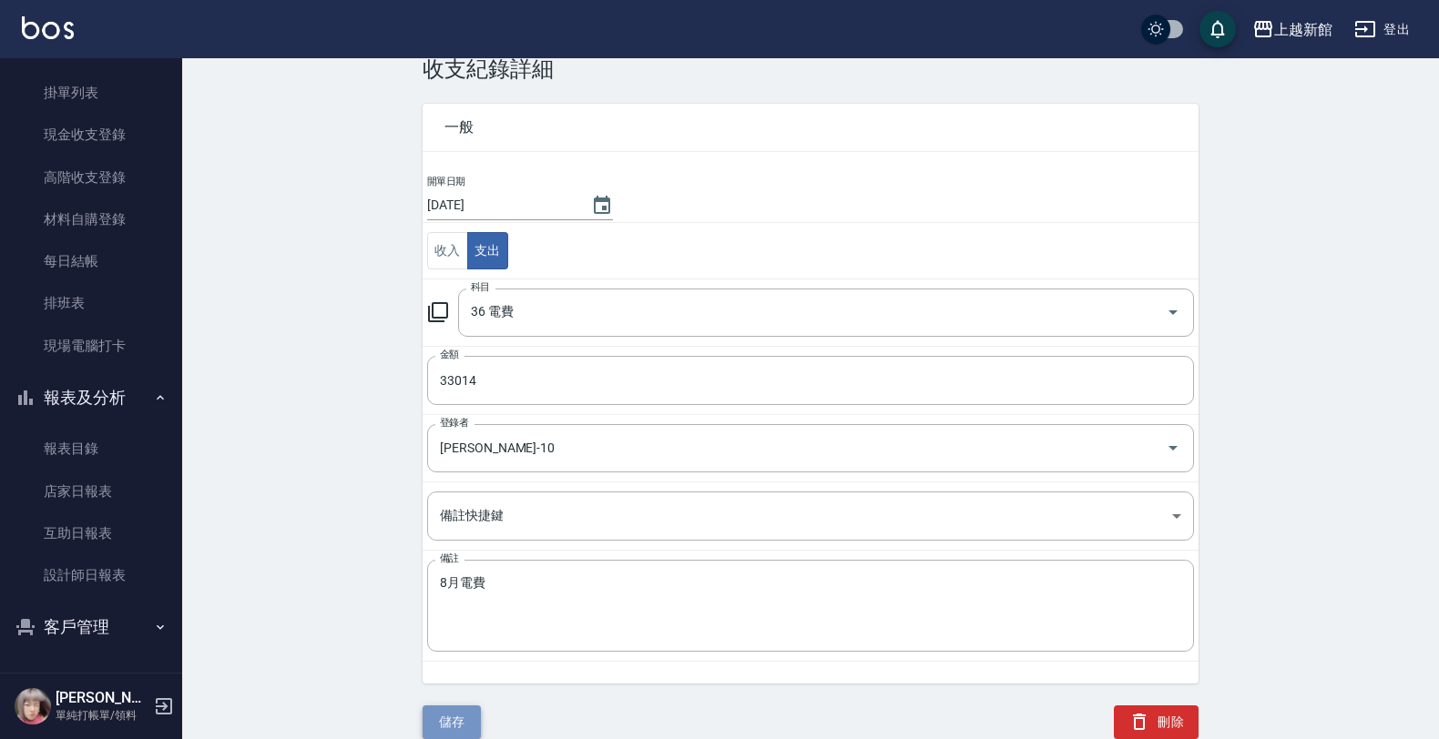
click at [444, 717] on button "儲存" at bounding box center [452, 723] width 58 height 34
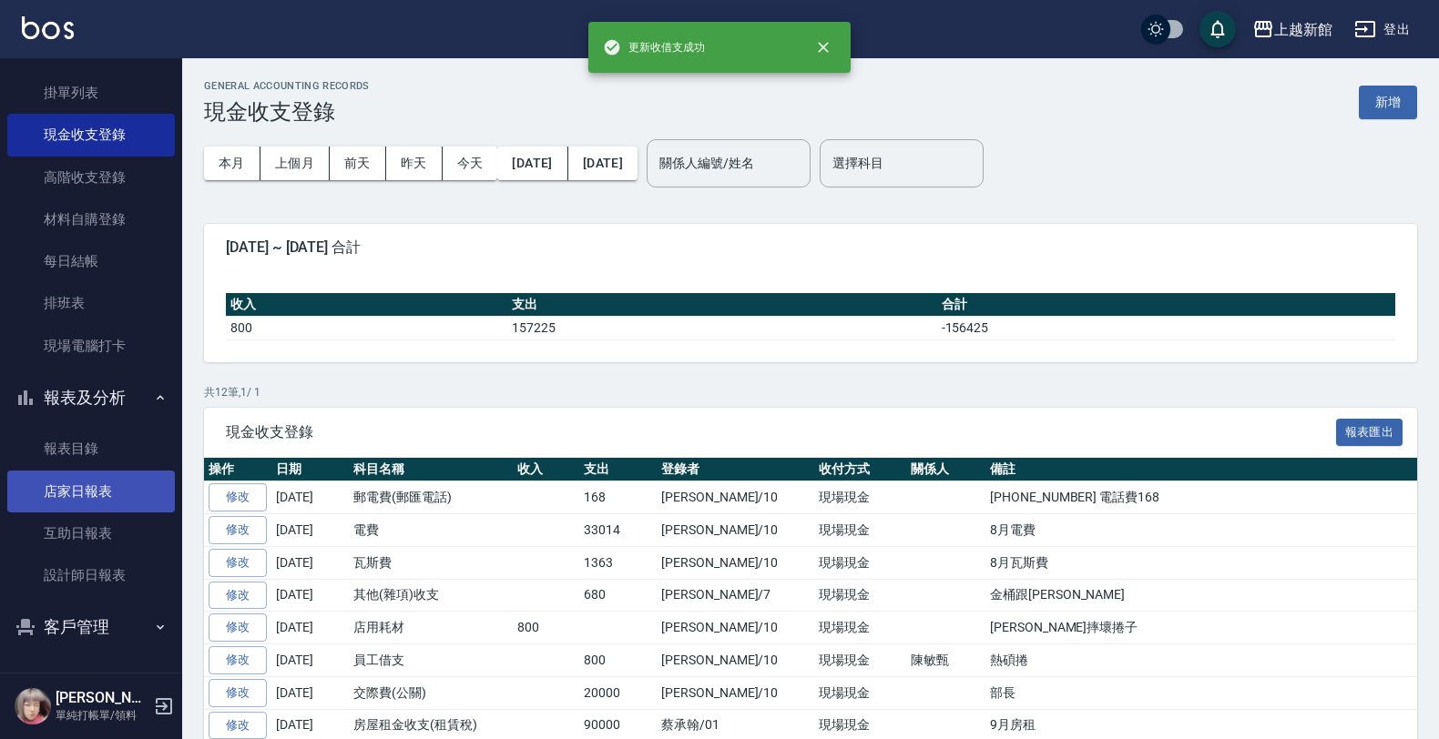
click at [107, 492] on link "店家日報表" at bounding box center [91, 492] width 168 height 42
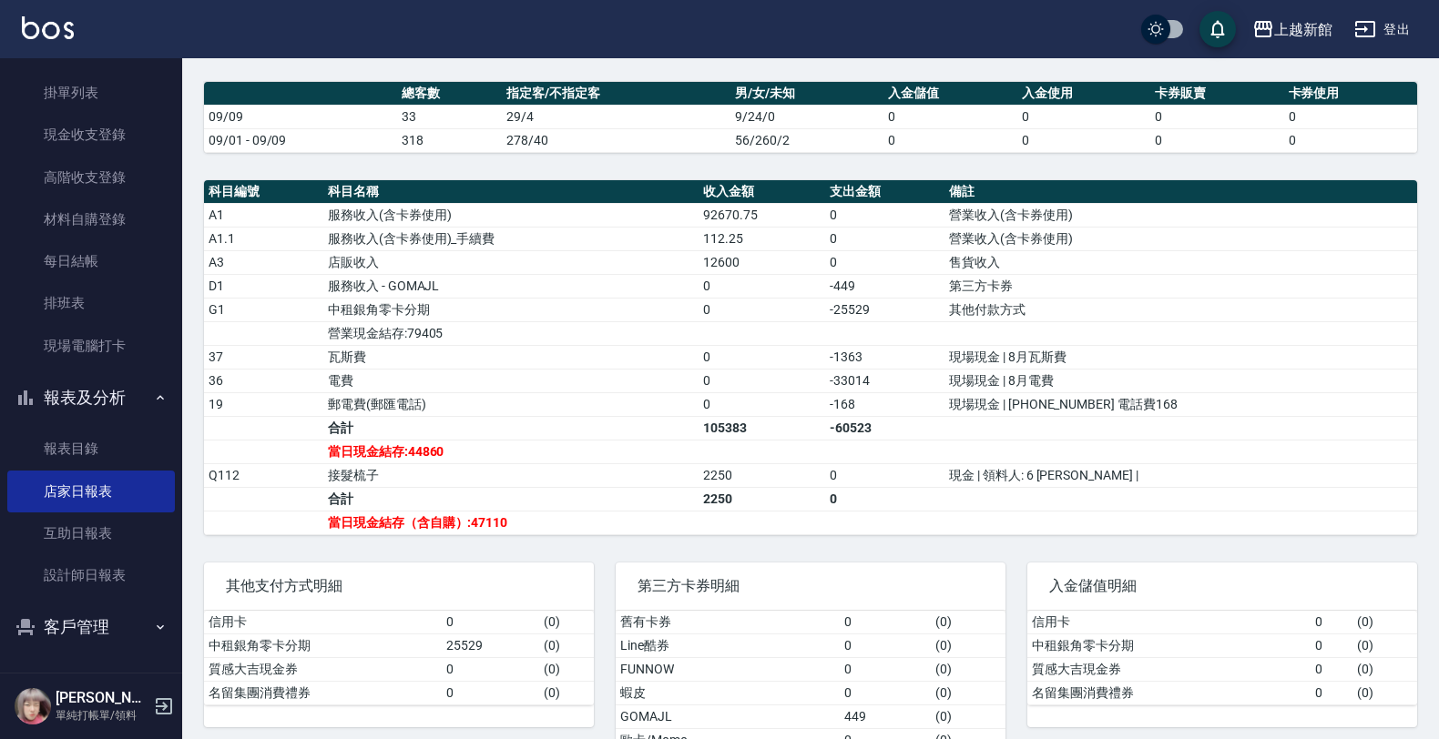
scroll to position [566, 0]
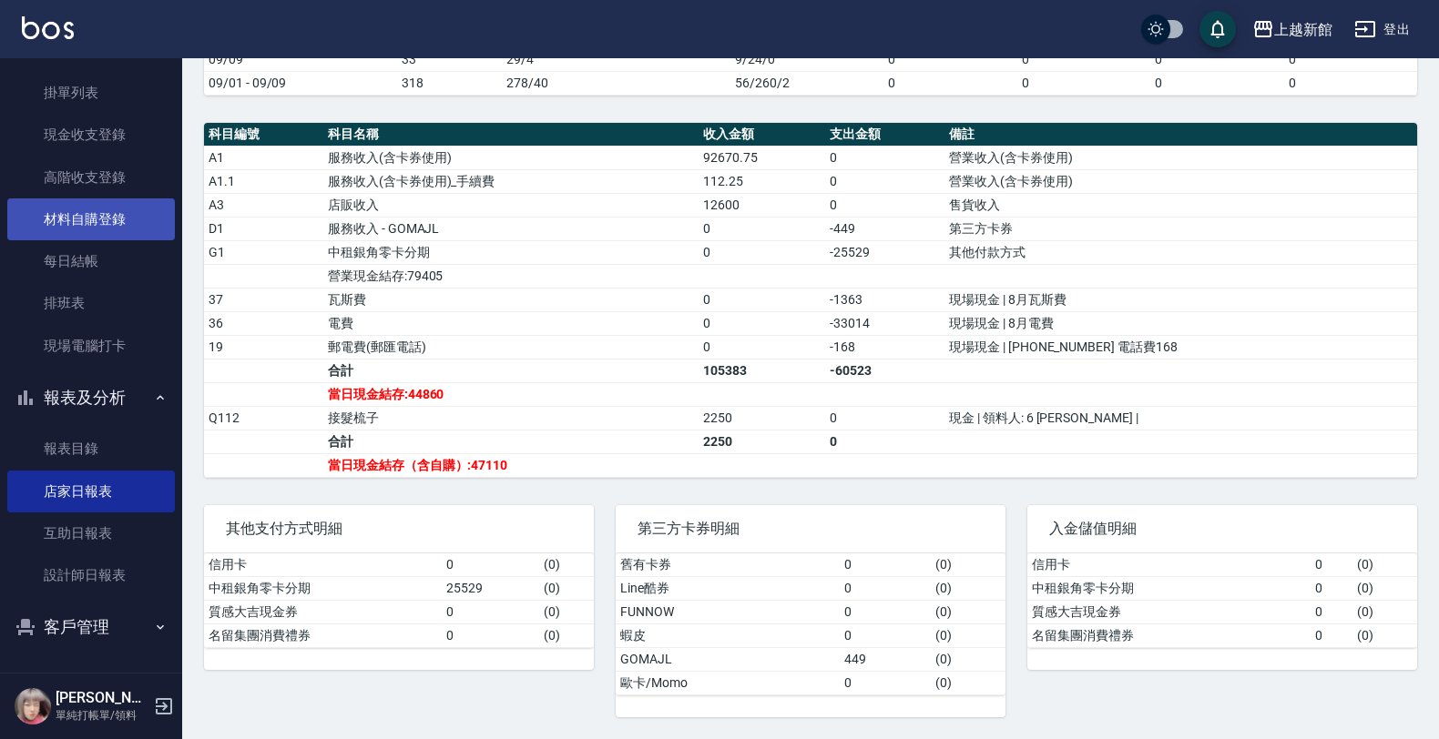
click at [92, 212] on link "材料自購登錄" at bounding box center [91, 220] width 168 height 42
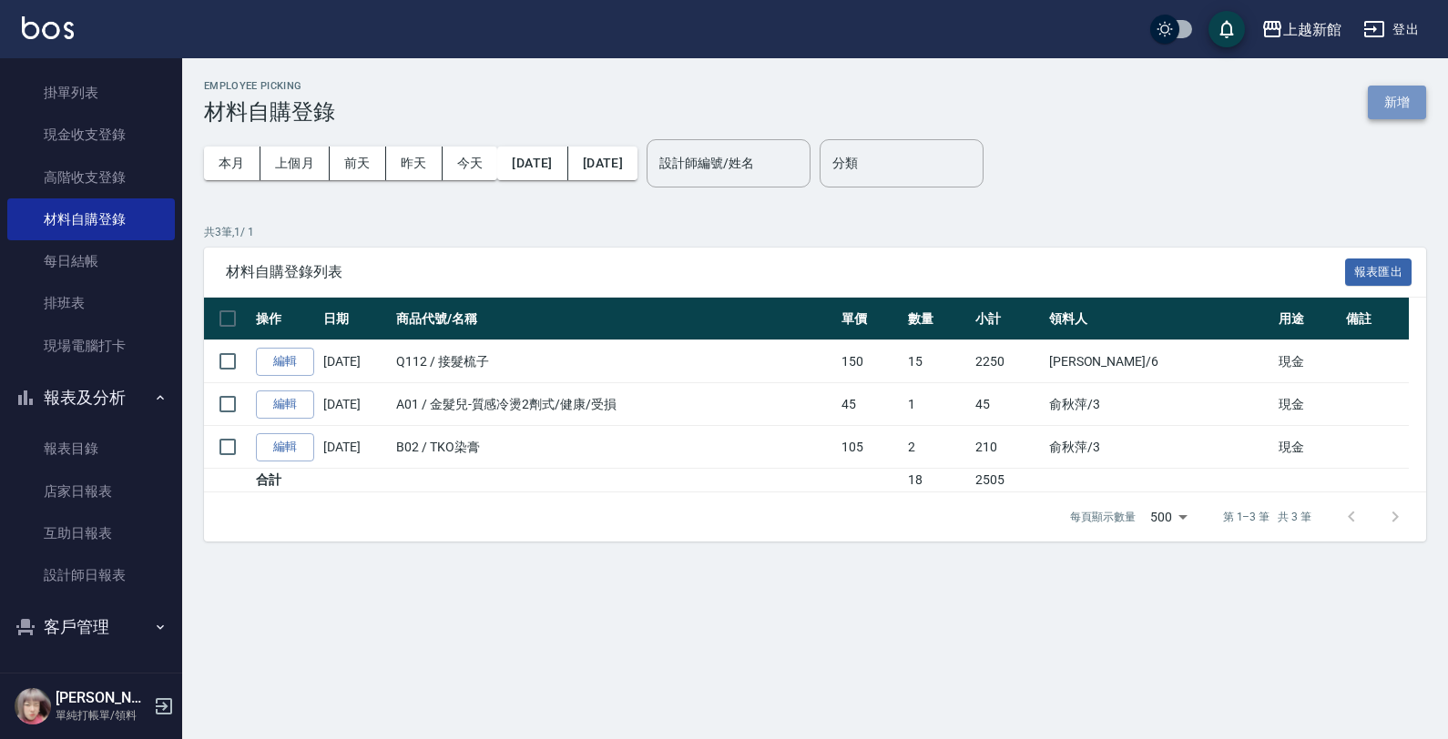
click at [1372, 93] on button "新增" at bounding box center [1397, 103] width 58 height 34
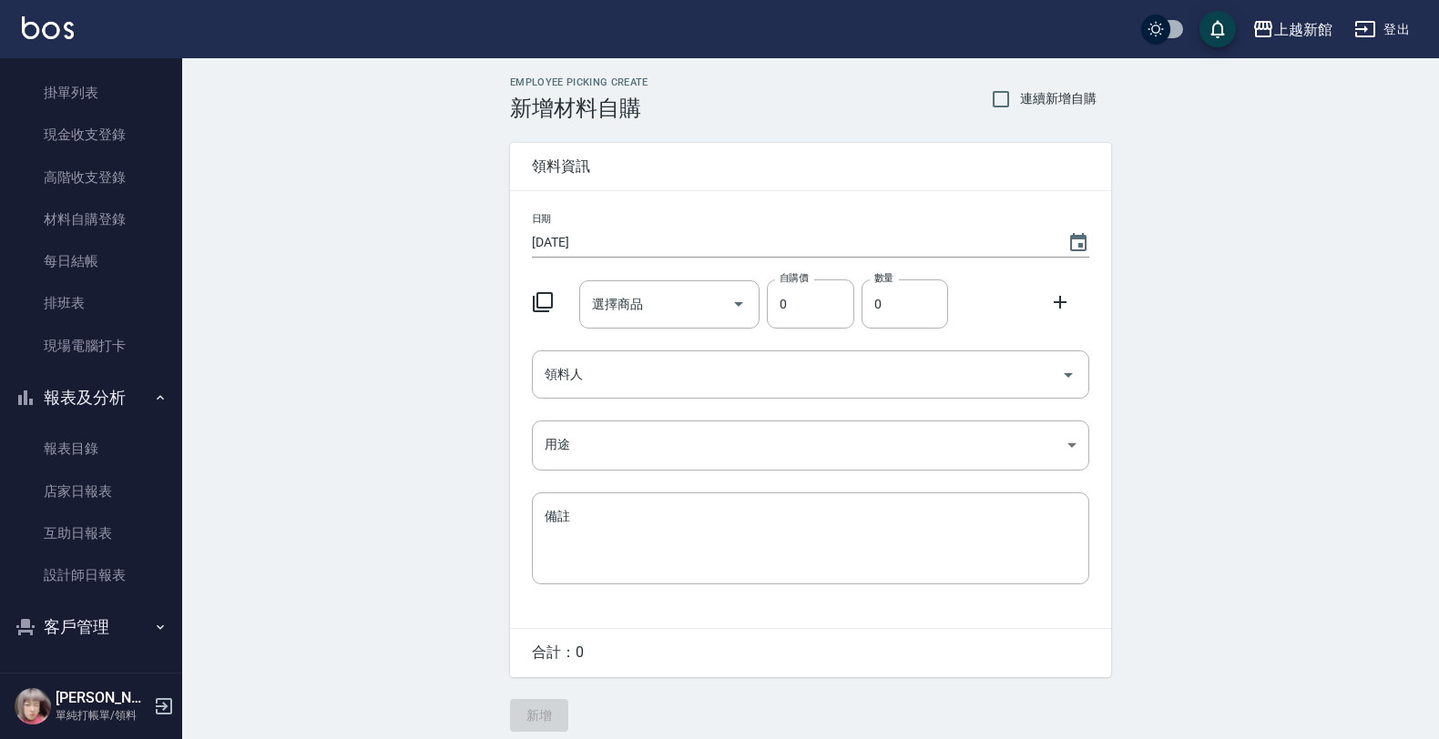
click at [553, 301] on icon at bounding box center [543, 302] width 22 height 22
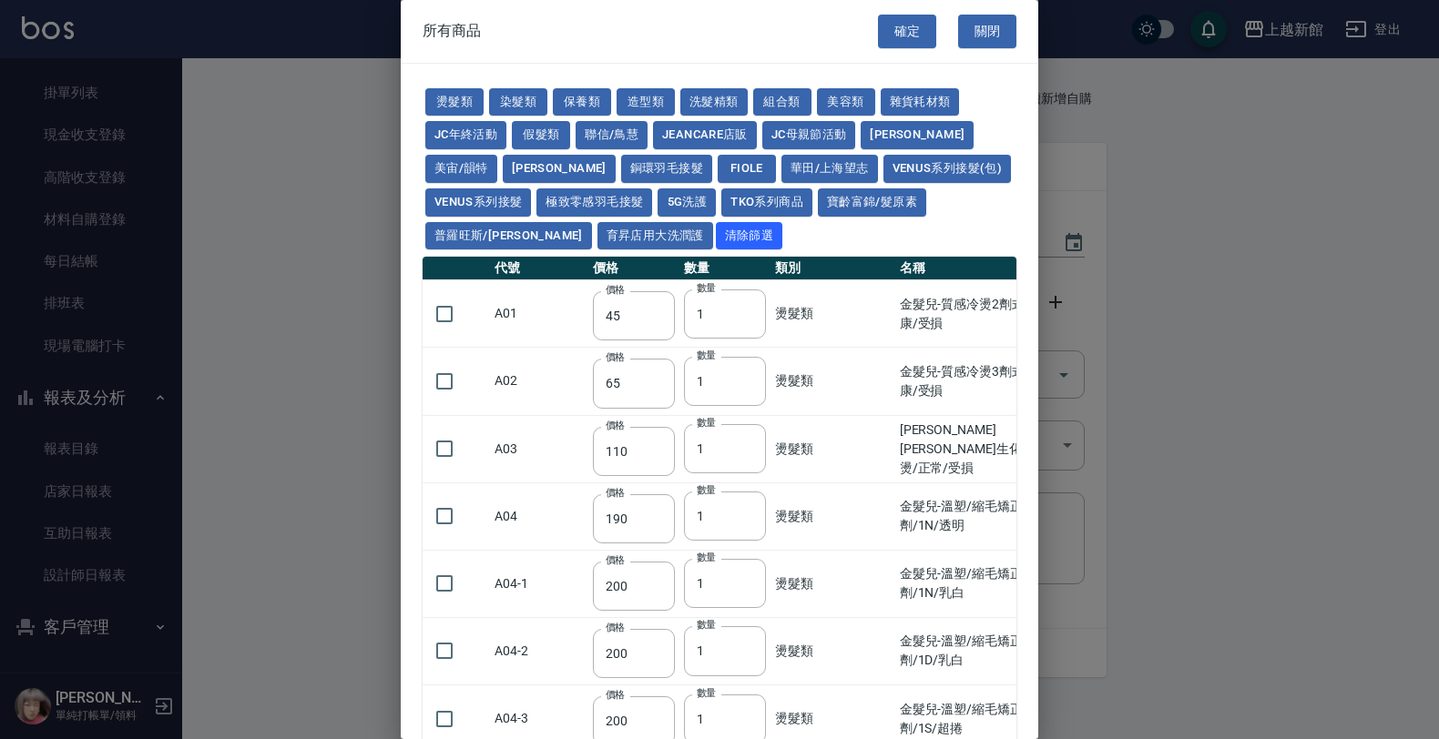
click at [538, 307] on td "A01" at bounding box center [539, 313] width 98 height 67
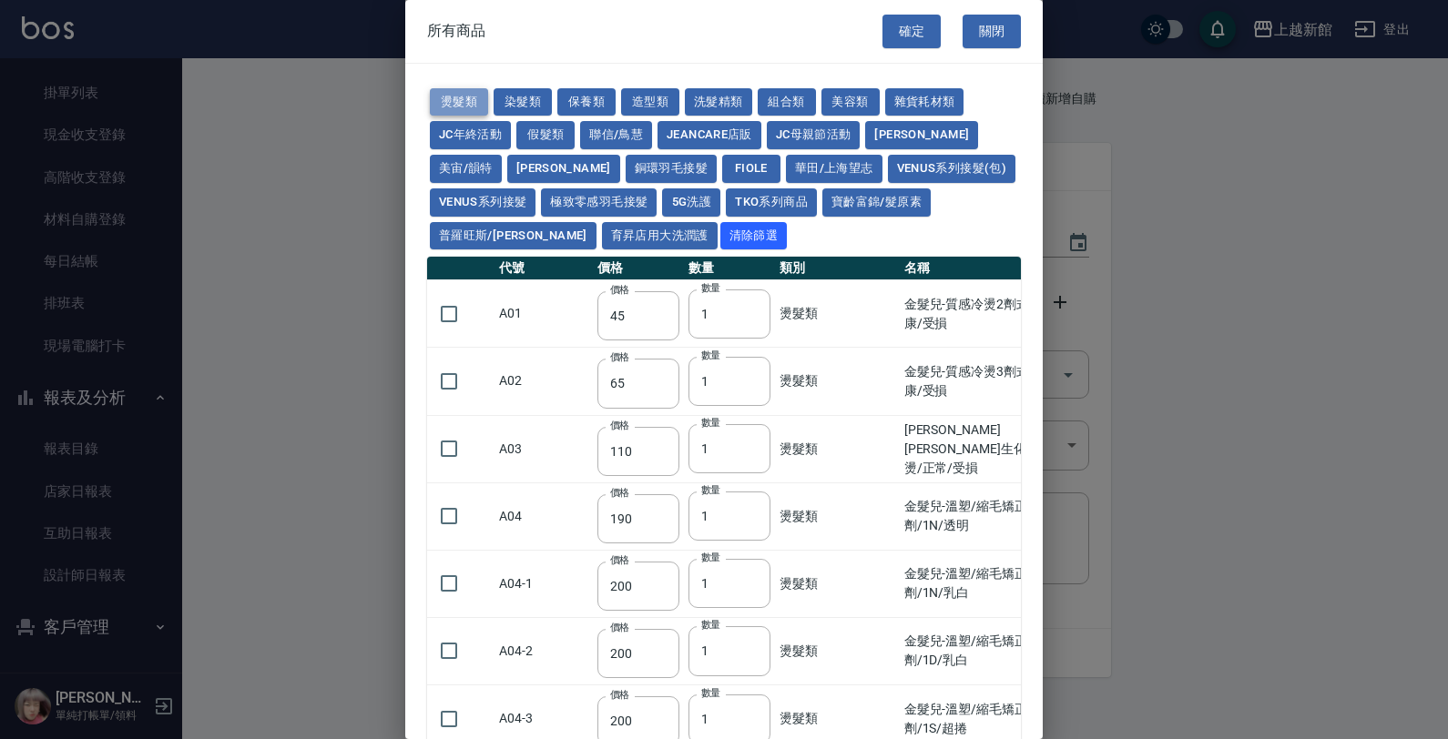
click at [484, 100] on button "燙髮類" at bounding box center [459, 102] width 58 height 28
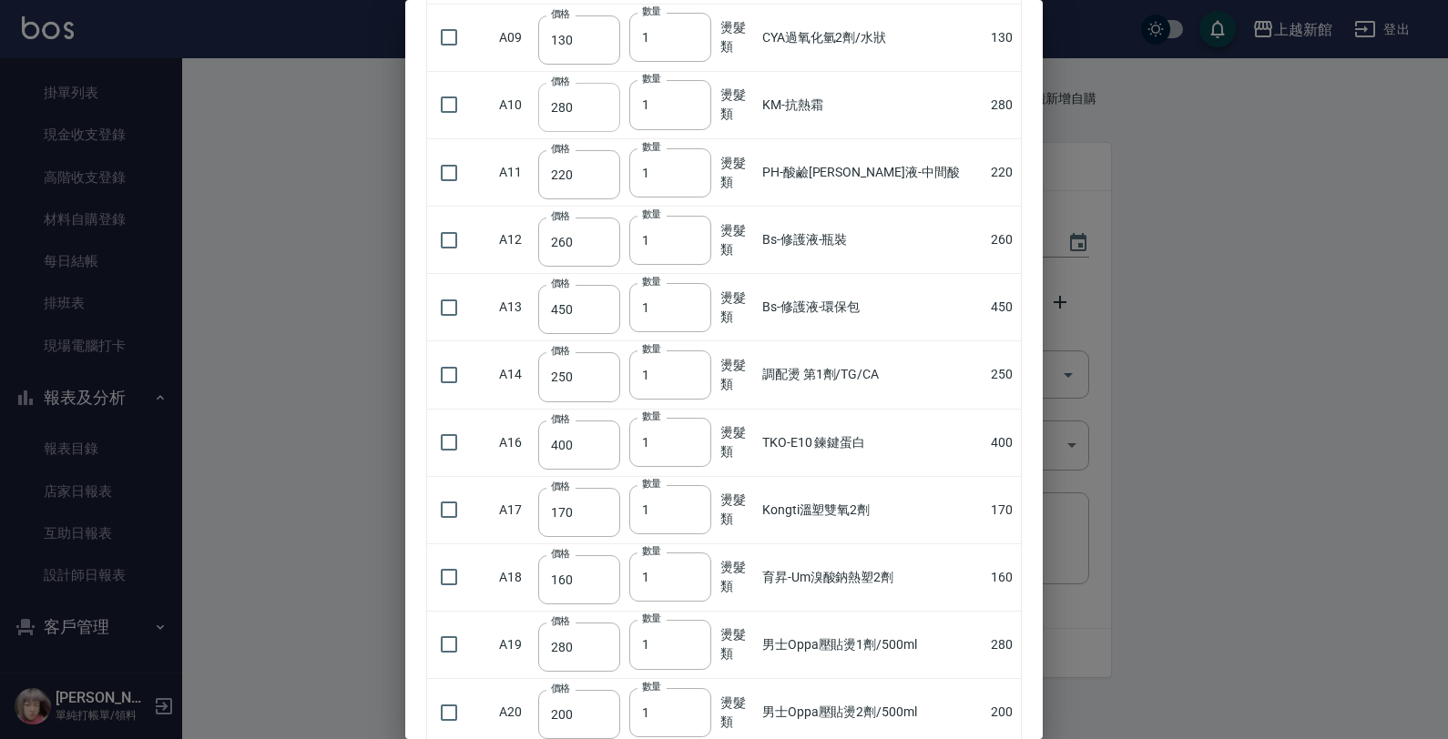
scroll to position [1138, 0]
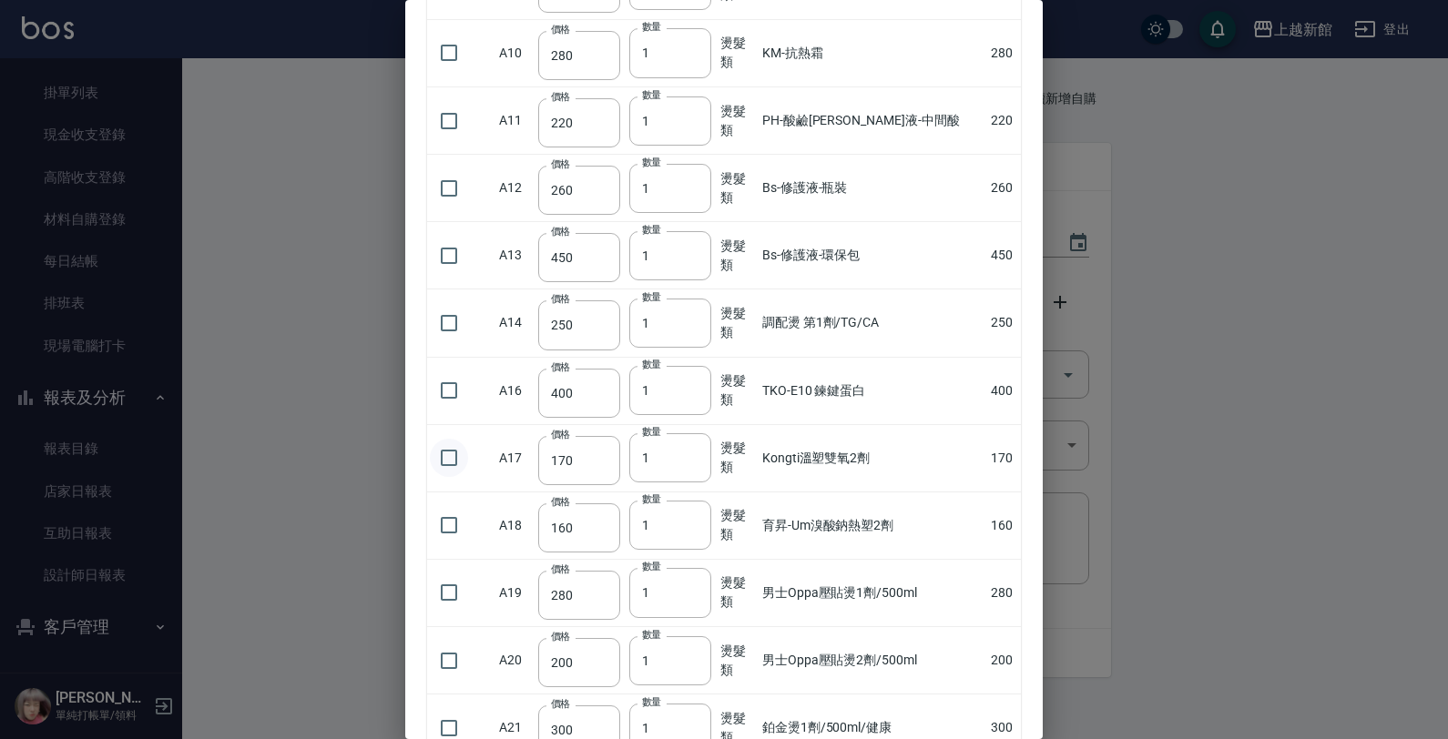
click at [443, 460] on input "checkbox" at bounding box center [449, 458] width 38 height 38
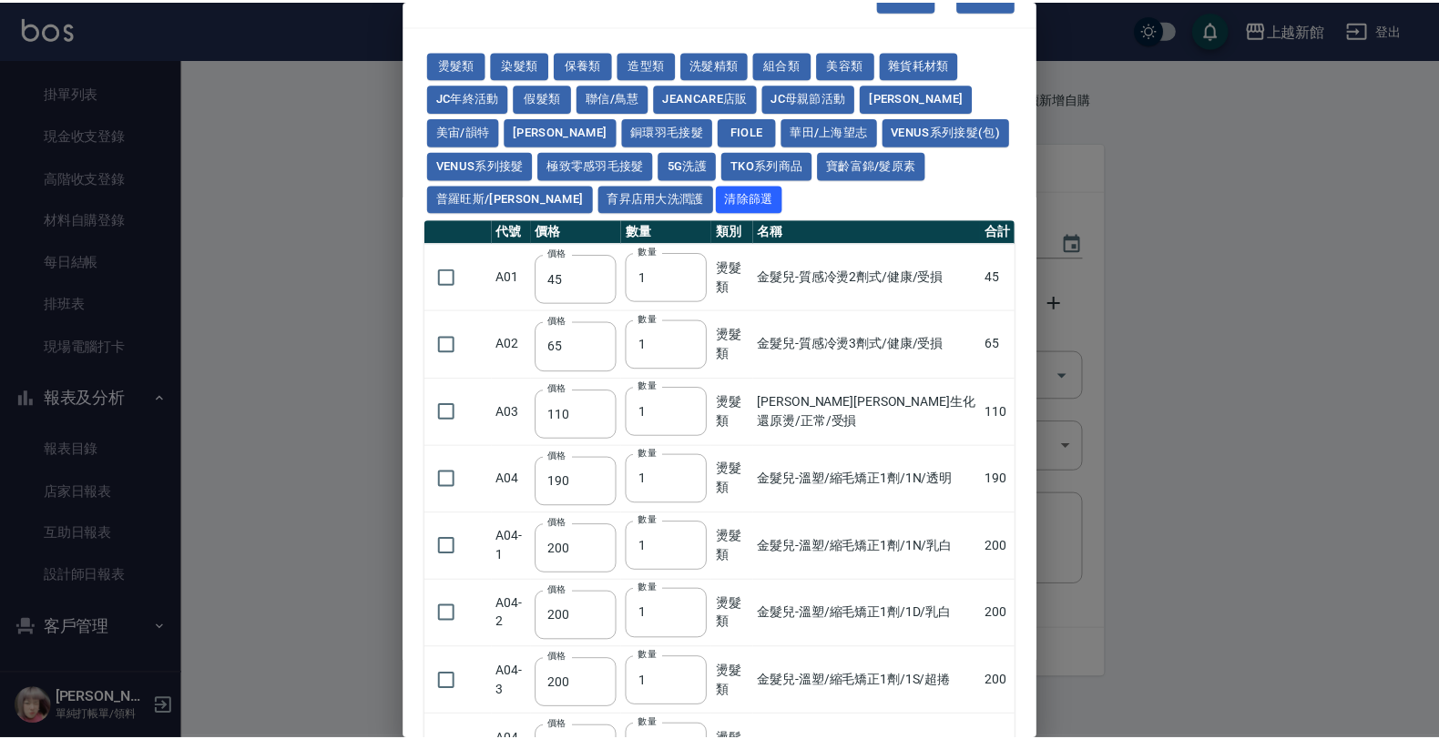
scroll to position [0, 0]
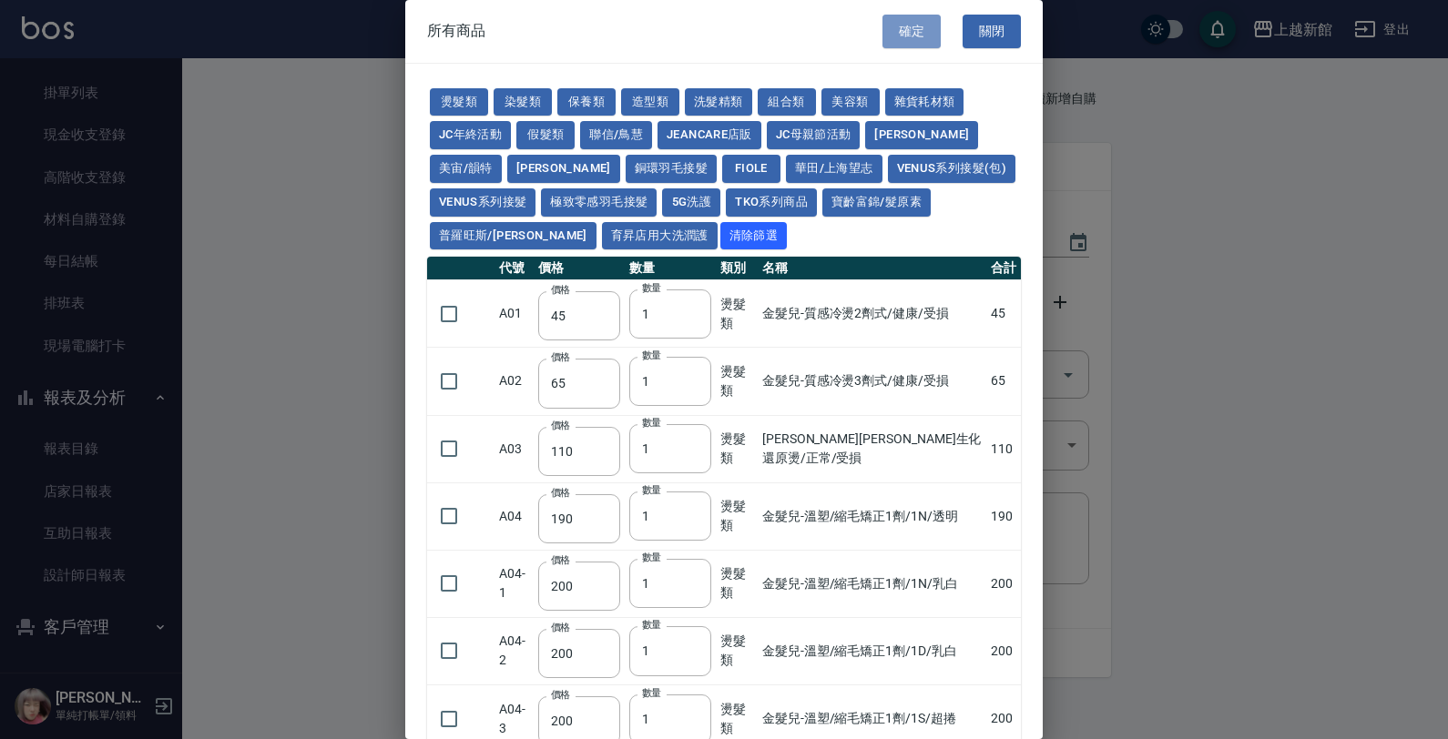
click at [893, 34] on button "確定" at bounding box center [911, 32] width 58 height 34
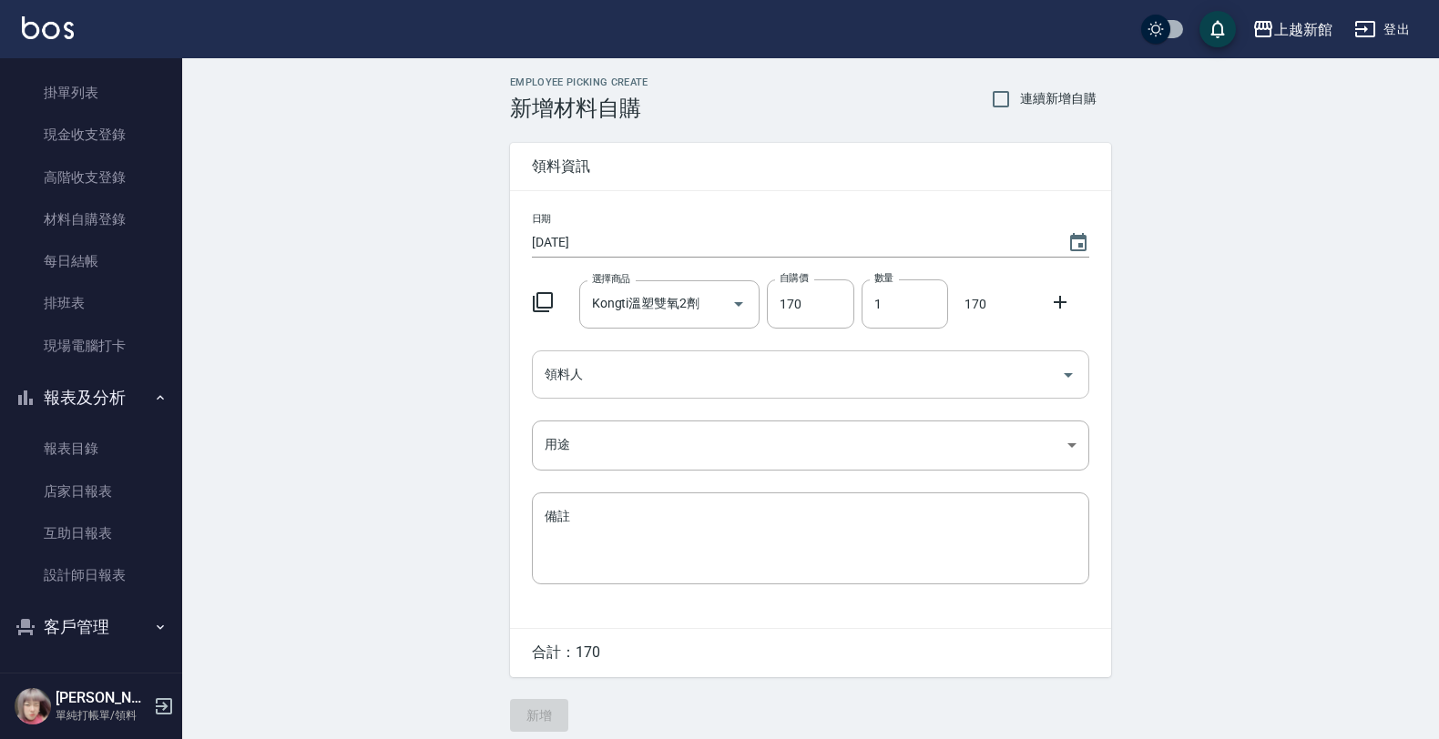
click at [670, 352] on div "領料人" at bounding box center [810, 375] width 557 height 48
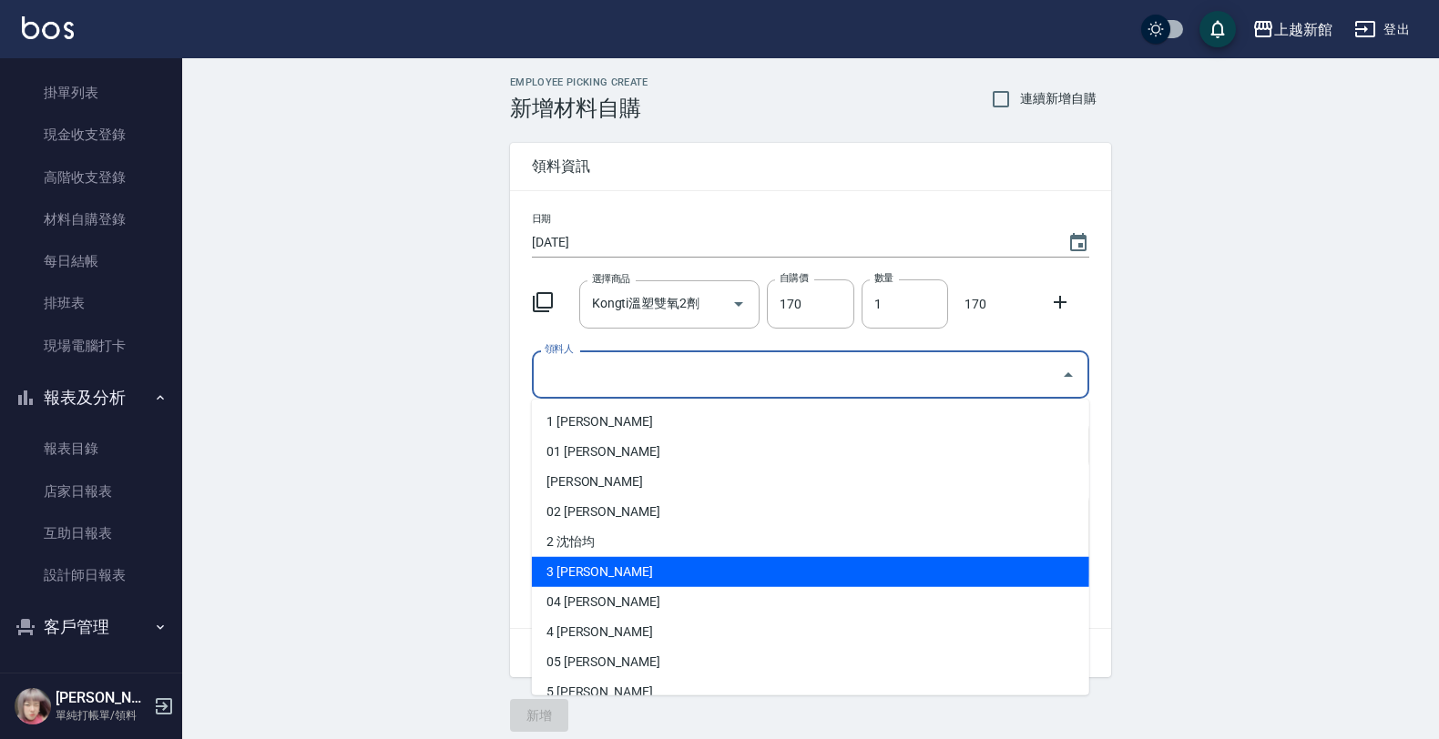
click at [589, 560] on li "3 [PERSON_NAME]" at bounding box center [810, 572] width 557 height 30
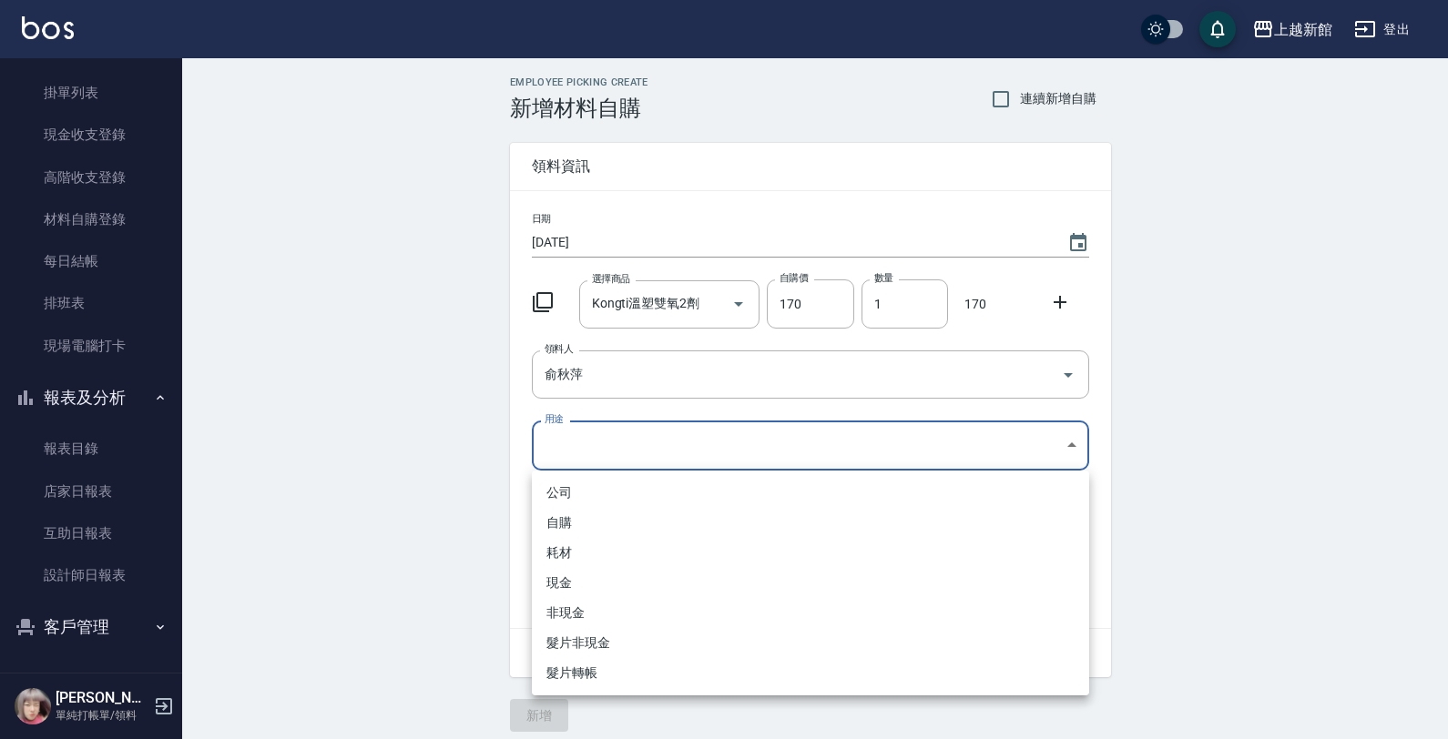
click at [587, 428] on body "上越新館 登出 櫃檯作業 打帳單 帳單列表 掛單列表 現金收支登錄 高階收支登錄 材料自購登錄 每日結帳 排班表 現場電腦打卡 報表及分析 報表目錄 店家日報…" at bounding box center [724, 375] width 1448 height 750
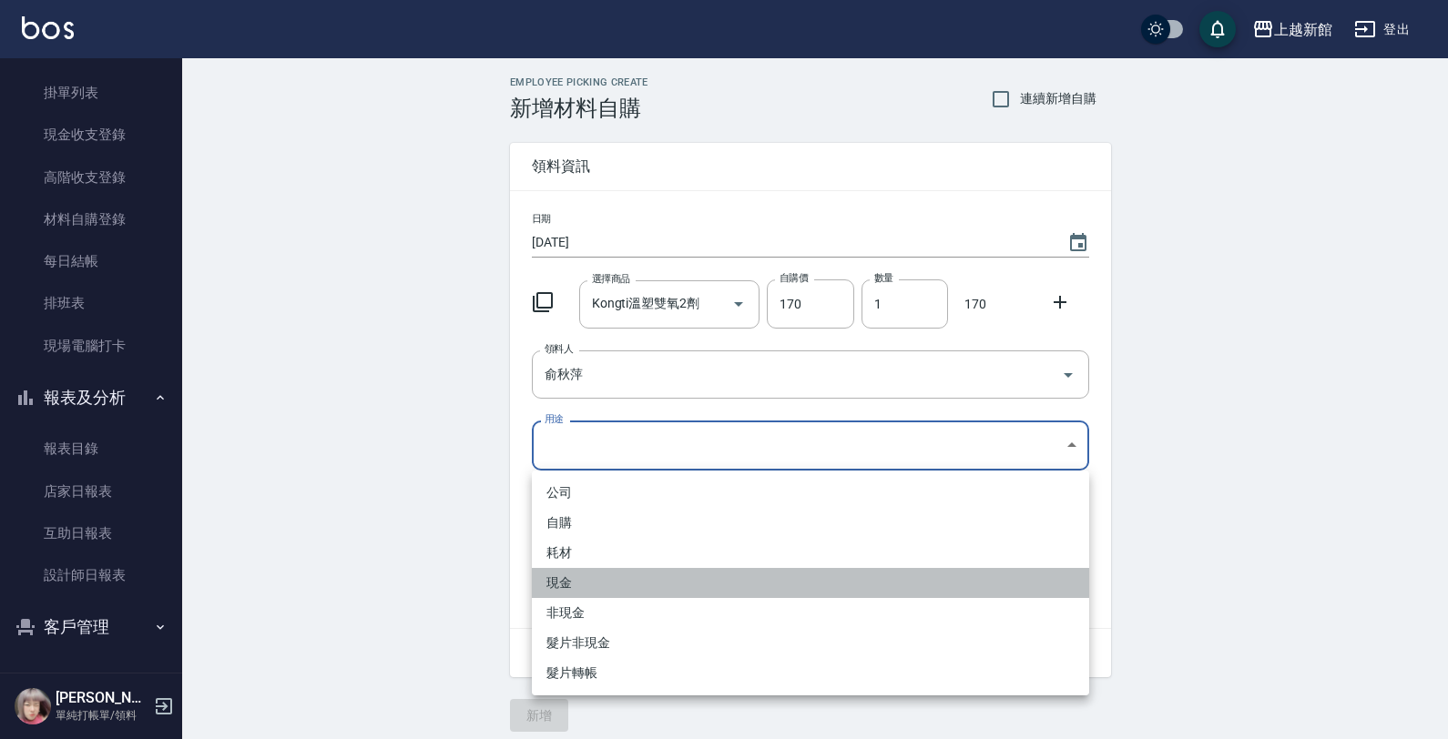
click at [563, 581] on li "現金" at bounding box center [810, 583] width 557 height 30
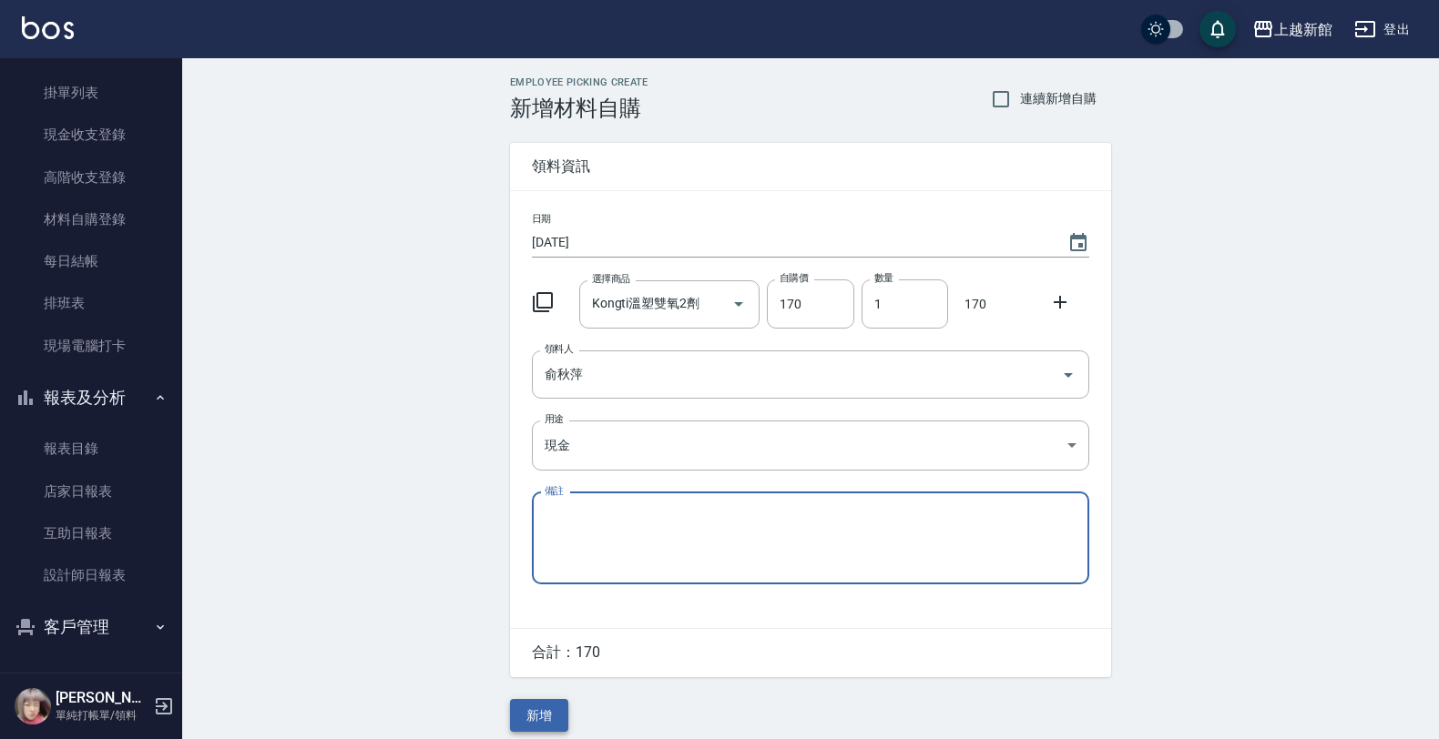
click at [538, 706] on button "新增" at bounding box center [539, 716] width 58 height 34
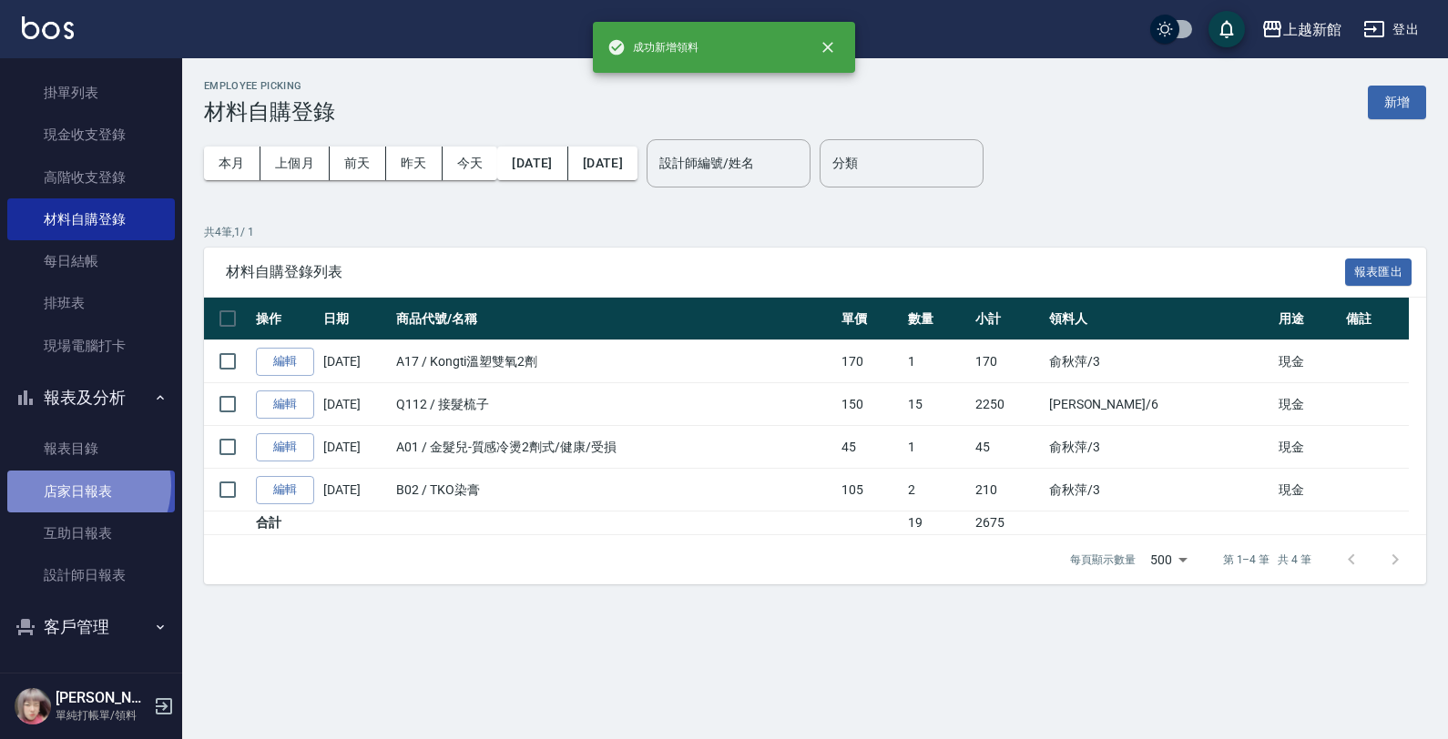
click at [78, 485] on link "店家日報表" at bounding box center [91, 492] width 168 height 42
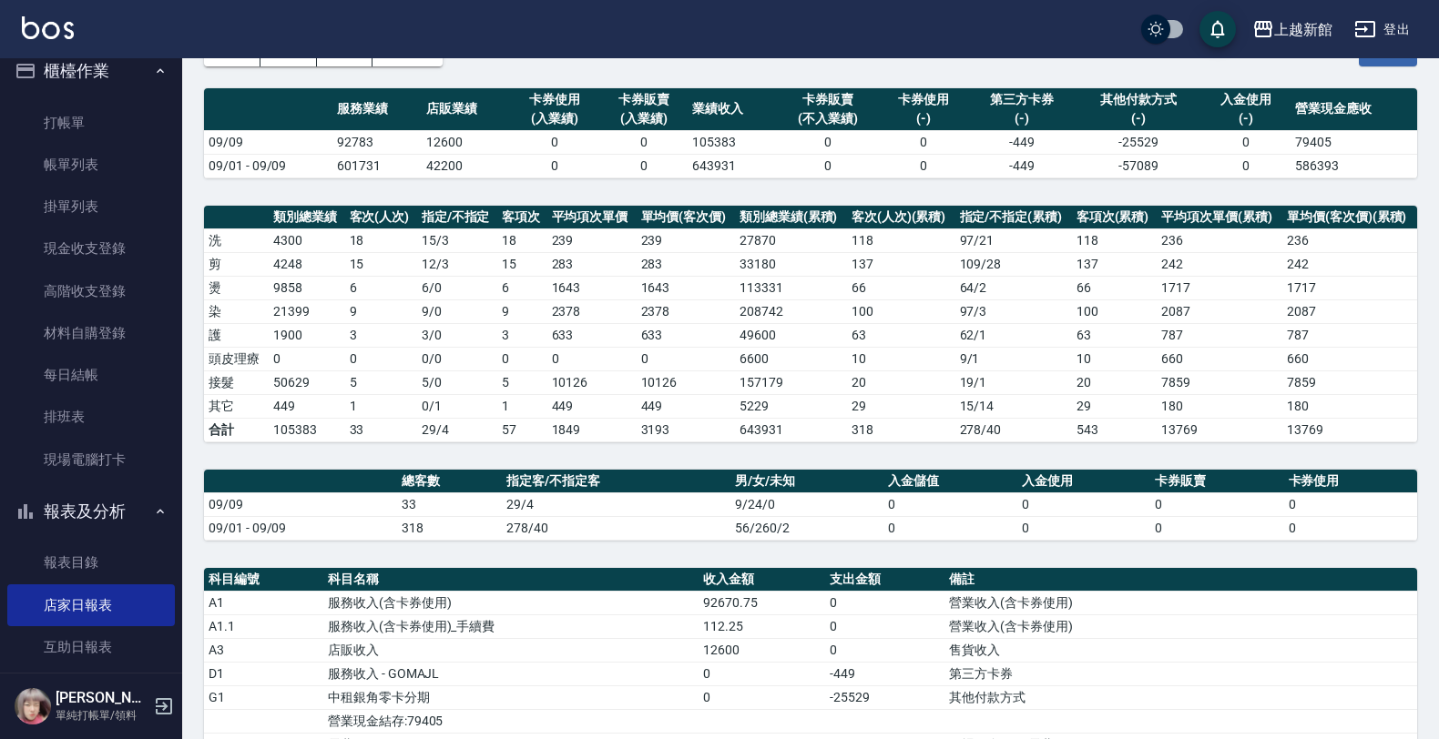
scroll to position [132, 0]
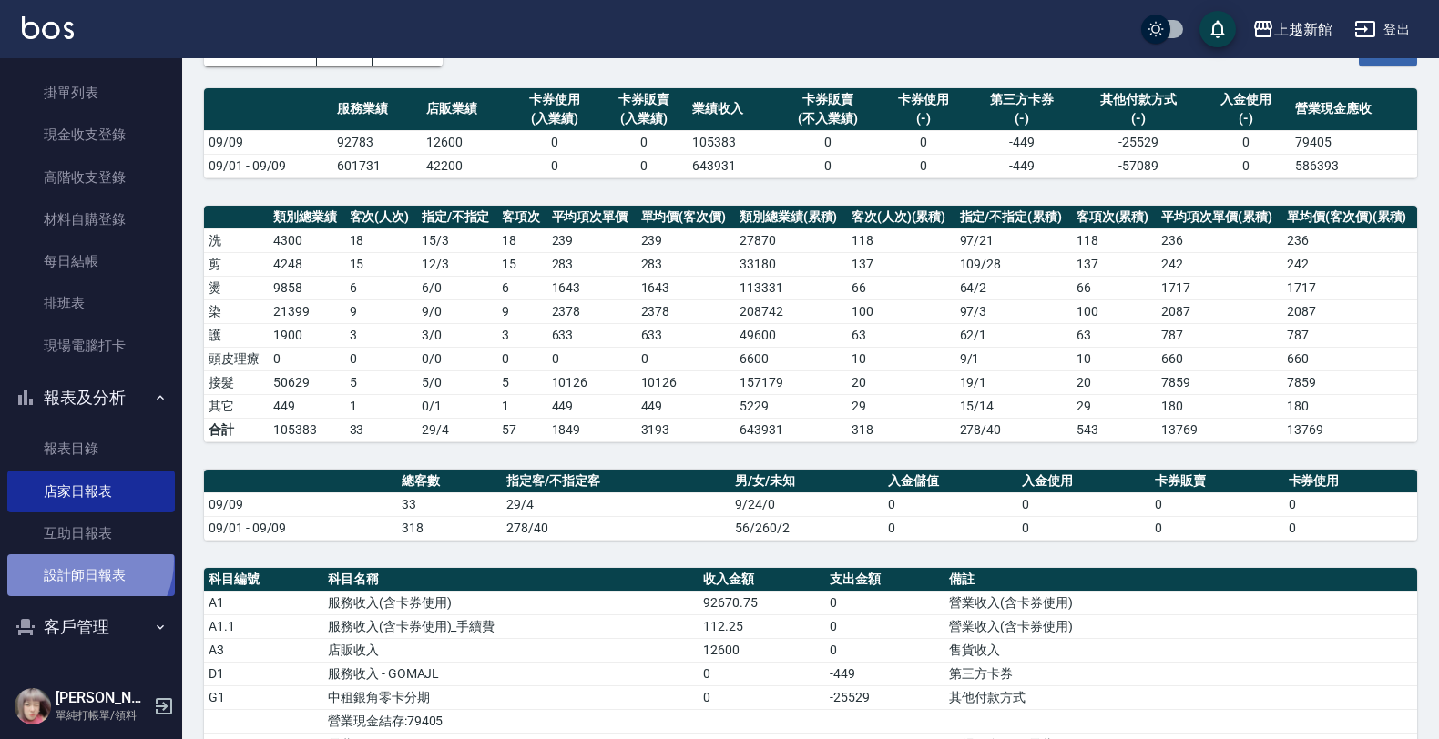
click at [87, 562] on link "設計師日報表" at bounding box center [91, 576] width 168 height 42
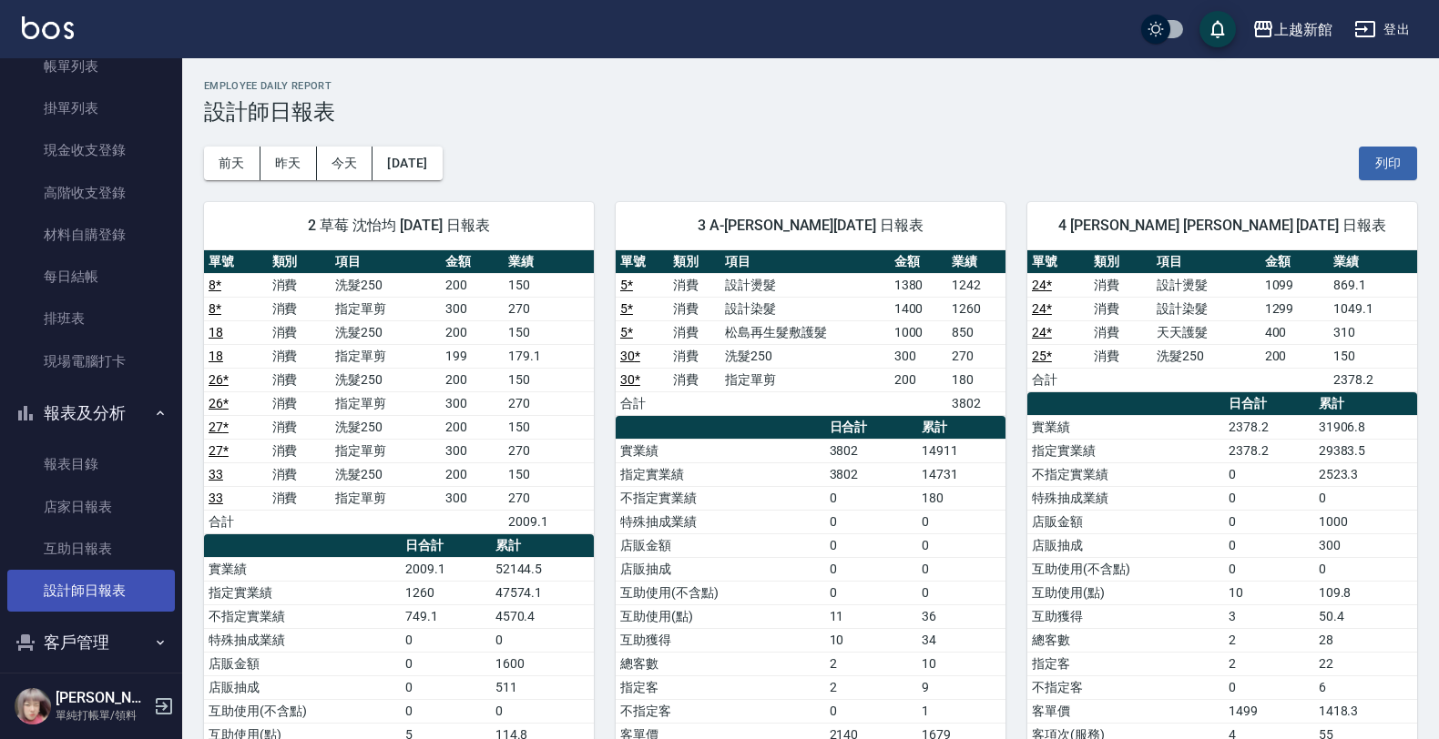
scroll to position [132, 0]
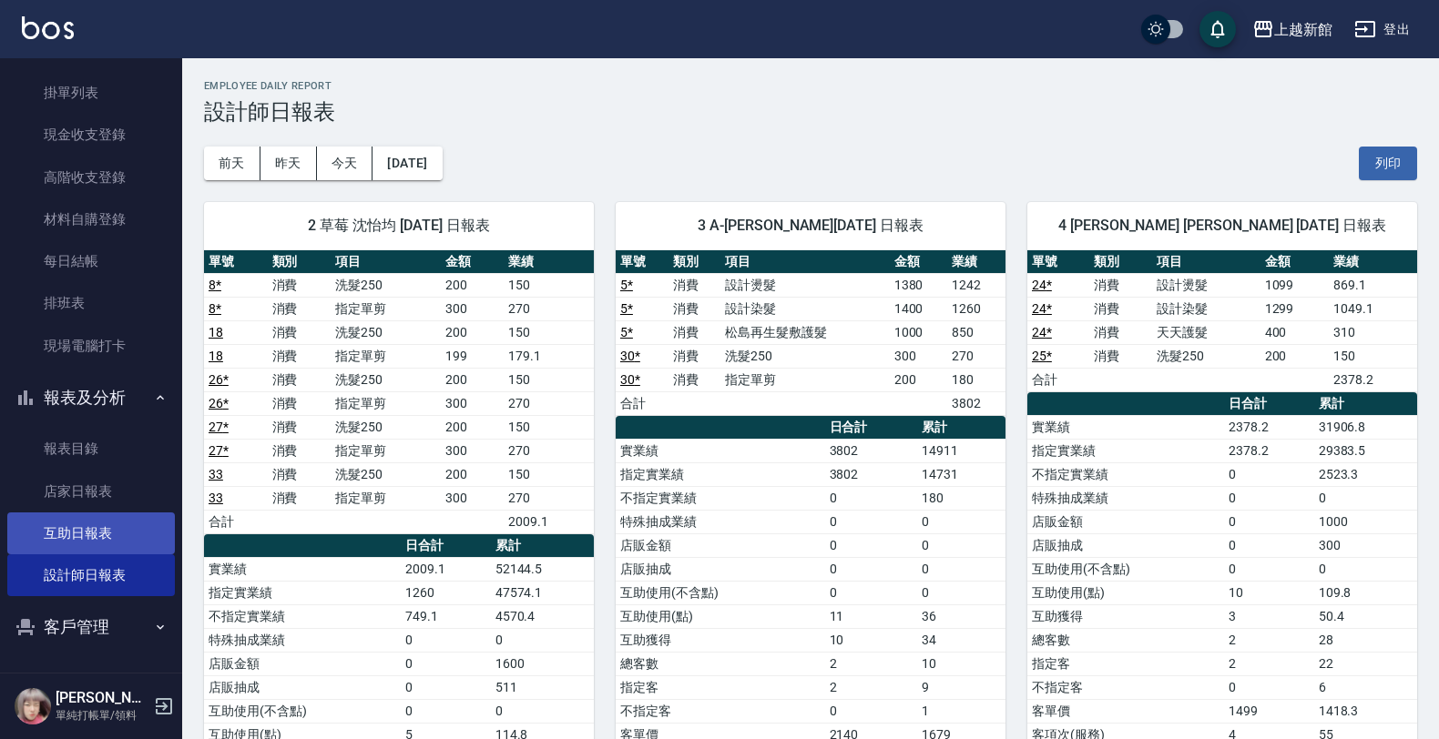
click at [121, 533] on link "互助日報表" at bounding box center [91, 534] width 168 height 42
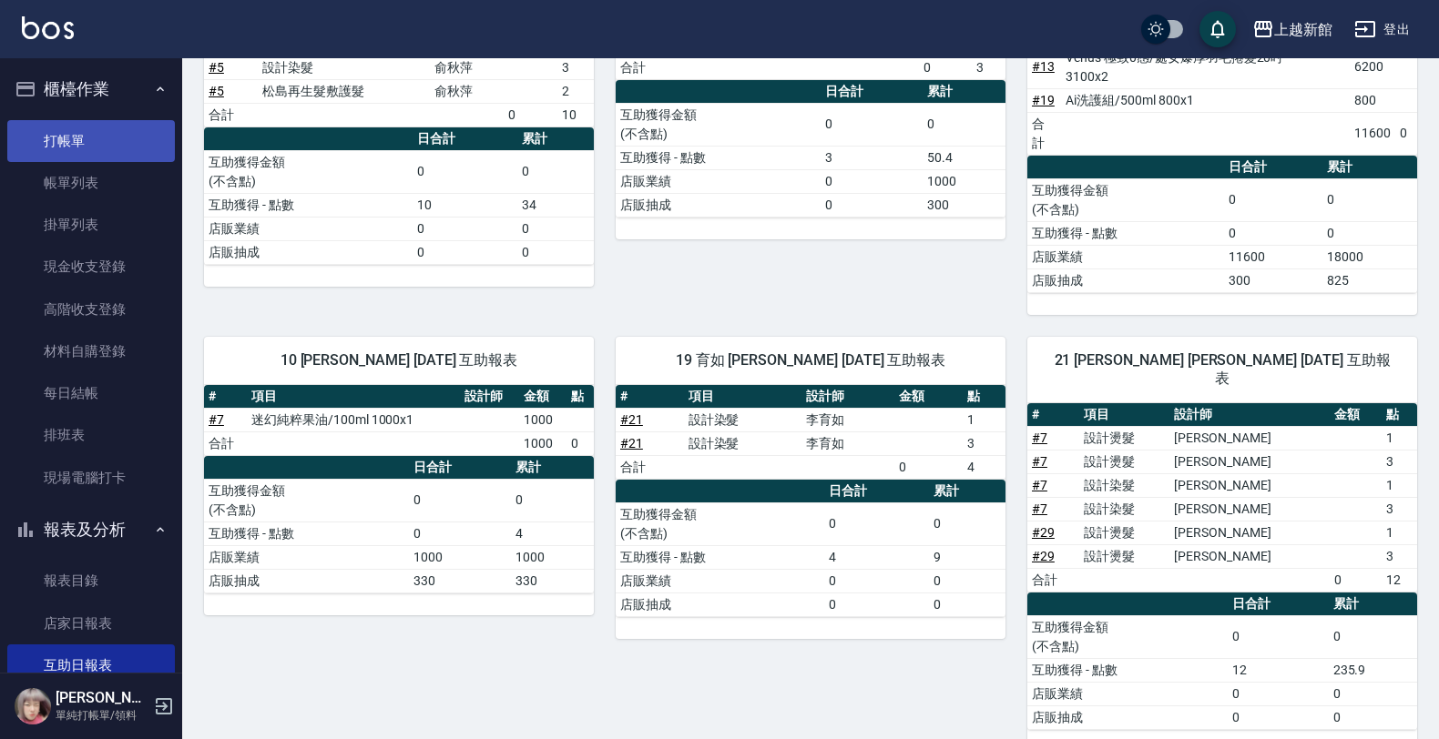
click at [97, 153] on link "打帳單" at bounding box center [91, 141] width 168 height 42
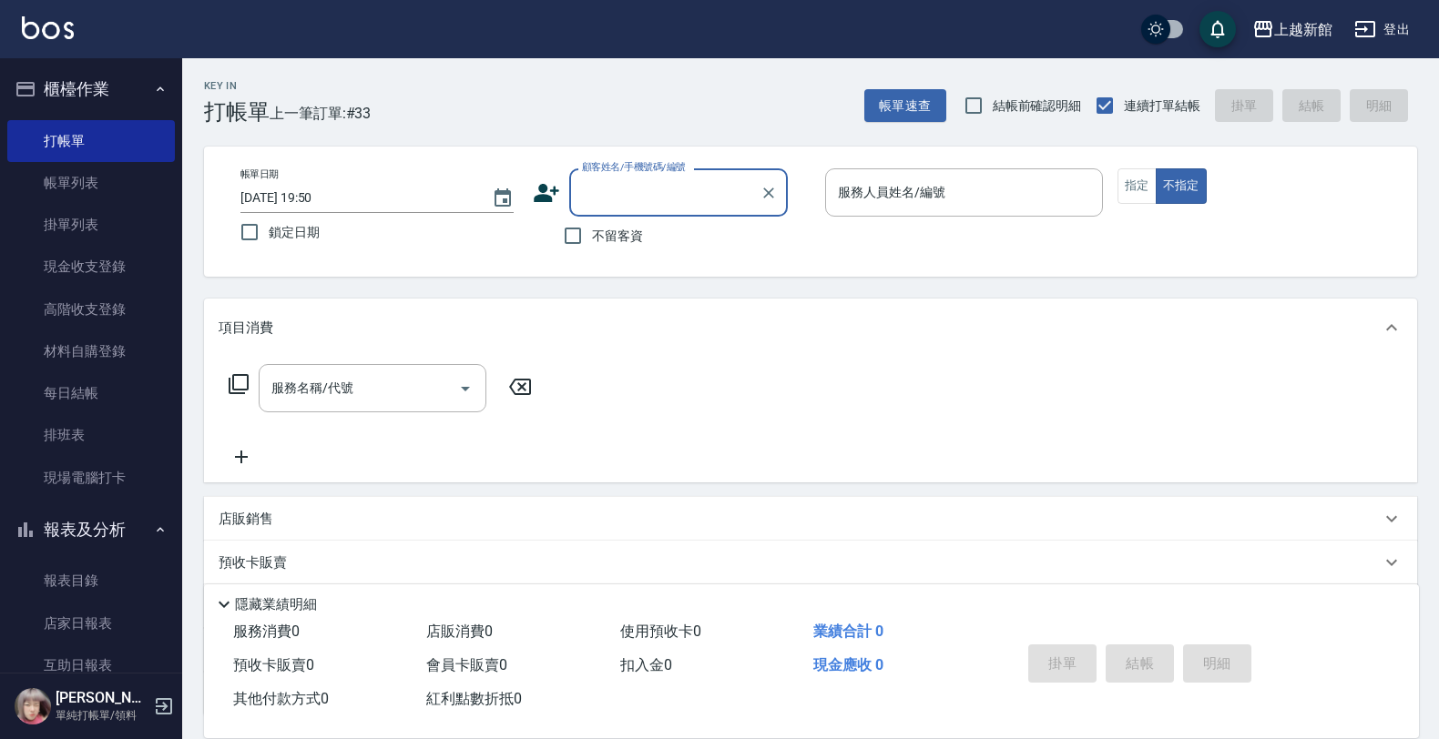
drag, startPoint x: 118, startPoint y: 203, endPoint x: -5, endPoint y: 789, distance: 598.4
drag, startPoint x: -5, startPoint y: 789, endPoint x: 621, endPoint y: 357, distance: 760.1
click at [639, 355] on div "項目消費" at bounding box center [810, 328] width 1213 height 58
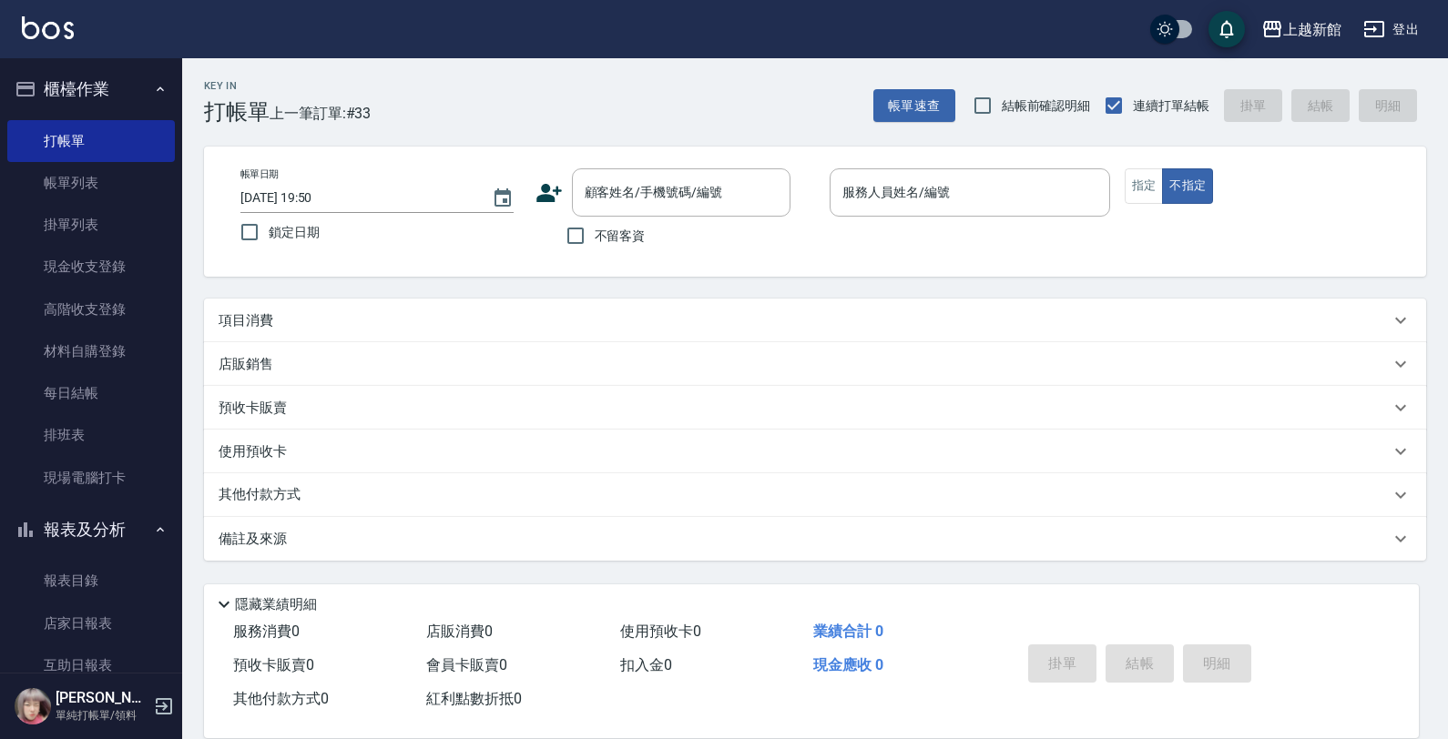
click at [494, 303] on div "項目消費" at bounding box center [815, 321] width 1222 height 44
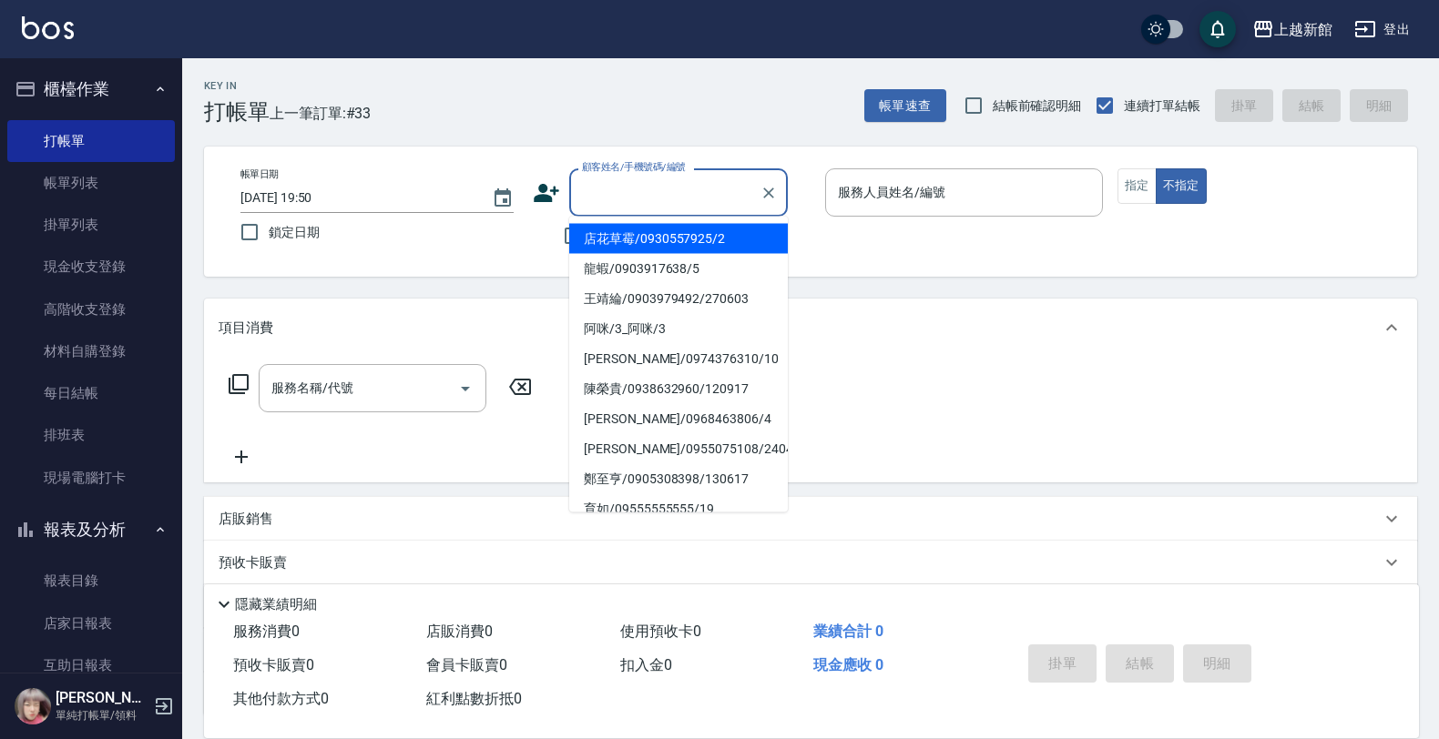
click at [621, 207] on input "顧客姓名/手機號碼/編號" at bounding box center [664, 193] width 175 height 32
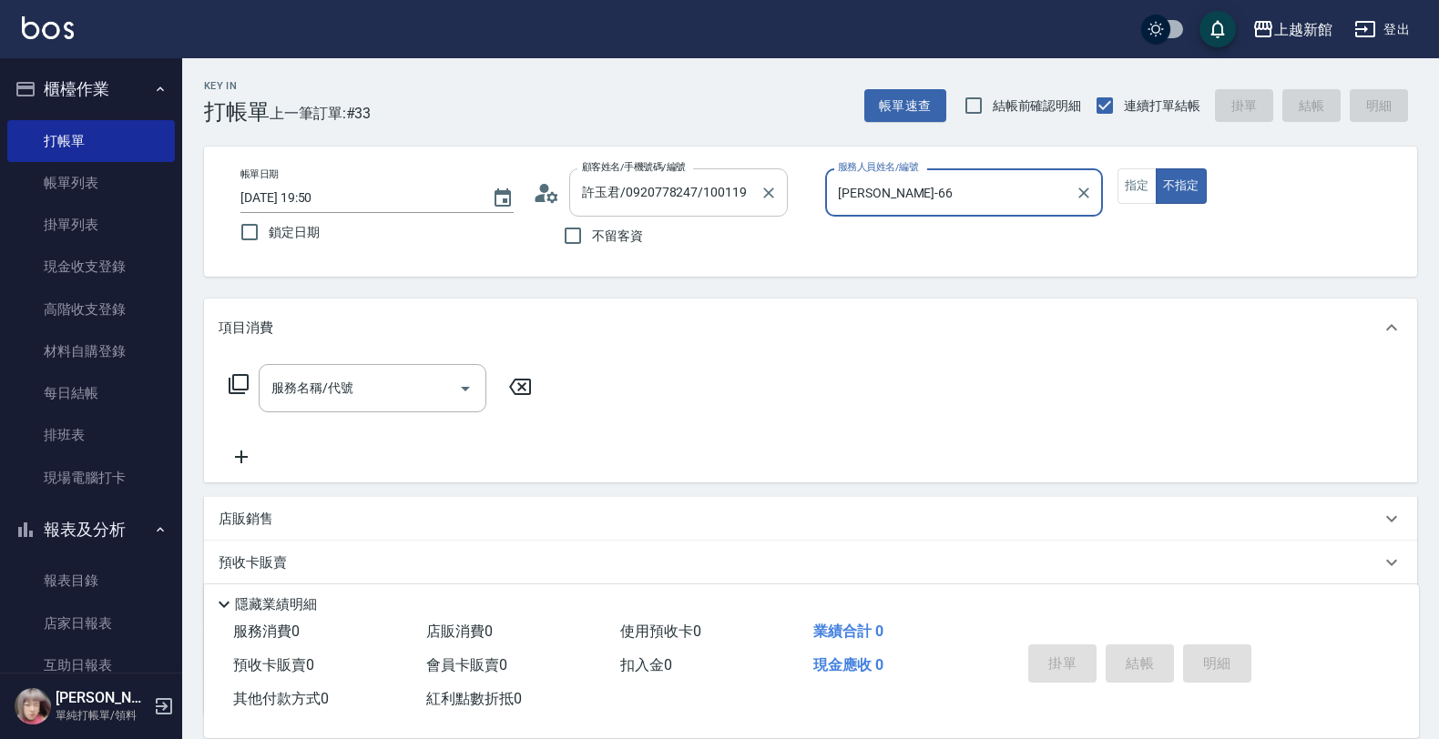
click at [1156, 168] on button "不指定" at bounding box center [1181, 186] width 51 height 36
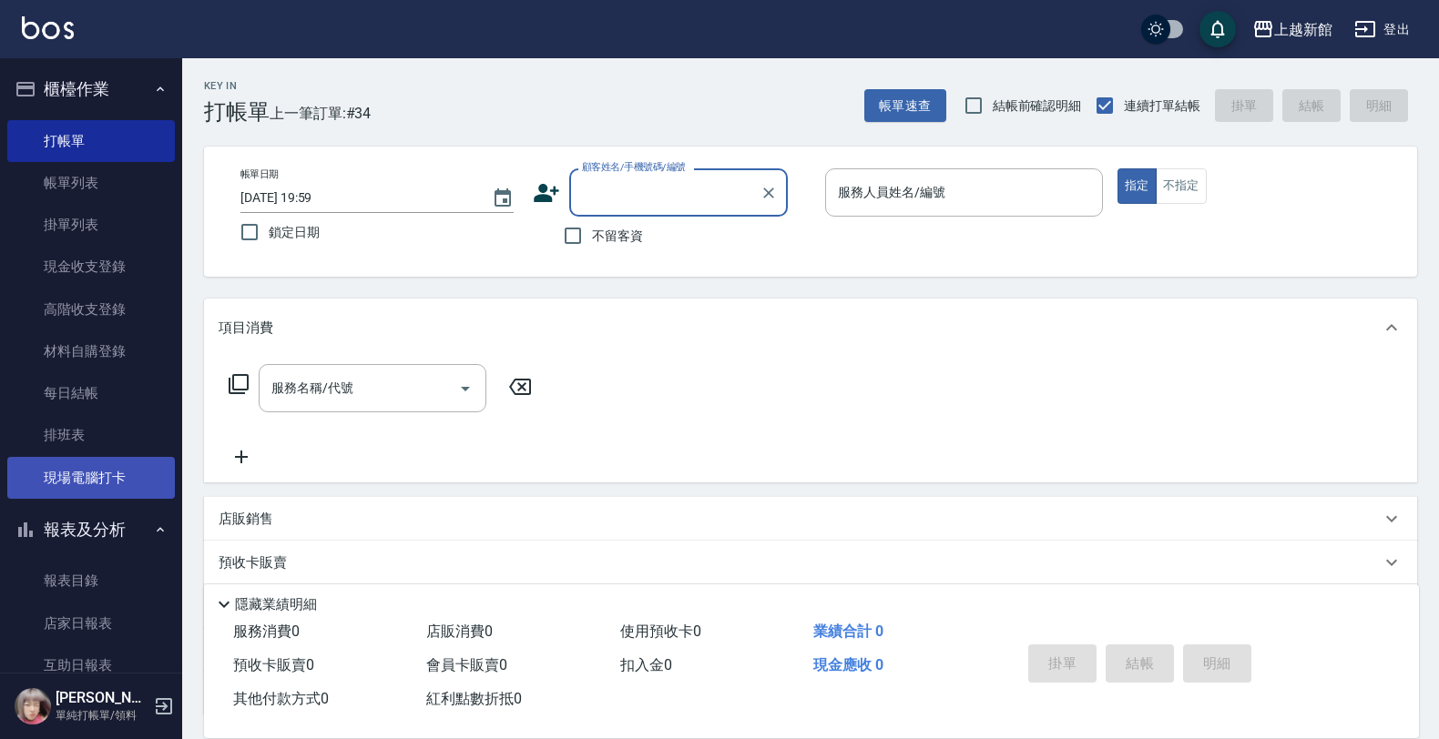
click at [102, 474] on link "現場電腦打卡" at bounding box center [91, 478] width 168 height 42
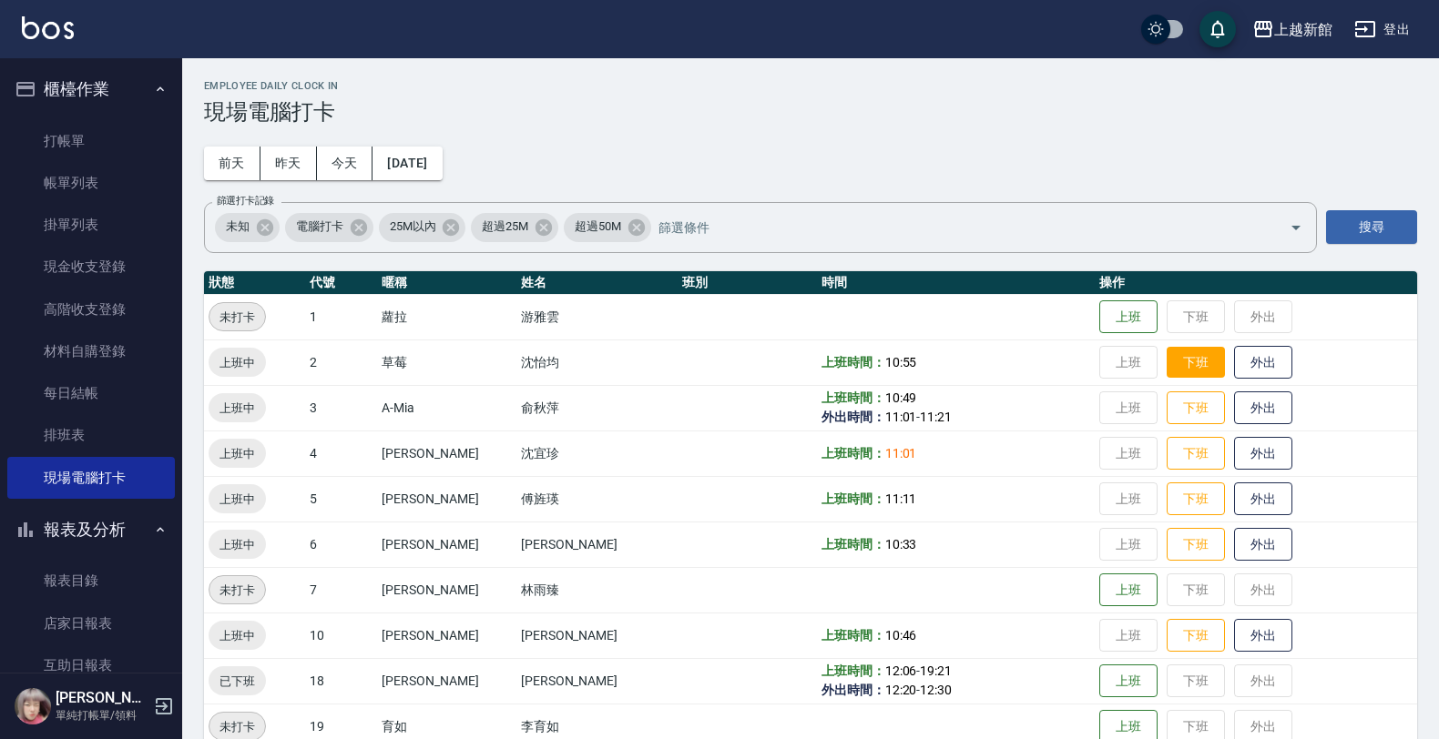
click at [1175, 360] on button "下班" at bounding box center [1196, 363] width 58 height 32
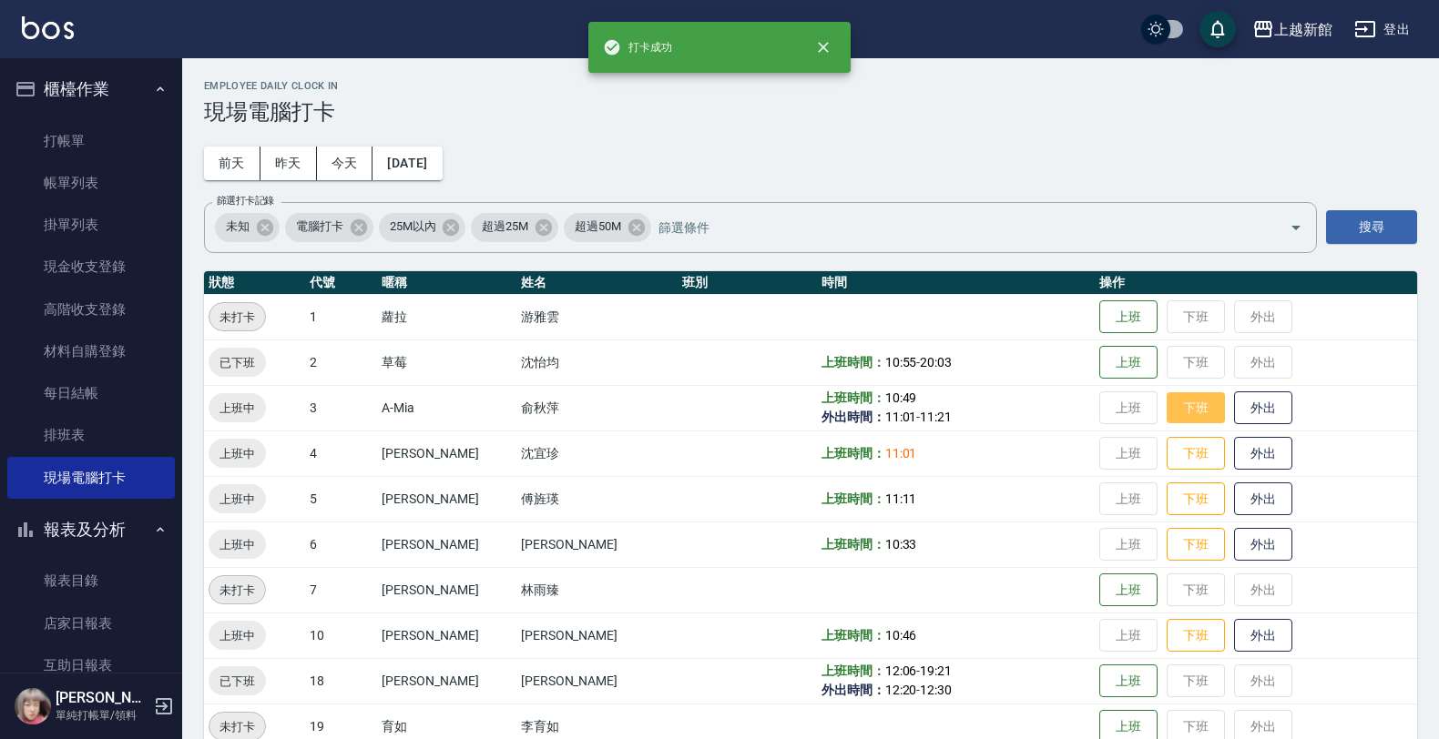
click at [1173, 403] on button "下班" at bounding box center [1196, 409] width 58 height 32
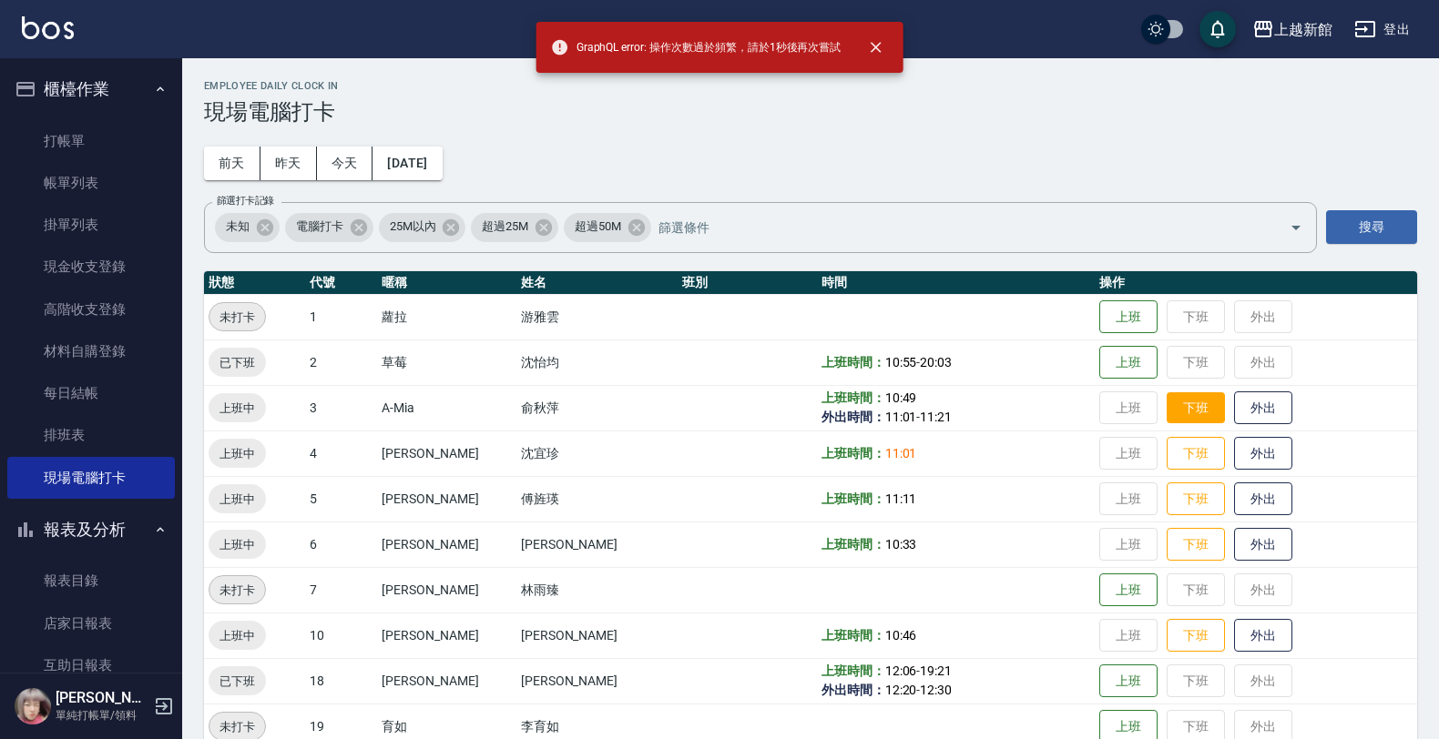
click at [1171, 410] on button "下班" at bounding box center [1196, 409] width 58 height 32
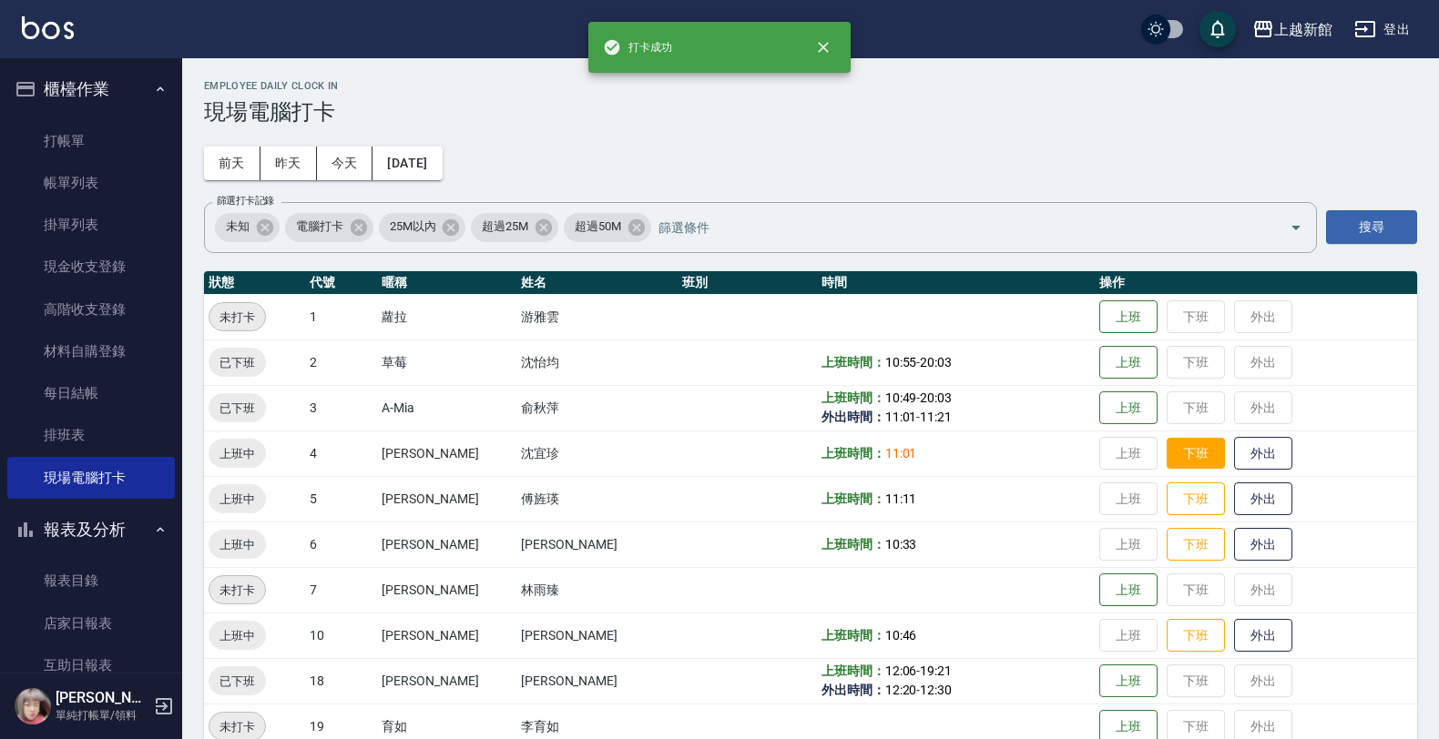
click at [1168, 447] on button "下班" at bounding box center [1196, 454] width 58 height 32
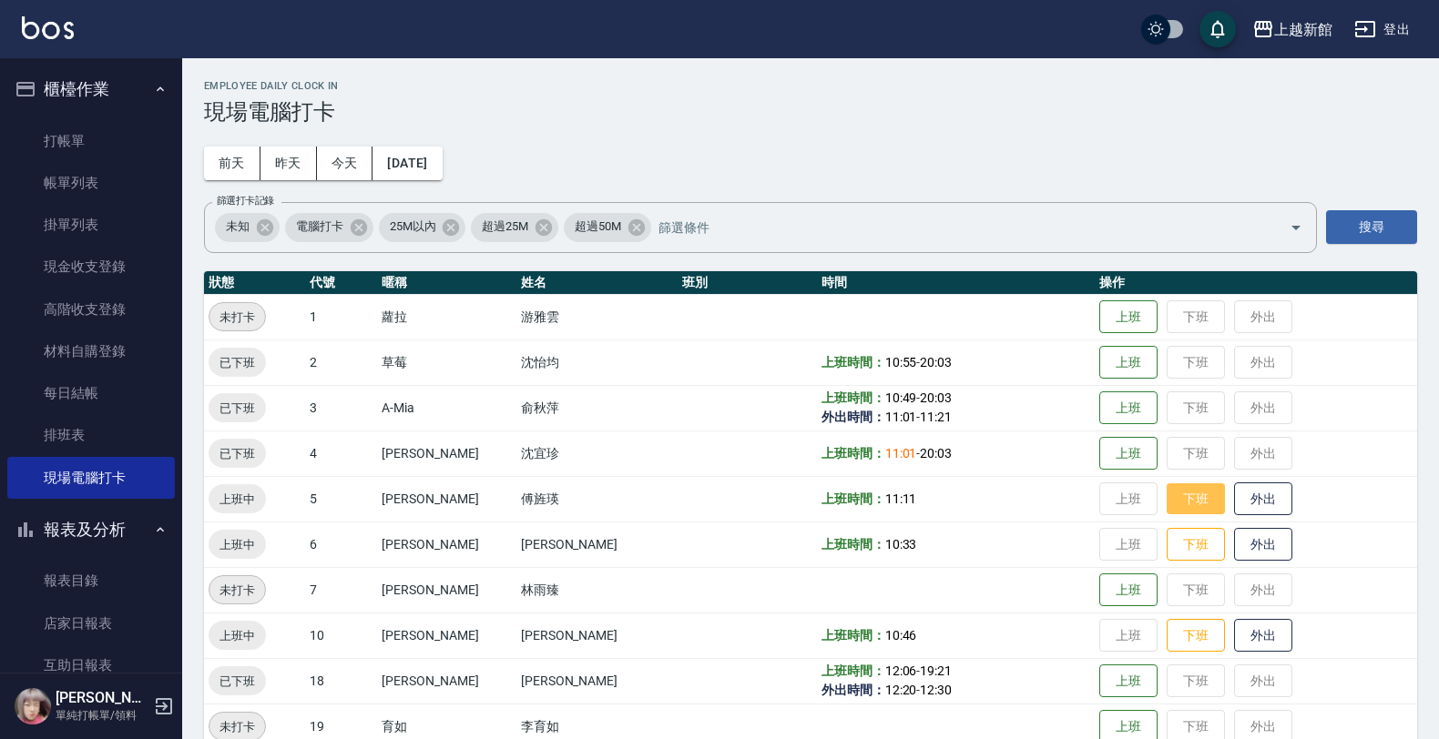
click at [1167, 501] on button "下班" at bounding box center [1196, 500] width 58 height 32
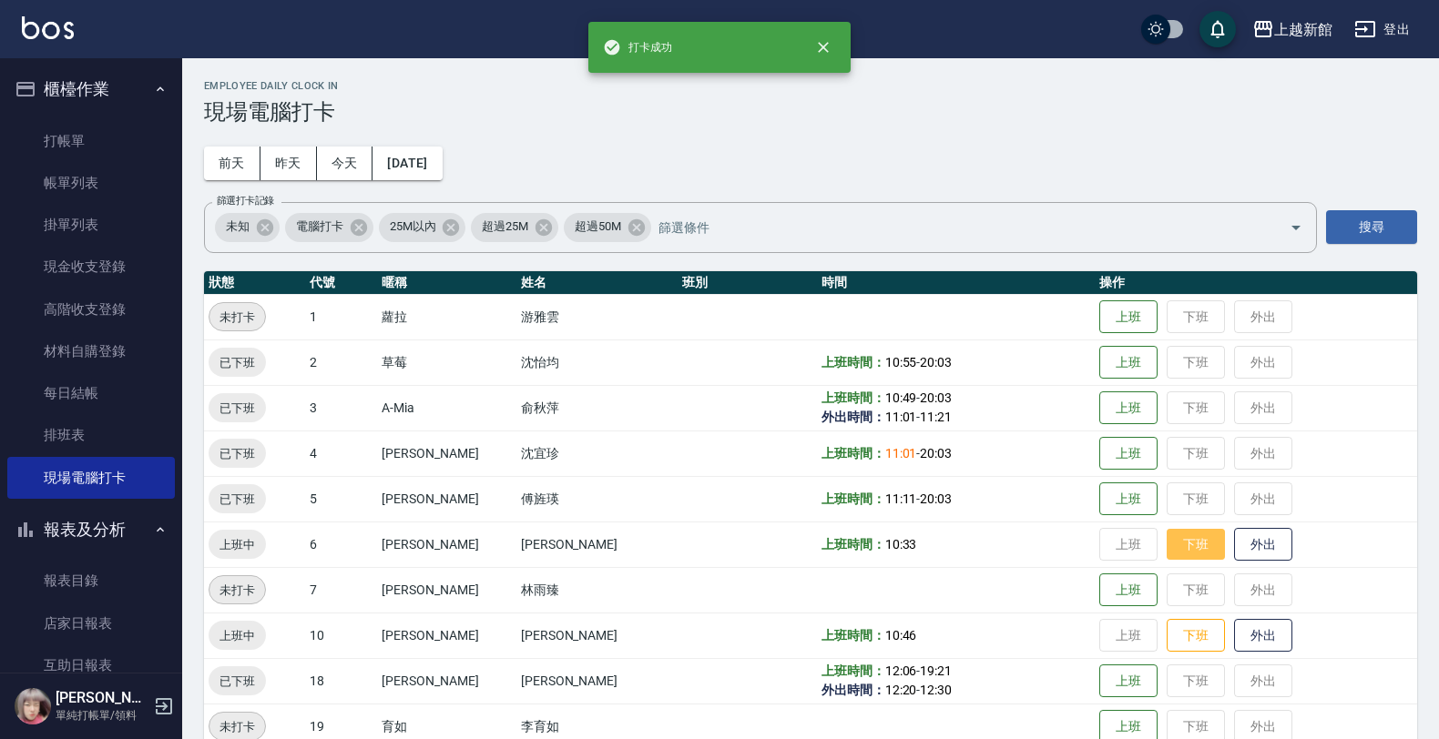
click at [1167, 533] on button "下班" at bounding box center [1196, 545] width 58 height 32
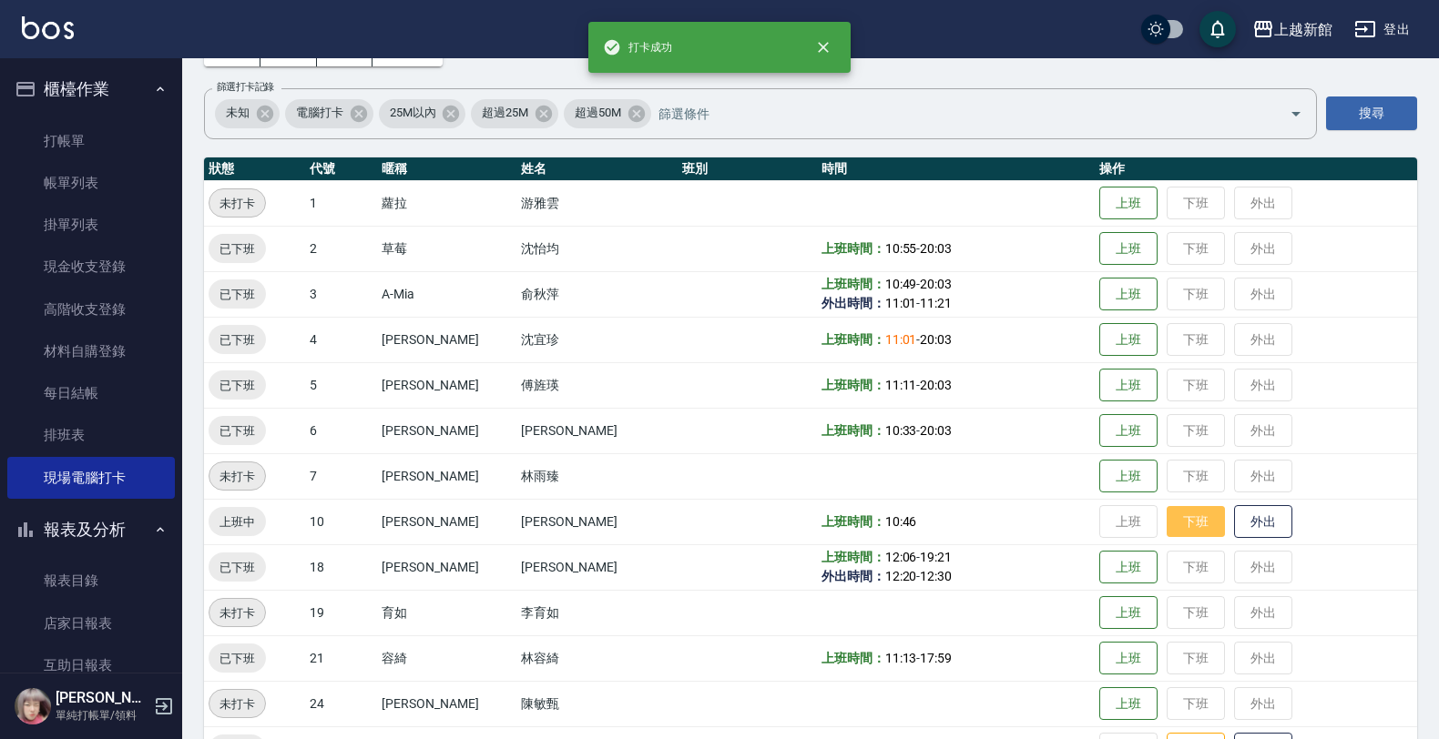
click at [1176, 519] on button "下班" at bounding box center [1196, 522] width 58 height 32
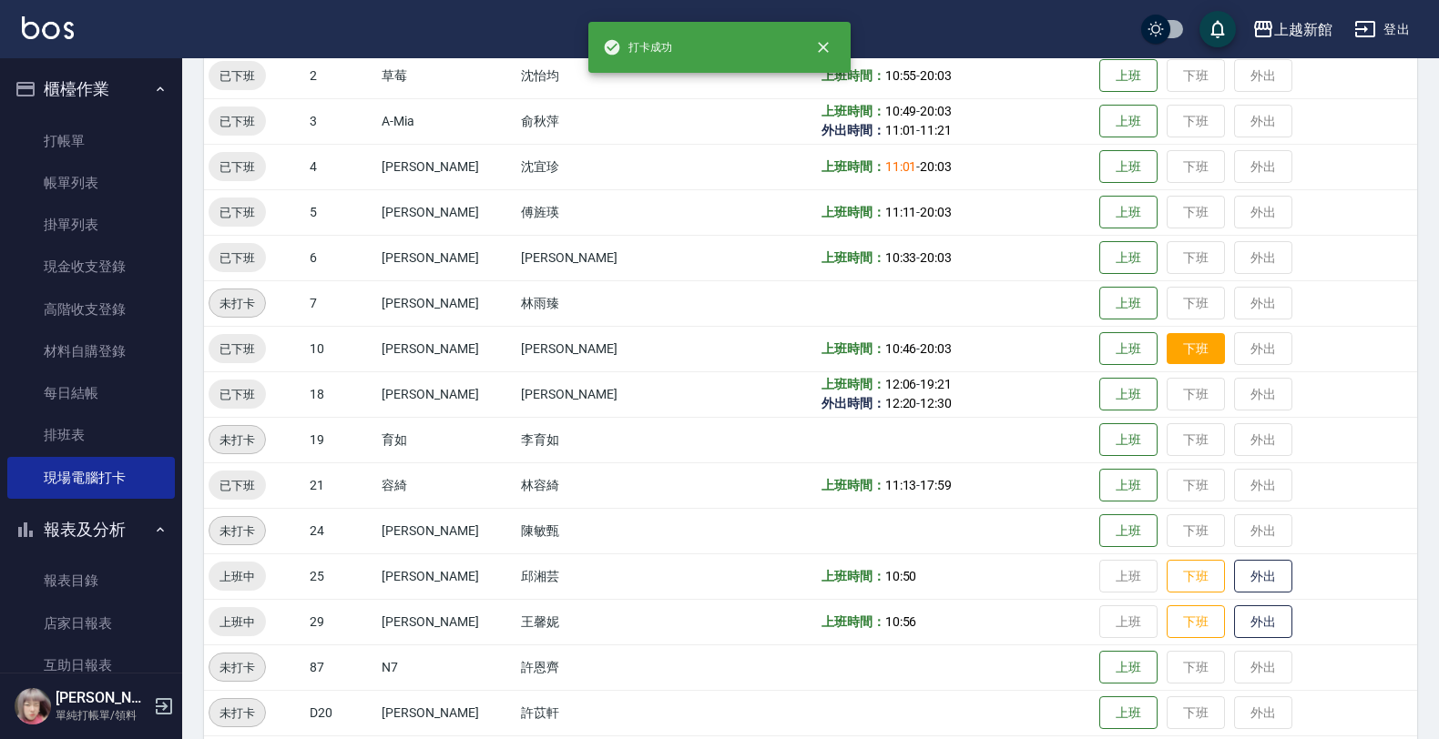
scroll to position [342, 0]
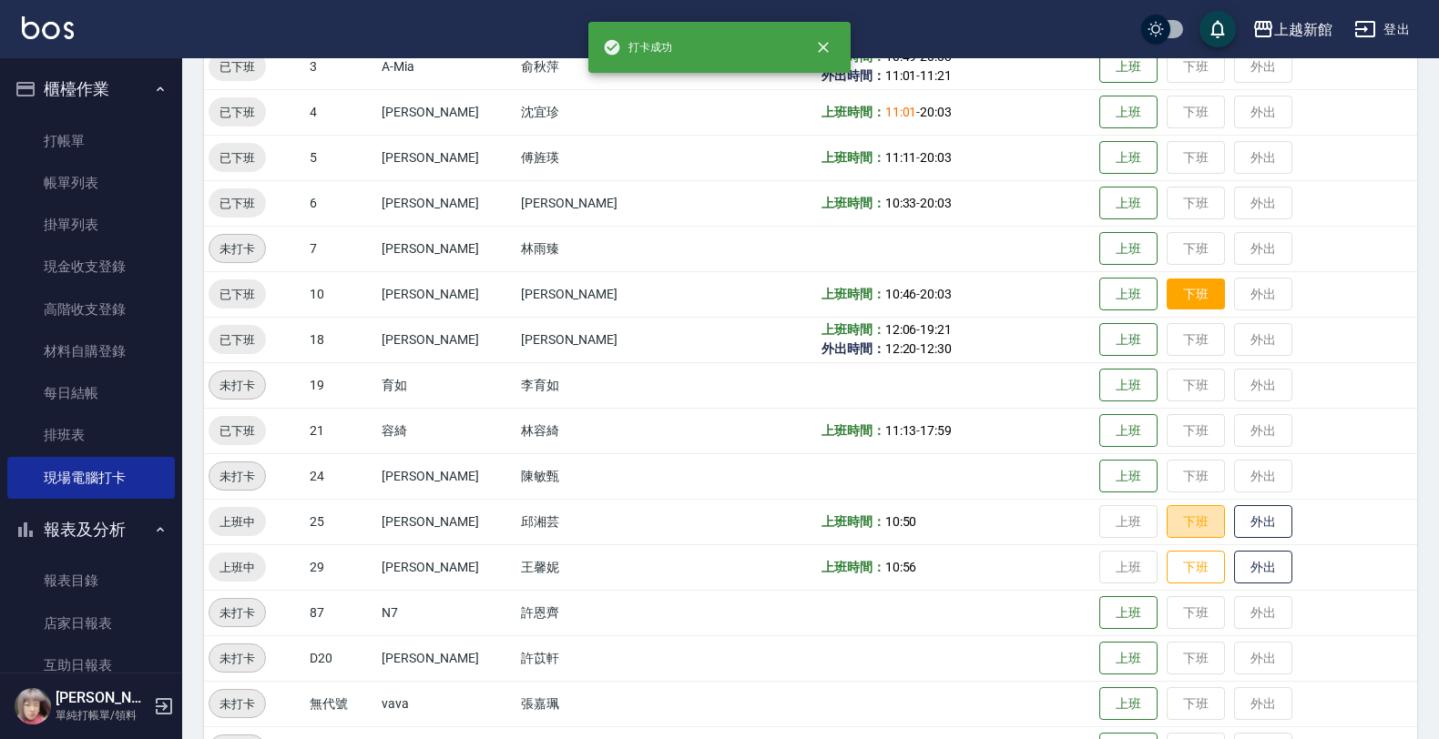
click at [1176, 519] on button "下班" at bounding box center [1196, 522] width 58 height 34
click at [1176, 567] on button "下班" at bounding box center [1196, 568] width 58 height 32
